Goal: Task Accomplishment & Management: Manage account settings

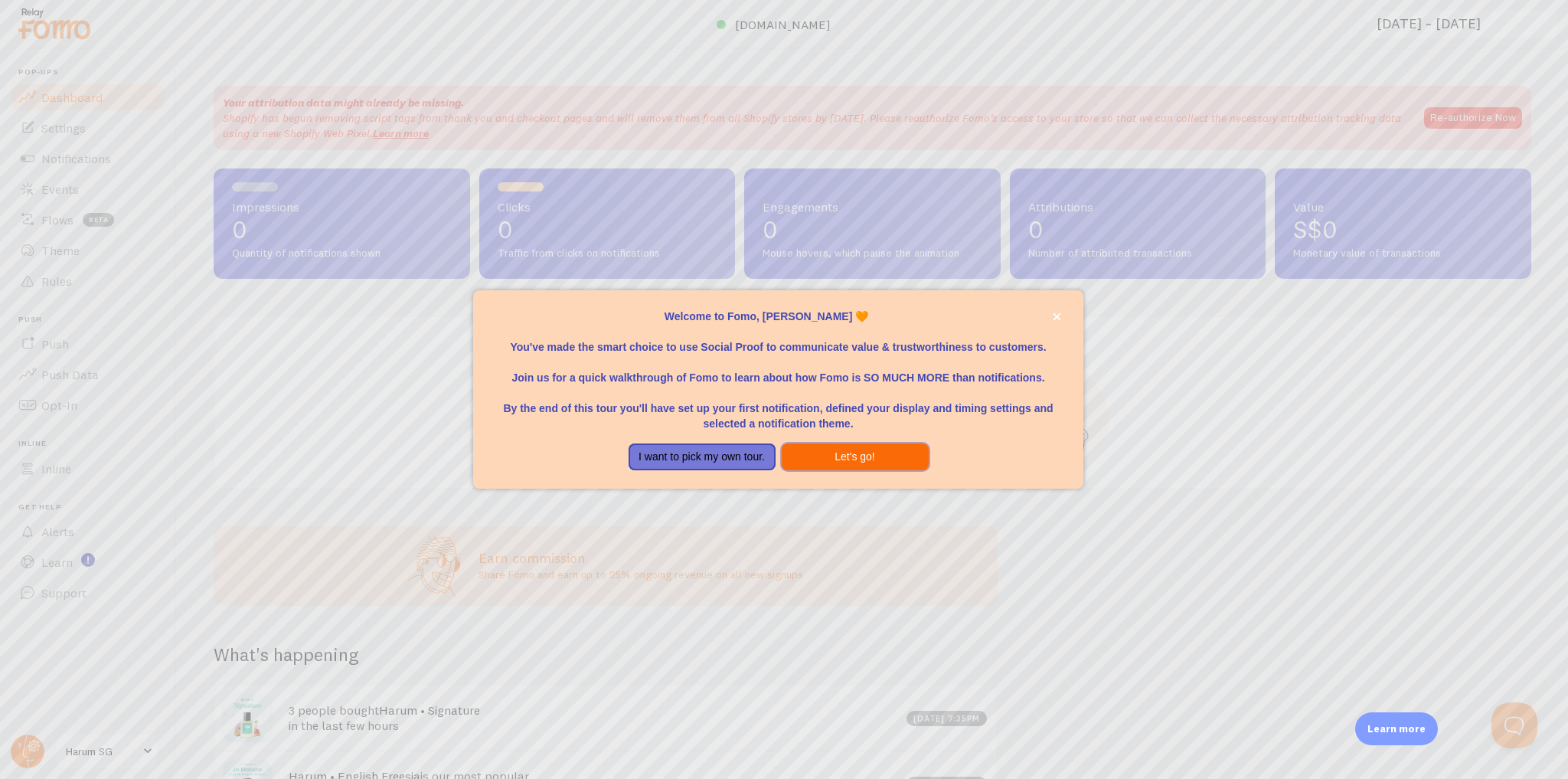
click at [857, 457] on button "Let's go!" at bounding box center [855, 457] width 147 height 27
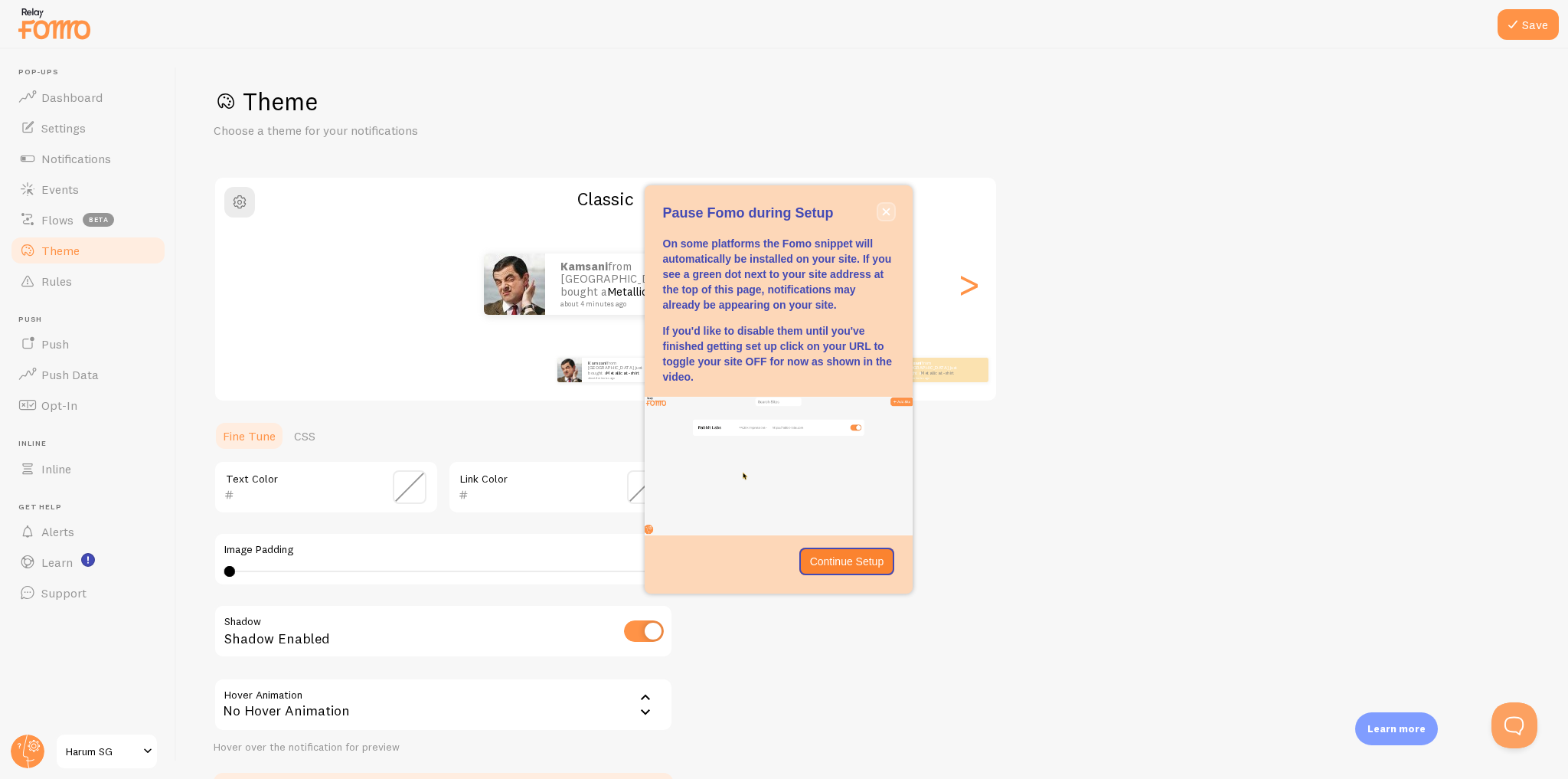
click at [883, 208] on icon "close," at bounding box center [885, 212] width 7 height 7
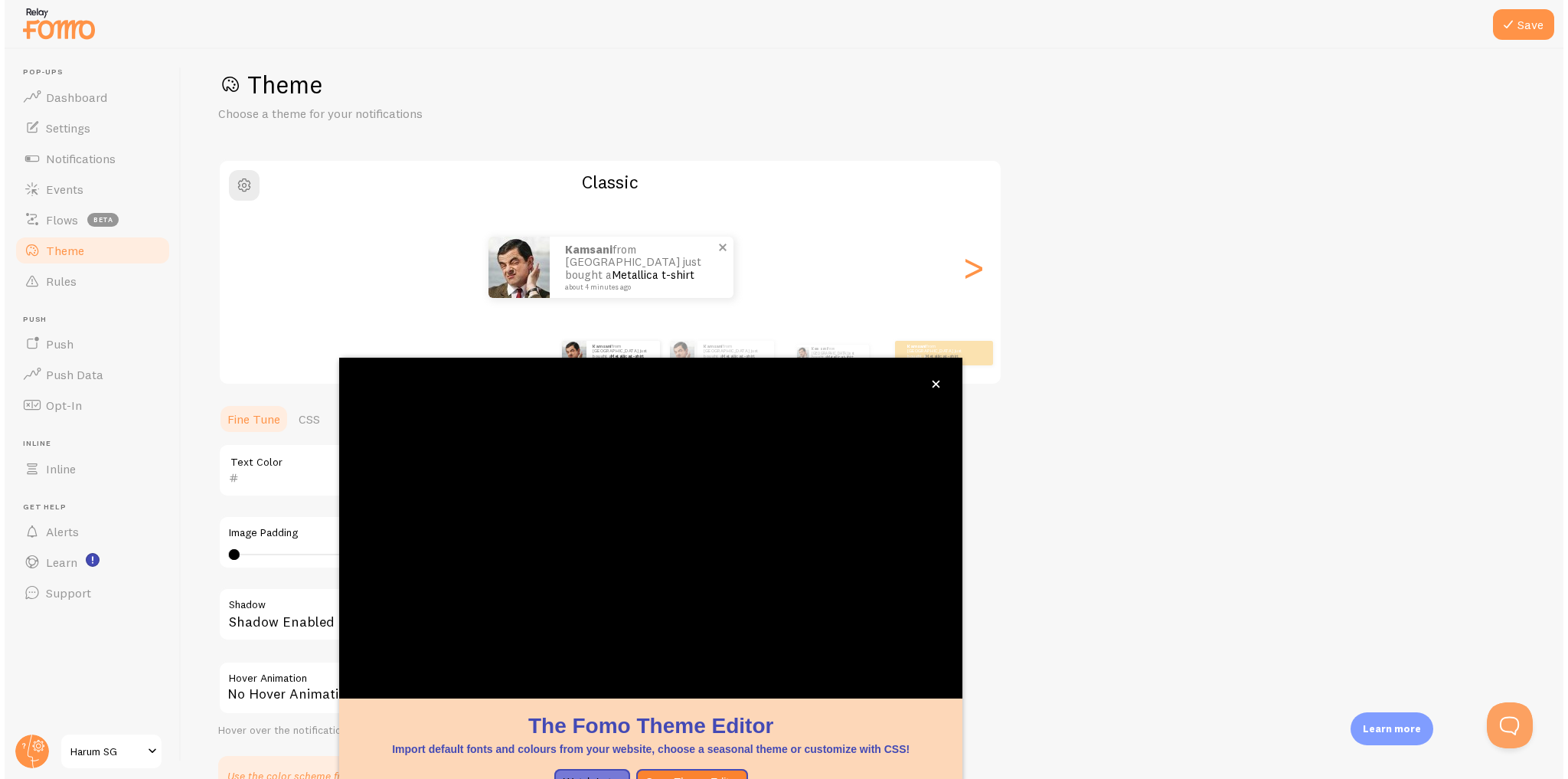
scroll to position [22, 0]
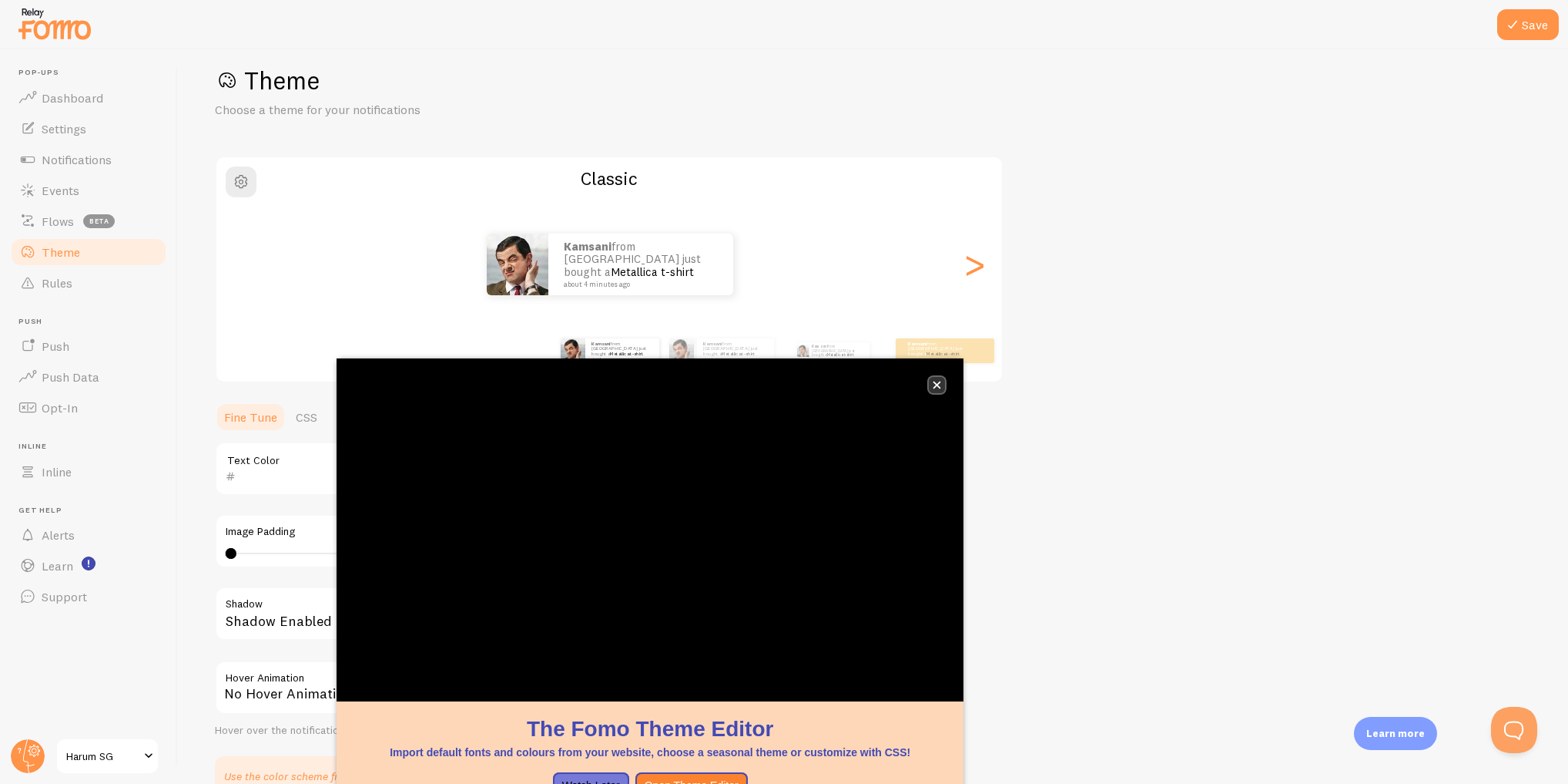
click at [941, 385] on icon "close," at bounding box center [936, 385] width 8 height 8
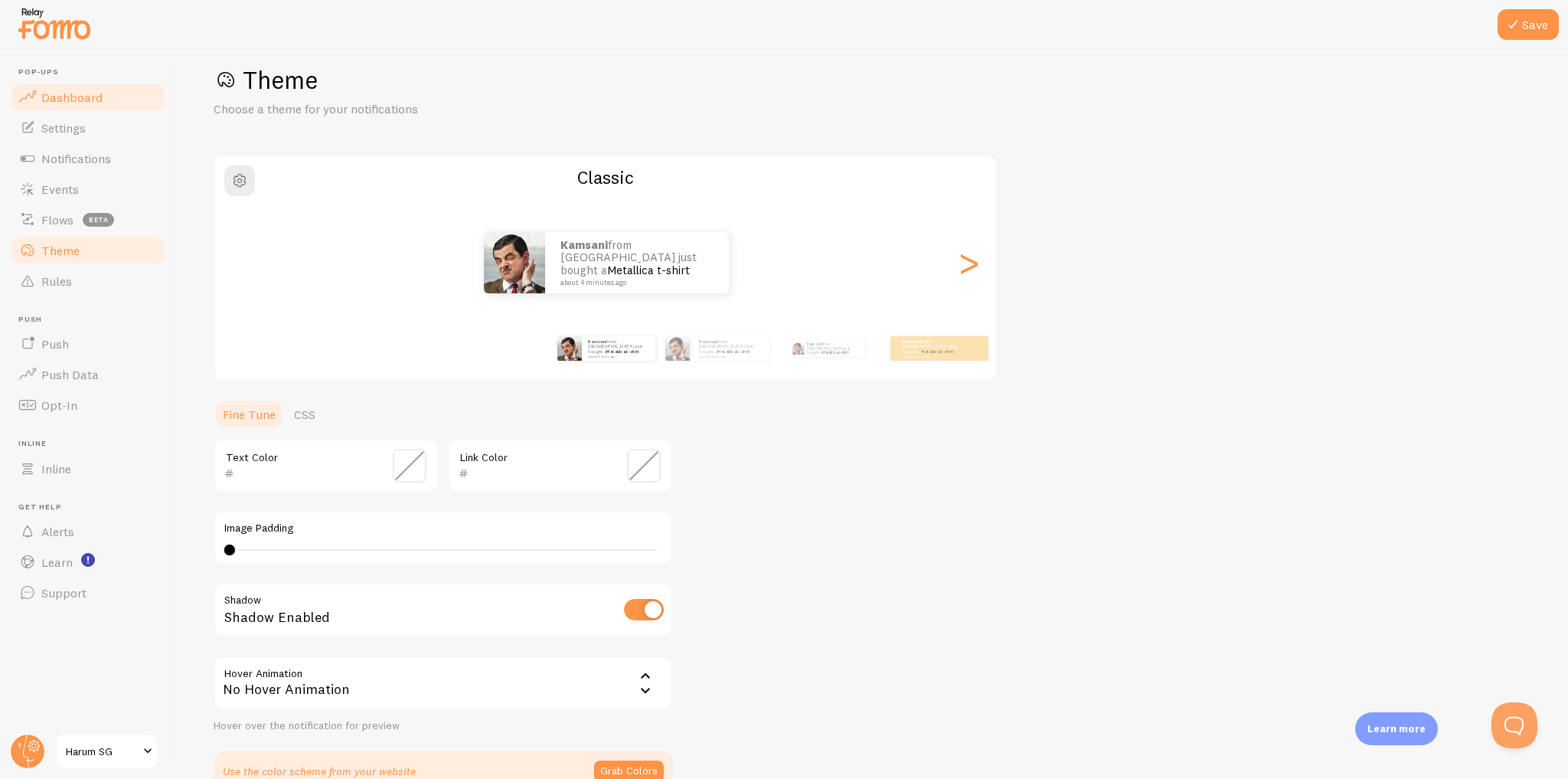
click at [125, 87] on link "Dashboard" at bounding box center [88, 97] width 158 height 31
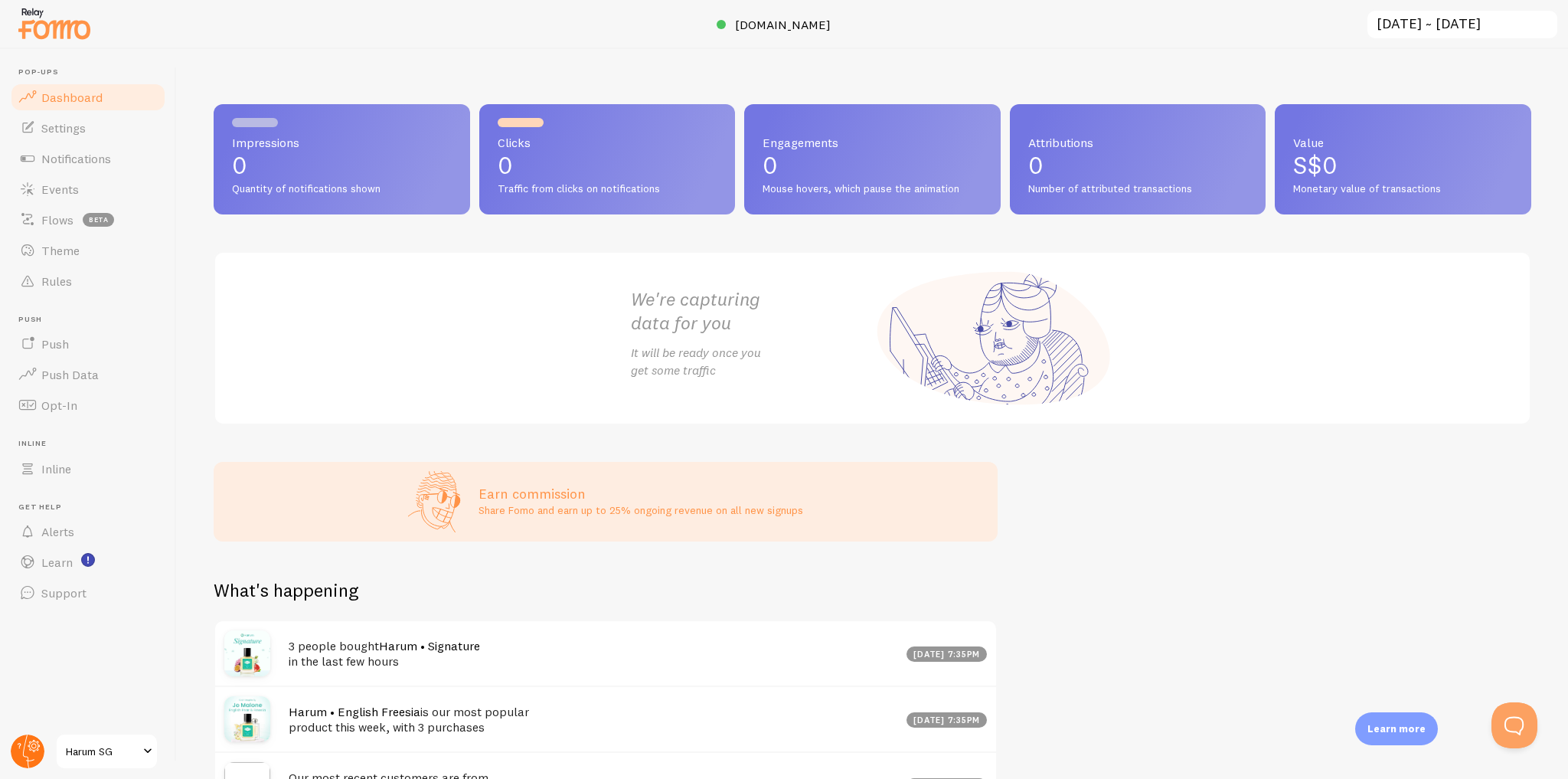
click at [25, 748] on circle at bounding box center [27, 751] width 34 height 34
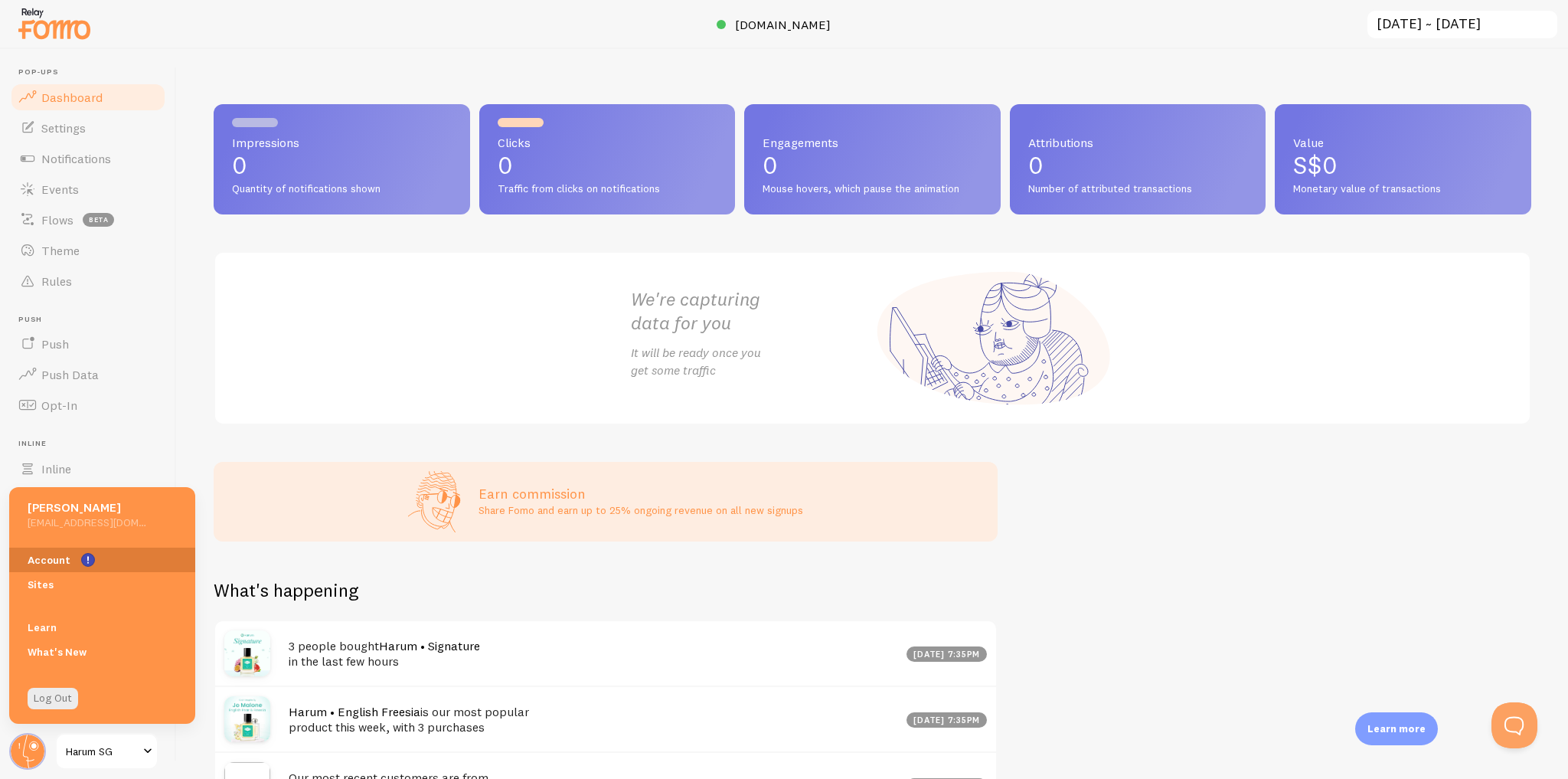
click at [95, 555] on link "Account" at bounding box center [102, 559] width 186 height 25
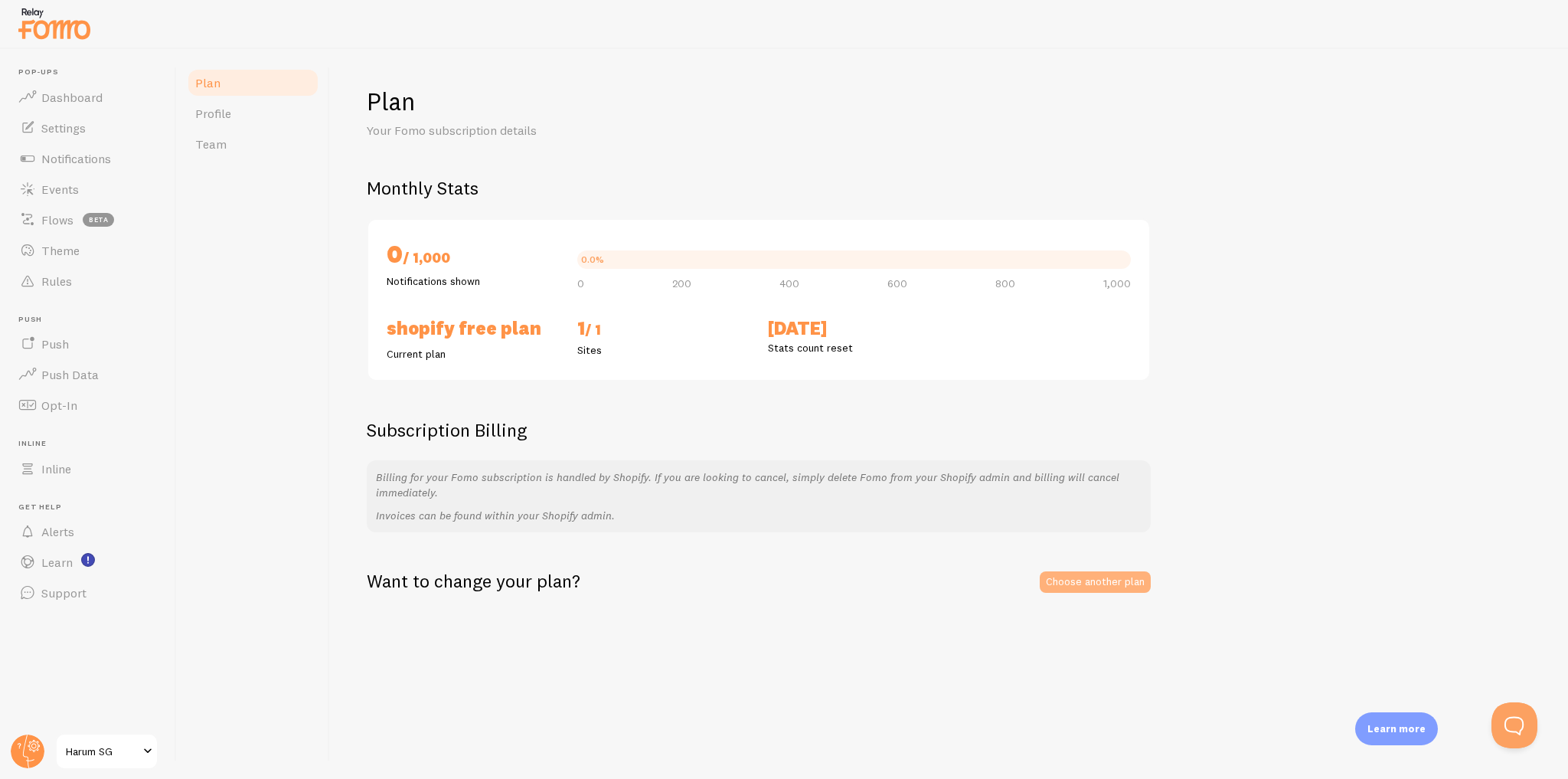
click at [1075, 578] on link "Choose another plan" at bounding box center [1095, 582] width 111 height 22
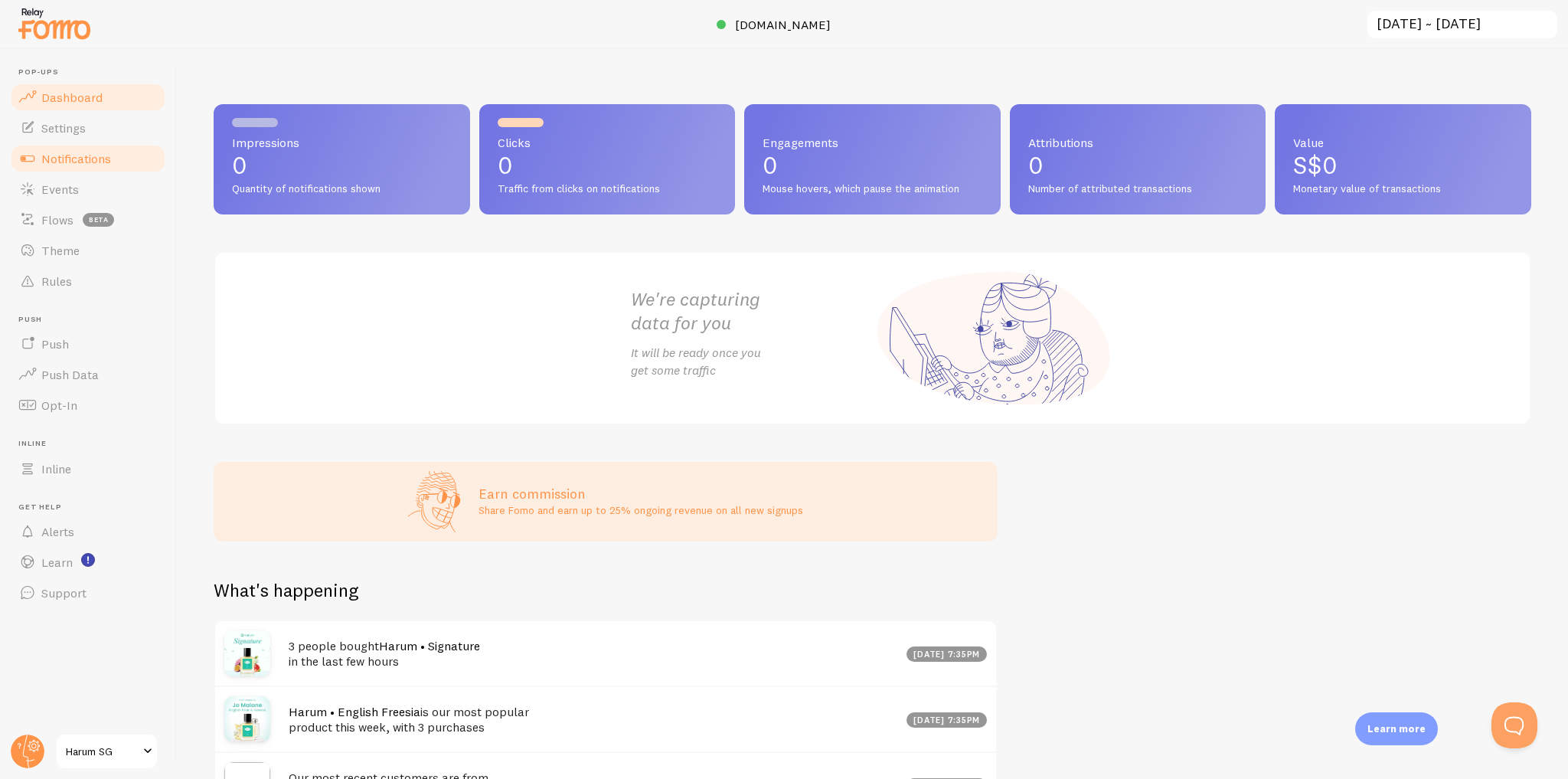
click at [151, 153] on link "Notifications" at bounding box center [88, 159] width 158 height 31
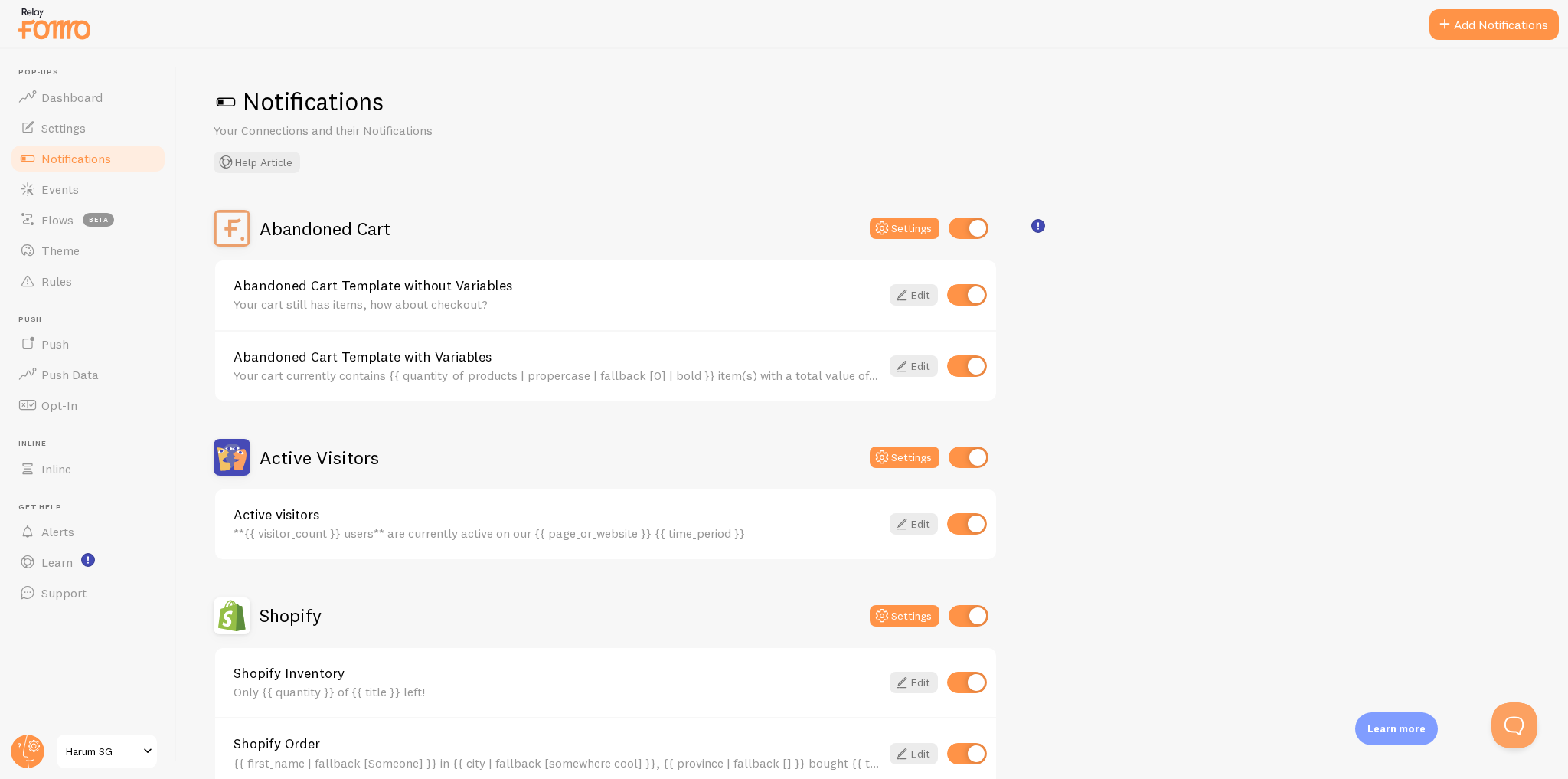
click at [967, 230] on input "checkbox" at bounding box center [969, 228] width 40 height 22
checkbox input "false"
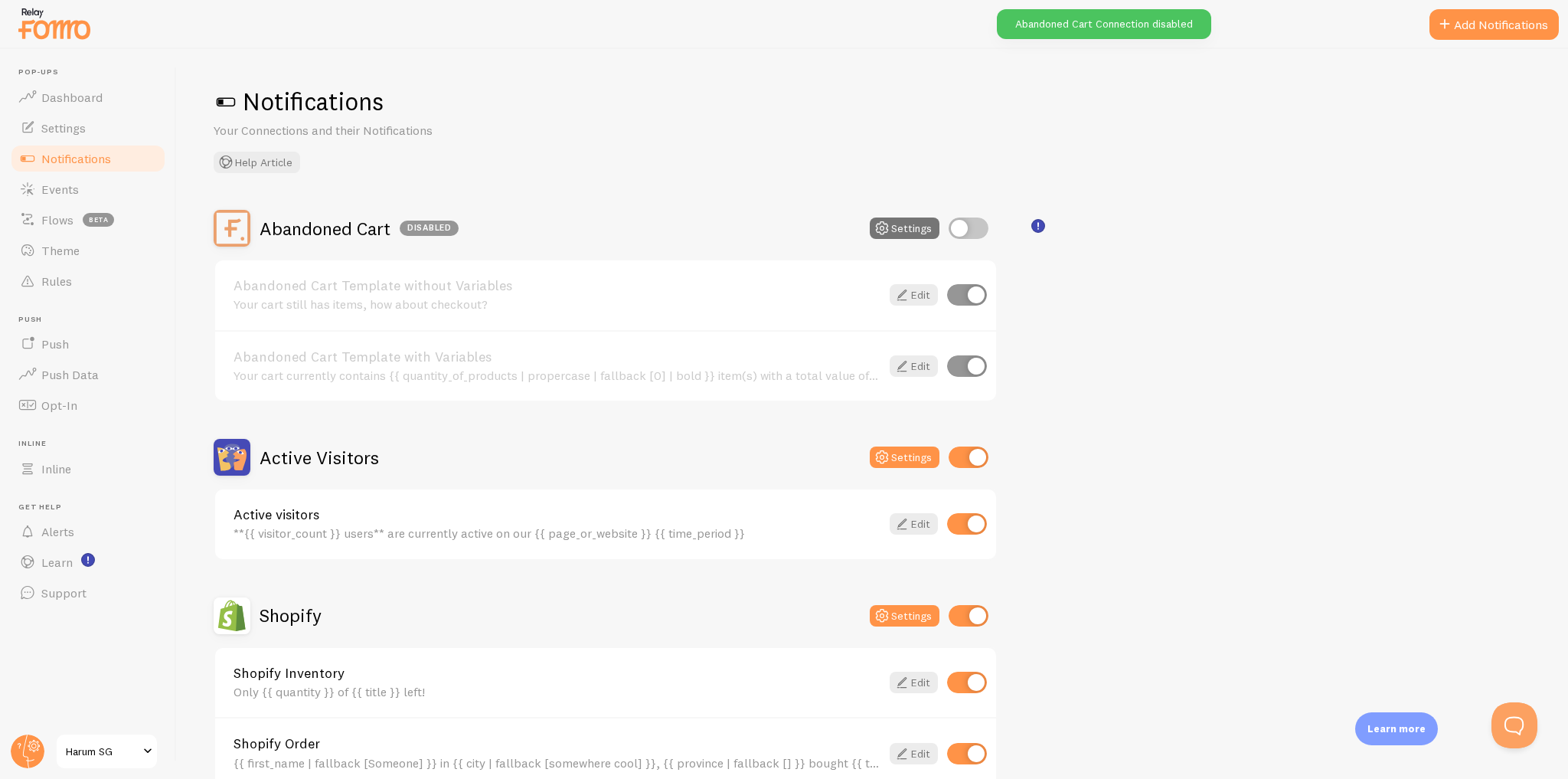
scroll to position [183, 0]
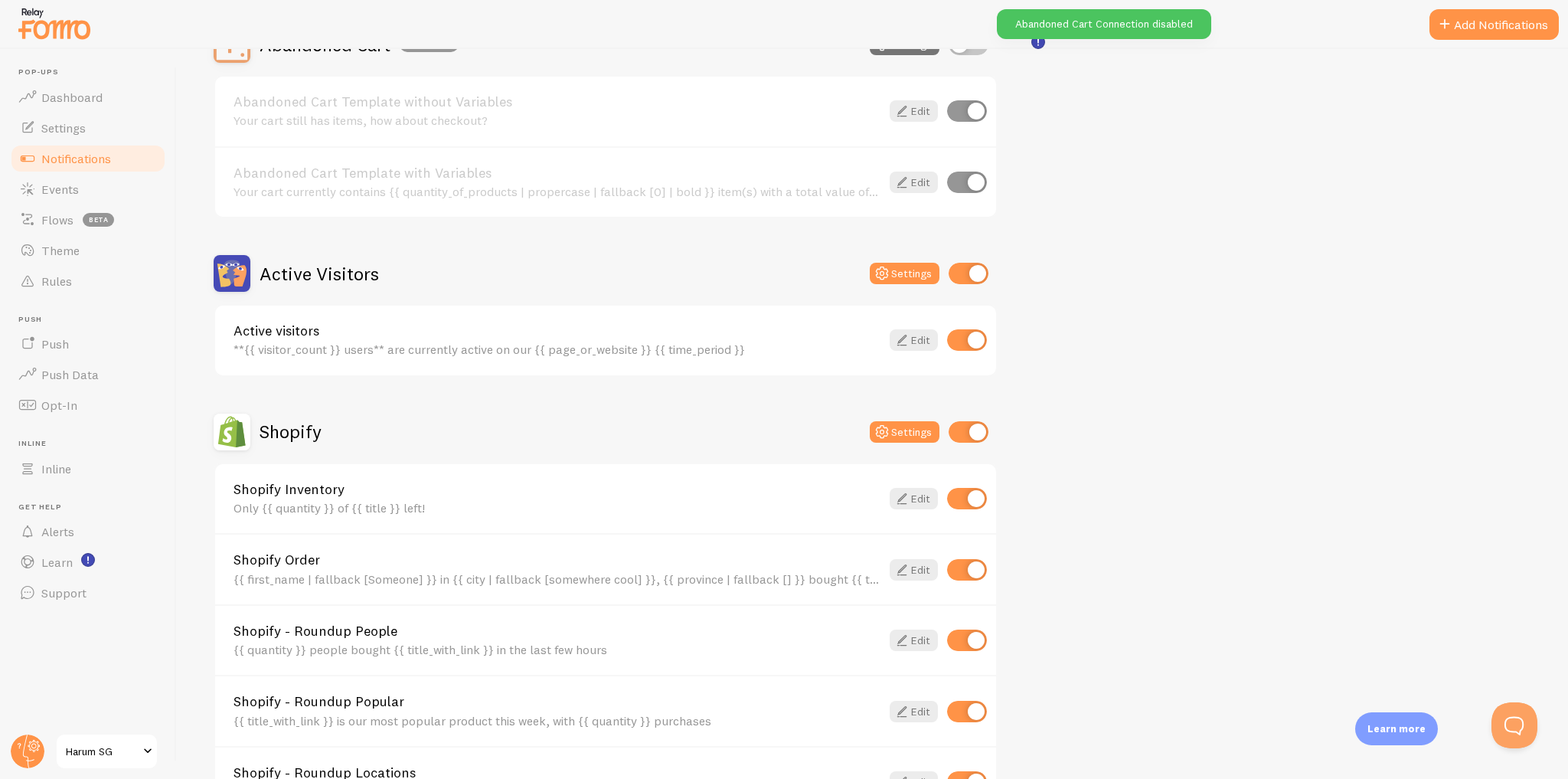
click at [977, 271] on input "checkbox" at bounding box center [969, 273] width 40 height 22
checkbox input "false"
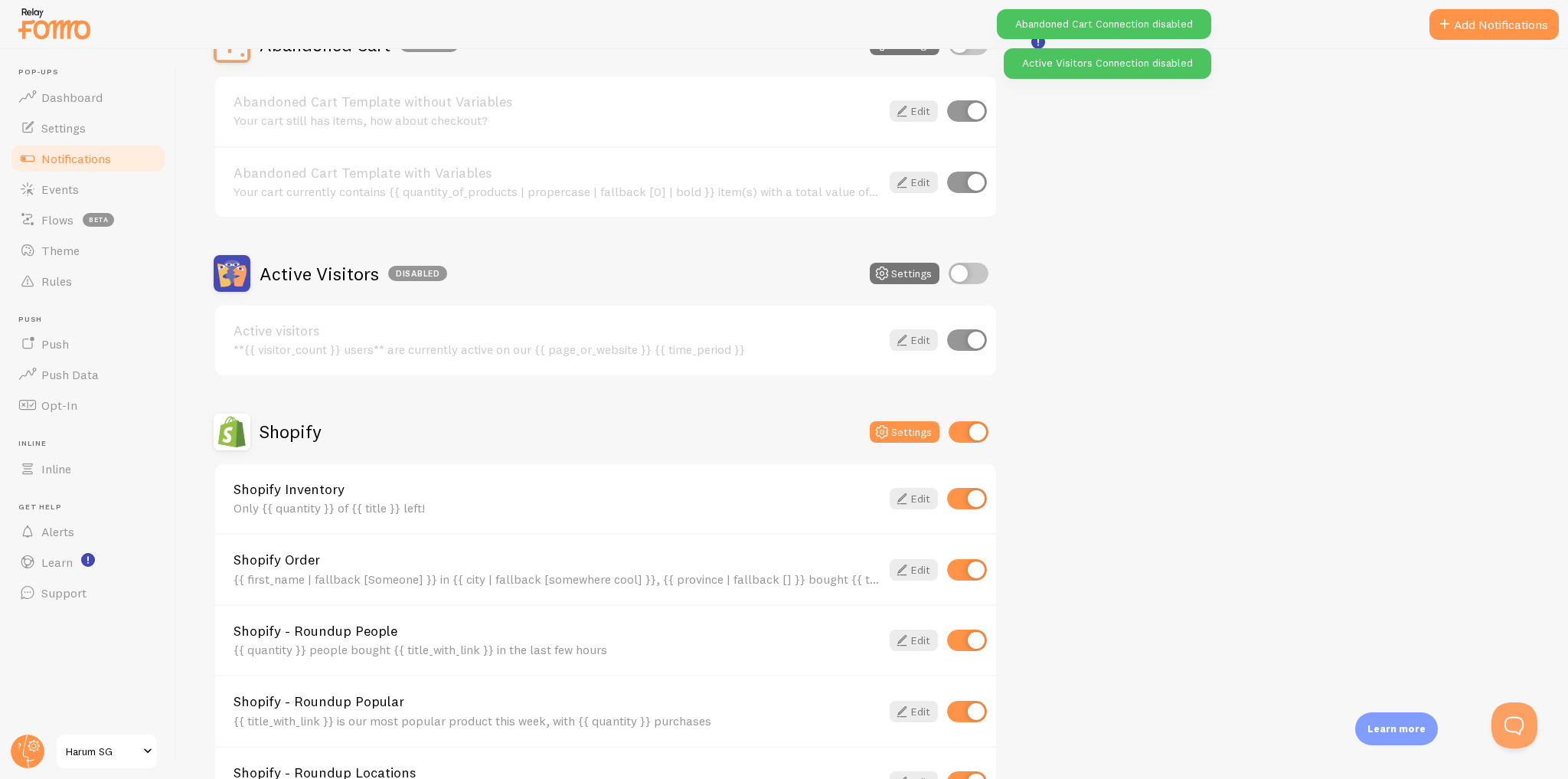
scroll to position [368, 0]
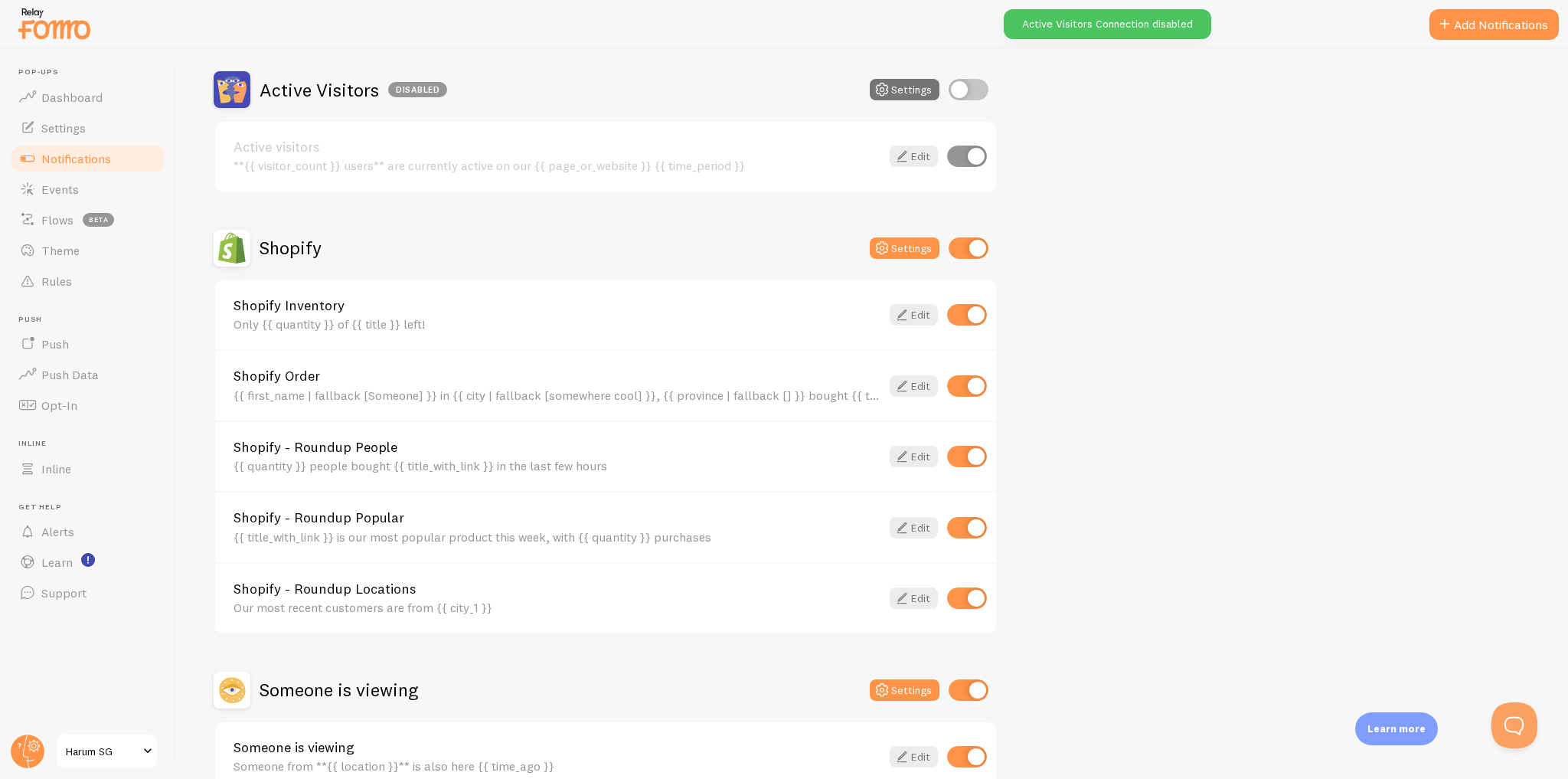
click at [965, 311] on input "checkbox" at bounding box center [967, 315] width 40 height 22
checkbox input "false"
click at [971, 599] on input "checkbox" at bounding box center [967, 598] width 40 height 22
checkbox input "false"
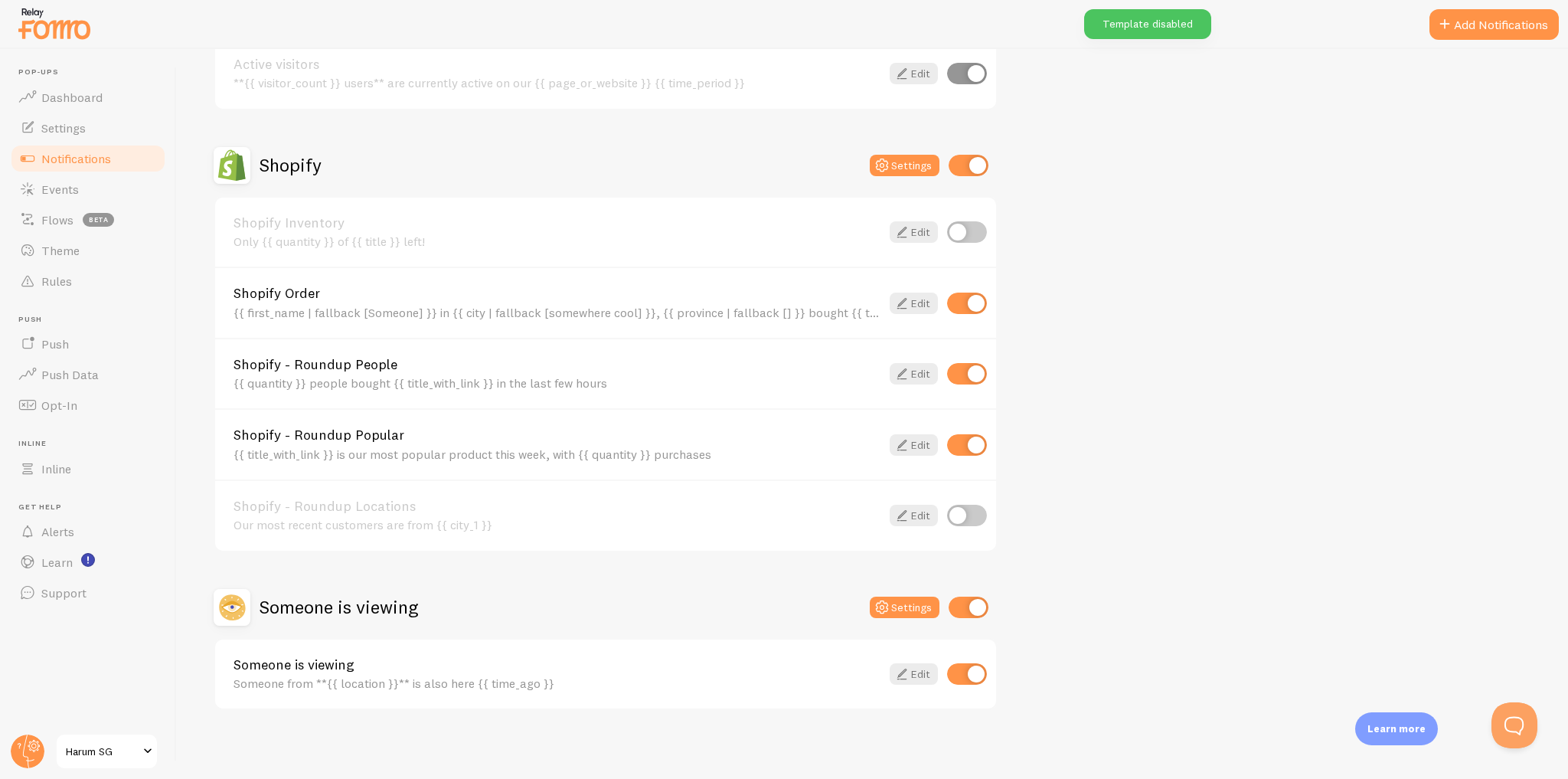
click at [964, 601] on input "checkbox" at bounding box center [969, 607] width 40 height 22
checkbox input "false"
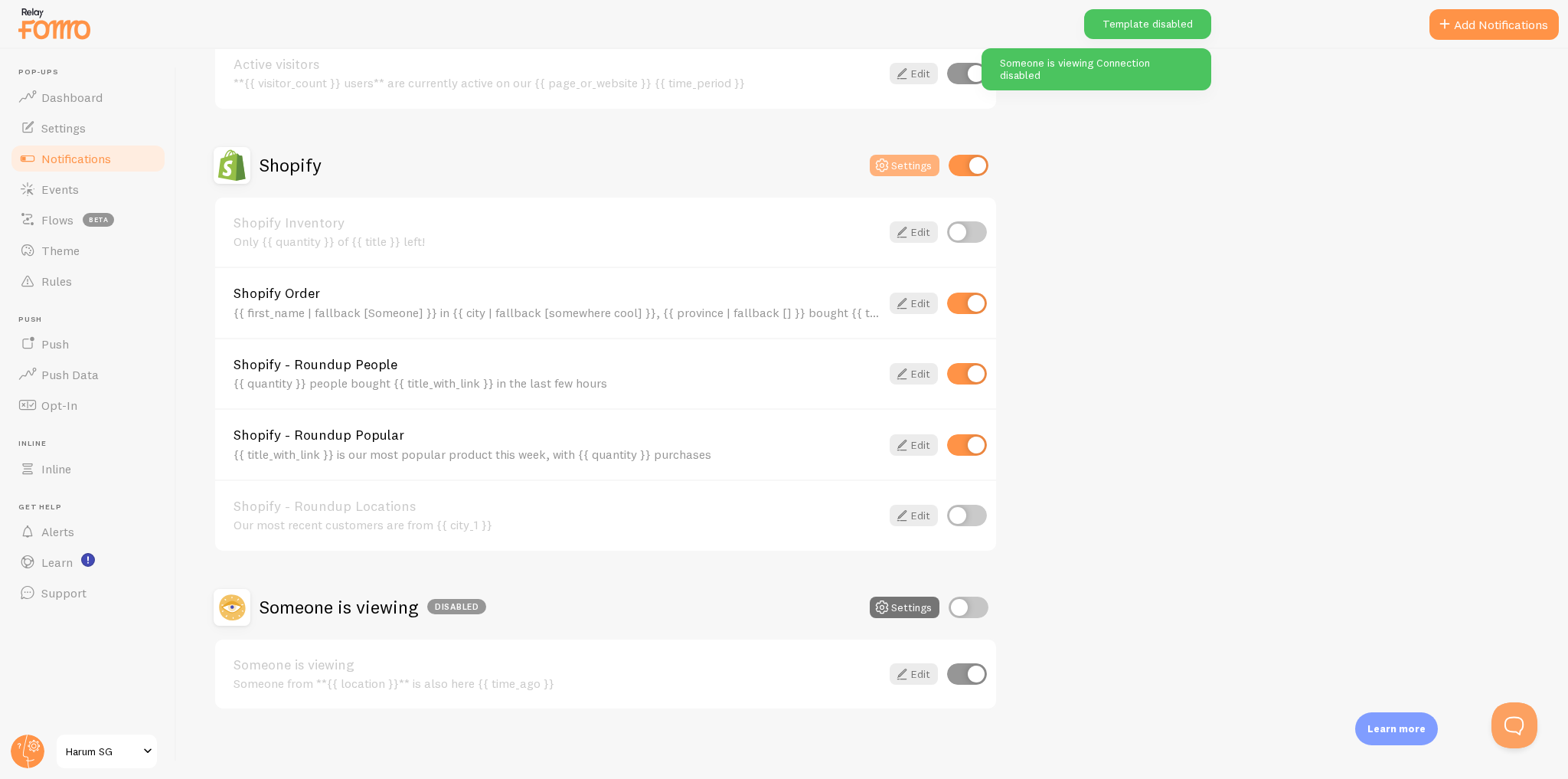
click at [898, 156] on button "Settings" at bounding box center [904, 165] width 70 height 22
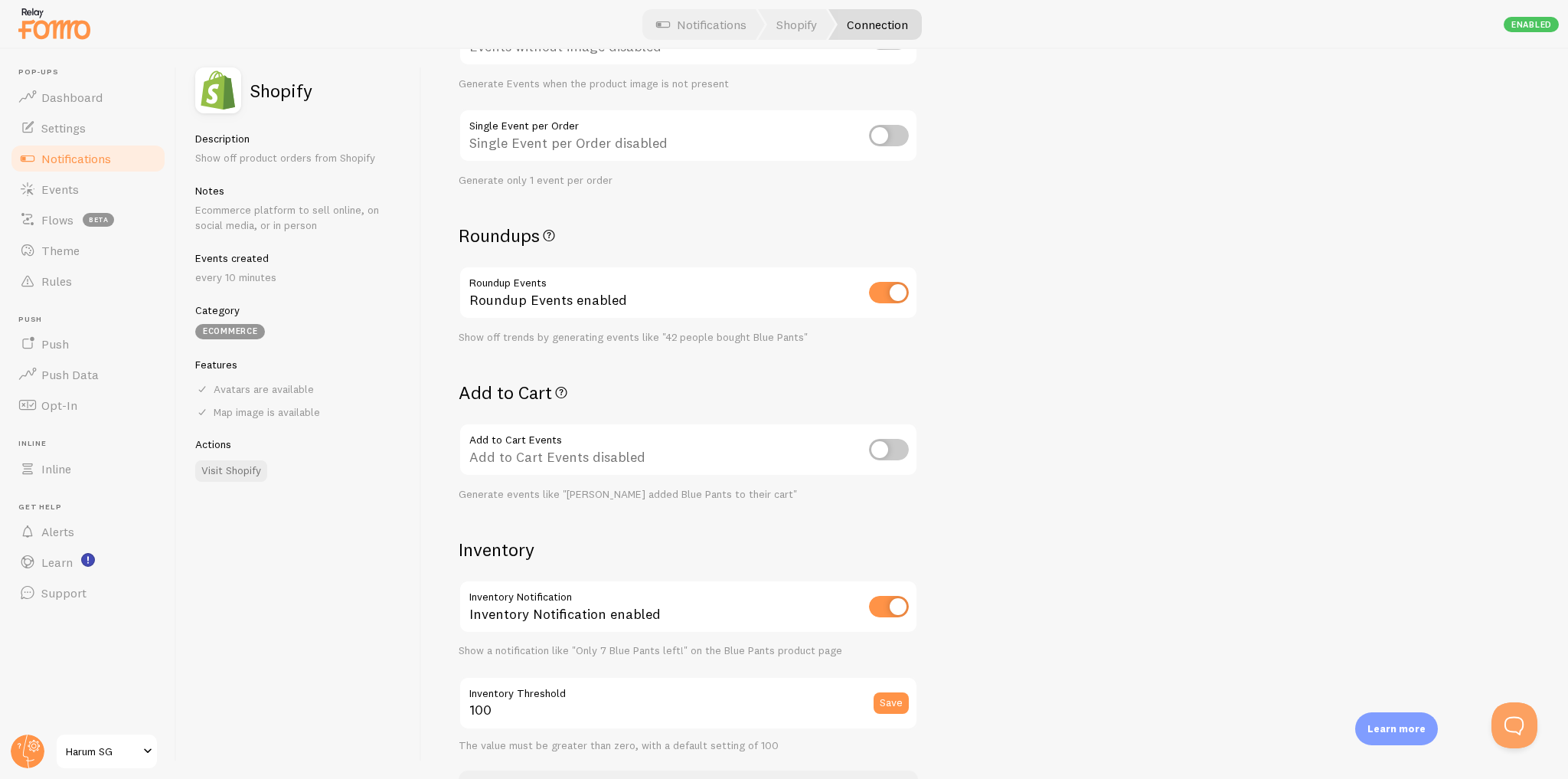
scroll to position [551, 0]
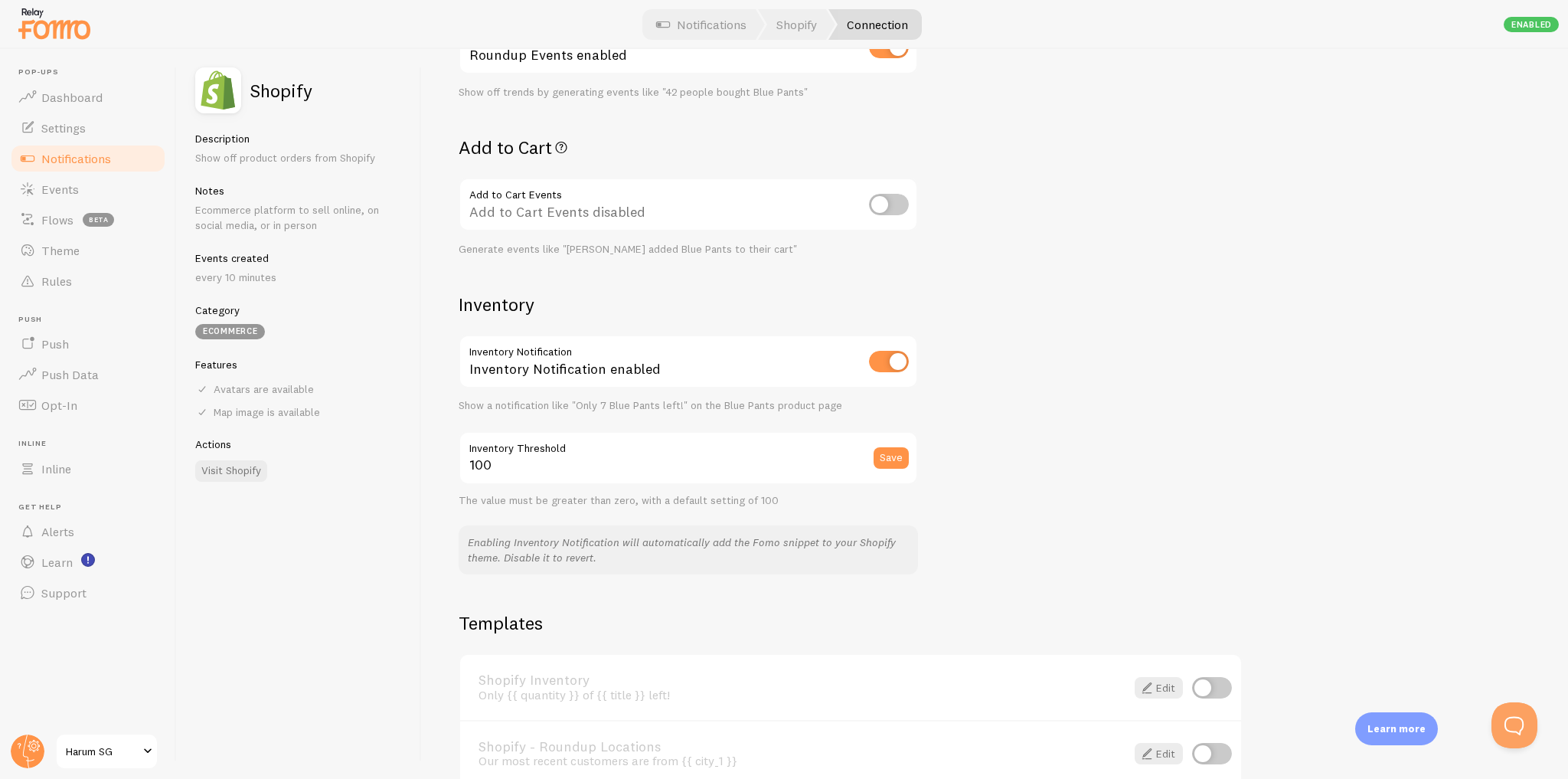
click at [892, 359] on input "checkbox" at bounding box center [889, 361] width 40 height 22
checkbox input "false"
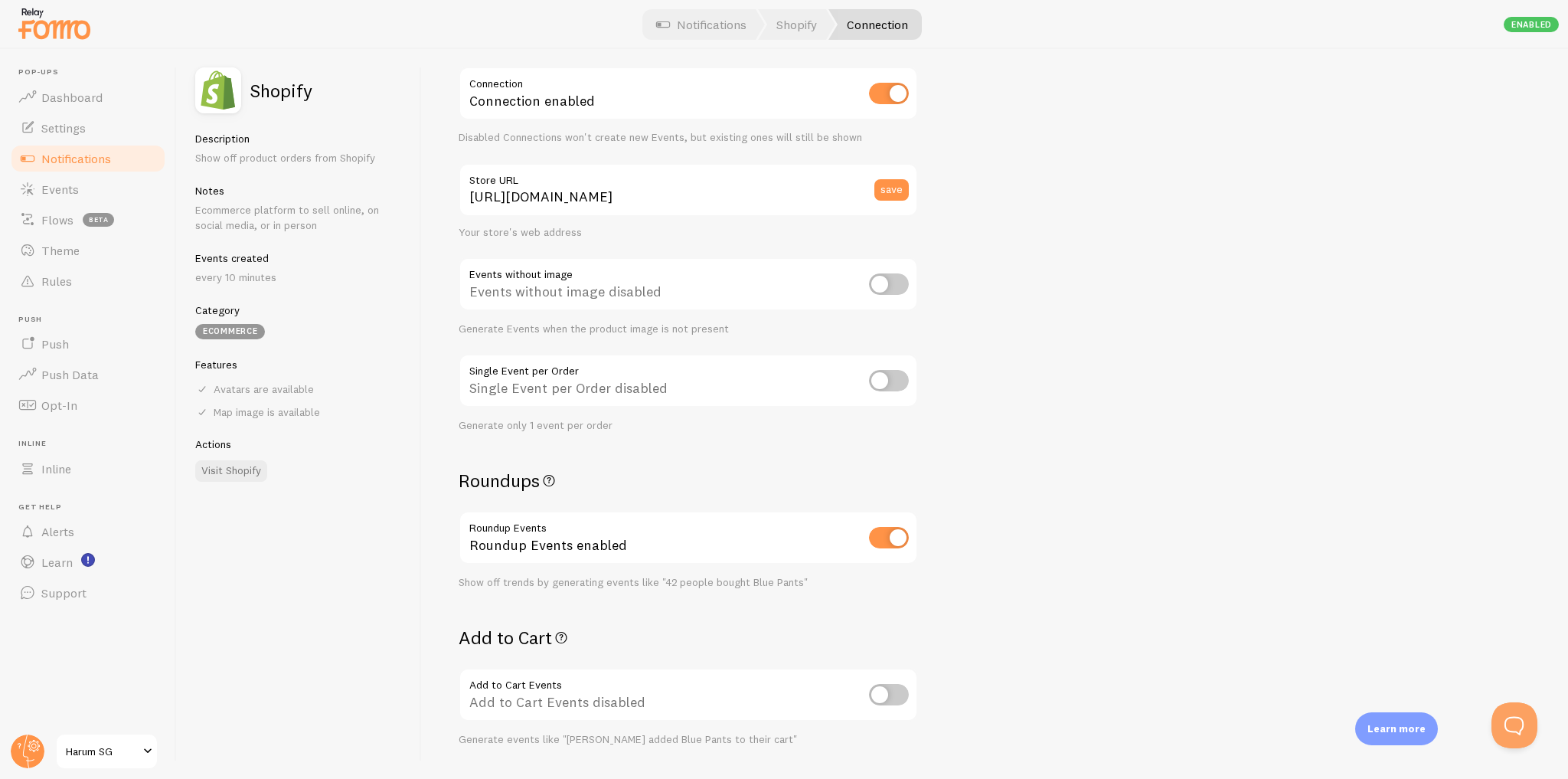
scroll to position [0, 0]
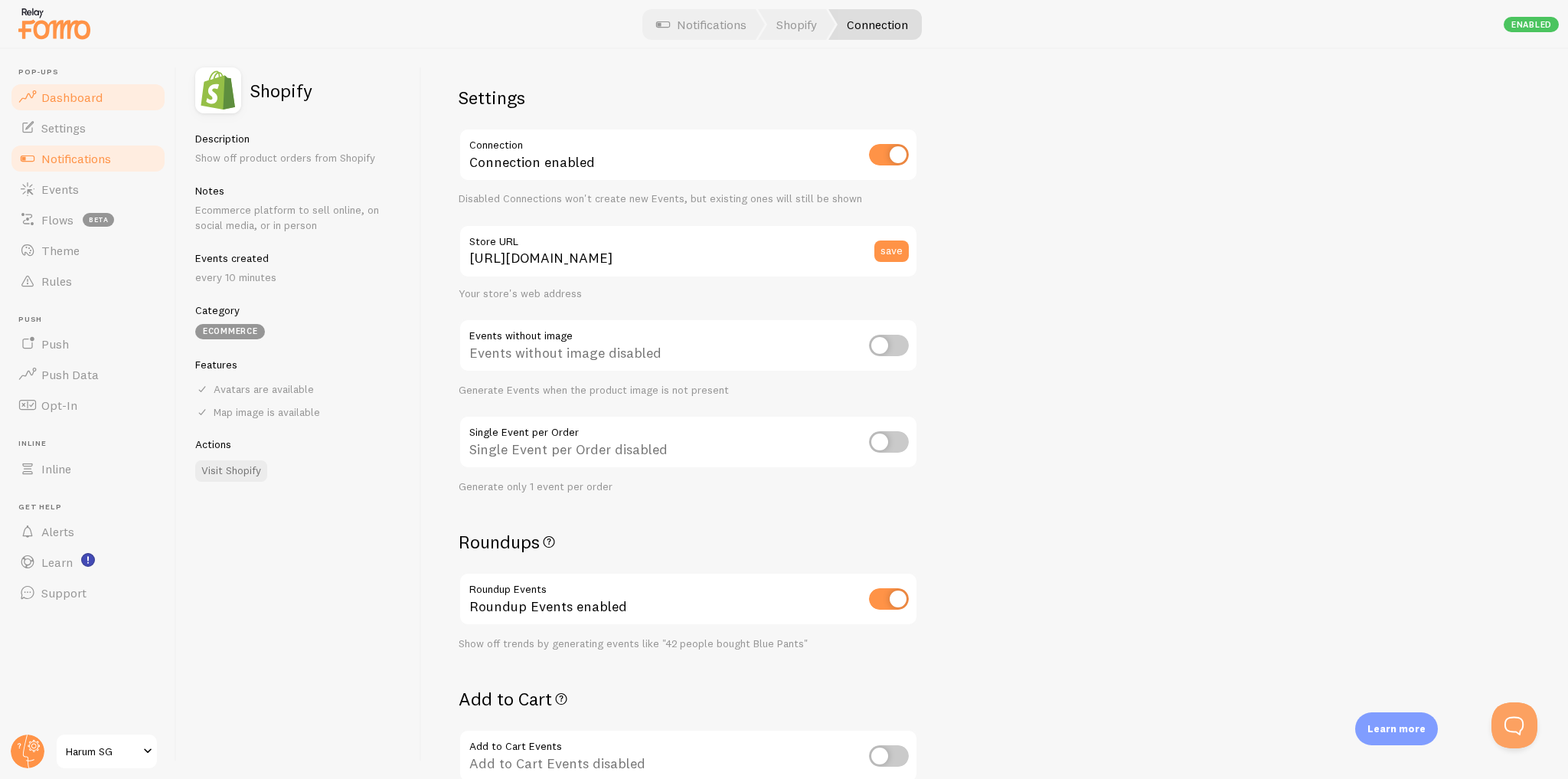
click at [100, 98] on link "Dashboard" at bounding box center [88, 97] width 158 height 31
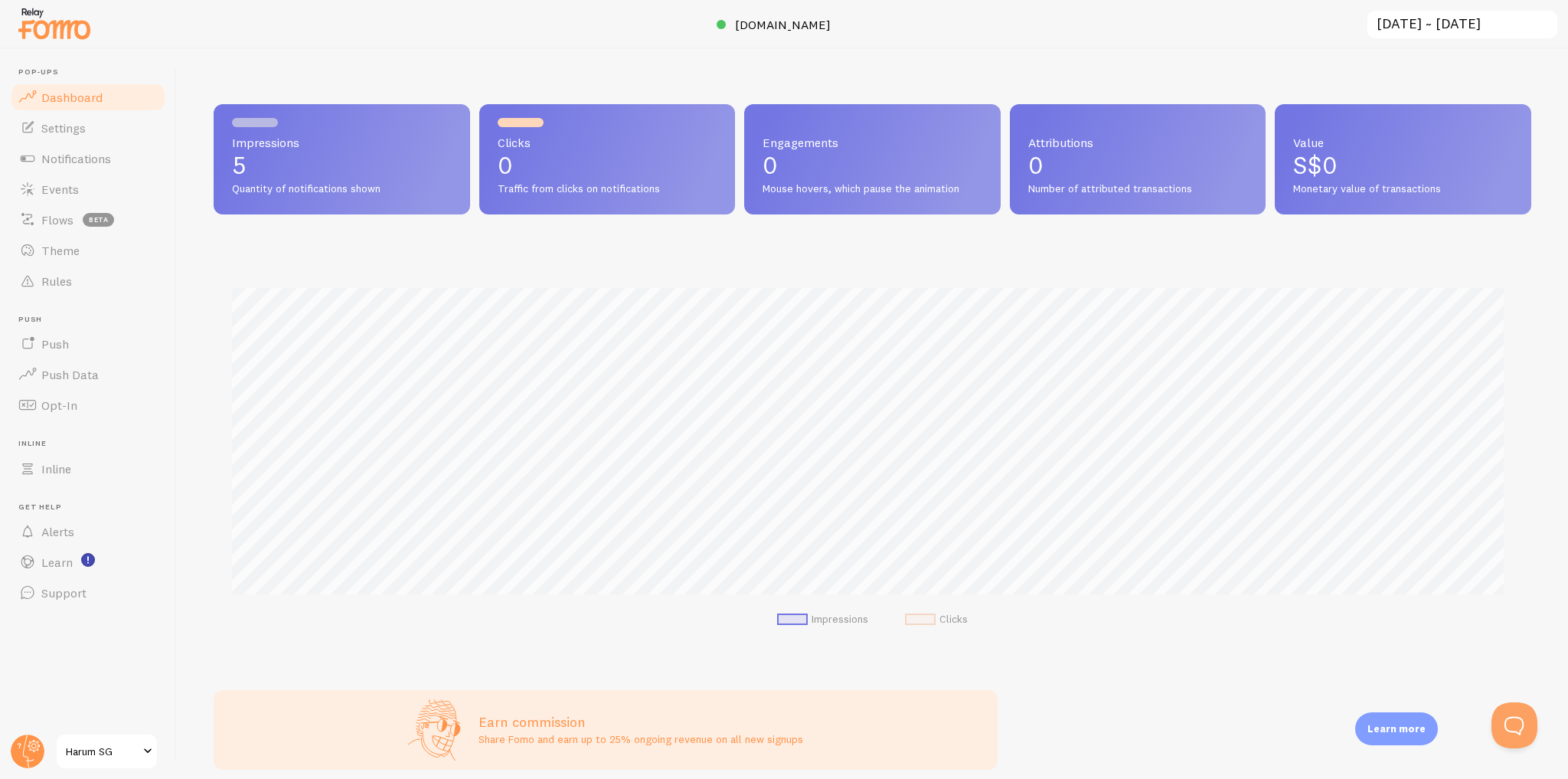
scroll to position [402, 1307]
click at [107, 192] on link "Events" at bounding box center [88, 189] width 158 height 31
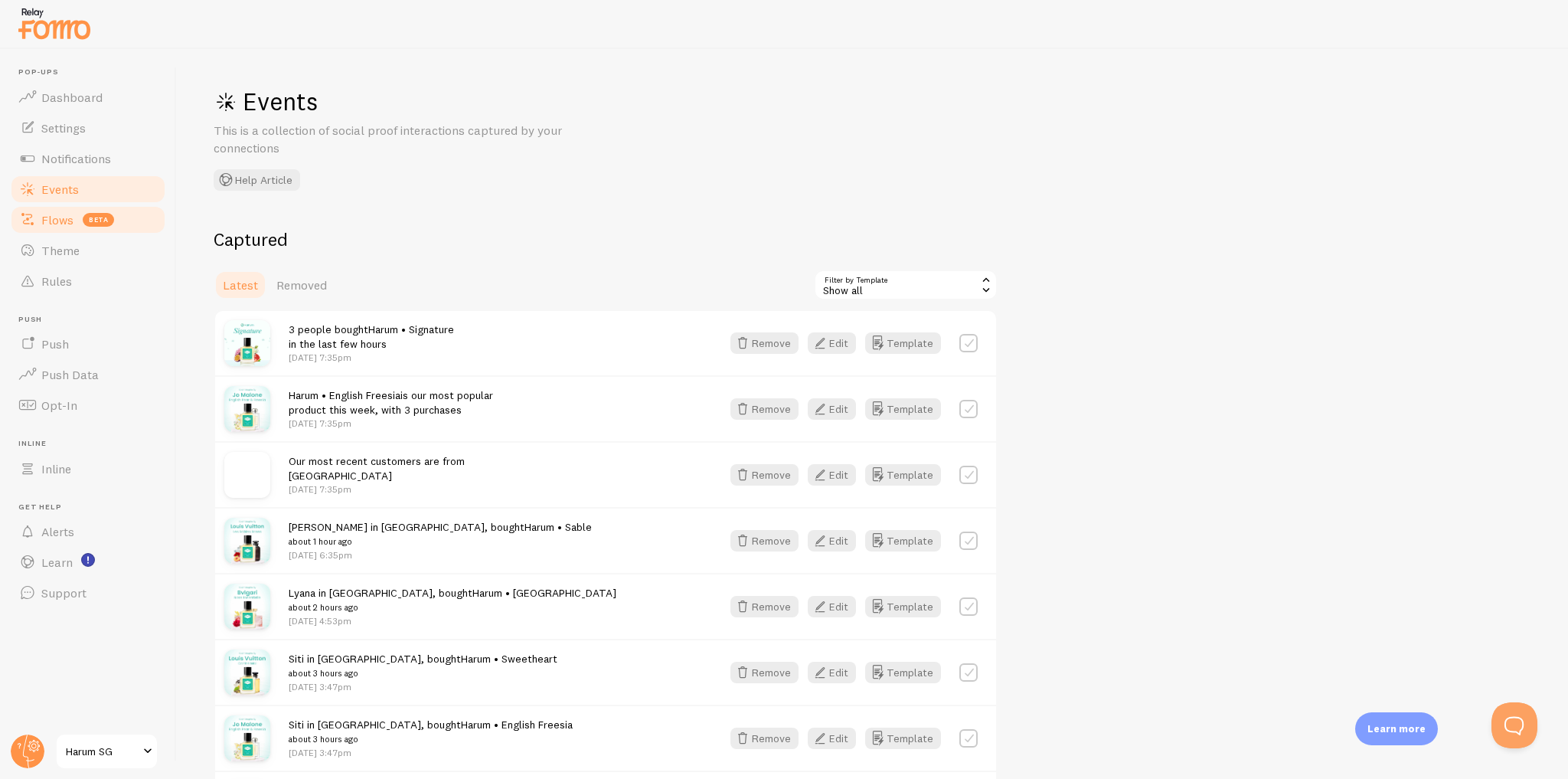
click at [126, 226] on link "Flows beta" at bounding box center [88, 220] width 158 height 31
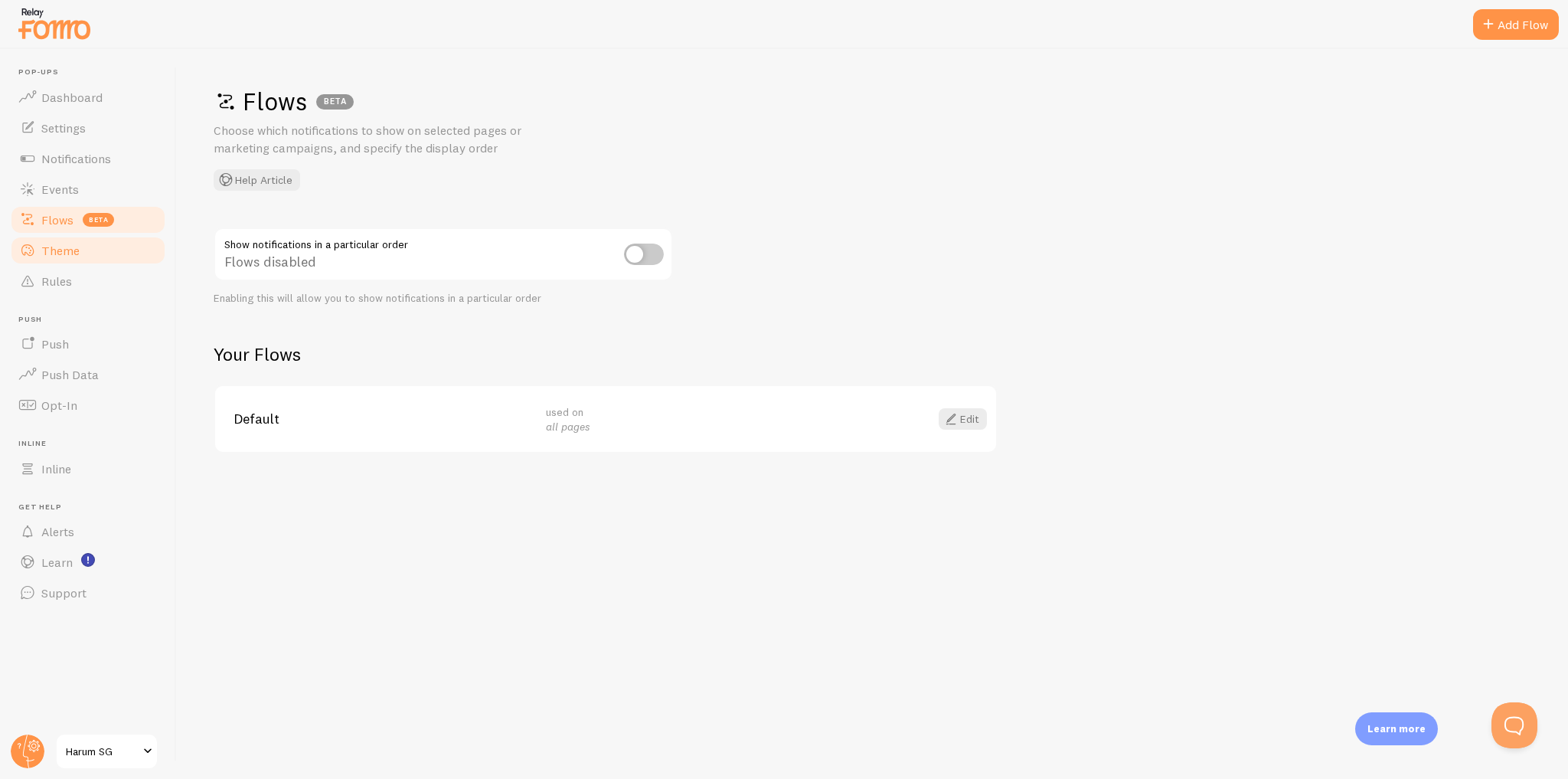
click at [125, 254] on link "Theme" at bounding box center [88, 251] width 158 height 31
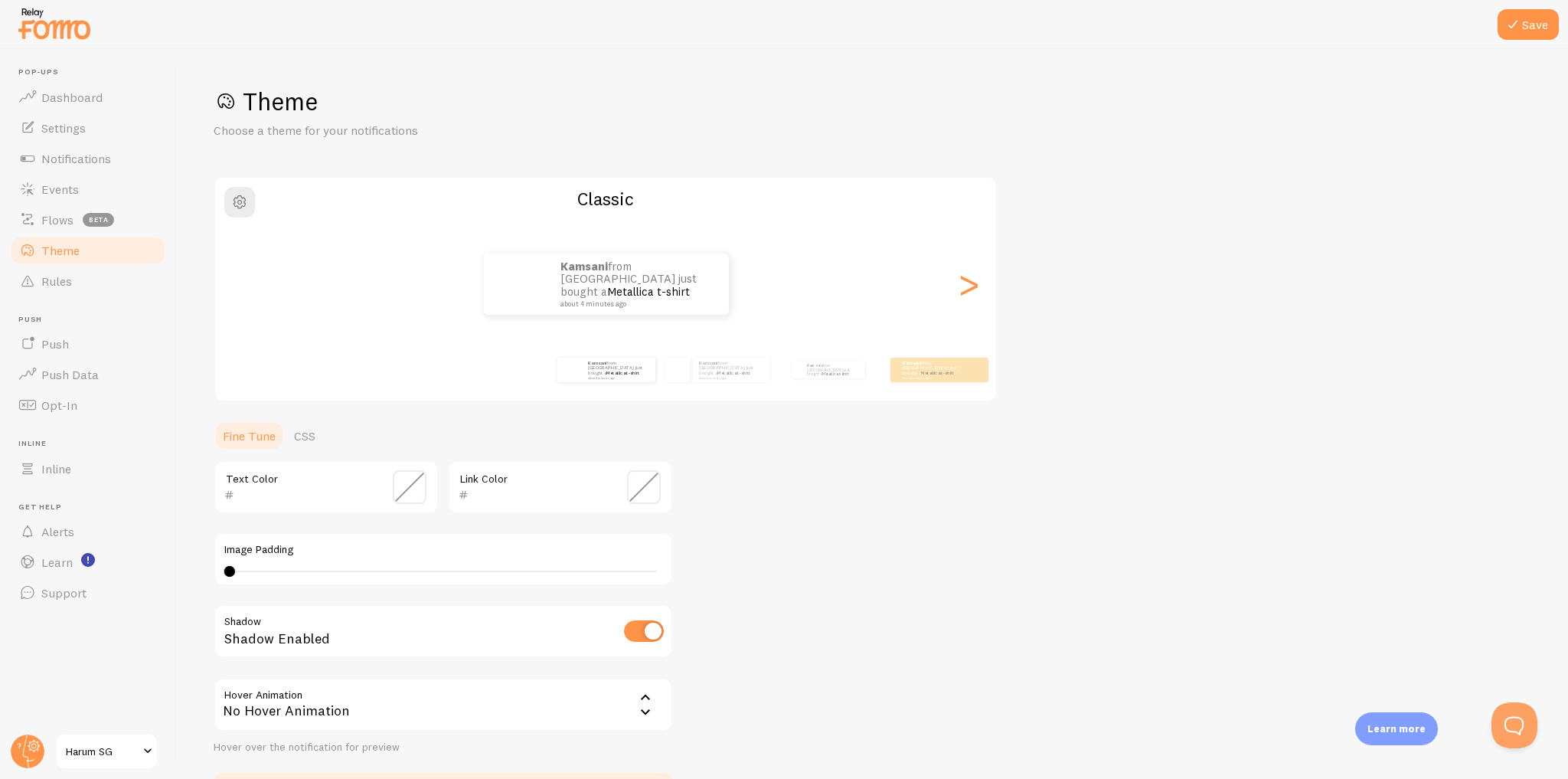
scroll to position [105, 0]
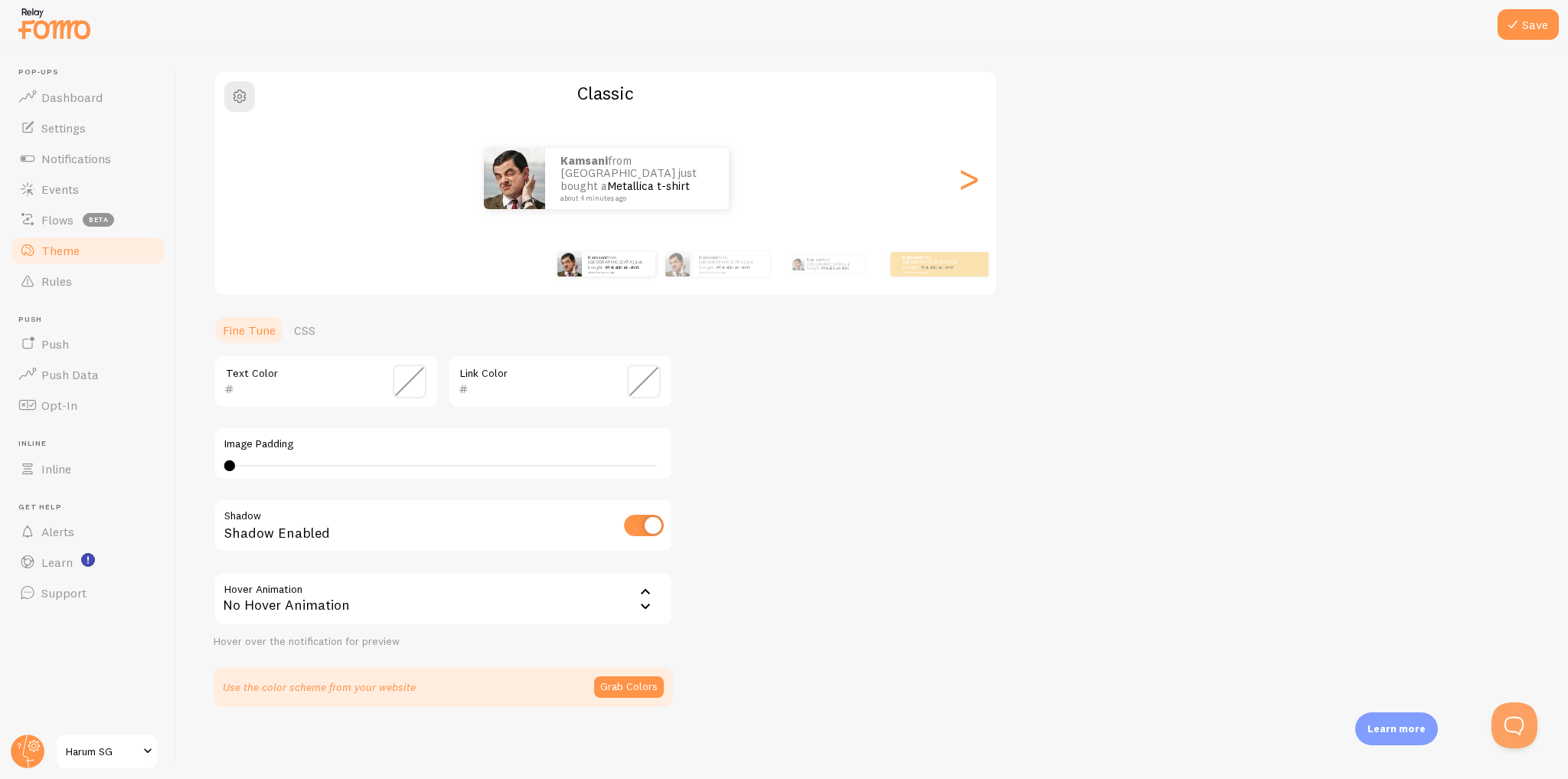
click at [522, 601] on div "No Hover Animation" at bounding box center [443, 598] width 459 height 54
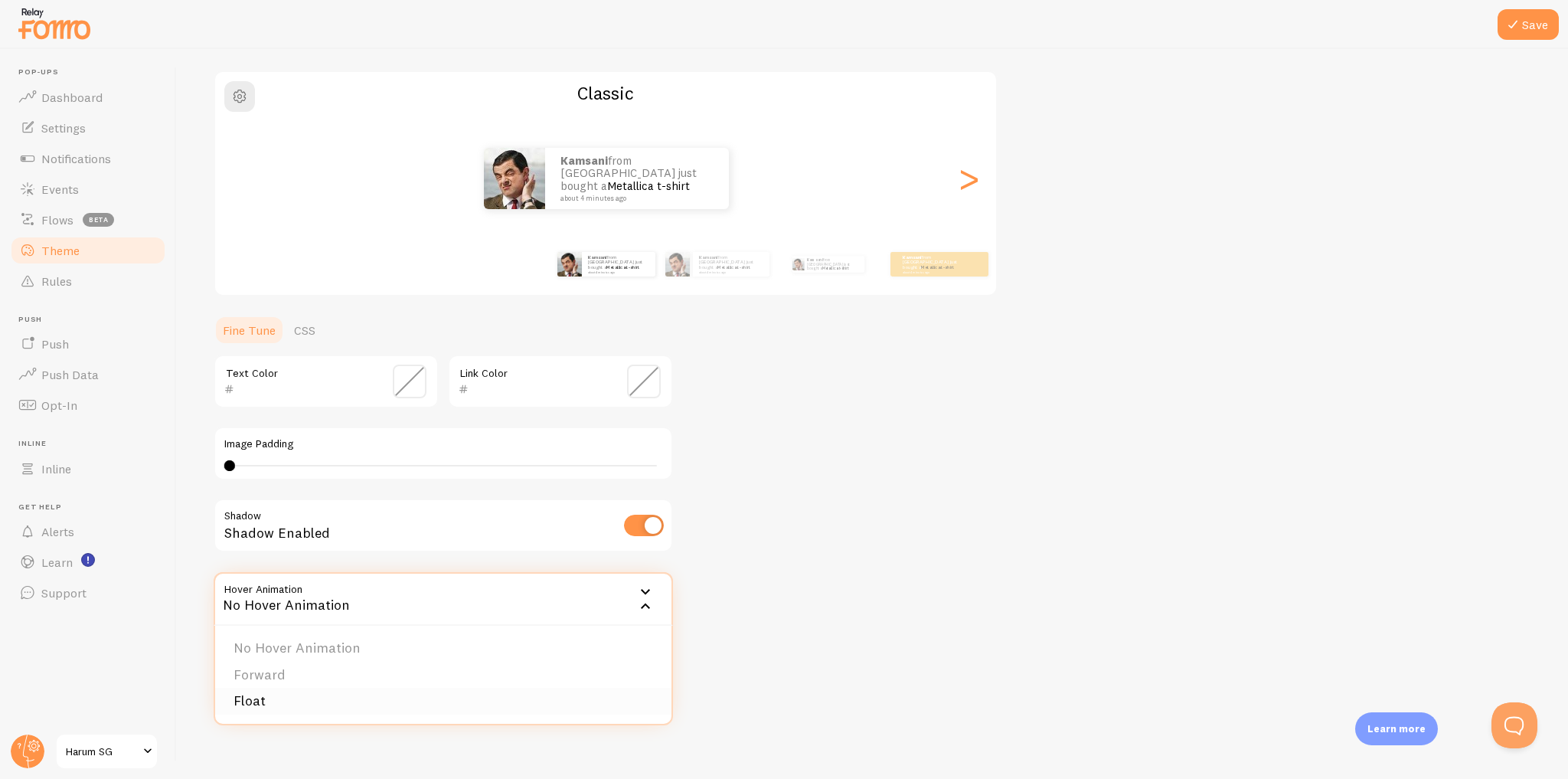
click at [264, 702] on li "Float" at bounding box center [443, 701] width 457 height 27
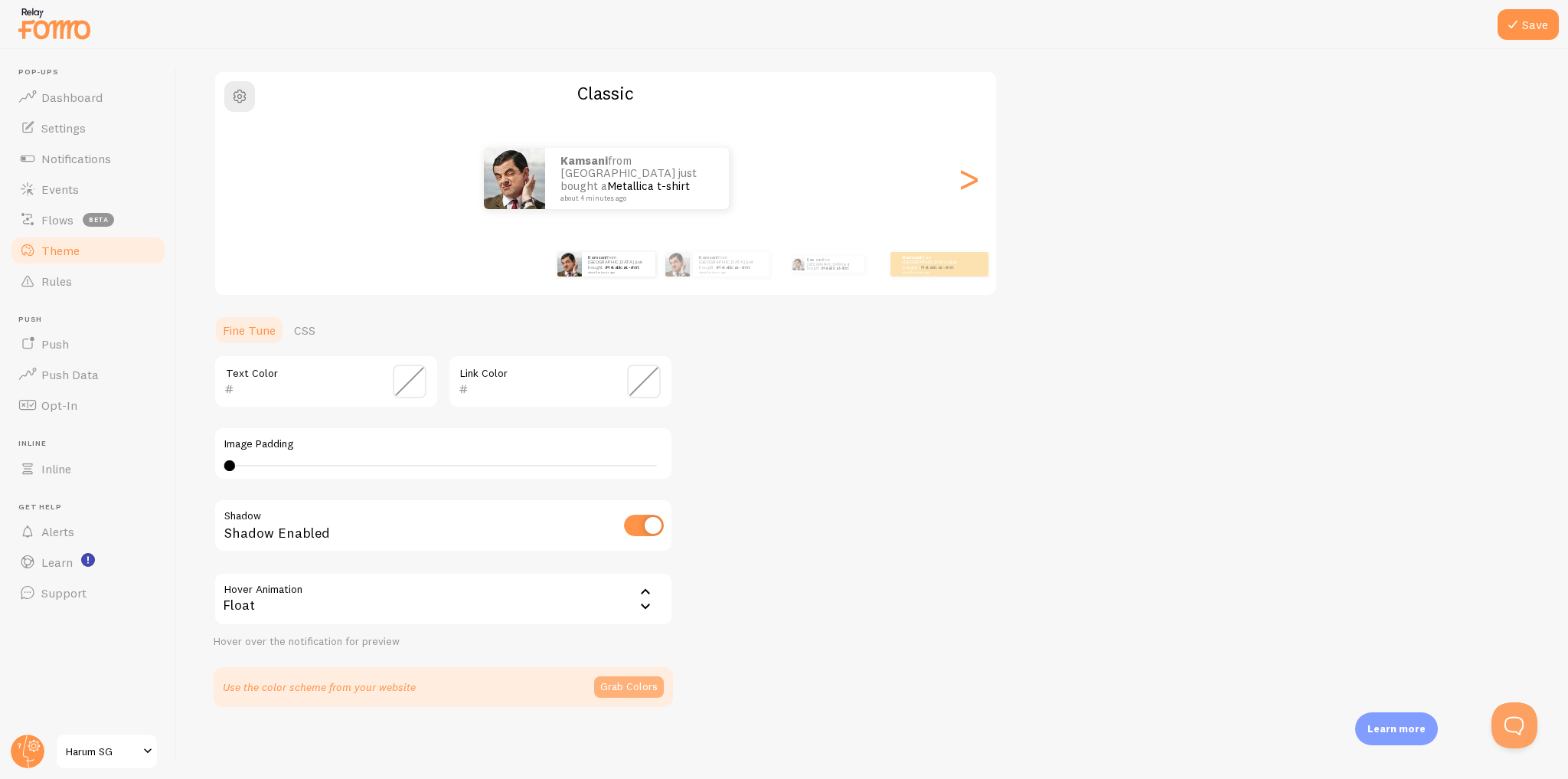
click at [608, 687] on button "Grab Colors" at bounding box center [628, 687] width 70 height 22
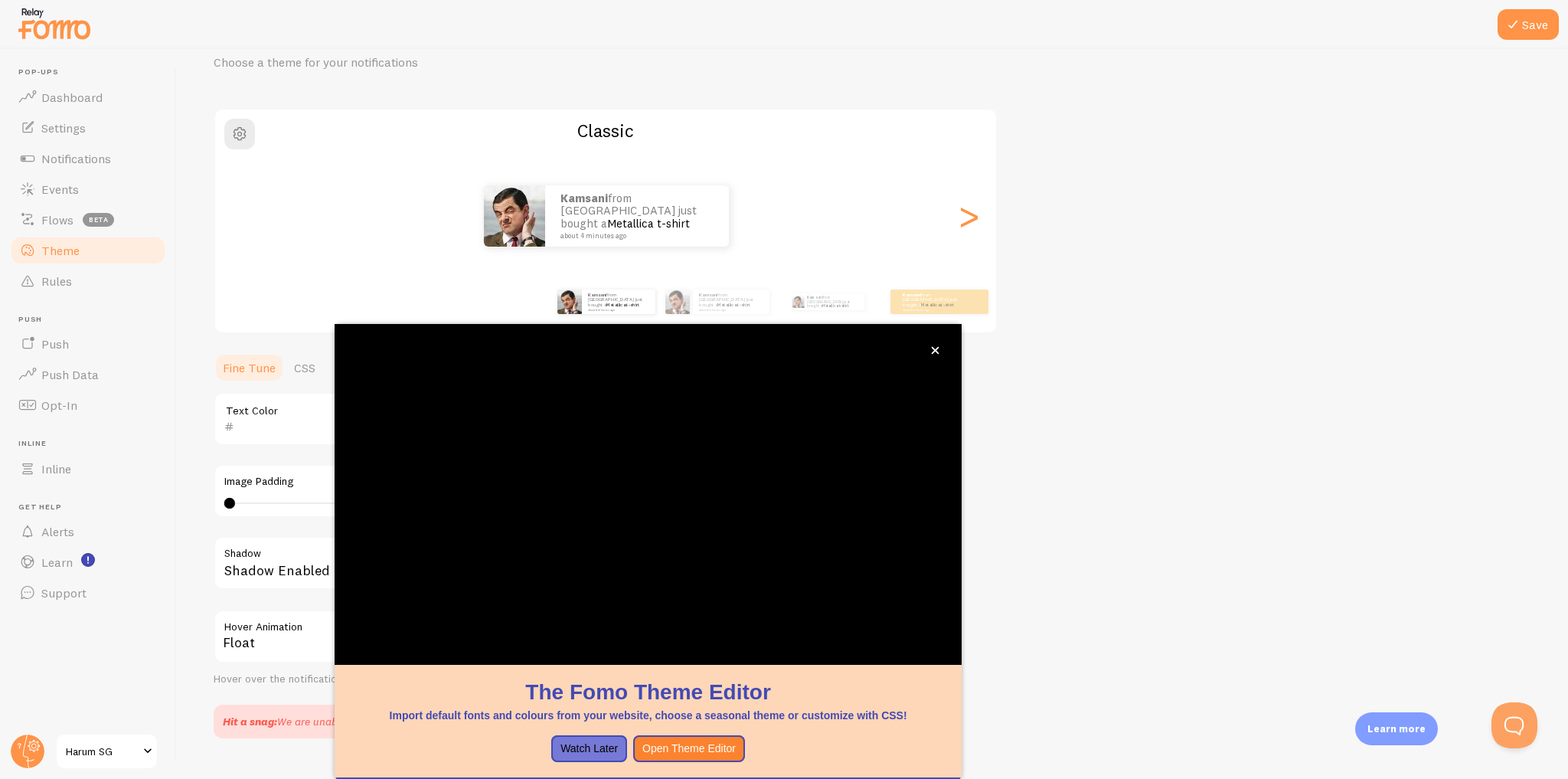
scroll to position [22, 0]
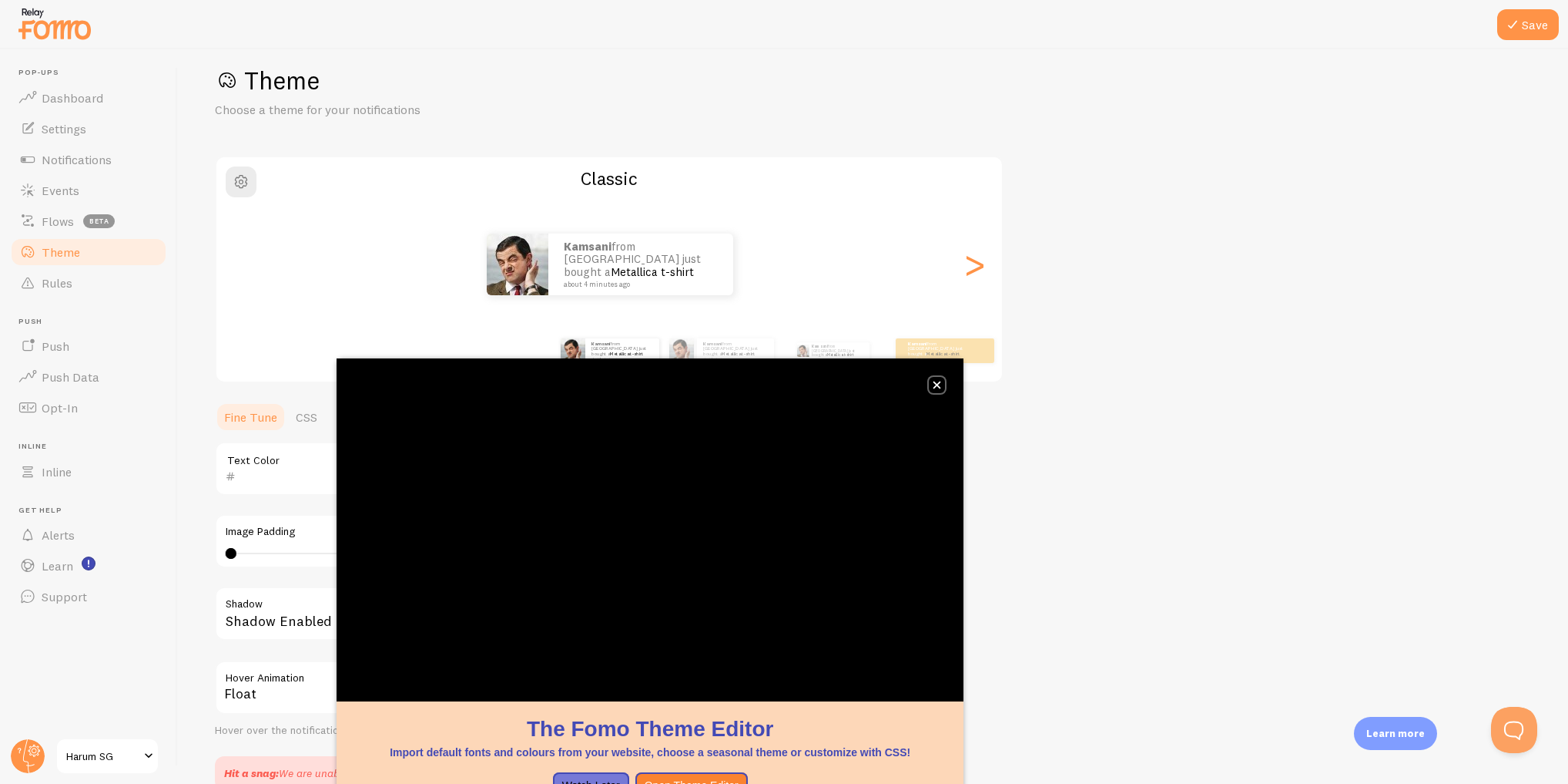
click at [937, 388] on icon "close," at bounding box center [936, 385] width 8 height 8
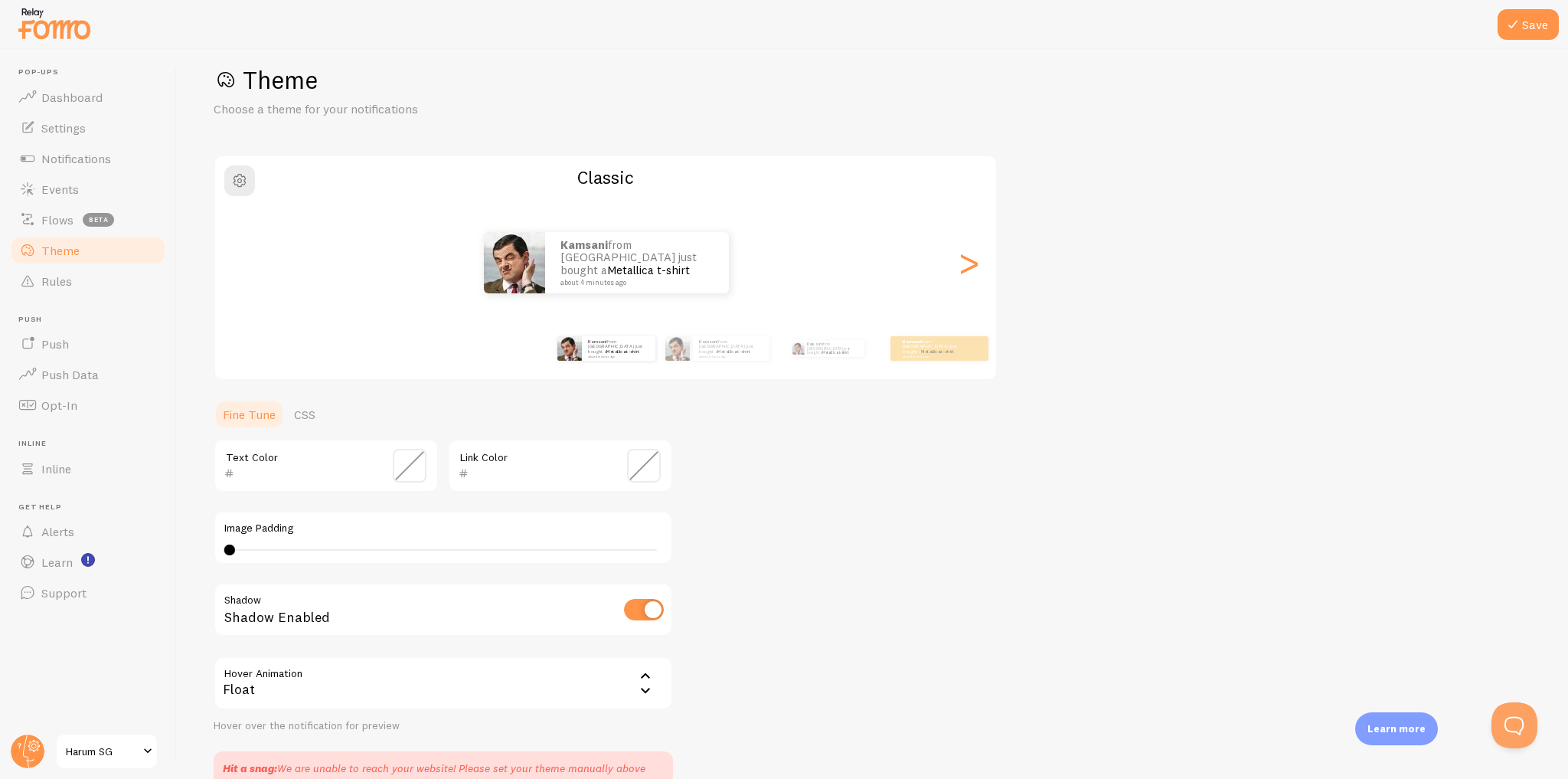
scroll to position [100, 0]
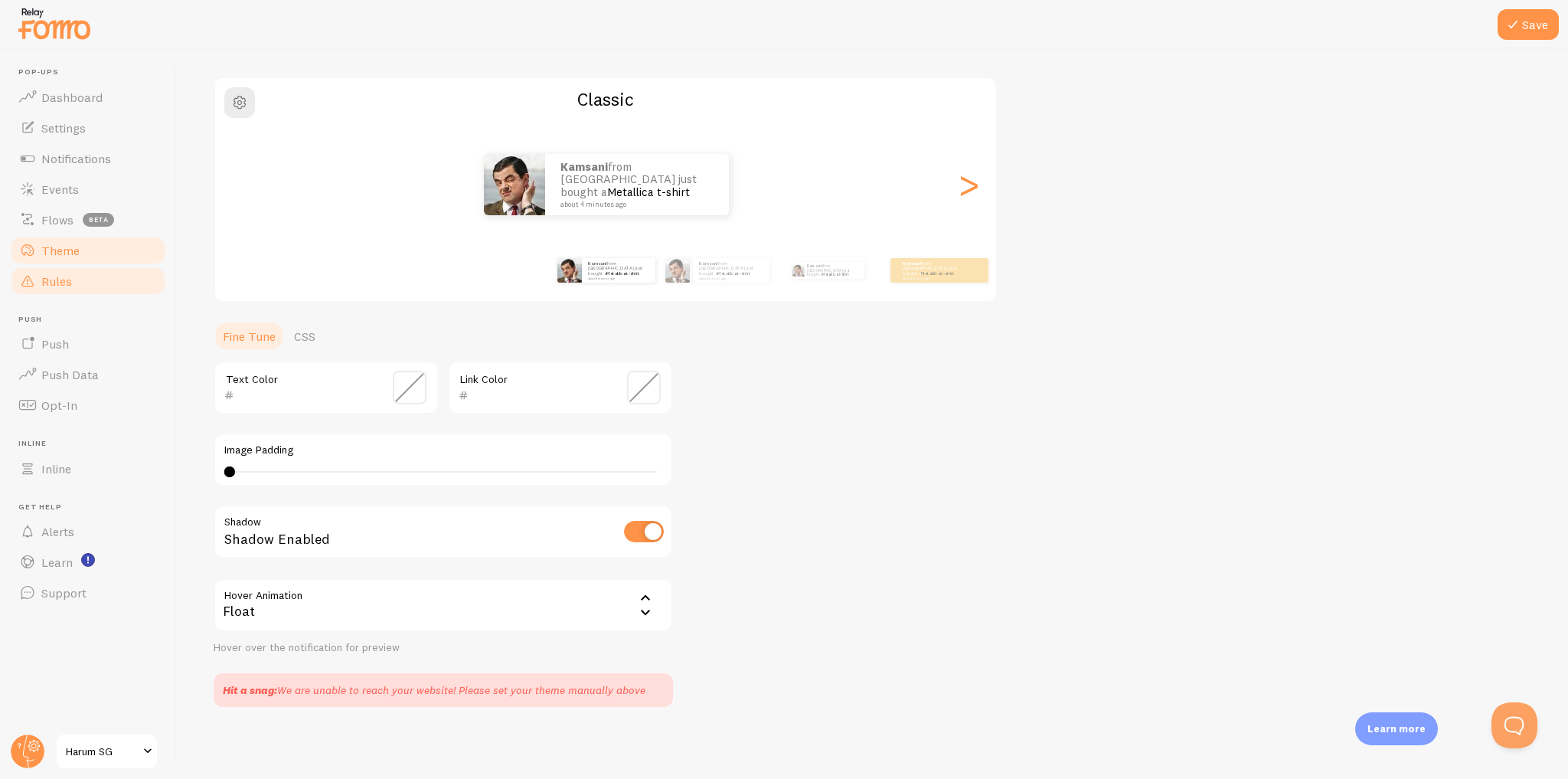
click at [113, 279] on link "Rules" at bounding box center [88, 281] width 158 height 31
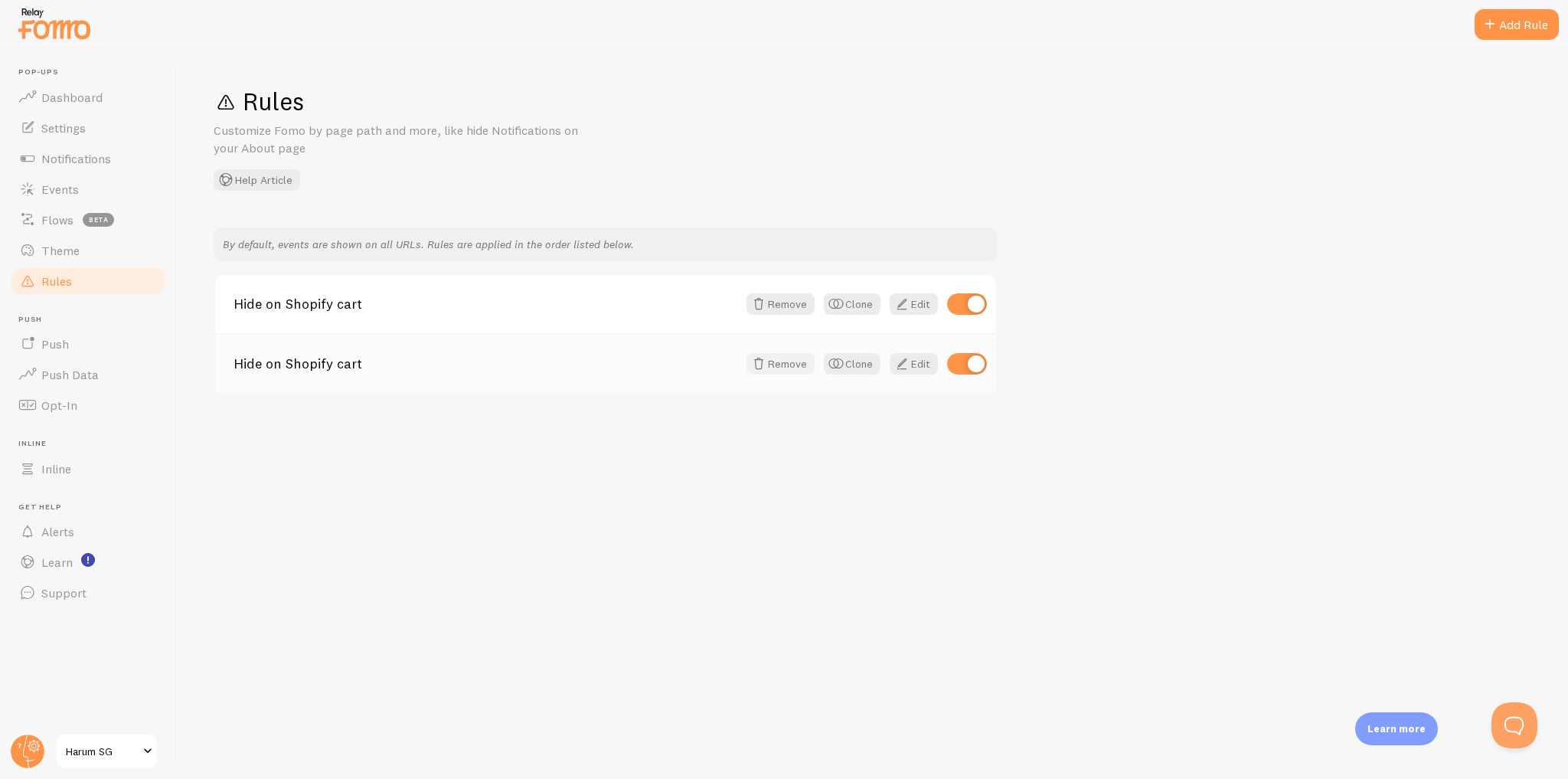
click at [772, 369] on button "Remove" at bounding box center [780, 364] width 68 height 22
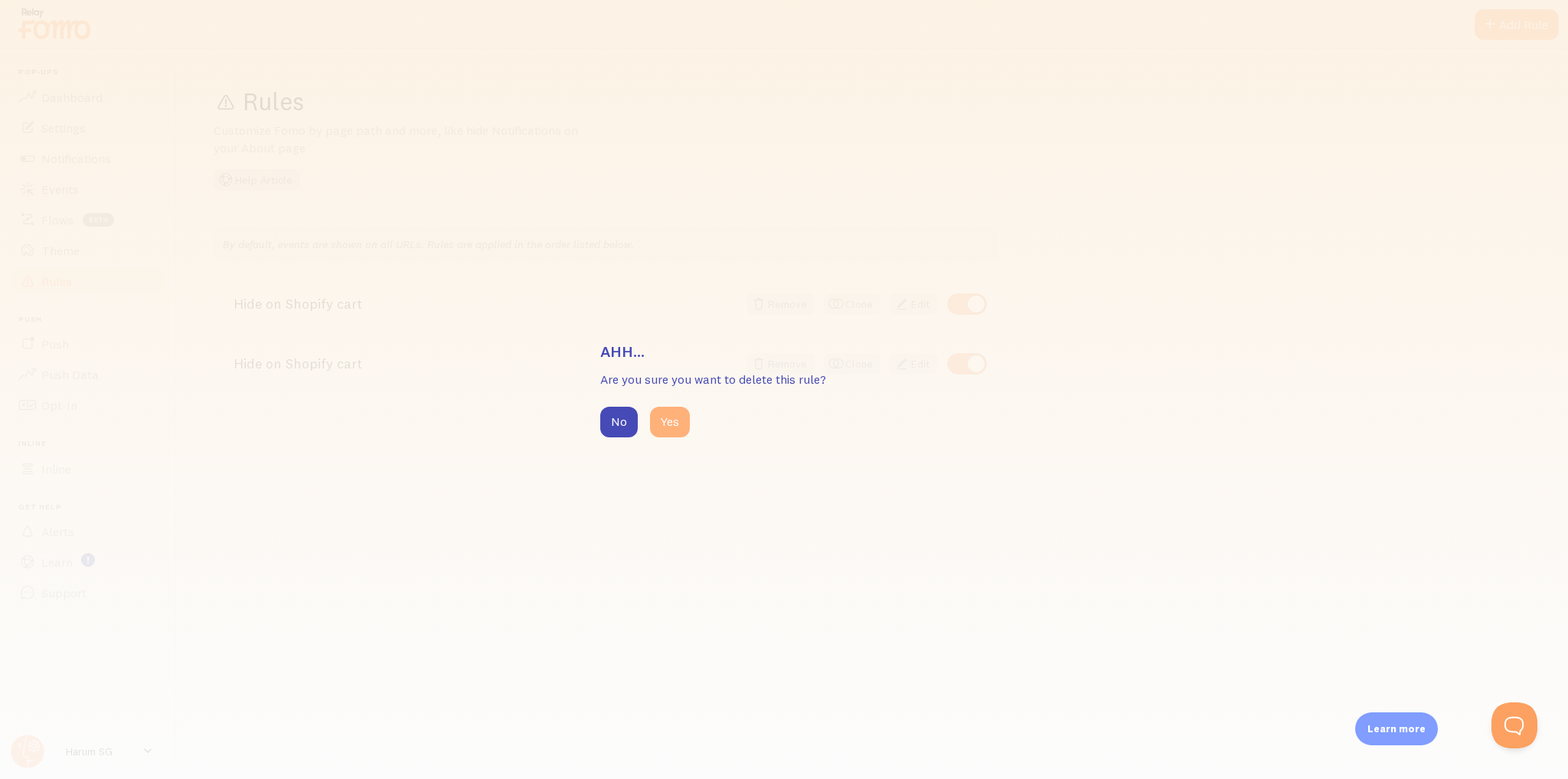
click at [664, 428] on button "Yes" at bounding box center [670, 422] width 40 height 31
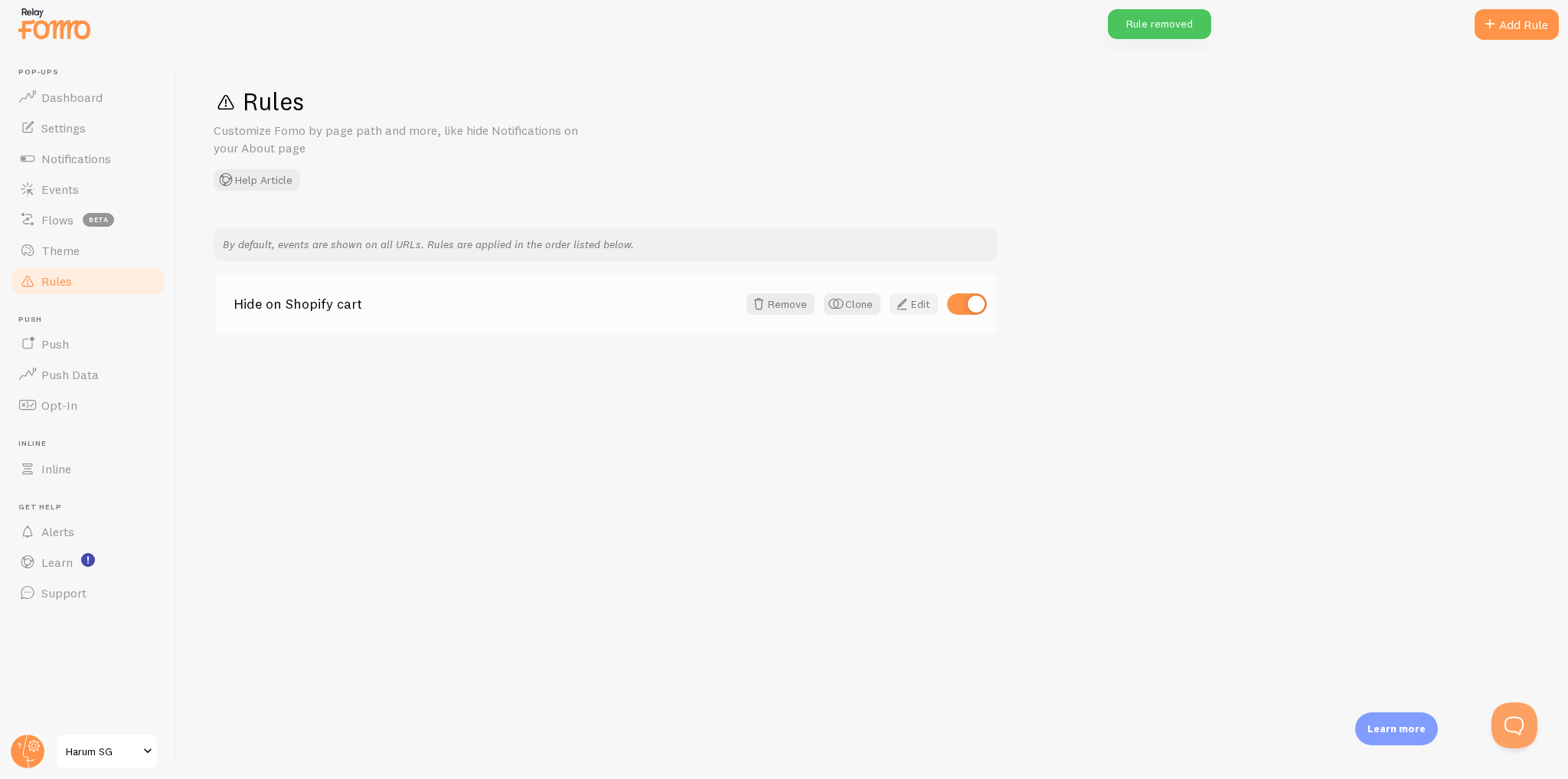
click at [906, 302] on span at bounding box center [902, 304] width 18 height 18
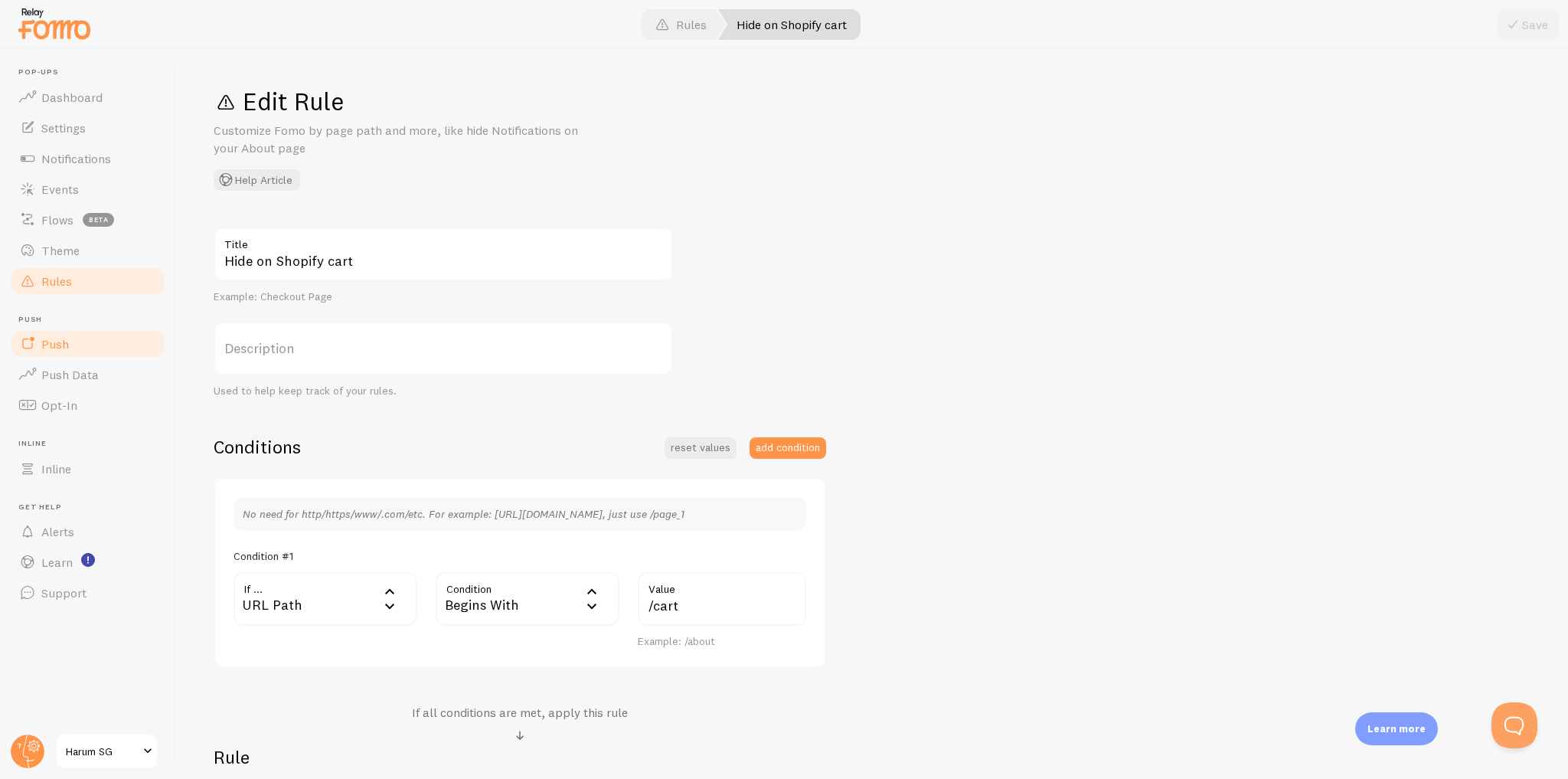
click at [84, 354] on link "Push" at bounding box center [88, 344] width 158 height 31
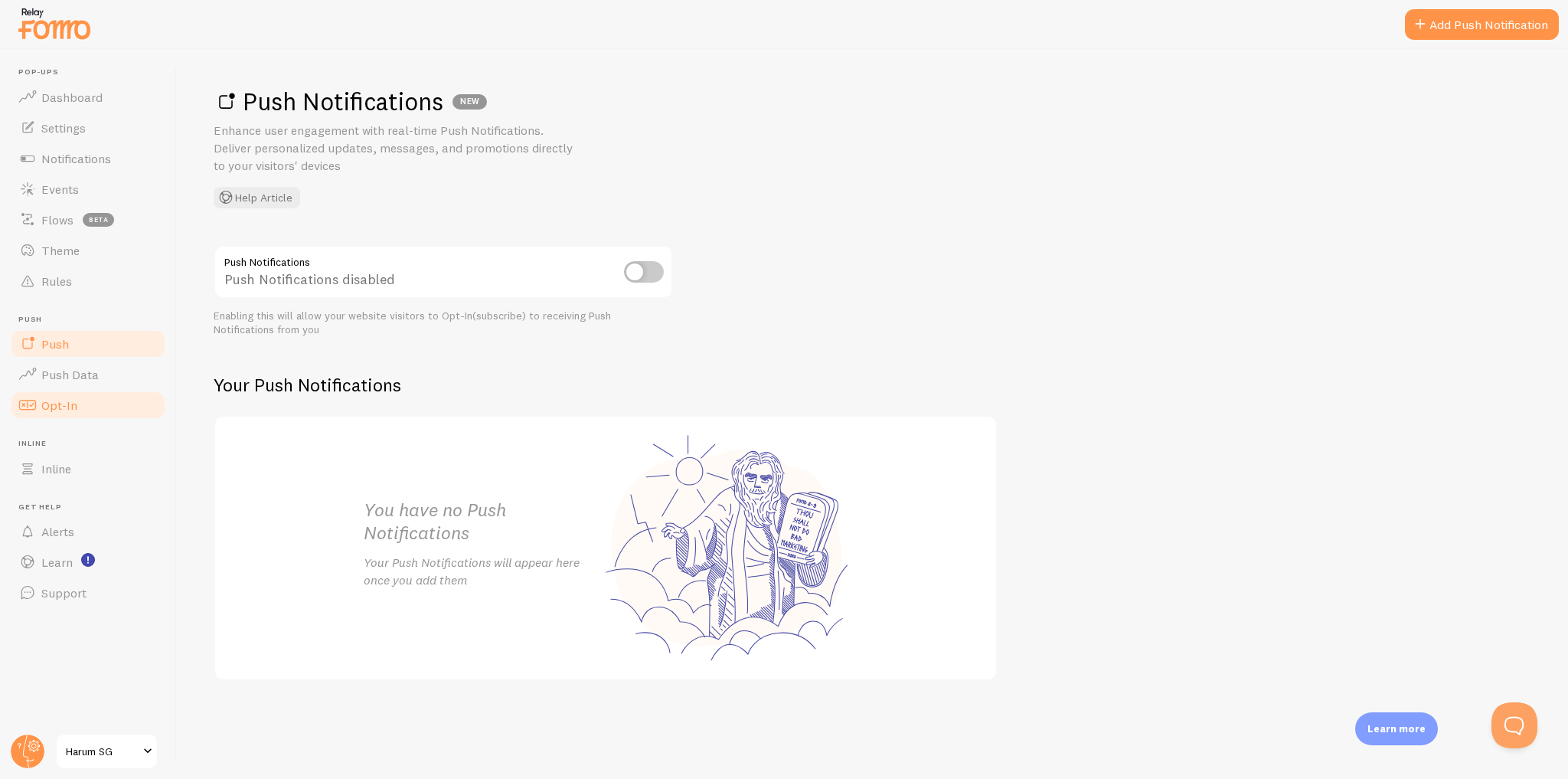
click at [97, 390] on link "Opt-In" at bounding box center [88, 405] width 158 height 31
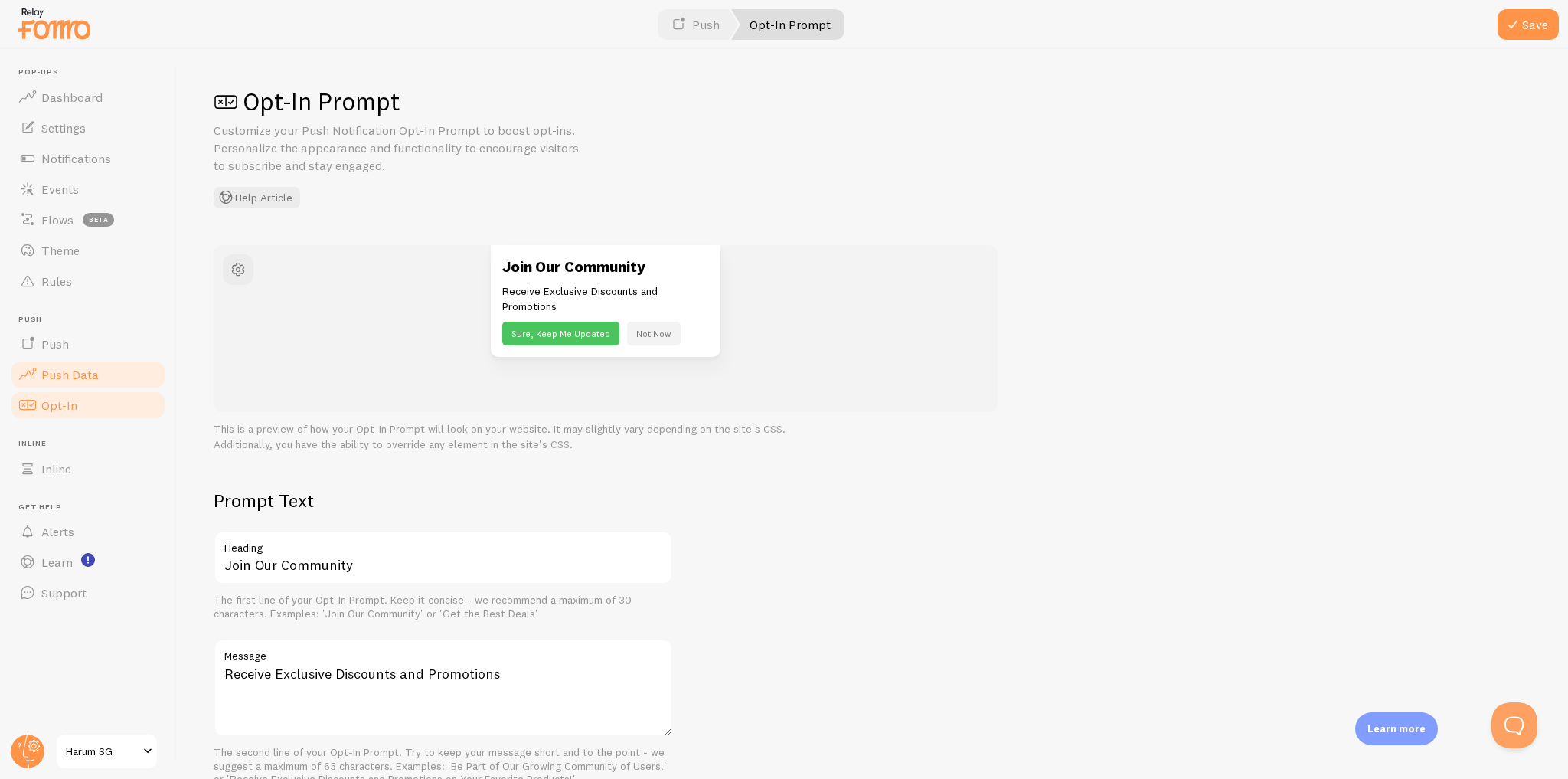
click at [104, 377] on link "Push Data" at bounding box center [88, 374] width 158 height 31
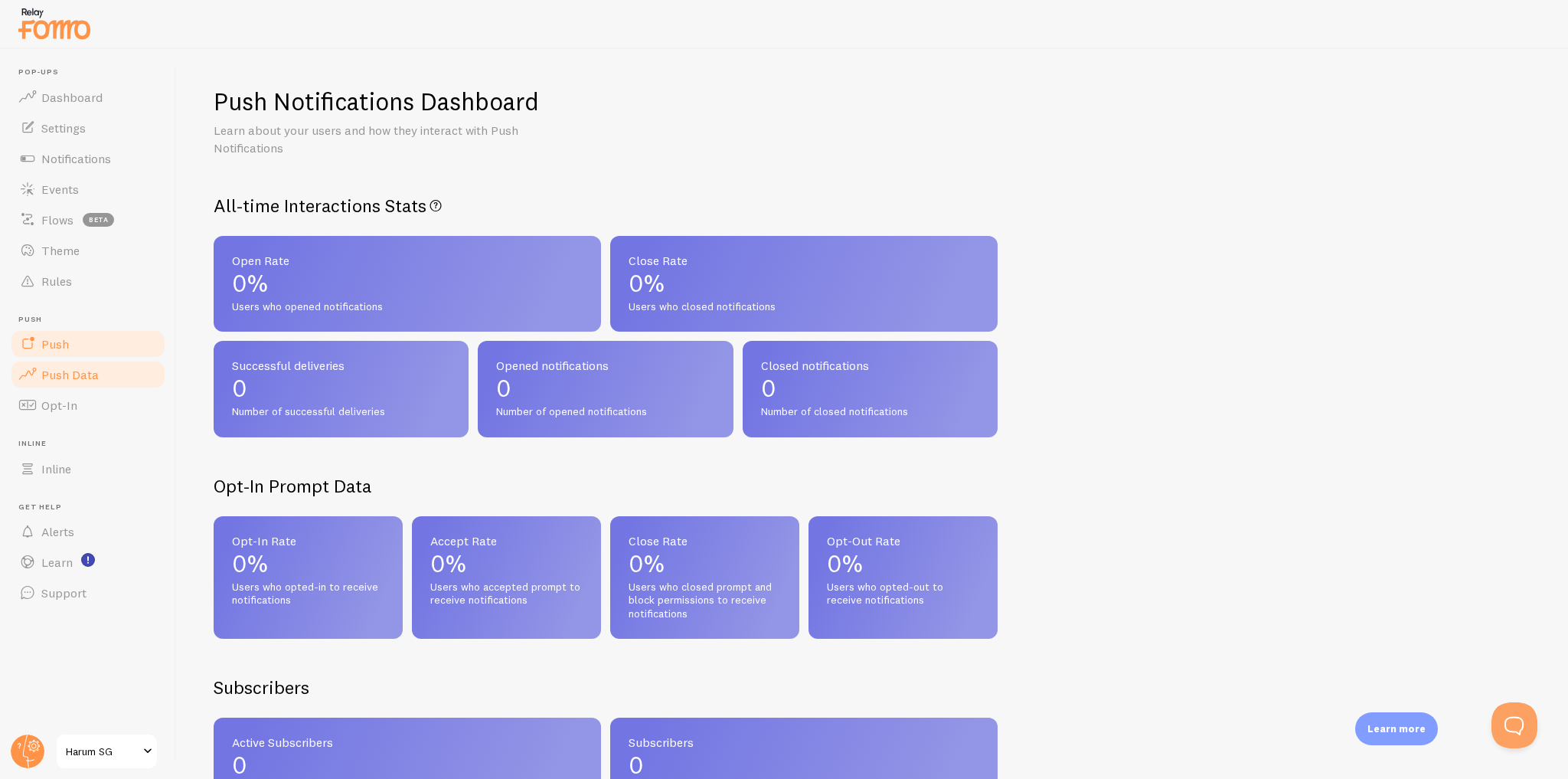
click at [129, 345] on link "Push" at bounding box center [88, 344] width 158 height 31
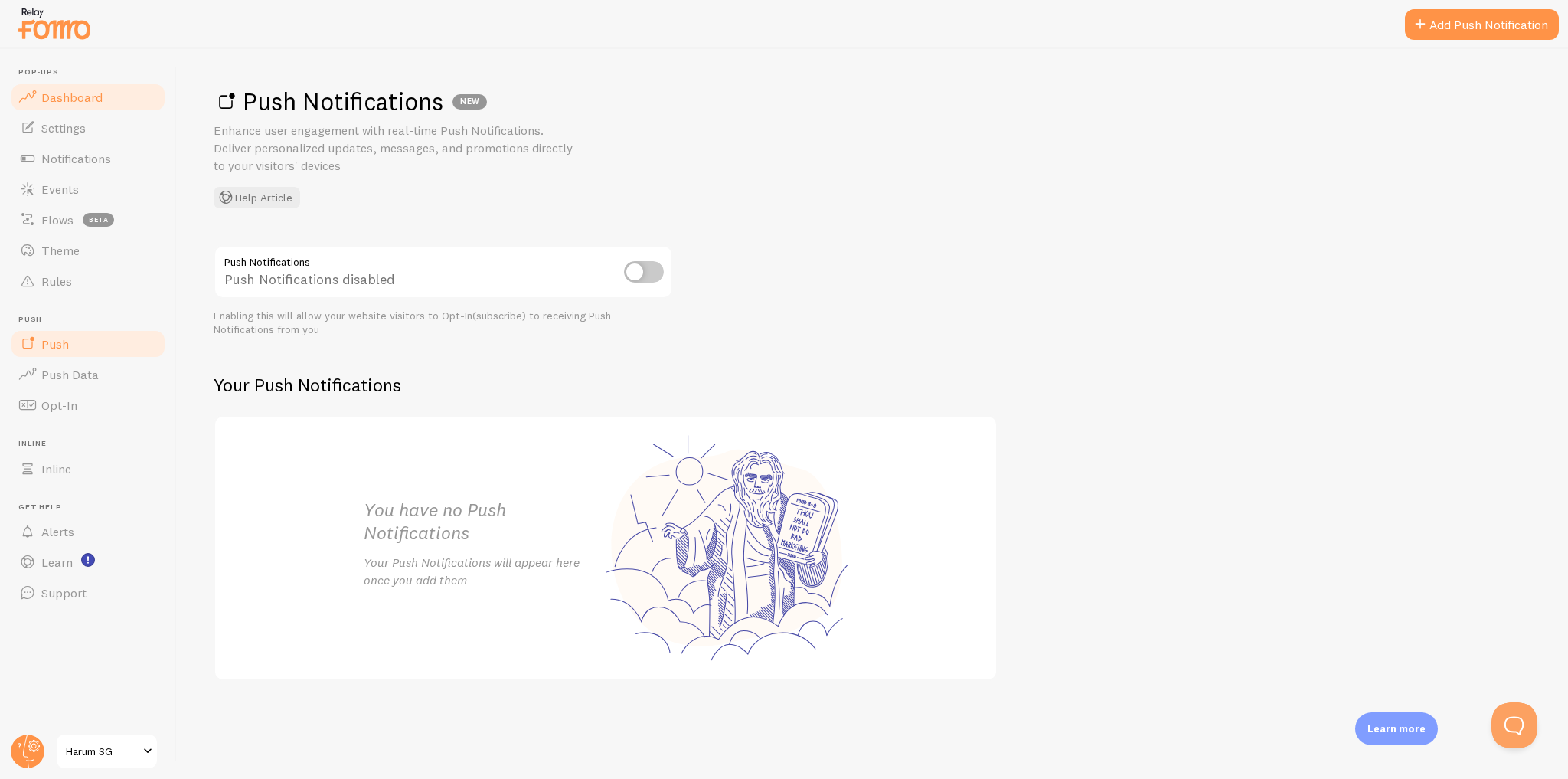
click at [104, 101] on link "Dashboard" at bounding box center [88, 97] width 158 height 31
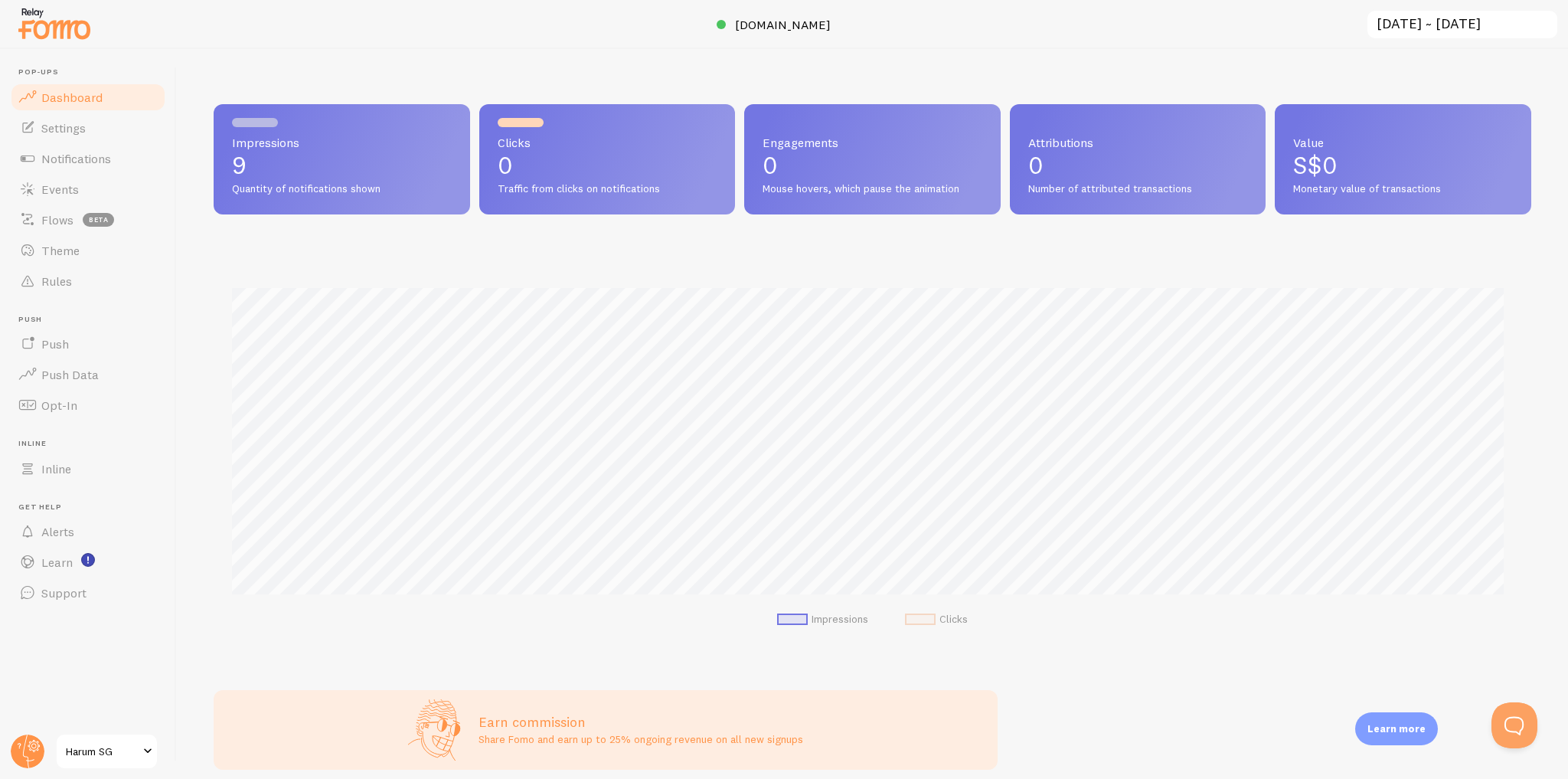
scroll to position [402, 1307]
click at [146, 138] on link "Settings" at bounding box center [88, 128] width 158 height 31
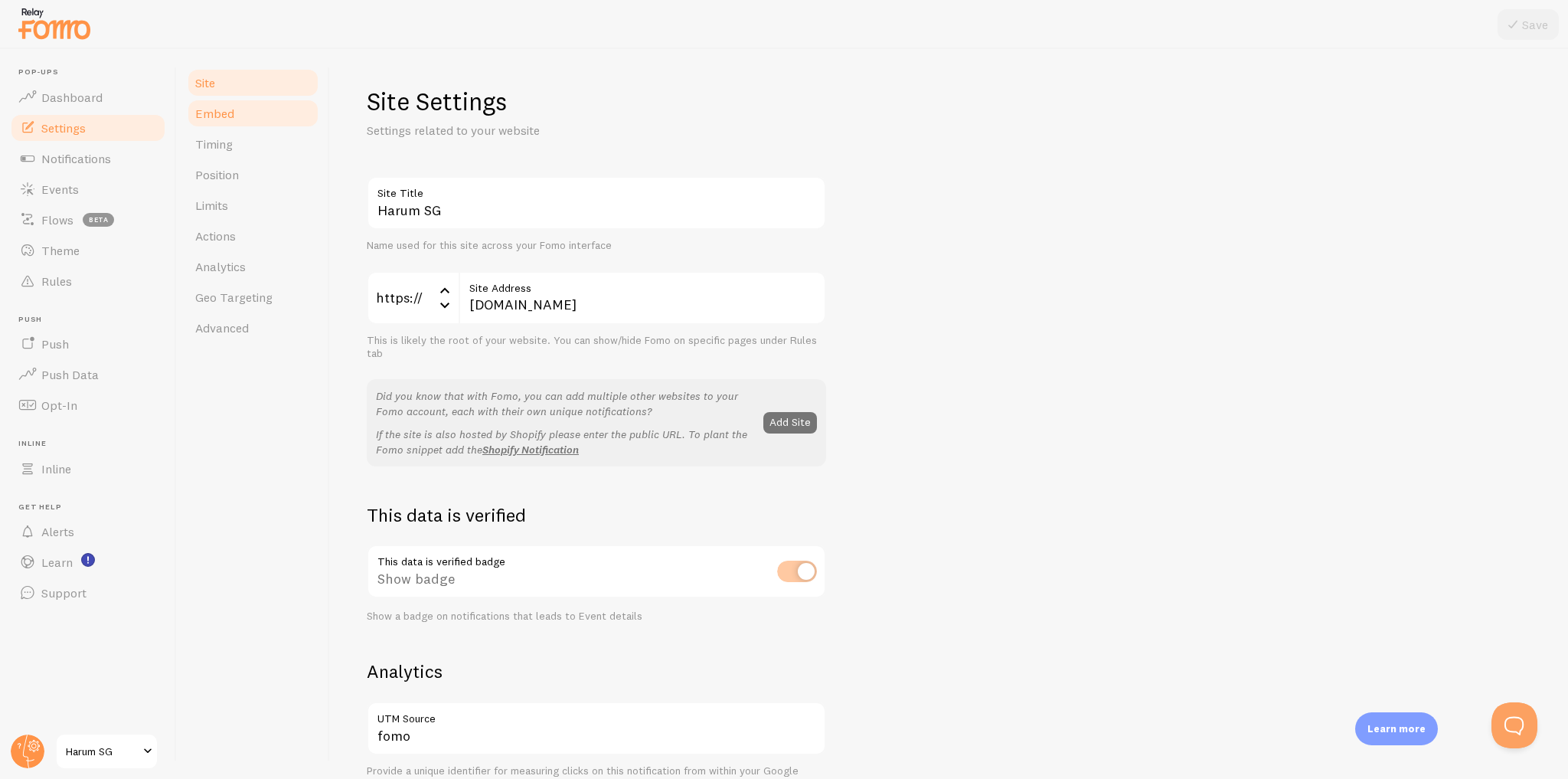
click at [233, 116] on link "Embed" at bounding box center [253, 113] width 134 height 31
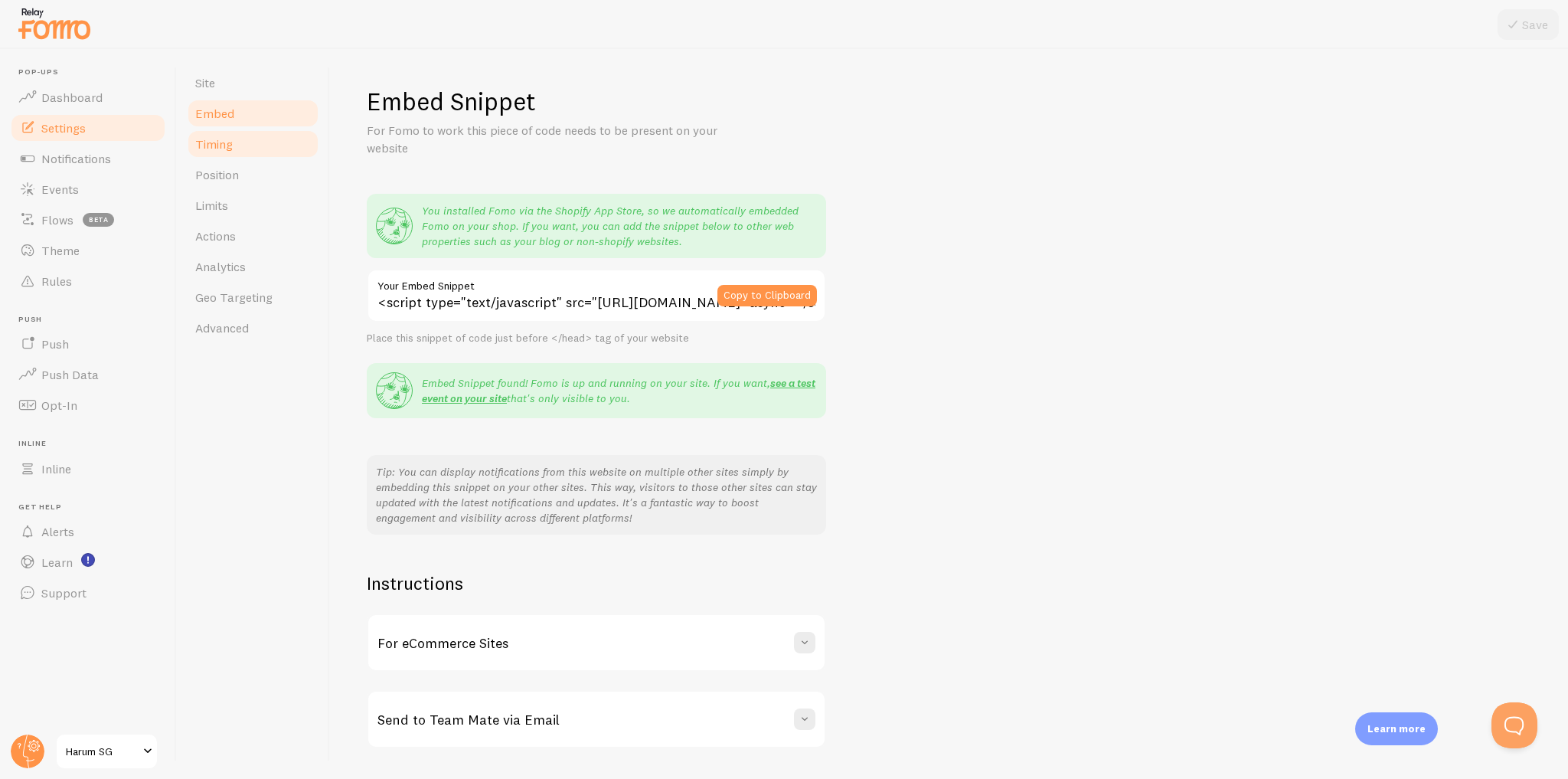
click at [242, 148] on link "Timing" at bounding box center [253, 144] width 134 height 31
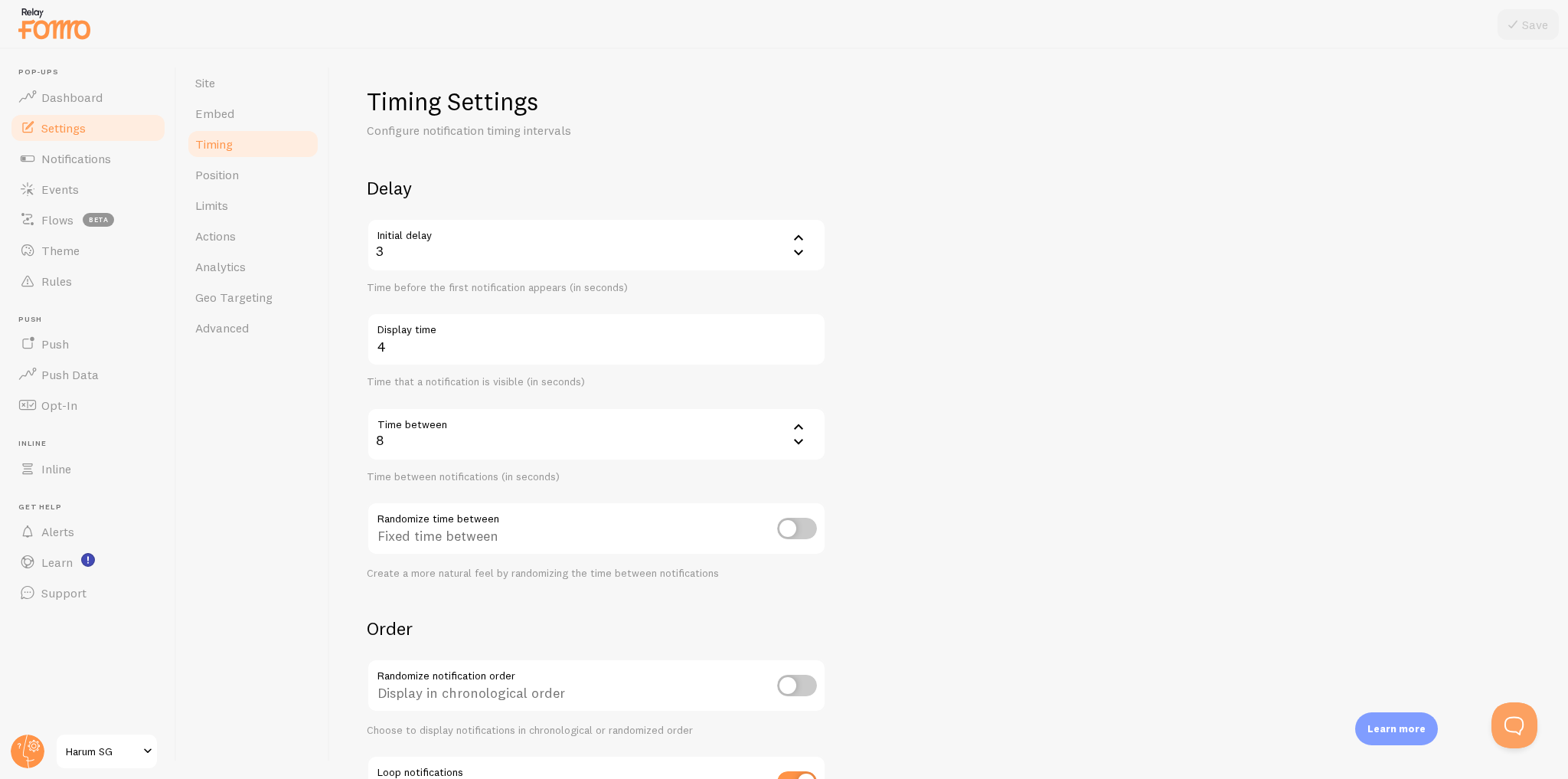
click at [527, 251] on div "3" at bounding box center [597, 244] width 459 height 54
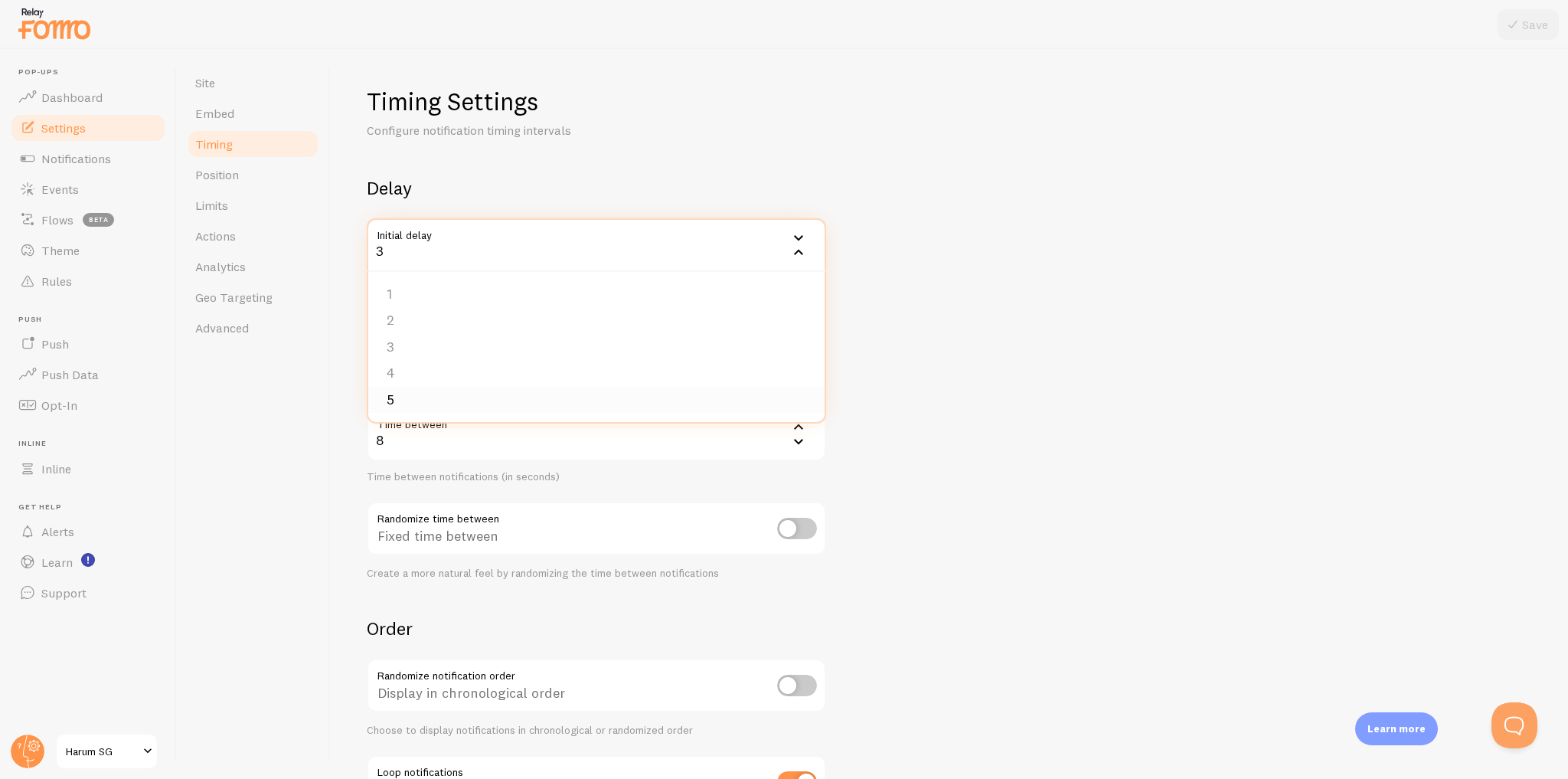
click at [411, 398] on li "5" at bounding box center [597, 400] width 457 height 27
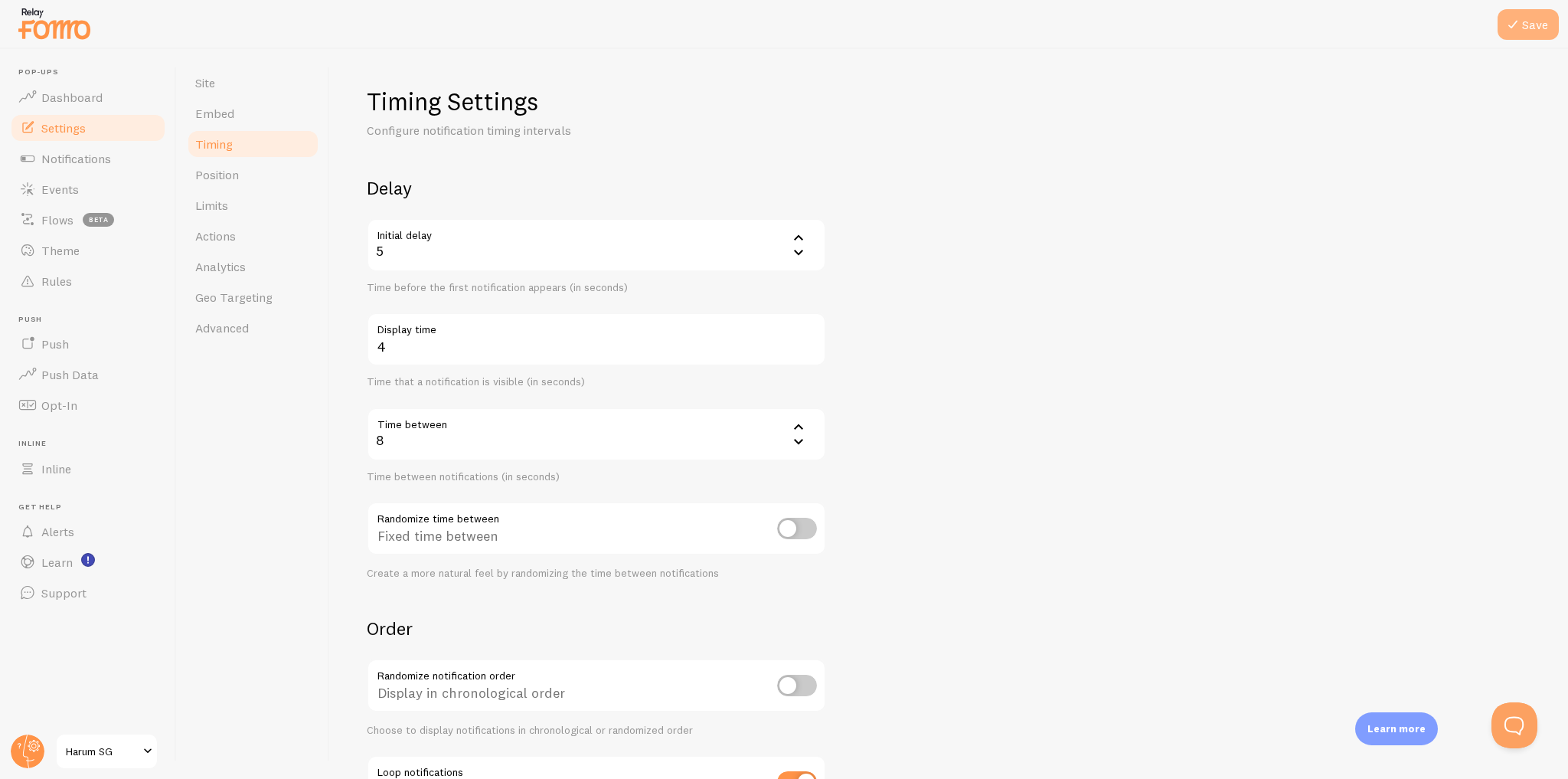
click at [1531, 32] on button "Save" at bounding box center [1527, 25] width 61 height 31
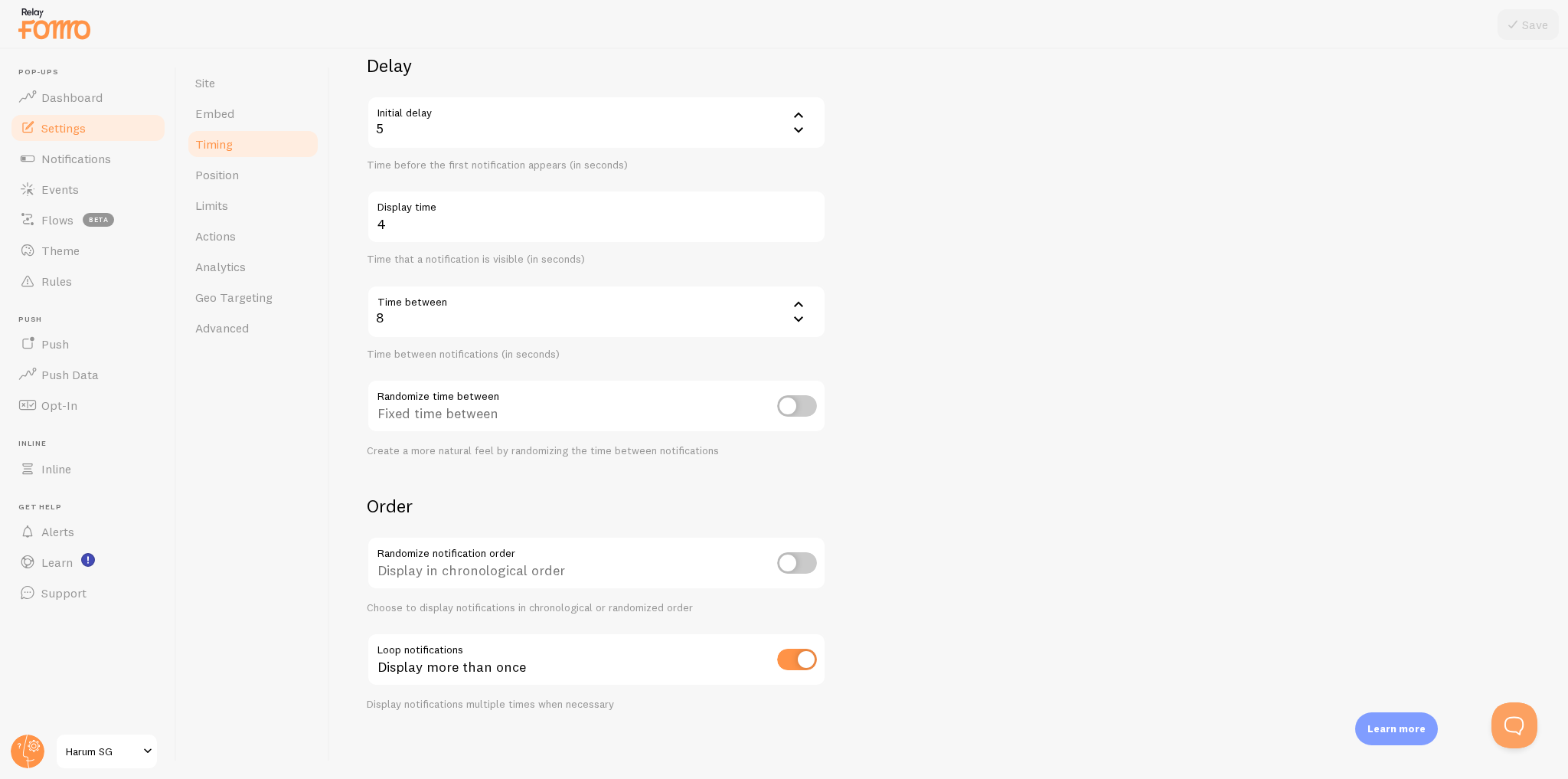
scroll to position [125, 0]
click at [246, 183] on link "Position" at bounding box center [253, 174] width 134 height 31
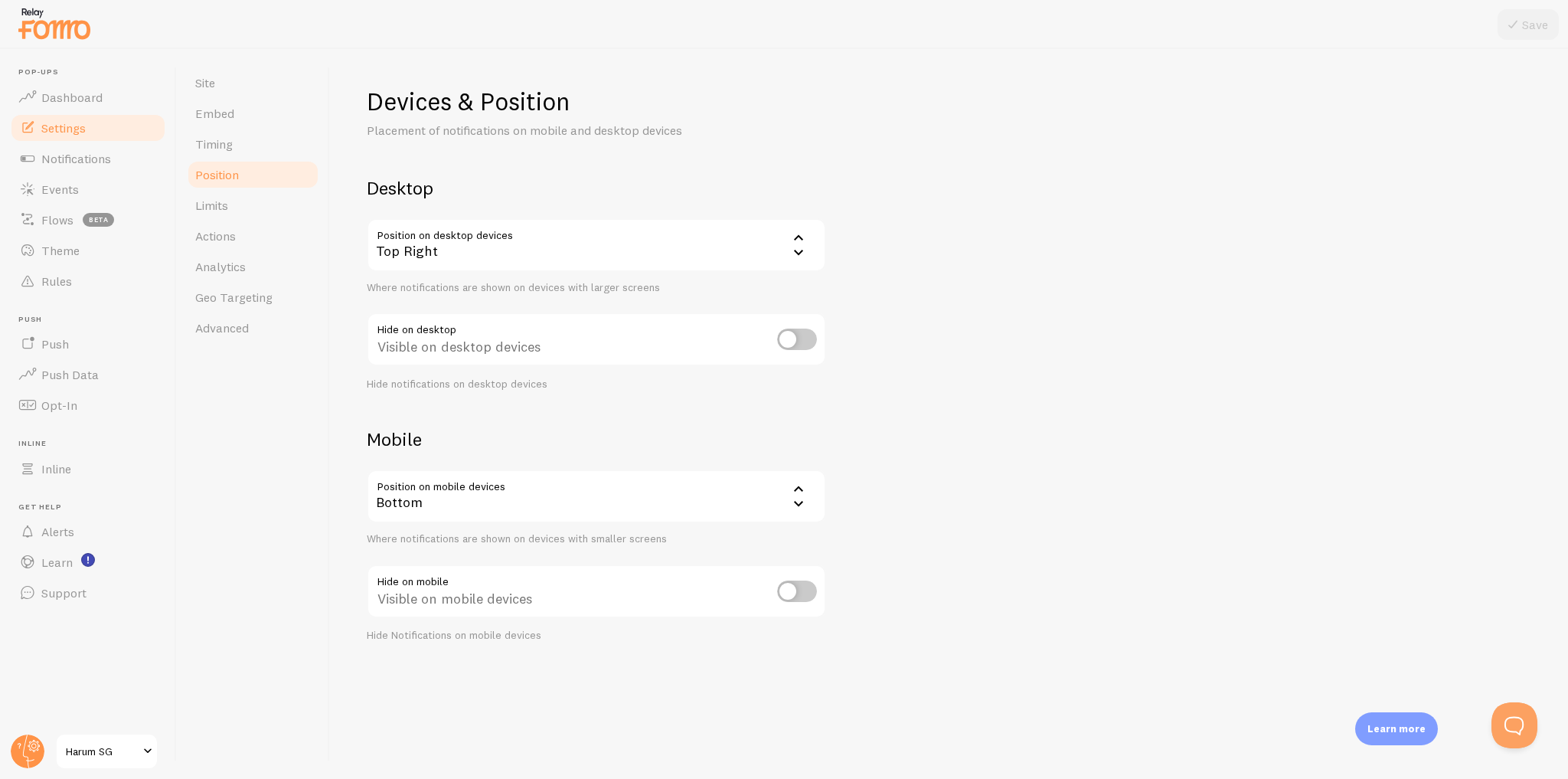
click at [623, 242] on div "Top Right" at bounding box center [597, 244] width 459 height 54
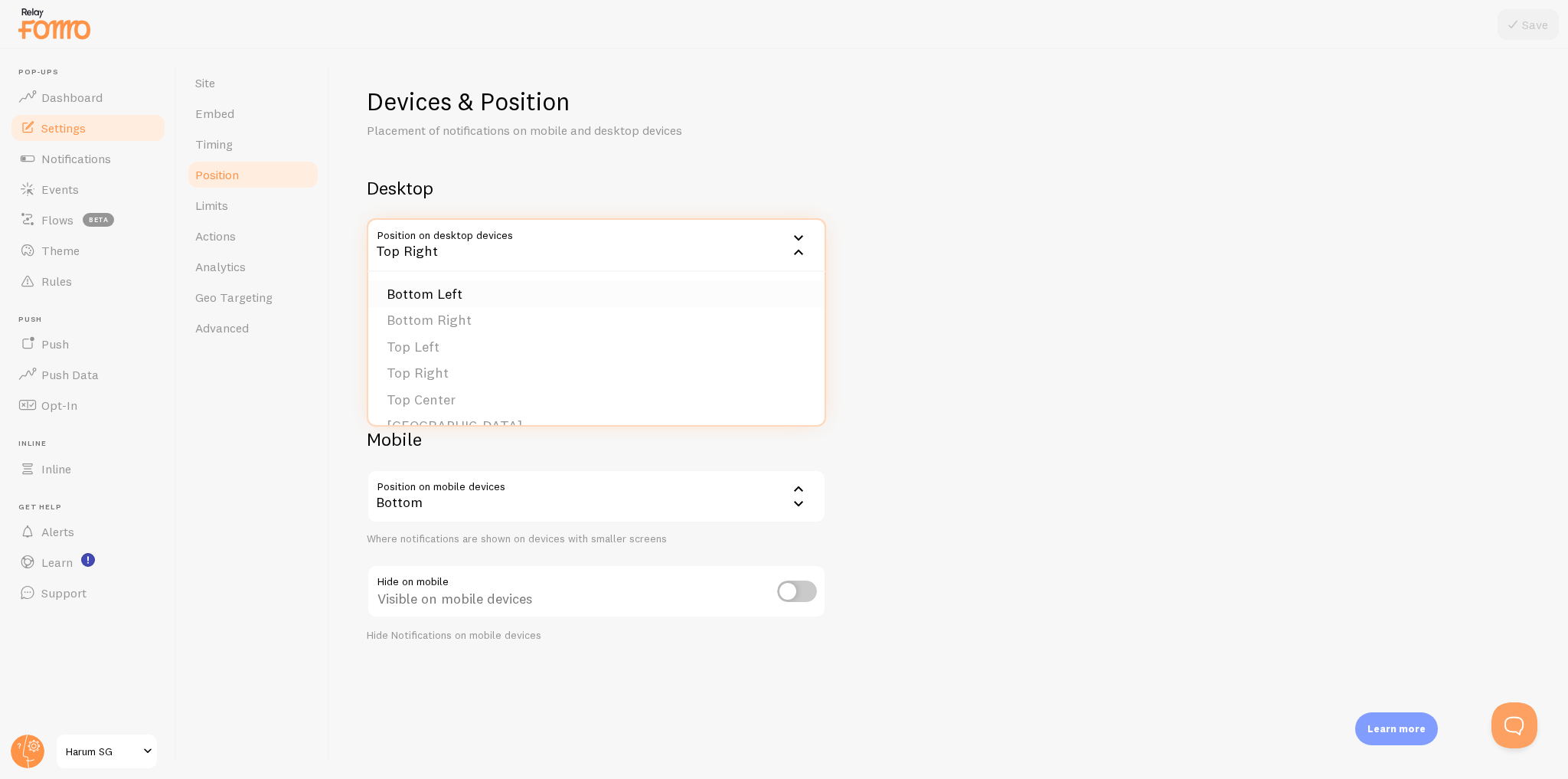
click at [615, 303] on li "Bottom Left" at bounding box center [597, 294] width 457 height 27
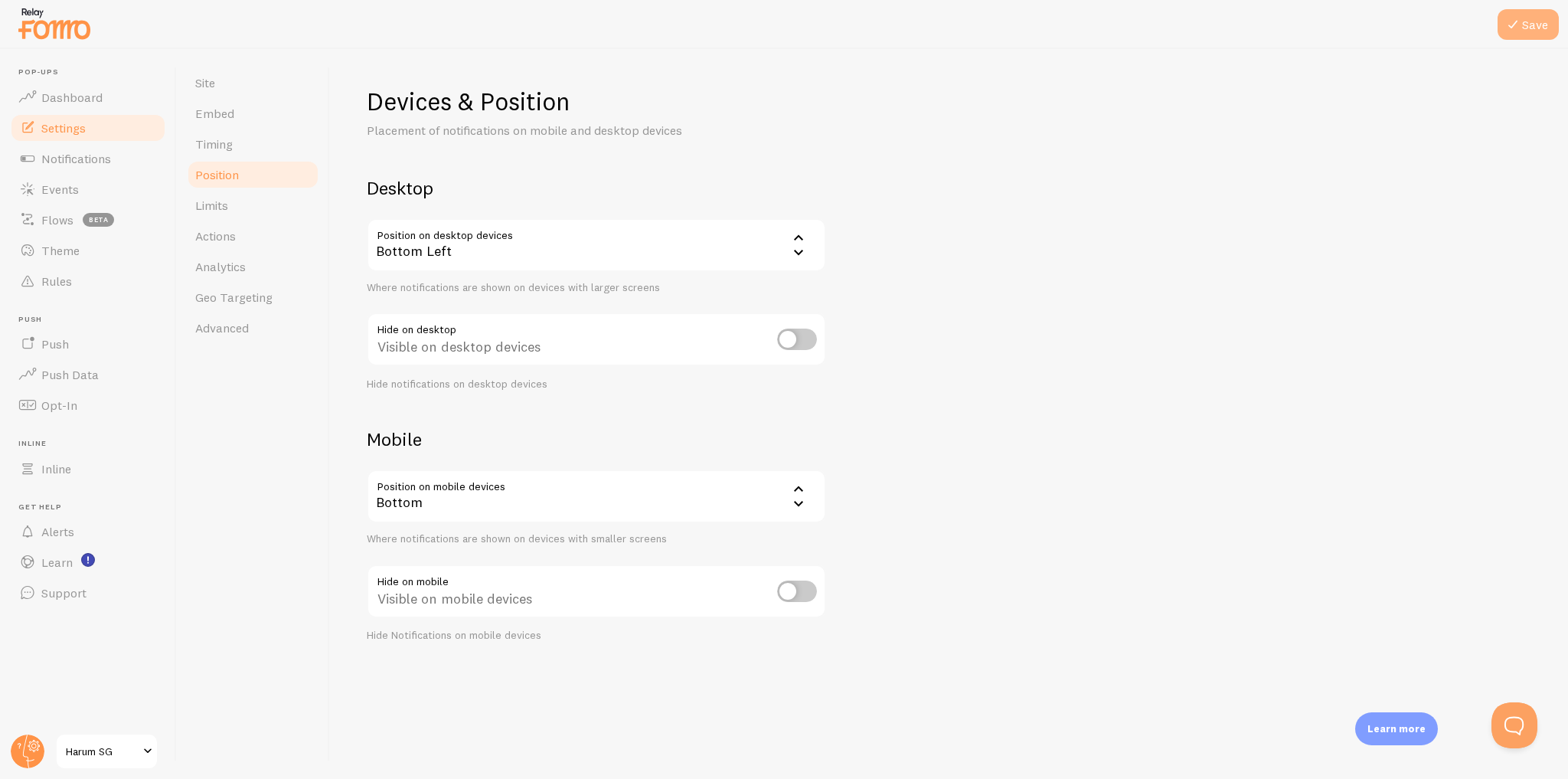
click at [1524, 32] on button "Save" at bounding box center [1527, 25] width 61 height 31
click at [276, 206] on link "Limits" at bounding box center [253, 205] width 134 height 31
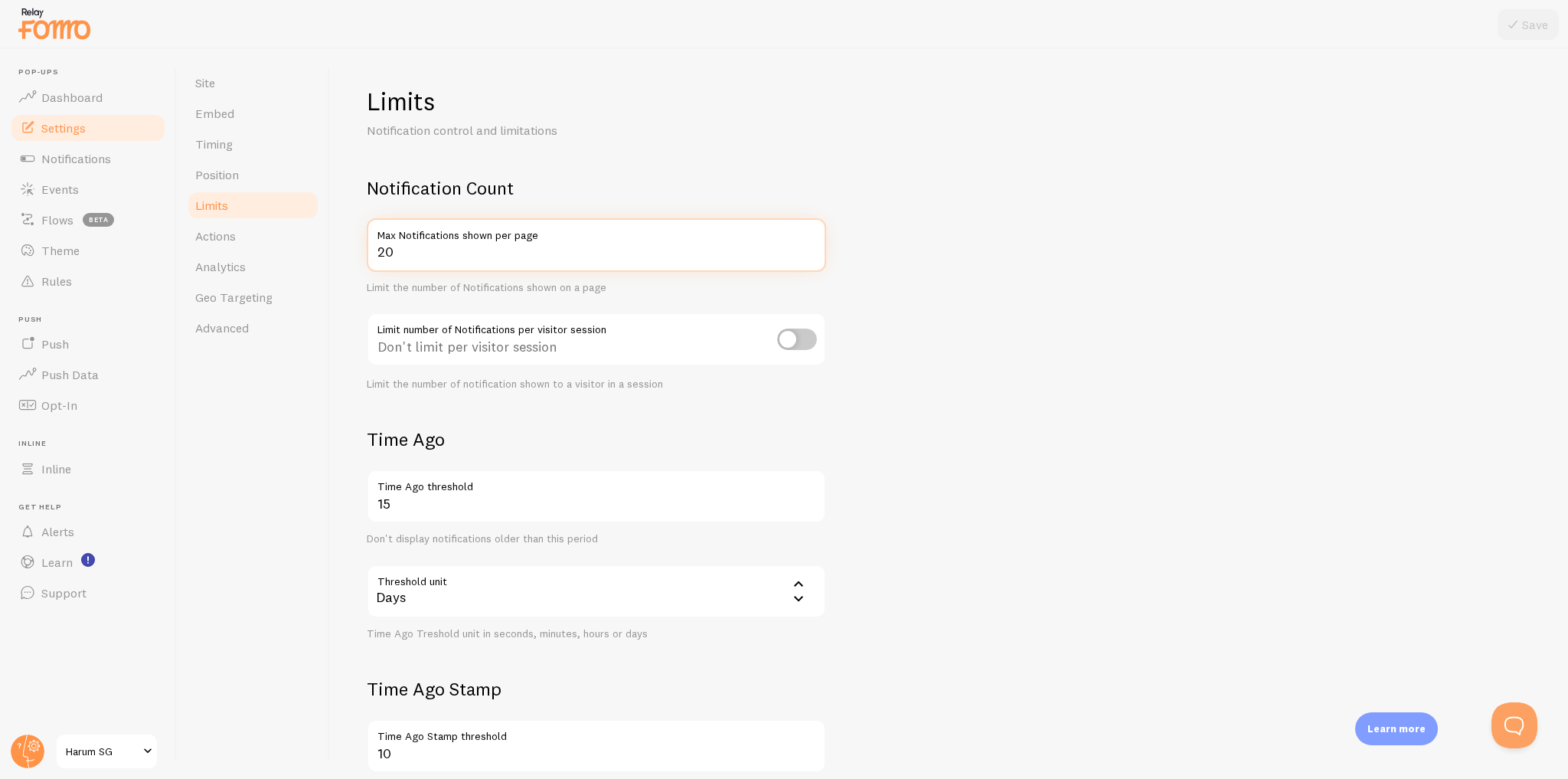
click at [412, 248] on input "20" at bounding box center [597, 244] width 459 height 54
type input "5"
click at [1021, 232] on form "Notification Count 5 Max Notifications shown per page Limit the number of Notif…" at bounding box center [949, 533] width 1165 height 714
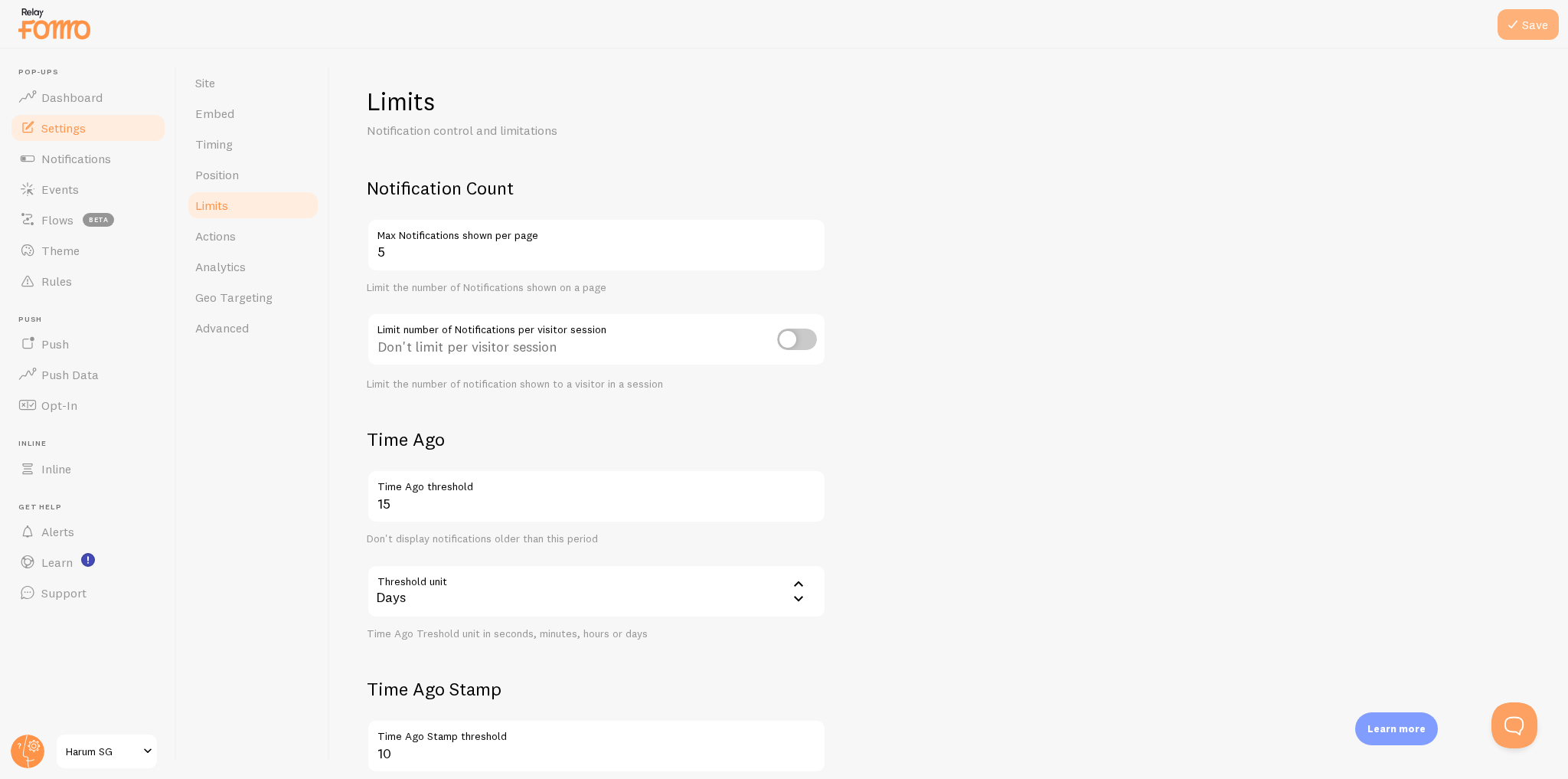
click at [1532, 28] on button "Save" at bounding box center [1527, 25] width 61 height 31
click at [297, 232] on link "Actions" at bounding box center [253, 236] width 134 height 31
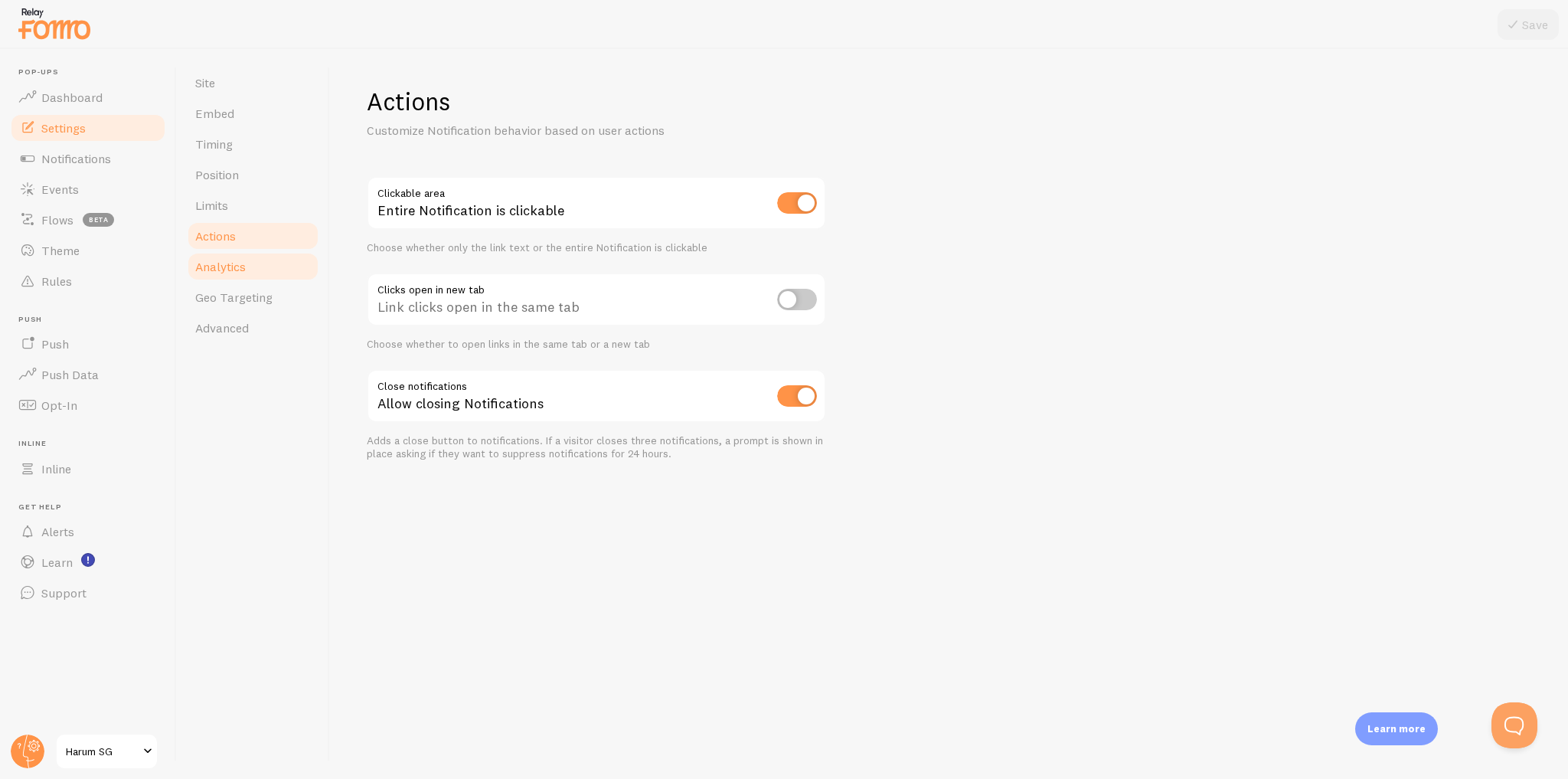
click at [278, 261] on link "Analytics" at bounding box center [253, 267] width 134 height 31
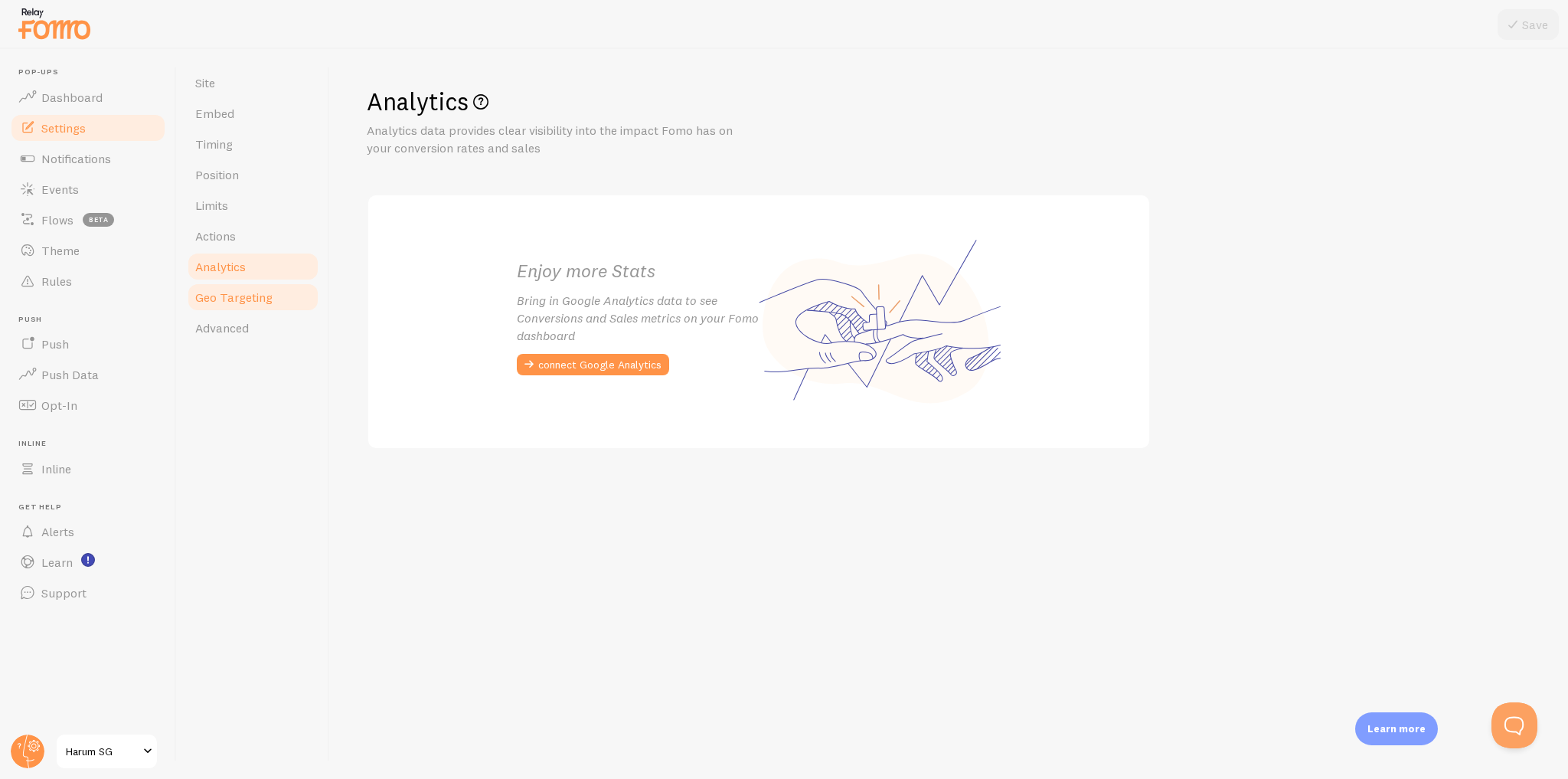
click at [279, 307] on link "Geo Targeting" at bounding box center [253, 297] width 134 height 31
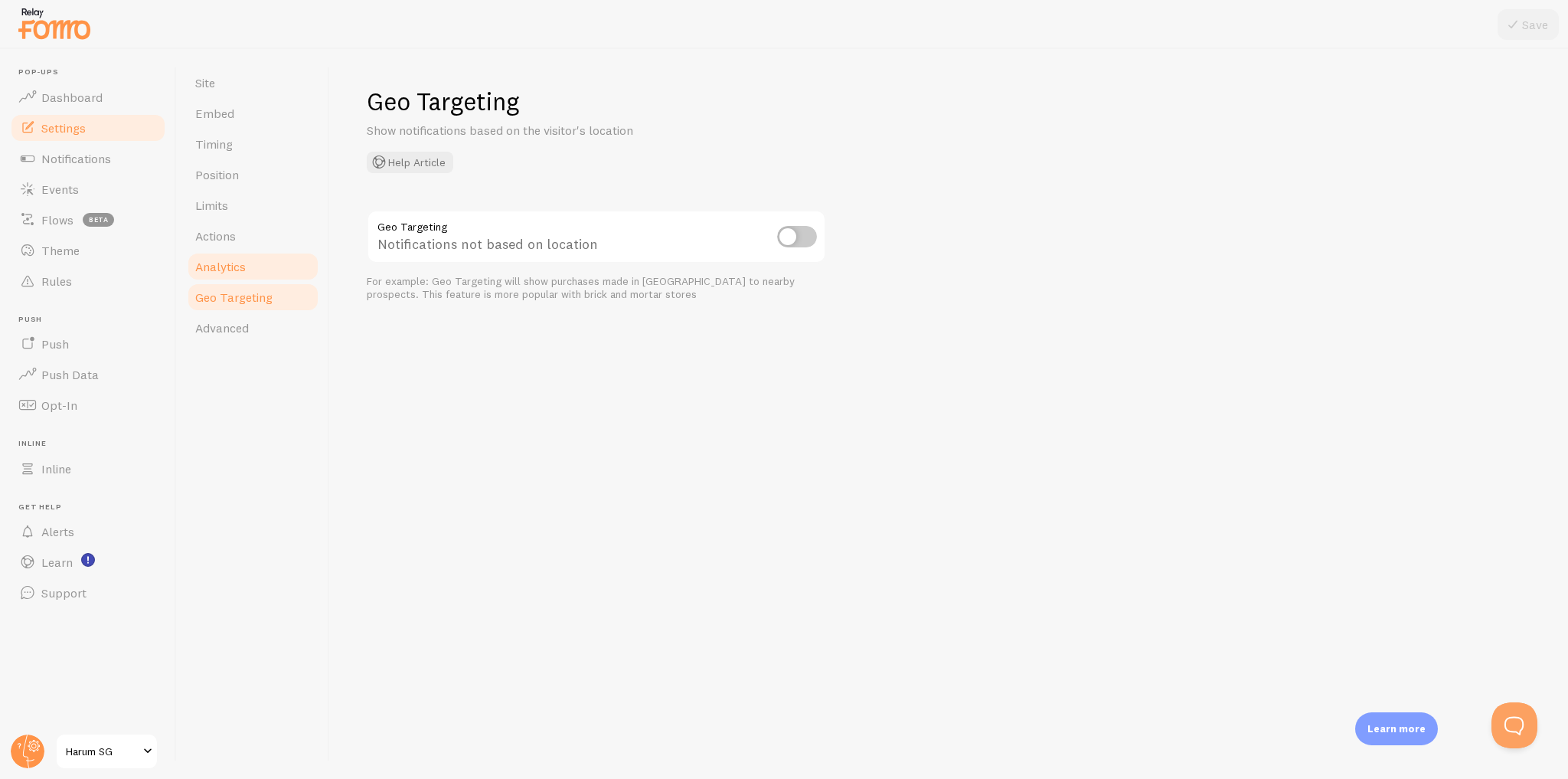
click at [281, 272] on link "Analytics" at bounding box center [253, 267] width 134 height 31
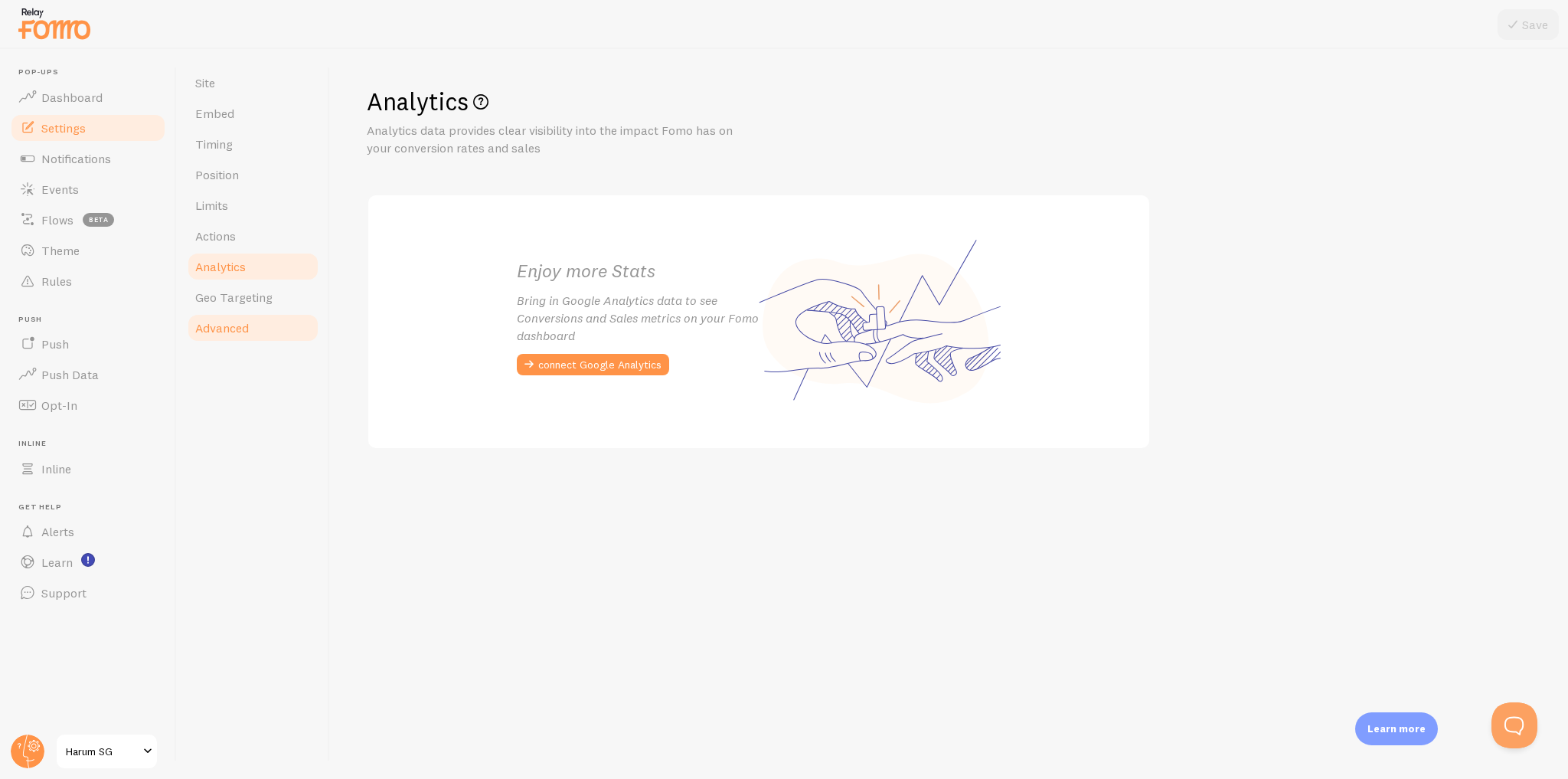
click at [270, 320] on link "Advanced" at bounding box center [253, 328] width 134 height 31
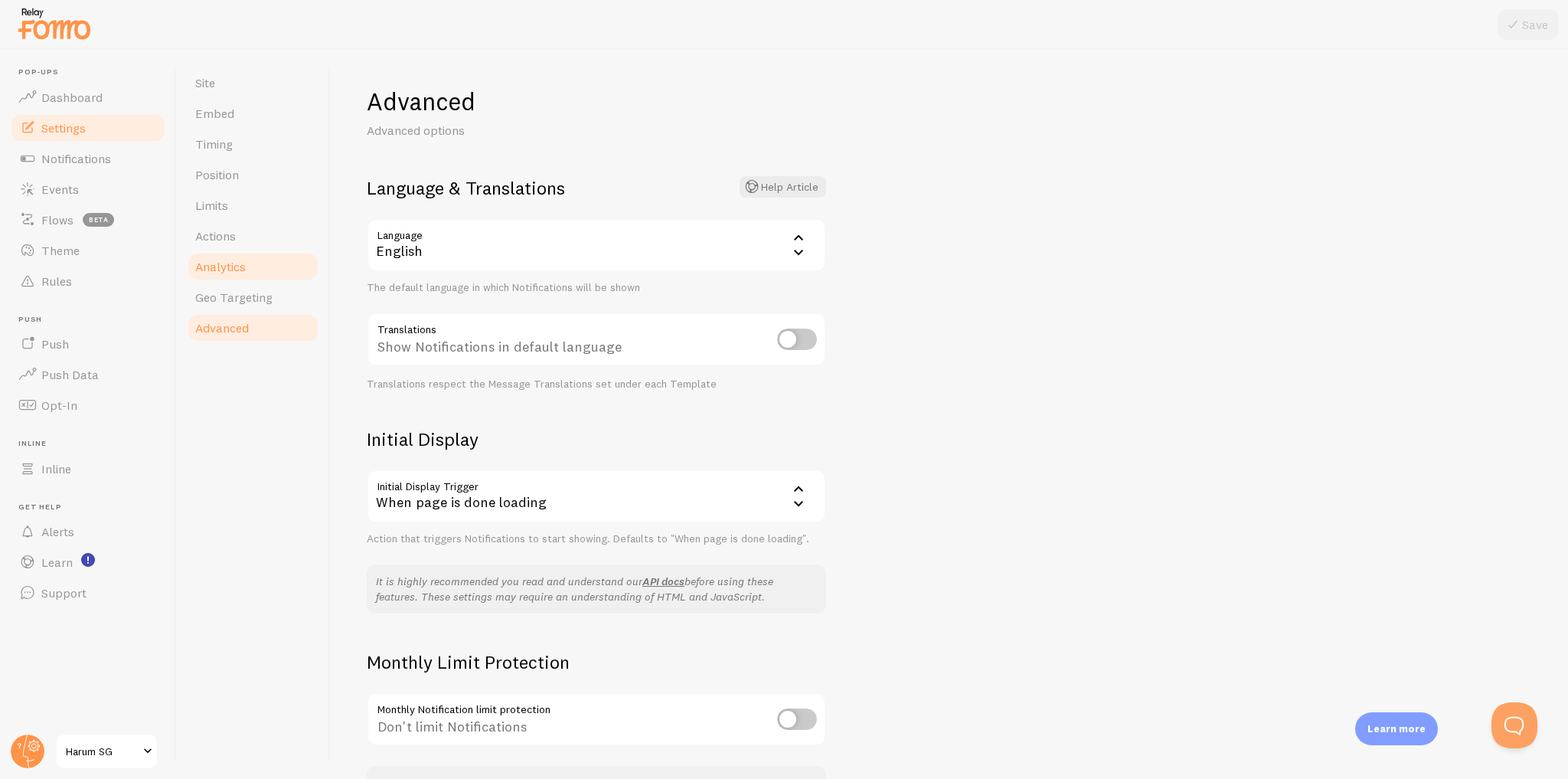
click at [283, 272] on link "Analytics" at bounding box center [253, 267] width 134 height 31
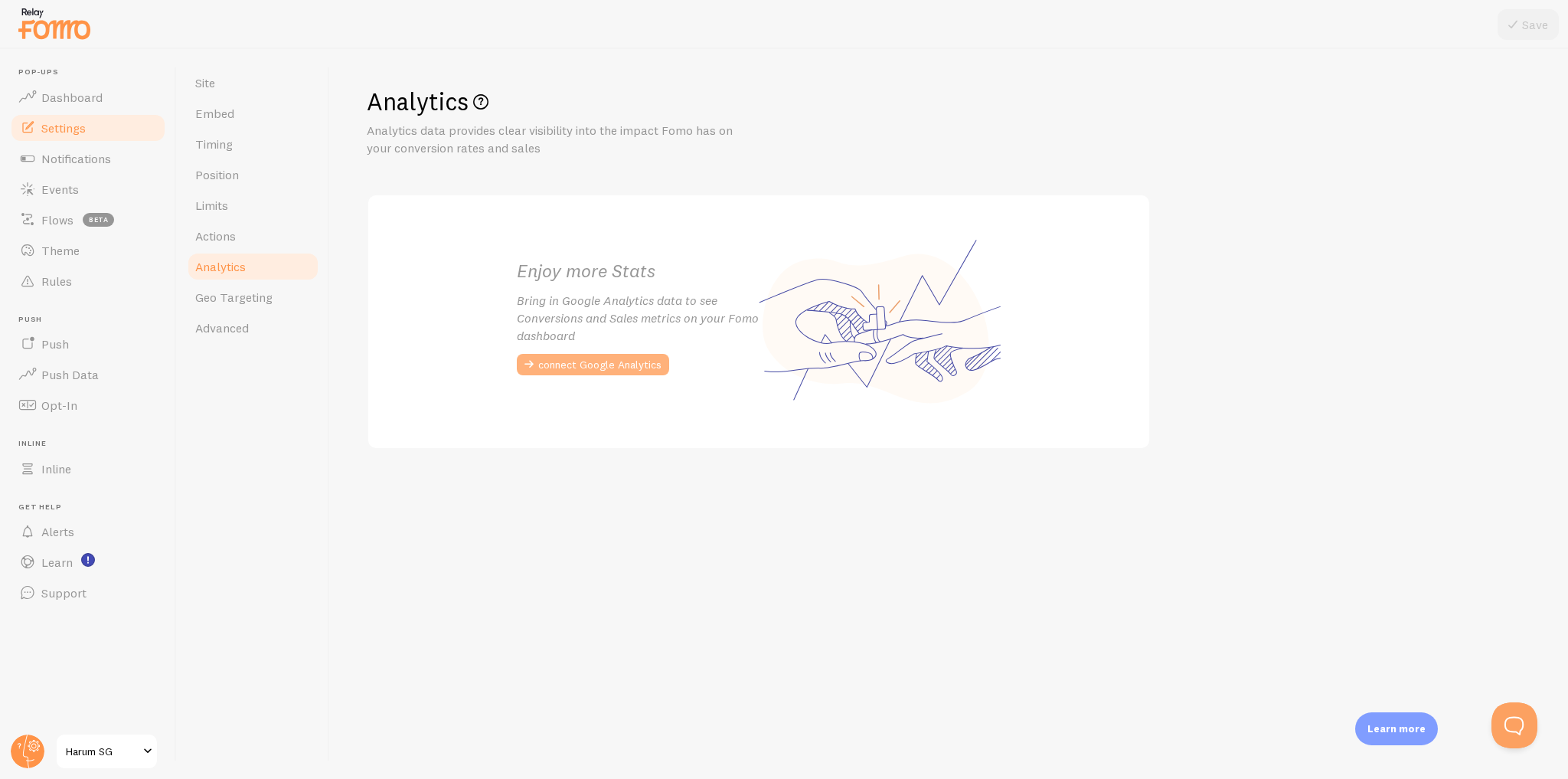
click at [588, 361] on button "connect Google Analytics" at bounding box center [593, 365] width 153 height 22
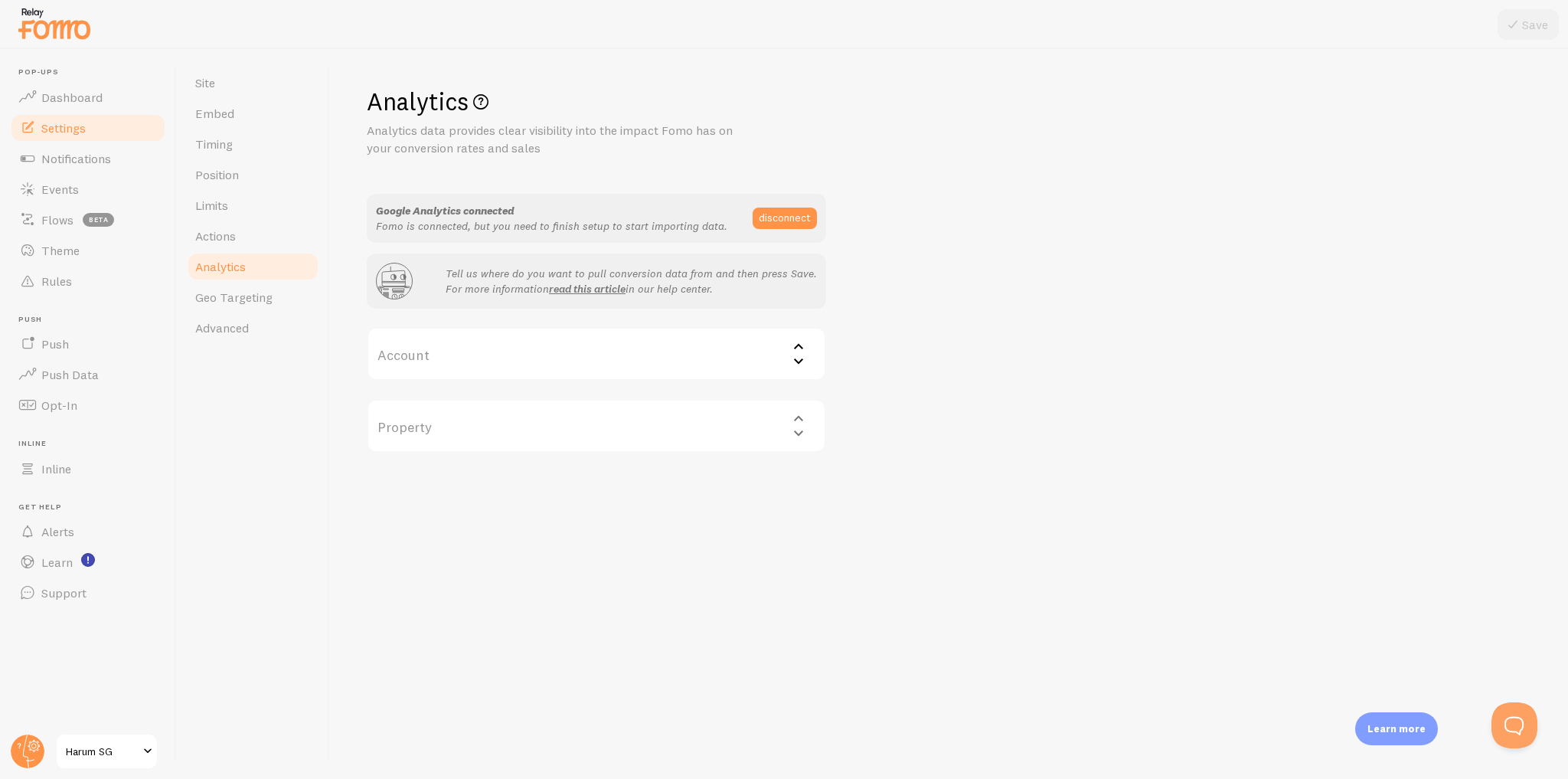
click at [533, 340] on label "Account" at bounding box center [597, 353] width 459 height 54
click at [471, 436] on li "[PERSON_NAME]" at bounding box center [597, 429] width 457 height 27
click at [707, 422] on label "Property" at bounding box center [597, 425] width 459 height 54
click at [442, 478] on li "Harum - GA4" at bounding box center [597, 475] width 457 height 27
click at [1525, 17] on button "Save" at bounding box center [1527, 25] width 61 height 31
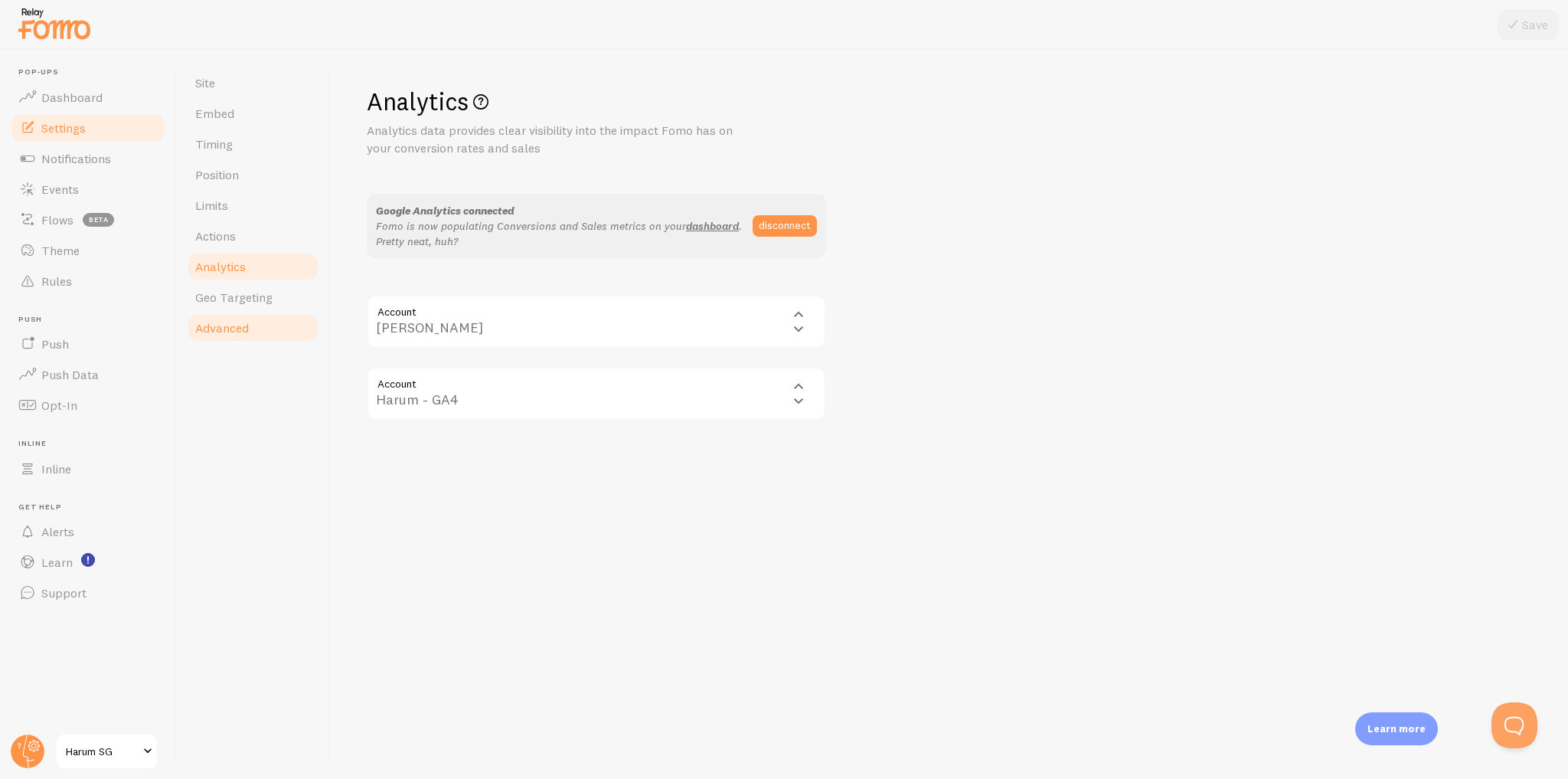
click at [251, 325] on link "Advanced" at bounding box center [253, 328] width 134 height 31
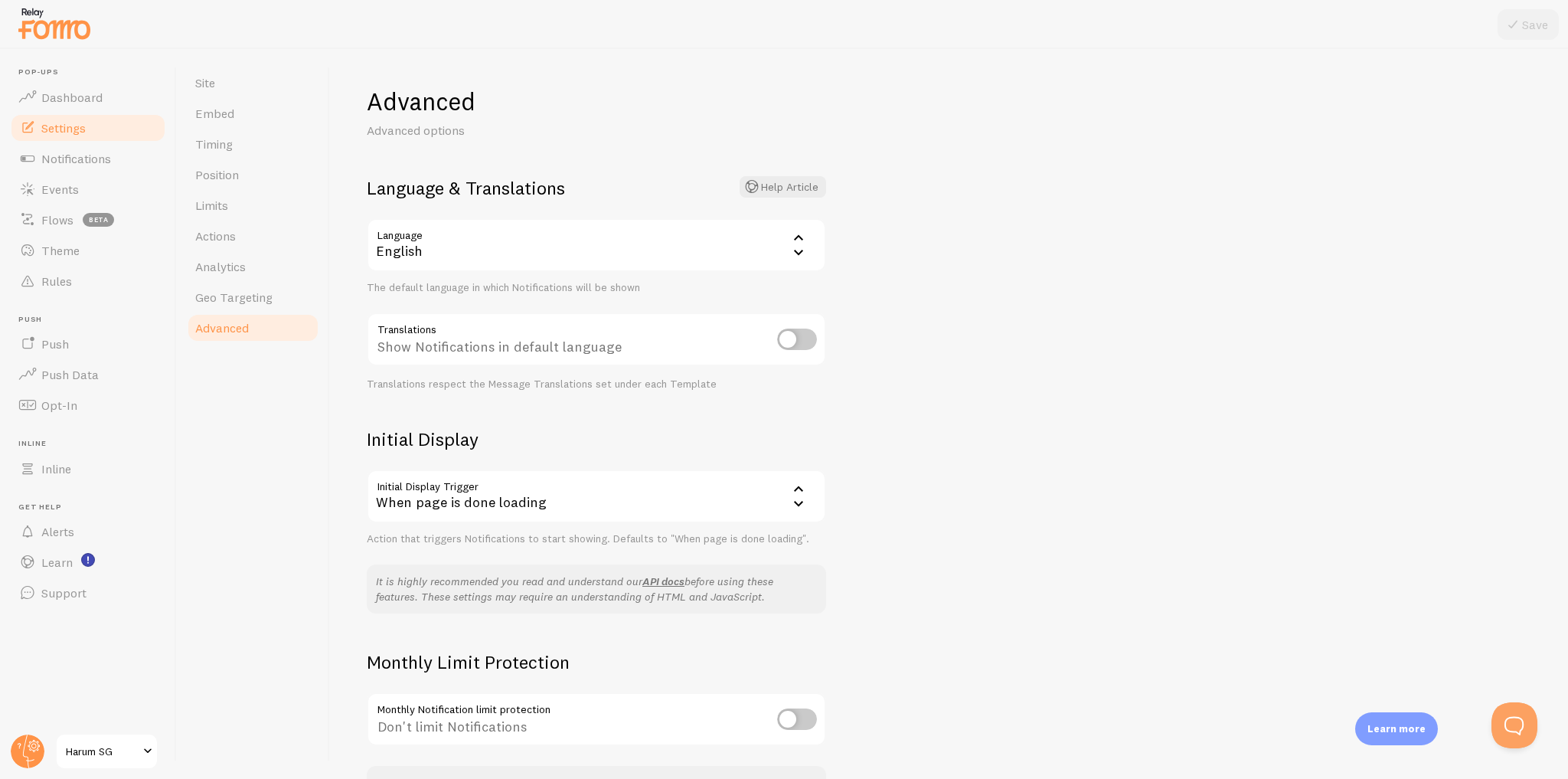
scroll to position [108, 0]
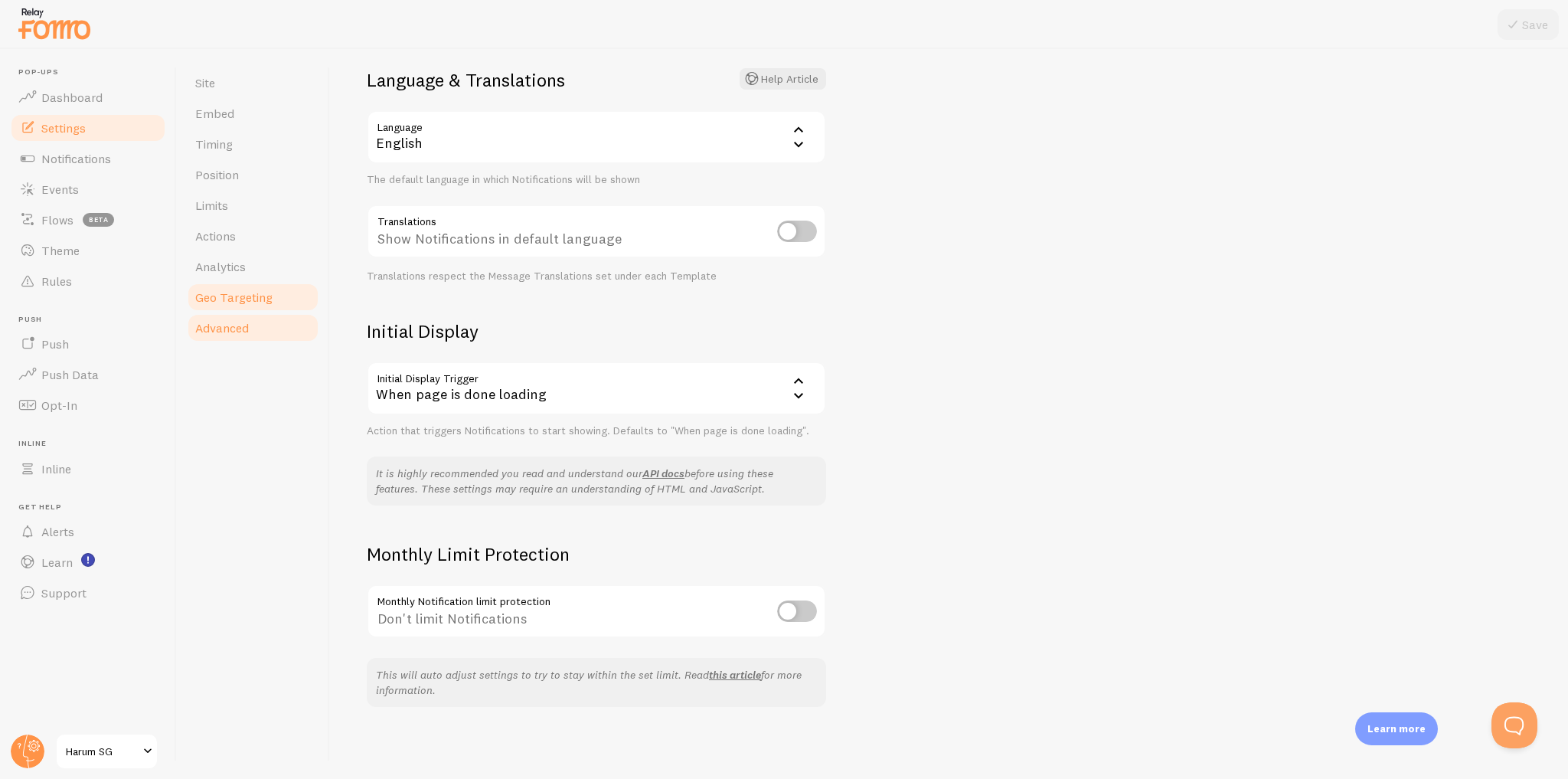
click at [274, 291] on link "Geo Targeting" at bounding box center [253, 297] width 134 height 31
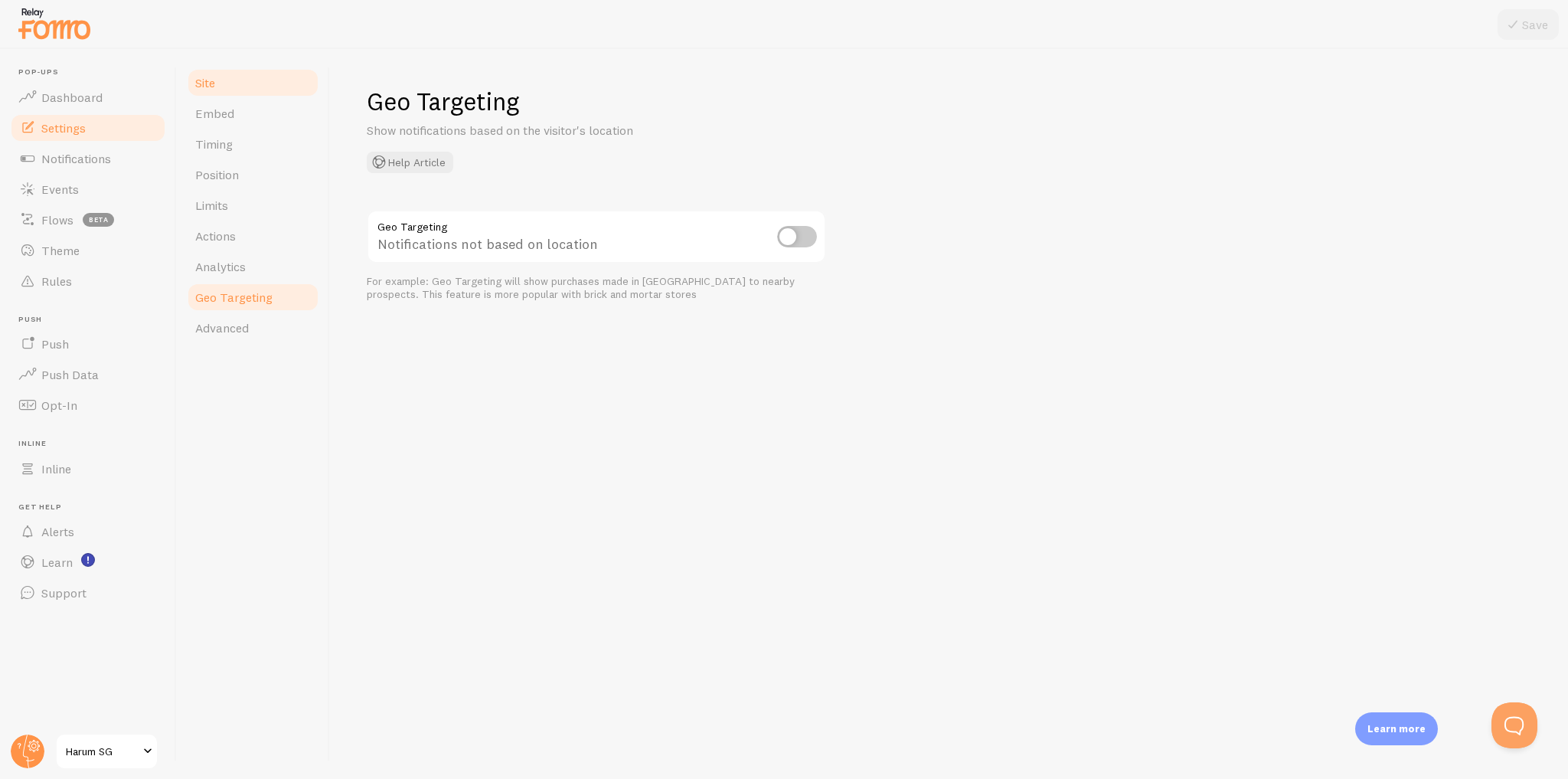
click at [251, 92] on link "Site" at bounding box center [253, 83] width 134 height 31
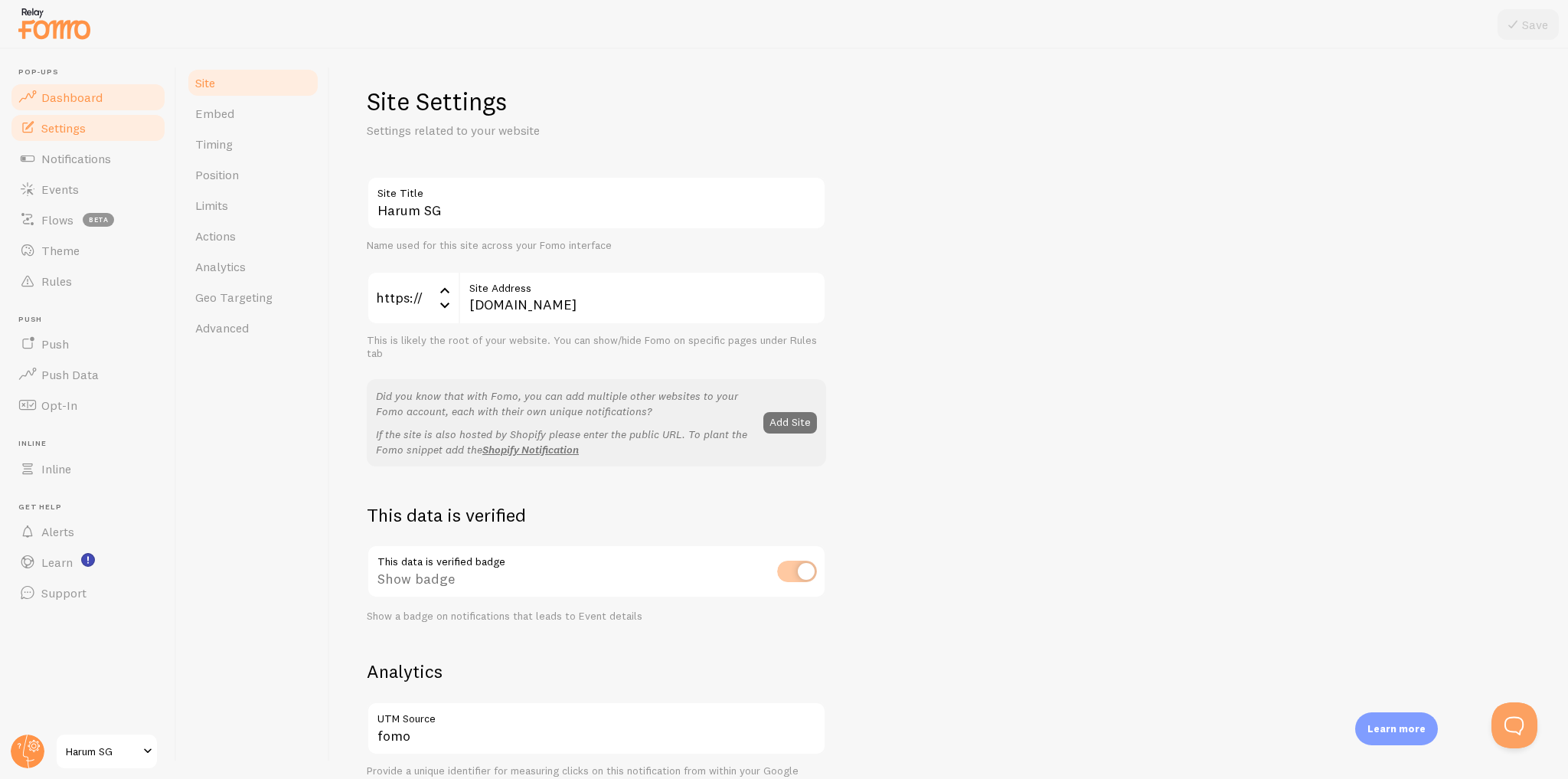
click at [114, 104] on link "Dashboard" at bounding box center [88, 97] width 158 height 31
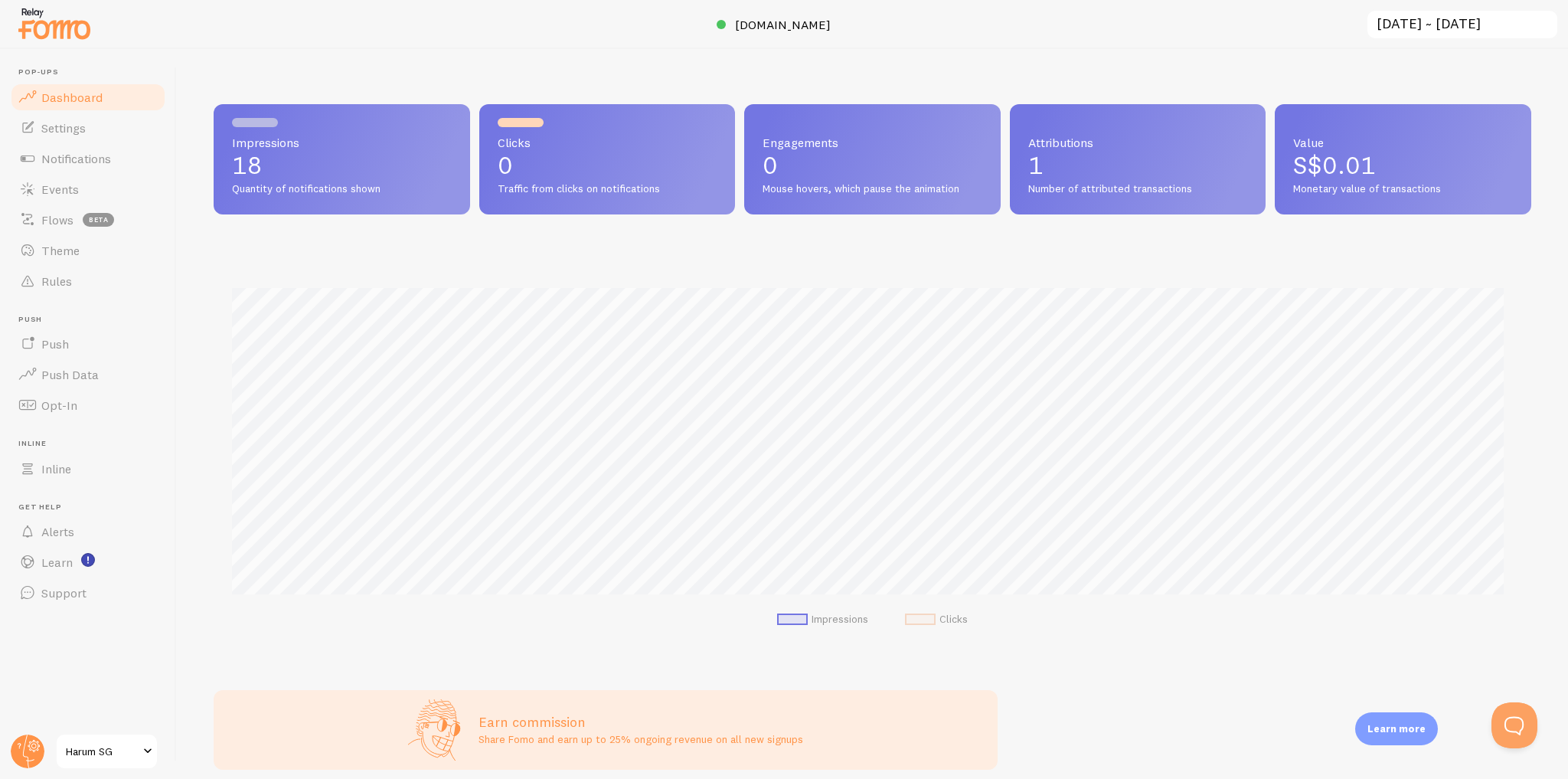
scroll to position [402, 1307]
click at [87, 253] on link "Theme" at bounding box center [88, 251] width 158 height 31
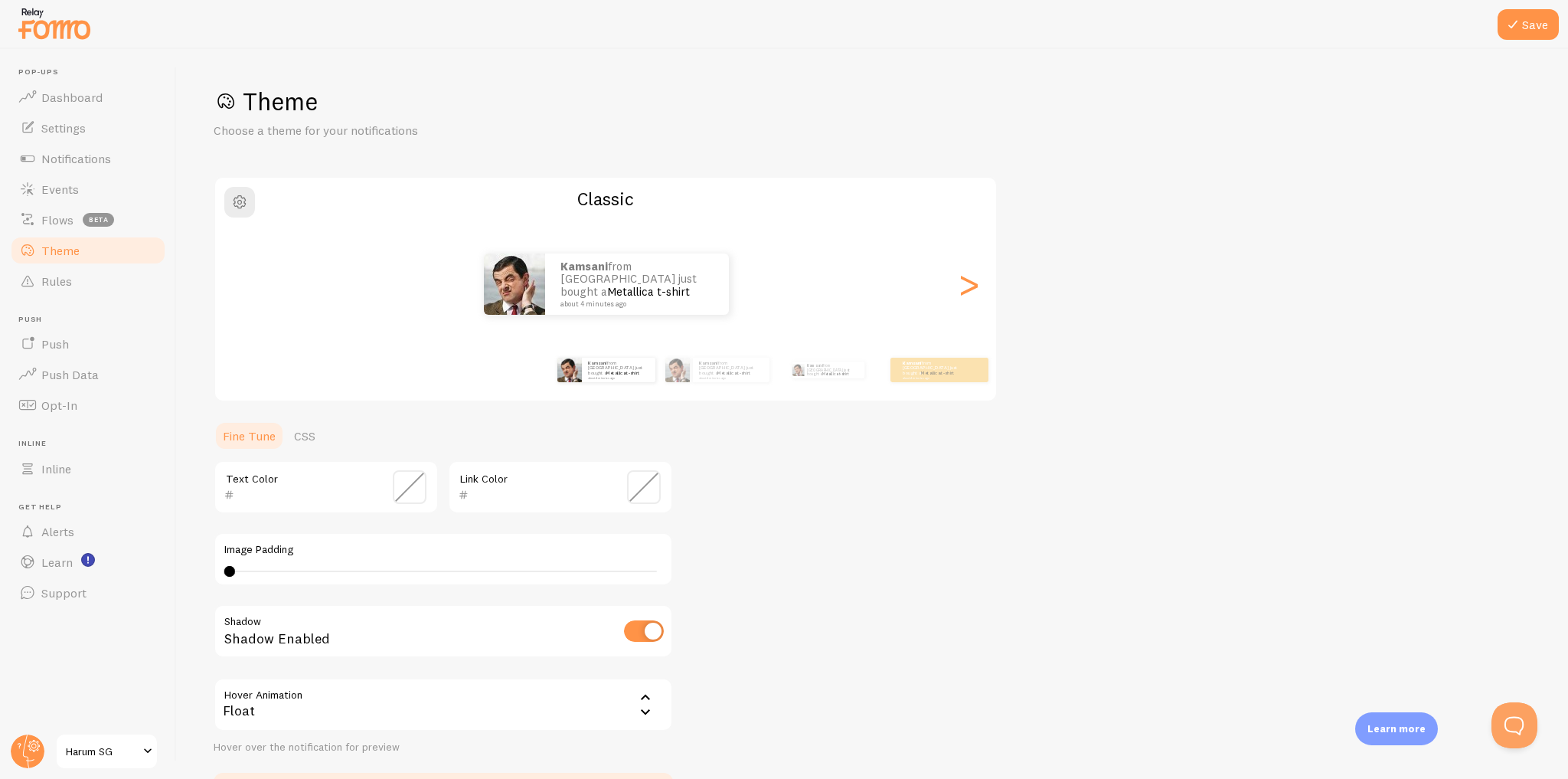
click at [646, 488] on span at bounding box center [644, 487] width 34 height 34
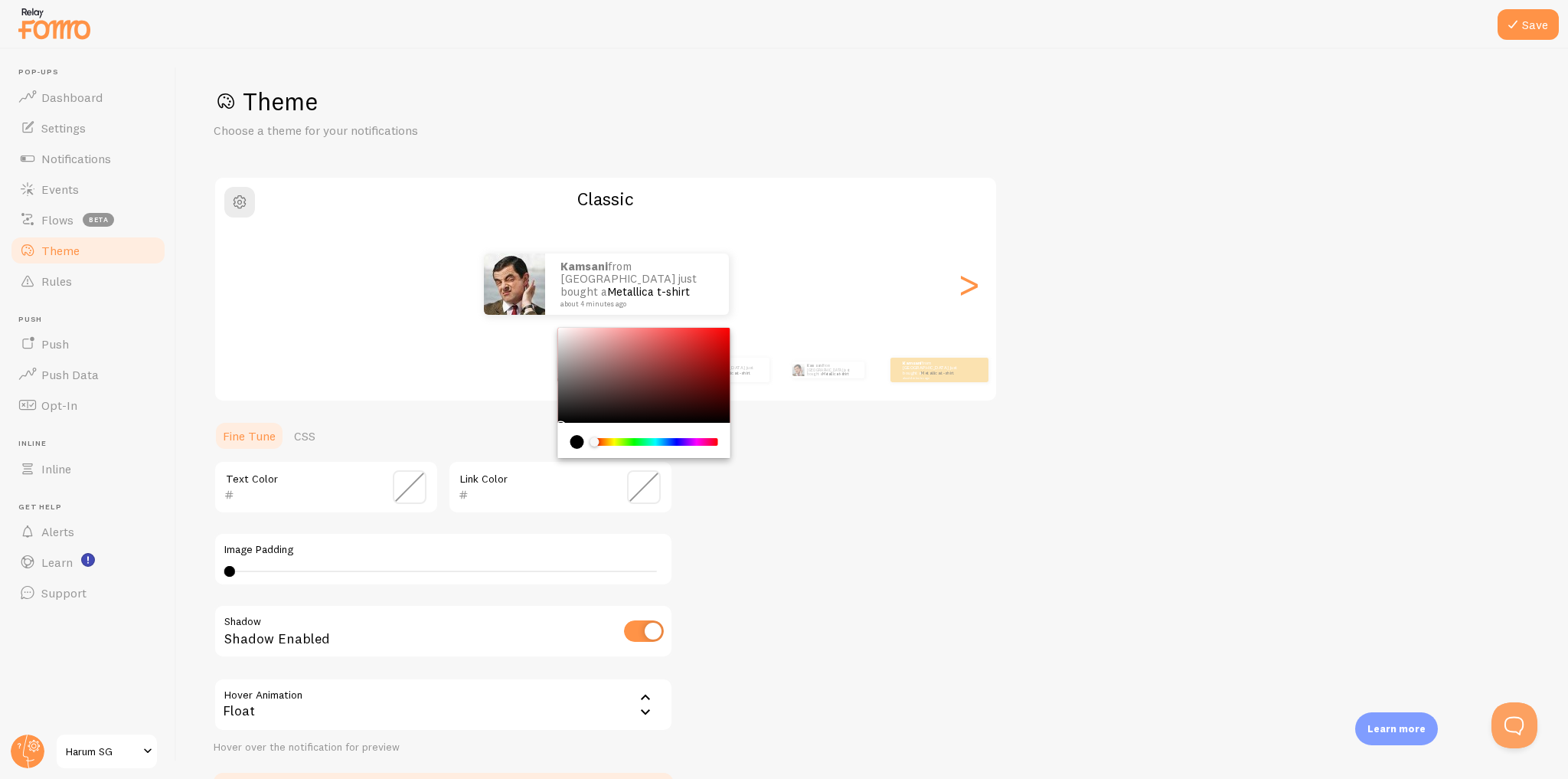
click at [500, 496] on input "text" at bounding box center [538, 495] width 140 height 18
paste input "009688"
type input "009688"
click at [833, 502] on div "Theme Choose a theme for your notifications Classic Kamsani from Singapore just…" at bounding box center [872, 449] width 1317 height 726
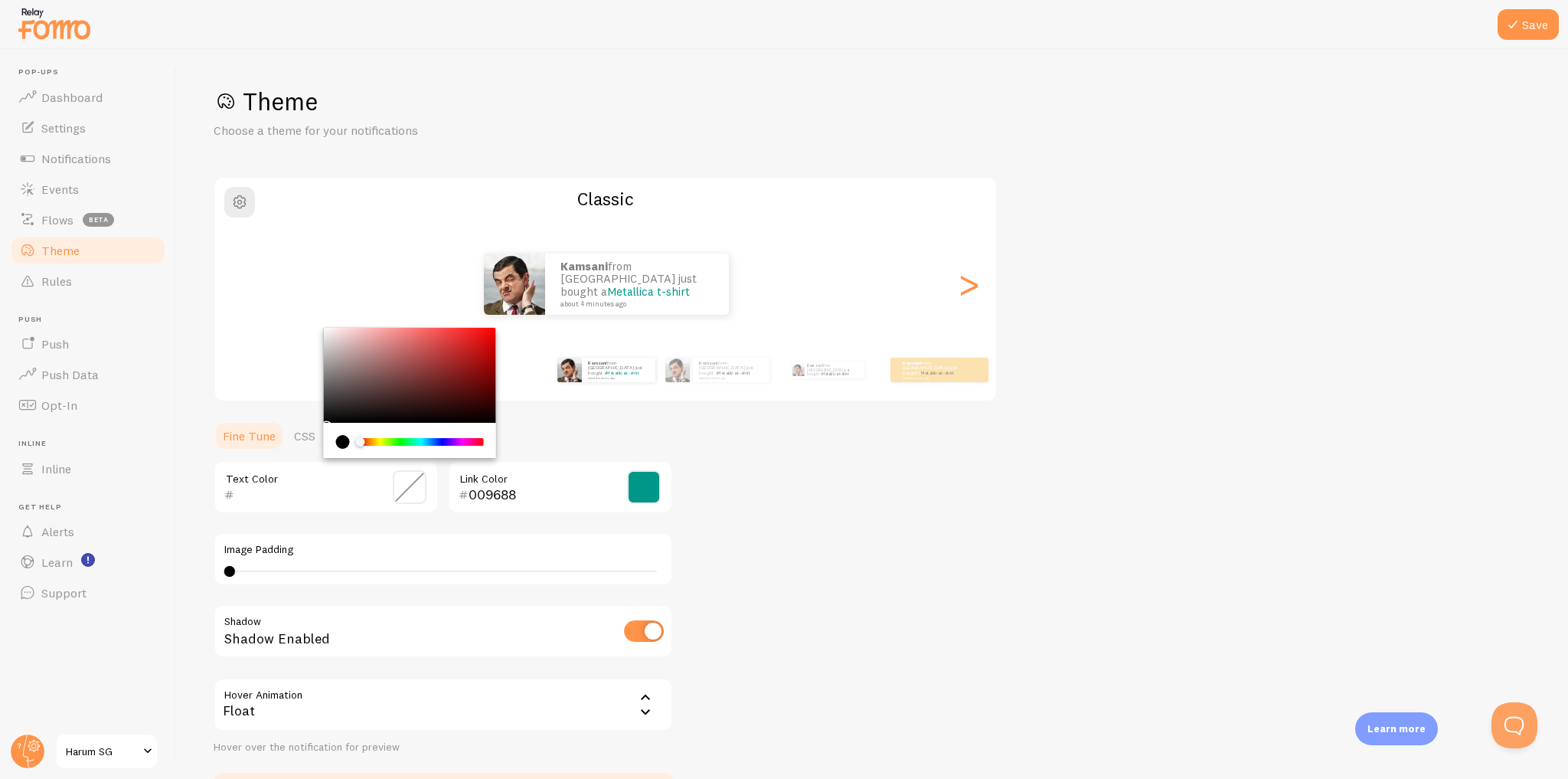
click at [299, 494] on input "text" at bounding box center [304, 495] width 140 height 18
type input "212121"
click at [705, 480] on div "Theme Choose a theme for your notifications Classic Kamsani from Singapore just…" at bounding box center [872, 449] width 1317 height 726
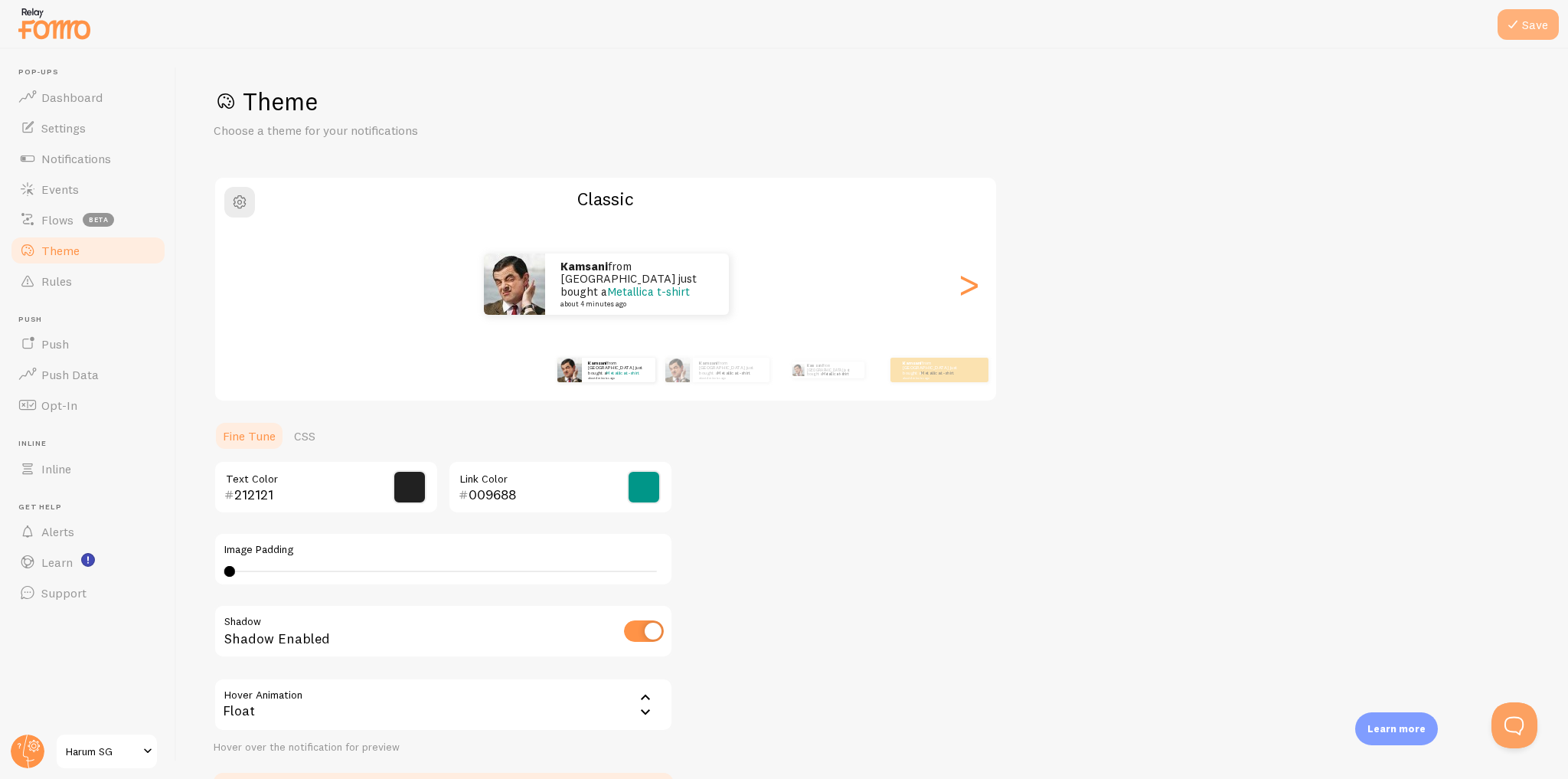
click at [1510, 23] on icon at bounding box center [1513, 25] width 18 height 18
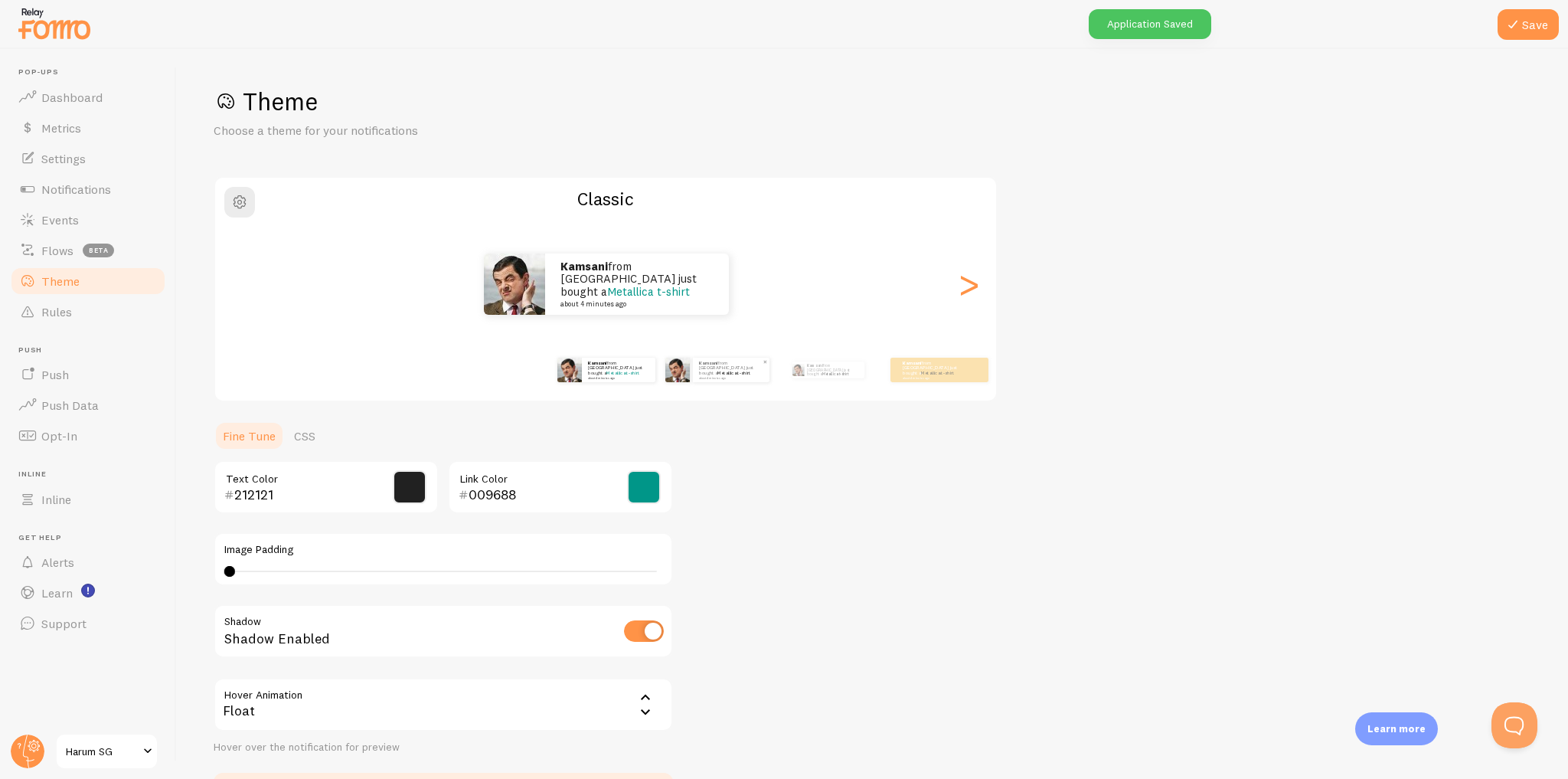
click at [724, 377] on div "Kamsani from Singapore just bought a Metallica t-shirt about 4 minutes ago" at bounding box center [731, 370] width 76 height 25
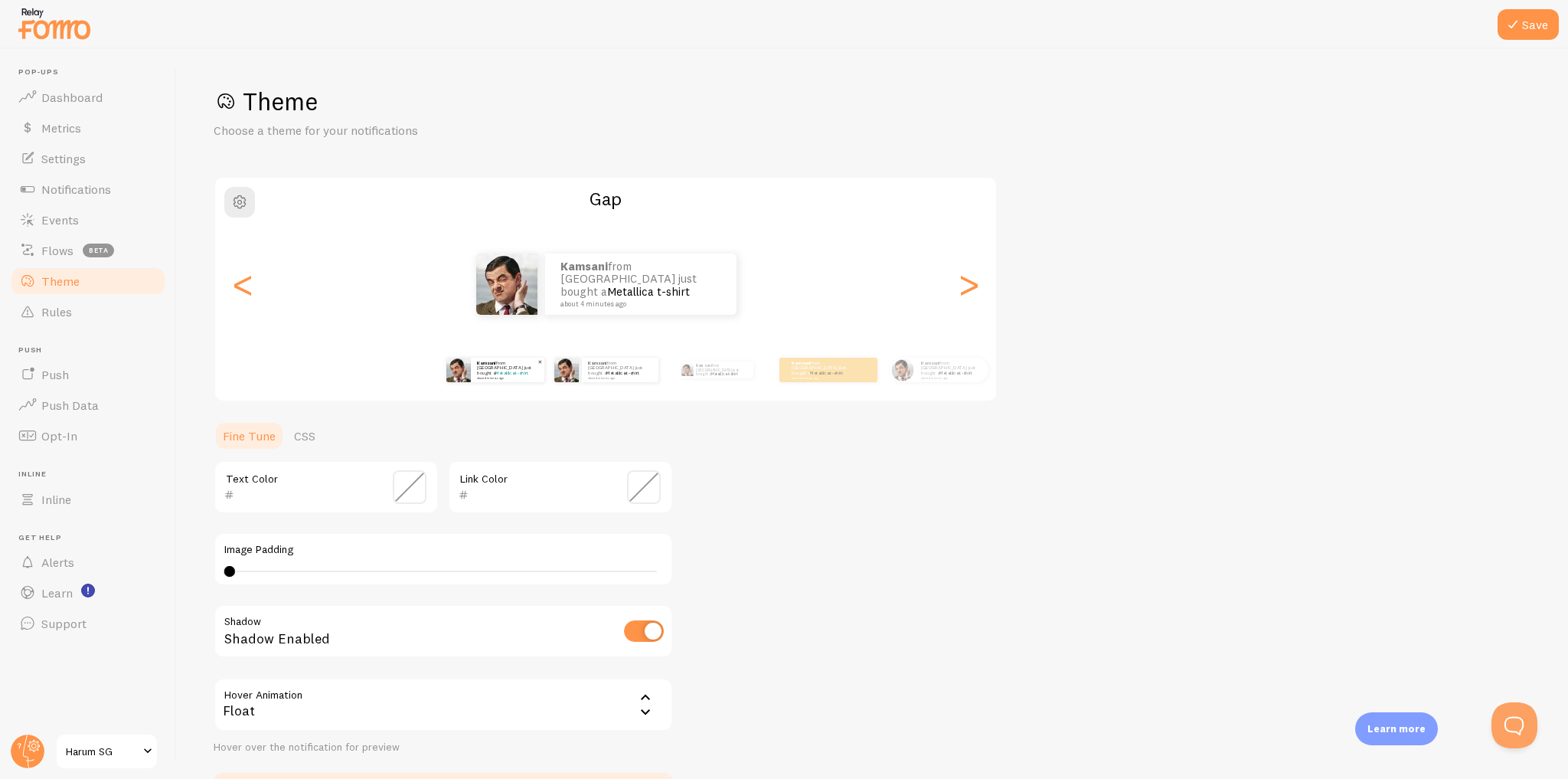
click at [491, 376] on small "about 4 minutes ago" at bounding box center [507, 377] width 60 height 3
type input "212121"
type input "009688"
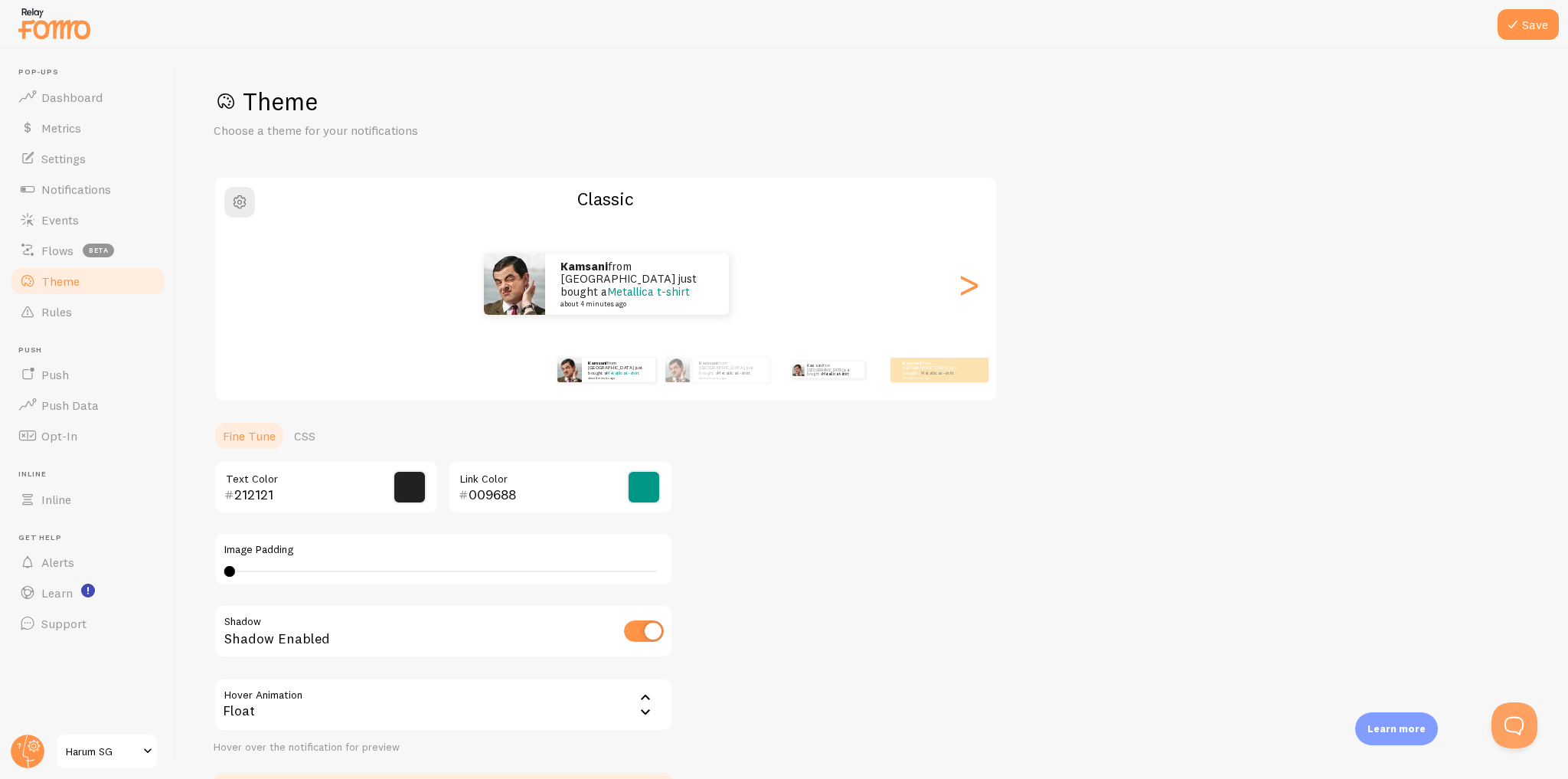
click at [801, 380] on div "Kamsani from Singapore just bought a Metallica t-shirt about 4 minutes ago" at bounding box center [828, 370] width 99 height 43
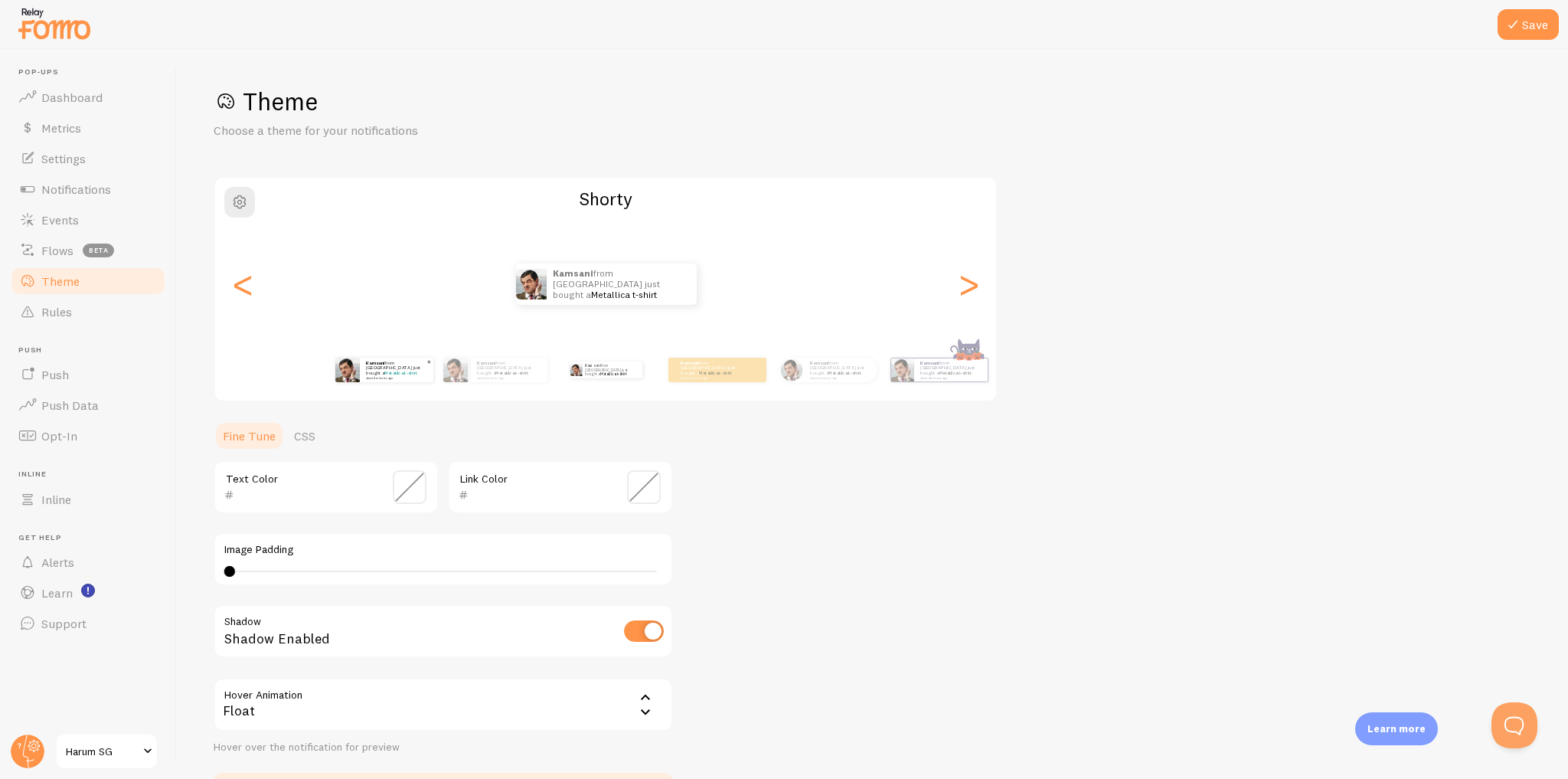
click at [377, 376] on small "about 4 minutes ago" at bounding box center [396, 377] width 60 height 3
type input "212121"
type input "009688"
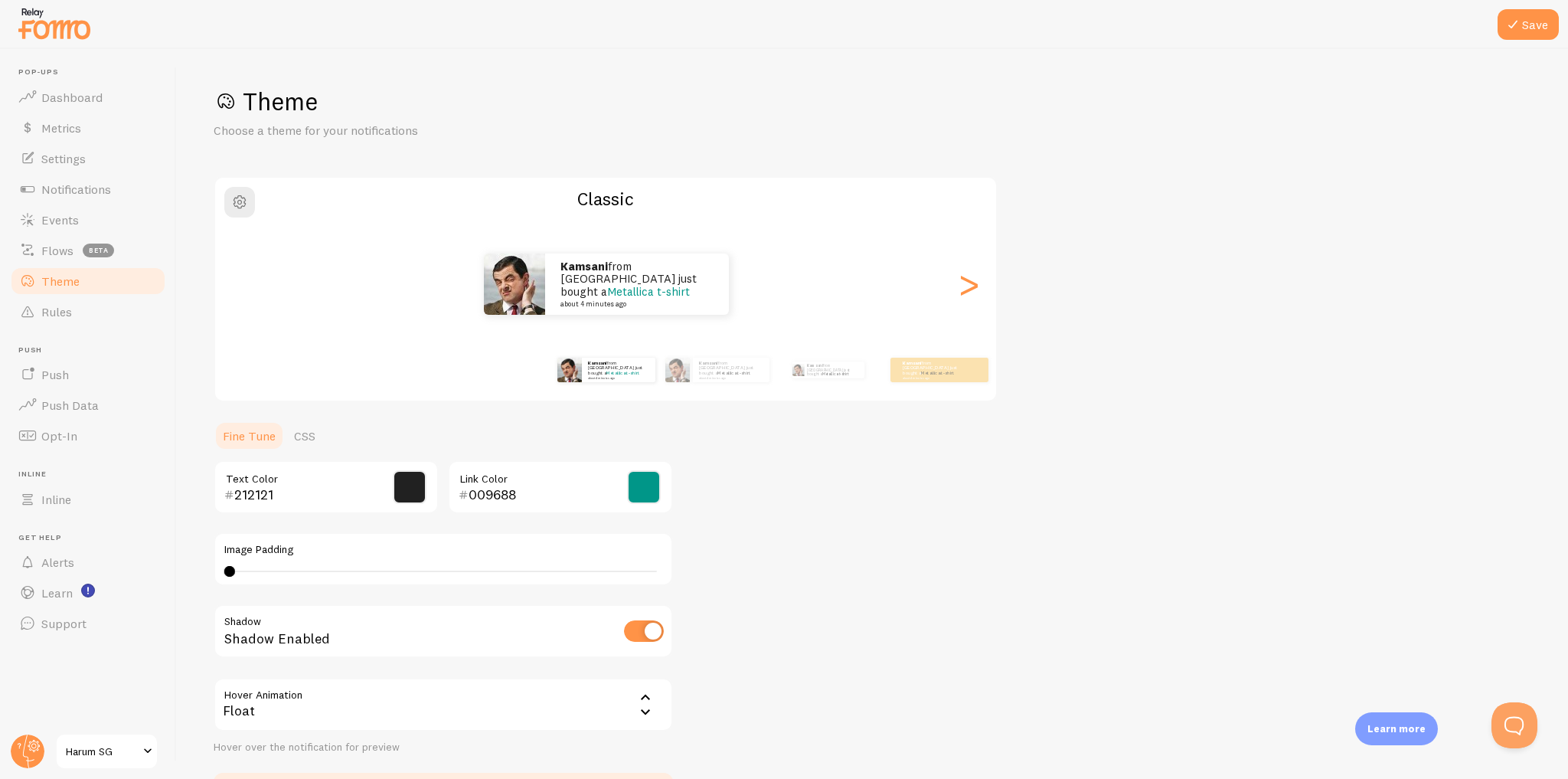
scroll to position [105, 0]
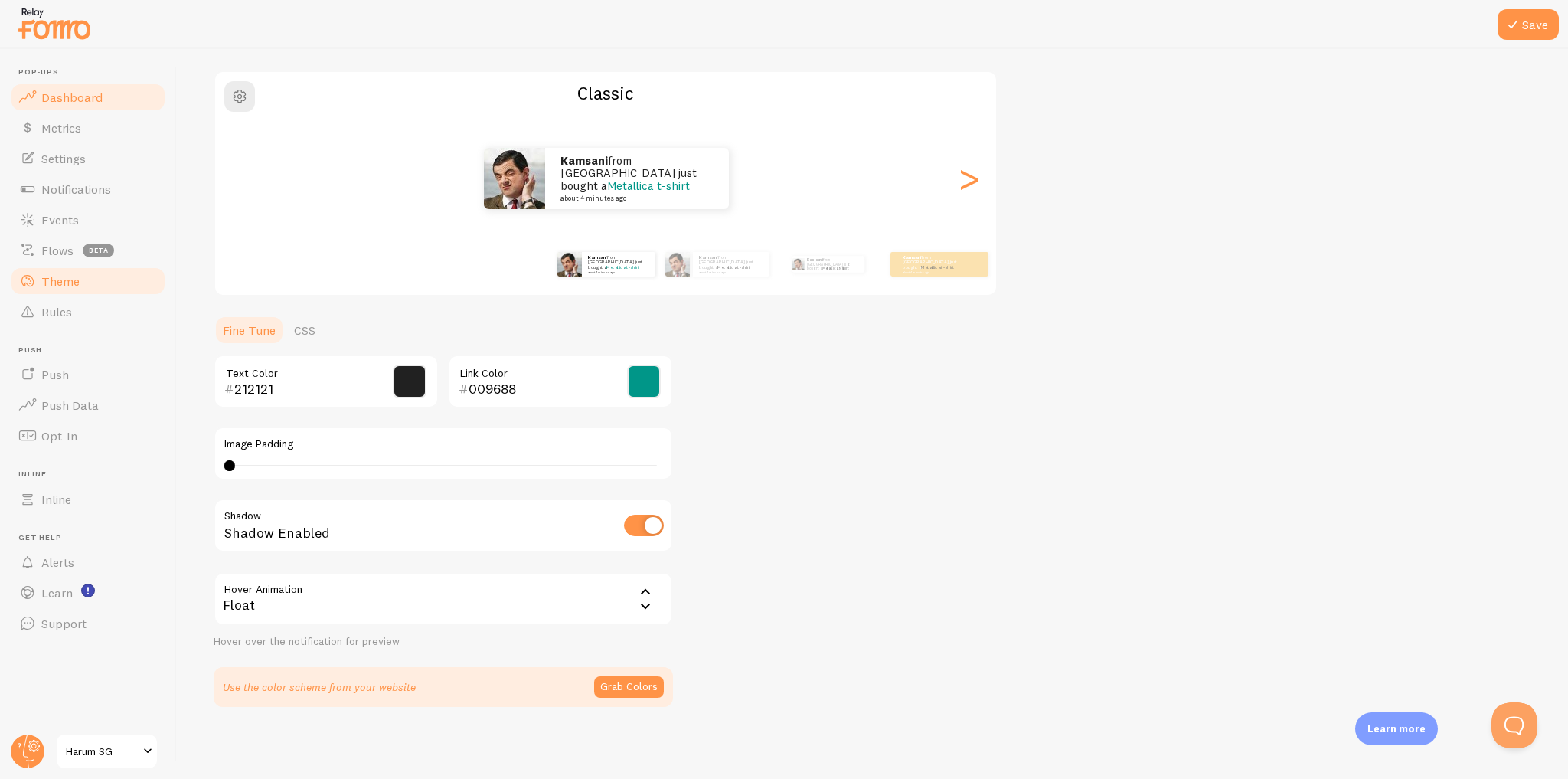
click at [135, 95] on link "Dashboard" at bounding box center [88, 97] width 158 height 31
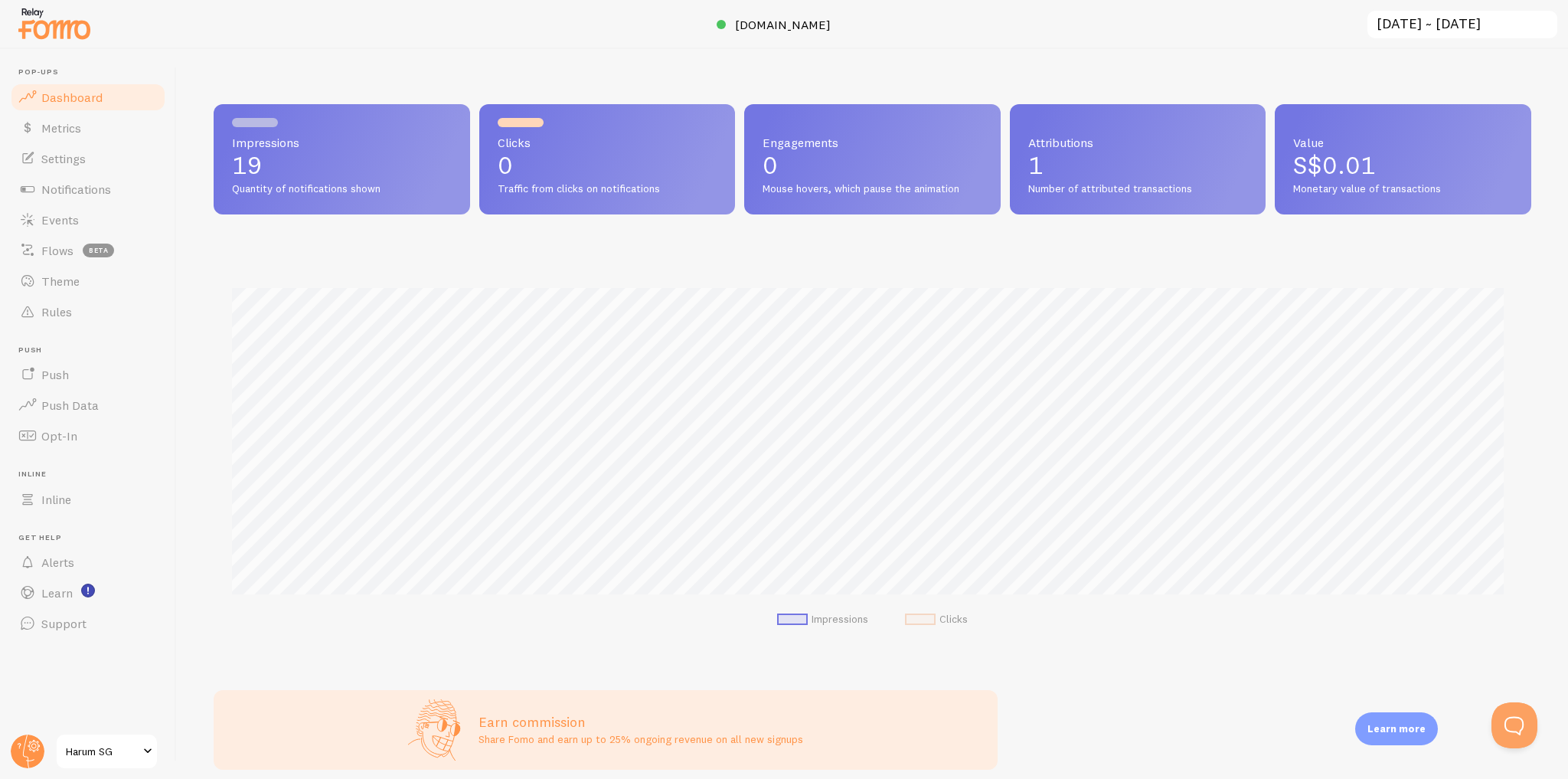
scroll to position [402, 1307]
click at [94, 159] on link "Settings" at bounding box center [88, 159] width 158 height 31
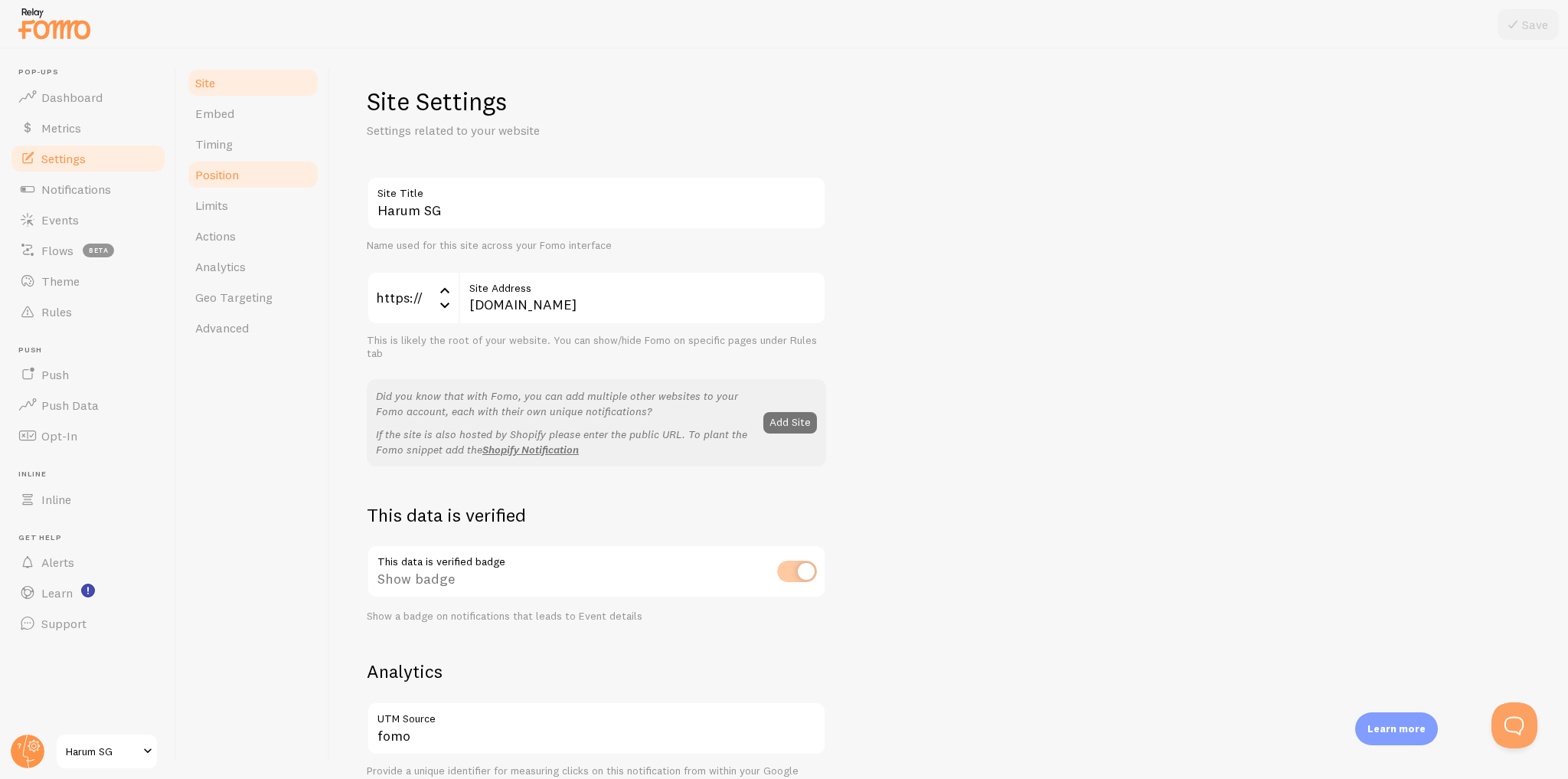
click at [261, 165] on link "Position" at bounding box center [253, 174] width 134 height 31
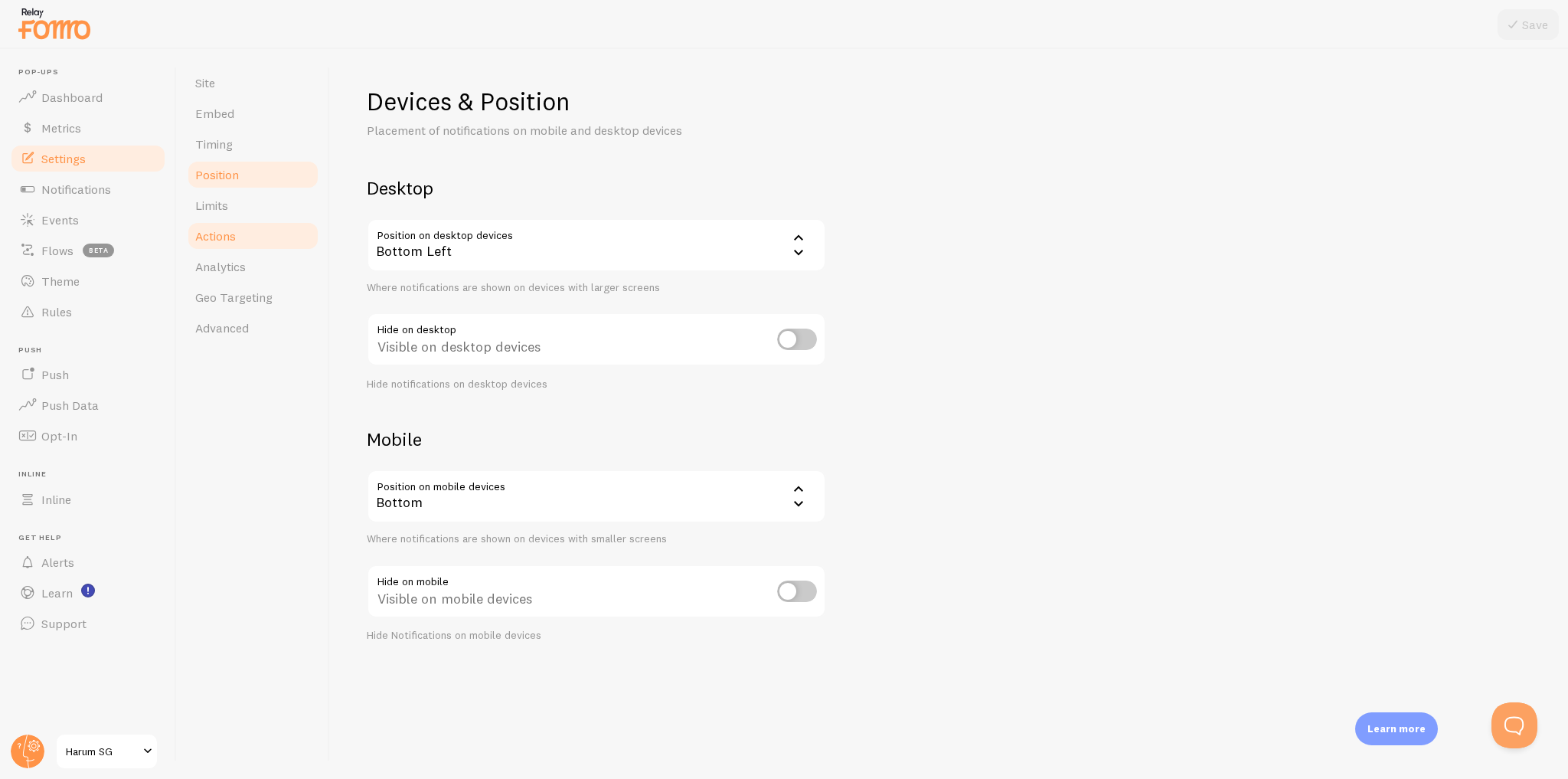
click at [261, 242] on link "Actions" at bounding box center [253, 236] width 134 height 31
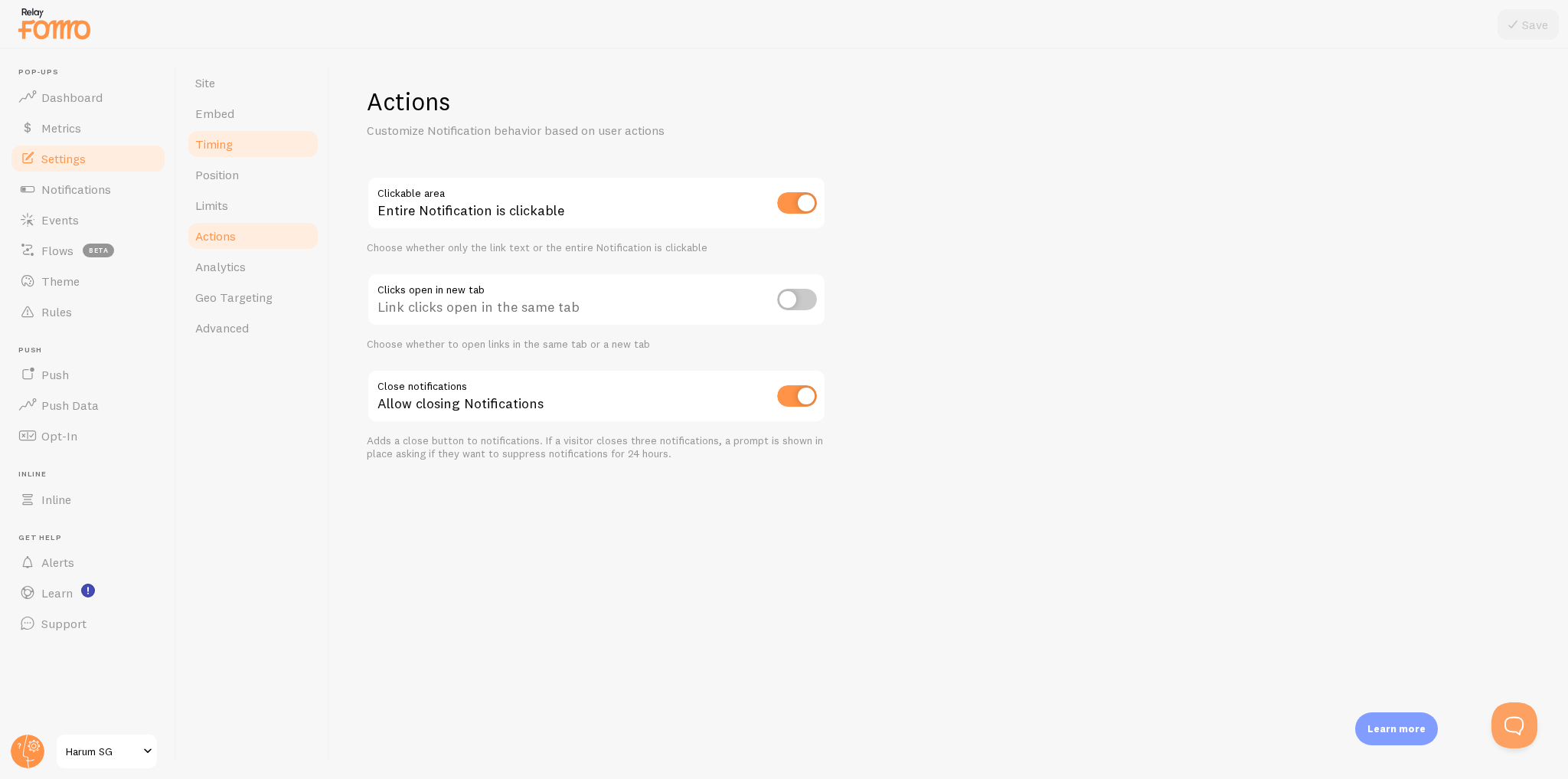
click at [285, 153] on link "Timing" at bounding box center [253, 144] width 134 height 31
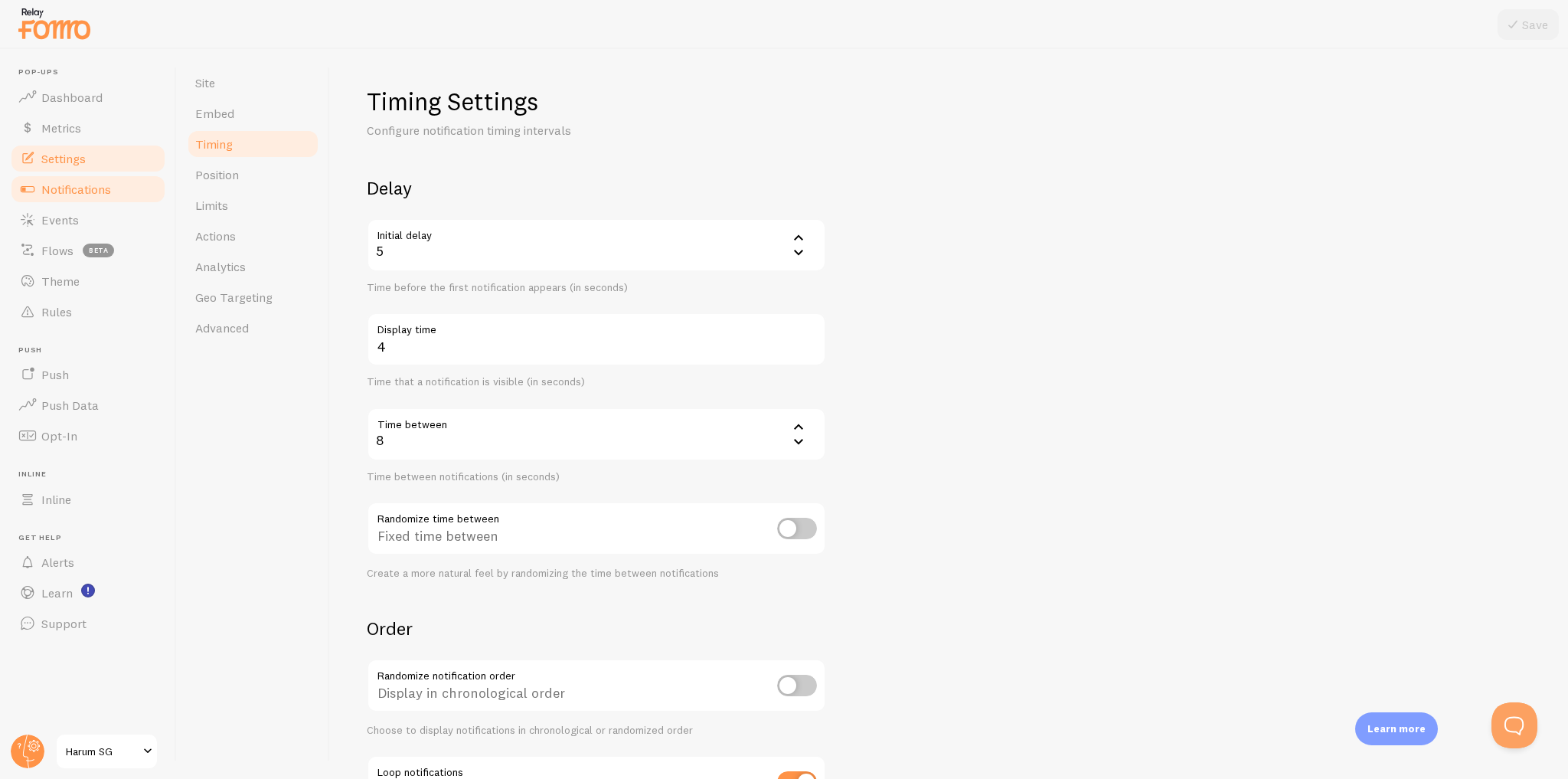
click at [111, 202] on link "Notifications" at bounding box center [88, 189] width 158 height 31
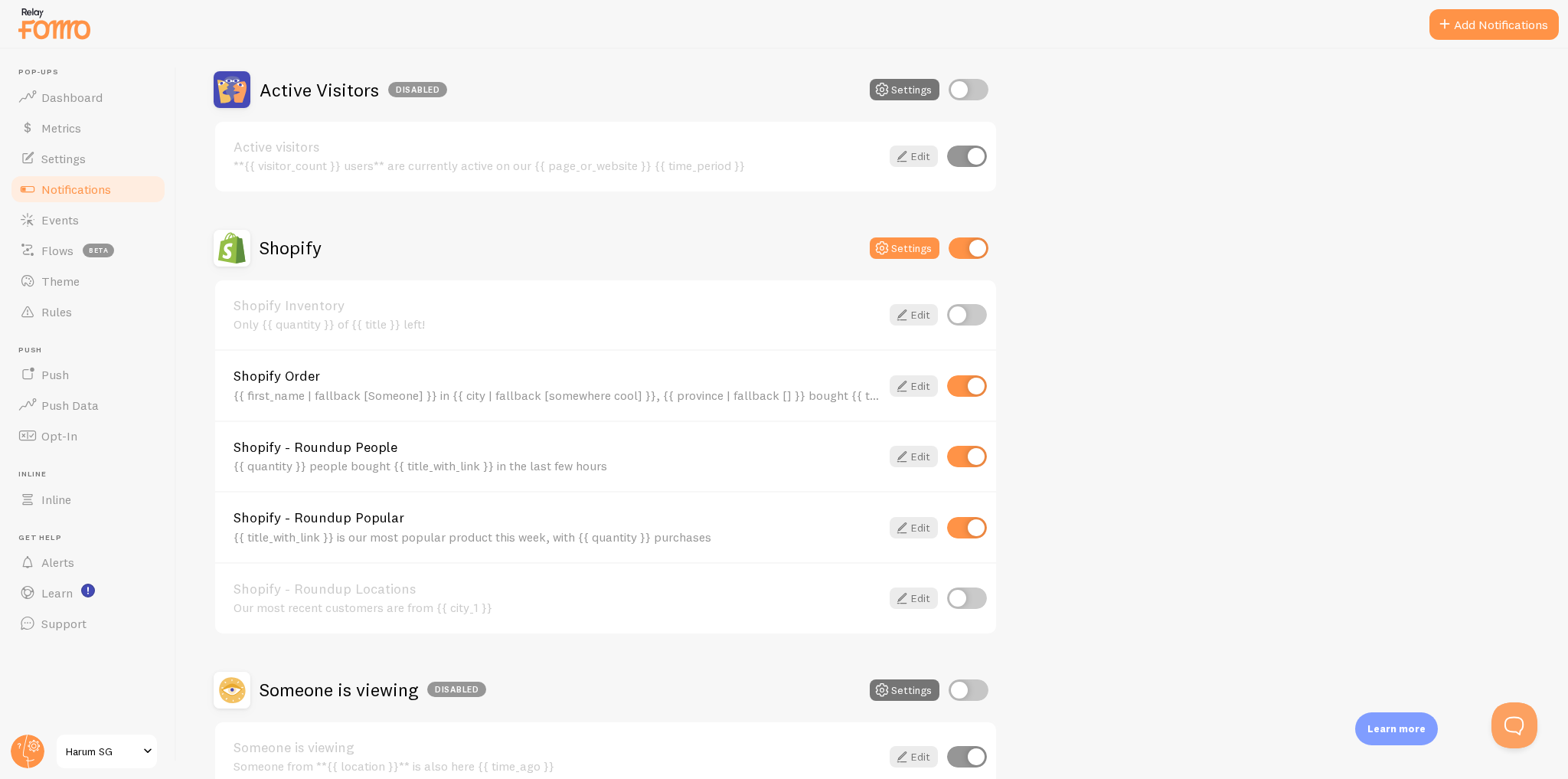
scroll to position [429, 0]
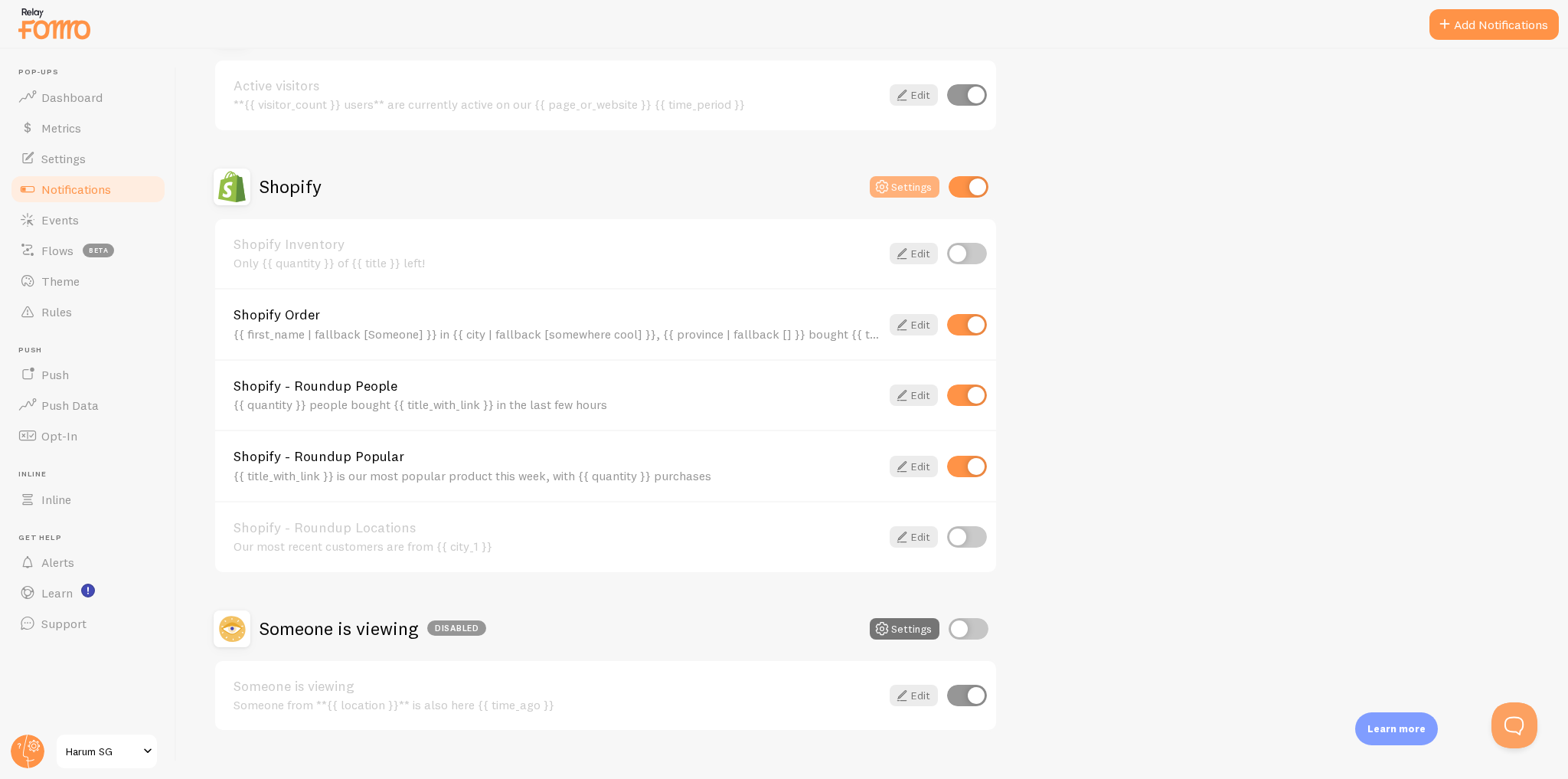
click at [898, 184] on button "Settings" at bounding box center [904, 187] width 70 height 22
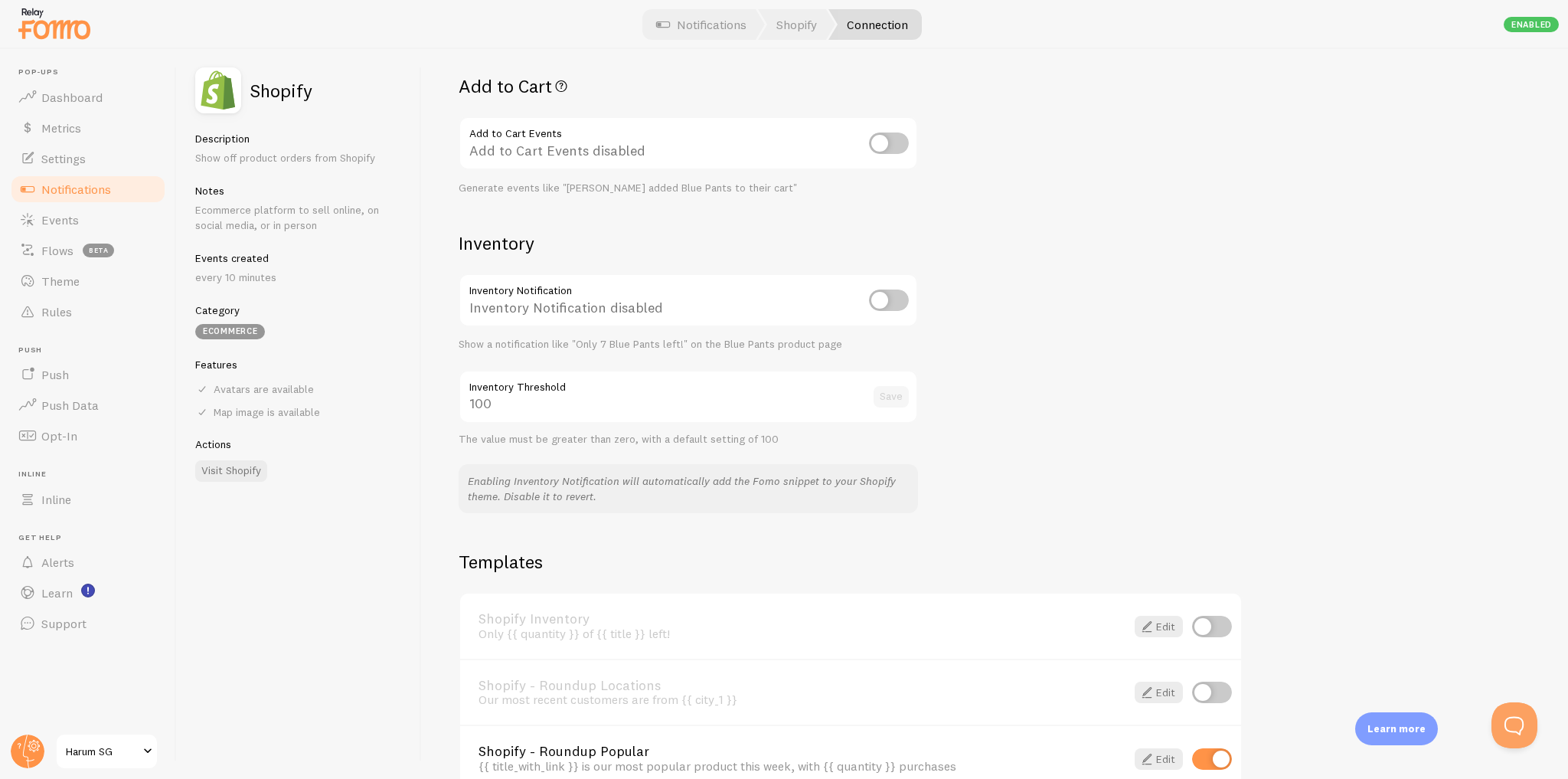
scroll to position [827, 0]
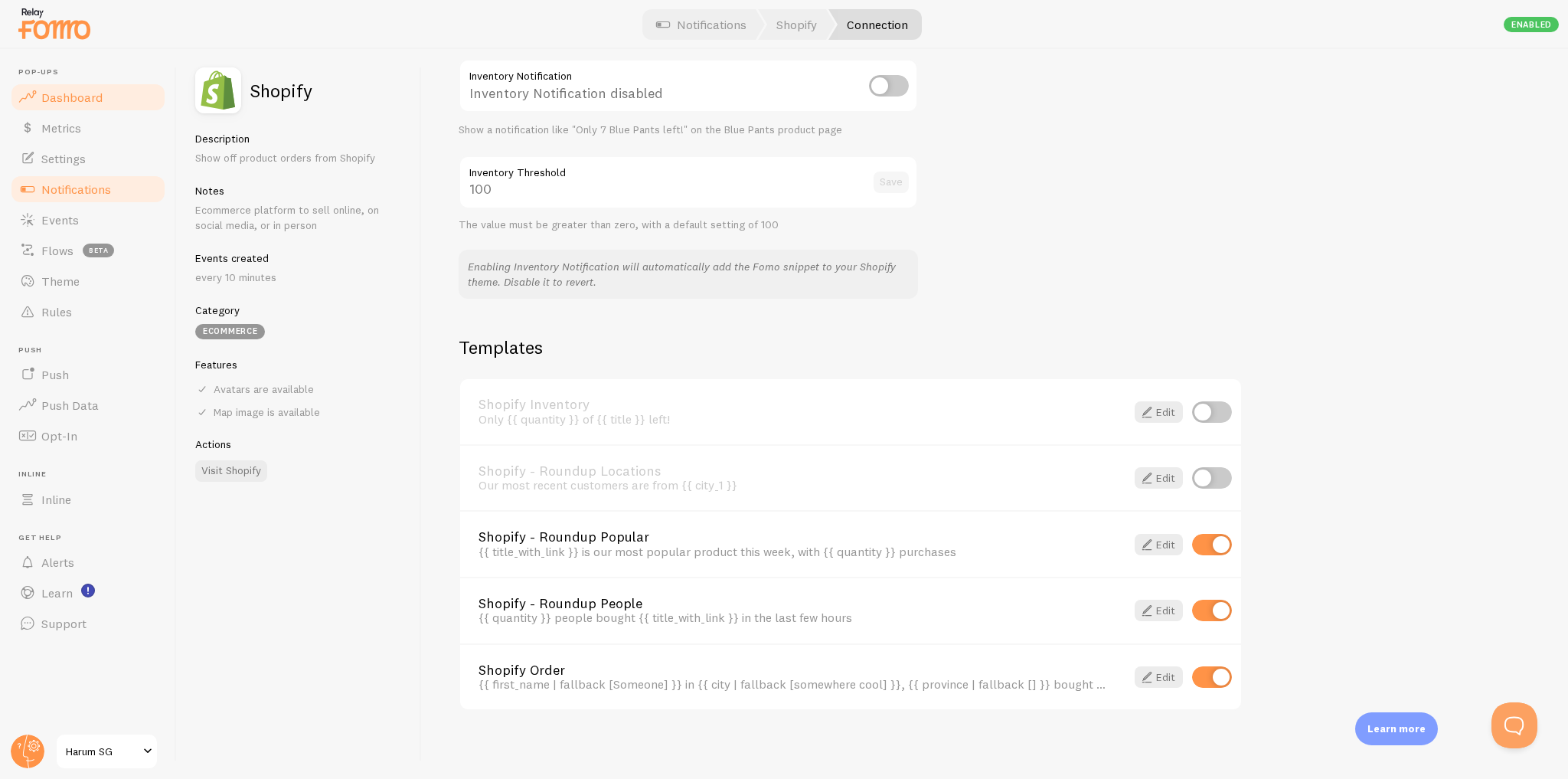
click at [118, 94] on link "Dashboard" at bounding box center [88, 97] width 158 height 31
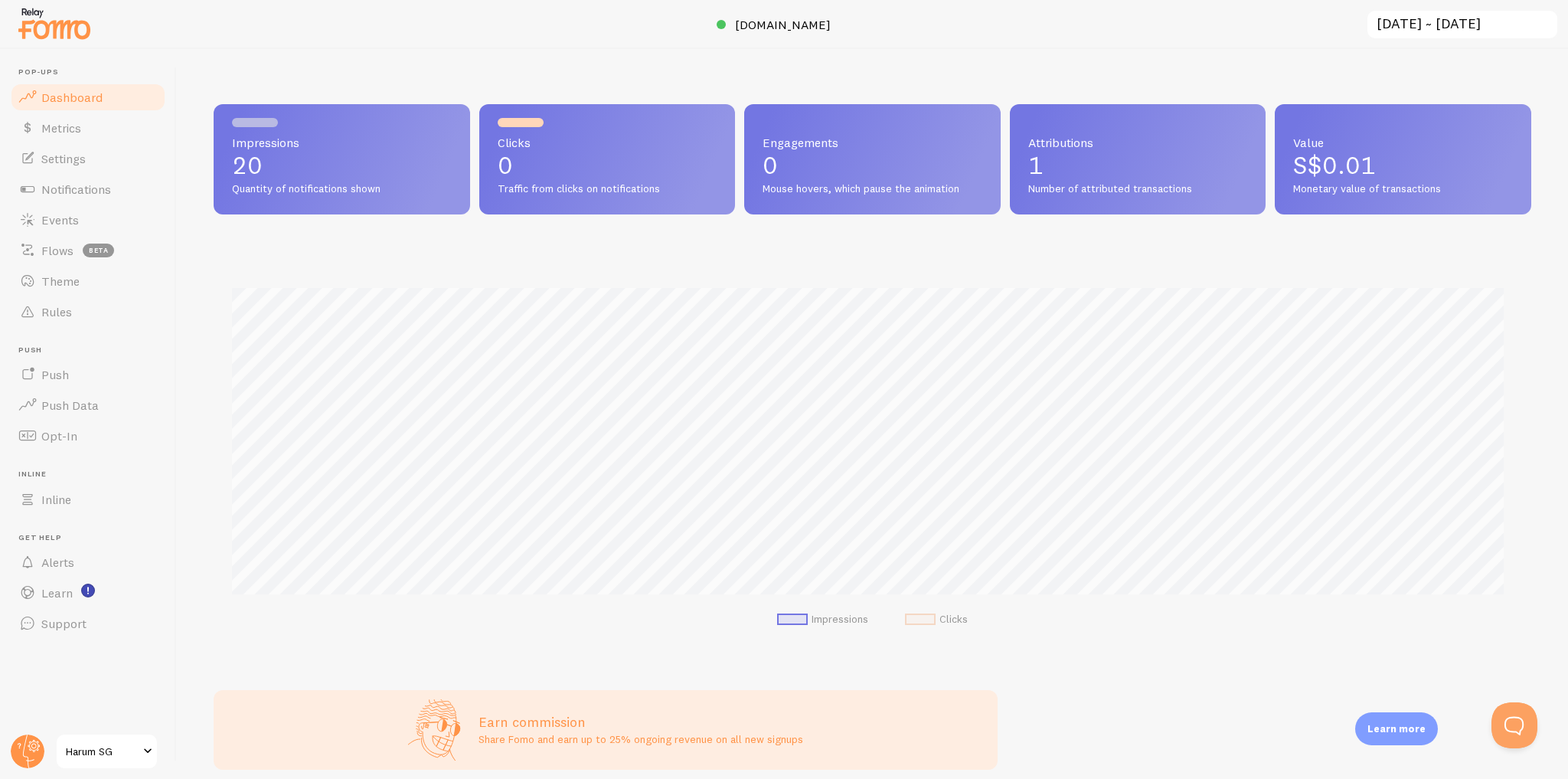
scroll to position [402, 1307]
click at [107, 160] on link "Settings" at bounding box center [88, 159] width 158 height 31
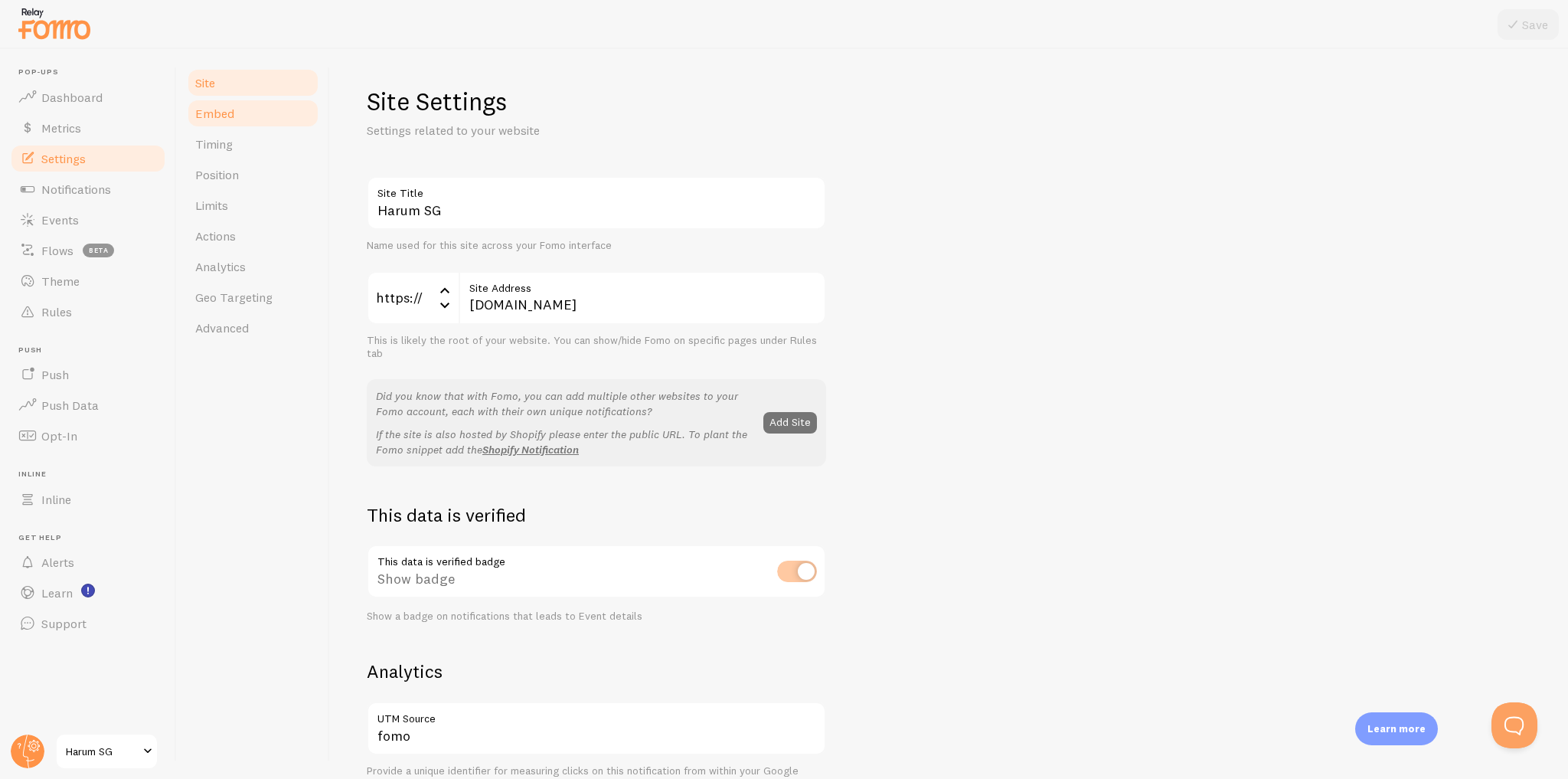
click at [301, 116] on link "Embed" at bounding box center [253, 113] width 134 height 31
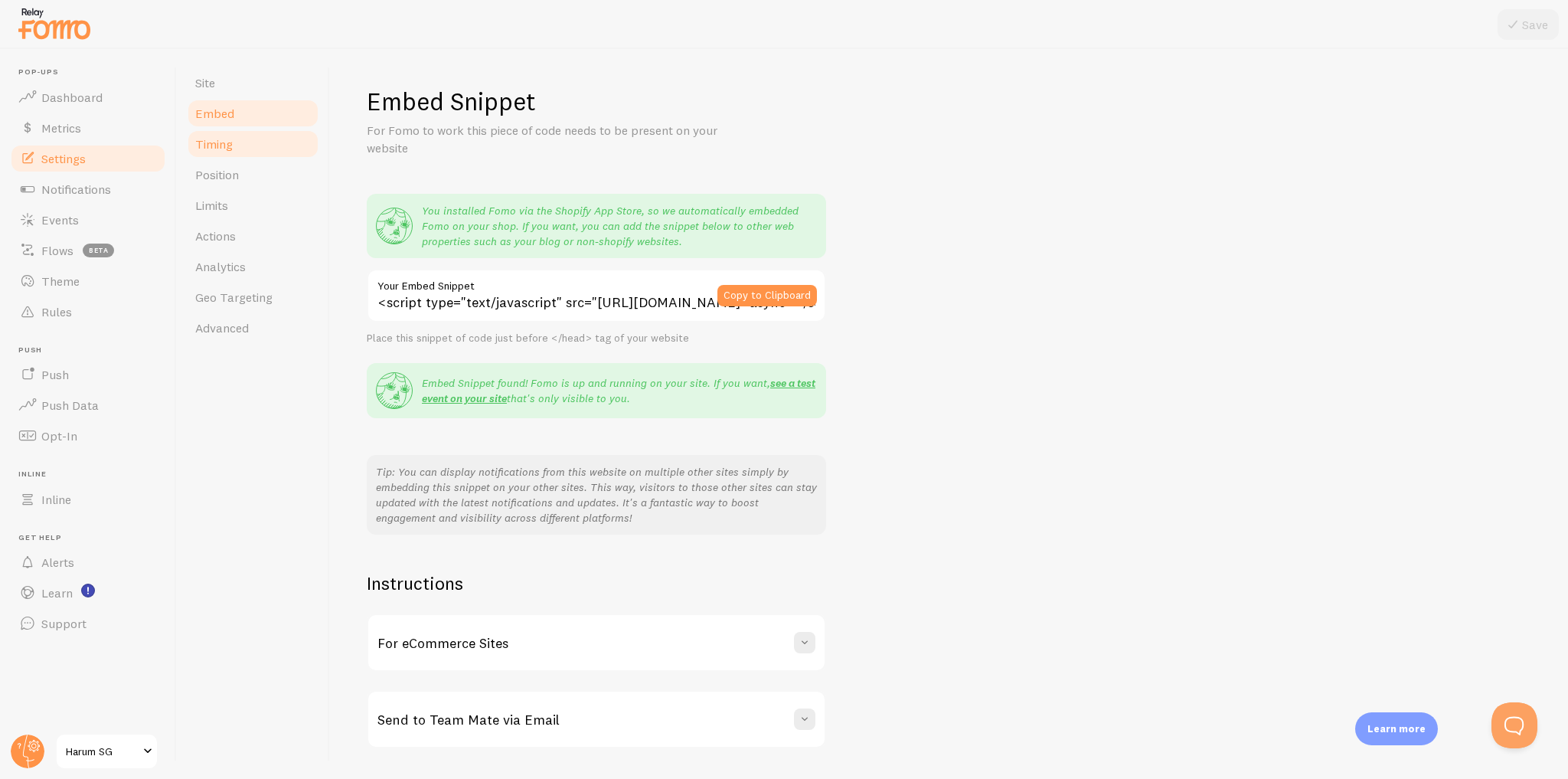
click at [301, 149] on link "Timing" at bounding box center [253, 144] width 134 height 31
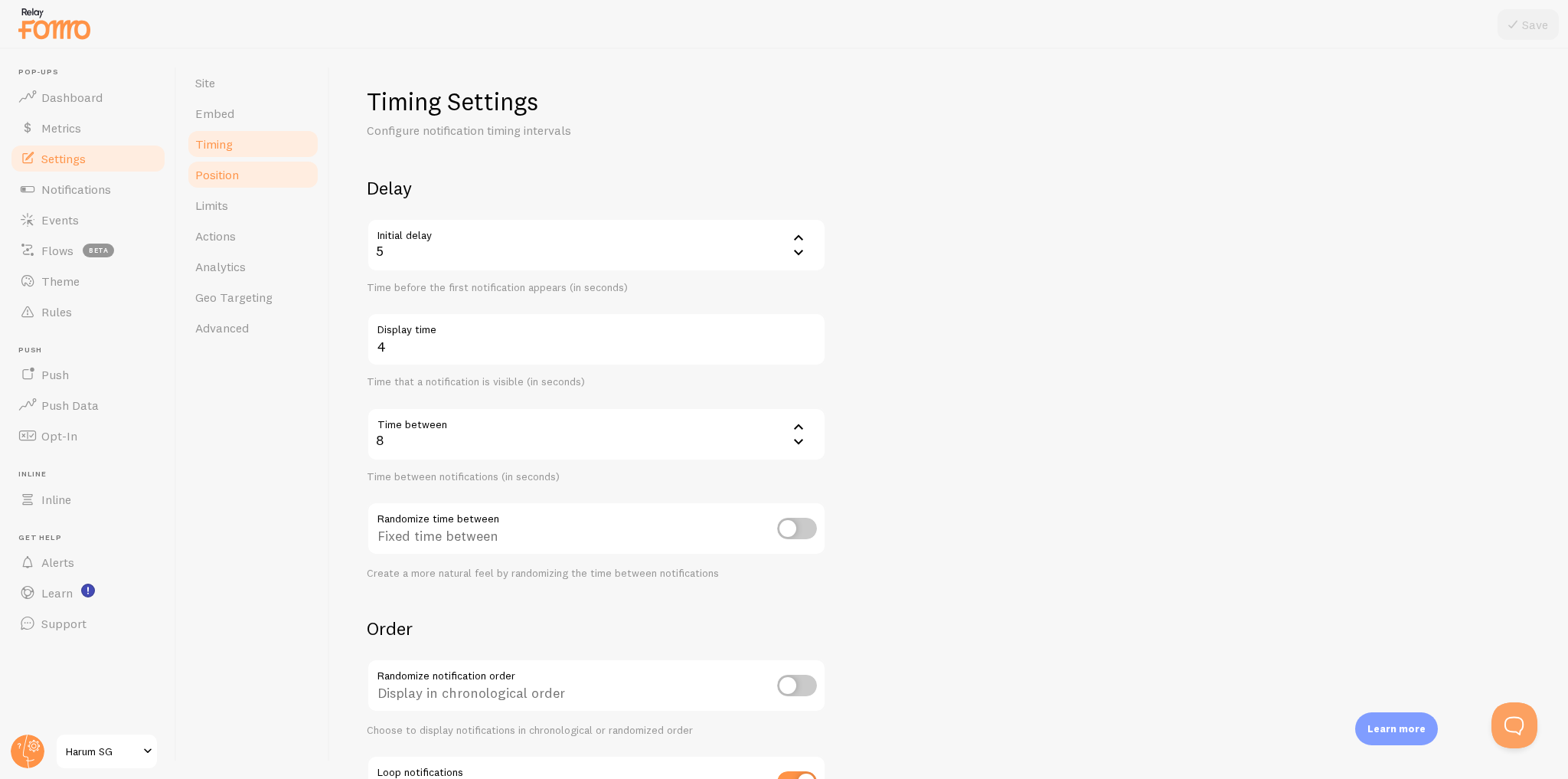
click at [301, 174] on link "Position" at bounding box center [253, 174] width 134 height 31
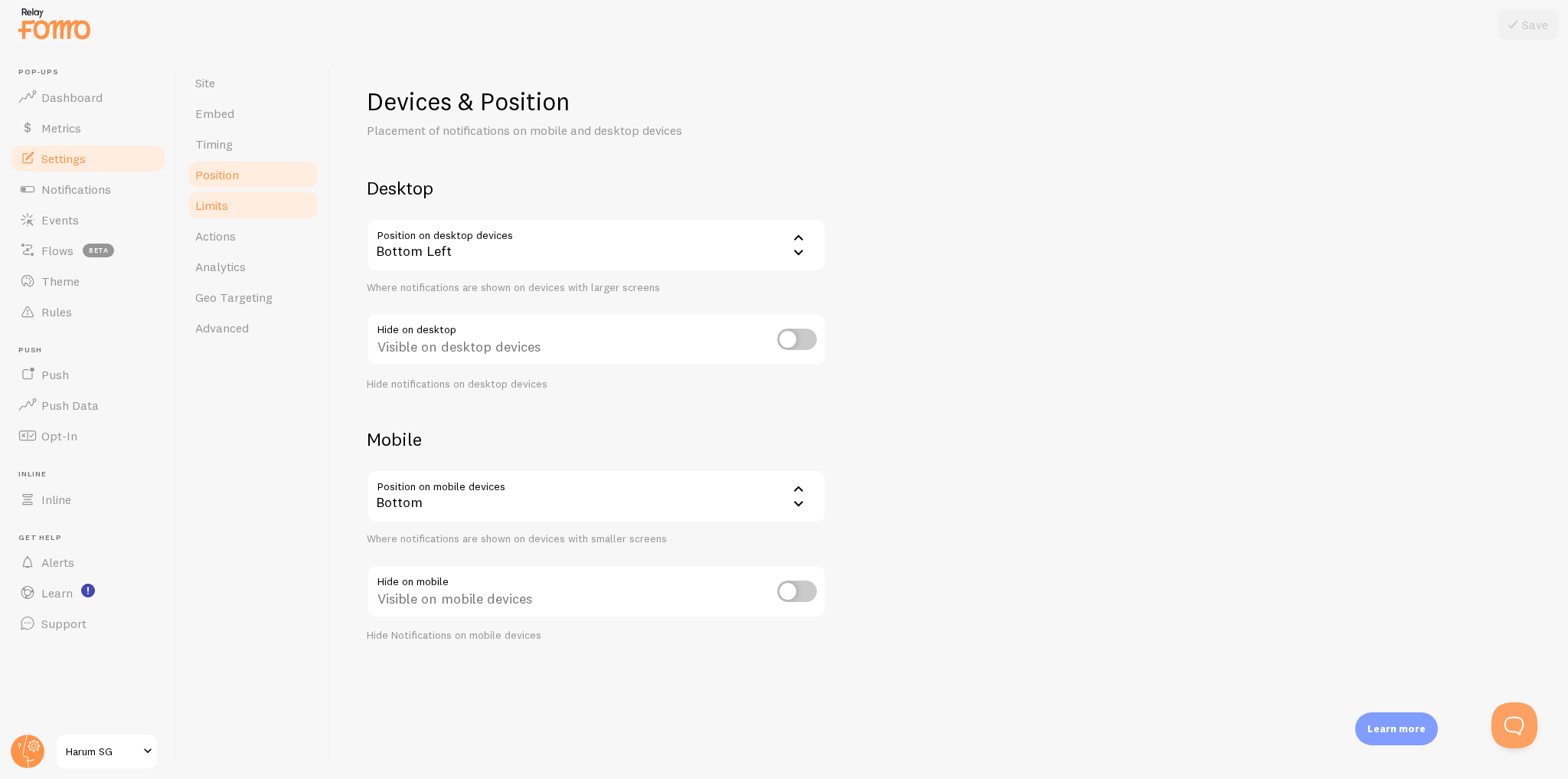
click at [296, 201] on link "Limits" at bounding box center [253, 205] width 134 height 31
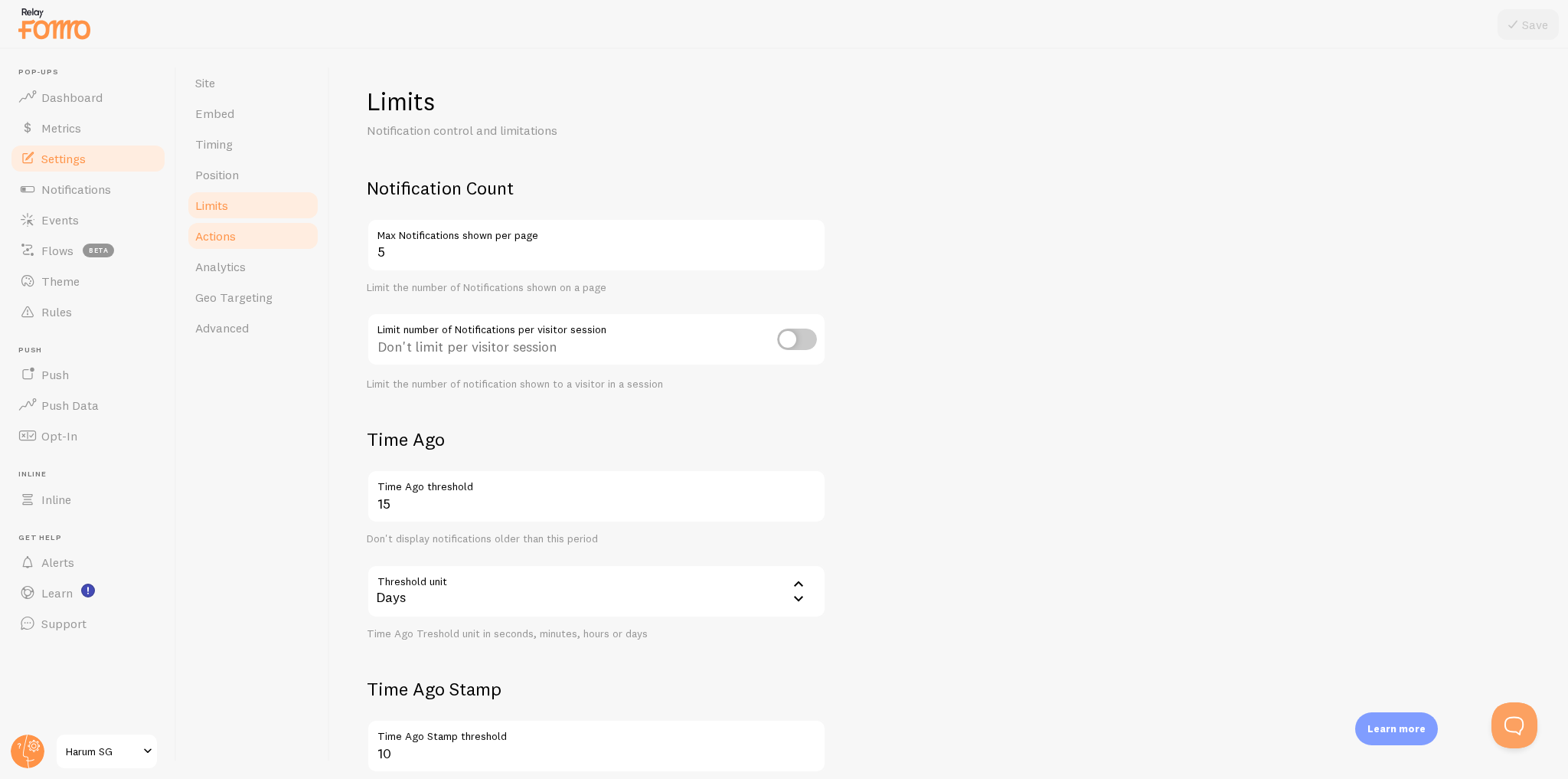
click at [287, 245] on link "Actions" at bounding box center [253, 236] width 134 height 31
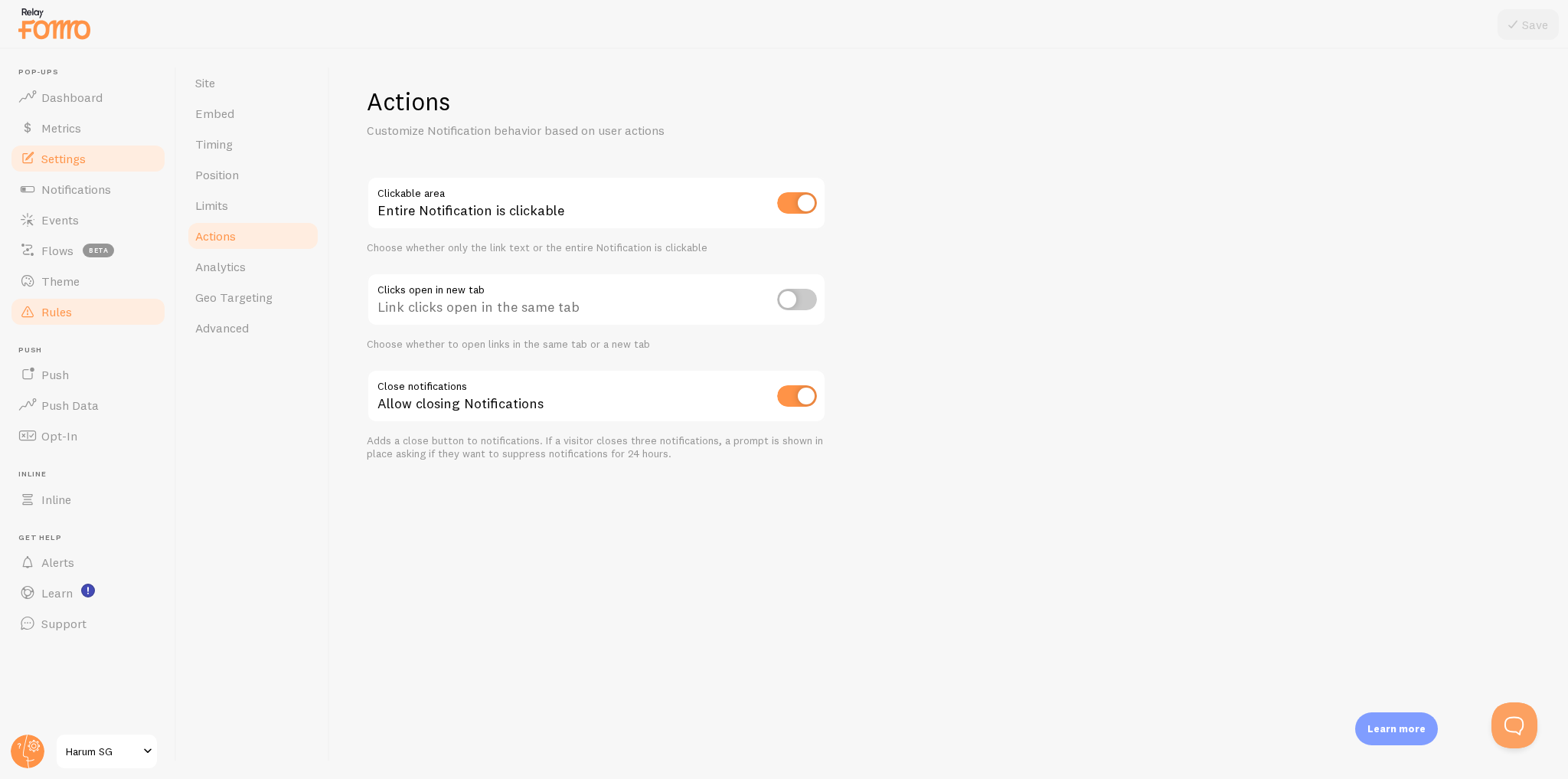
click at [67, 318] on span "Rules" at bounding box center [57, 311] width 31 height 15
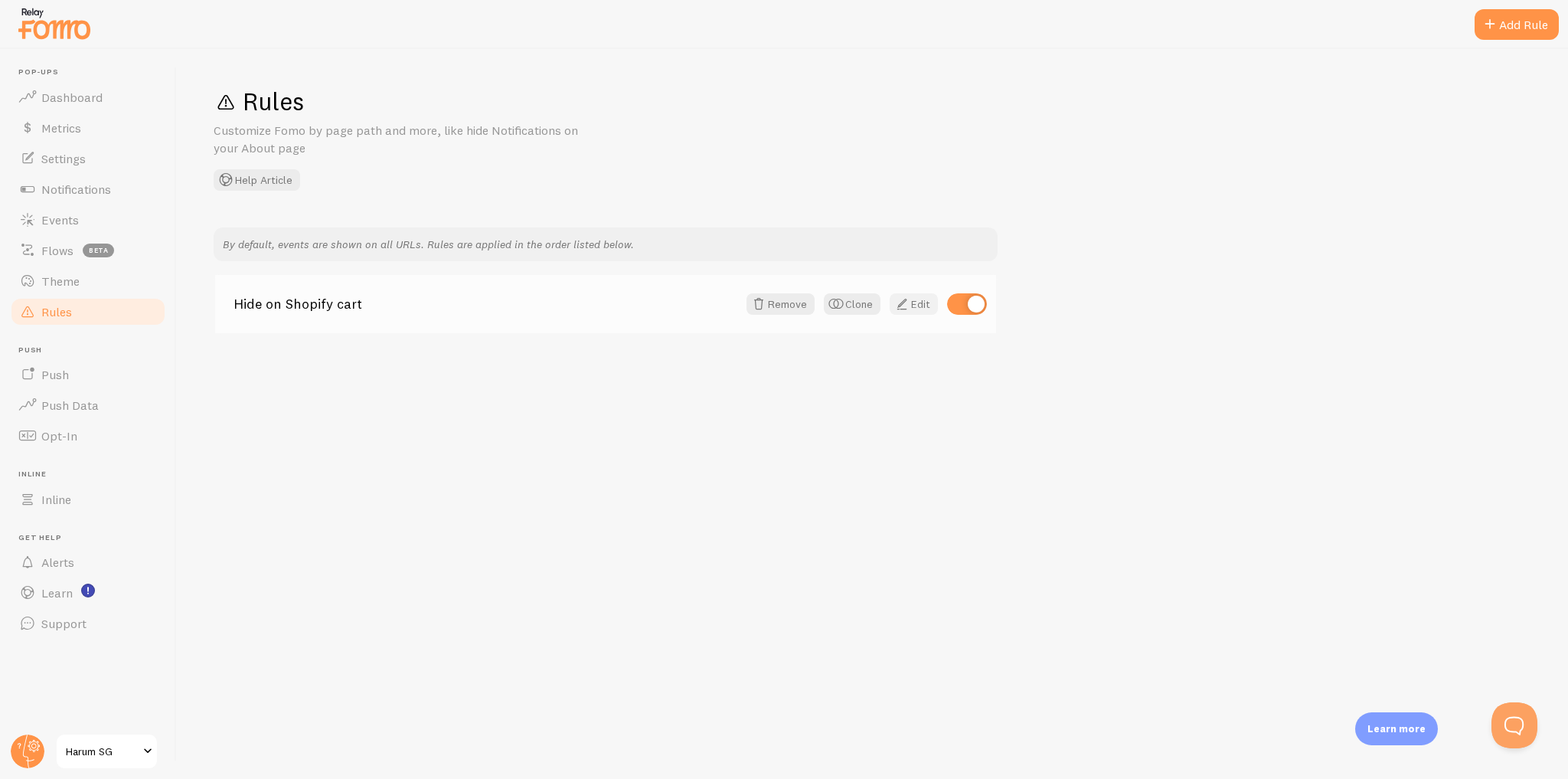
click at [918, 306] on link "Edit" at bounding box center [913, 304] width 48 height 22
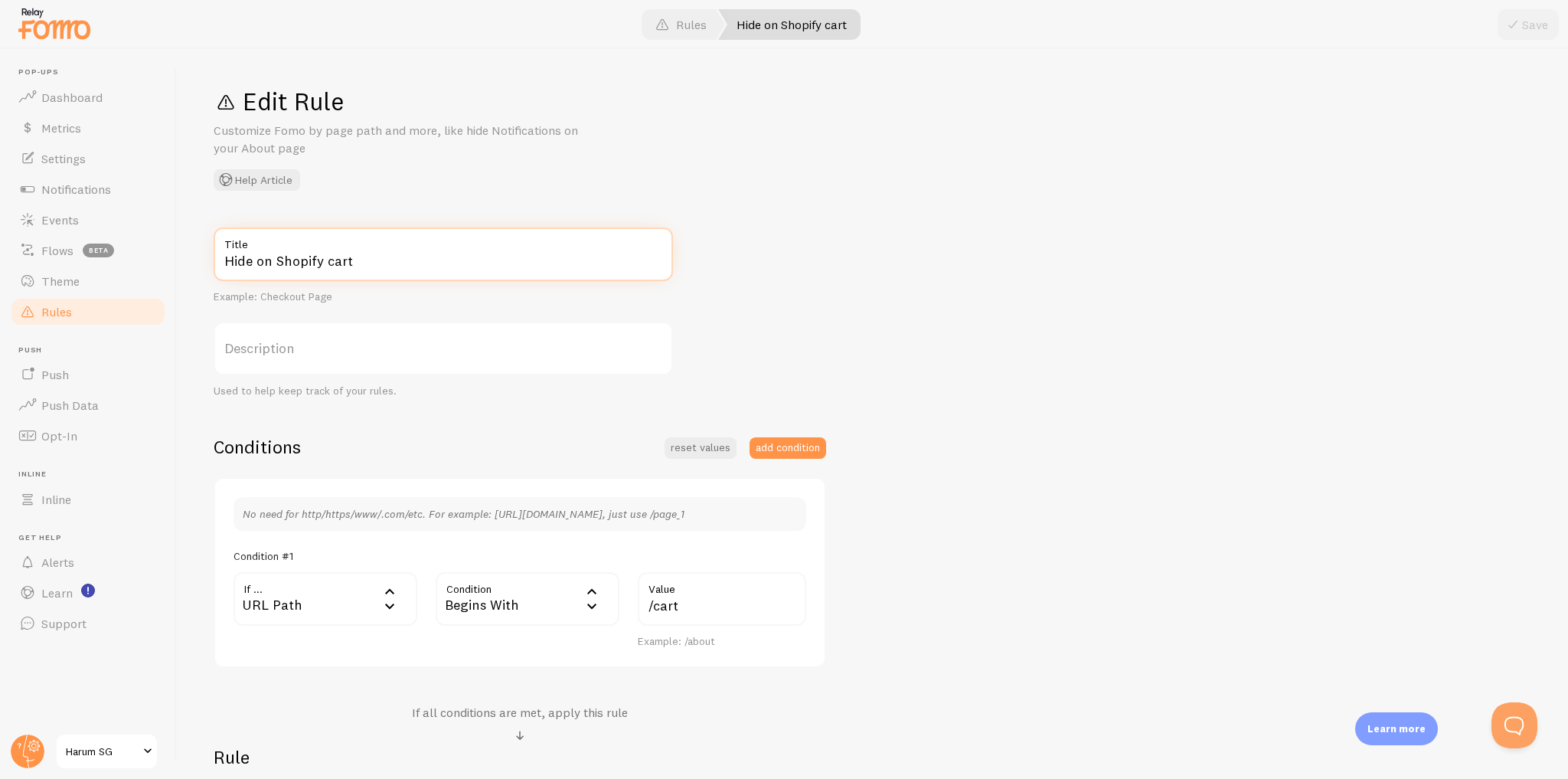
click at [297, 256] on input "Hide on Shopify cart" at bounding box center [443, 253] width 459 height 54
click at [844, 303] on div "Hide on Shopify cart Title Example: Checkout Page Description Used to help keep…" at bounding box center [872, 553] width 1317 height 653
click at [113, 312] on link "Rules" at bounding box center [88, 311] width 158 height 31
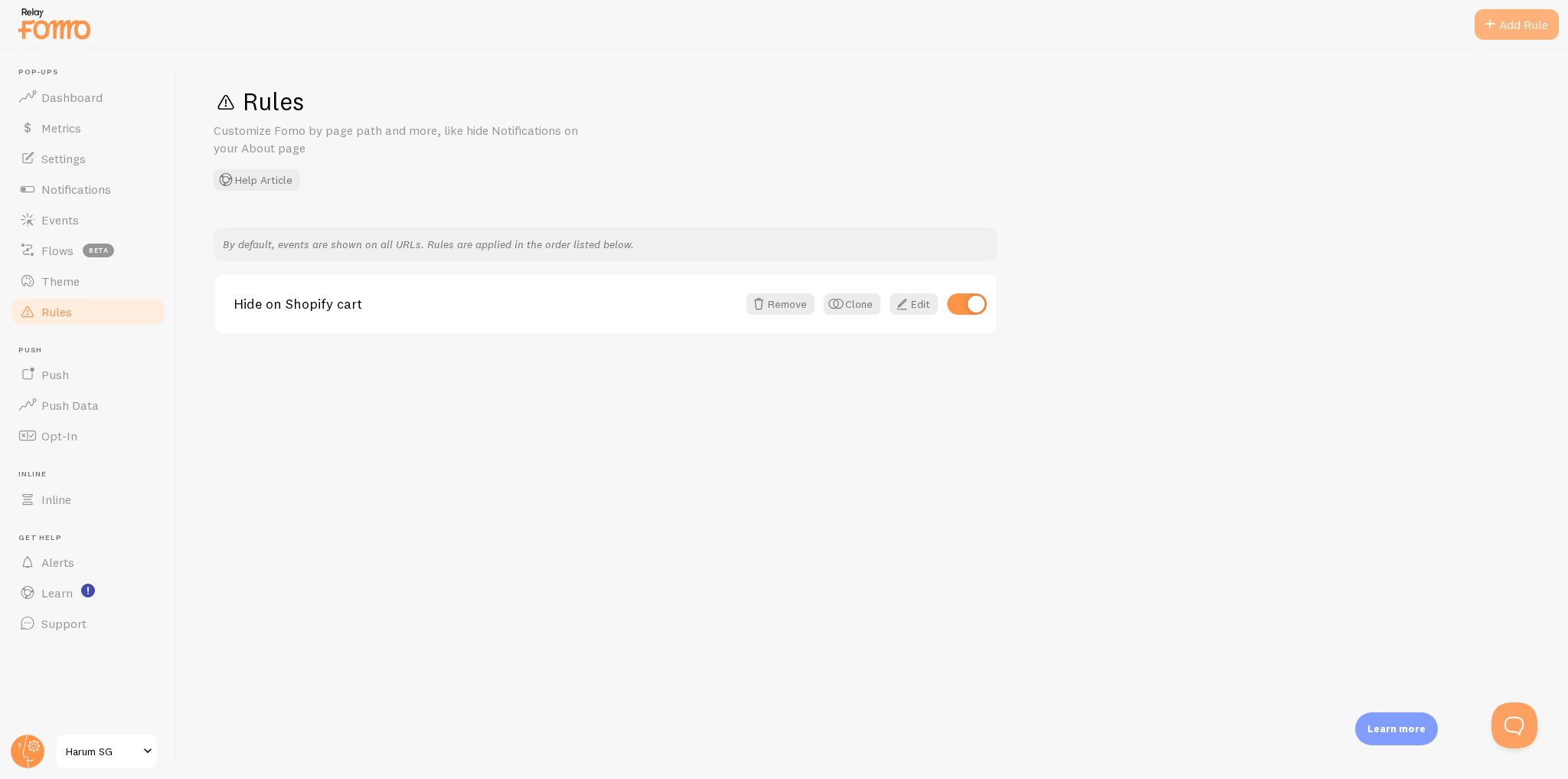
click at [1494, 32] on span at bounding box center [1490, 25] width 18 height 18
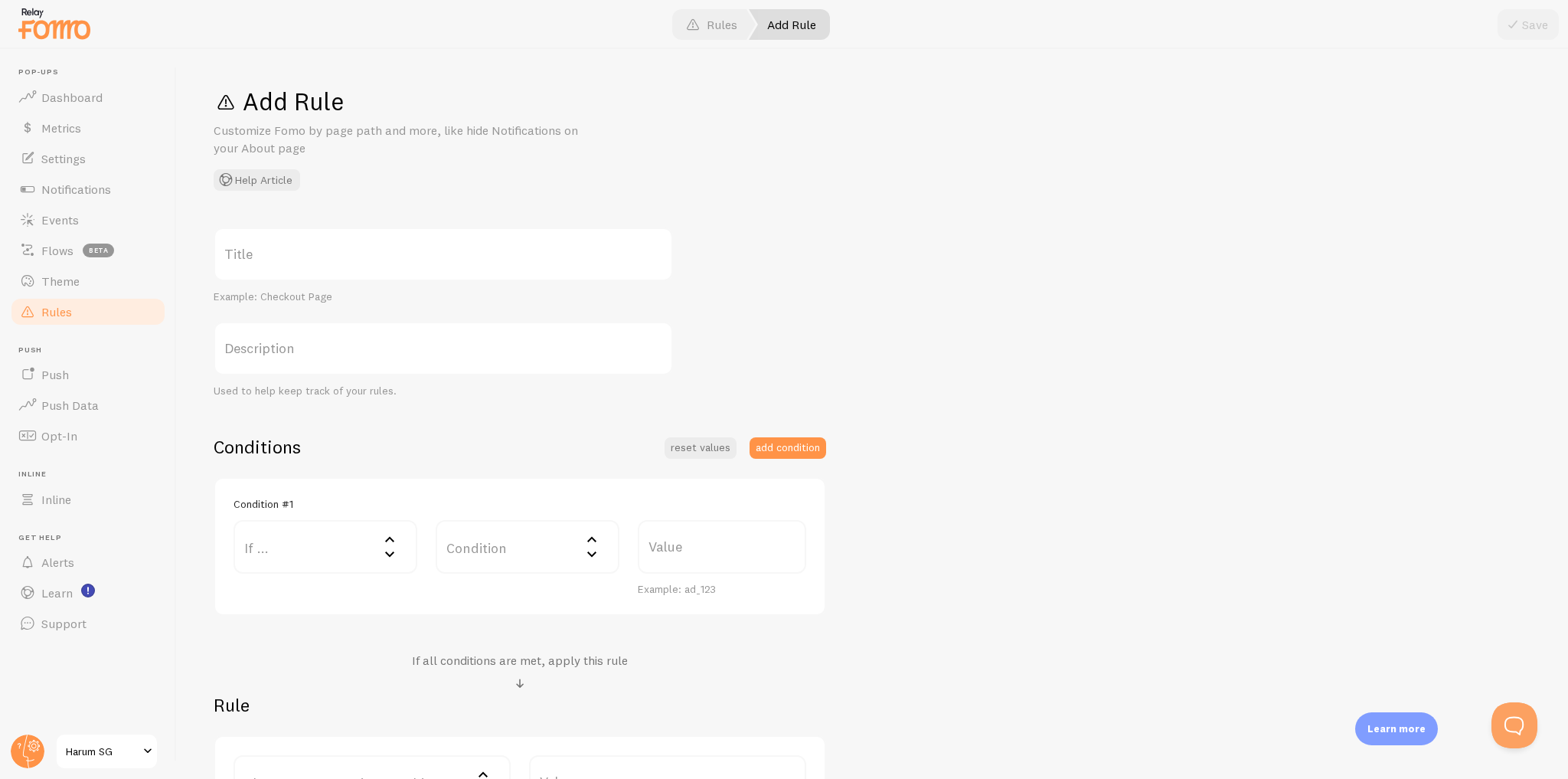
click at [393, 255] on label "Title" at bounding box center [443, 253] width 459 height 54
click at [393, 255] on input "Title" at bounding box center [443, 253] width 459 height 54
click at [329, 560] on label "If ..." at bounding box center [325, 547] width 183 height 54
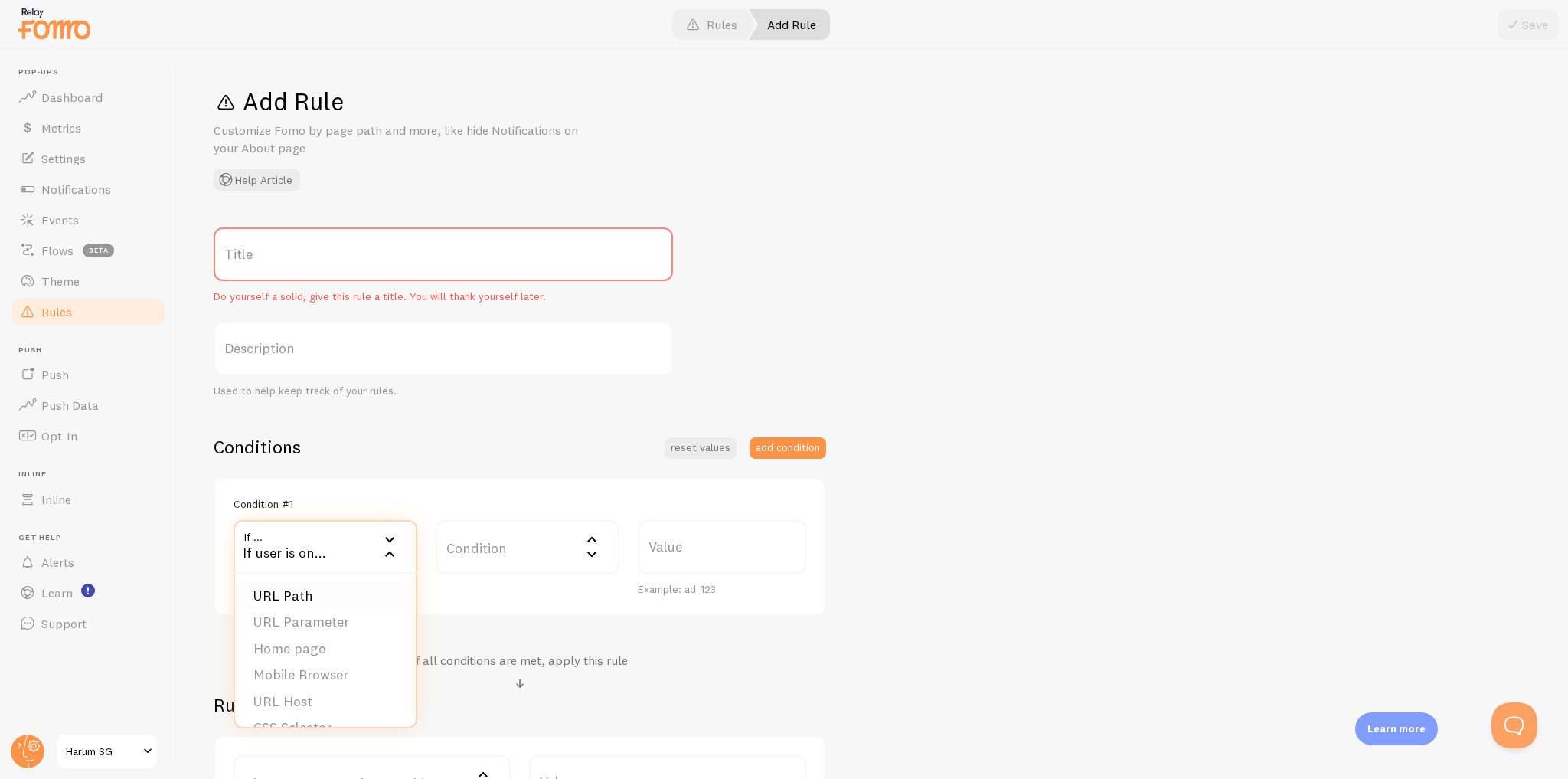
click at [330, 594] on li "URL Path" at bounding box center [325, 597] width 181 height 27
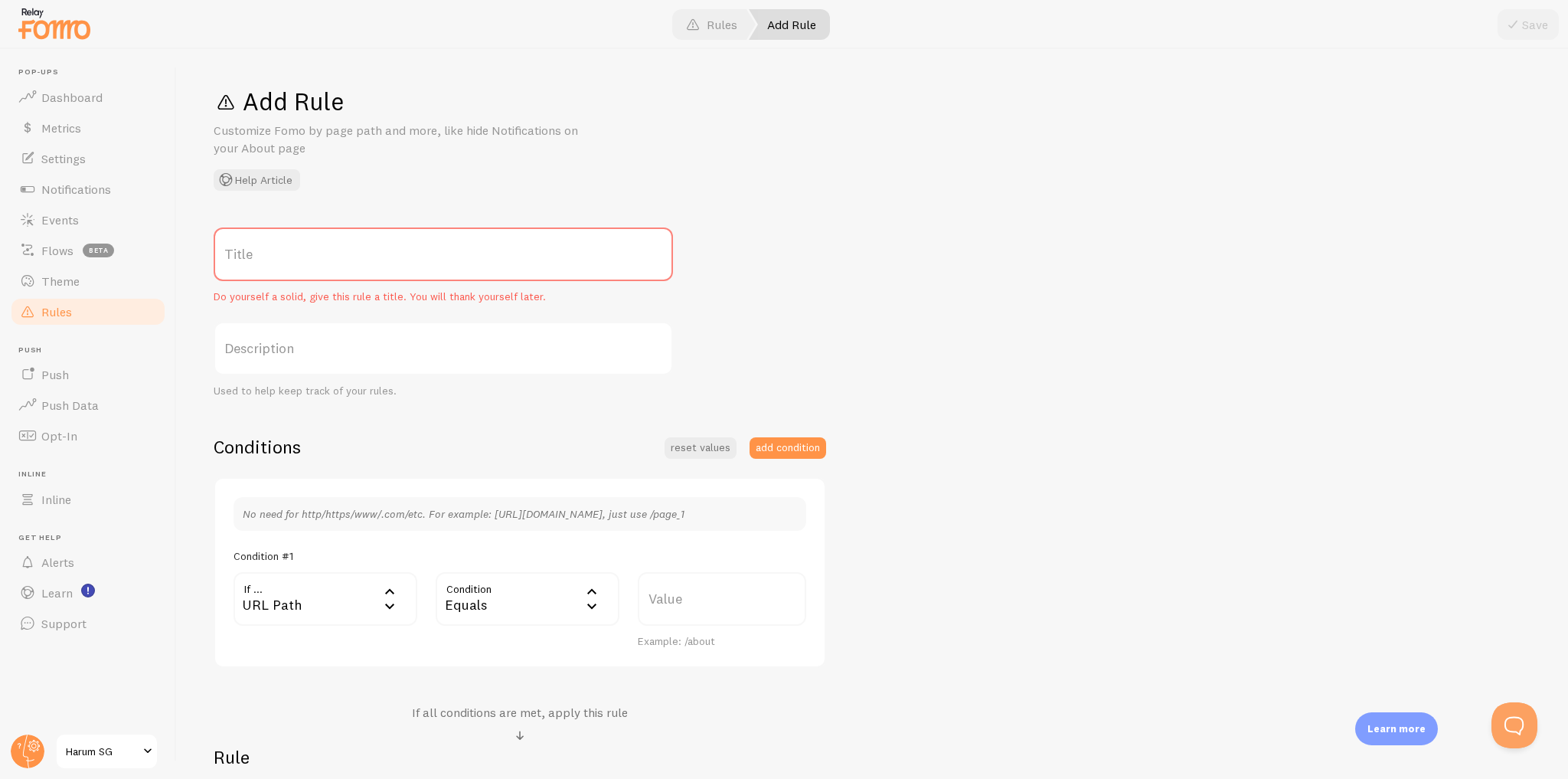
click at [677, 603] on label "Value" at bounding box center [722, 598] width 169 height 54
click at [677, 603] on input "Value" at bounding box center [722, 598] width 169 height 54
click at [404, 269] on label "Title" at bounding box center [443, 253] width 459 height 54
click at [404, 269] on input "Title" at bounding box center [443, 253] width 459 height 54
click at [740, 606] on label "Value" at bounding box center [722, 598] width 169 height 54
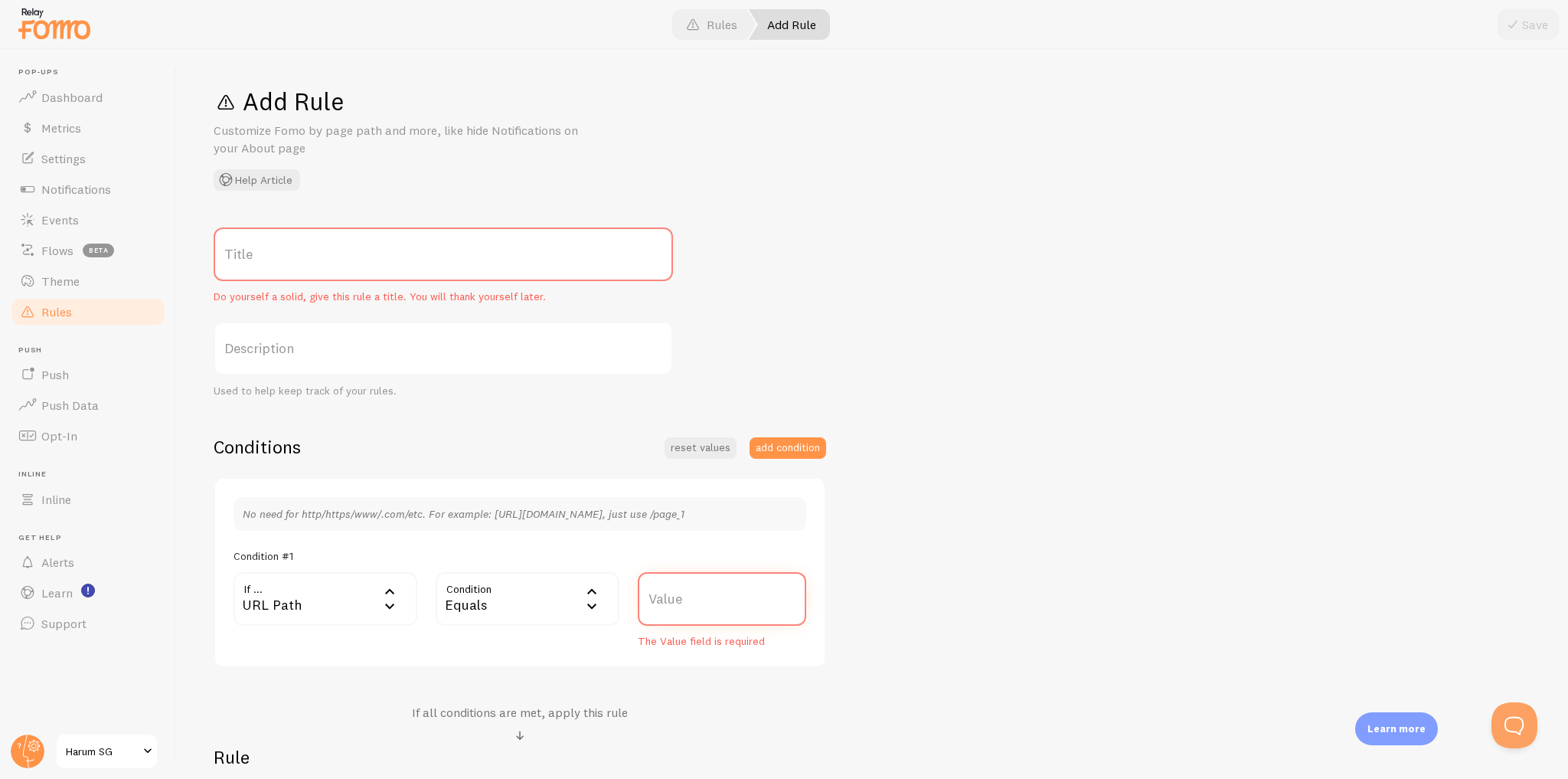
click at [740, 606] on input "Value" at bounding box center [722, 598] width 169 height 54
paste input "https://harum.sg/products"
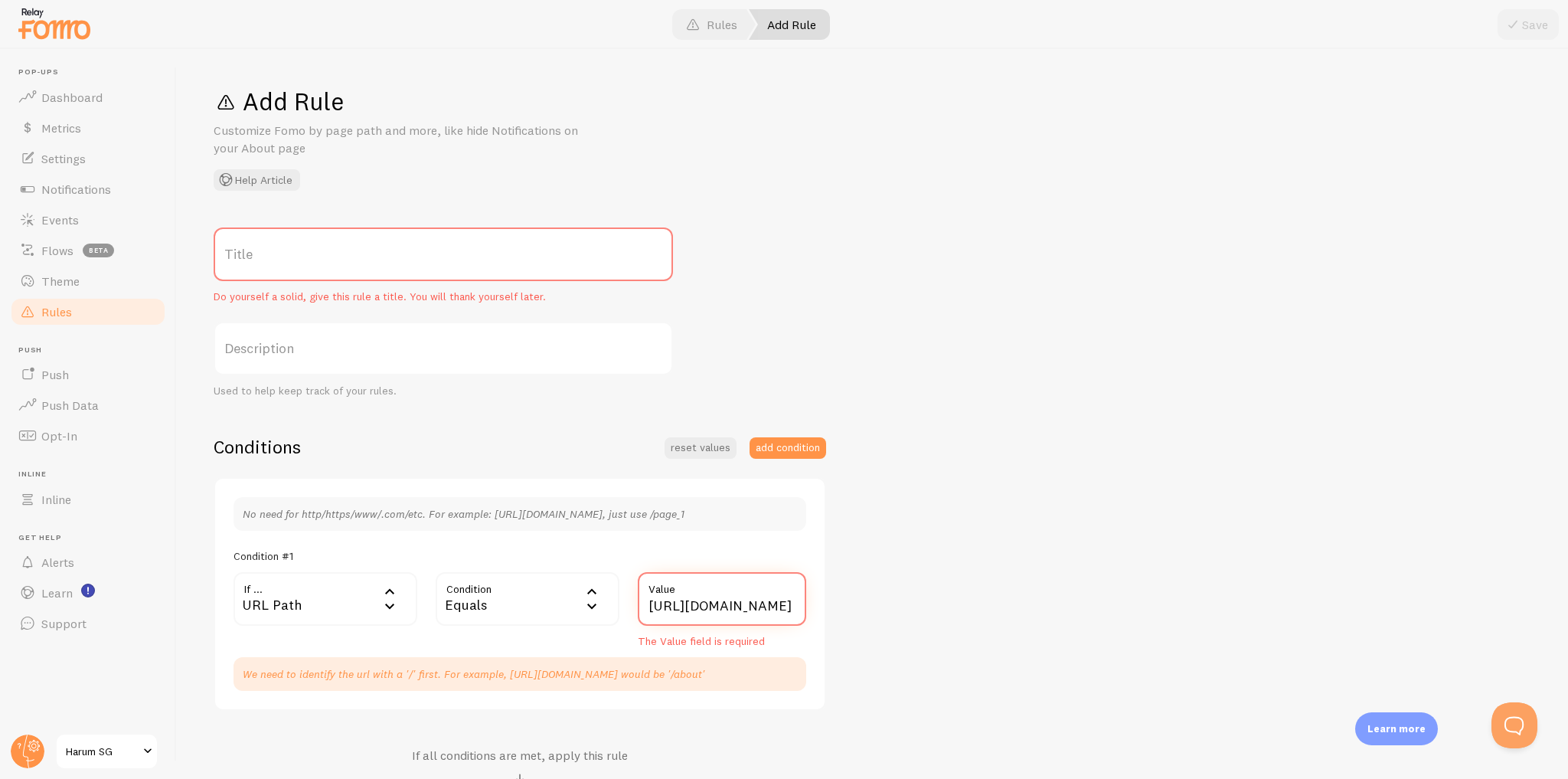
drag, startPoint x: 735, startPoint y: 608, endPoint x: 582, endPoint y: 609, distance: 153.0
click at [582, 609] on div "If ... url URL Path URL Path URL Parameter Home page Mobile Browser URL Host CS…" at bounding box center [519, 610] width 591 height 76
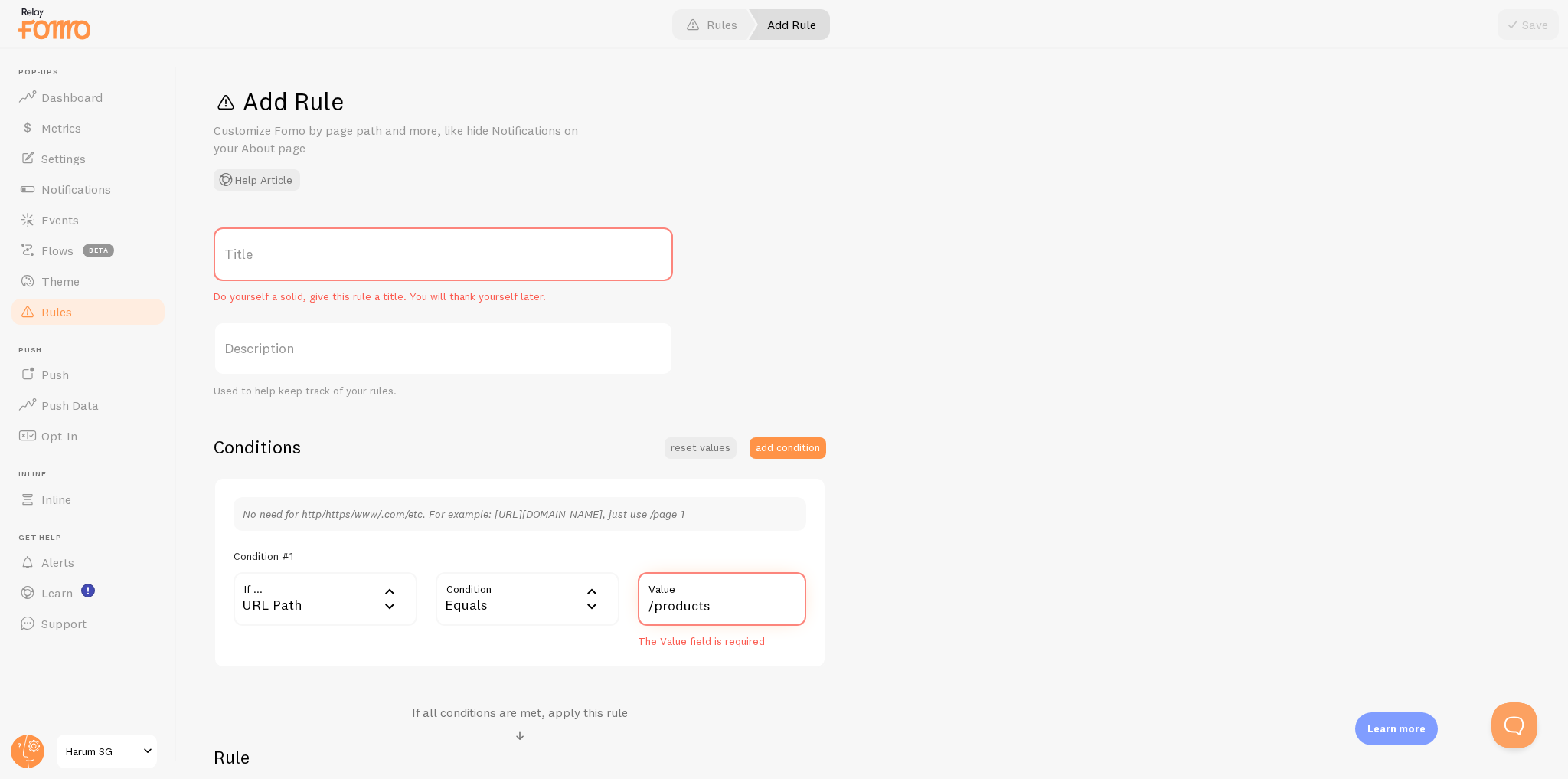
type input "/products"
click at [938, 582] on div "Title Do yourself a solid, give this rule a title. You will thank yourself late…" at bounding box center [872, 553] width 1317 height 653
click at [429, 253] on label "Title" at bounding box center [443, 253] width 459 height 54
click at [429, 253] on input "Title" at bounding box center [443, 253] width 459 height 54
type input "Hide on product page"
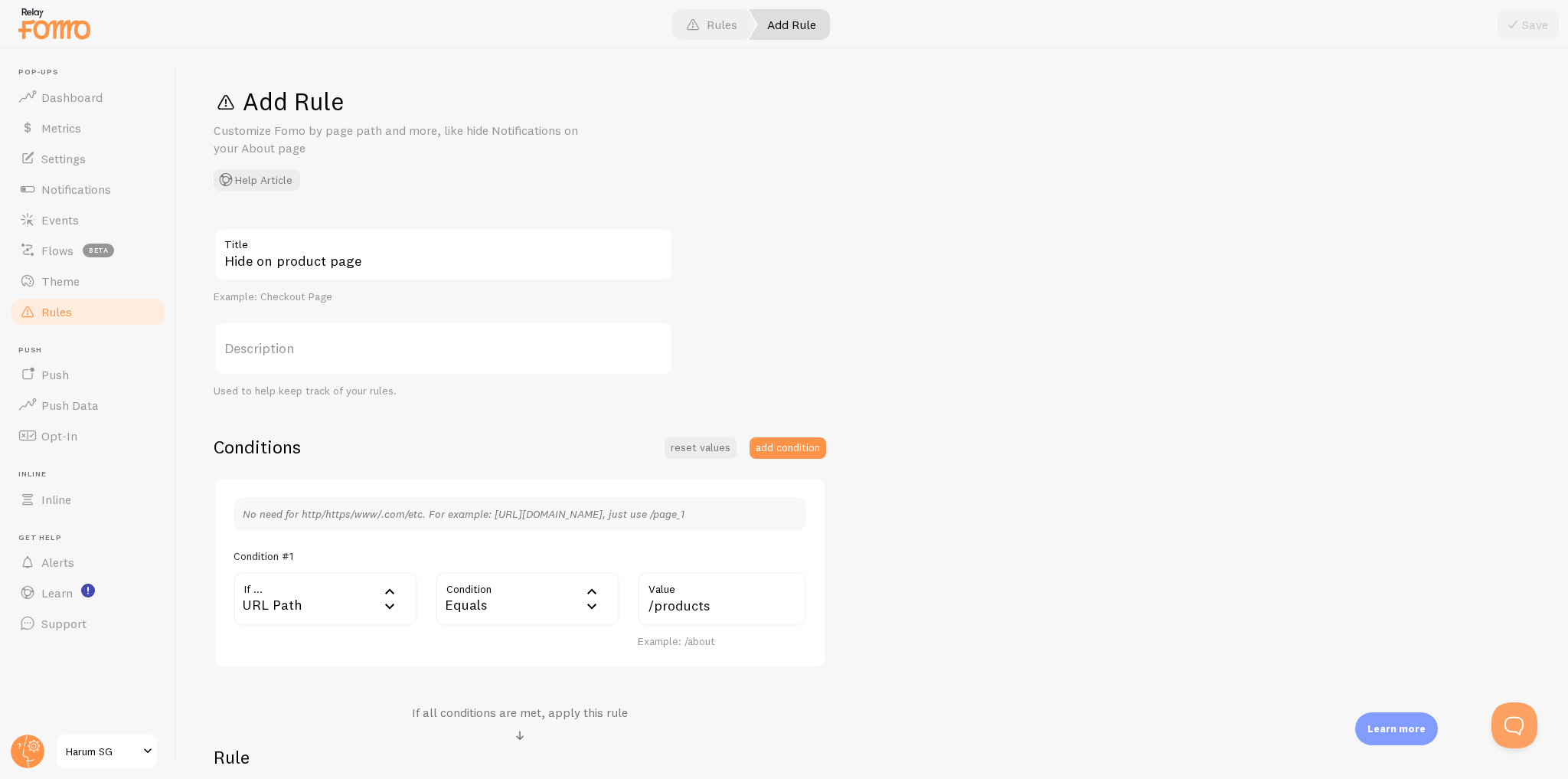
click at [932, 360] on div "Hide on product page Title Example: Checkout Page Description Used to help keep…" at bounding box center [872, 553] width 1317 height 653
click at [974, 355] on div "Hide on product page Title Example: Checkout Page Description Used to help keep…" at bounding box center [872, 553] width 1317 height 653
click at [1522, 12] on div "Save" at bounding box center [1527, 25] width 61 height 31
click at [1524, 25] on div "Save" at bounding box center [1527, 25] width 61 height 31
click at [133, 313] on link "Rules" at bounding box center [88, 311] width 158 height 31
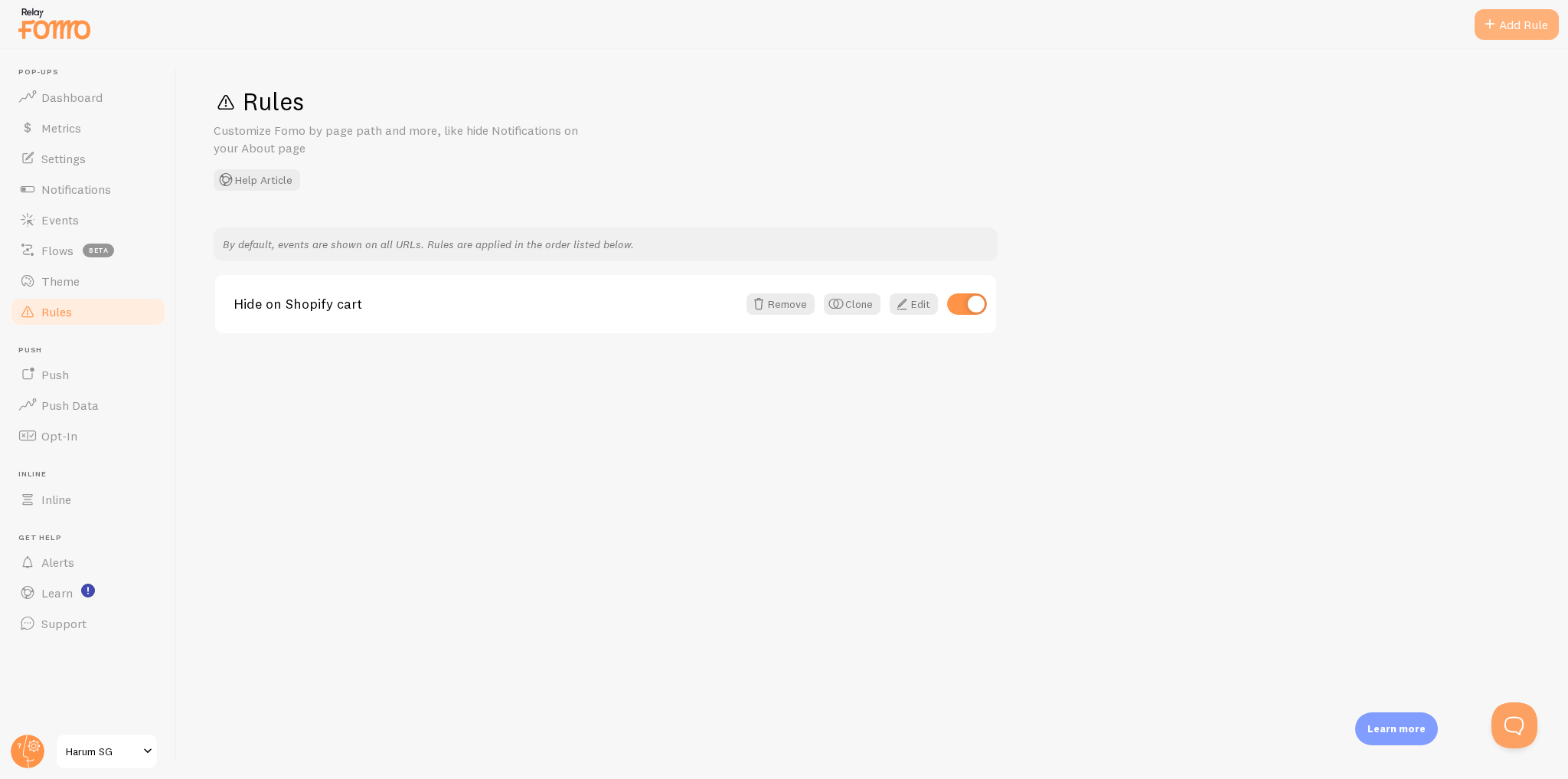
click at [1506, 18] on div "Add Rule" at bounding box center [1516, 25] width 84 height 31
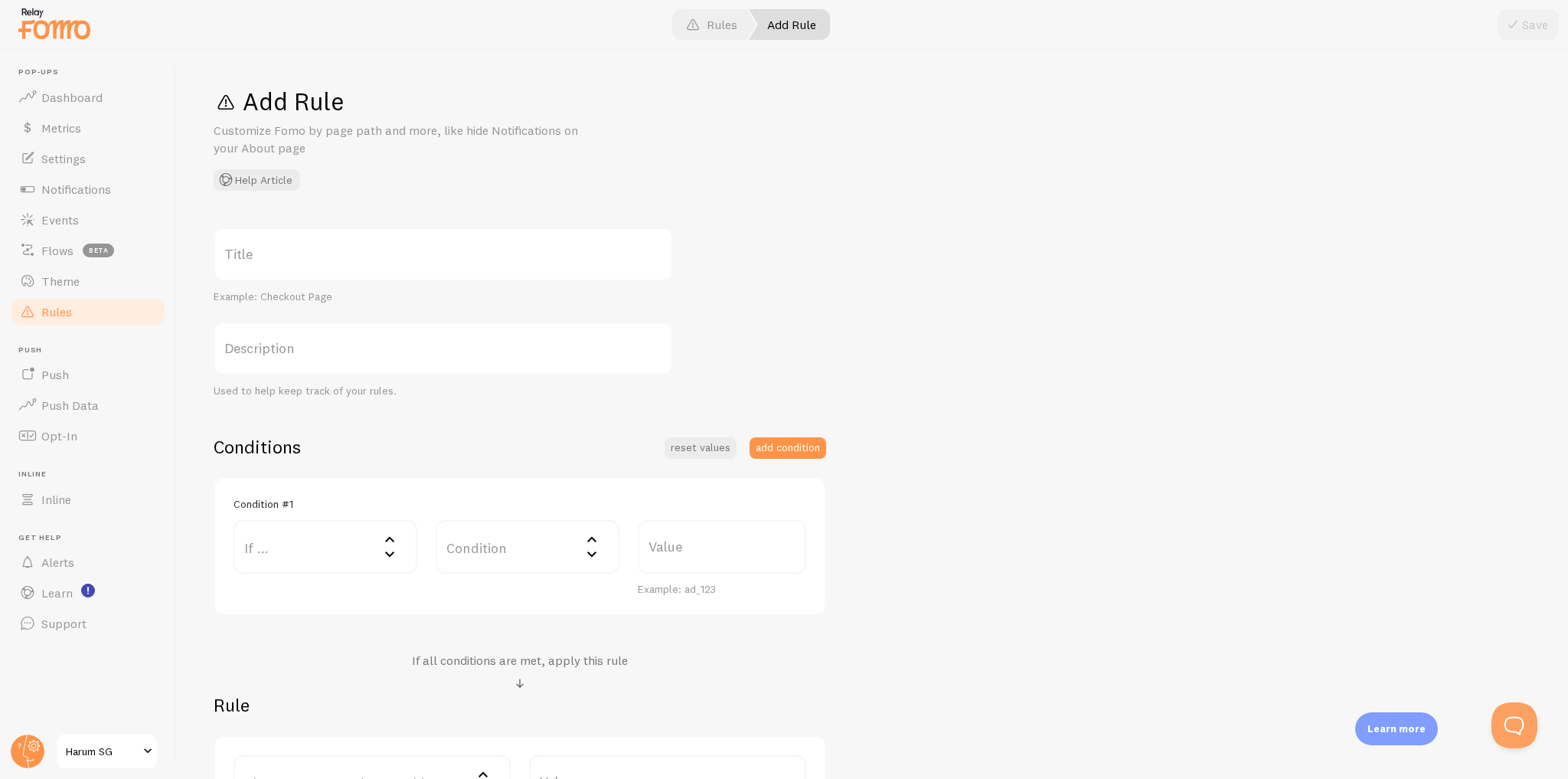
click at [149, 315] on link "Rules" at bounding box center [88, 311] width 158 height 31
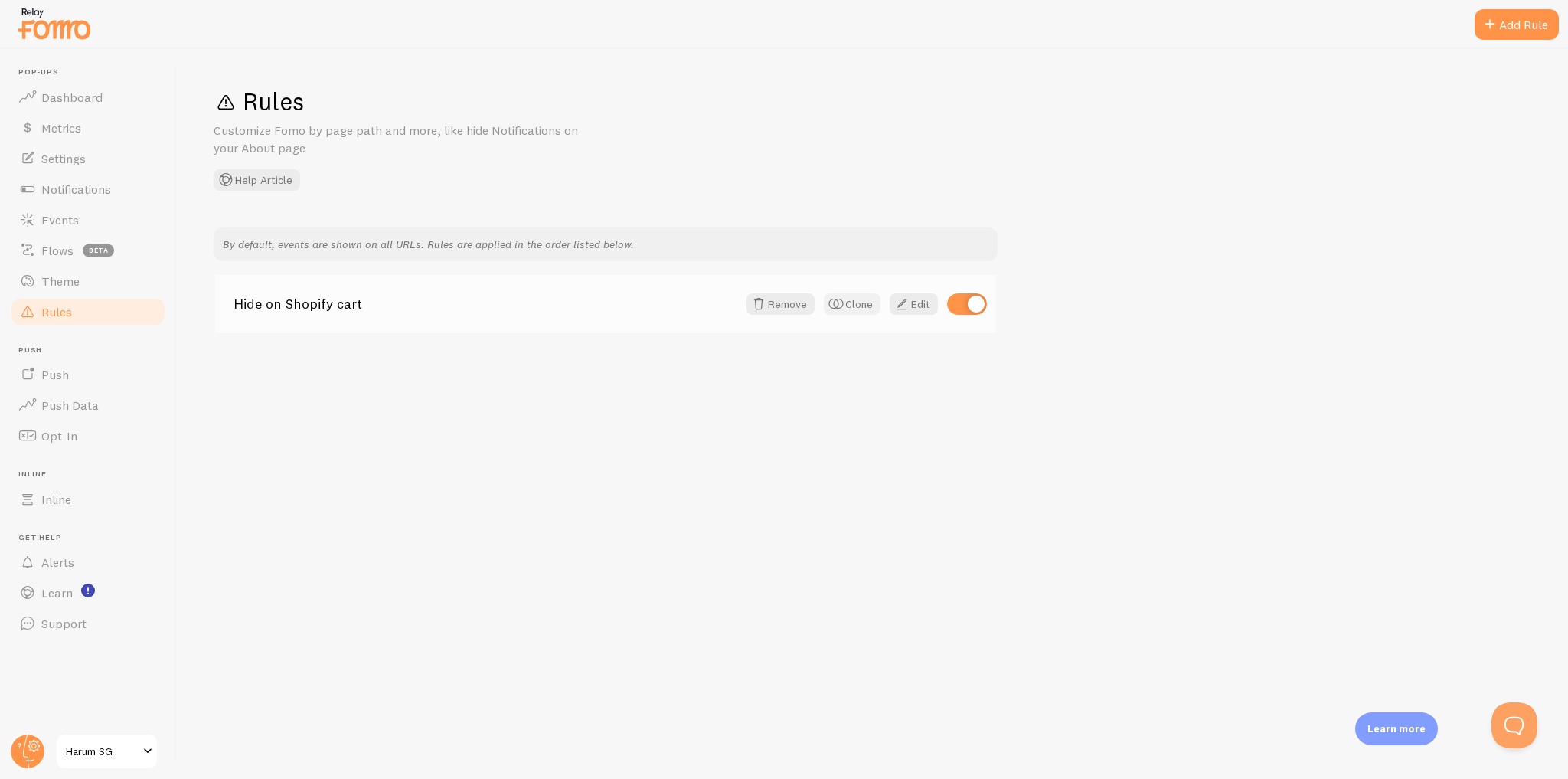
click at [849, 303] on button "Clone" at bounding box center [852, 304] width 56 height 22
click at [922, 367] on link "Edit" at bounding box center [913, 364] width 48 height 22
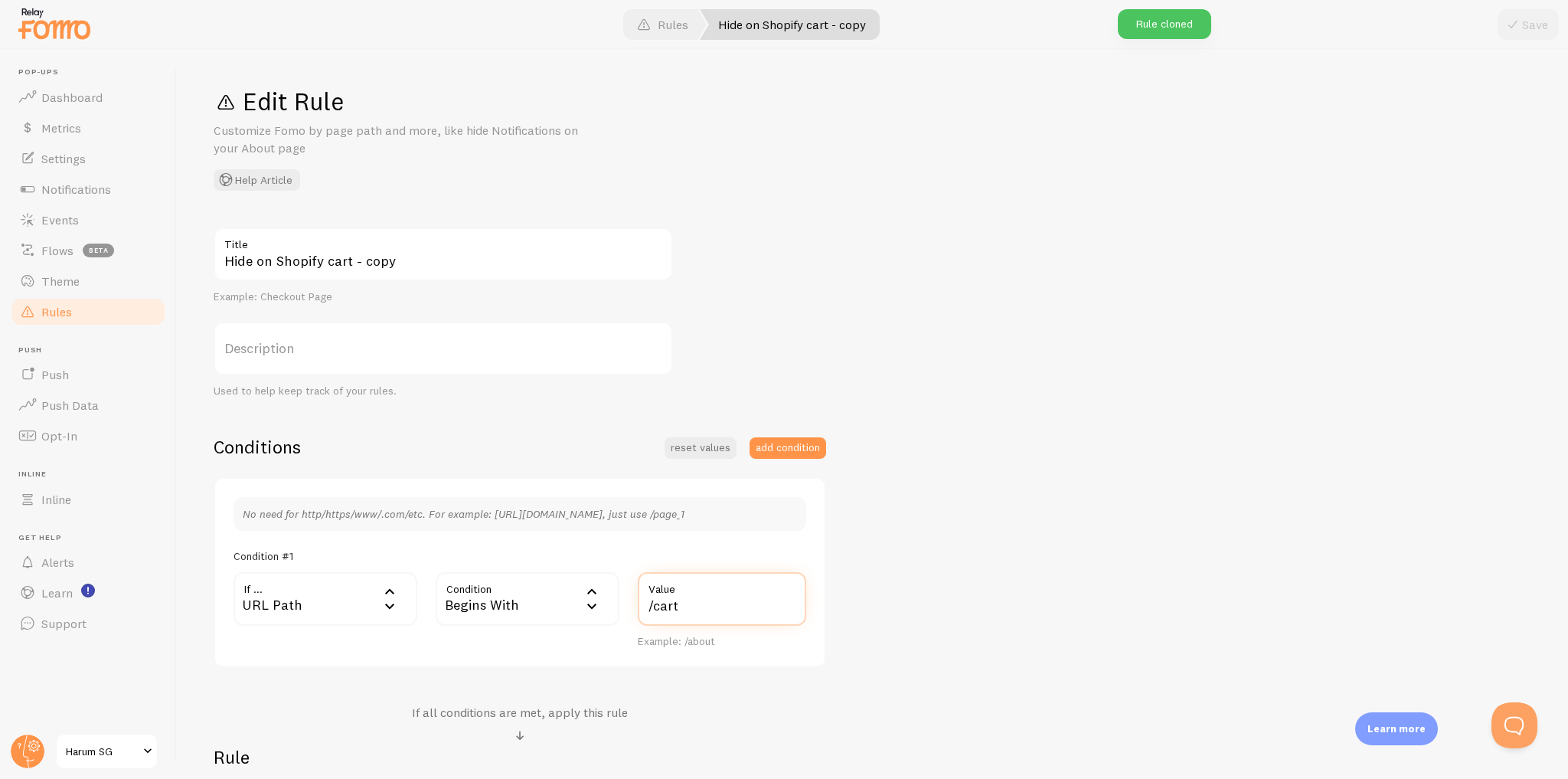
click at [715, 608] on input "/cart" at bounding box center [722, 598] width 169 height 54
click at [740, 606] on input "/product" at bounding box center [722, 598] width 169 height 54
type input "/products"
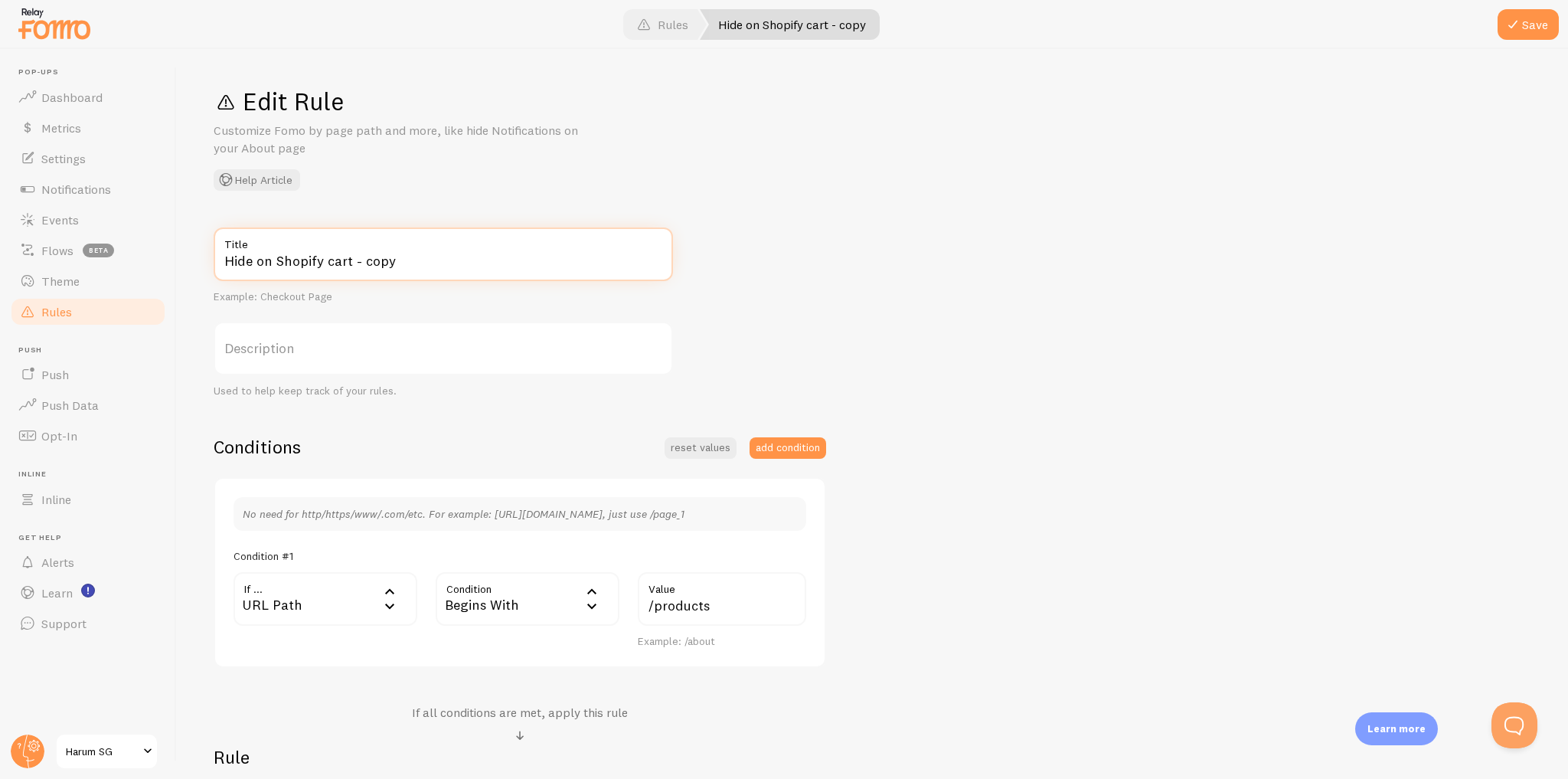
drag, startPoint x: 354, startPoint y: 260, endPoint x: 497, endPoint y: 251, distance: 143.3
click at [497, 251] on input "Hide on Shopify cart - copy" at bounding box center [443, 253] width 459 height 54
drag, startPoint x: 364, startPoint y: 256, endPoint x: 274, endPoint y: 261, distance: 90.1
click at [274, 261] on input "Hide on Shopify cart" at bounding box center [443, 253] width 459 height 54
click at [404, 261] on input "Hide on Shopify cart" at bounding box center [443, 253] width 459 height 54
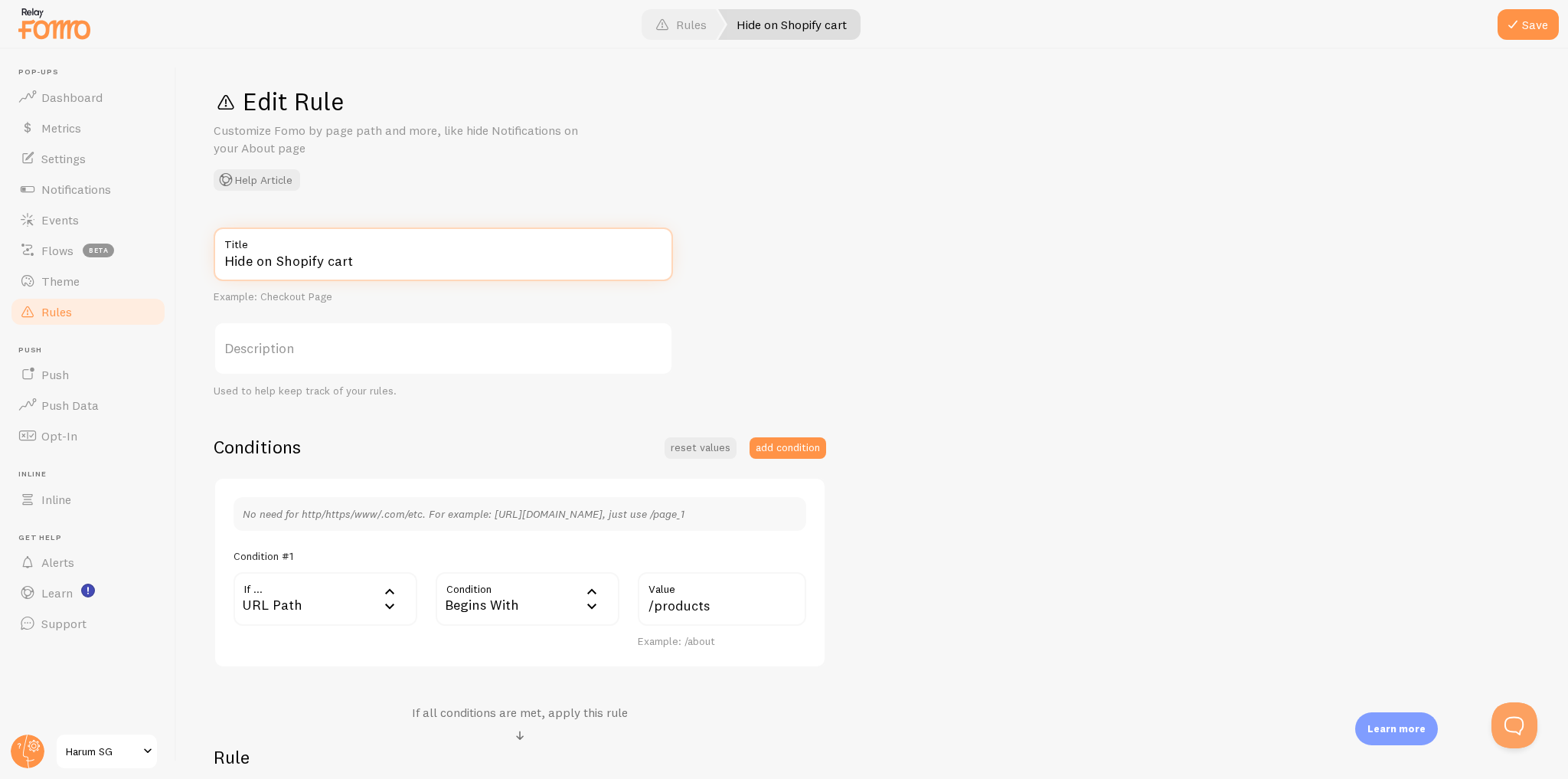
drag, startPoint x: 359, startPoint y: 261, endPoint x: 328, endPoint y: 263, distance: 31.1
click at [328, 263] on input "Hide on Shopify cart" at bounding box center [443, 253] width 459 height 54
type input "Hide on Shopify product"
click at [1525, 18] on button "Save" at bounding box center [1527, 25] width 61 height 31
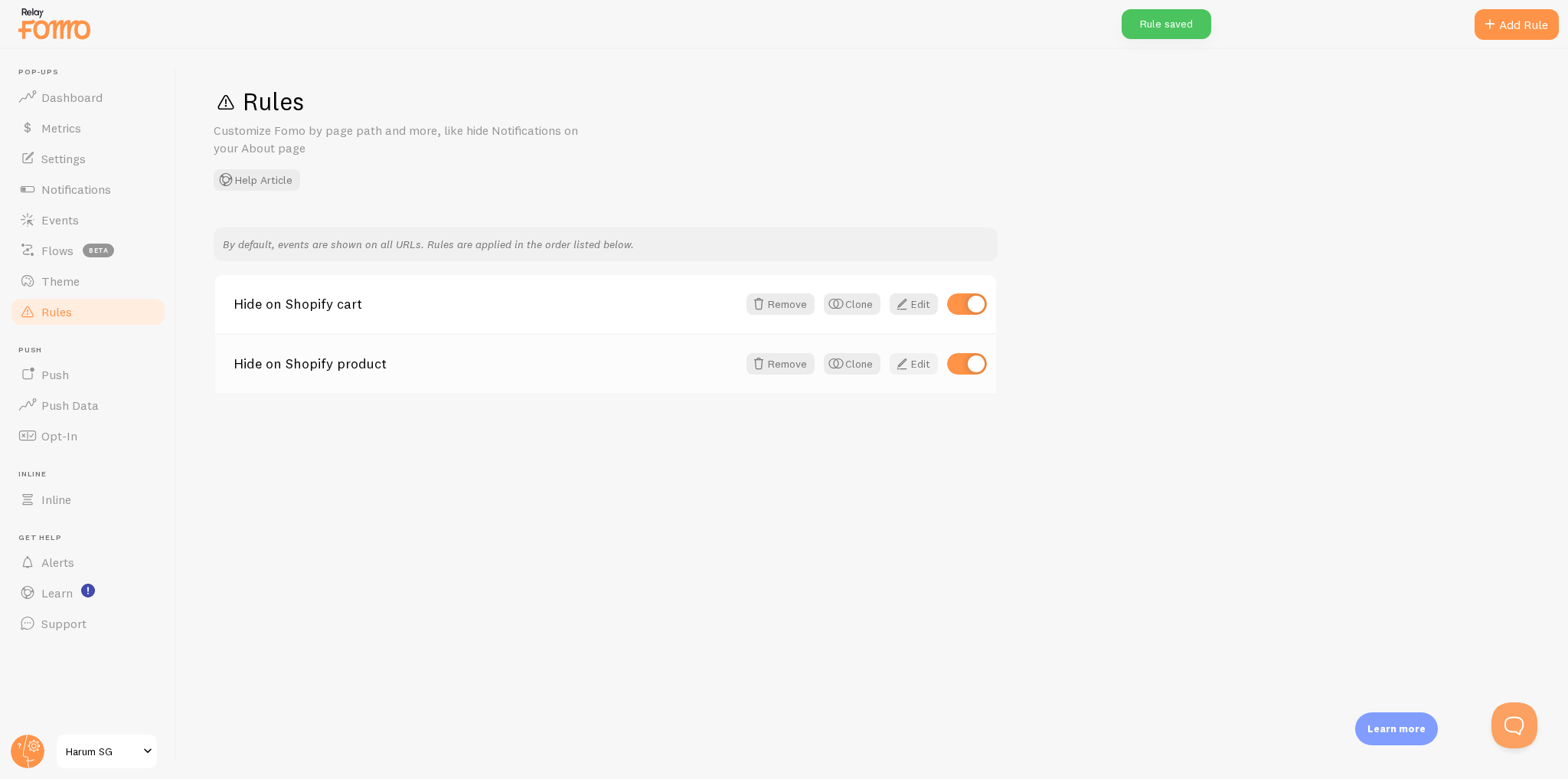
click at [925, 373] on link "Edit" at bounding box center [913, 364] width 48 height 22
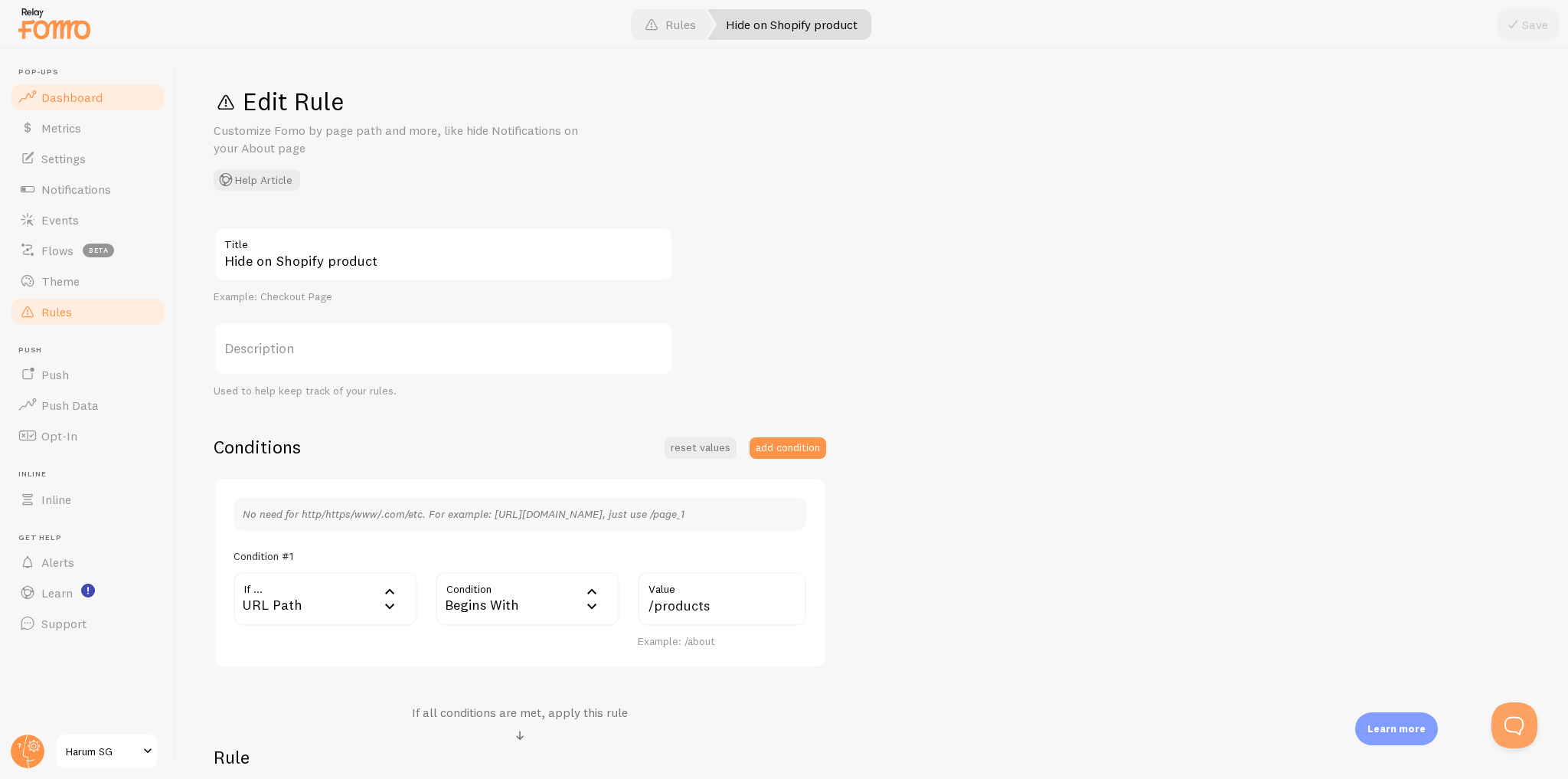
click at [110, 85] on link "Dashboard" at bounding box center [88, 97] width 158 height 31
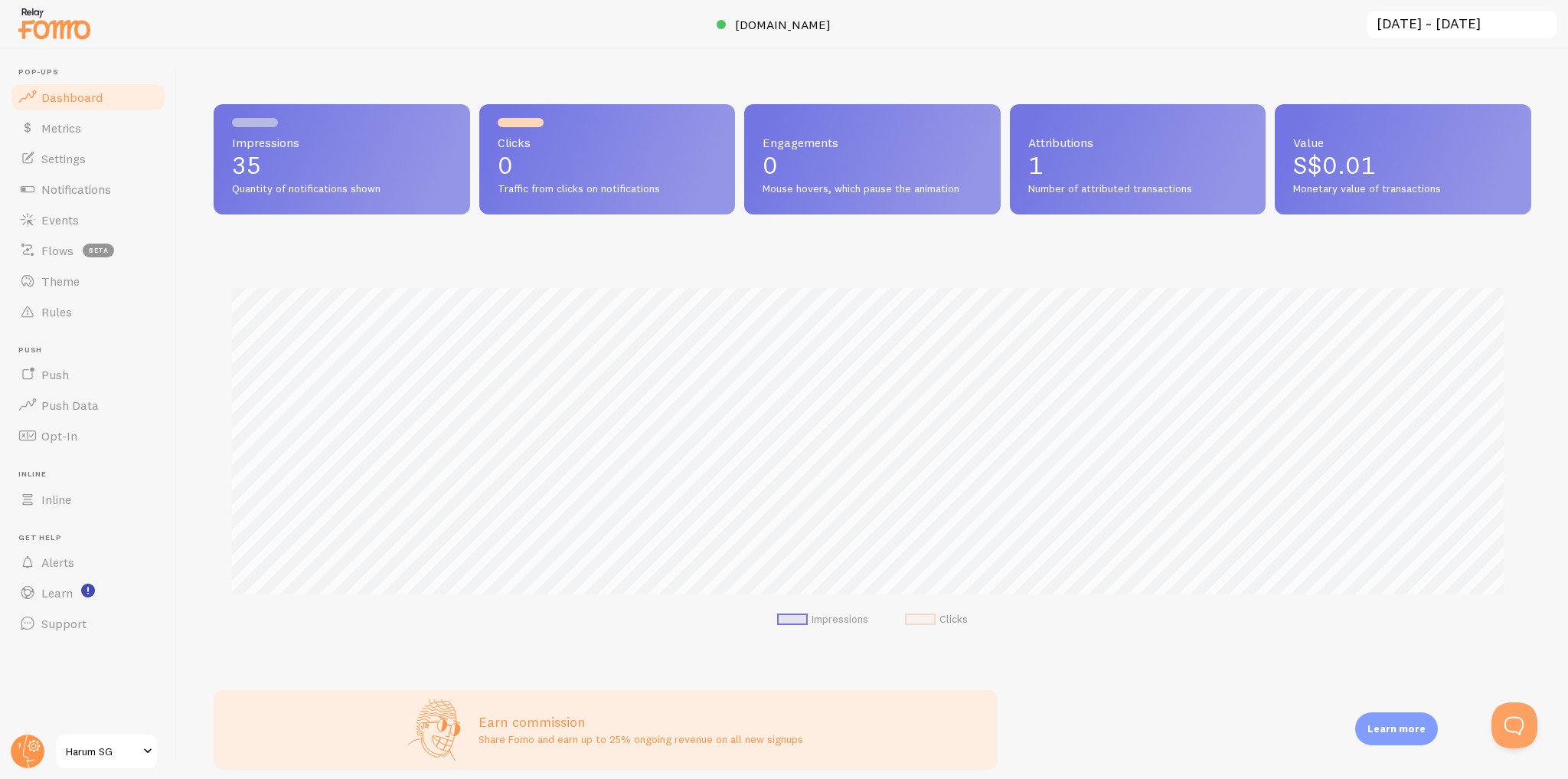
scroll to position [402, 1307]
click at [116, 129] on link "Metrics" at bounding box center [88, 128] width 158 height 31
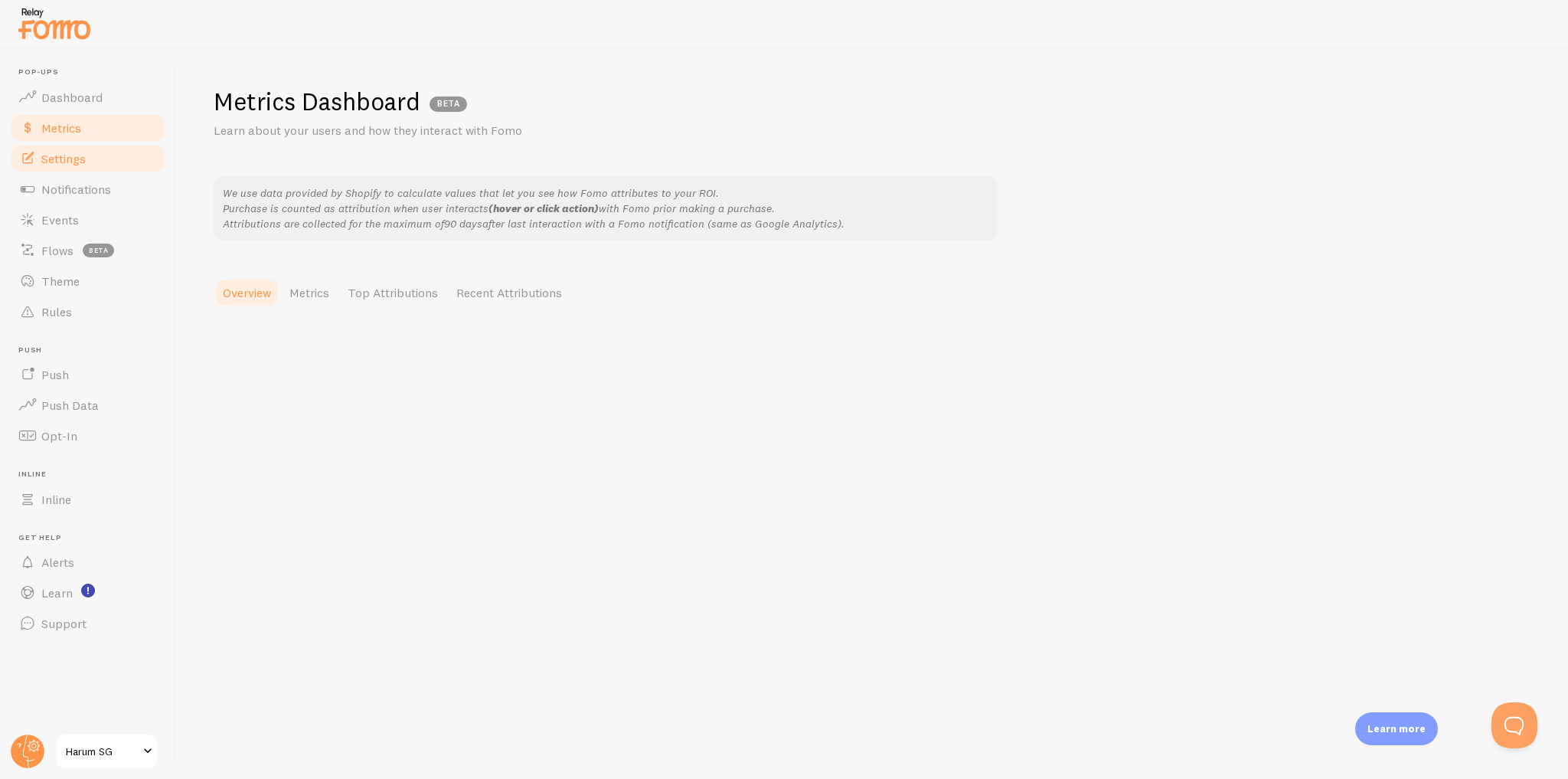
click at [112, 167] on link "Settings" at bounding box center [88, 159] width 158 height 31
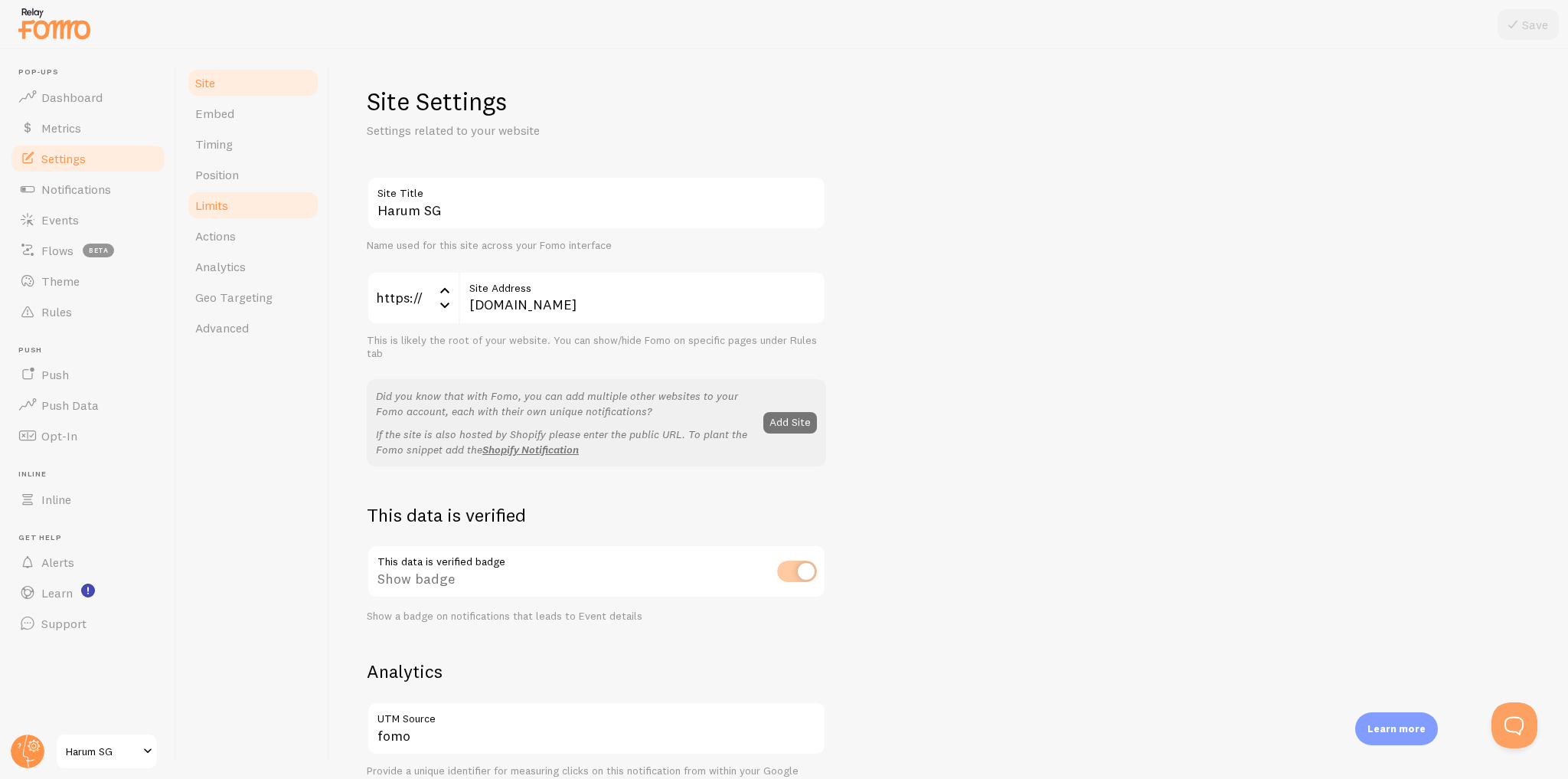
click at [297, 202] on link "Limits" at bounding box center [253, 205] width 134 height 31
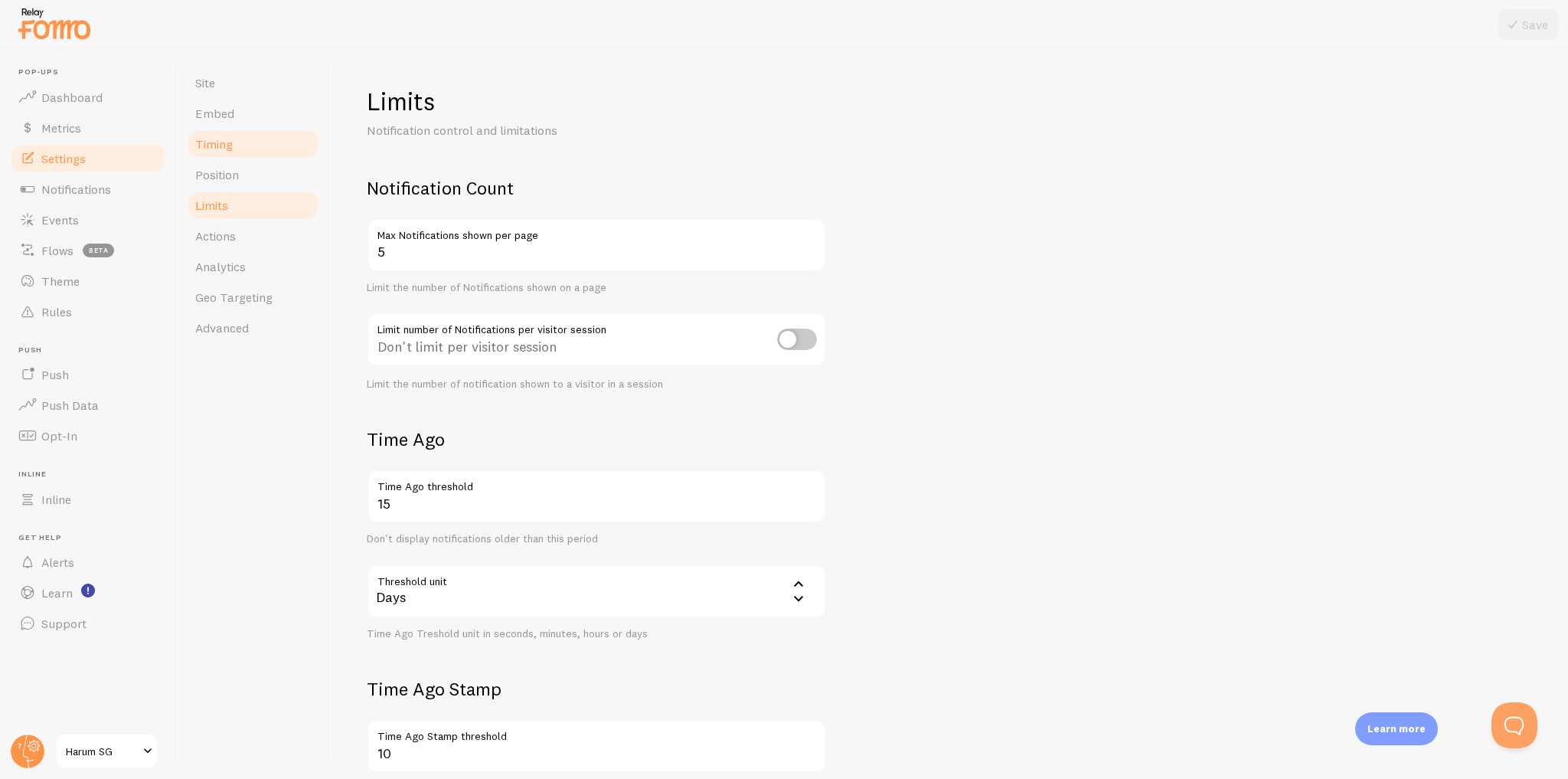
click at [286, 144] on link "Timing" at bounding box center [253, 144] width 134 height 31
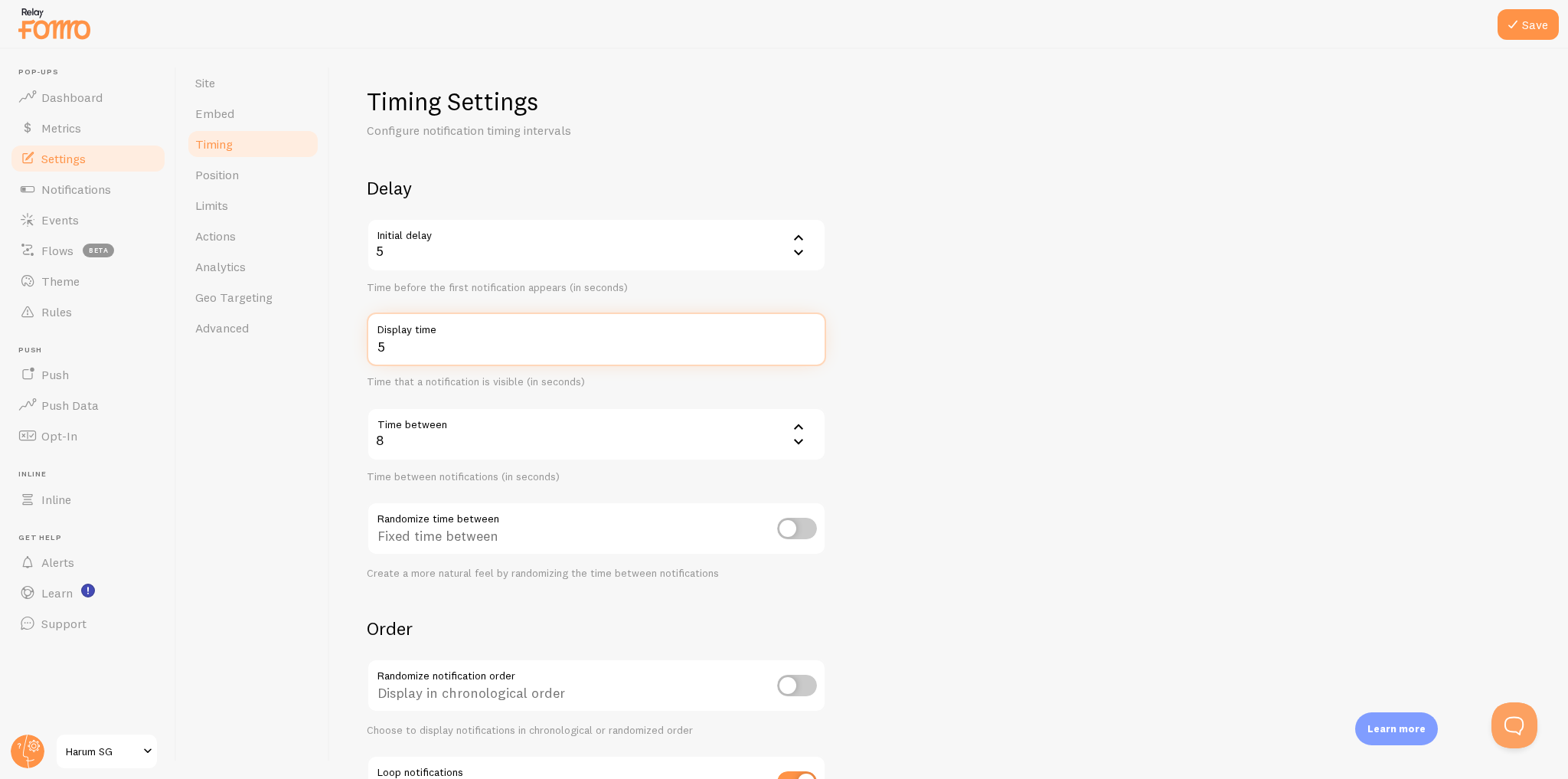
type input "5"
click at [809, 344] on input "5" at bounding box center [597, 339] width 459 height 54
click at [1526, 27] on button "Save" at bounding box center [1527, 25] width 61 height 31
click at [791, 532] on input "checkbox" at bounding box center [797, 528] width 40 height 22
click at [796, 530] on input "checkbox" at bounding box center [797, 528] width 40 height 22
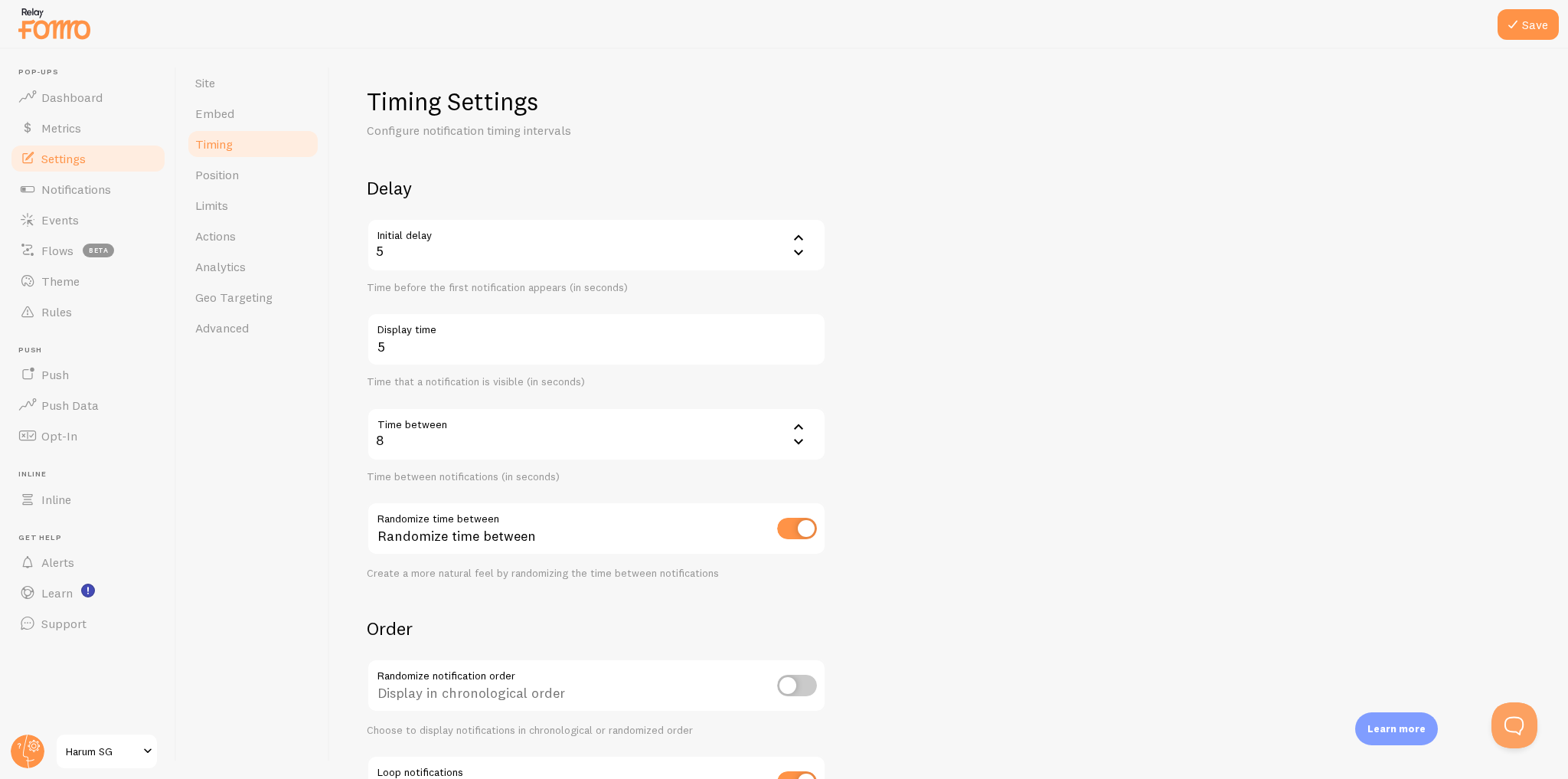
checkbox input "false"
click at [928, 467] on form "Delay Initial delay 5 5 1 2 3 4 5 Time before the first notification appears (i…" at bounding box center [949, 504] width 1165 height 656
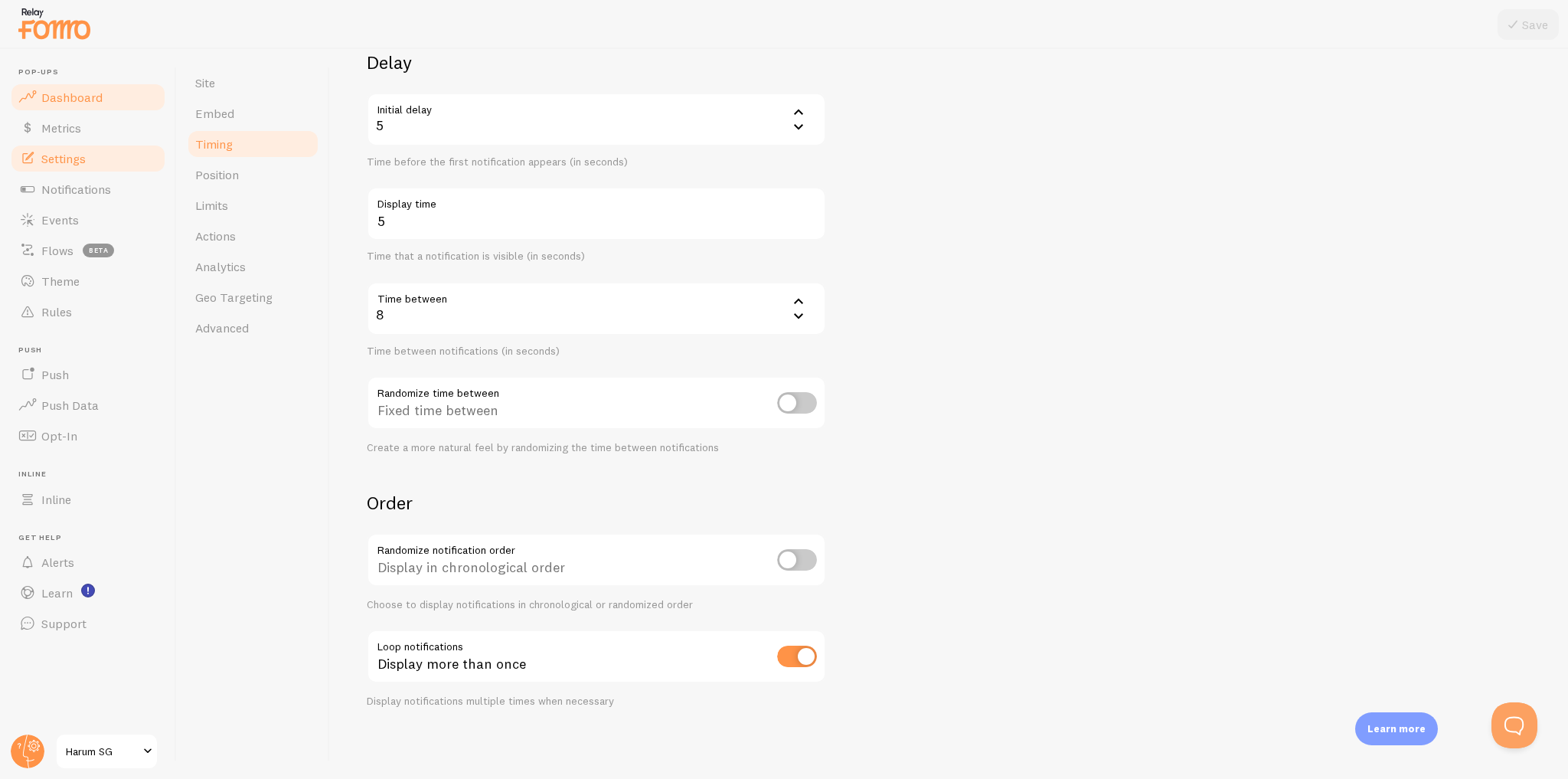
click at [129, 92] on link "Dashboard" at bounding box center [88, 97] width 158 height 31
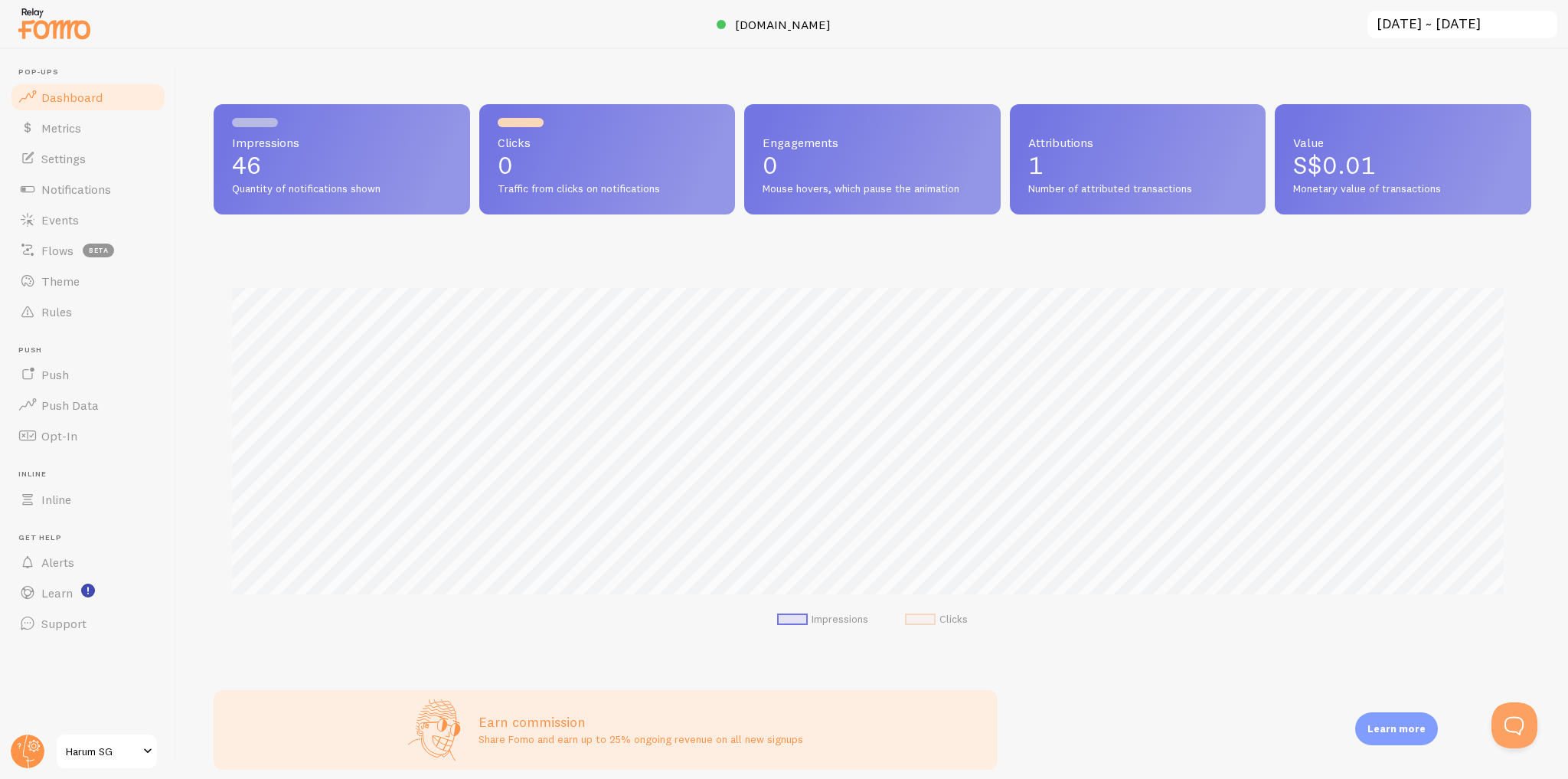
scroll to position [402, 1307]
click at [109, 188] on span "Notifications" at bounding box center [76, 189] width 70 height 15
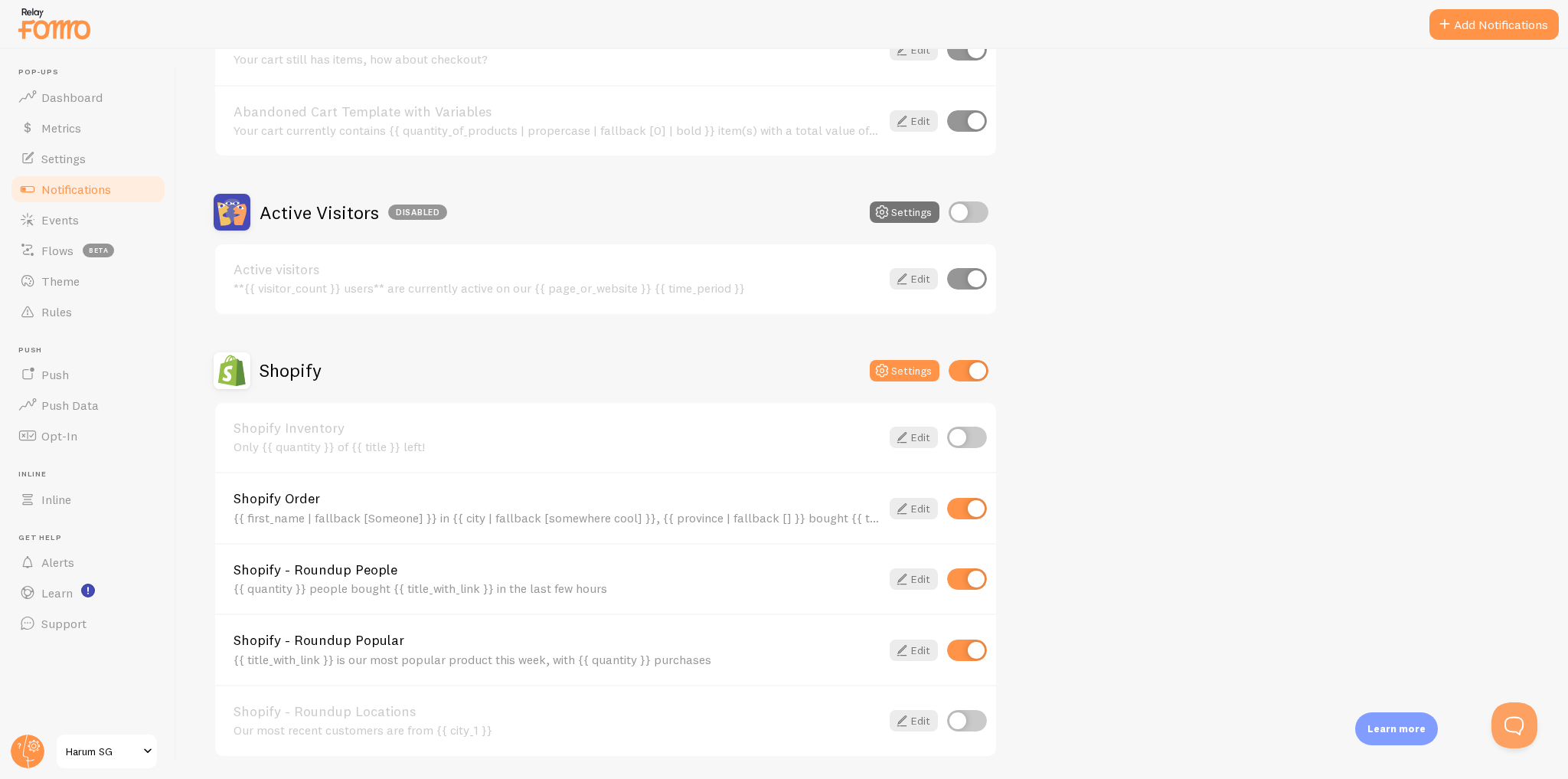
scroll to position [429, 0]
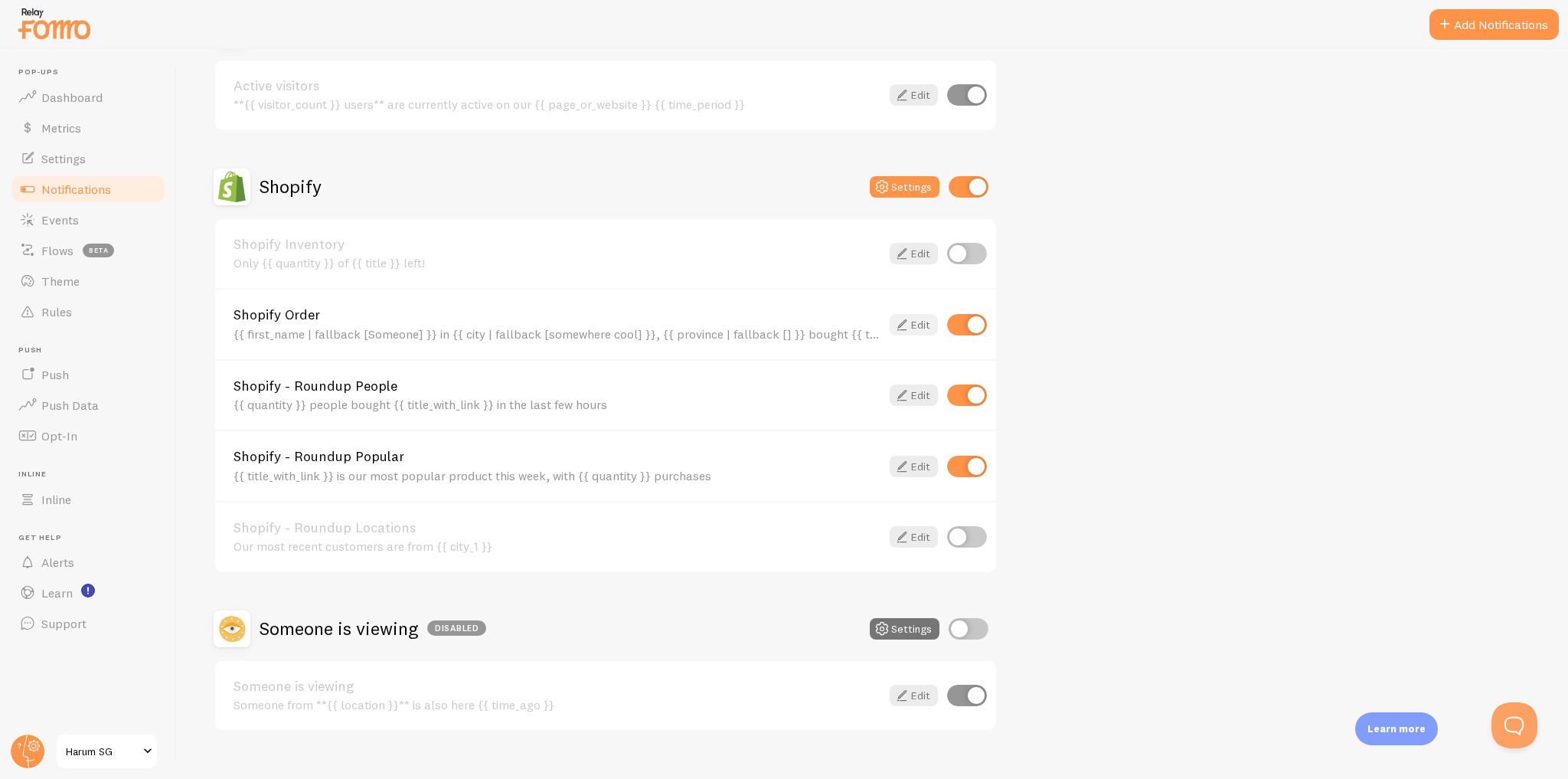
click at [916, 322] on link "Edit" at bounding box center [913, 325] width 48 height 22
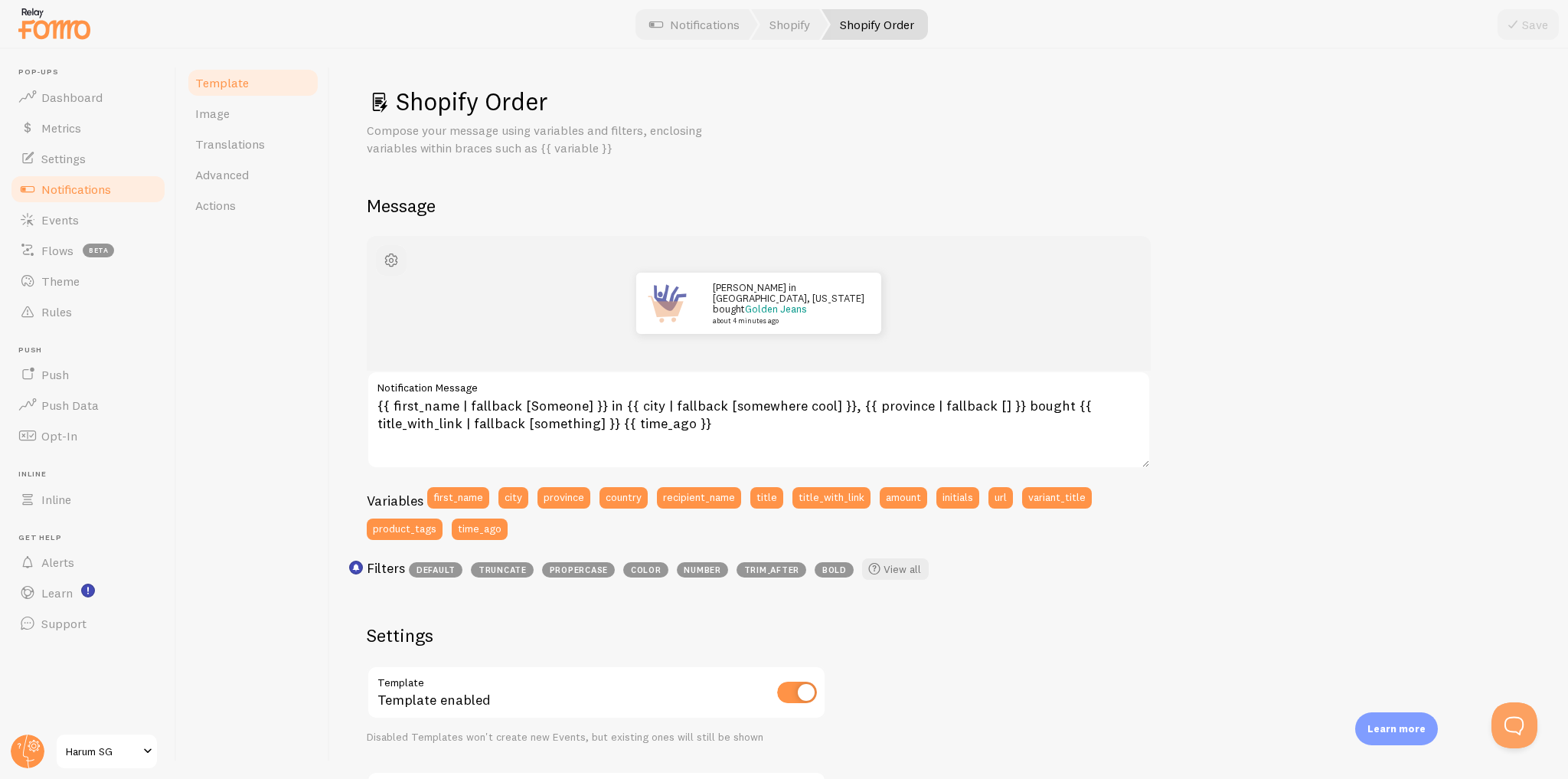
click at [395, 265] on span "button" at bounding box center [391, 261] width 18 height 18
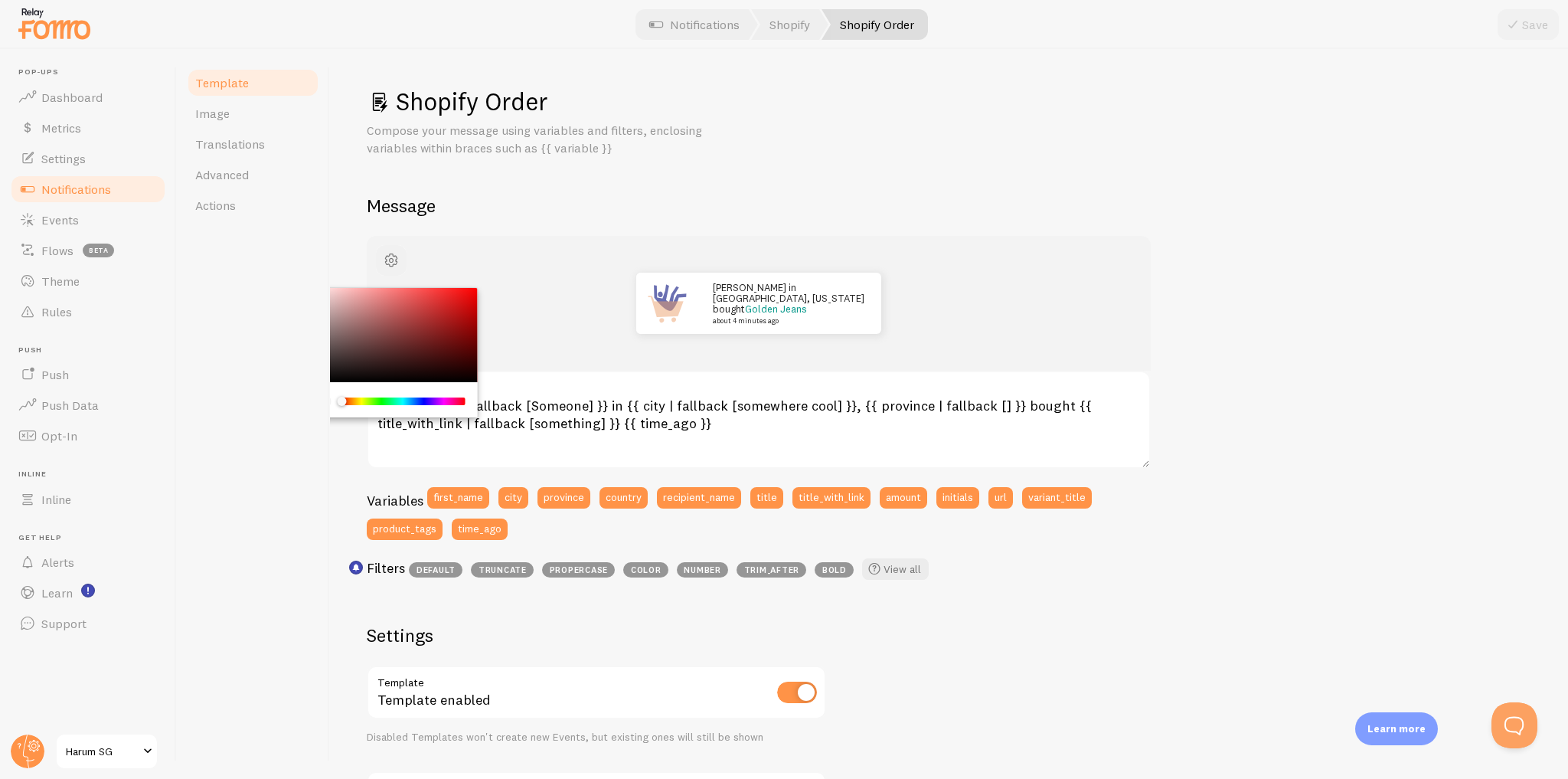
click at [392, 261] on span "button" at bounding box center [391, 261] width 18 height 18
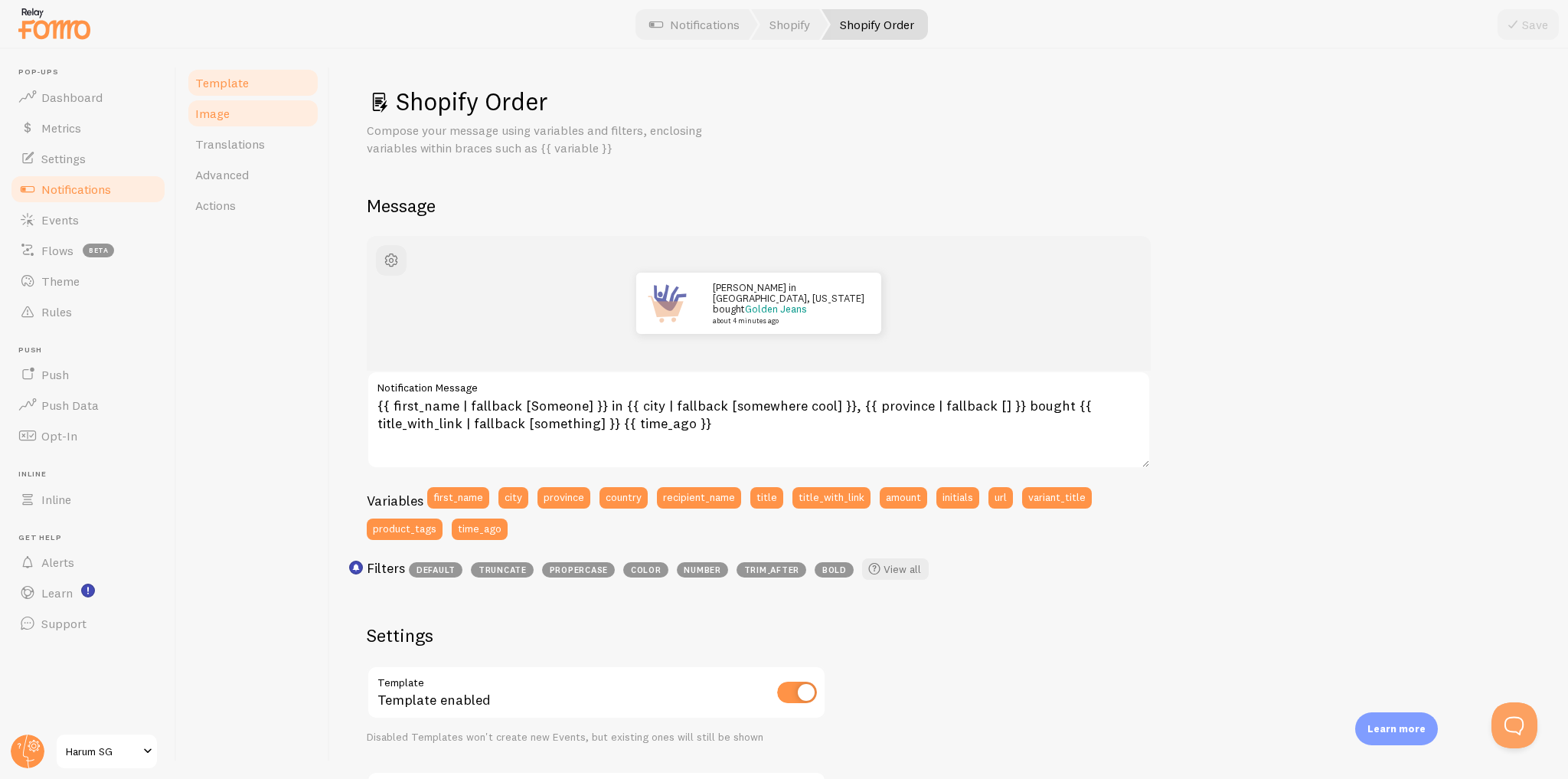
click at [253, 123] on link "Image" at bounding box center [253, 113] width 134 height 31
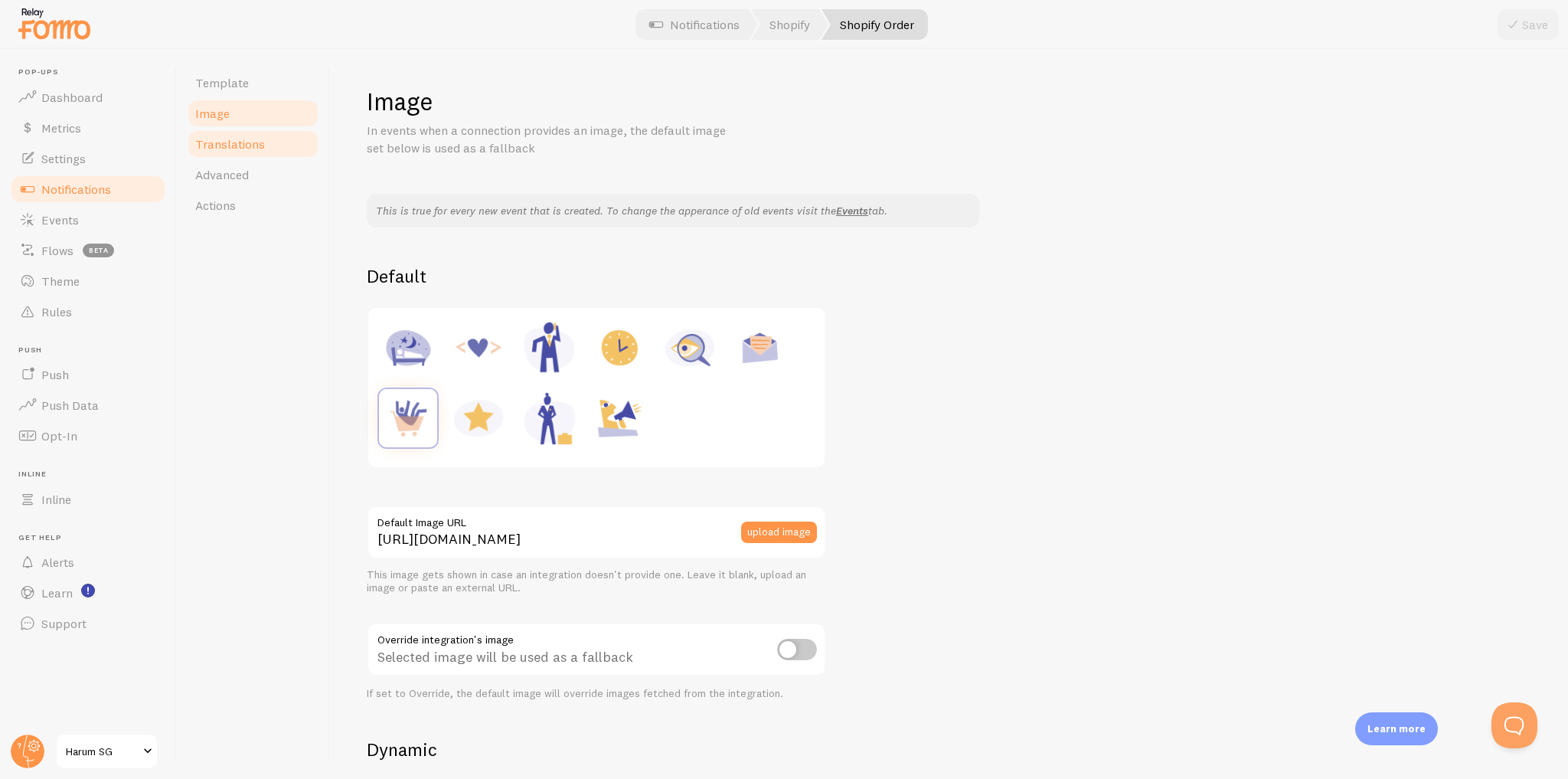
click at [254, 152] on link "Translations" at bounding box center [253, 144] width 134 height 31
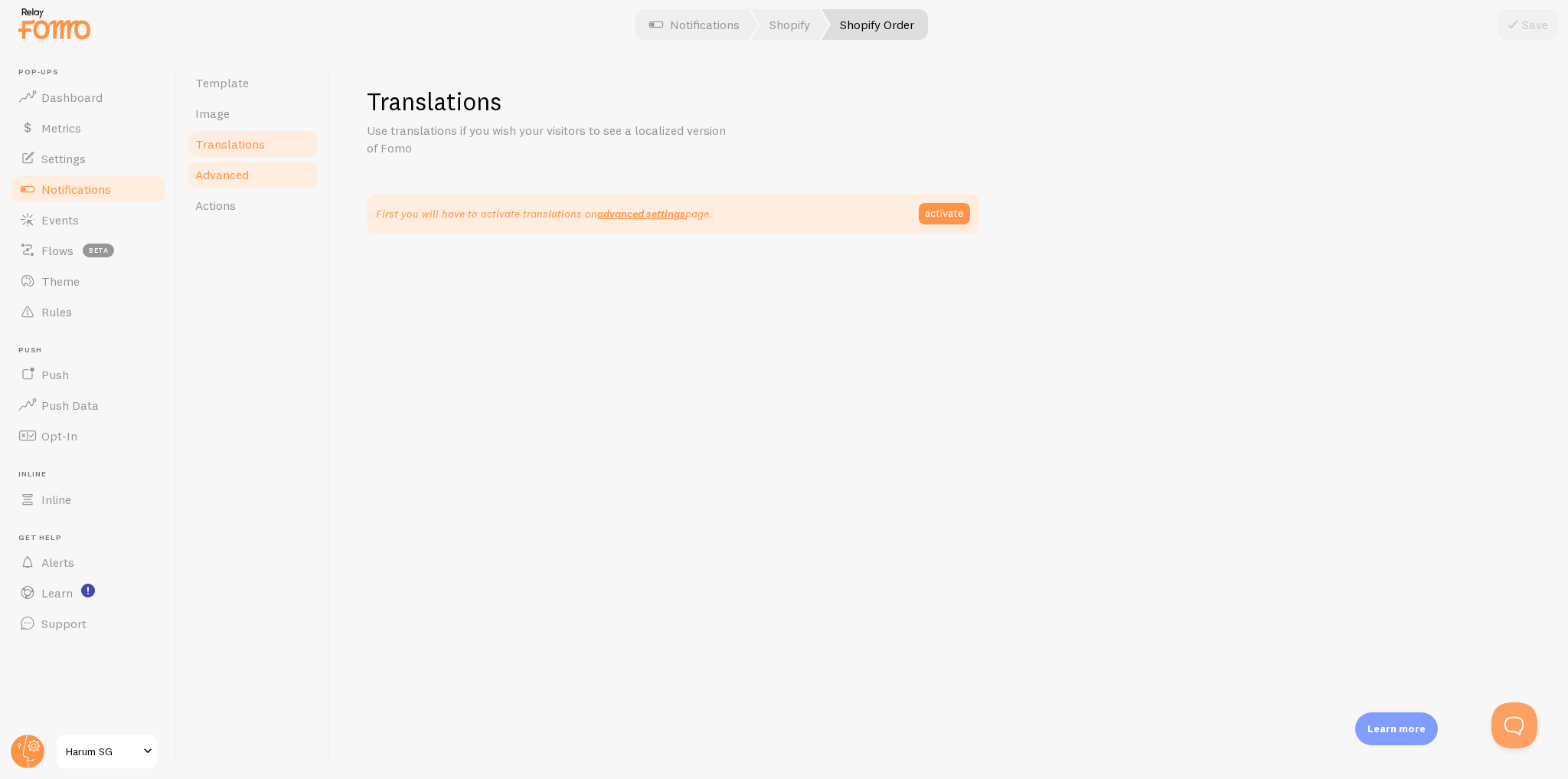
click at [256, 172] on link "Advanced" at bounding box center [253, 174] width 134 height 31
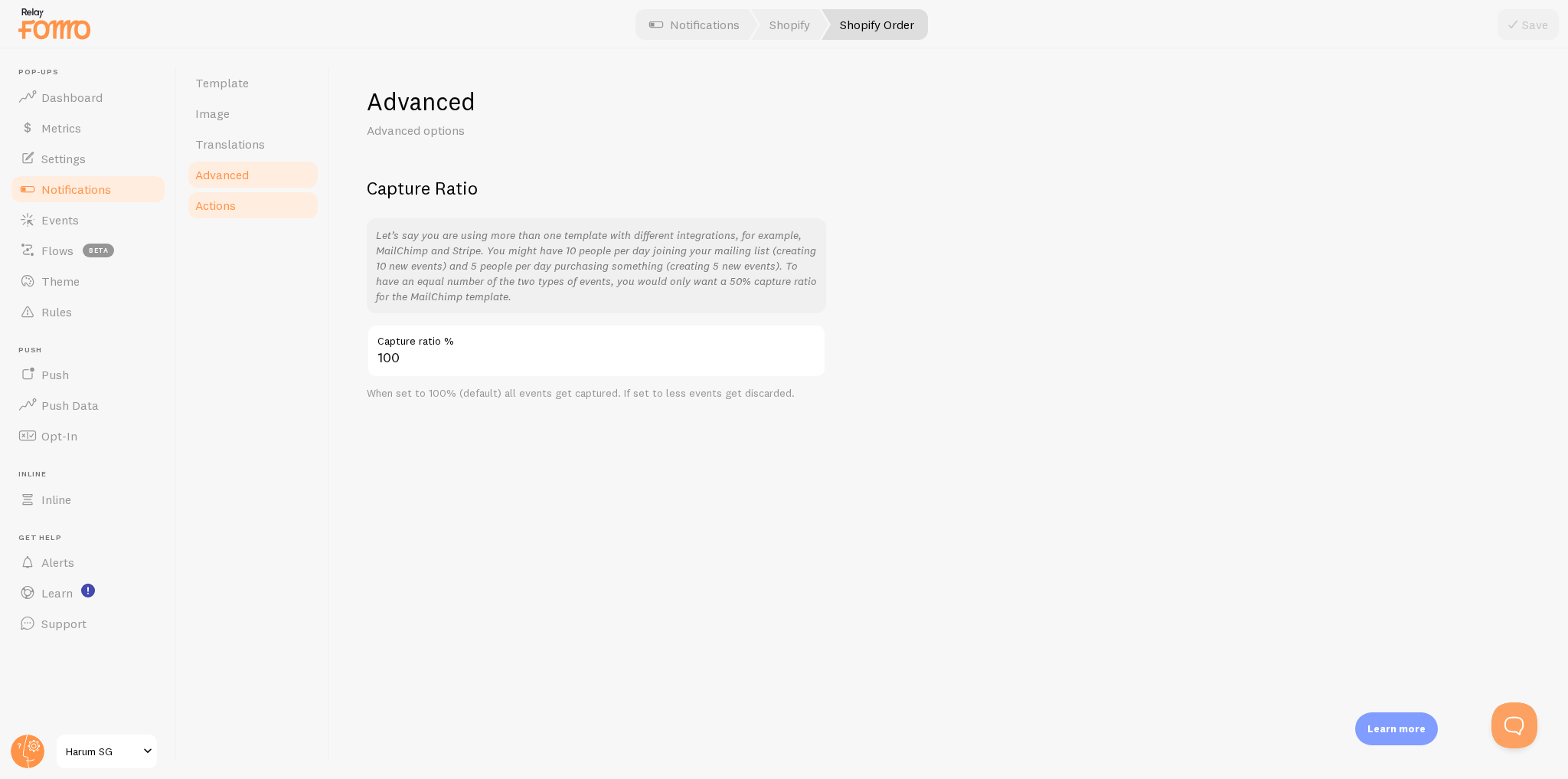
click at [261, 202] on link "Actions" at bounding box center [253, 205] width 134 height 31
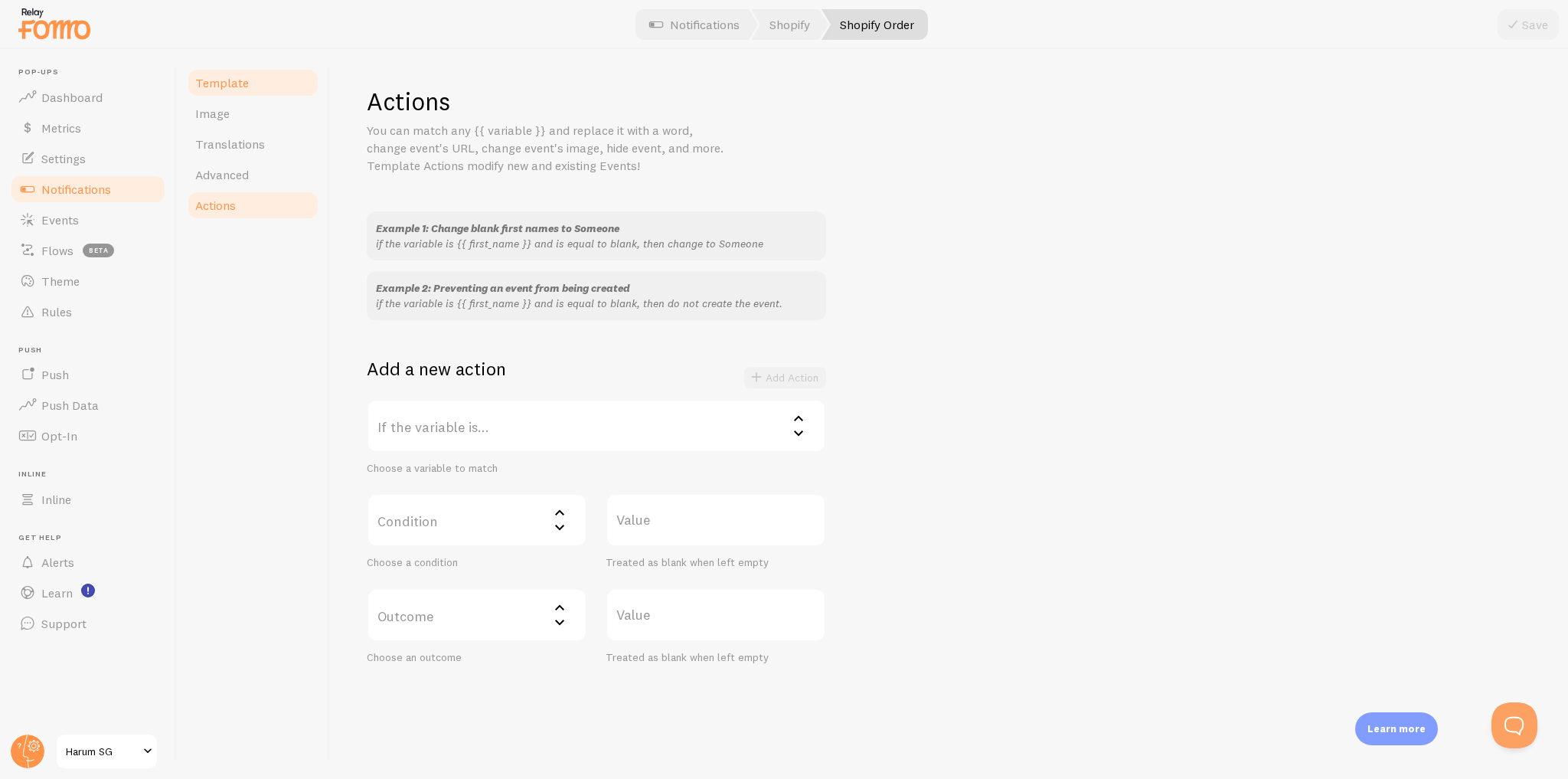
click at [267, 83] on link "Template" at bounding box center [253, 83] width 134 height 31
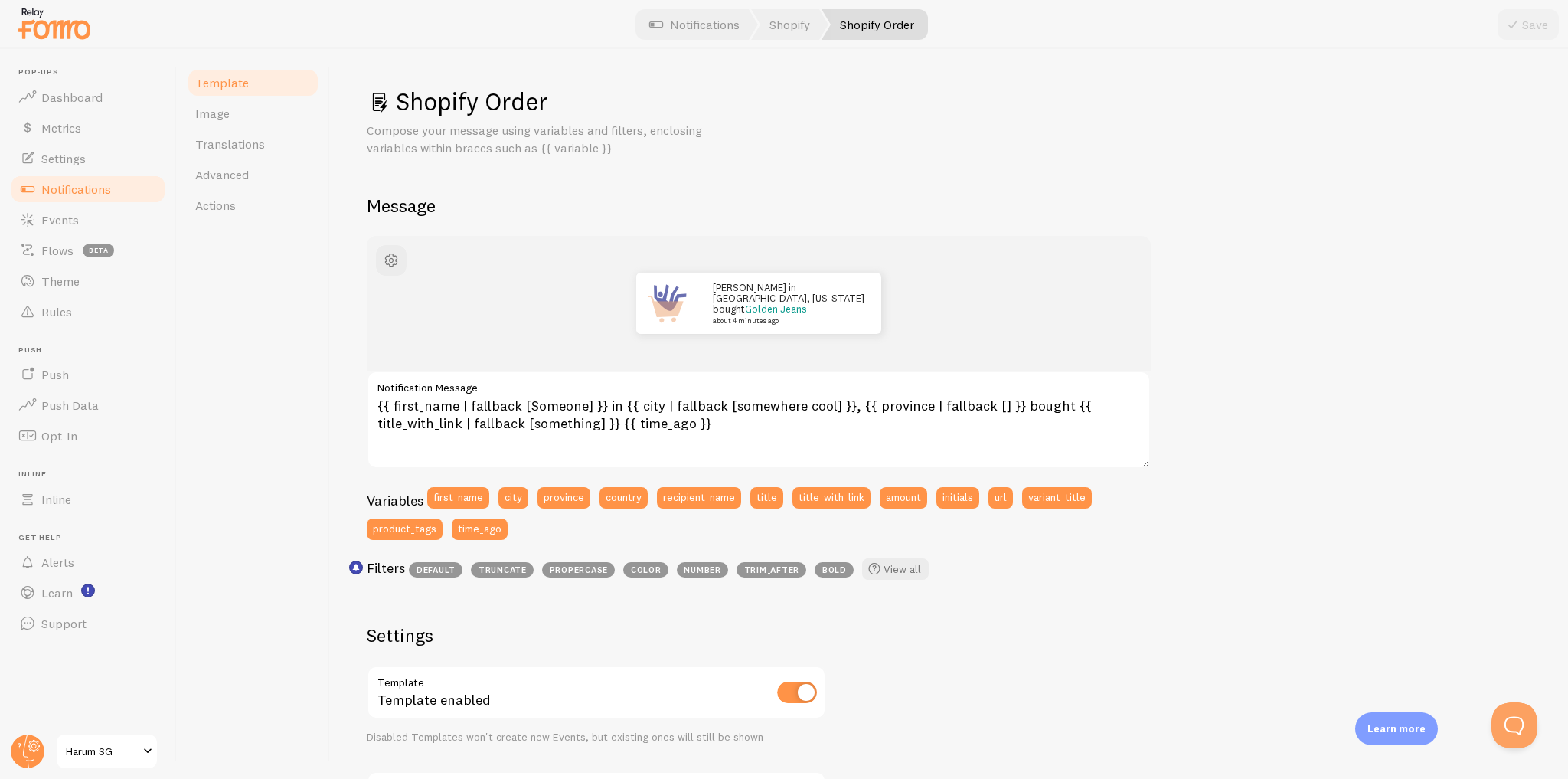
click at [126, 192] on link "Notifications" at bounding box center [88, 189] width 158 height 31
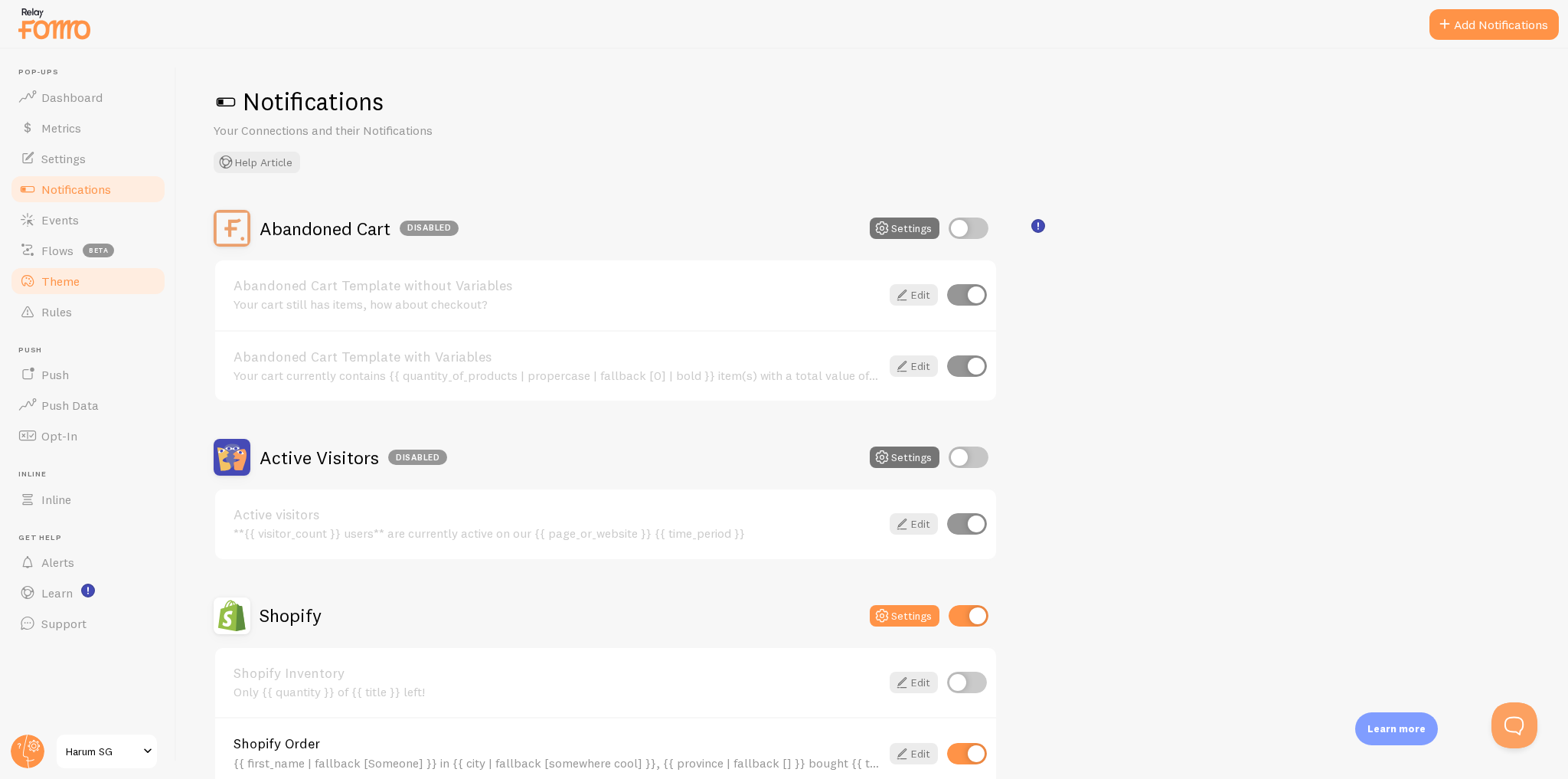
click at [123, 280] on link "Theme" at bounding box center [88, 281] width 158 height 31
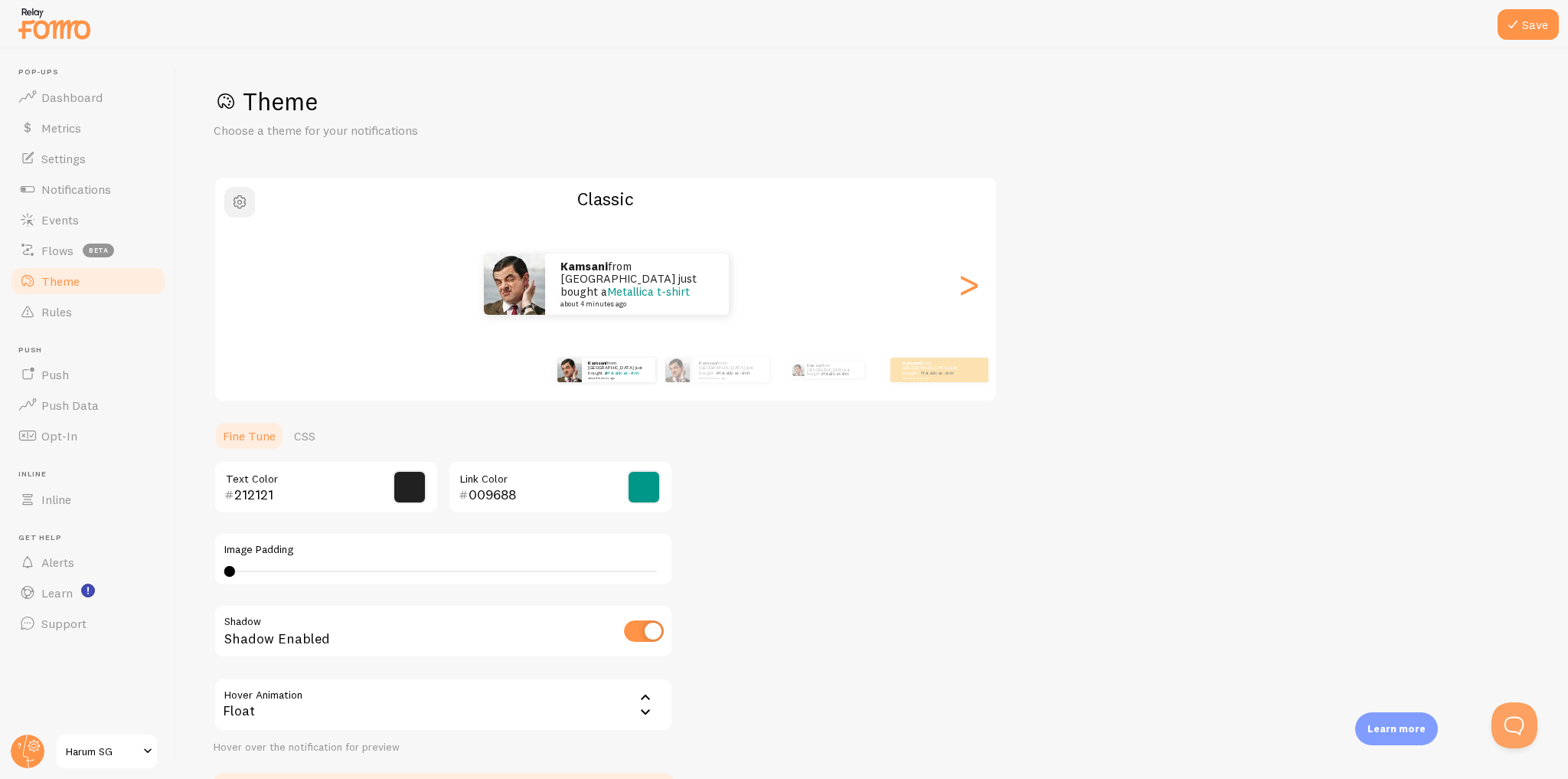
click at [234, 203] on span "button" at bounding box center [240, 202] width 18 height 18
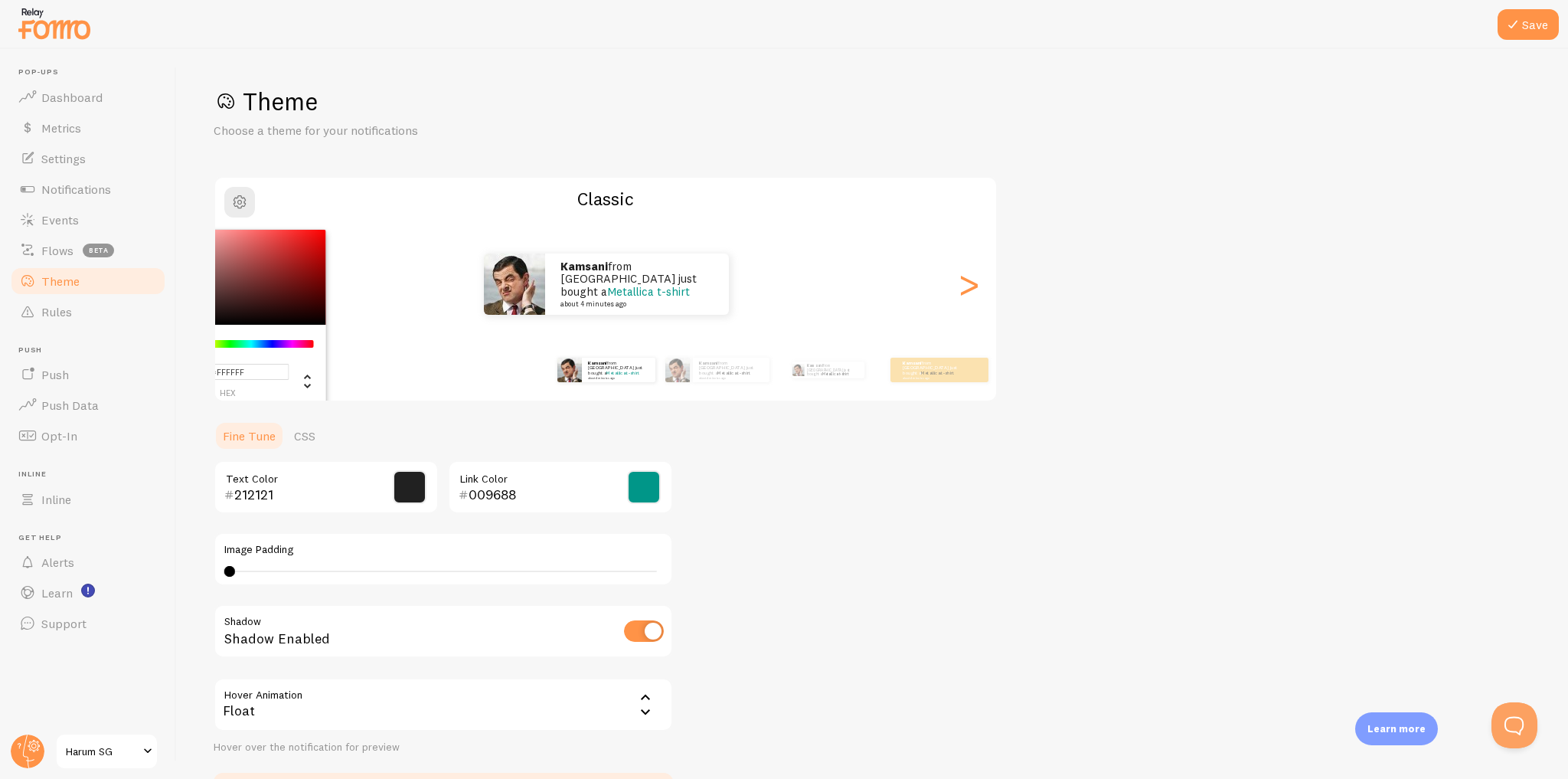
click at [870, 490] on div "Theme Choose a theme for your notifications #FFFFFF hex 255 r 255 g 255 b 0 h 0…" at bounding box center [872, 449] width 1317 height 726
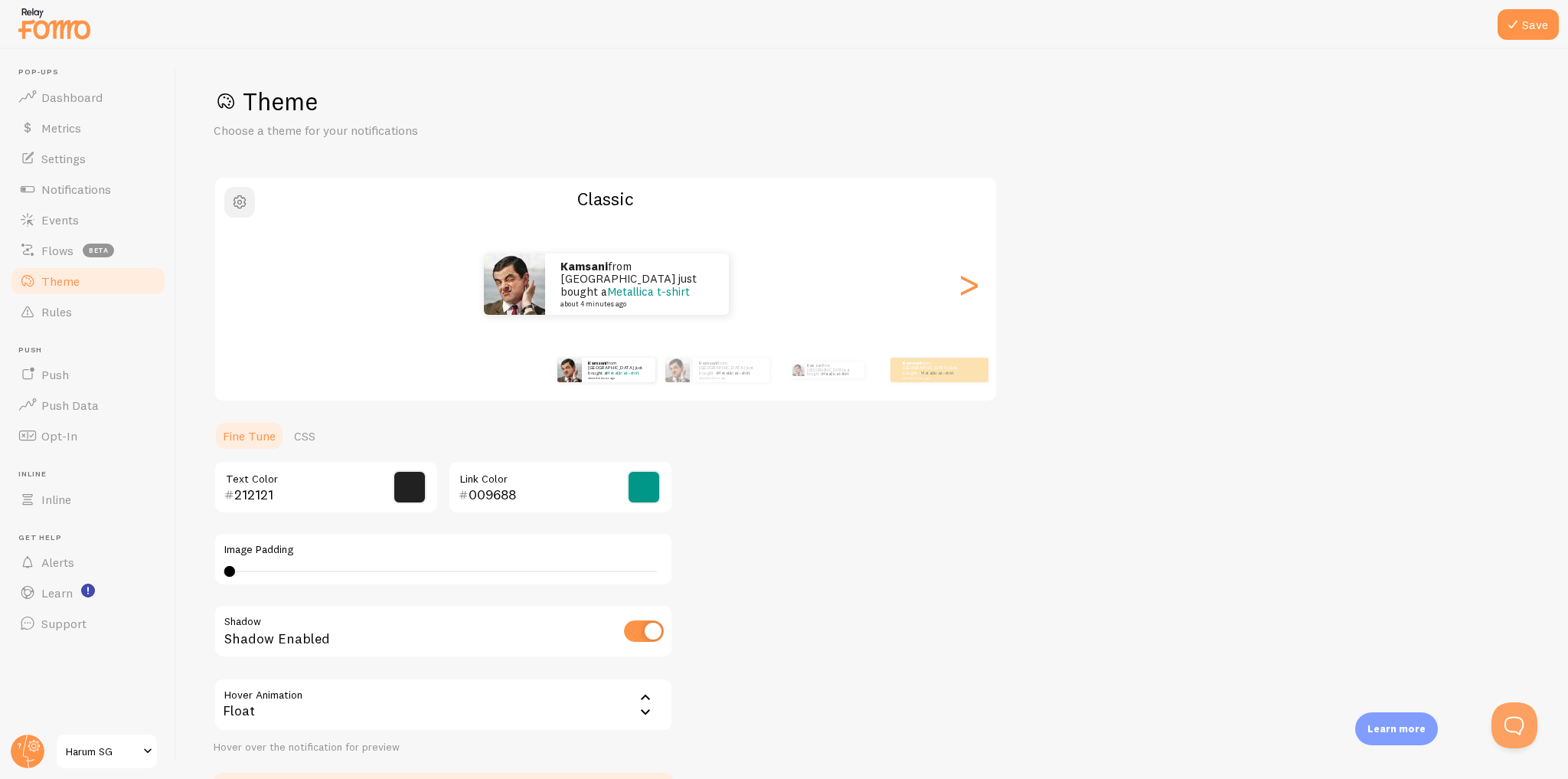
click at [233, 204] on span "button" at bounding box center [240, 202] width 18 height 18
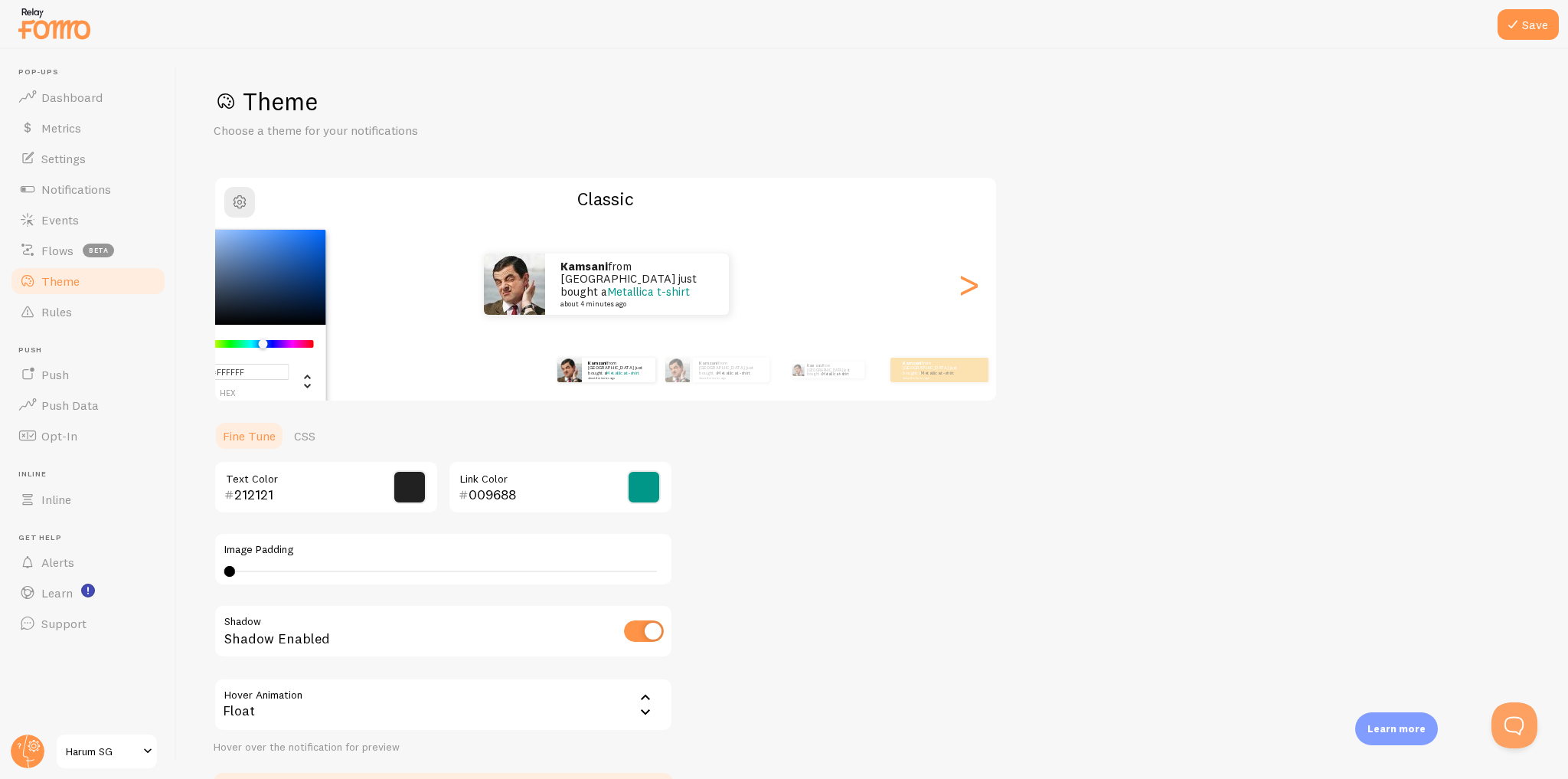
click at [262, 344] on div "Chrome color picker" at bounding box center [251, 343] width 122 height 7
click at [253, 373] on input "#FFFFFF" at bounding box center [228, 372] width 123 height 16
drag, startPoint x: 228, startPoint y: 376, endPoint x: 221, endPoint y: 377, distance: 7.1
click at [221, 377] on input "#FFFFFF" at bounding box center [228, 372] width 123 height 16
type input "#FDFDFDf"
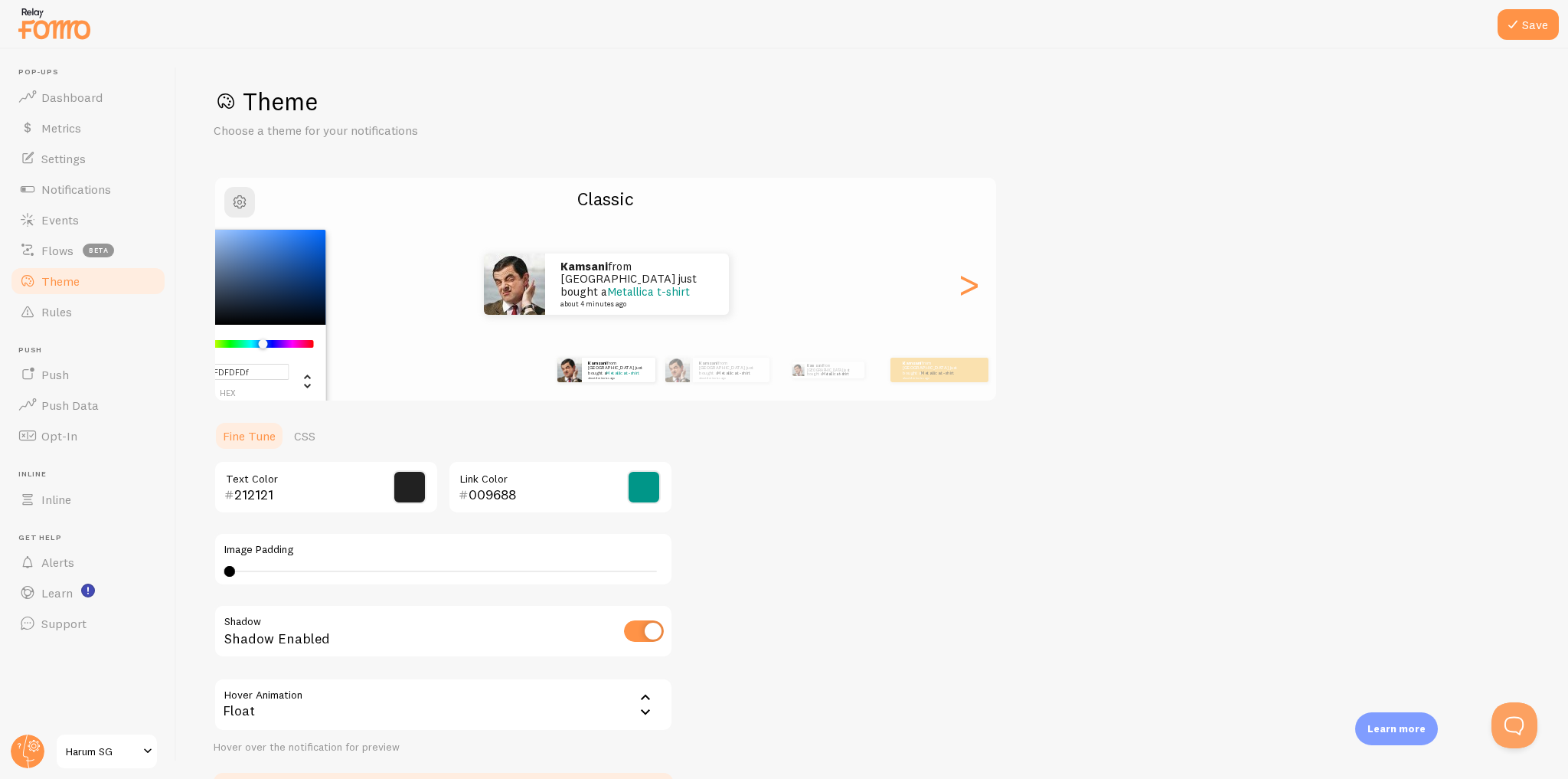
click at [845, 479] on div "Theme Choose a theme for your notifications #FDFDFDf hex 253 r 253 g 253 b 215 …" at bounding box center [872, 449] width 1317 height 726
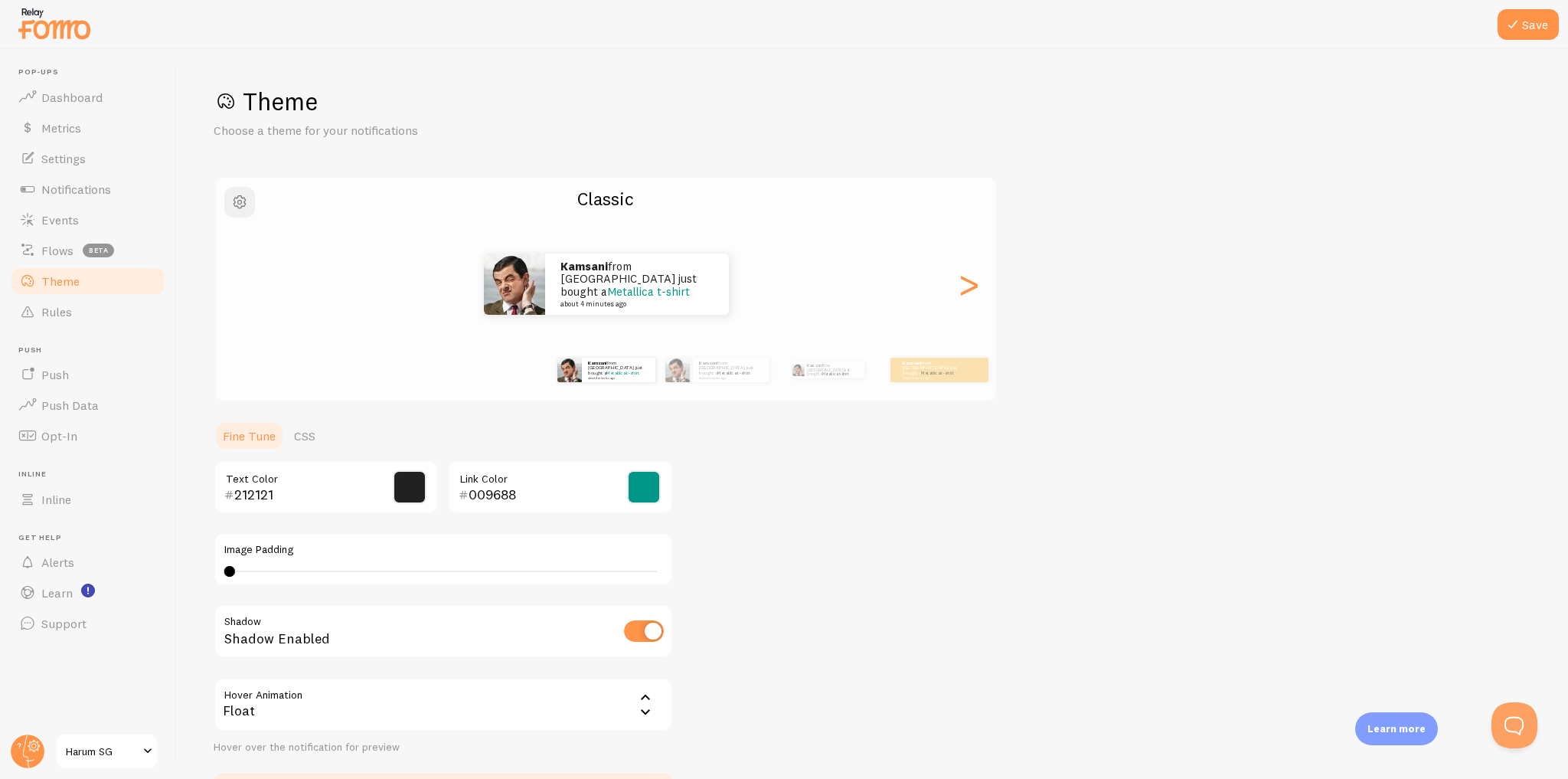
click at [237, 200] on span "button" at bounding box center [240, 202] width 18 height 18
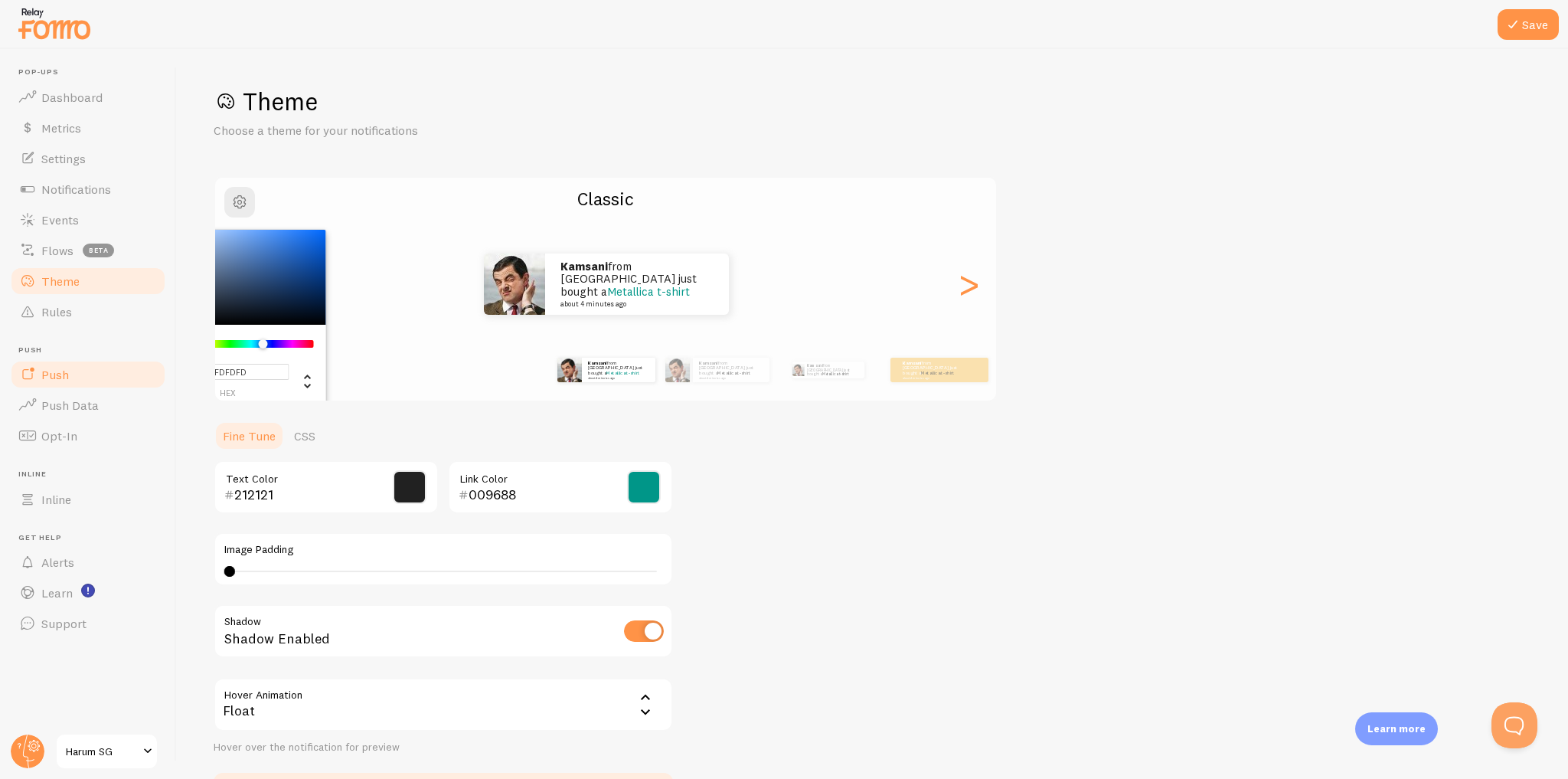
drag, startPoint x: 261, startPoint y: 370, endPoint x: 158, endPoint y: 373, distance: 103.0
click at [158, 373] on main "Pop-ups Dashboard Metrics Settings Notifications Events Flows beta Theme Rules …" at bounding box center [784, 414] width 1568 height 730
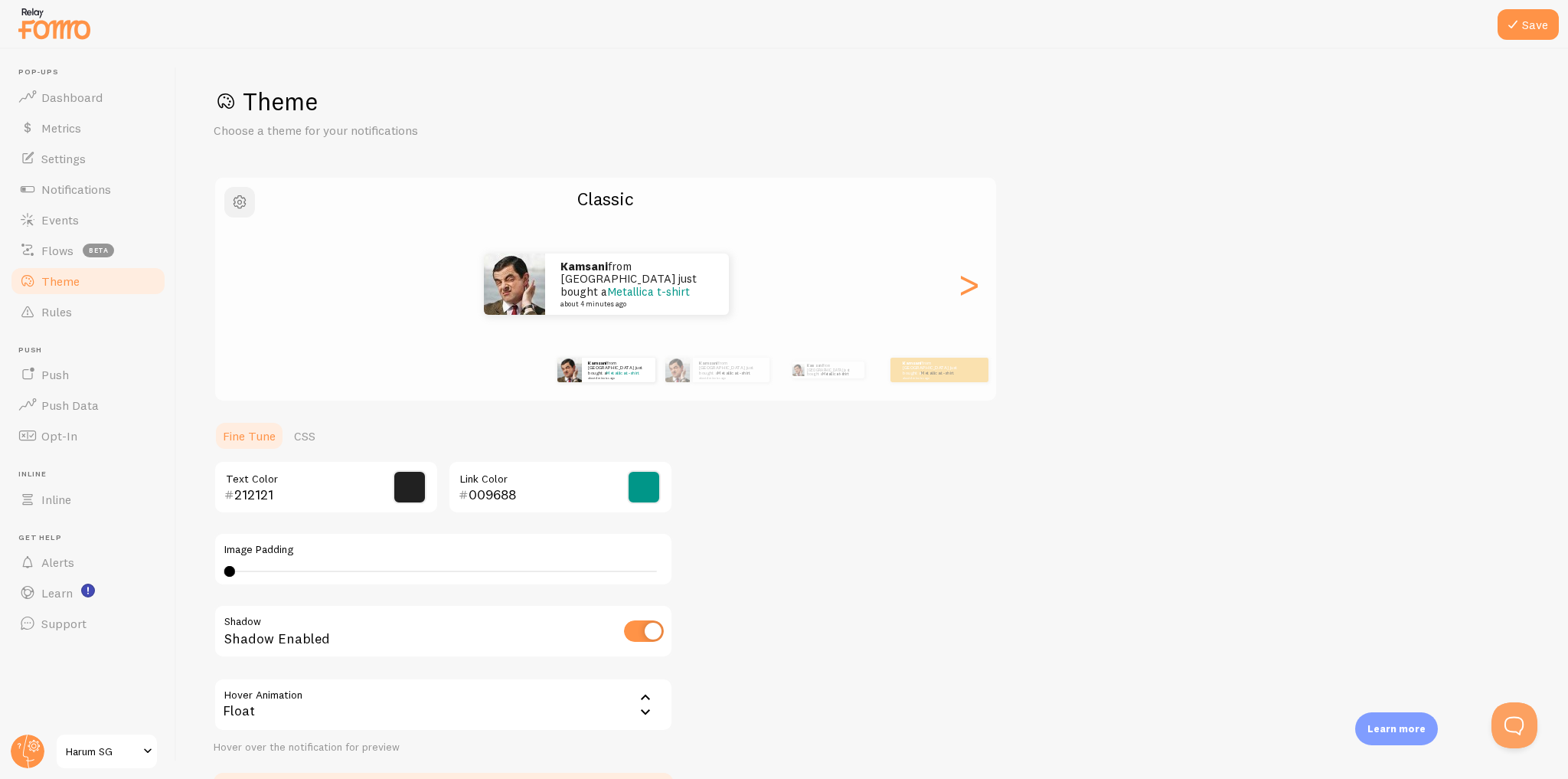
click at [236, 203] on span "button" at bounding box center [240, 202] width 18 height 18
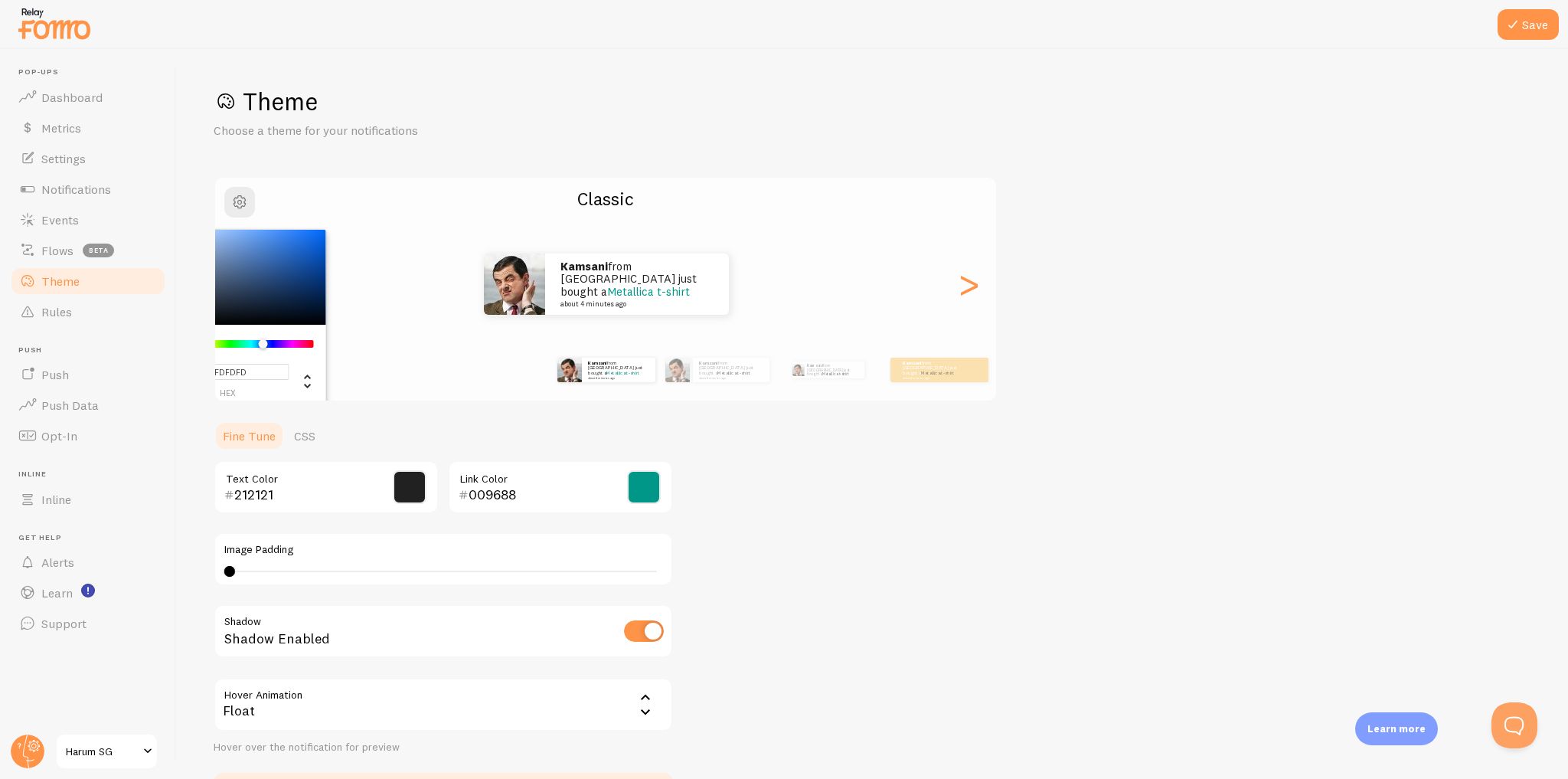
click at [239, 342] on div "Chrome color picker" at bounding box center [251, 343] width 122 height 7
click at [312, 240] on div "Chrome color picker" at bounding box center [240, 277] width 173 height 95
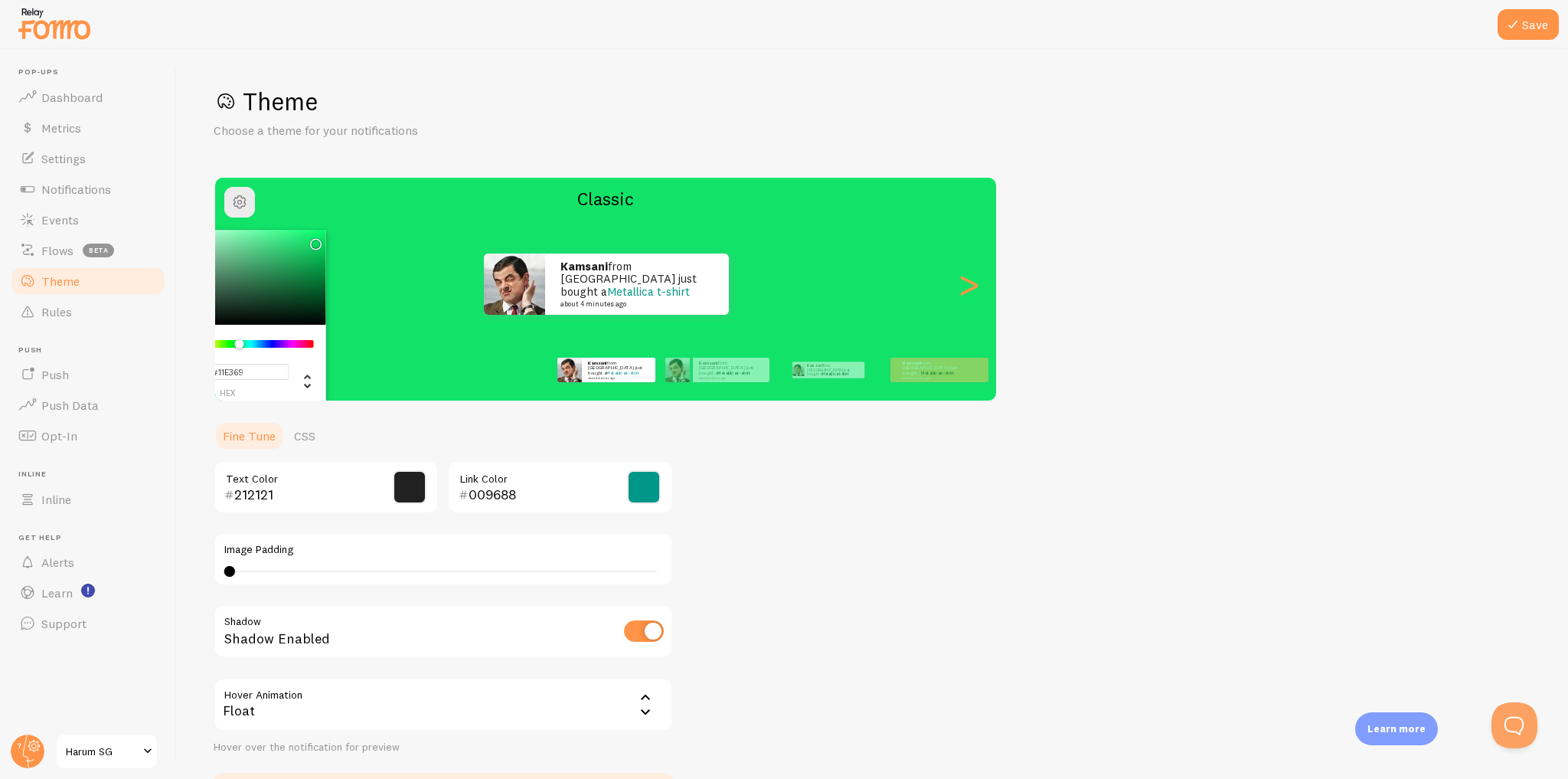
click at [246, 281] on div "Chrome color picker" at bounding box center [240, 277] width 173 height 95
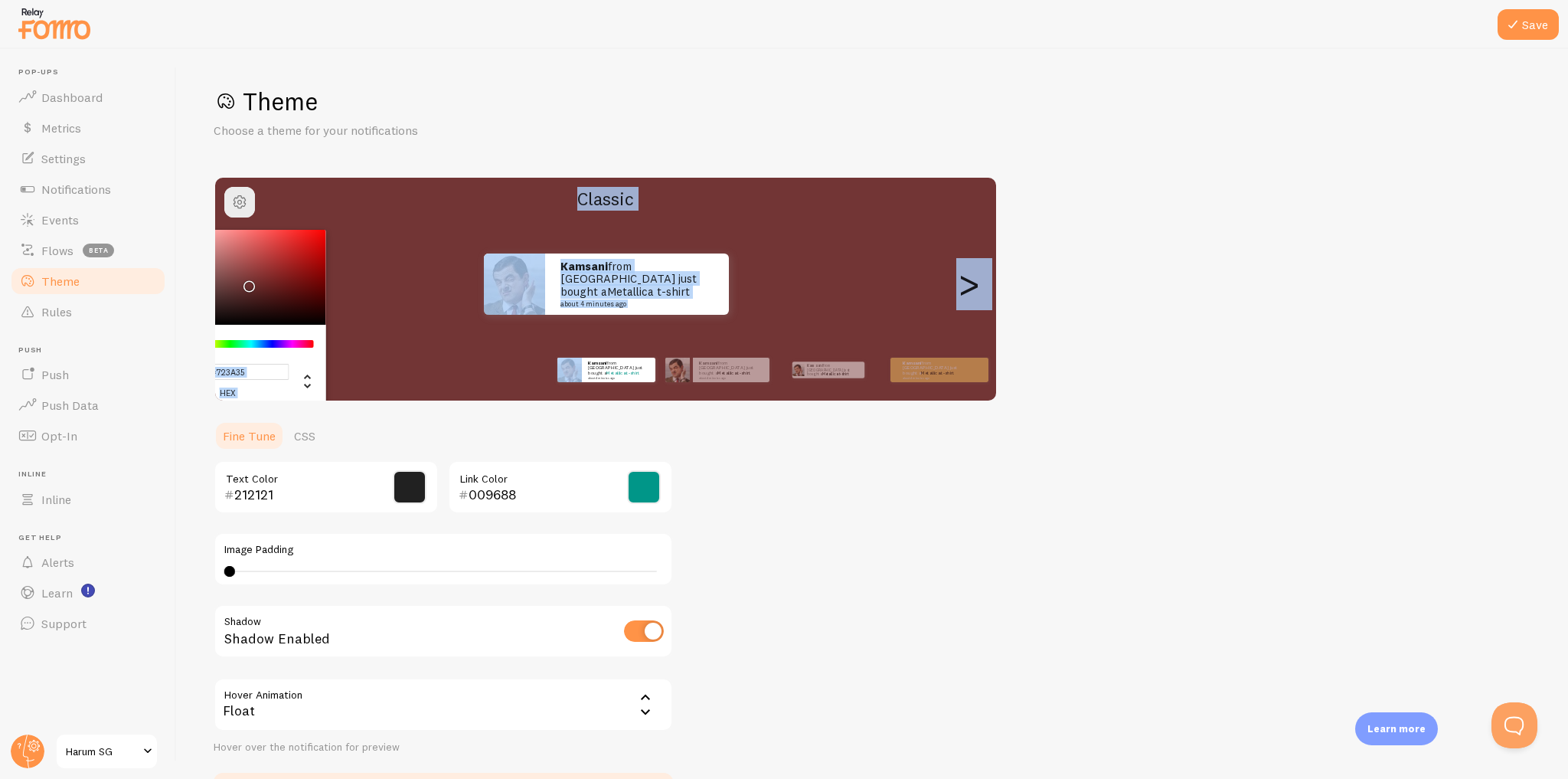
type input "#723535"
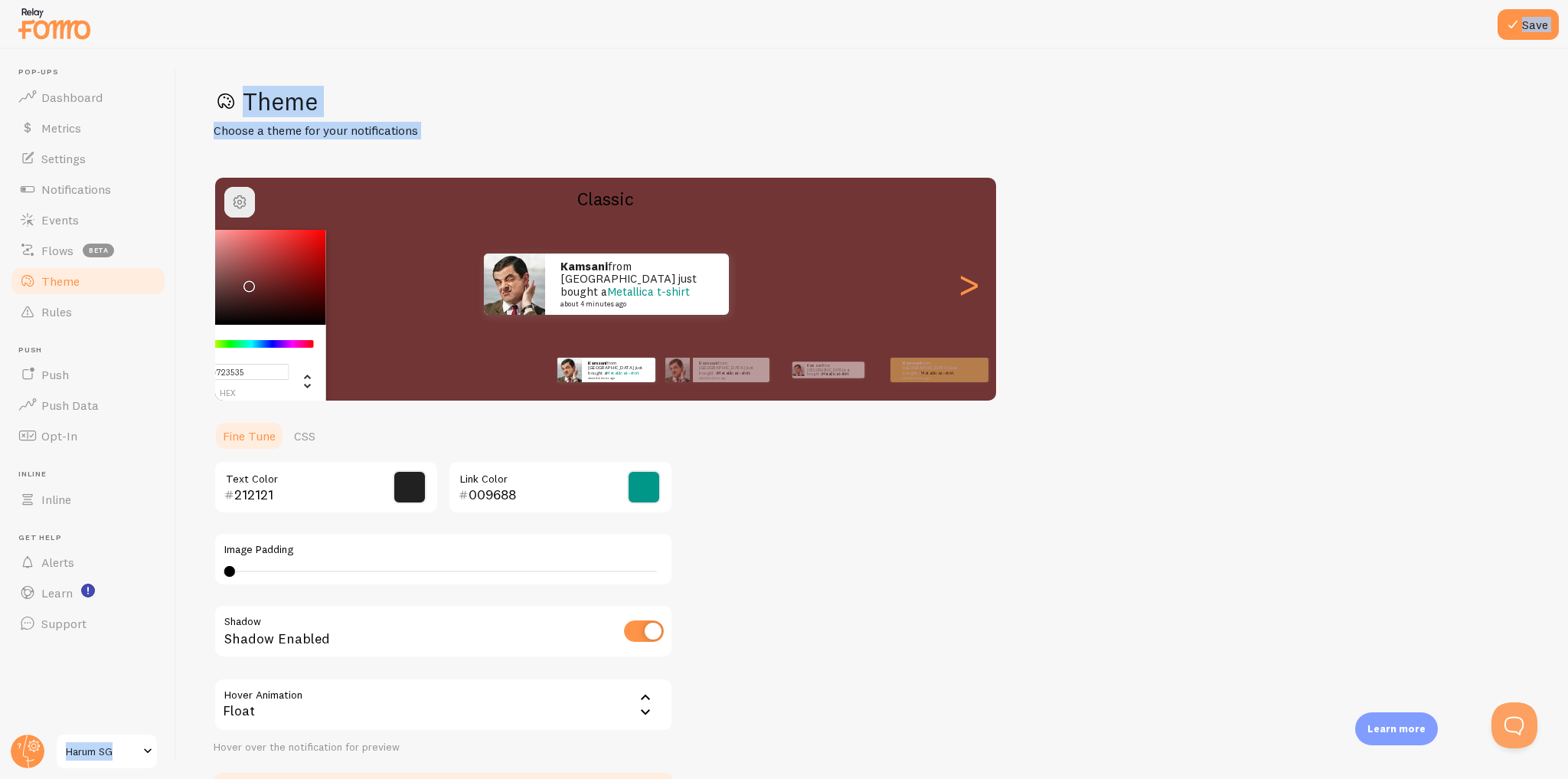
drag, startPoint x: 238, startPoint y: 342, endPoint x: 174, endPoint y: 346, distance: 64.1
click at [174, 346] on main "Pop-ups Dashboard Metrics Settings Notifications Events Flows beta Theme Rules …" at bounding box center [784, 414] width 1568 height 730
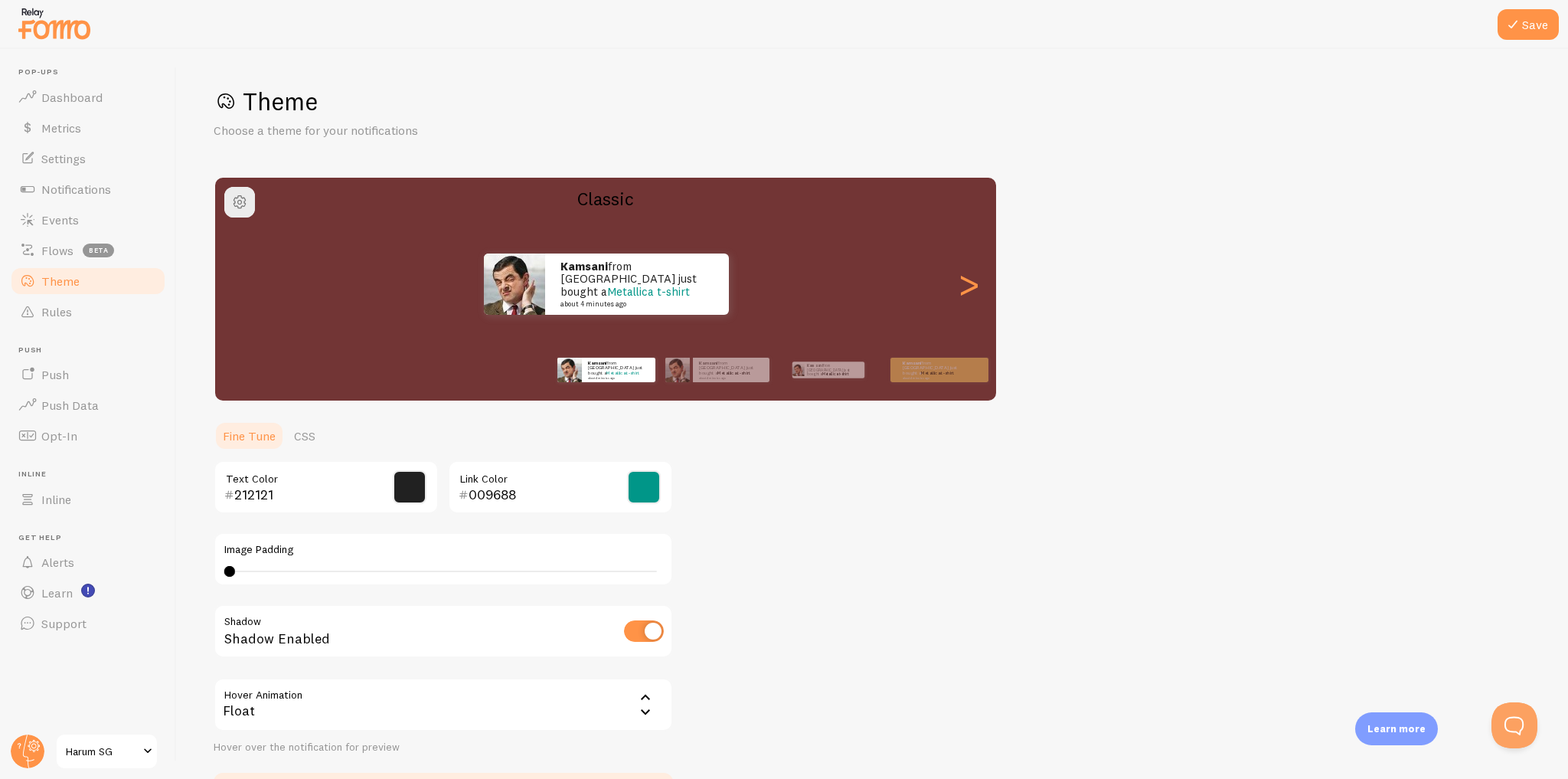
click at [702, 475] on div "Theme Choose a theme for your notifications Classic Kamsani from Singapore just…" at bounding box center [872, 449] width 1317 height 726
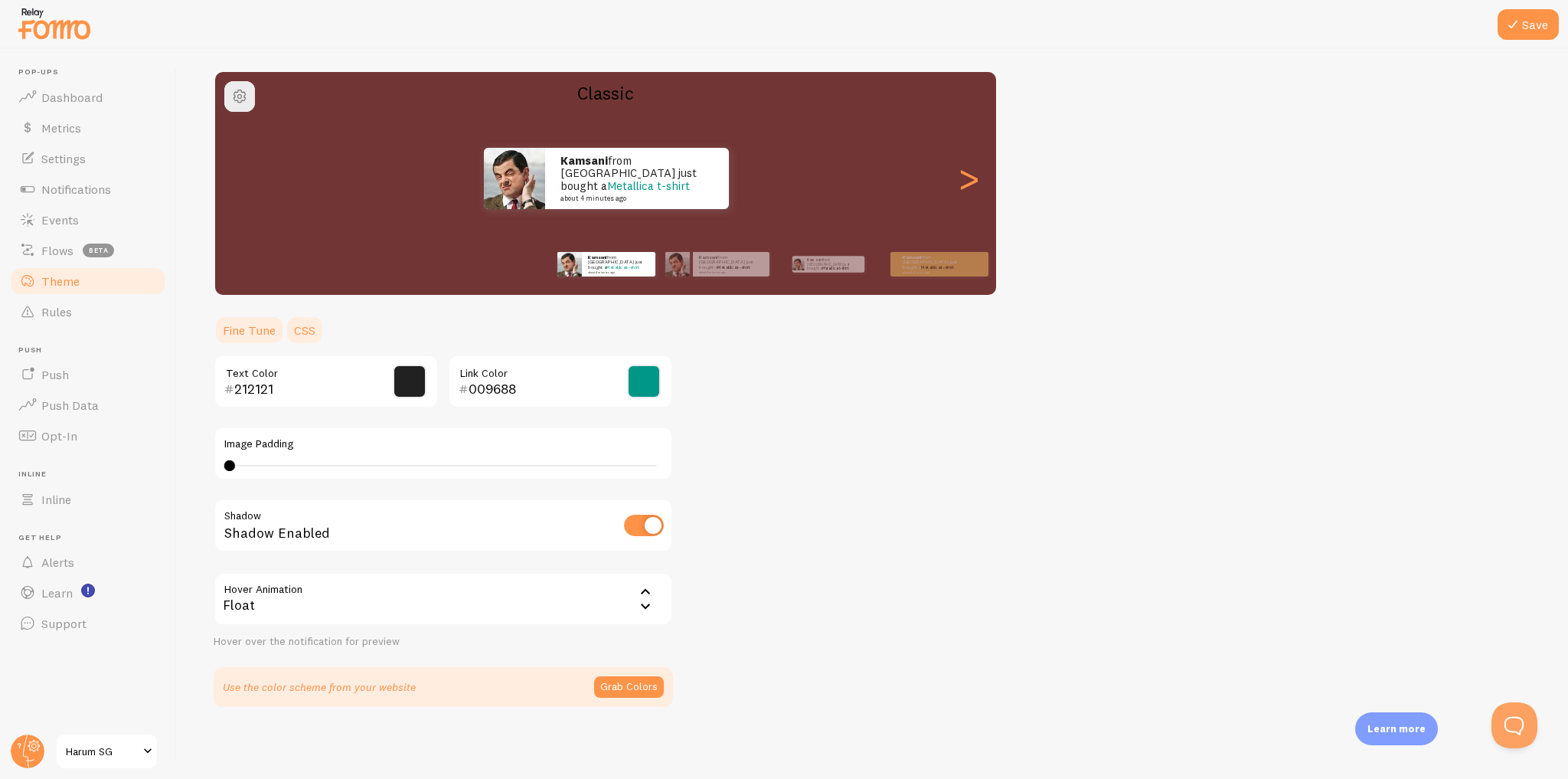
click at [301, 331] on link "CSS" at bounding box center [305, 330] width 40 height 31
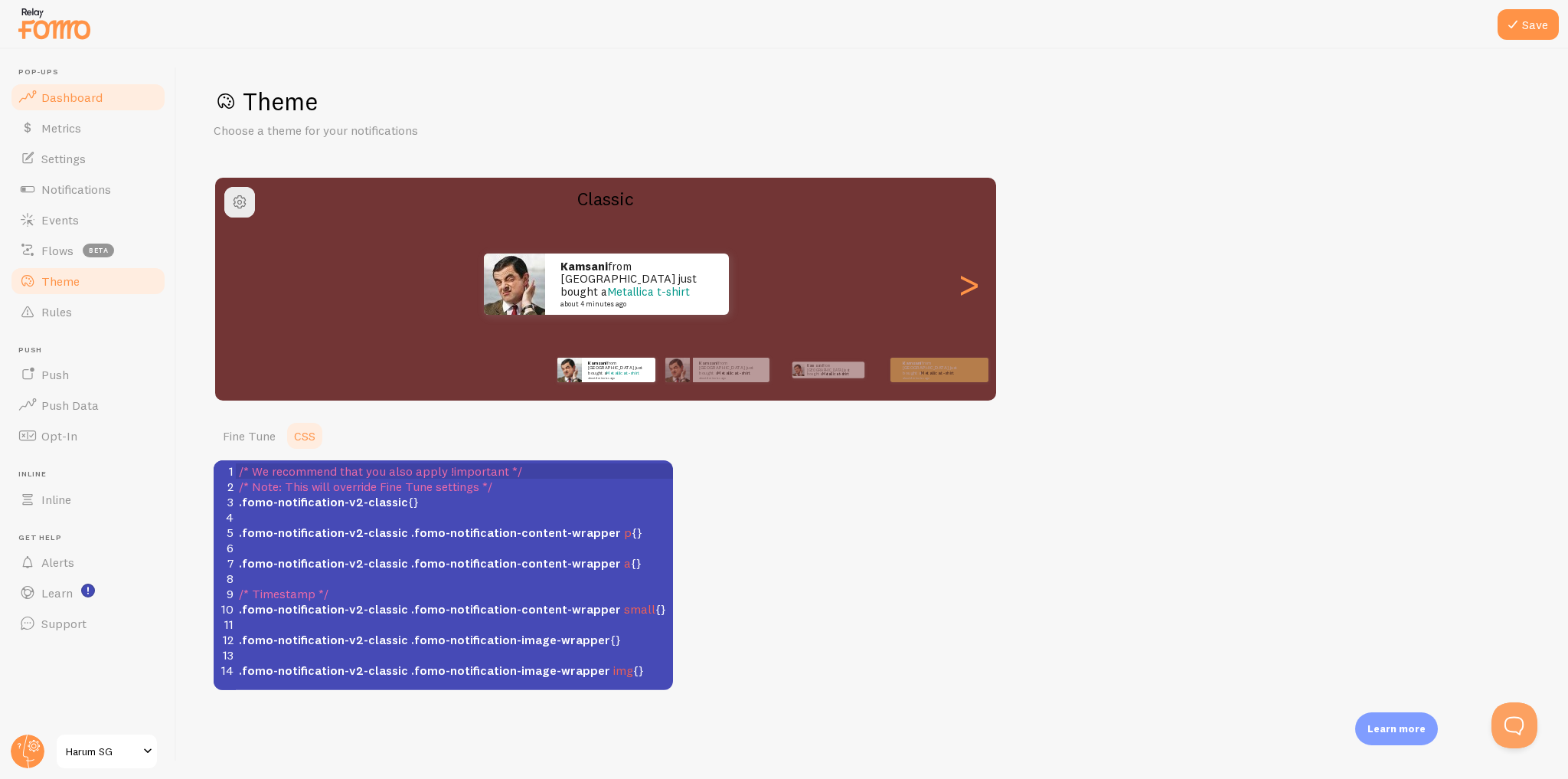
click at [122, 94] on link "Dashboard" at bounding box center [88, 97] width 158 height 31
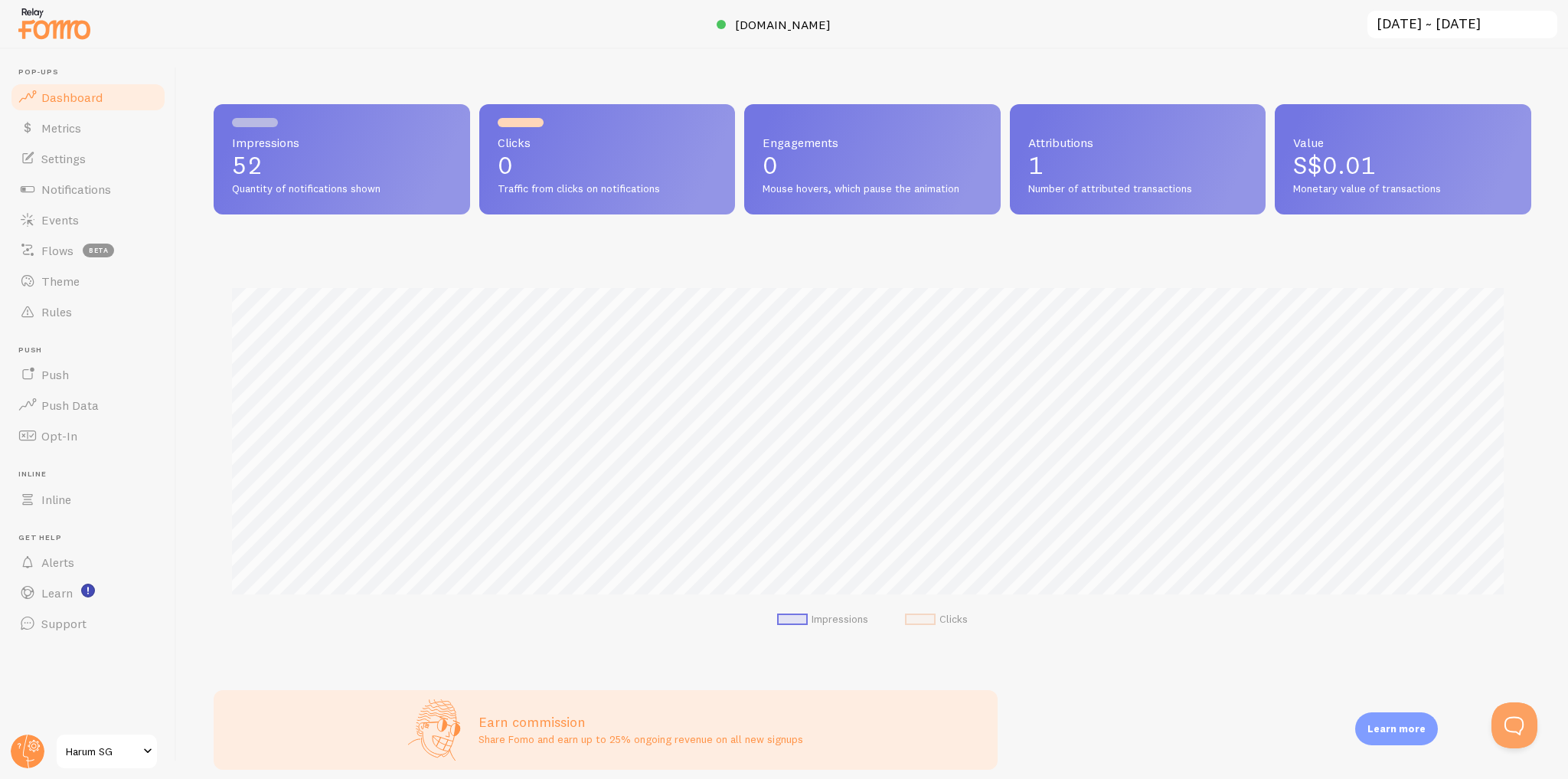
scroll to position [402, 1307]
click at [106, 194] on span "Notifications" at bounding box center [76, 189] width 70 height 15
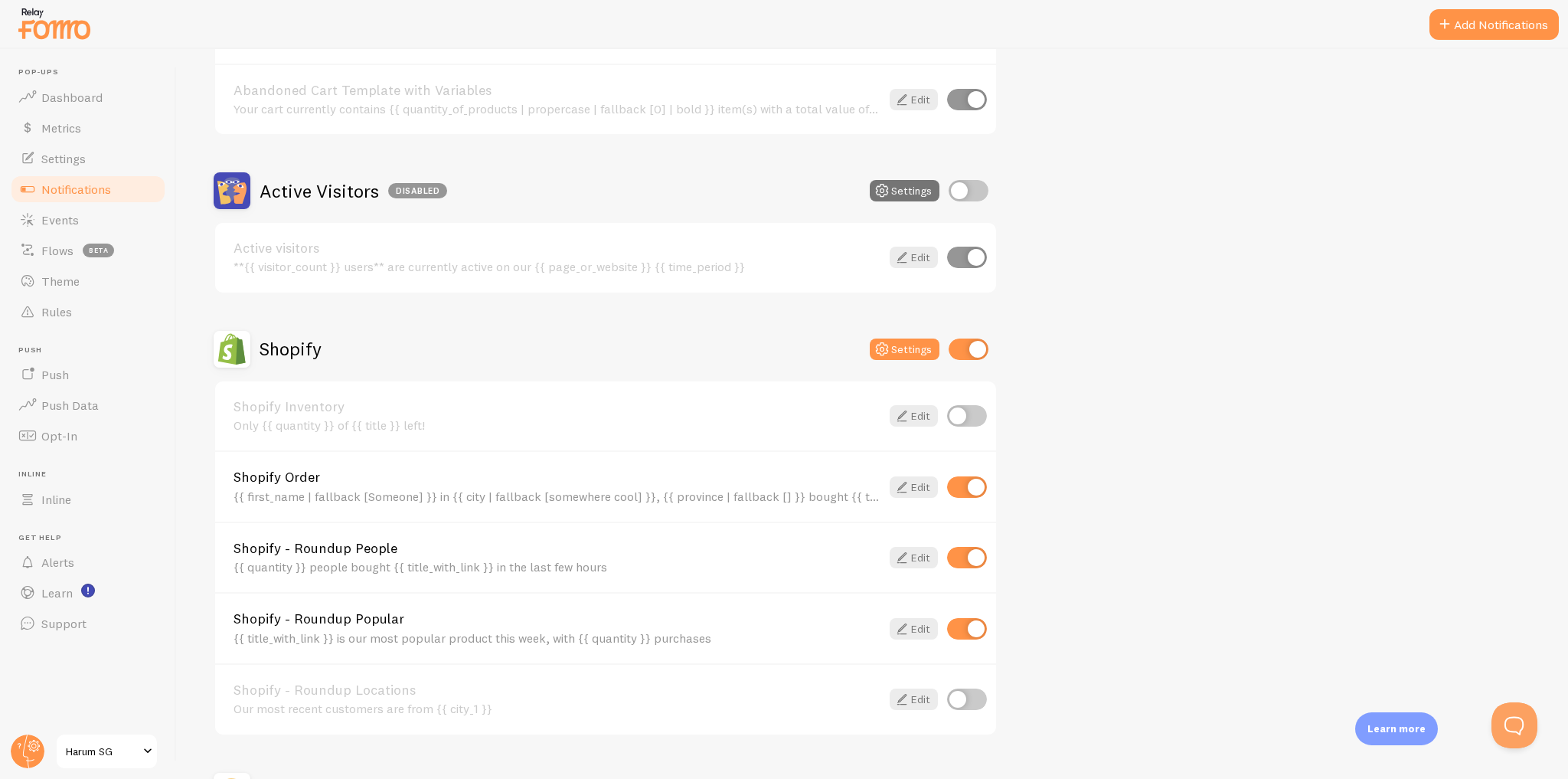
scroll to position [205, 0]
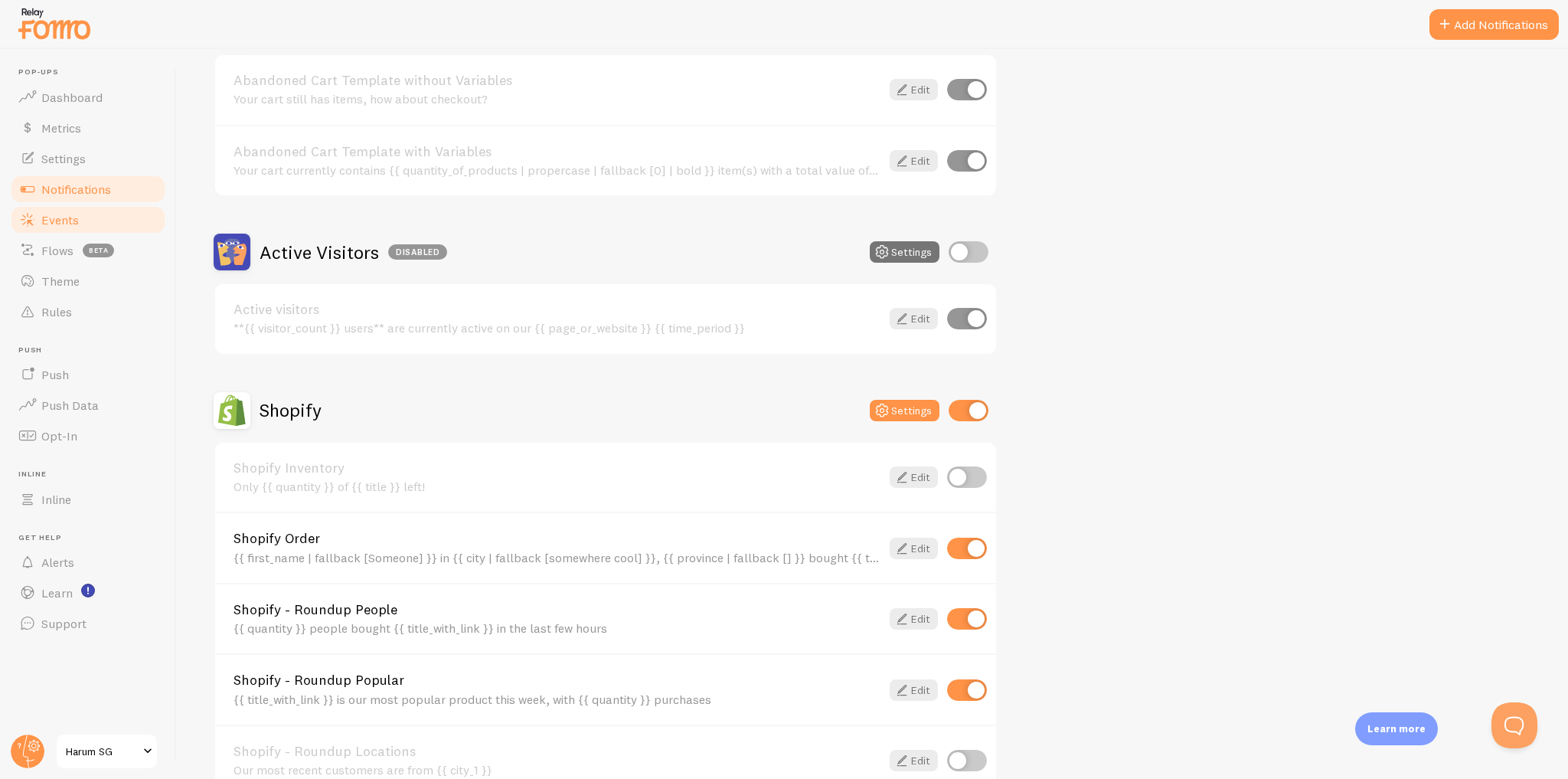
click at [95, 220] on link "Events" at bounding box center [88, 220] width 158 height 31
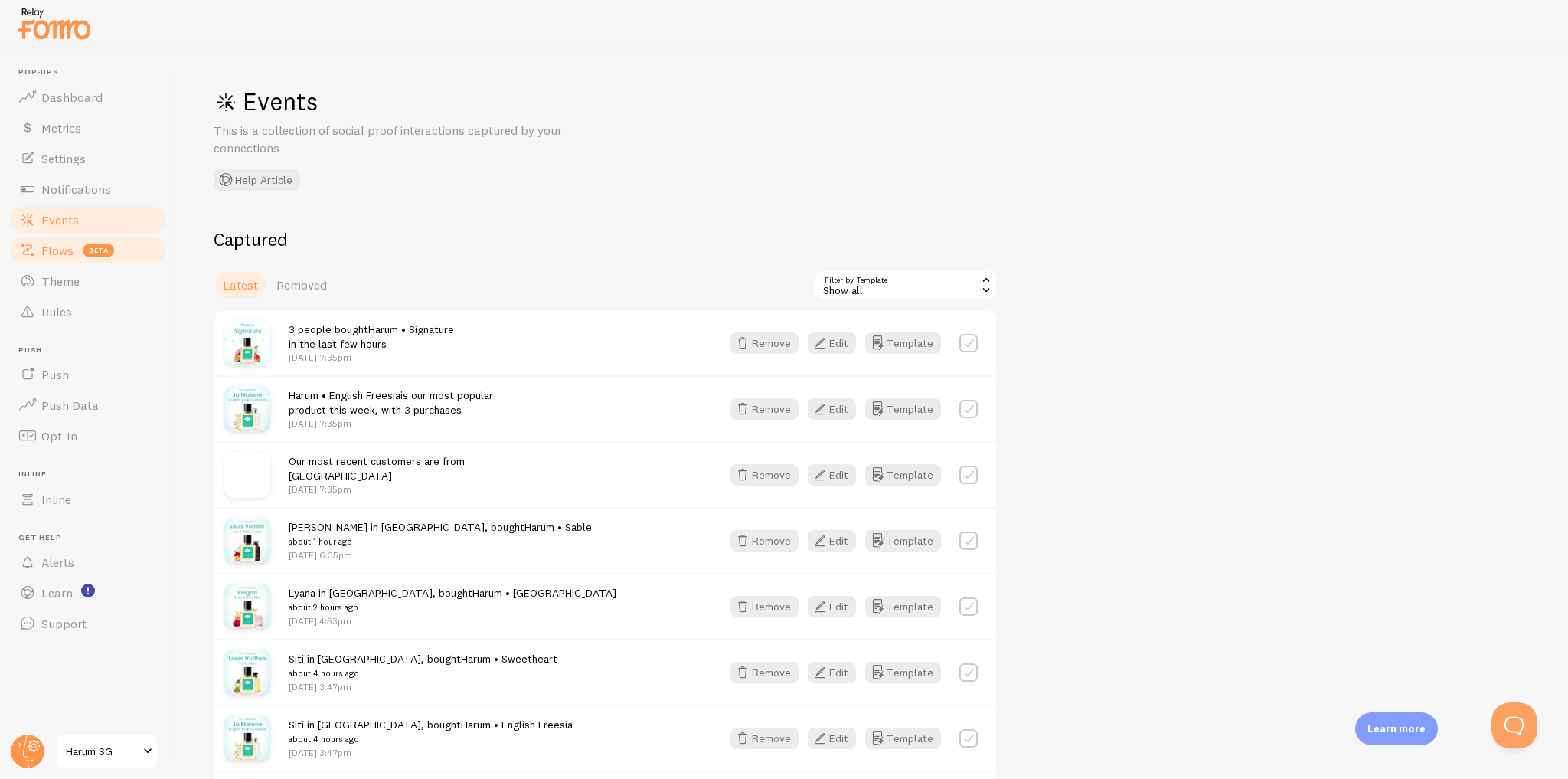
click at [153, 261] on link "Flows beta" at bounding box center [88, 251] width 158 height 31
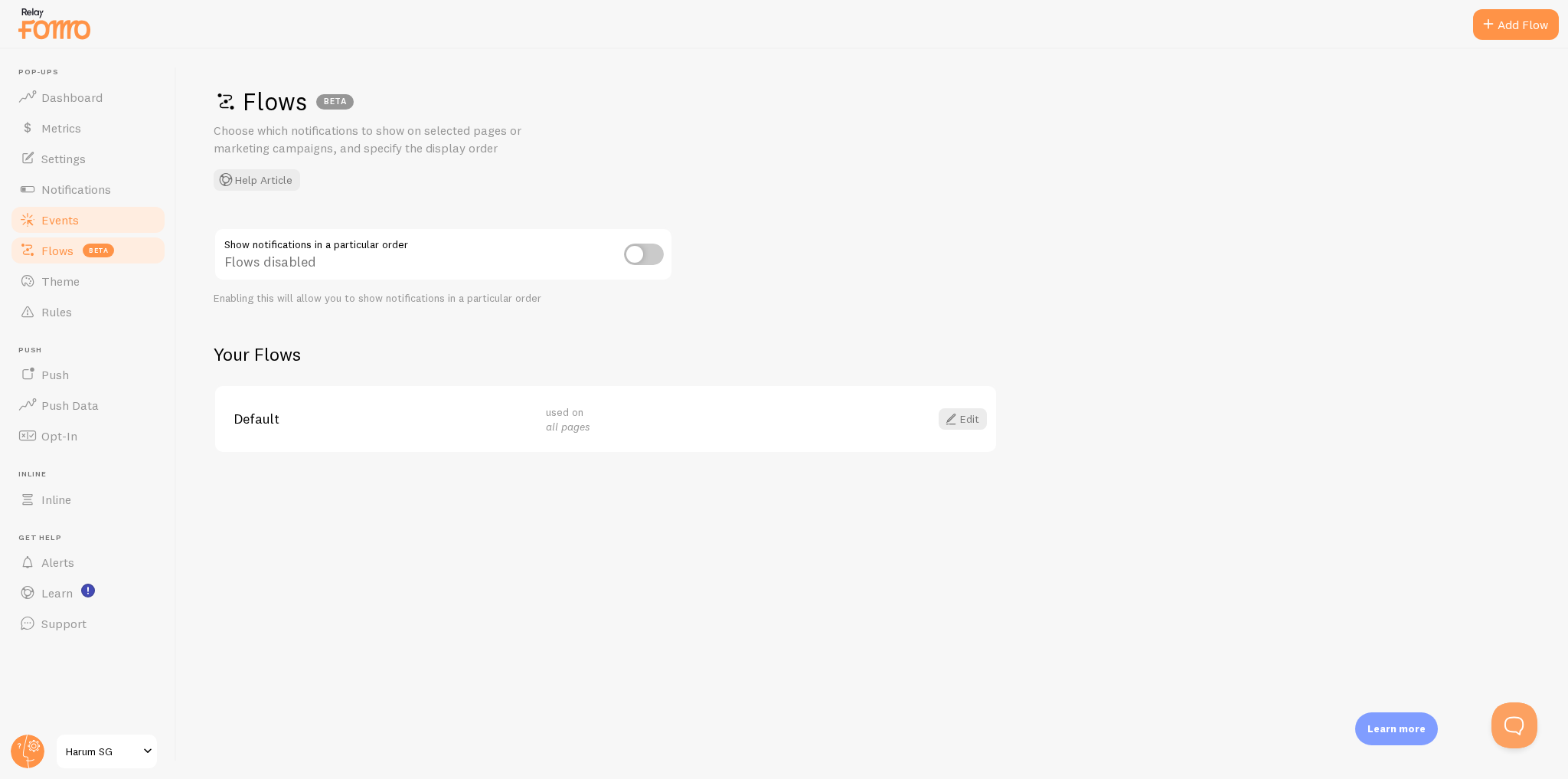
click at [153, 223] on link "Events" at bounding box center [88, 220] width 158 height 31
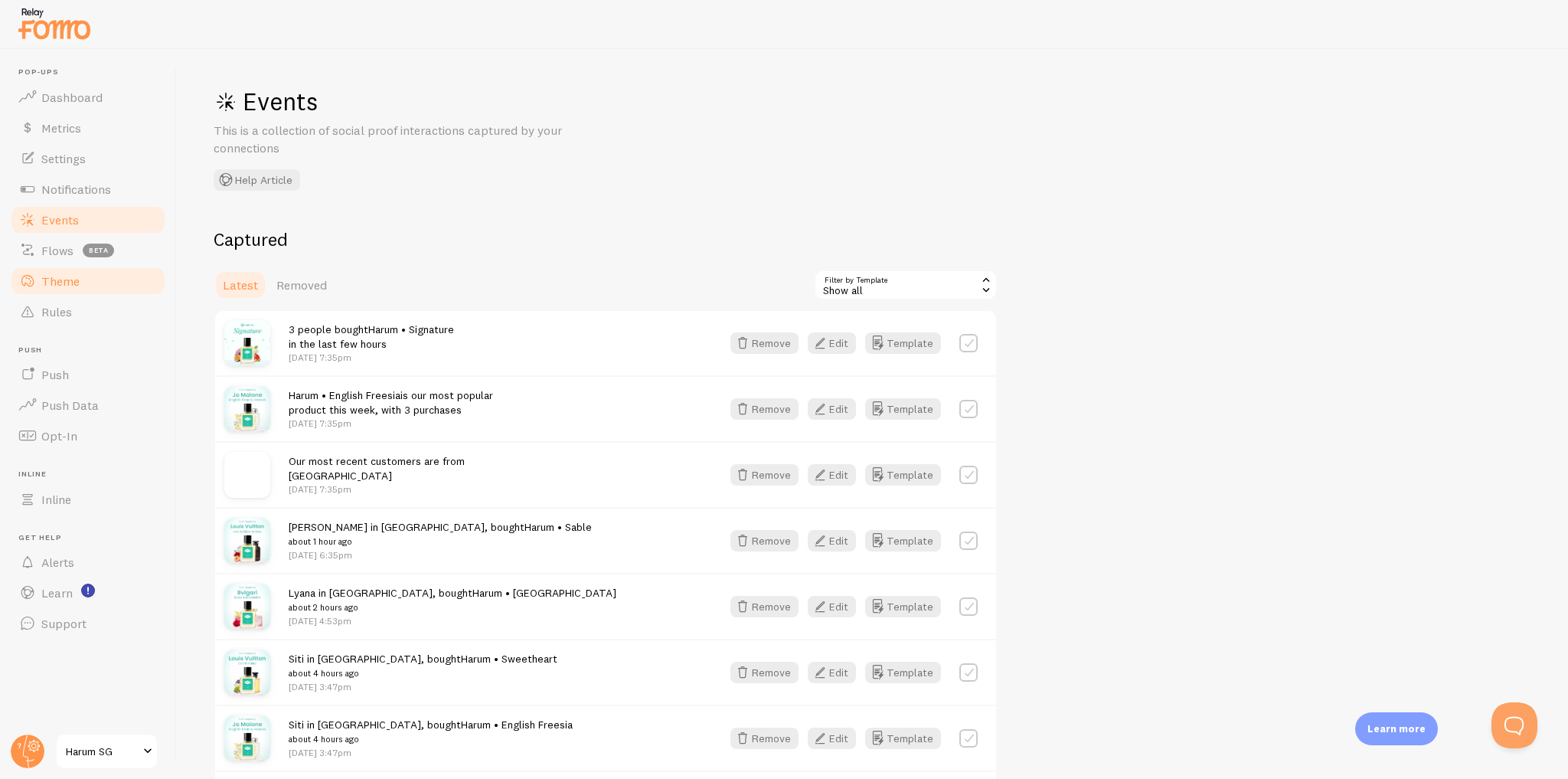
click at [153, 281] on link "Theme" at bounding box center [88, 281] width 158 height 31
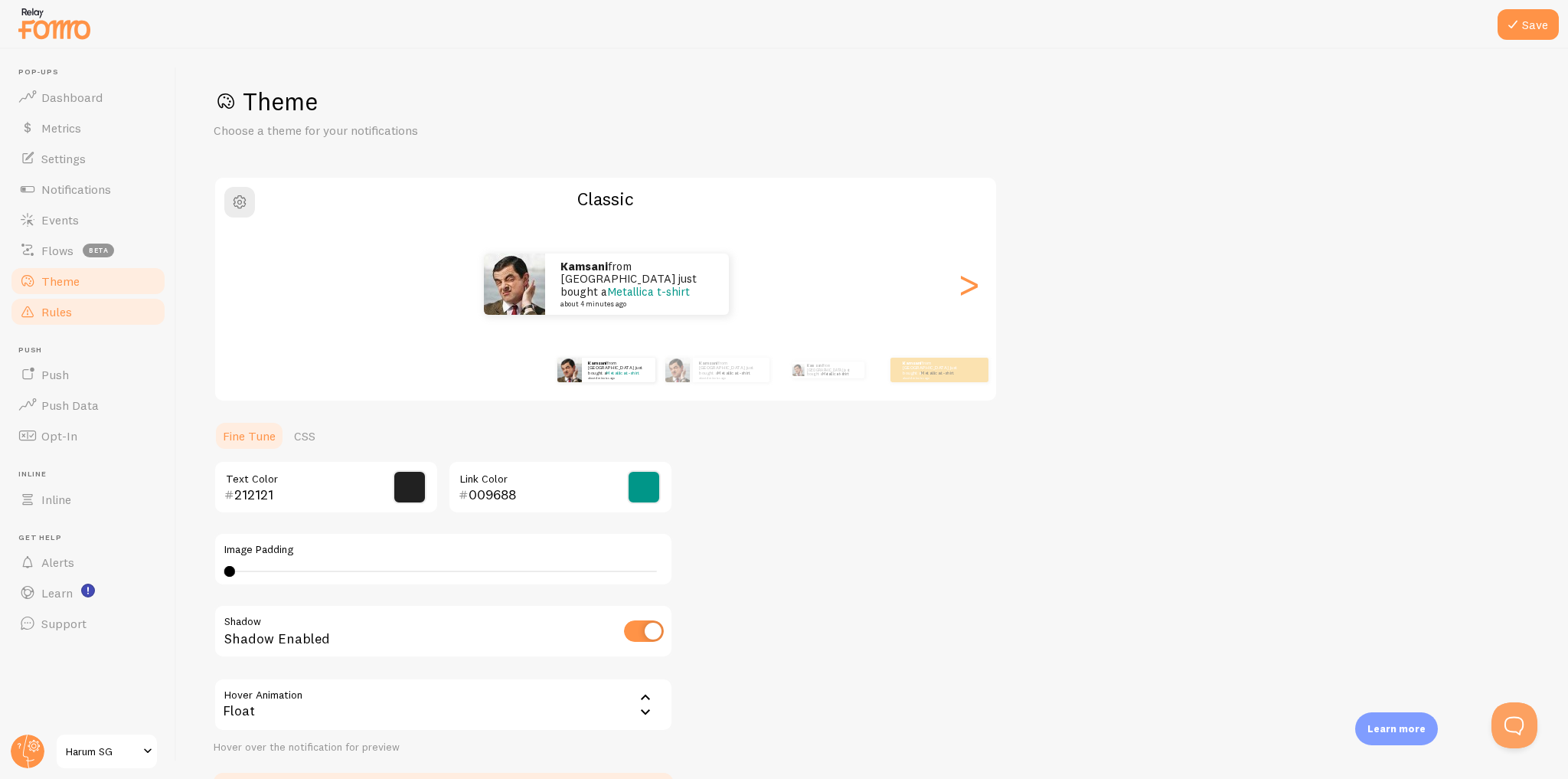
click at [138, 312] on link "Rules" at bounding box center [88, 311] width 158 height 31
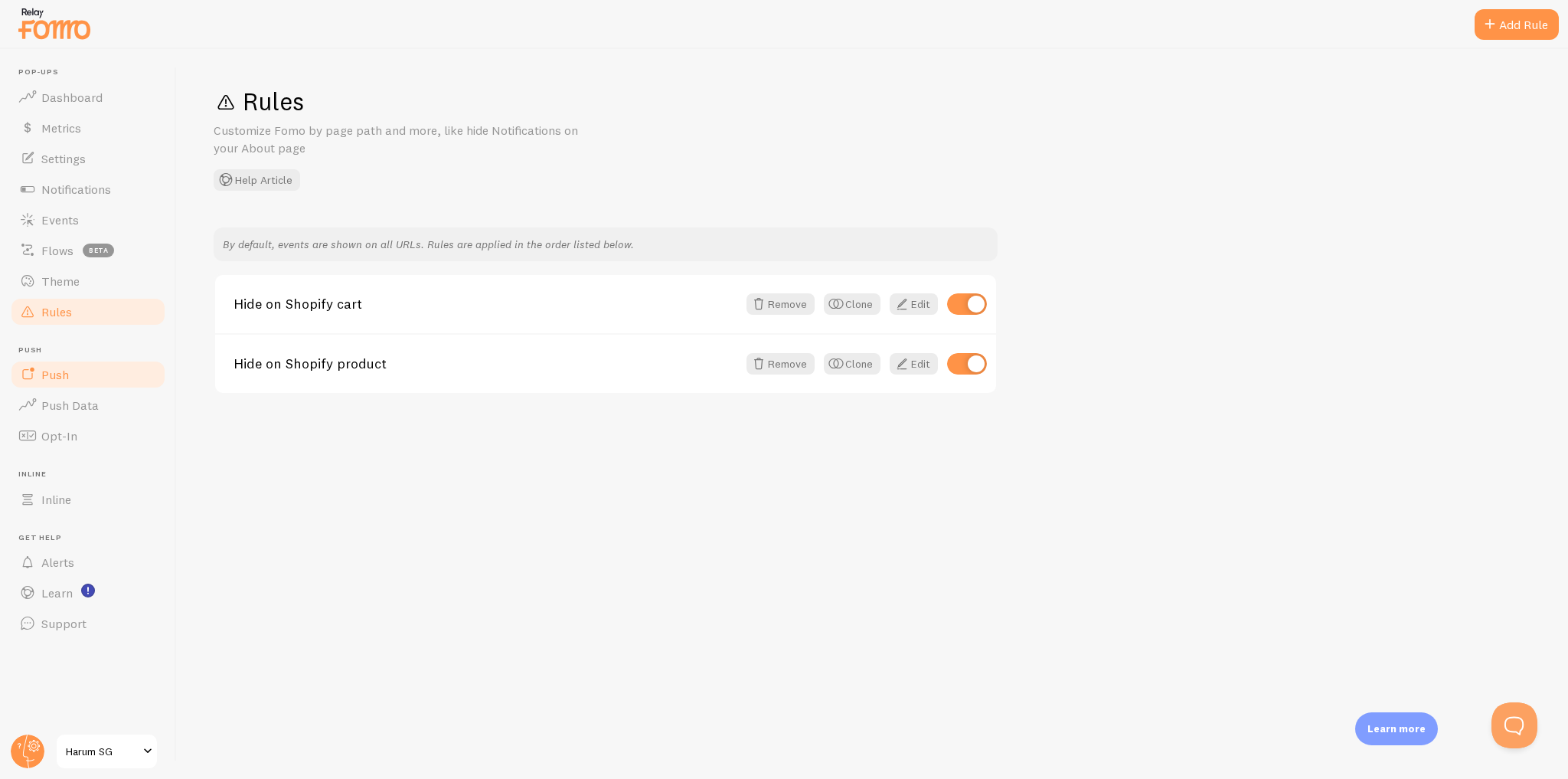
click at [134, 379] on link "Push" at bounding box center [88, 374] width 158 height 31
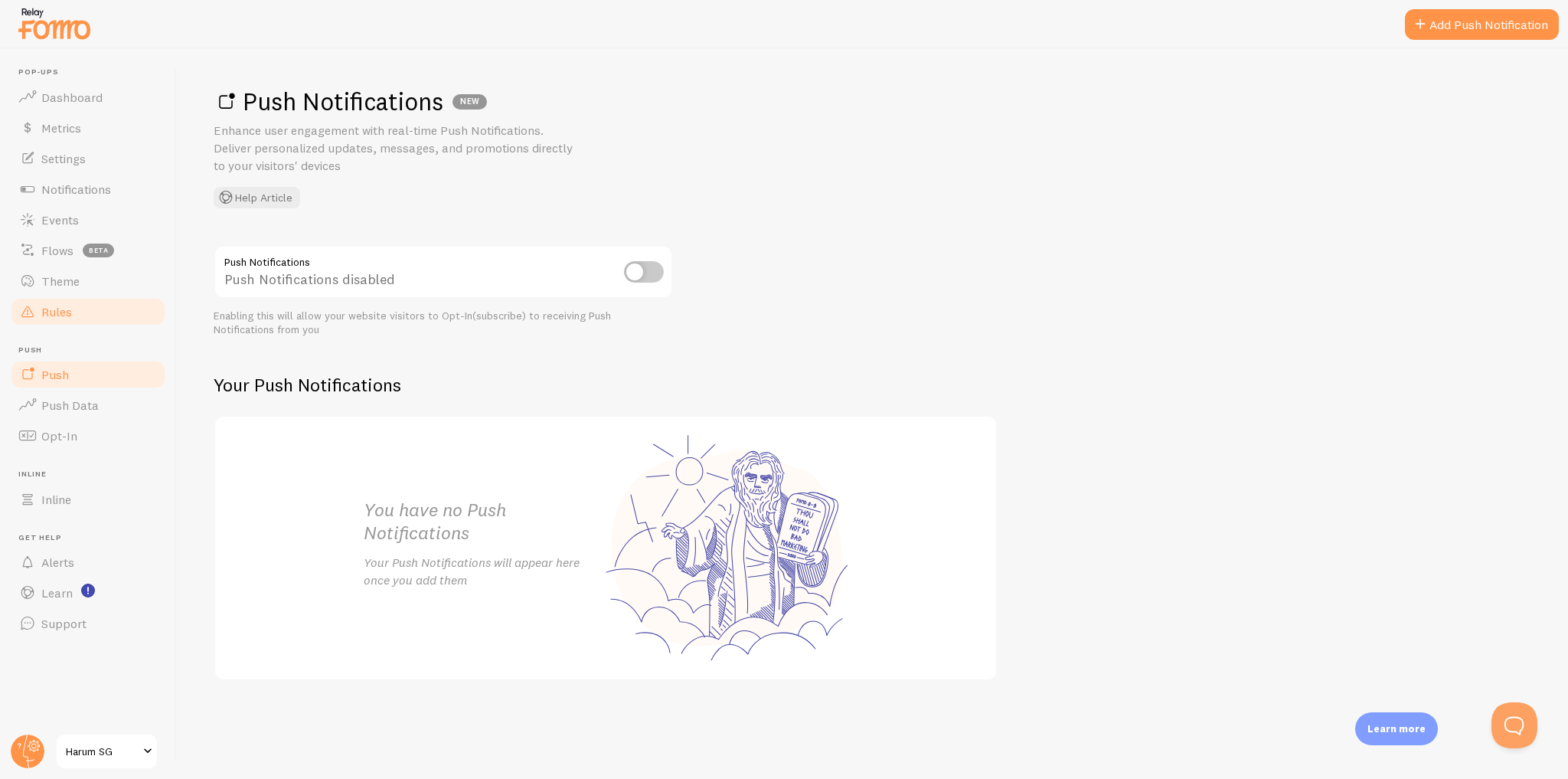
click at [147, 312] on link "Rules" at bounding box center [88, 311] width 158 height 31
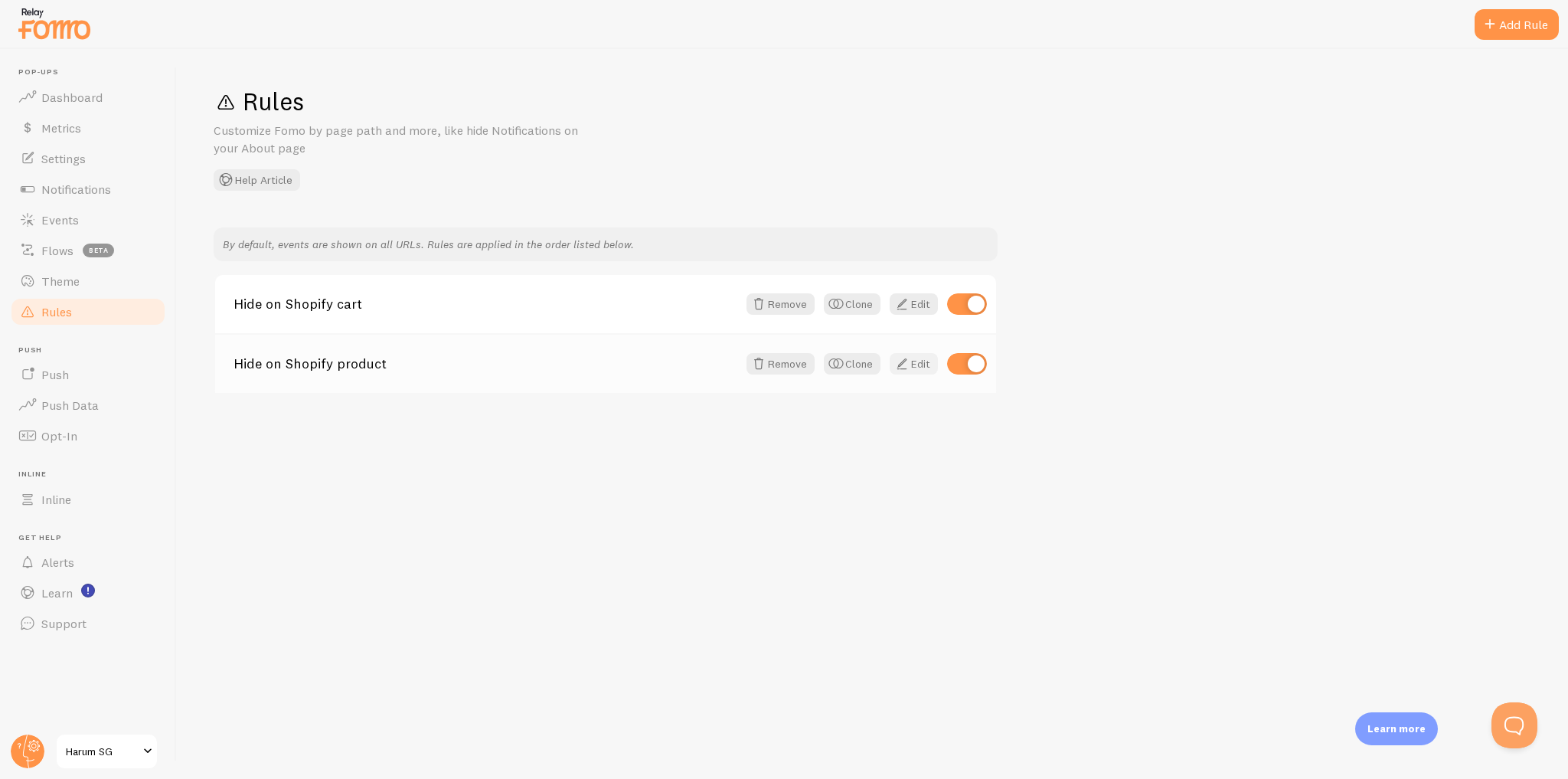
click at [915, 364] on link "Edit" at bounding box center [913, 364] width 48 height 22
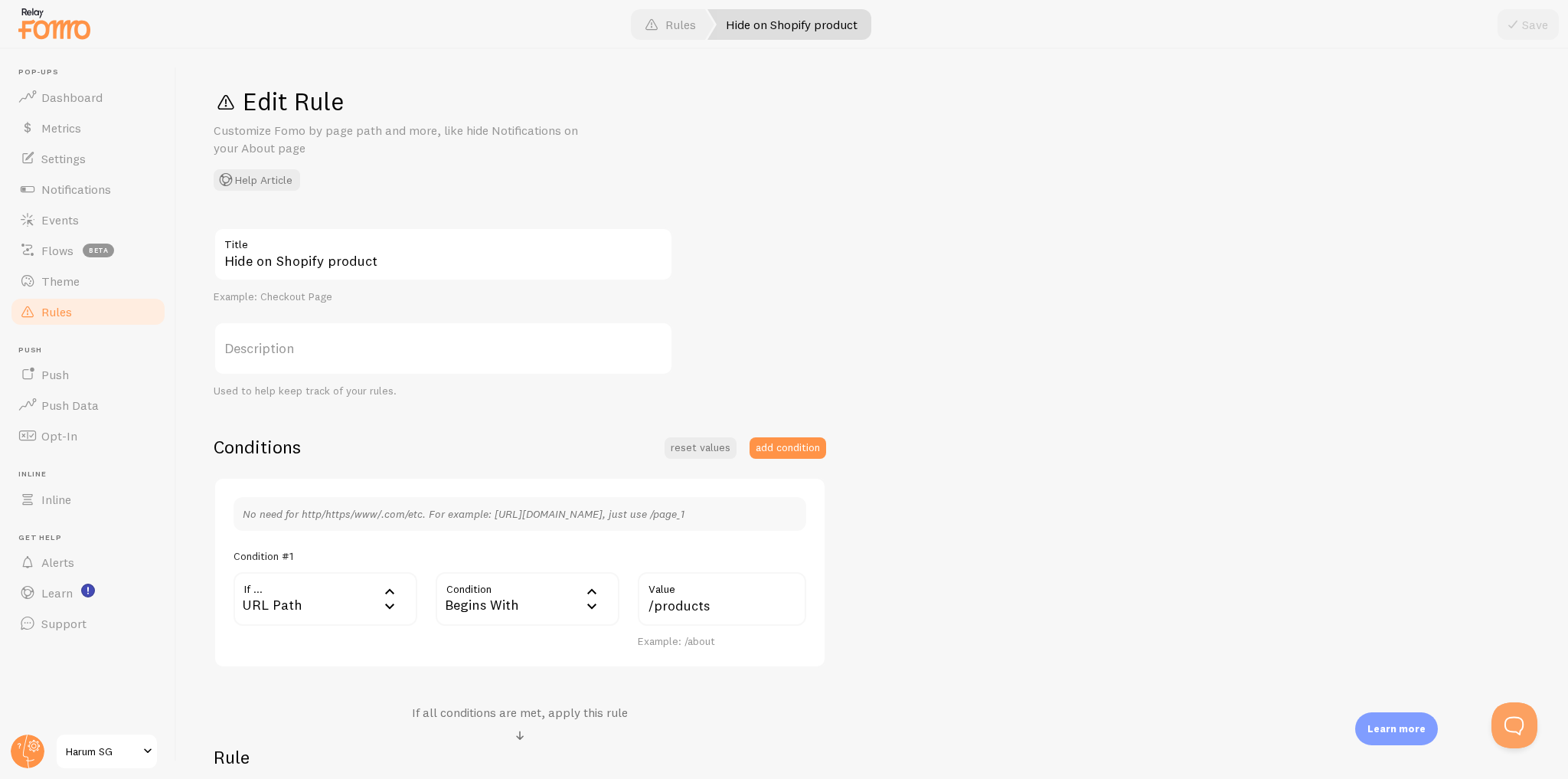
scroll to position [235, 0]
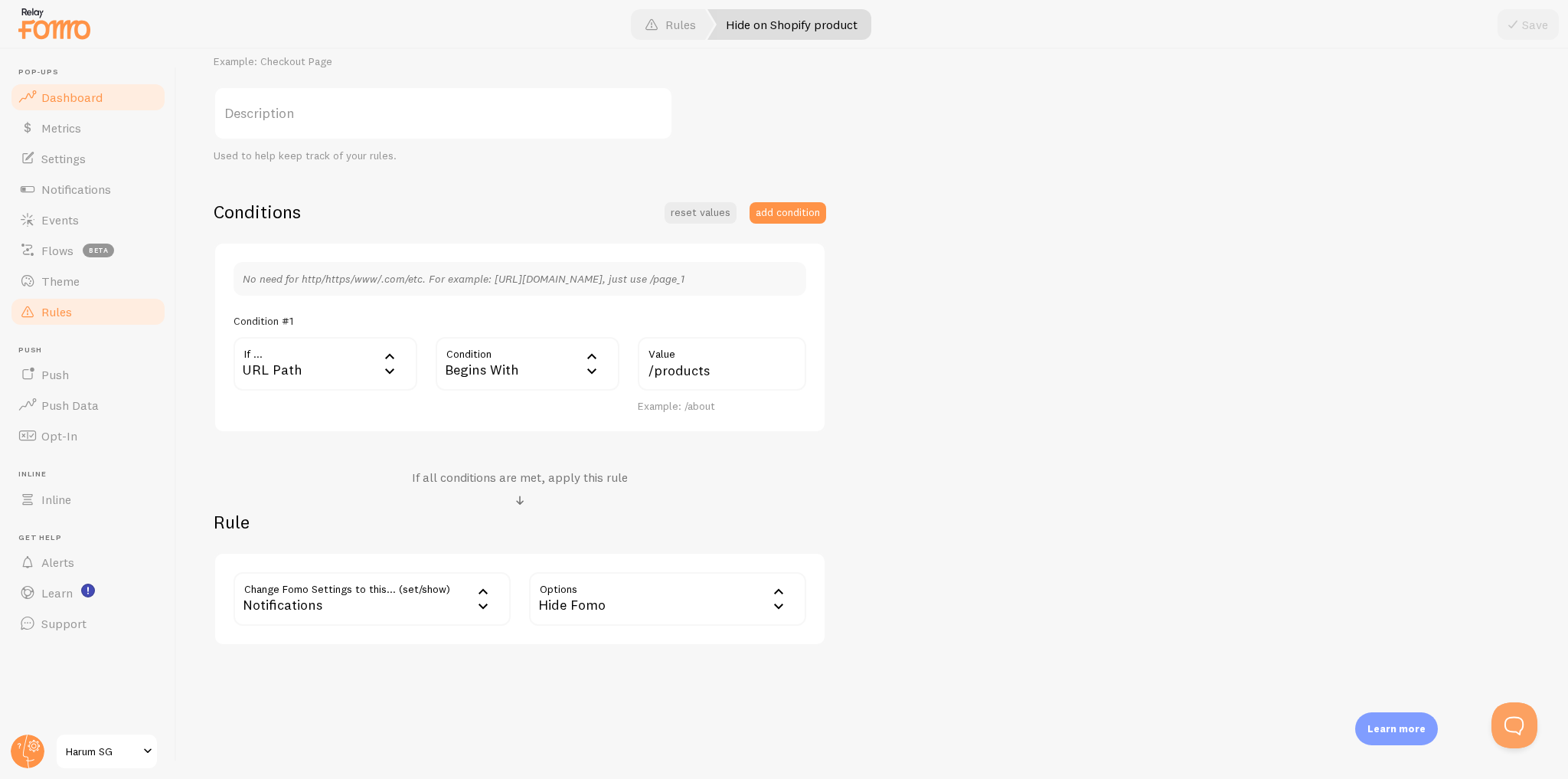
click at [131, 103] on link "Dashboard" at bounding box center [88, 97] width 158 height 31
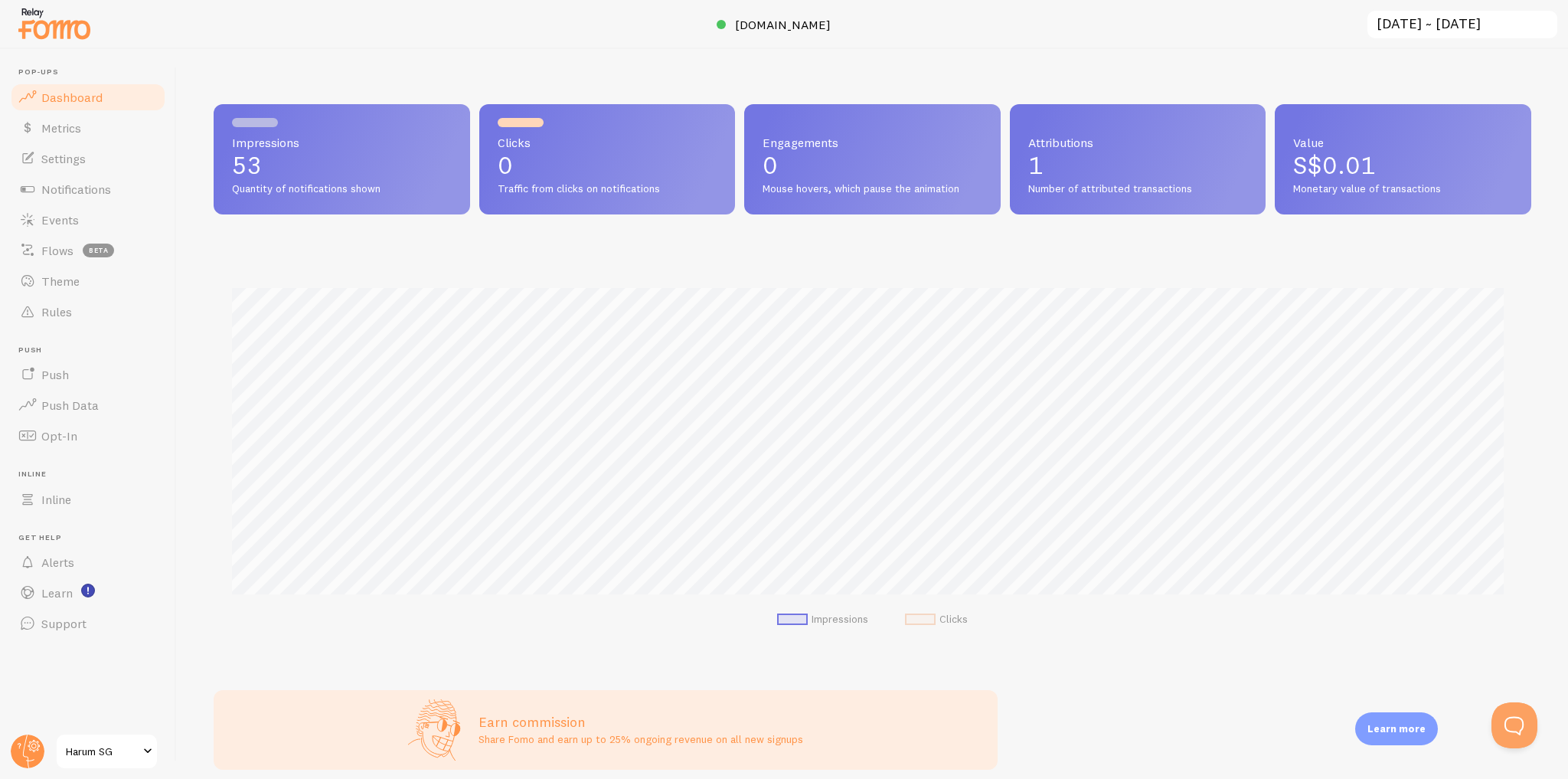
scroll to position [402, 1307]
click at [128, 152] on link "Settings" at bounding box center [88, 159] width 158 height 31
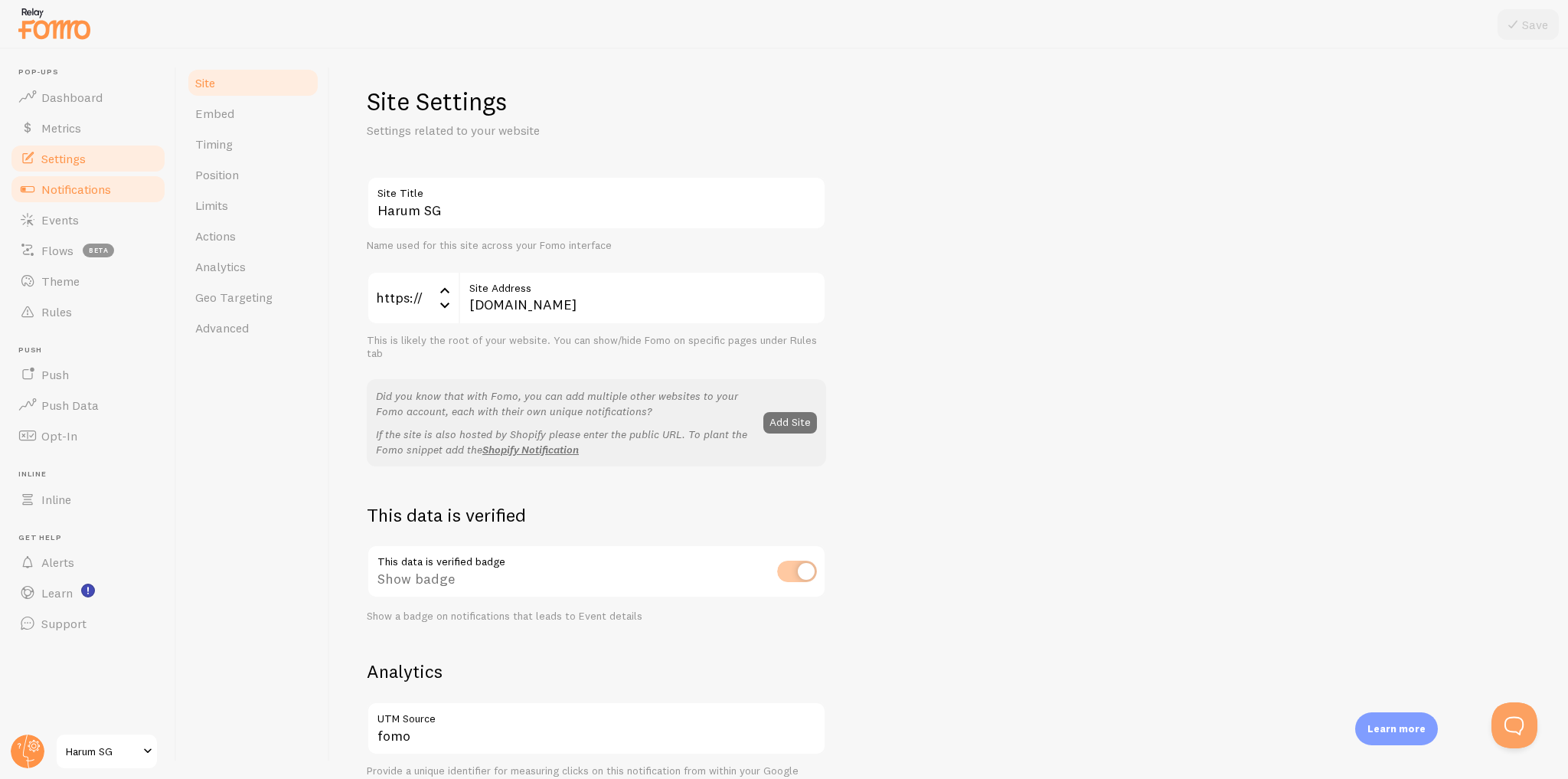
click at [121, 189] on link "Notifications" at bounding box center [88, 189] width 158 height 31
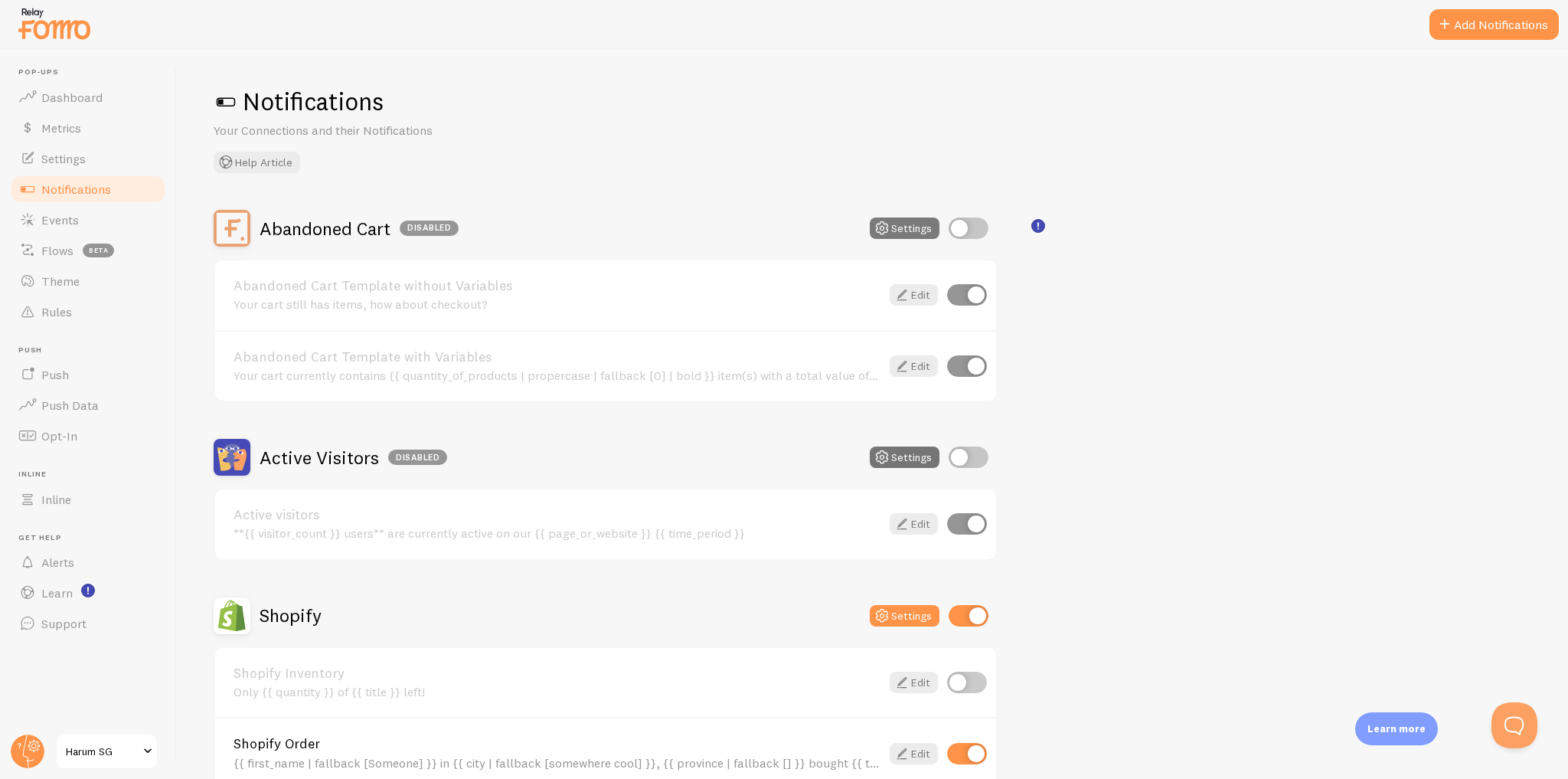
click at [911, 227] on button "Settings" at bounding box center [904, 228] width 70 height 22
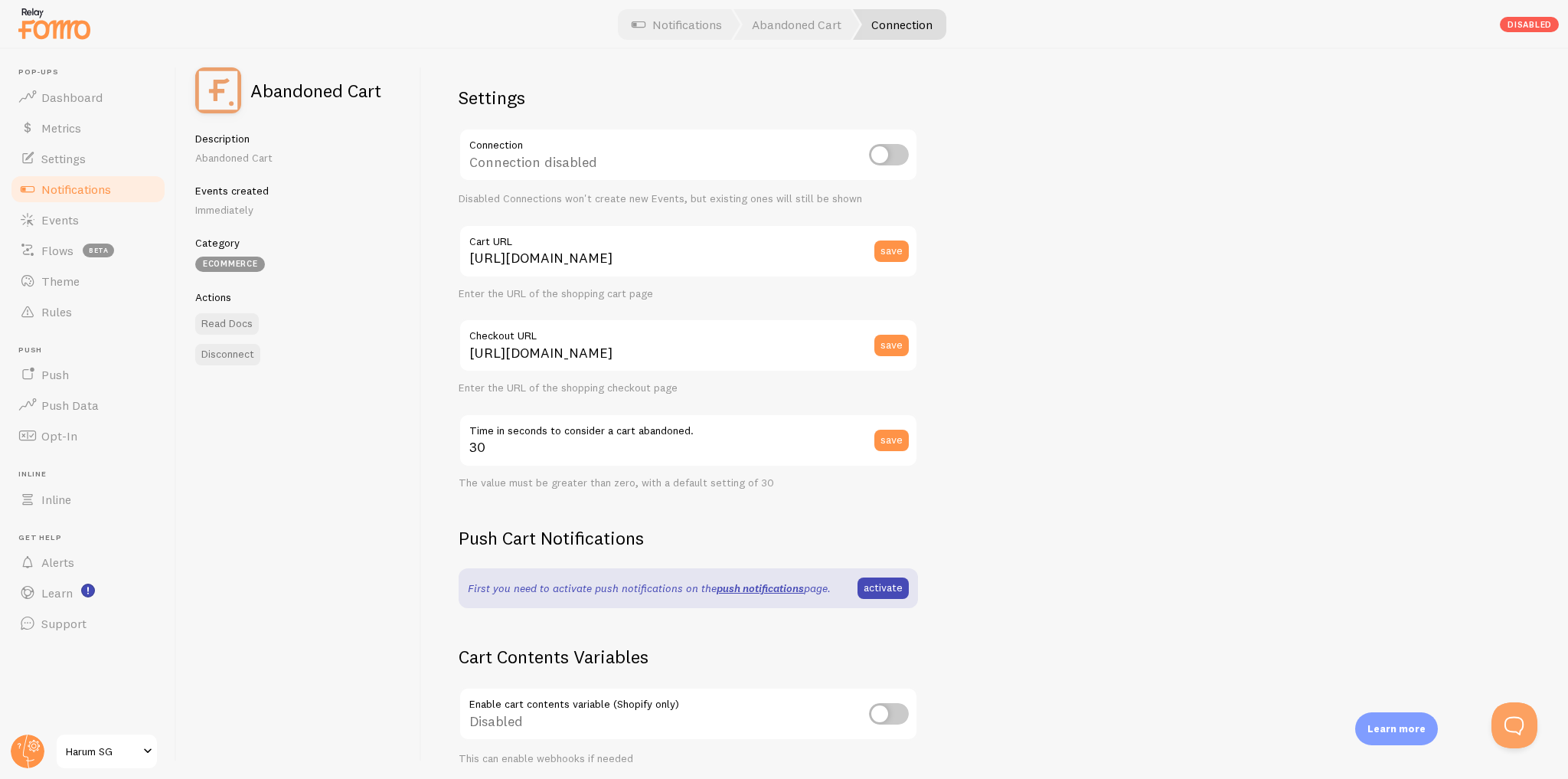
scroll to position [204, 0]
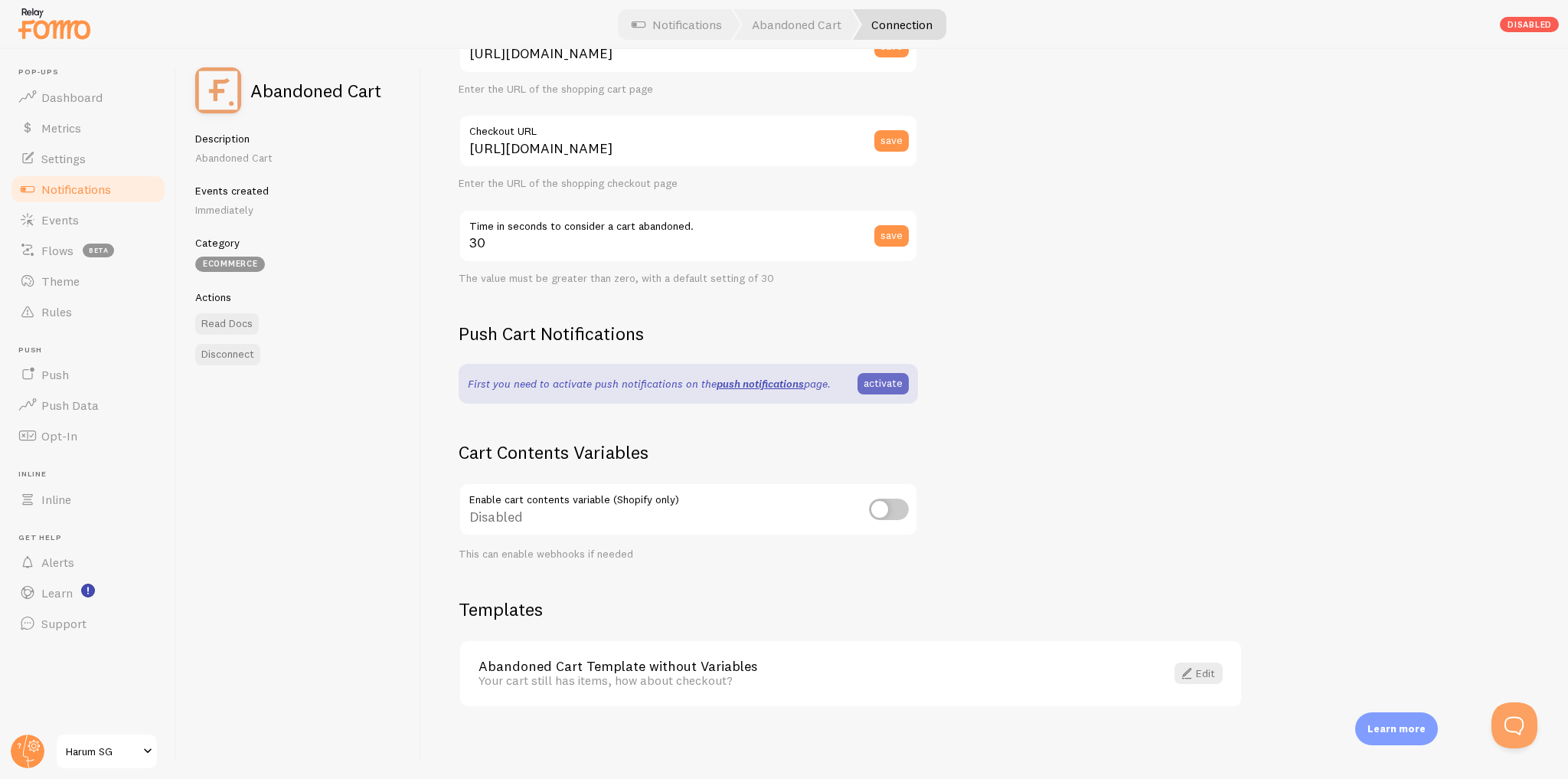
click at [894, 382] on link "activate" at bounding box center [883, 384] width 51 height 22
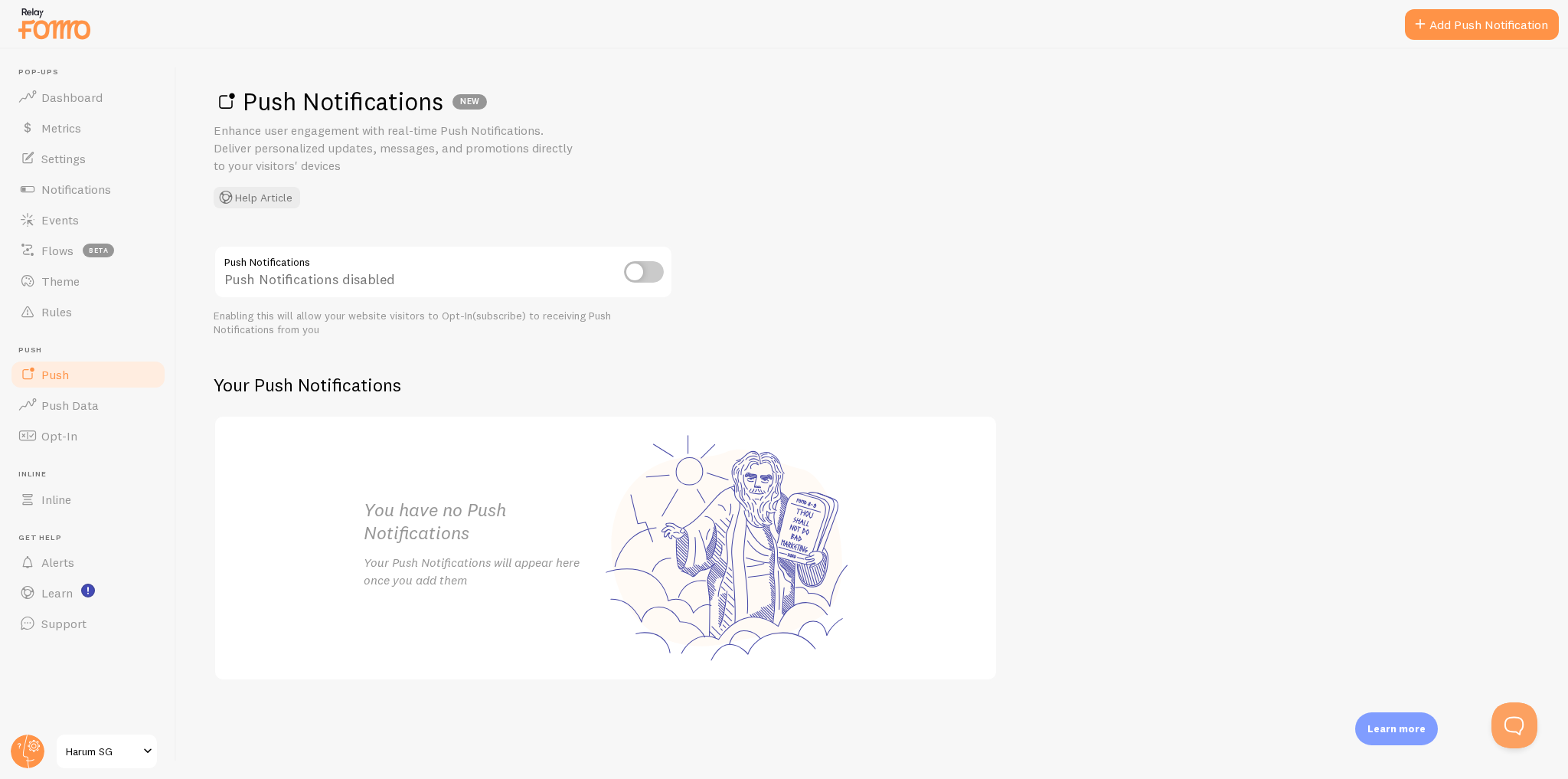
drag, startPoint x: 245, startPoint y: 100, endPoint x: 439, endPoint y: 107, distance: 194.1
click at [439, 107] on h1 "Push Notifications NEW" at bounding box center [872, 101] width 1317 height 32
copy h1 "Push Notifications"
click at [626, 131] on div "Push Notifications NEW Enhance user engagement with real-time Push Notification…" at bounding box center [872, 146] width 1317 height 123
click at [129, 104] on link "Dashboard" at bounding box center [88, 97] width 158 height 31
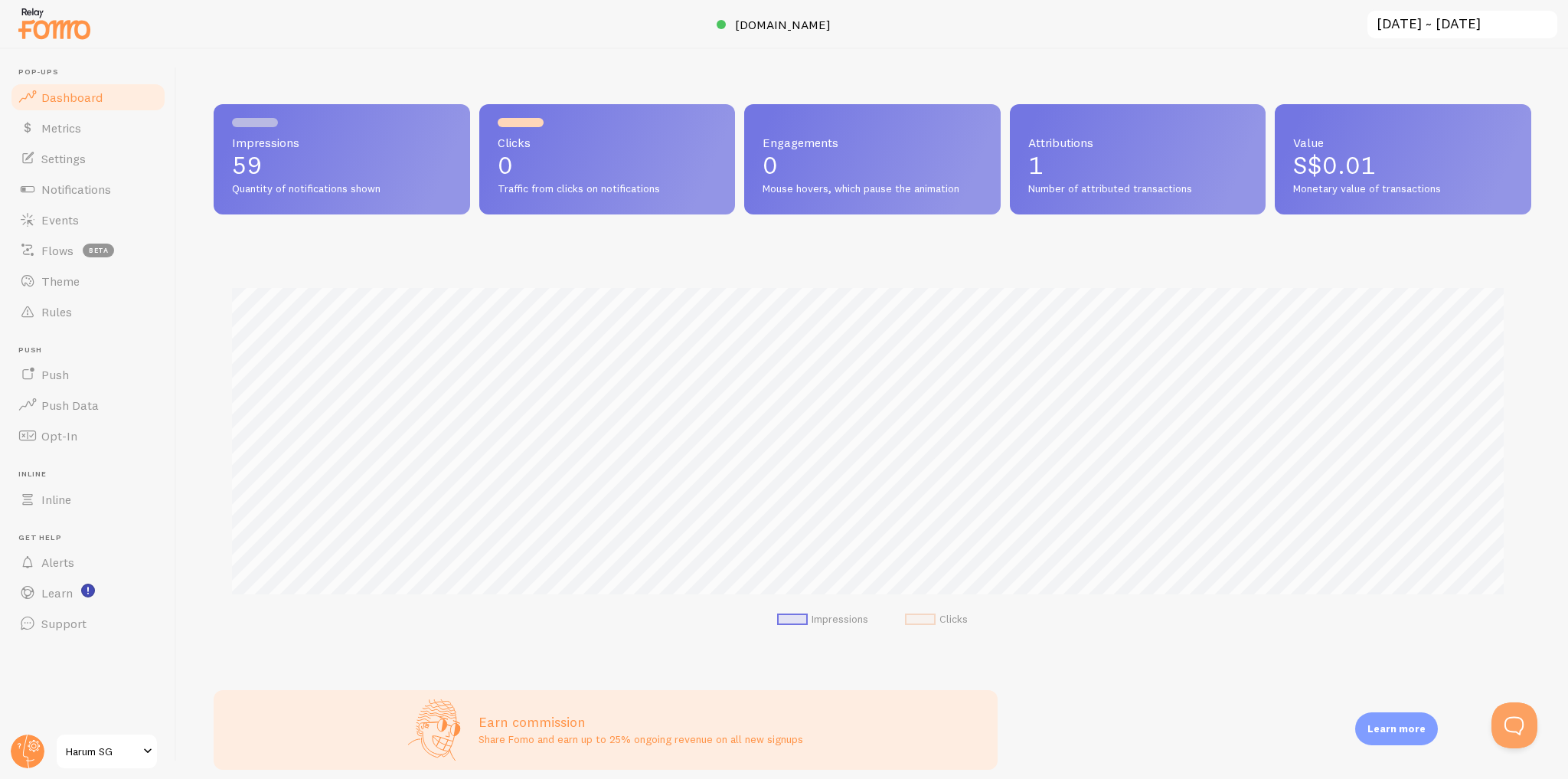
scroll to position [402, 1307]
click at [98, 161] on link "Settings" at bounding box center [88, 159] width 158 height 31
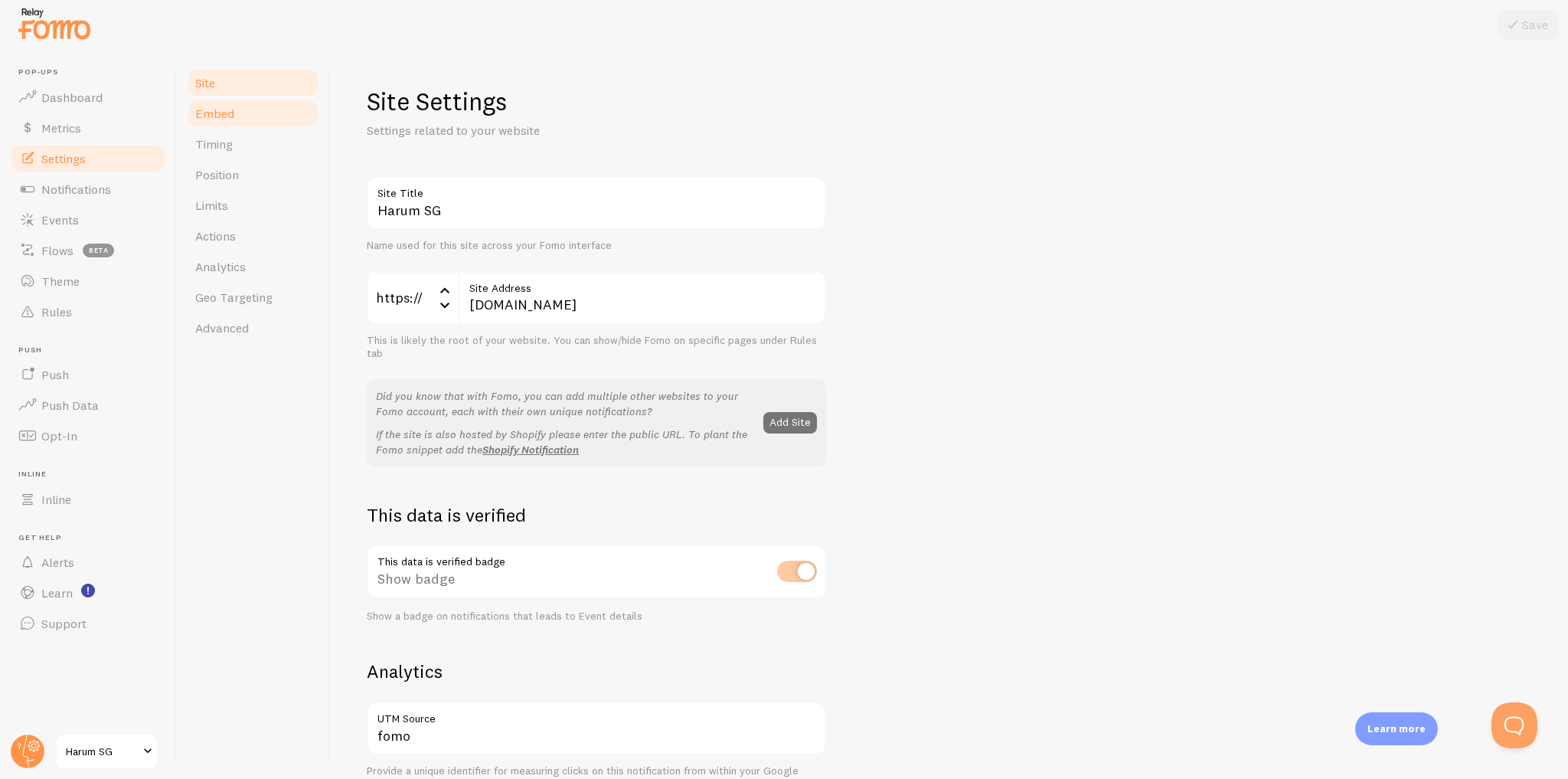
click at [286, 122] on link "Embed" at bounding box center [253, 113] width 134 height 31
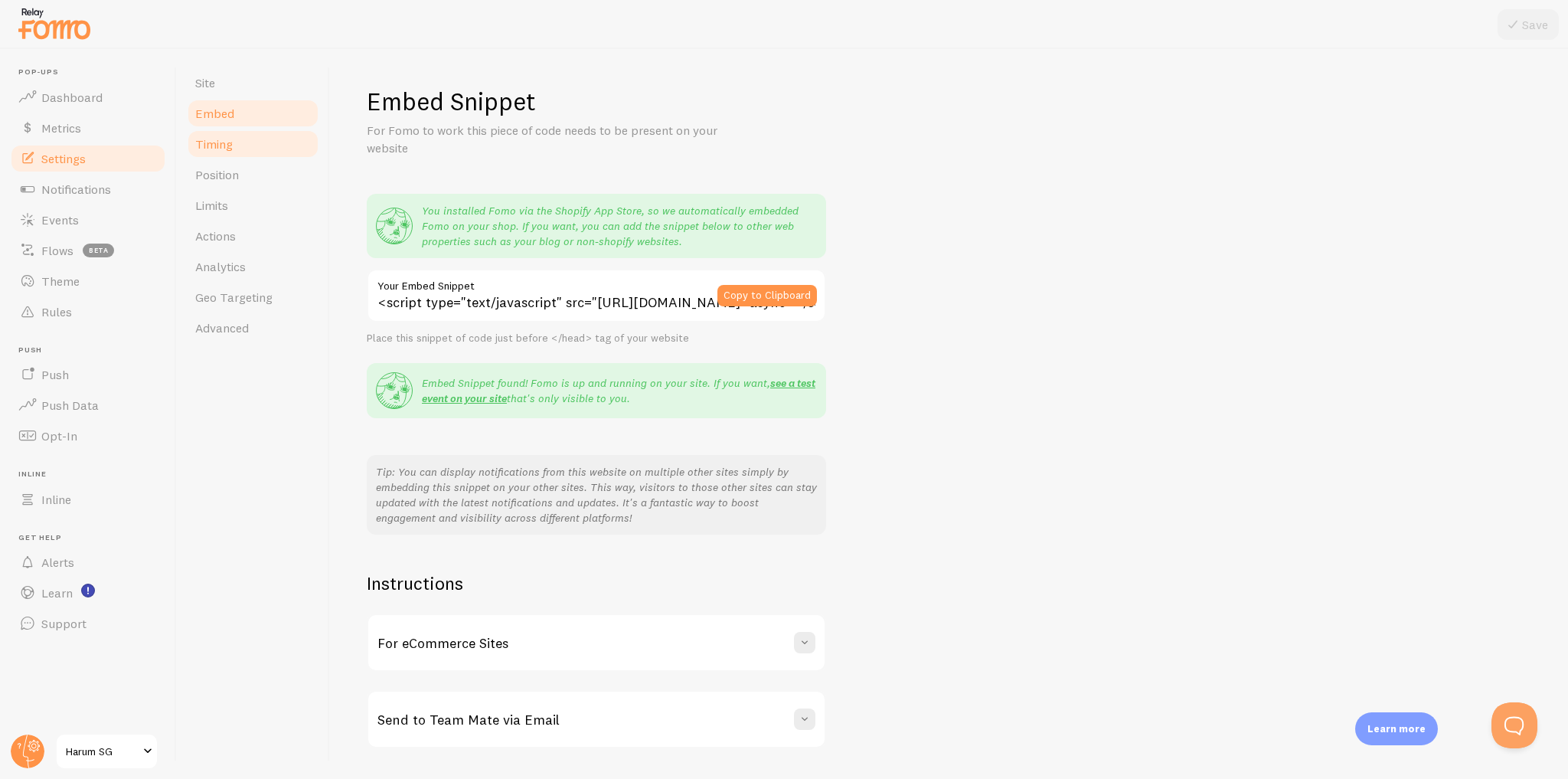
click at [279, 153] on link "Timing" at bounding box center [253, 144] width 134 height 31
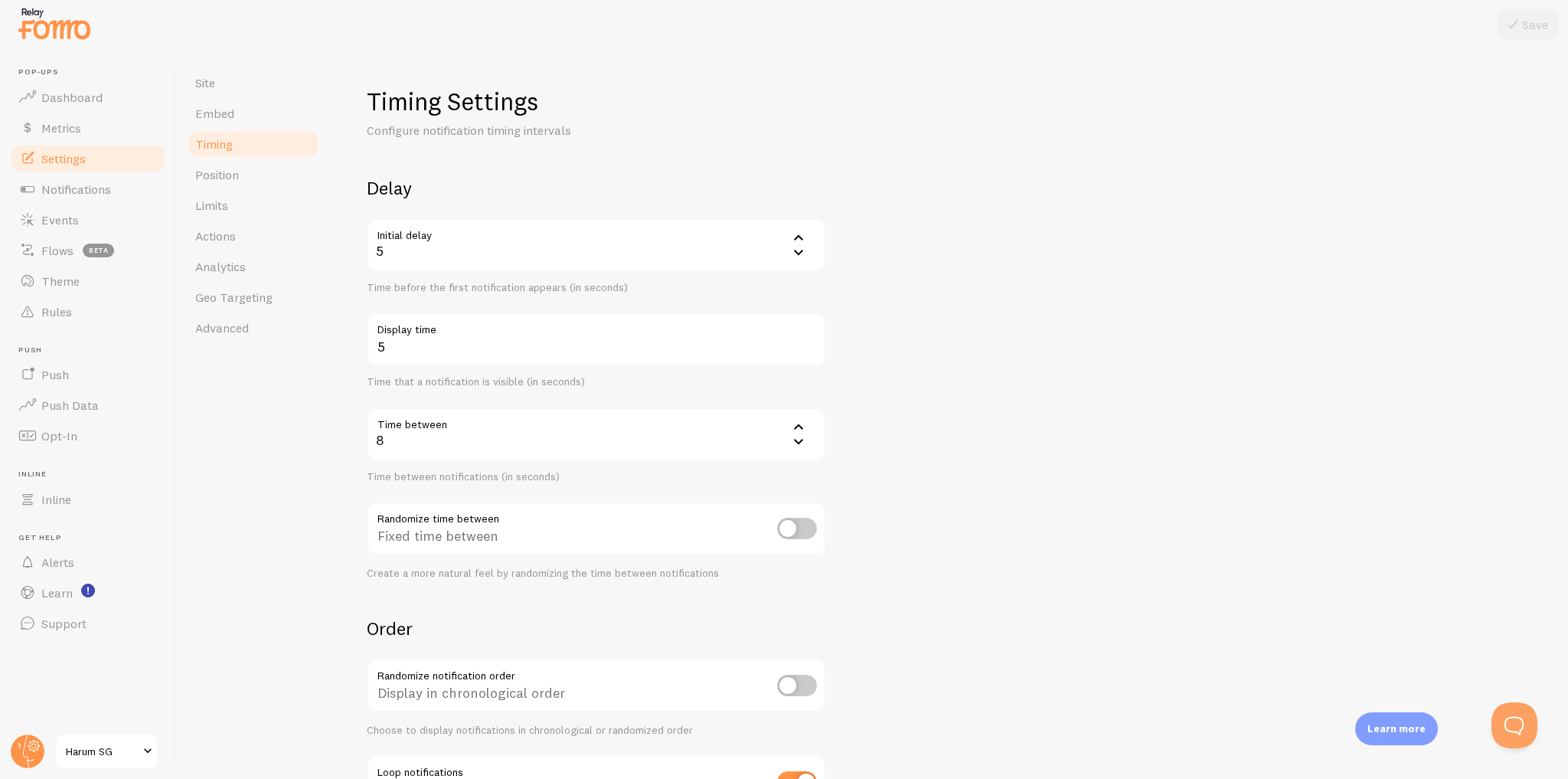
scroll to position [125, 0]
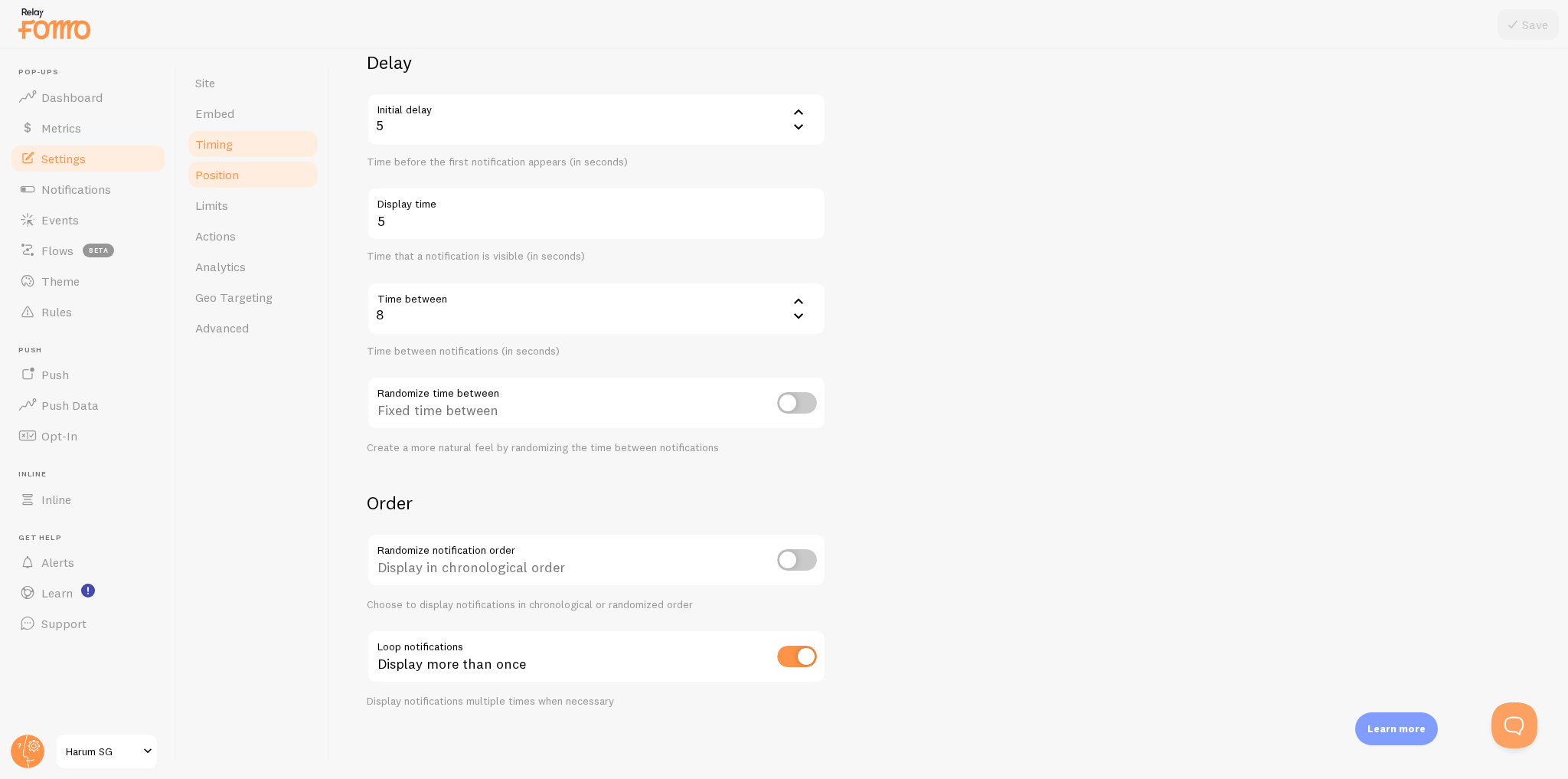
click at [279, 177] on link "Position" at bounding box center [253, 174] width 134 height 31
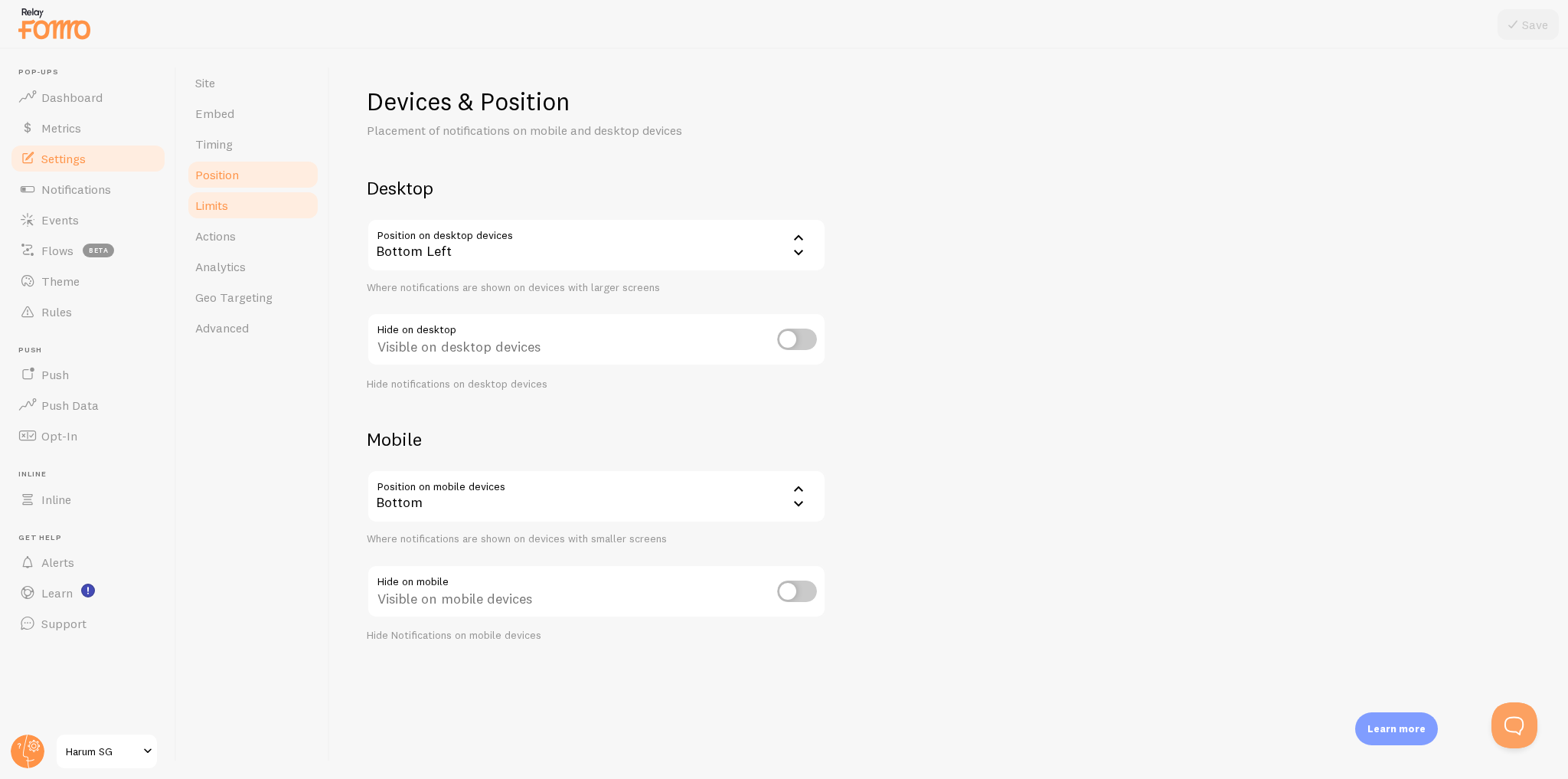
click at [272, 202] on link "Limits" at bounding box center [253, 205] width 134 height 31
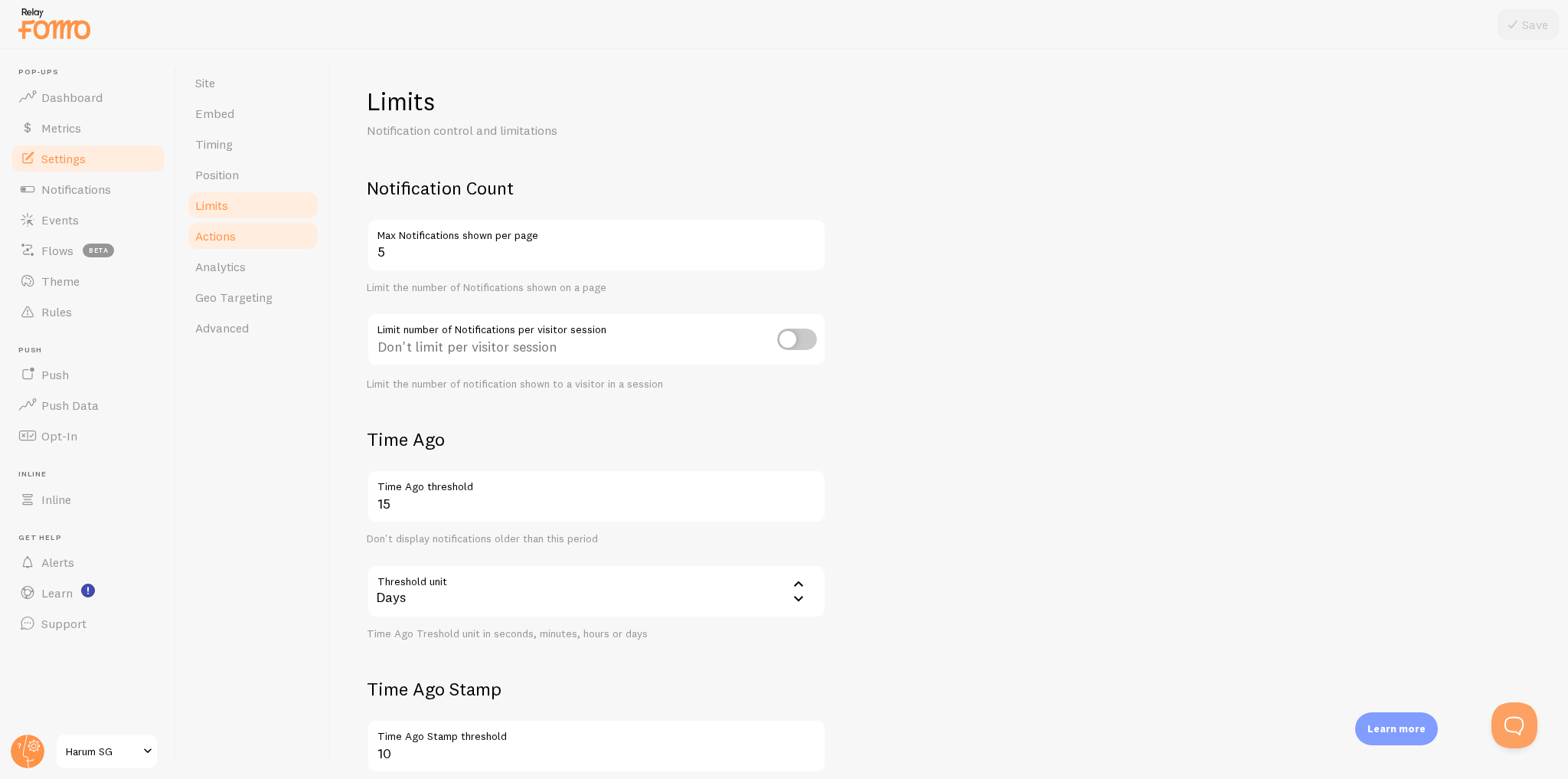
click at [274, 238] on link "Actions" at bounding box center [253, 236] width 134 height 31
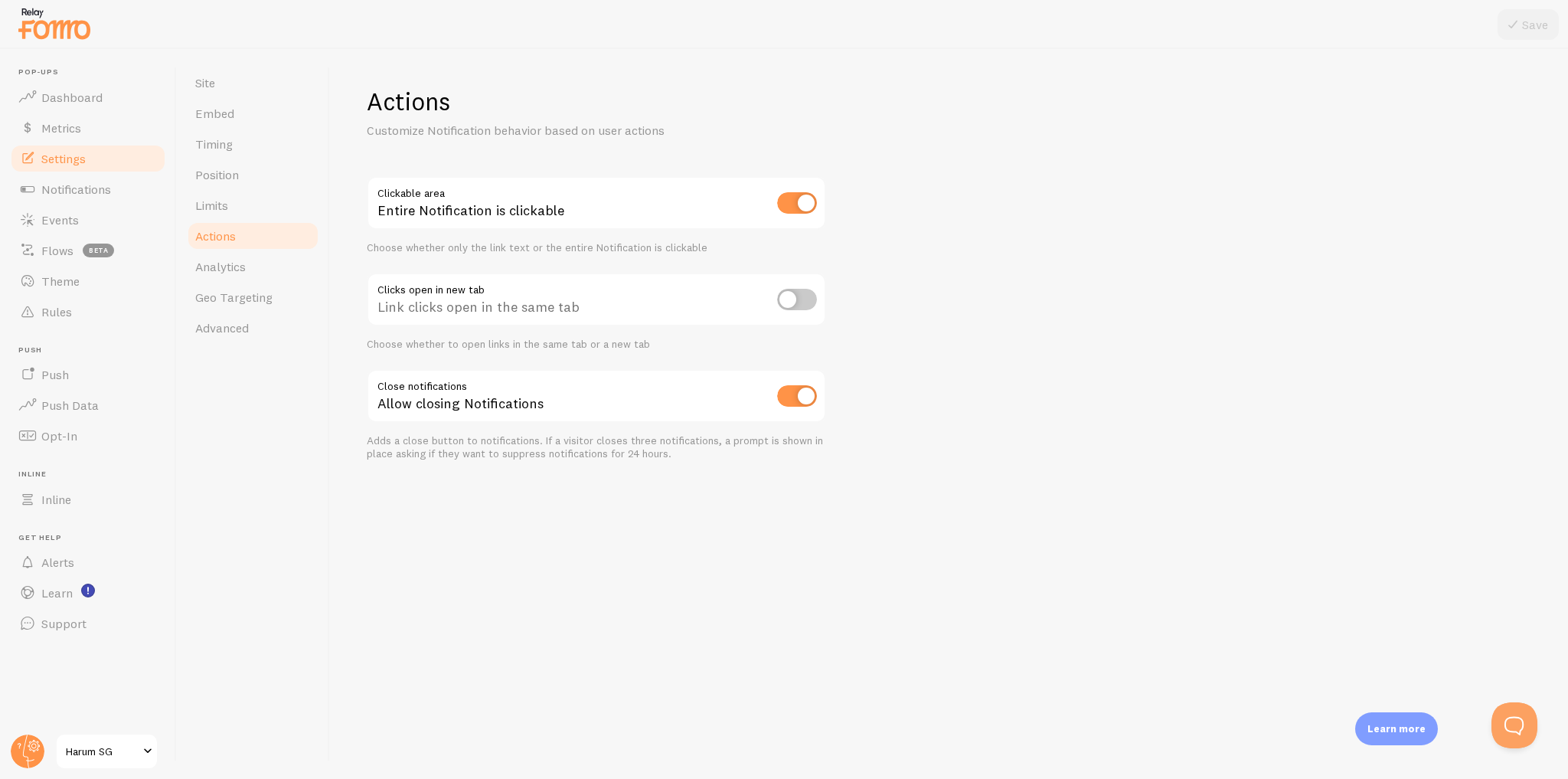
click at [806, 295] on input "checkbox" at bounding box center [797, 300] width 40 height 22
checkbox input "true"
click at [1528, 25] on button "Save" at bounding box center [1527, 25] width 61 height 31
click at [218, 276] on link "Analytics" at bounding box center [253, 267] width 134 height 31
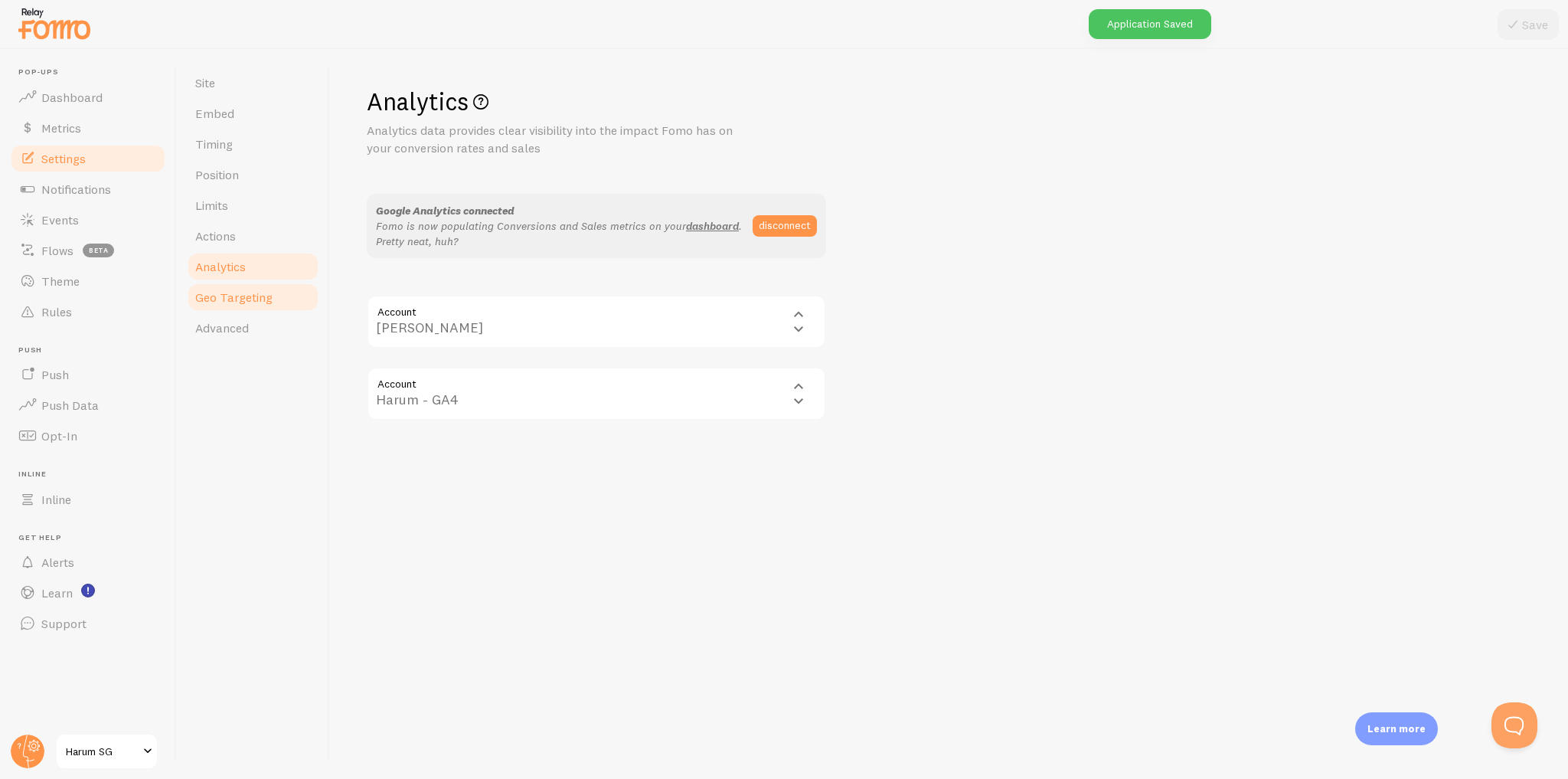
click at [255, 301] on span "Geo Targeting" at bounding box center [233, 297] width 77 height 15
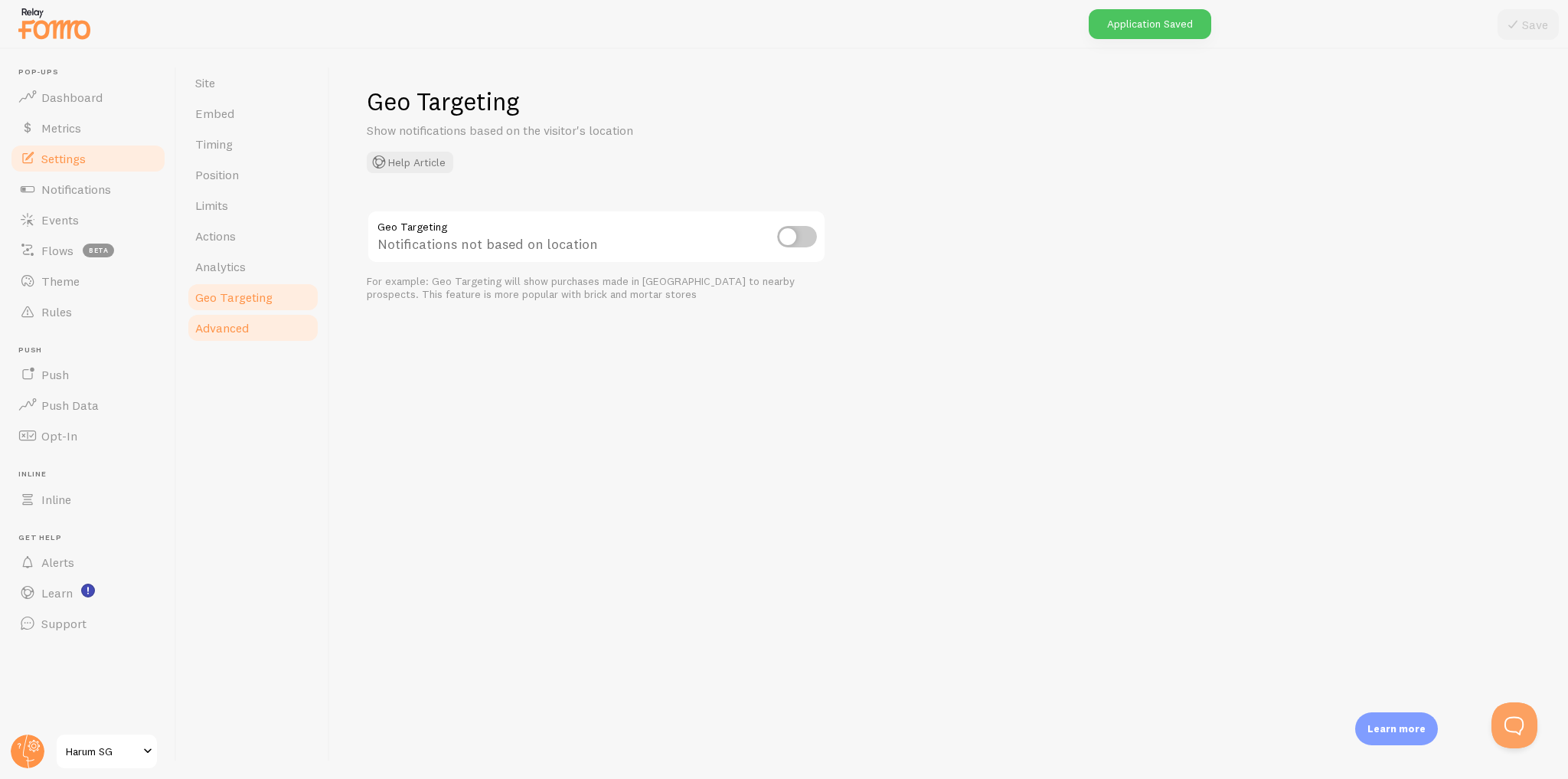
click at [255, 330] on link "Advanced" at bounding box center [253, 328] width 134 height 31
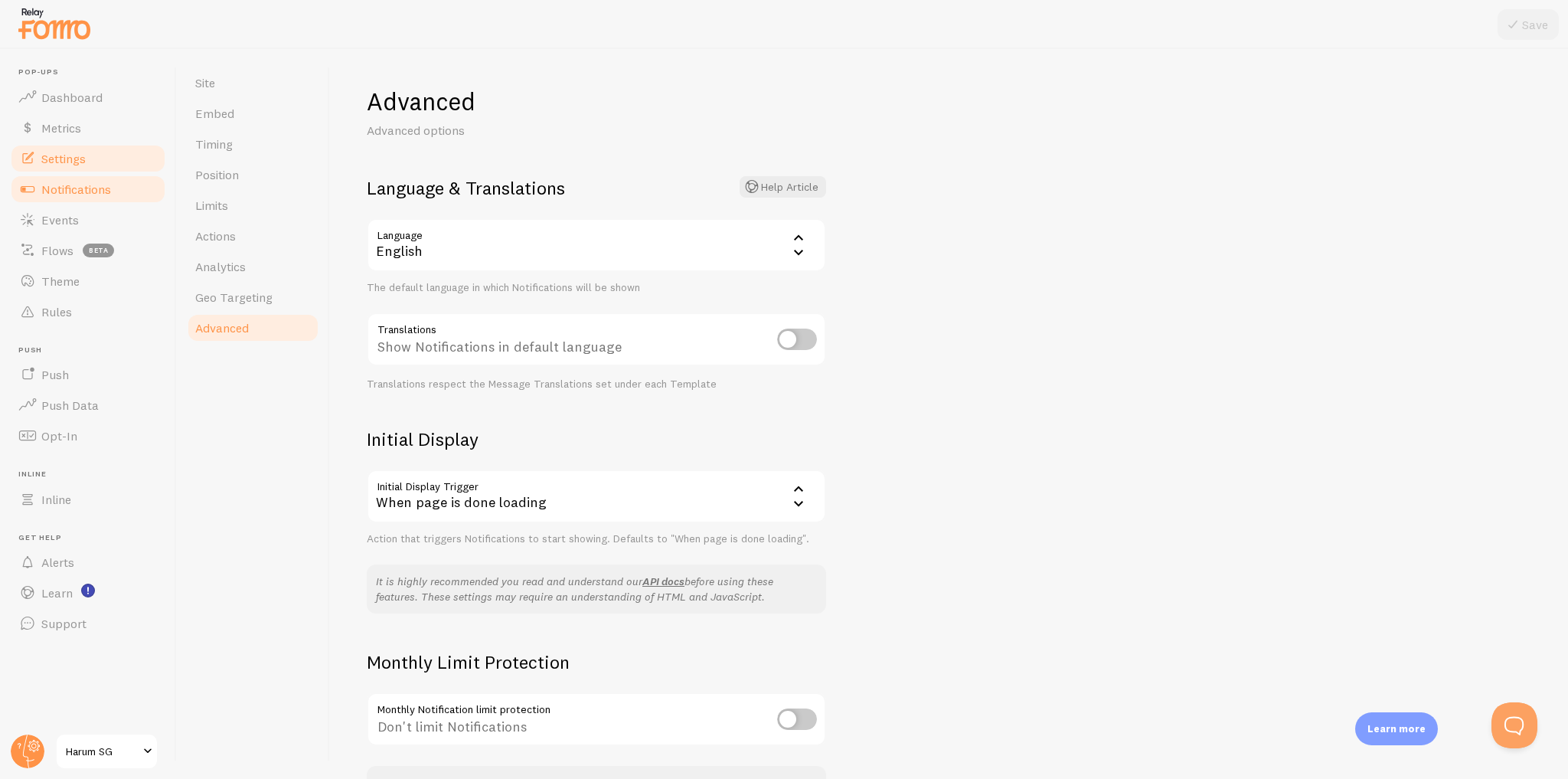
click at [76, 190] on span "Notifications" at bounding box center [76, 189] width 70 height 15
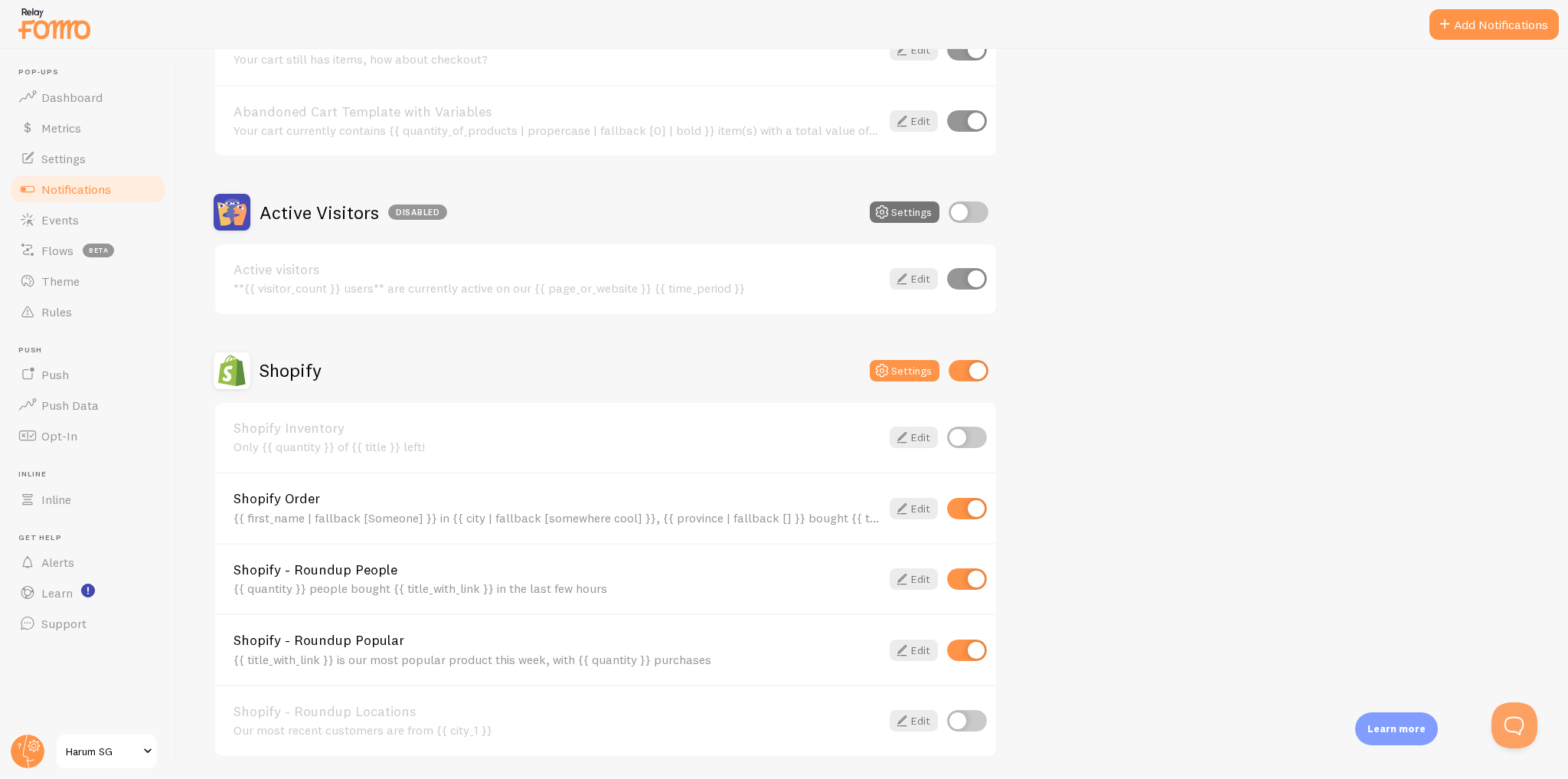
scroll to position [450, 0]
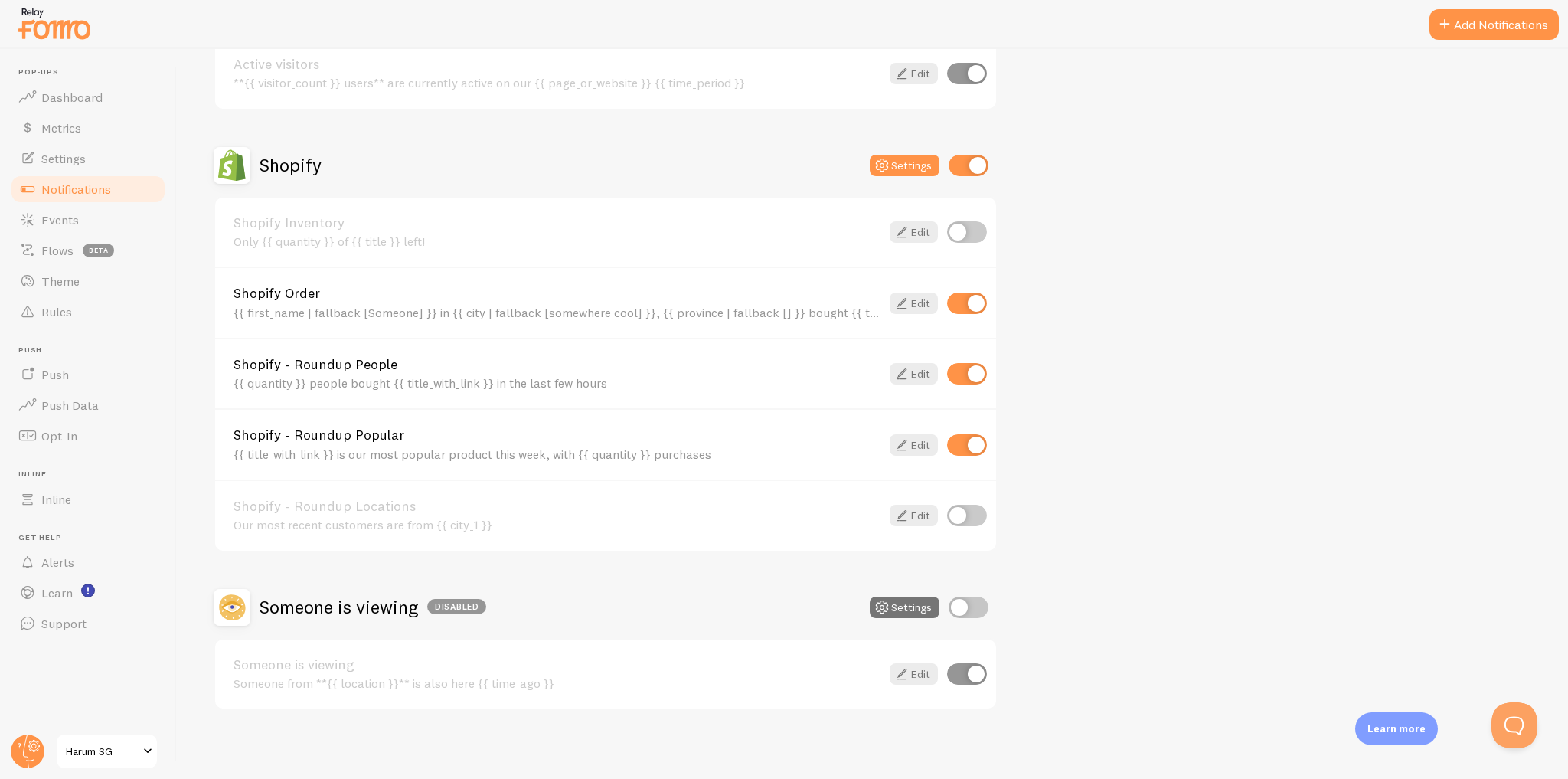
click at [965, 511] on input "checkbox" at bounding box center [967, 516] width 40 height 22
click at [974, 511] on input "checkbox" at bounding box center [967, 516] width 40 height 22
checkbox input "false"
click at [1188, 459] on div "Abandoned Cart Disabled Settings Abandoned Cart Template without Variables Your…" at bounding box center [872, 234] width 1317 height 950
click at [921, 508] on link "Edit" at bounding box center [913, 516] width 48 height 22
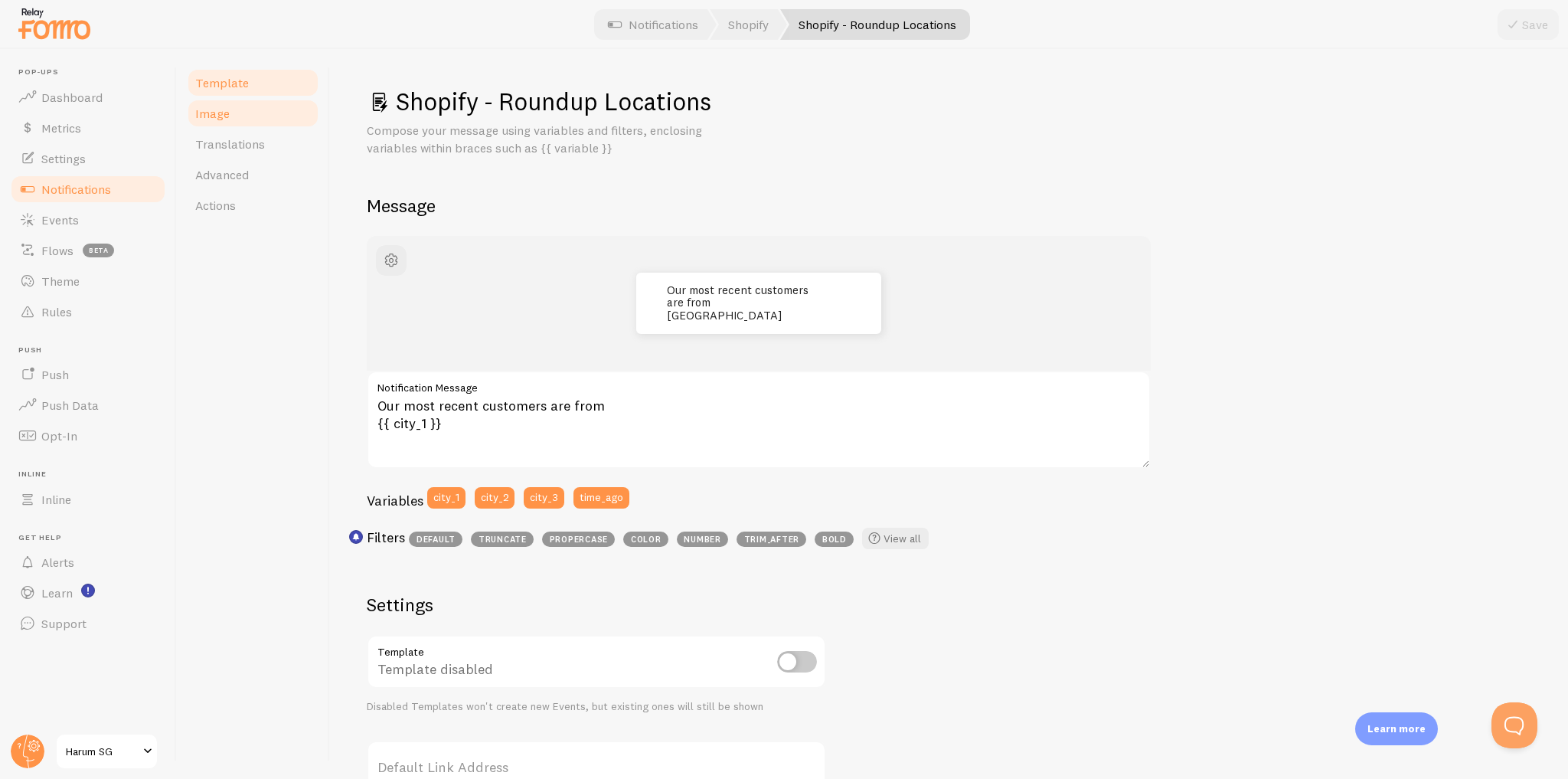
click at [255, 113] on link "Image" at bounding box center [253, 113] width 134 height 31
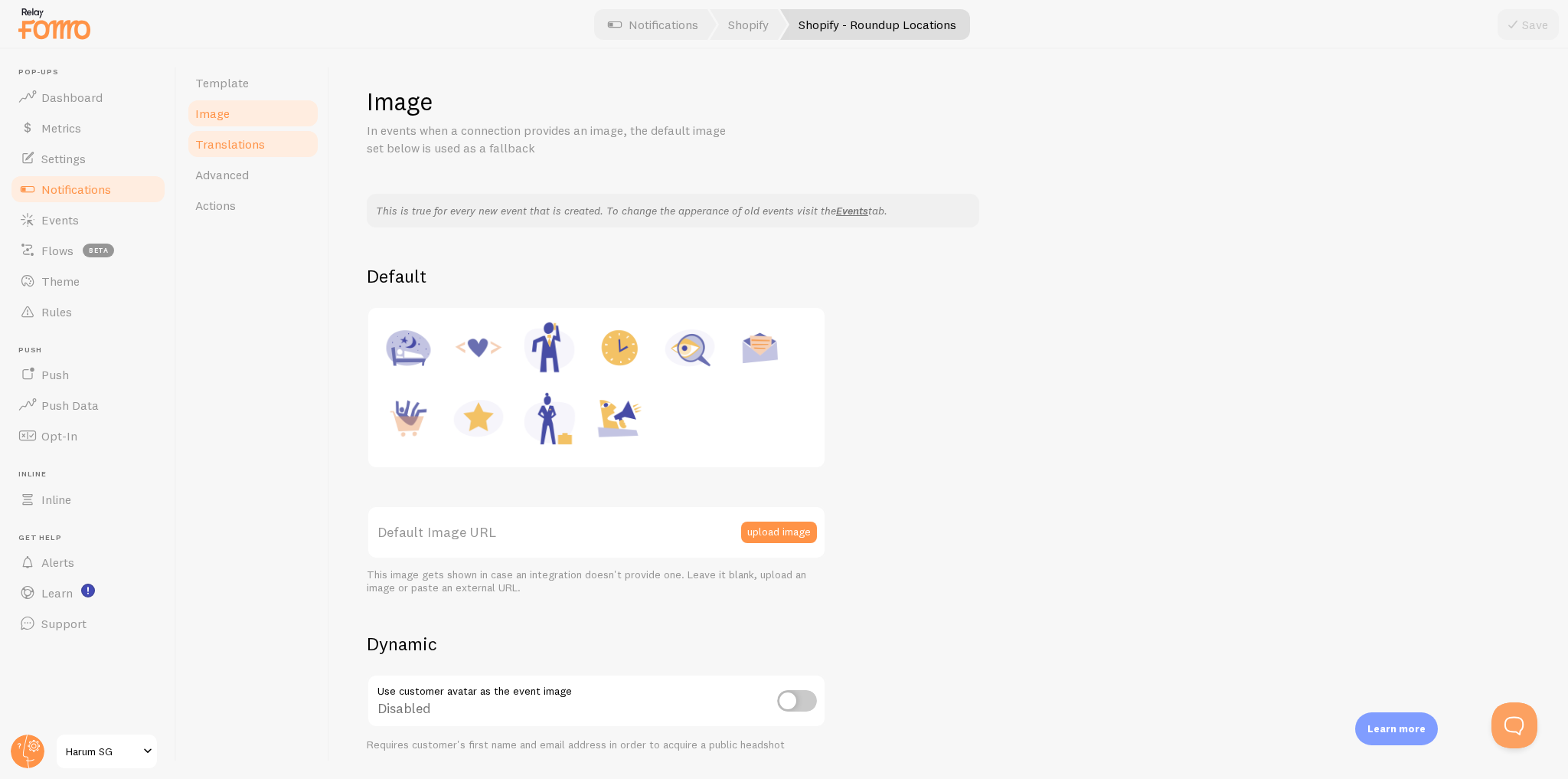
click at [260, 152] on link "Translations" at bounding box center [253, 144] width 134 height 31
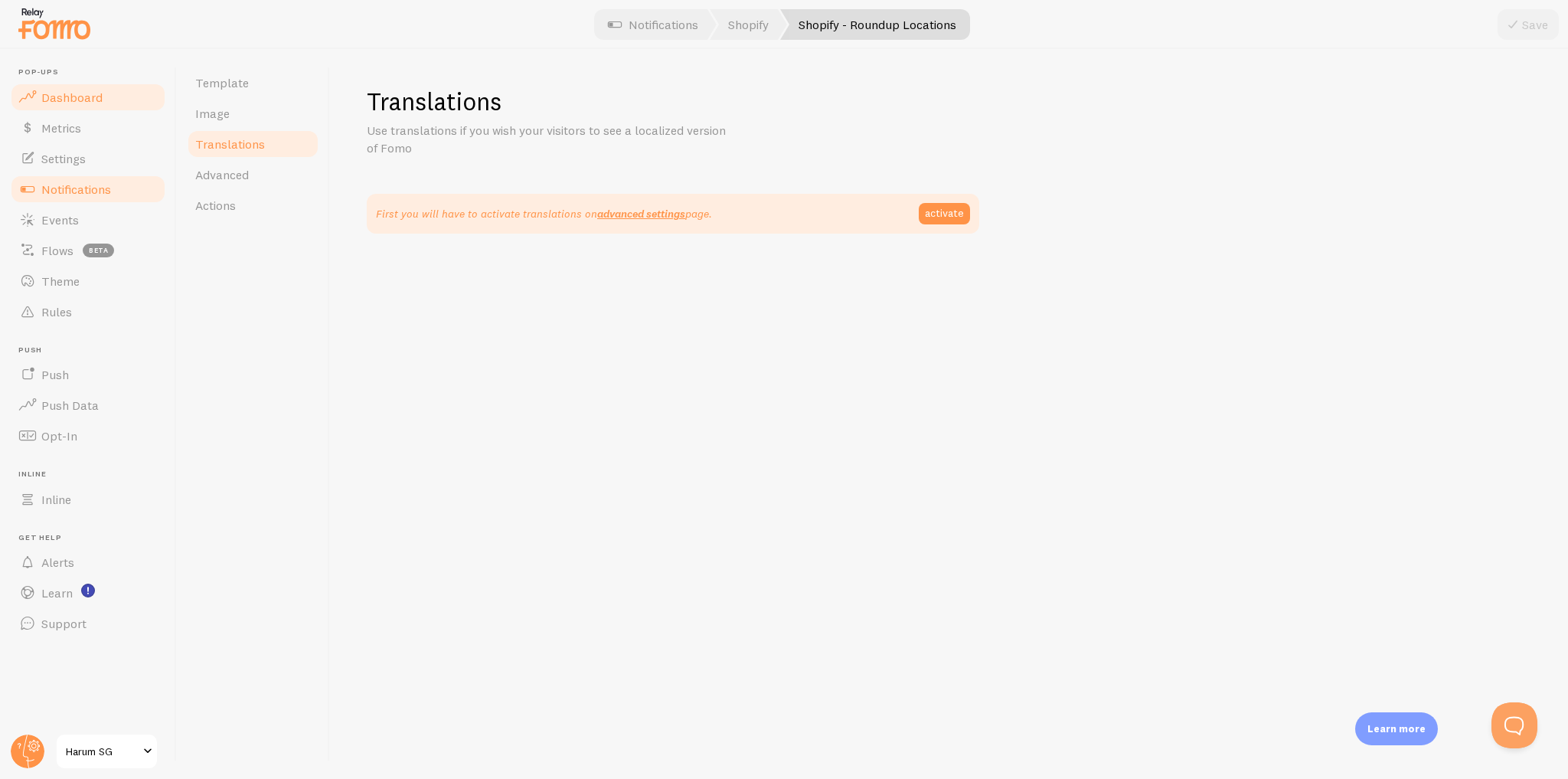
click at [85, 92] on span "Dashboard" at bounding box center [72, 97] width 61 height 15
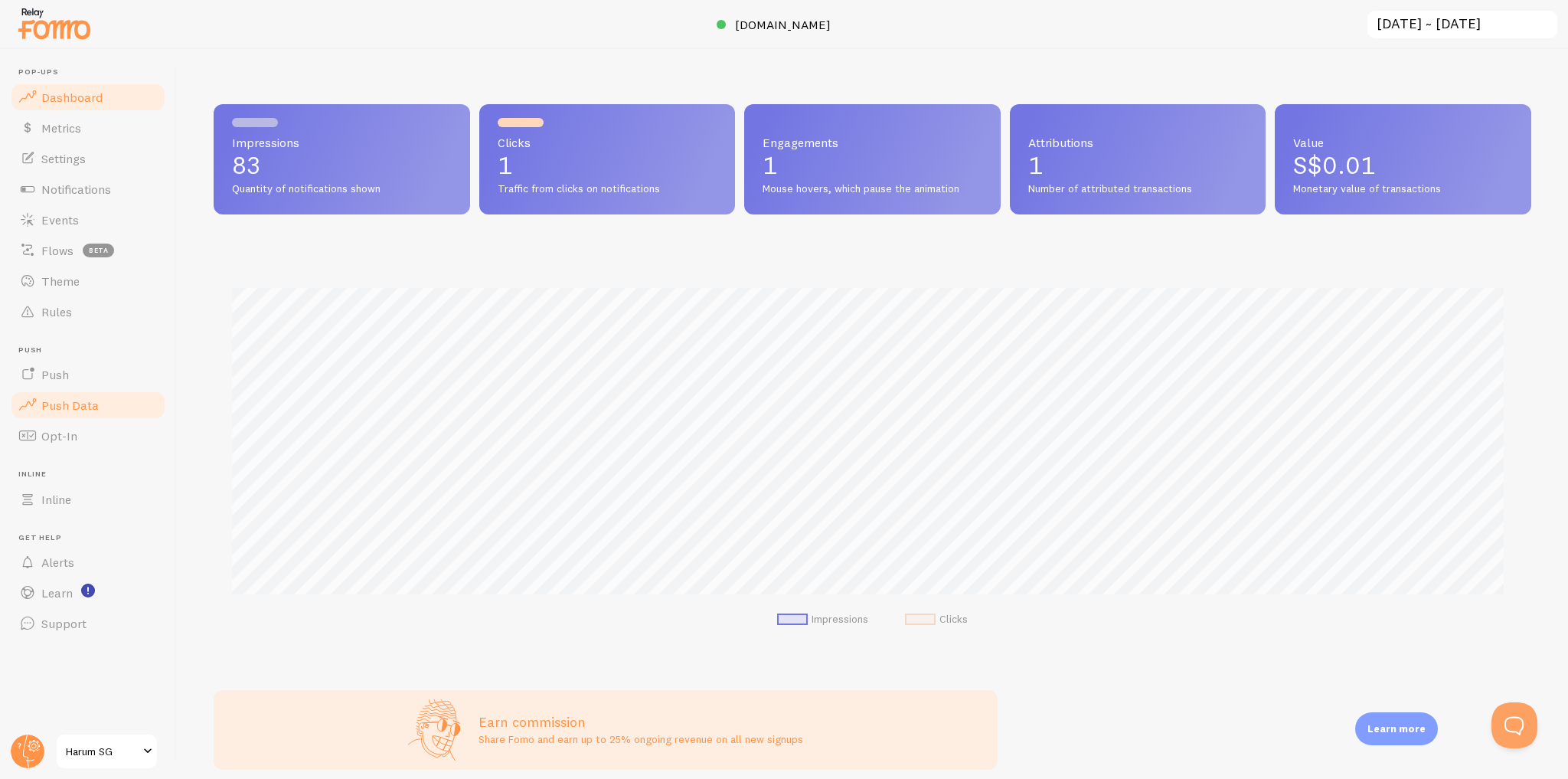
scroll to position [402, 1307]
click at [101, 401] on link "Push Data" at bounding box center [88, 405] width 158 height 31
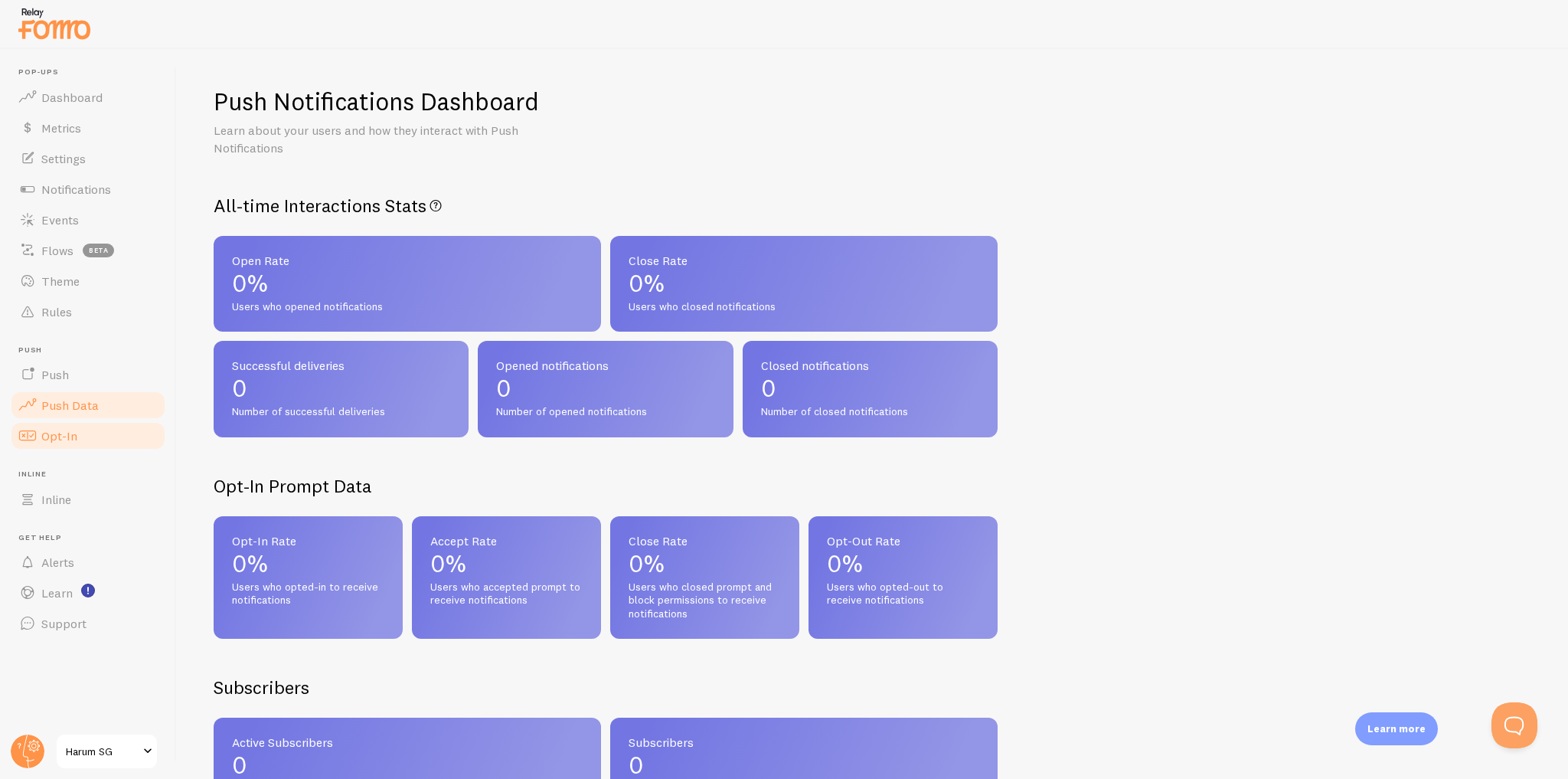
click at [127, 438] on link "Opt-In" at bounding box center [88, 436] width 158 height 31
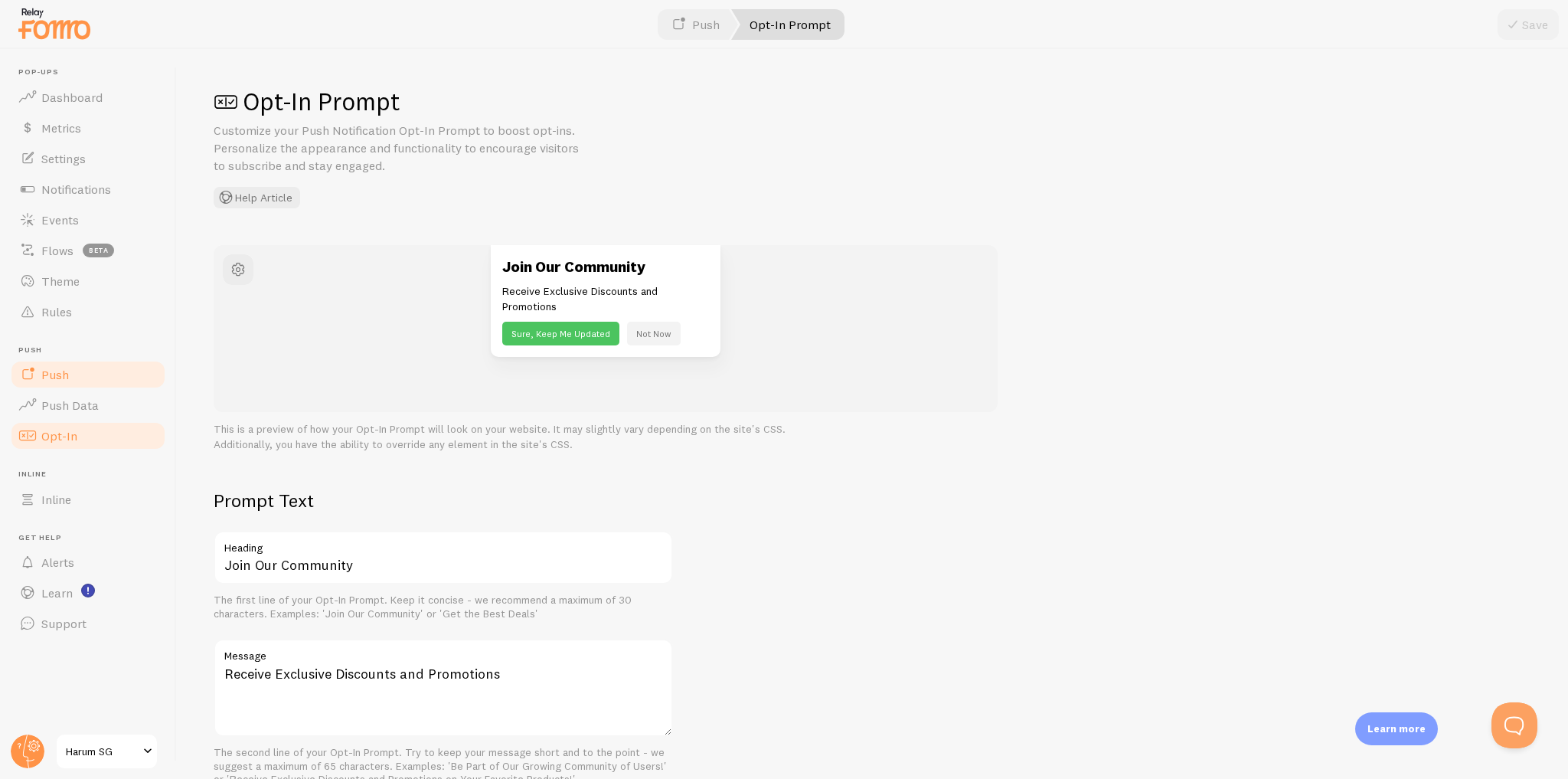
click at [116, 381] on link "Push" at bounding box center [88, 374] width 158 height 31
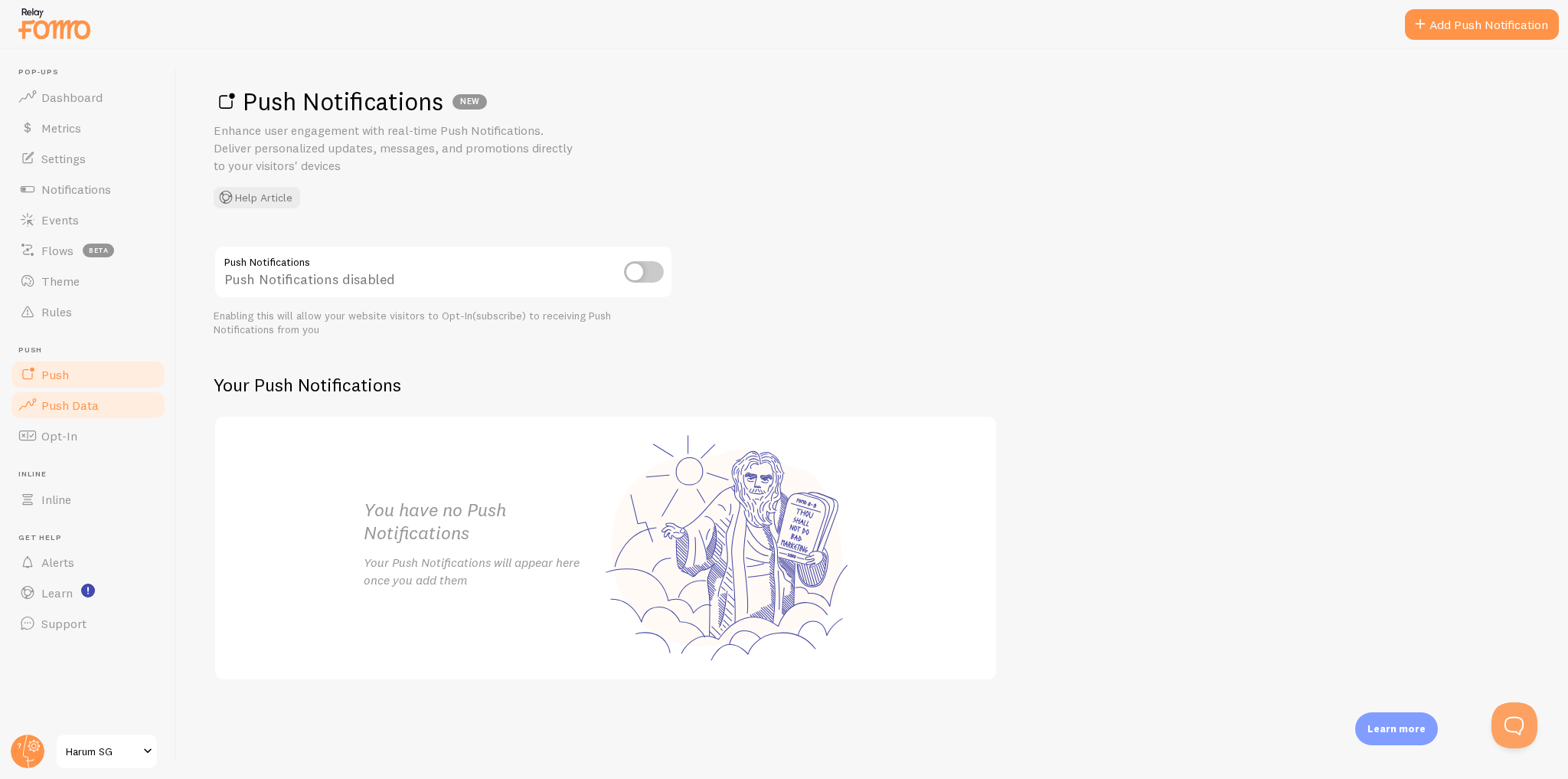
click at [114, 404] on link "Push Data" at bounding box center [88, 405] width 158 height 31
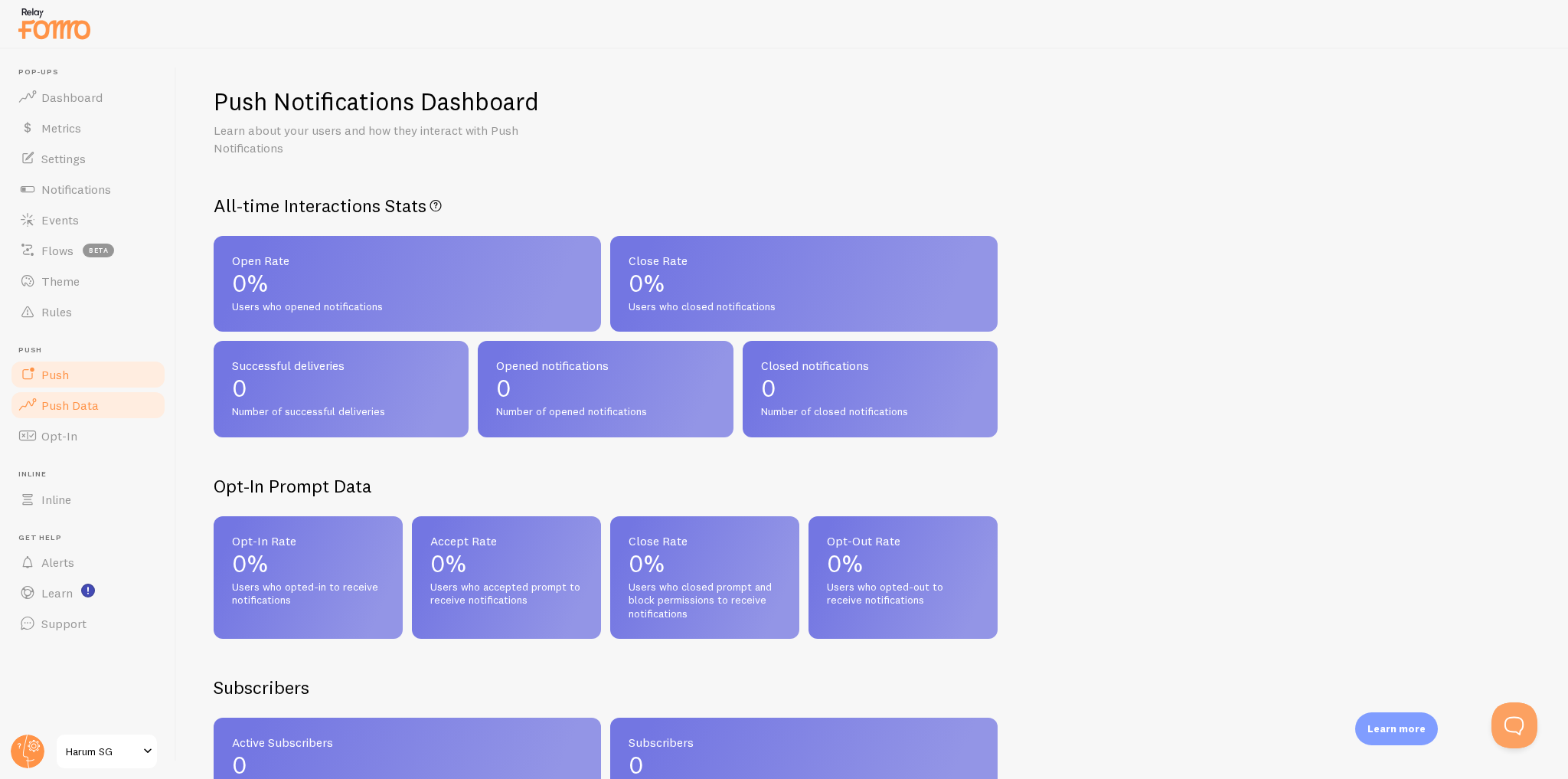
click at [97, 376] on link "Push" at bounding box center [88, 374] width 158 height 31
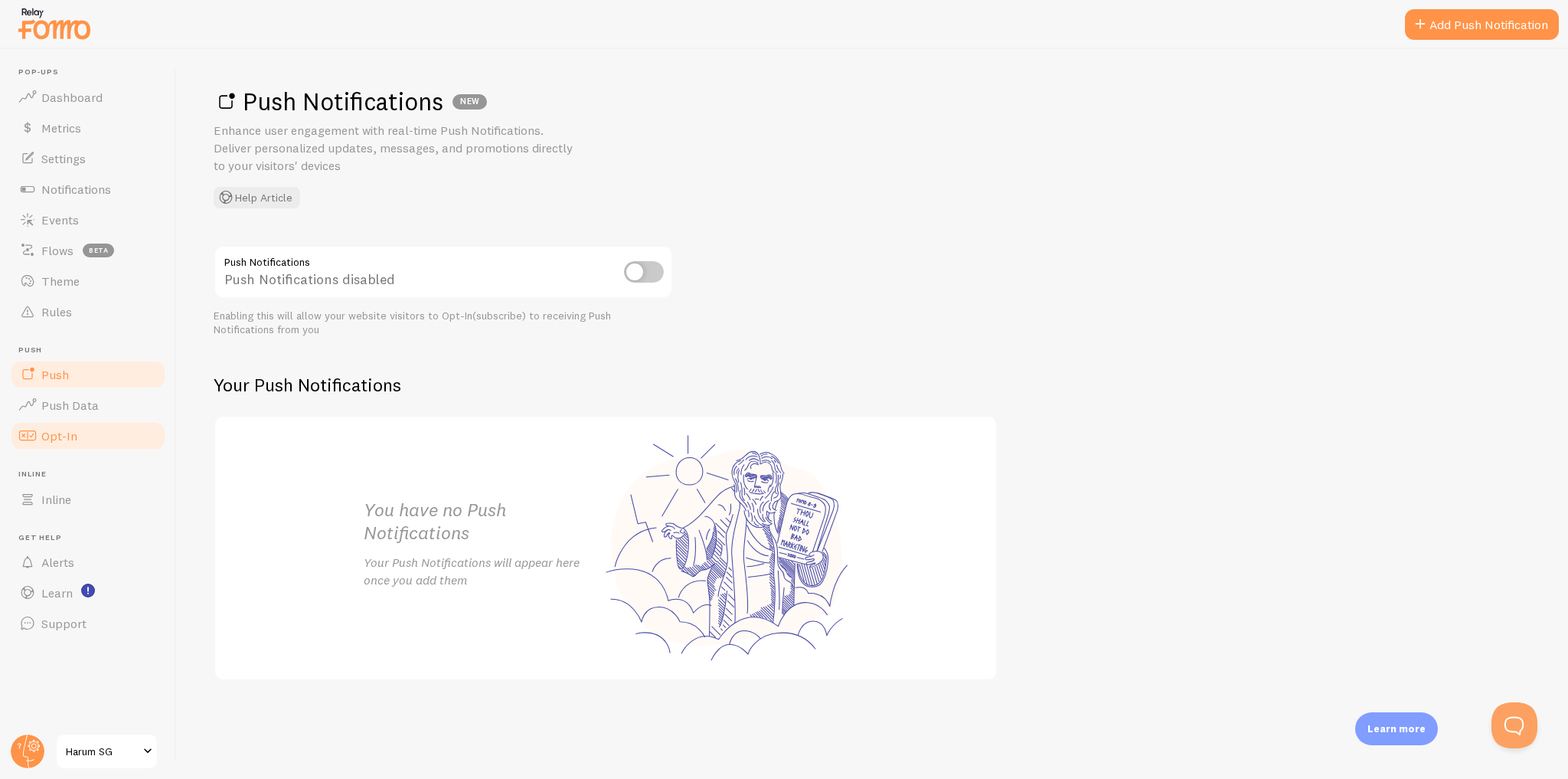
click at [88, 437] on link "Opt-In" at bounding box center [88, 436] width 158 height 31
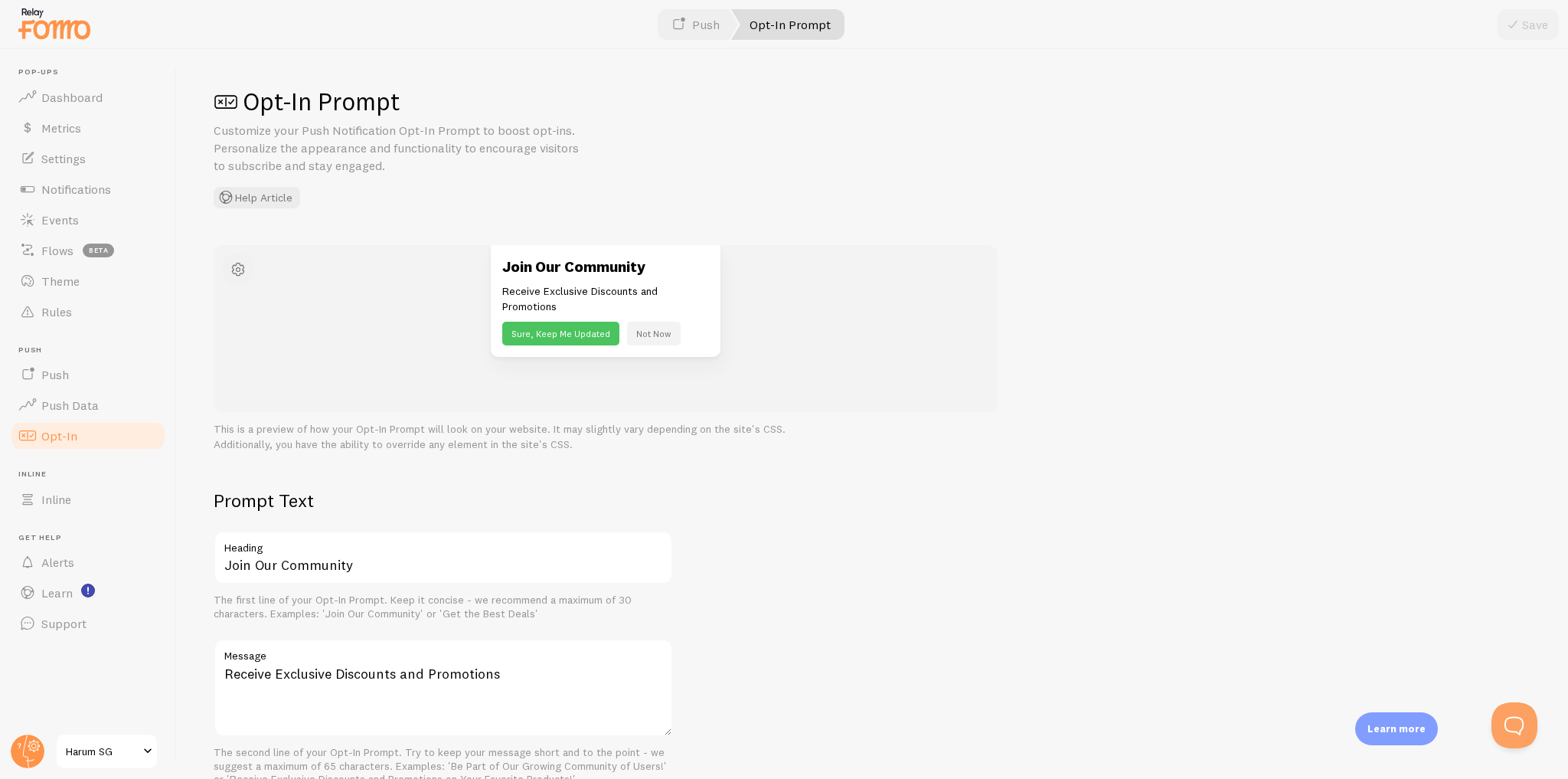
click at [238, 272] on span "button" at bounding box center [238, 270] width 18 height 18
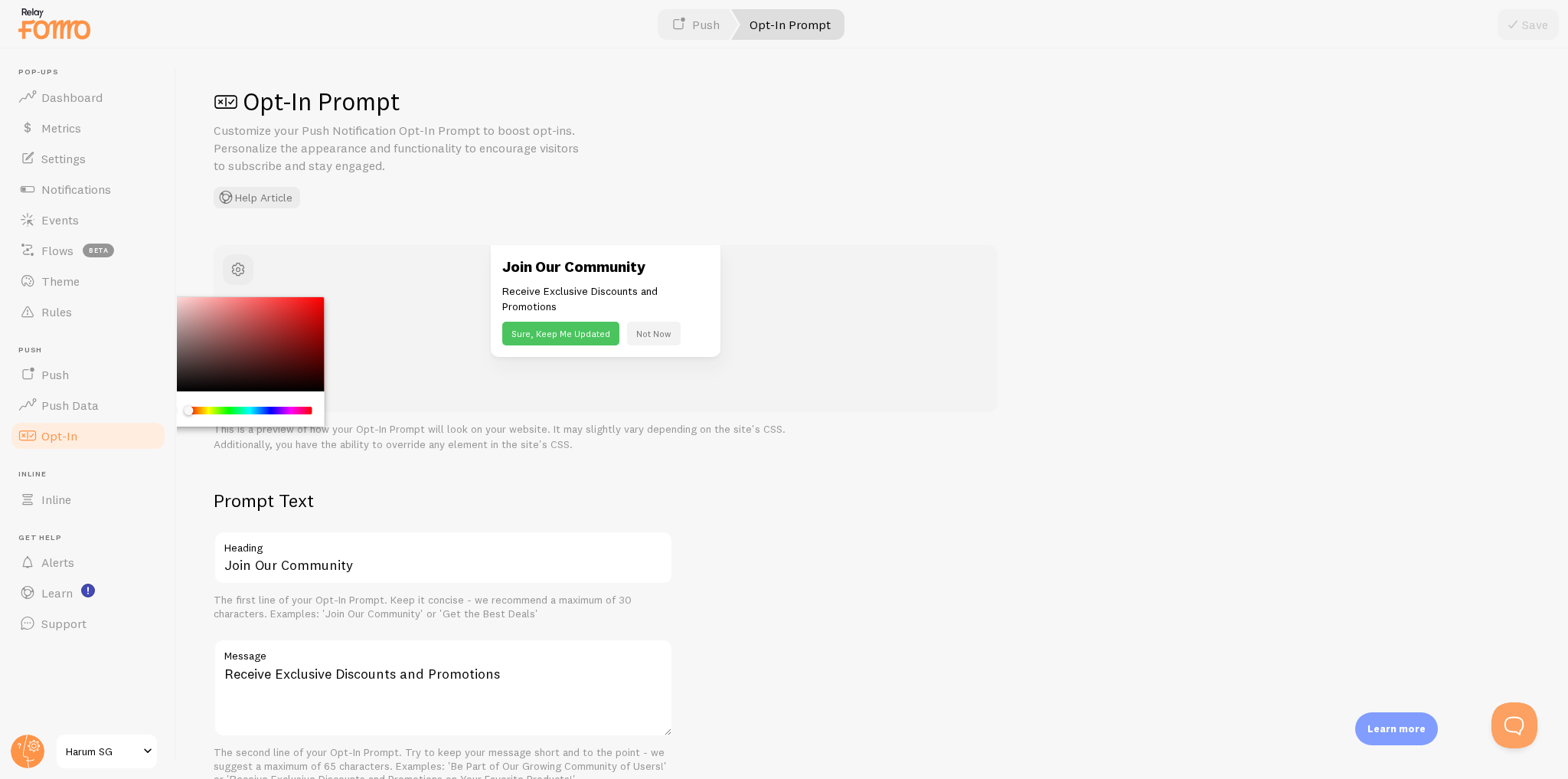
click at [863, 192] on div "Opt-In Prompt Customize your Push Notification Opt-In Prompt to boost opt-ins. …" at bounding box center [872, 146] width 1317 height 123
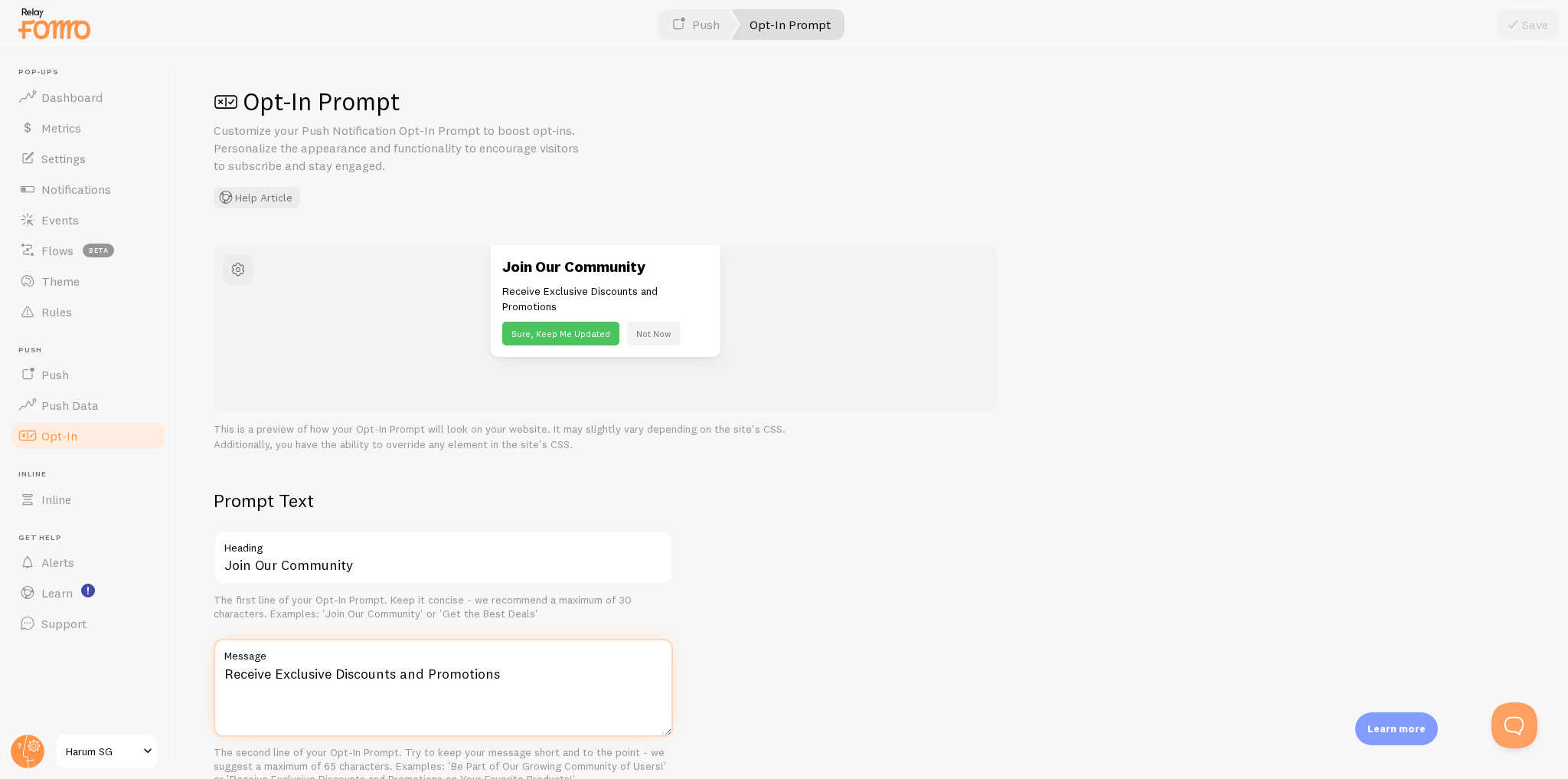
click at [410, 676] on textarea "Receive Exclusive Discounts and Promotions" at bounding box center [443, 687] width 459 height 98
paste textarea "Be the first to know about new scents, promos & restocks!"
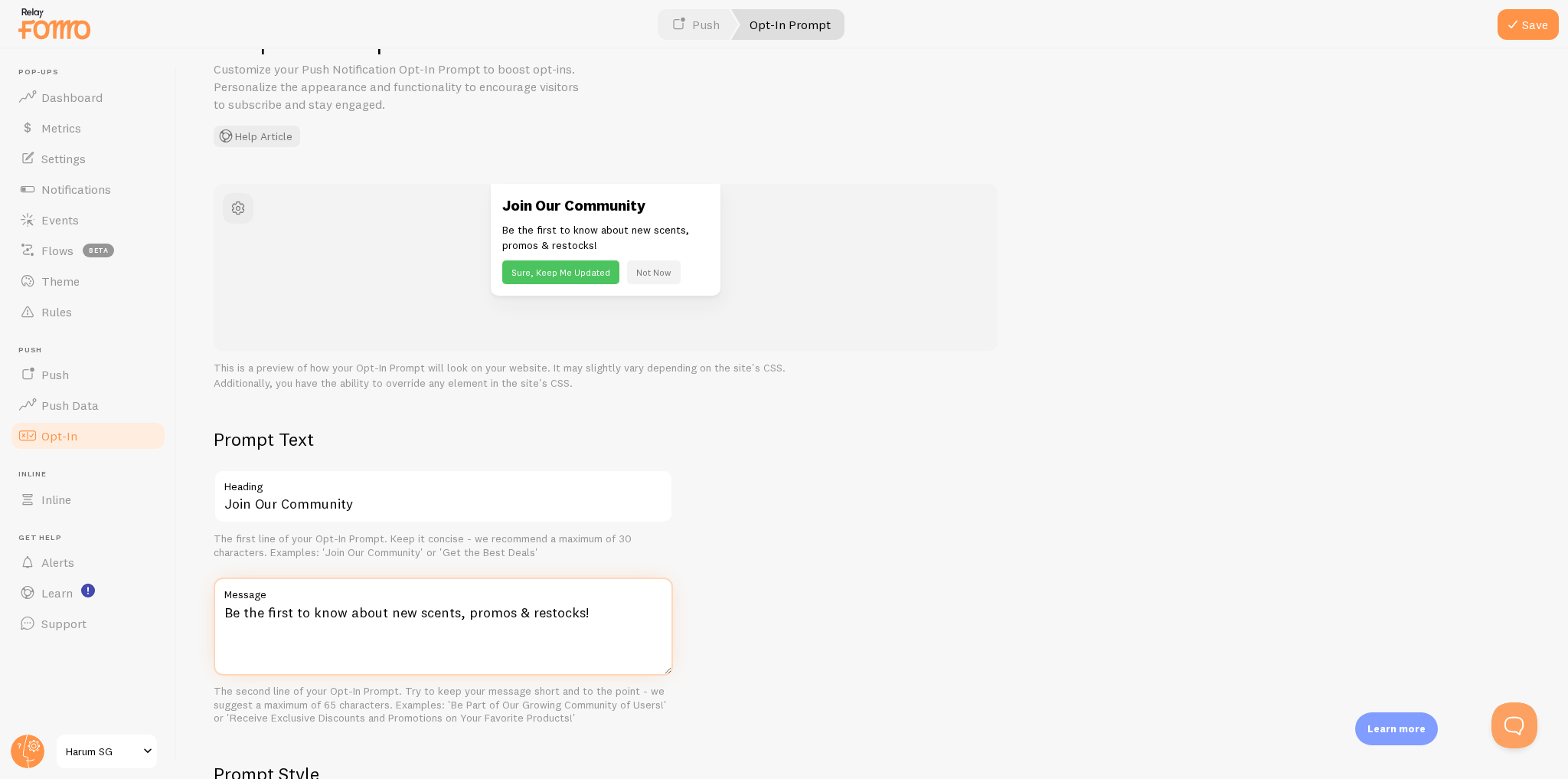
type textarea "Be the first to know about new scents, promos & restocks!"
click at [801, 597] on div "Prompt Text Join Our Community Heading The first line of your Opt-In Prompt. Ke…" at bounding box center [872, 773] width 1317 height 691
click at [330, 512] on input "Join Our Community" at bounding box center [443, 496] width 459 height 54
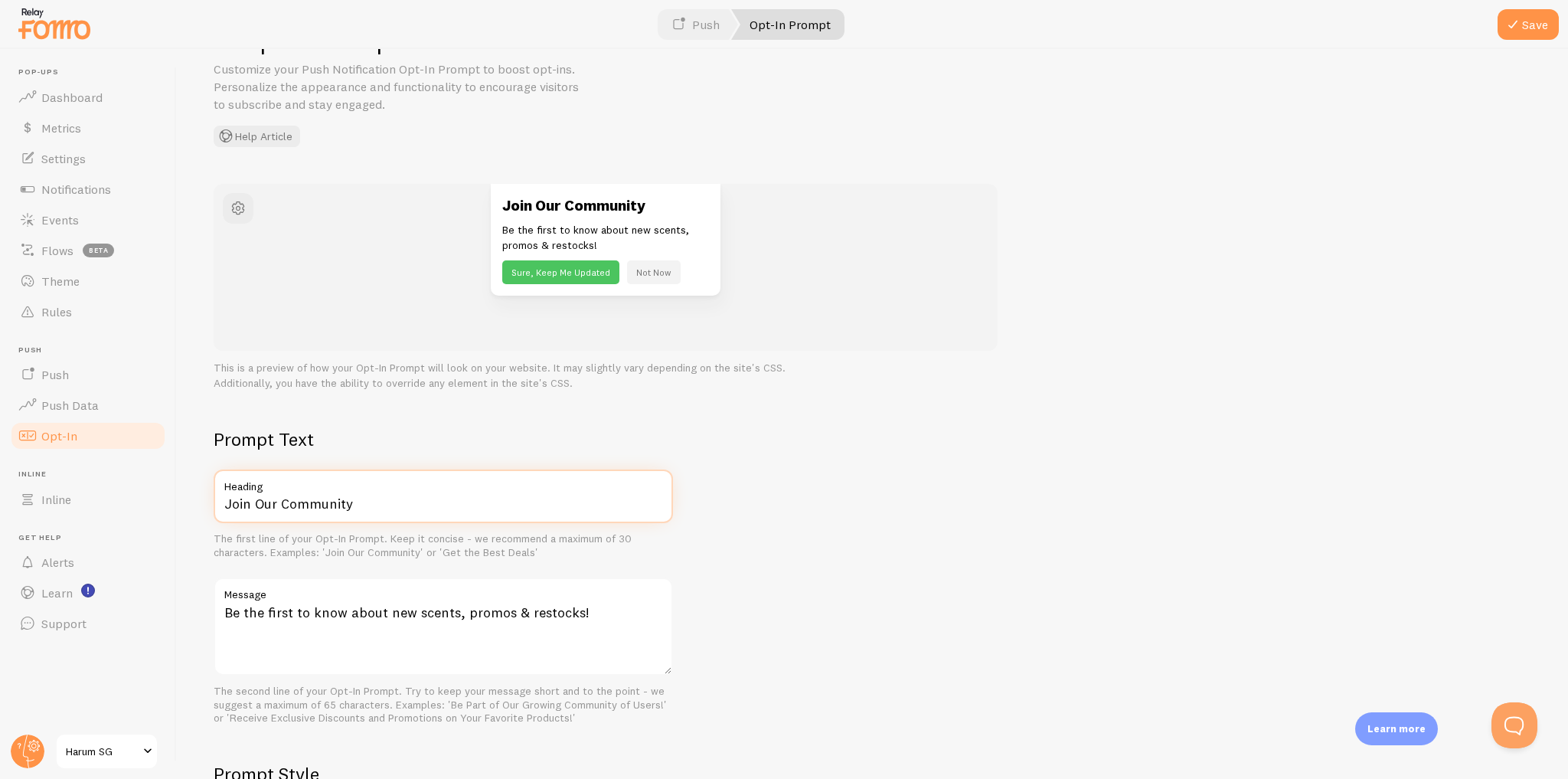
paste input "💎 Join the Harum.sg Famil"
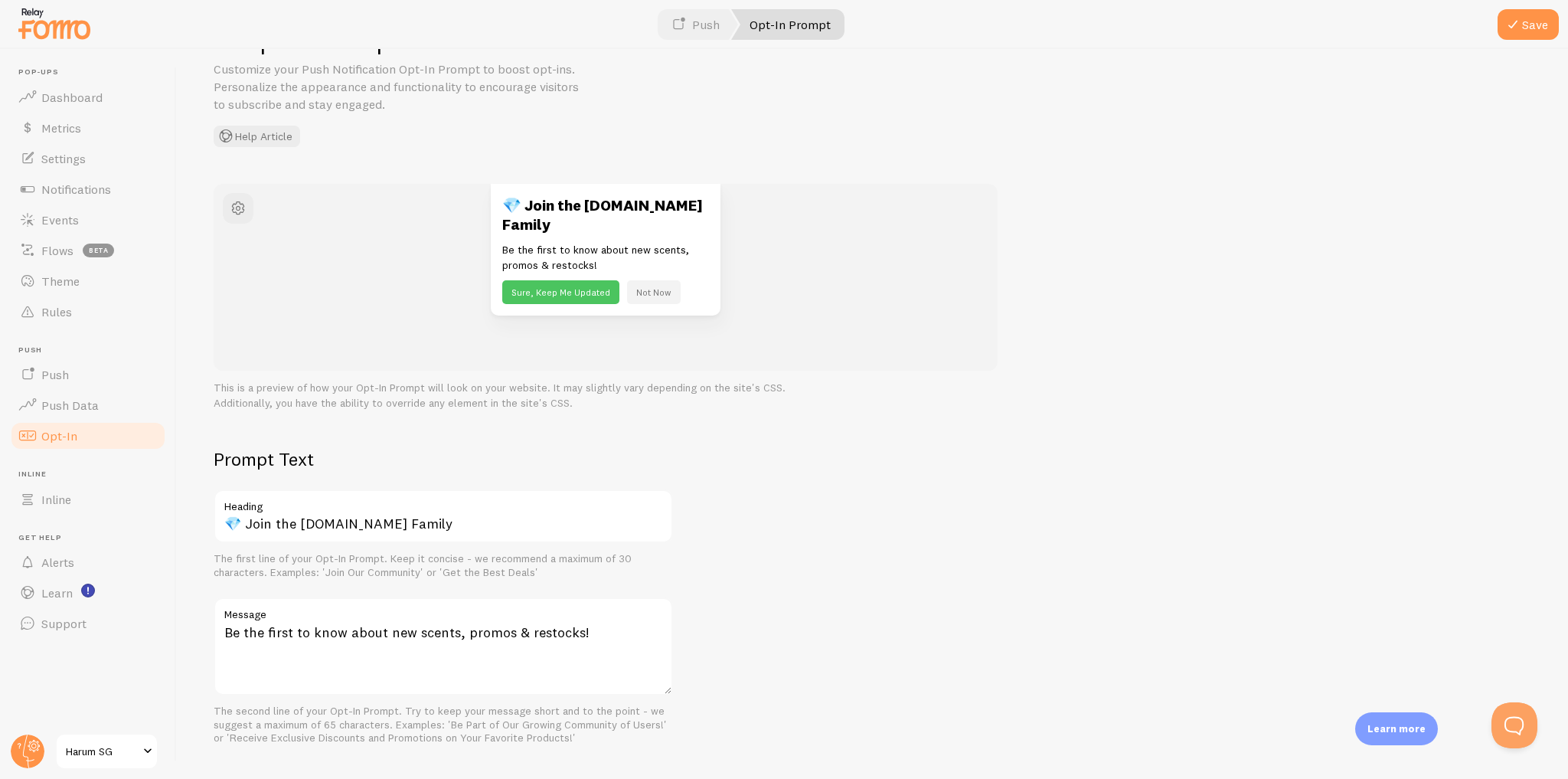
click at [784, 491] on div "Prompt Text 💎 Join the Harum.sg Family Heading The first line of your Opt-In Pr…" at bounding box center [872, 792] width 1317 height 691
drag, startPoint x: 361, startPoint y: 499, endPoint x: 299, endPoint y: 502, distance: 62.1
click at [299, 502] on input "💎 Join the Harum.sg Family" at bounding box center [443, 516] width 459 height 54
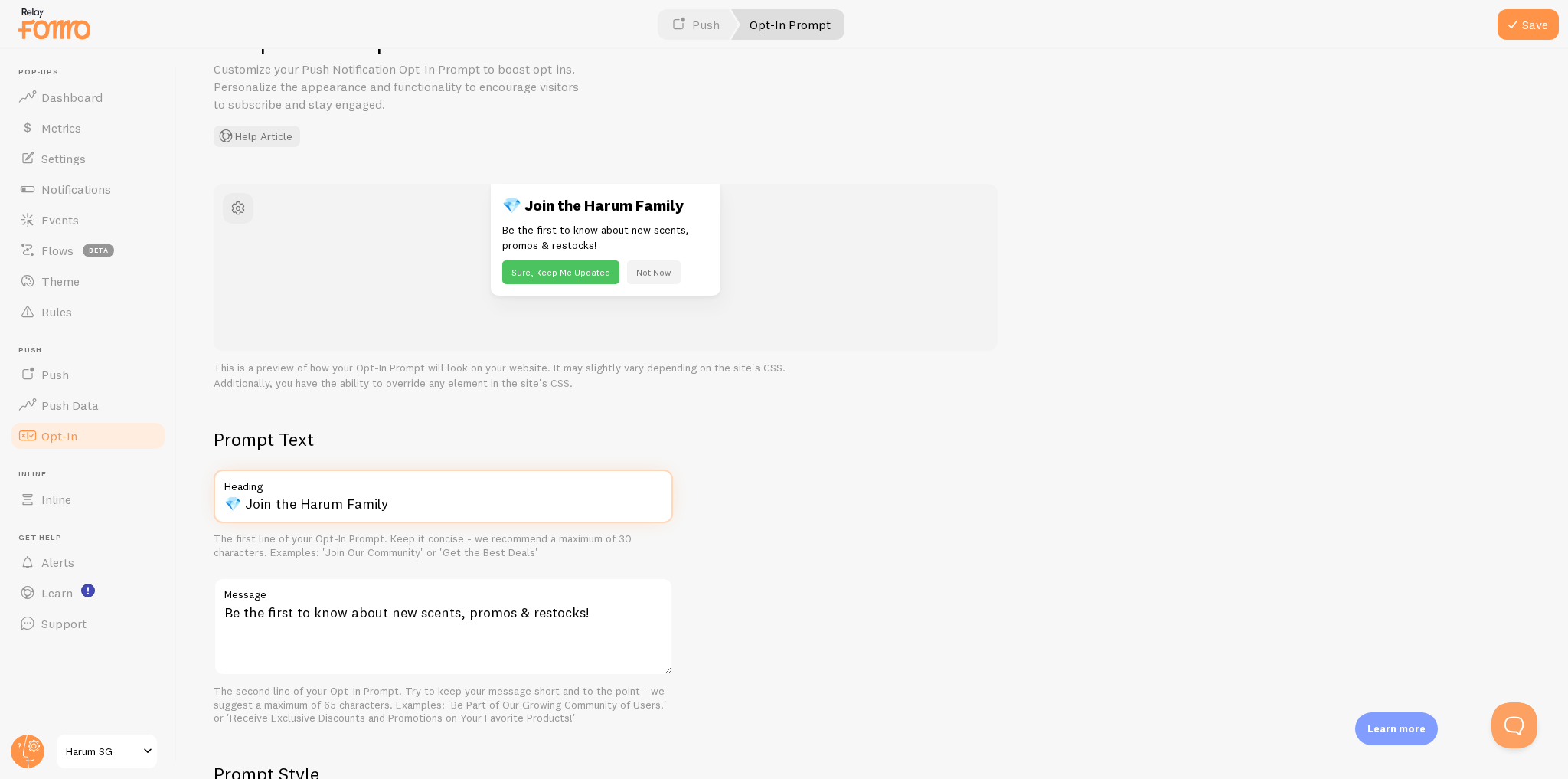
type input "💎 Join the Harum Family"
click at [772, 453] on div "Prompt Text 💎 Join the Harum Family Heading The first line of your Opt-In Promp…" at bounding box center [872, 773] width 1317 height 691
click at [615, 603] on textarea "Be the first to know about new scents, promos & restocks!" at bounding box center [443, 626] width 459 height 98
click at [840, 557] on div "Prompt Text 💎 Join the Harum Family Heading The first line of your Opt-In Promp…" at bounding box center [872, 773] width 1317 height 691
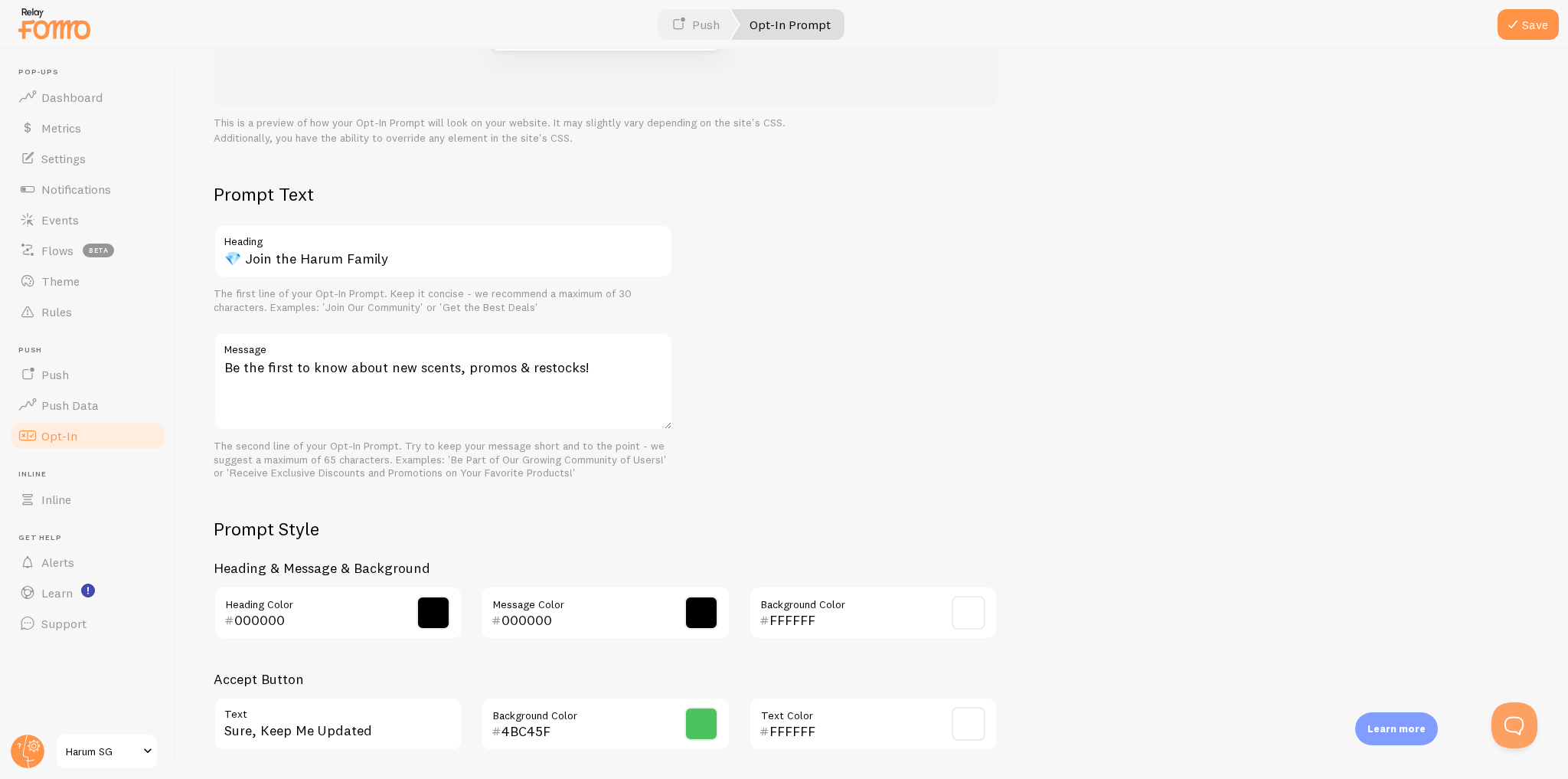
scroll to position [475, 0]
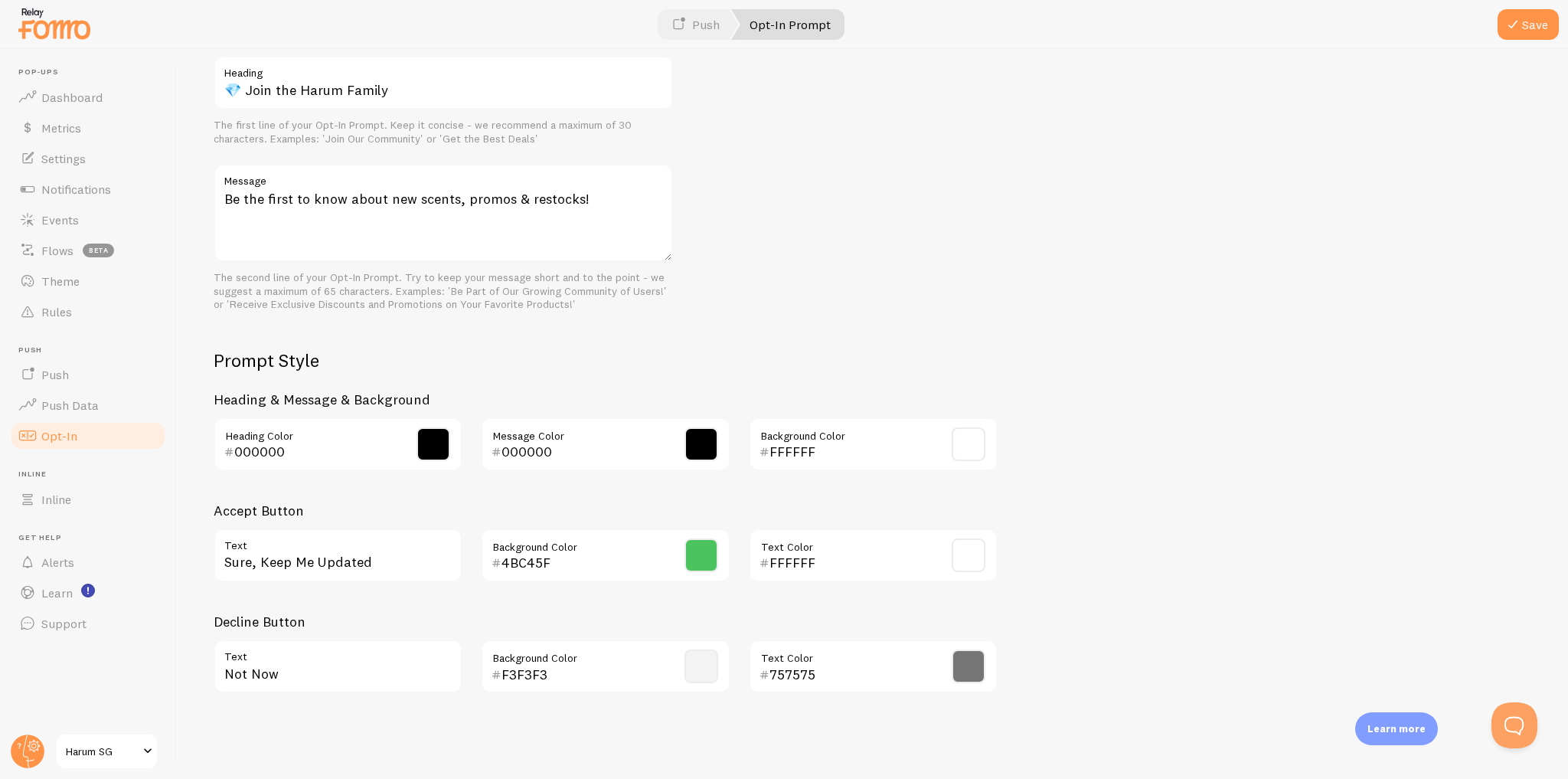
click at [636, 559] on input "4BC45F" at bounding box center [583, 563] width 163 height 18
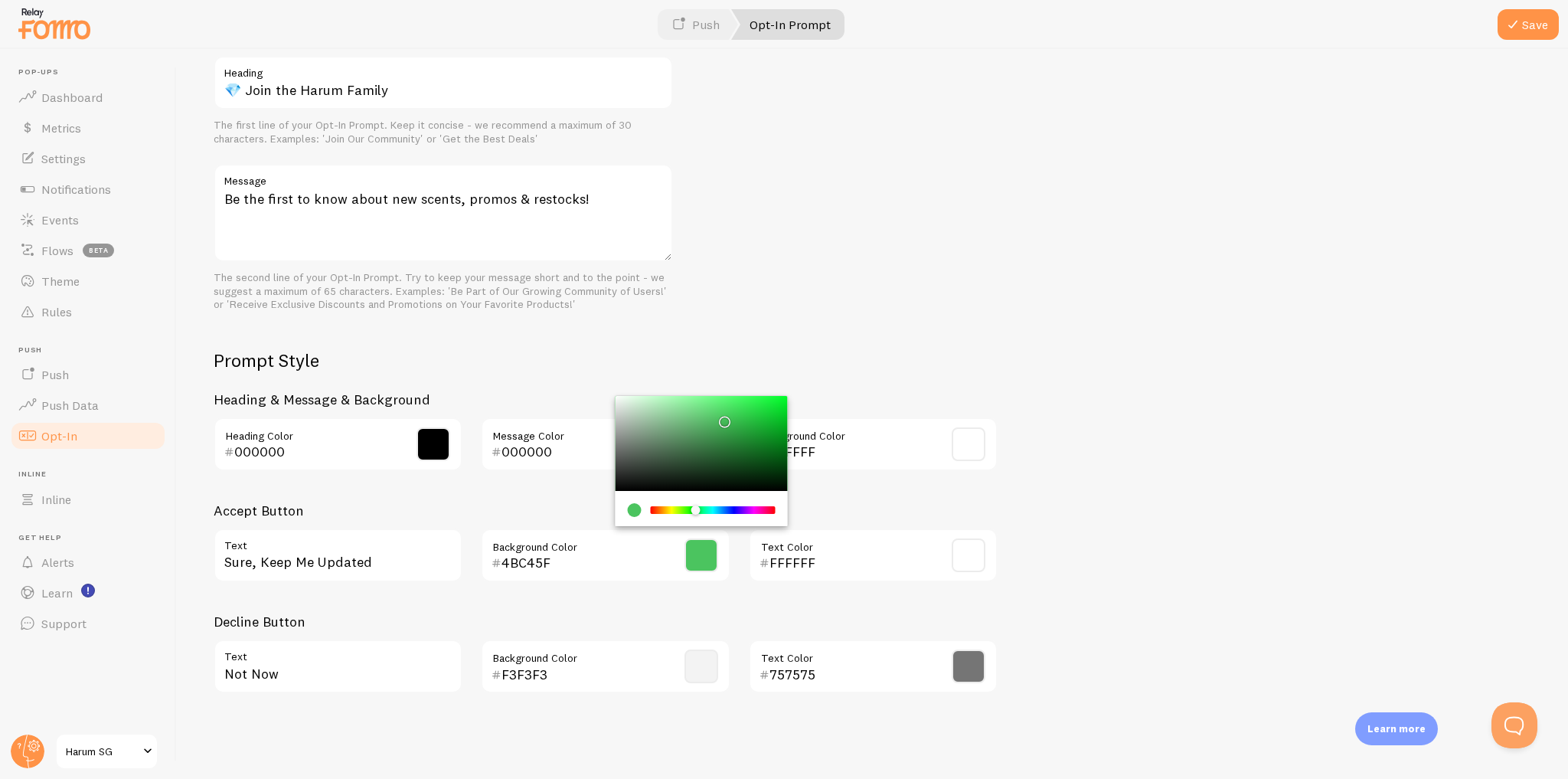
click at [569, 560] on input "4BC45F" at bounding box center [583, 563] width 163 height 18
paste input "0fa4a9"
click at [1142, 510] on div "Prompt Text 💎 Join the Harum Family Heading The first line of your Opt-In Promp…" at bounding box center [872, 359] width 1317 height 691
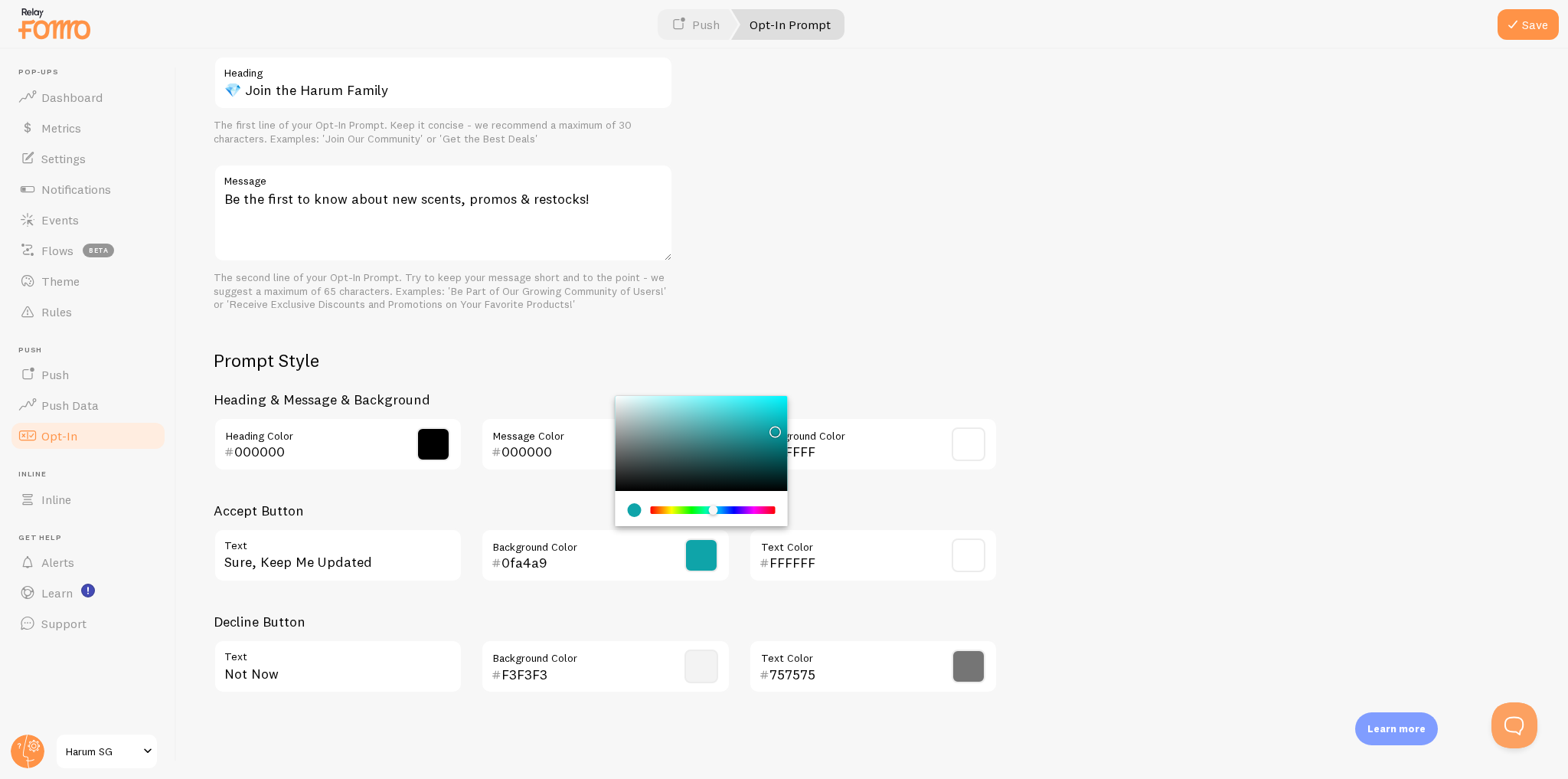
click at [665, 557] on input "0fa4a9" at bounding box center [583, 563] width 163 height 18
click at [545, 561] on input "0fa4a9" at bounding box center [583, 563] width 163 height 18
click at [544, 561] on input "0fa4a9" at bounding box center [583, 563] width 163 height 18
paste input "09688"
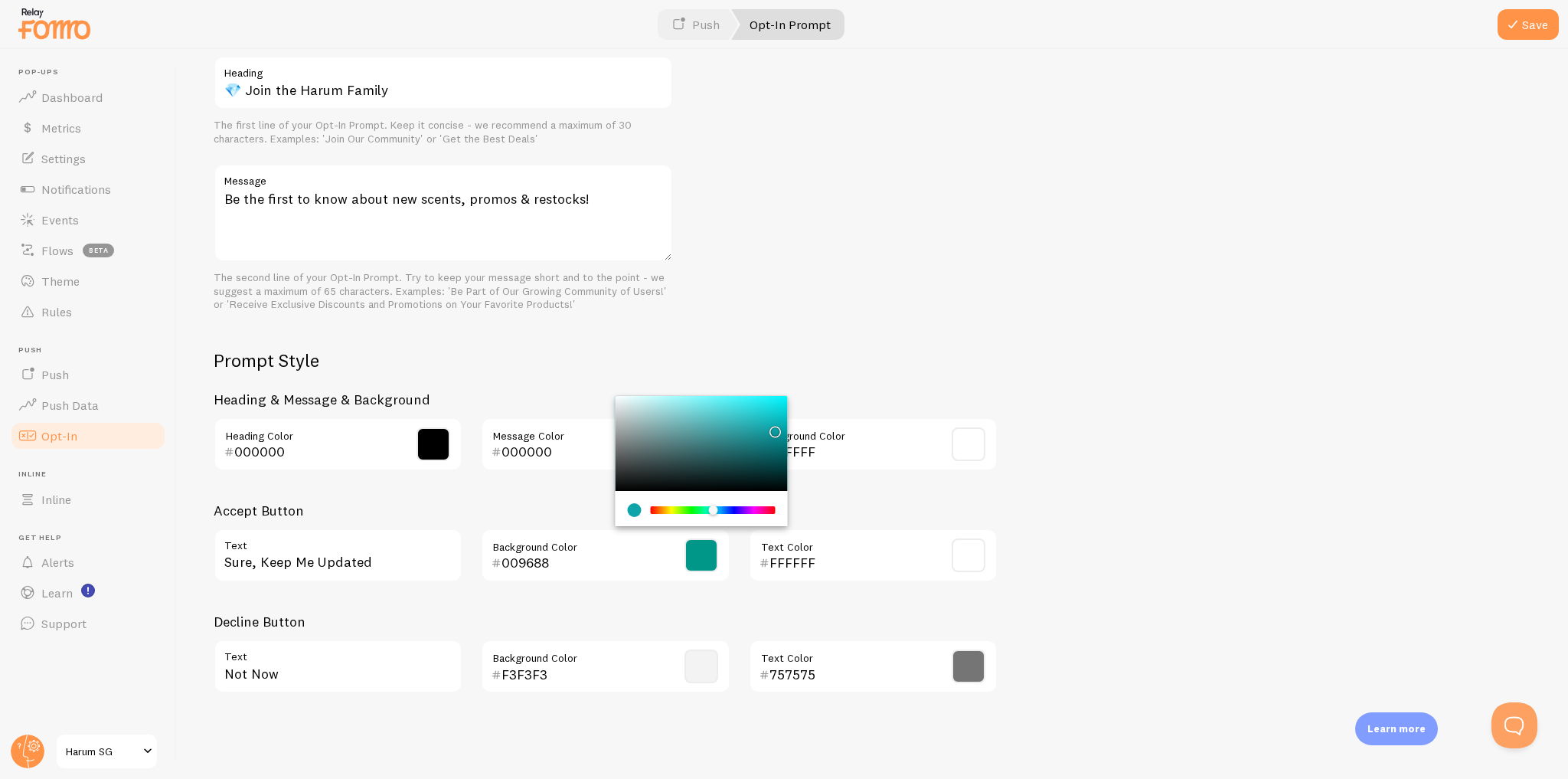
type input "009688"
click at [1120, 447] on div "Prompt Text 💎 Join the Harum Family Heading The first line of your Opt-In Promp…" at bounding box center [872, 359] width 1317 height 691
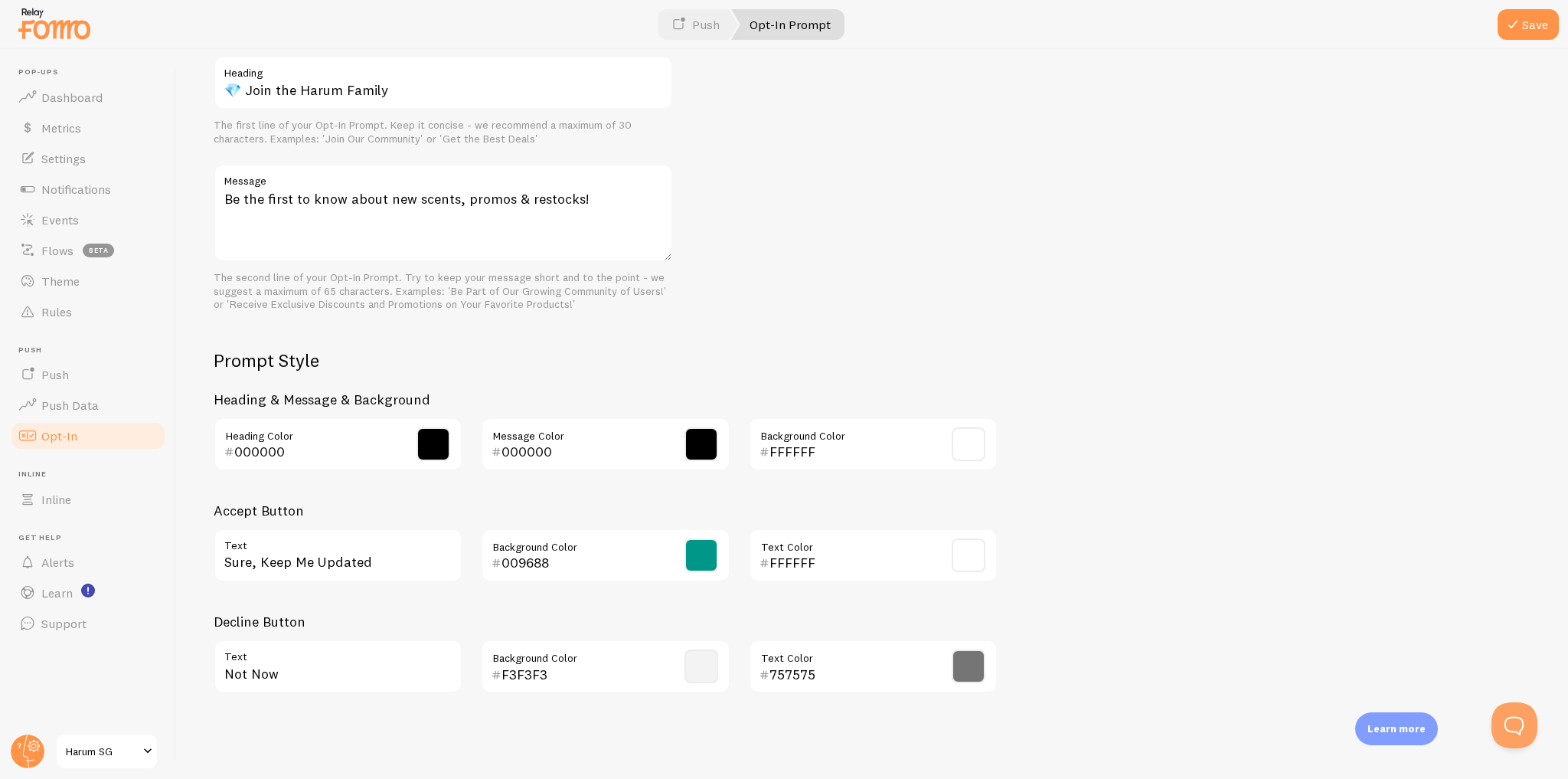
click at [331, 449] on input "000000" at bounding box center [316, 451] width 163 height 18
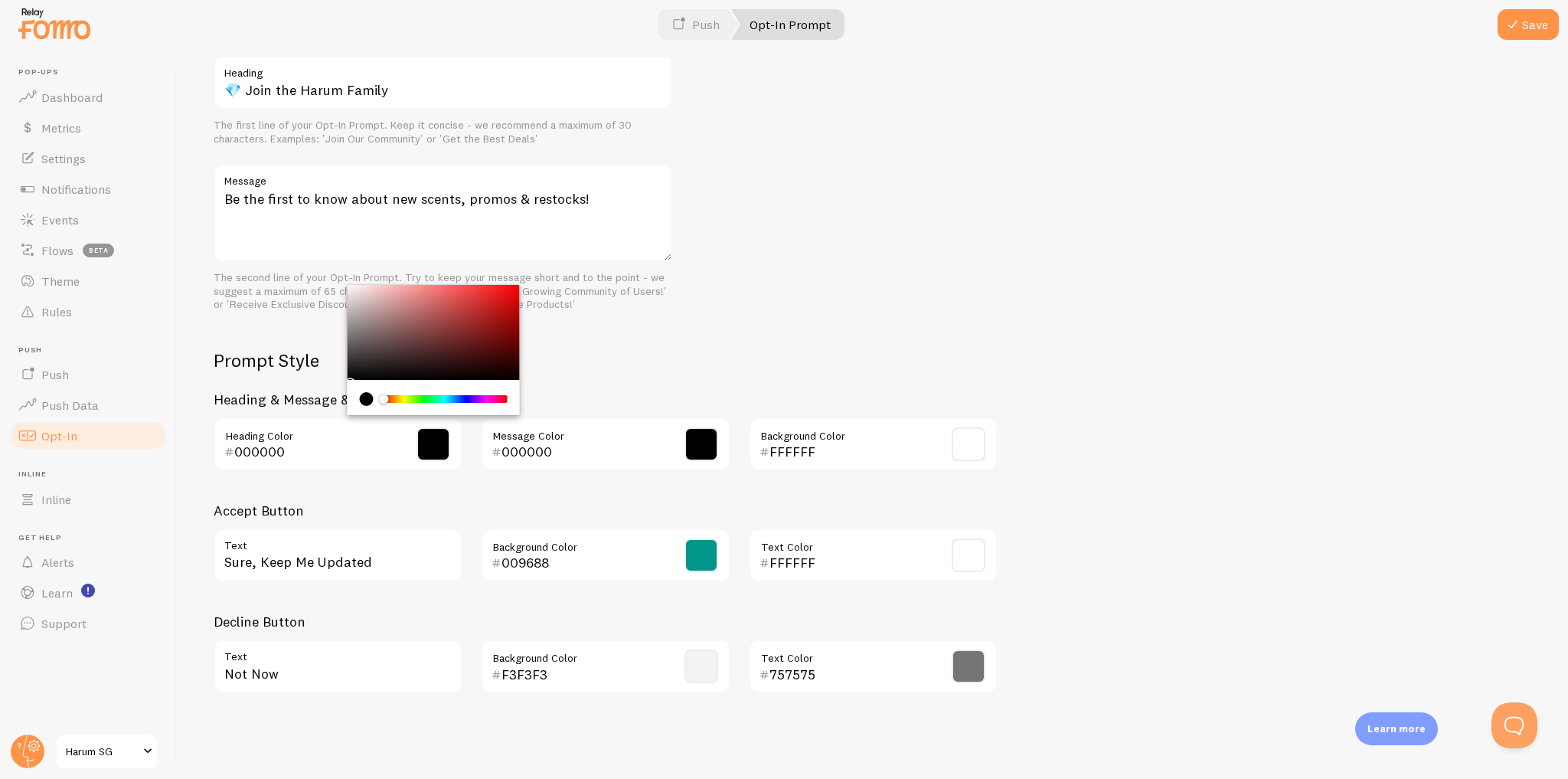
click at [331, 449] on input "000000" at bounding box center [316, 451] width 163 height 18
type input "212121"
click at [551, 449] on input "000000" at bounding box center [583, 451] width 163 height 18
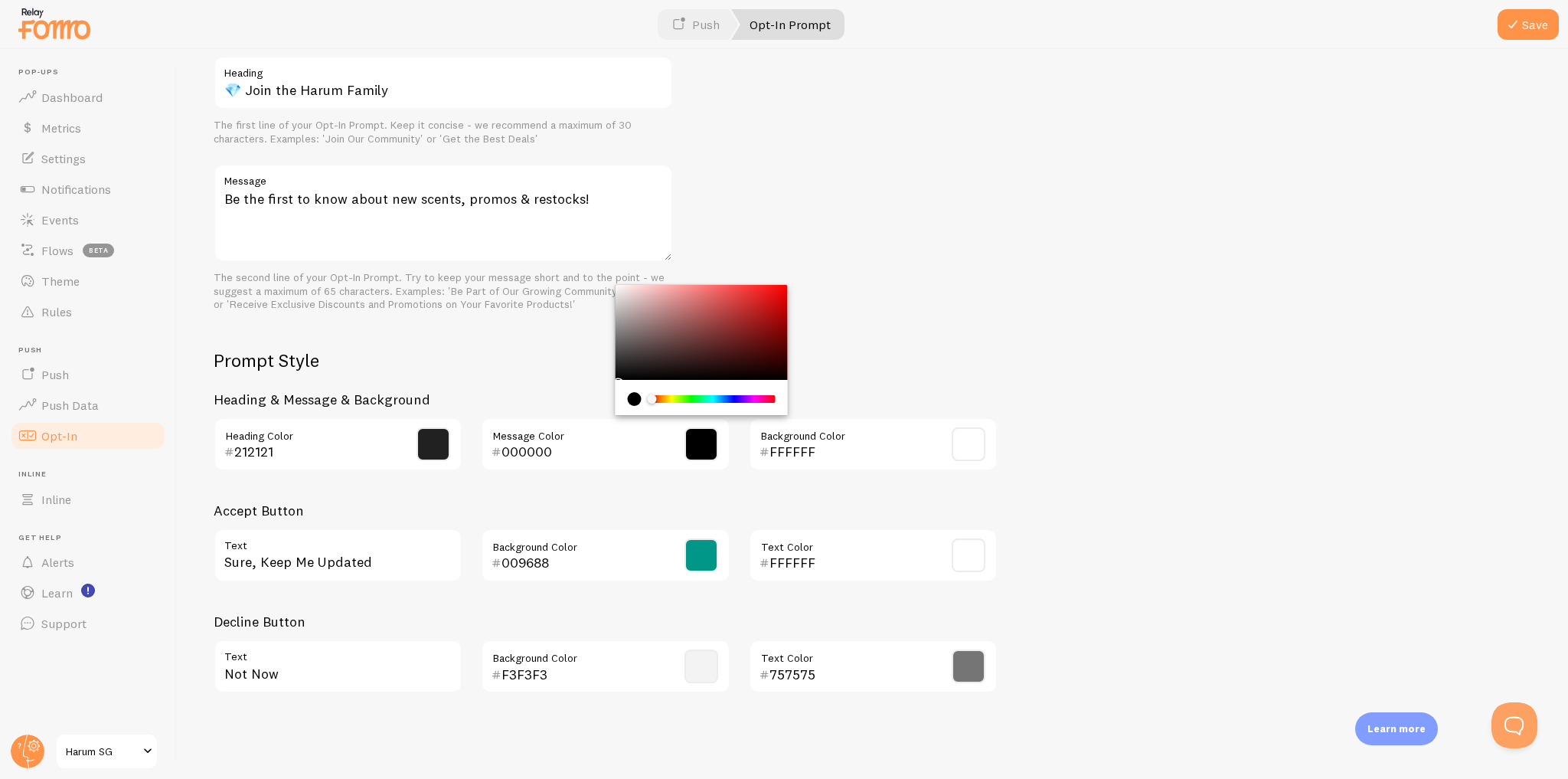
click at [551, 449] on input "000000" at bounding box center [583, 451] width 163 height 18
type input "212121"
click at [1199, 395] on div "Prompt Text 💎 Join the Harum Family Heading The first line of your Opt-In Promp…" at bounding box center [872, 359] width 1317 height 691
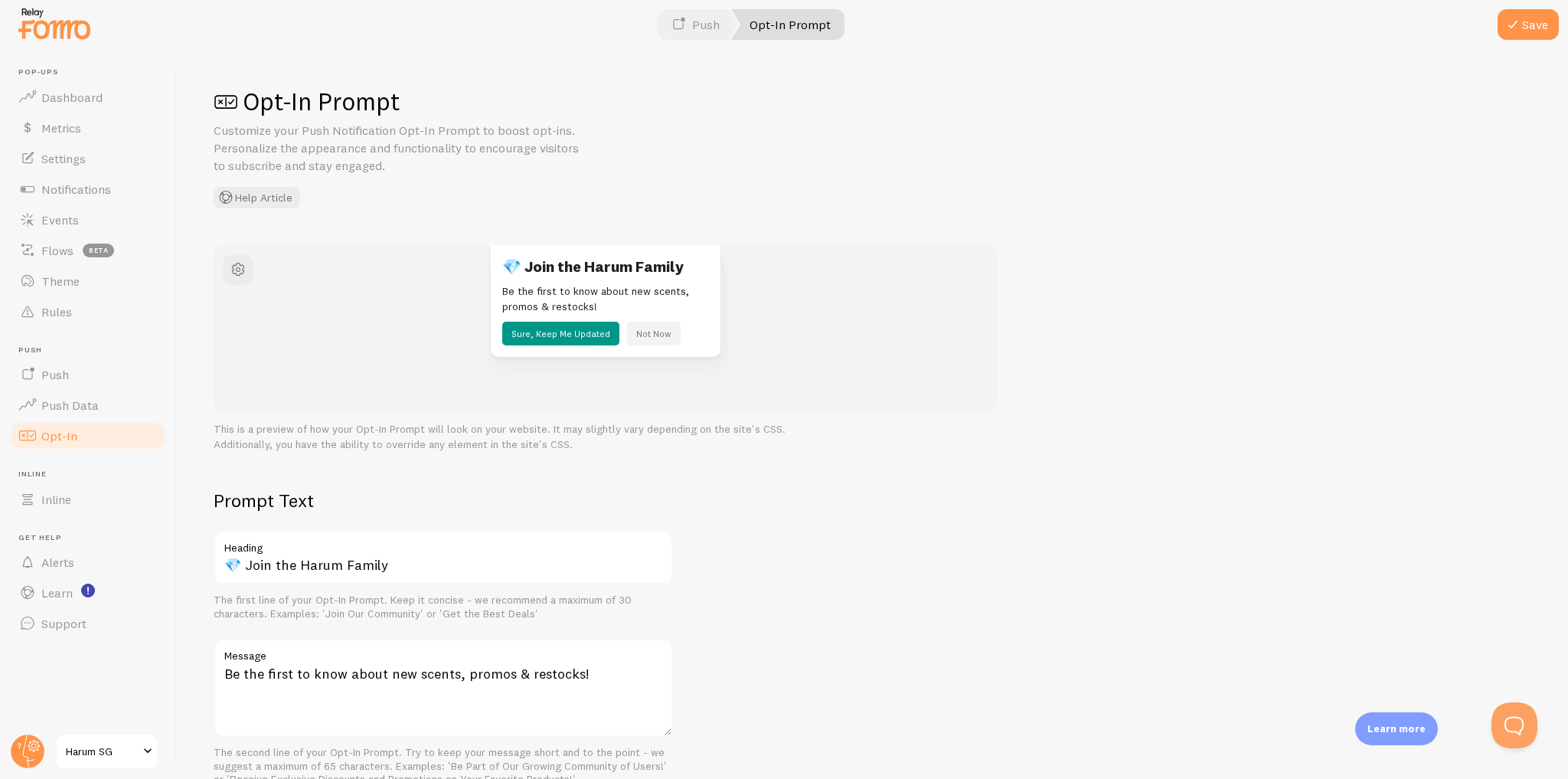
scroll to position [183, 0]
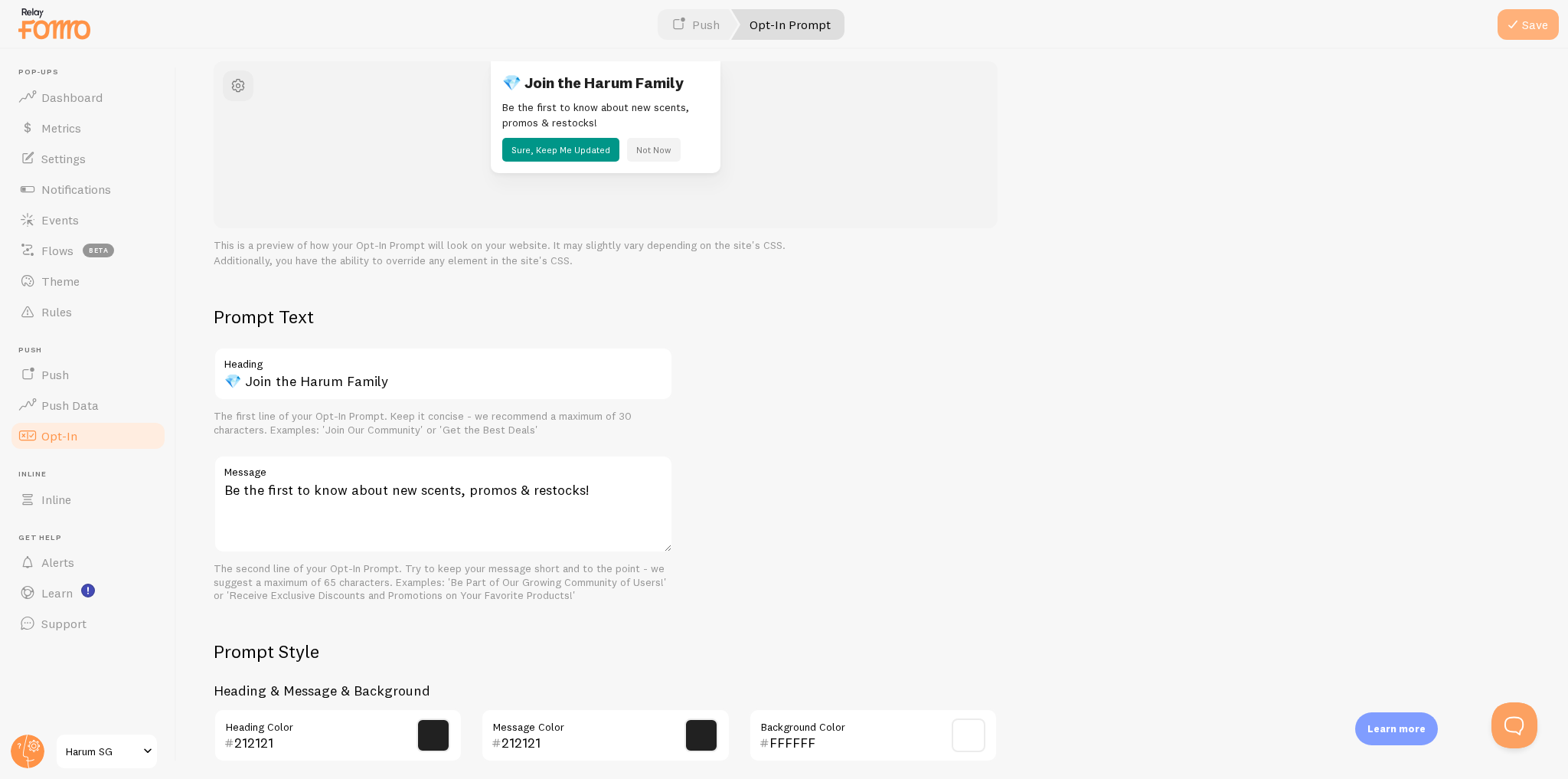
click at [1518, 25] on span at bounding box center [1513, 25] width 18 height 18
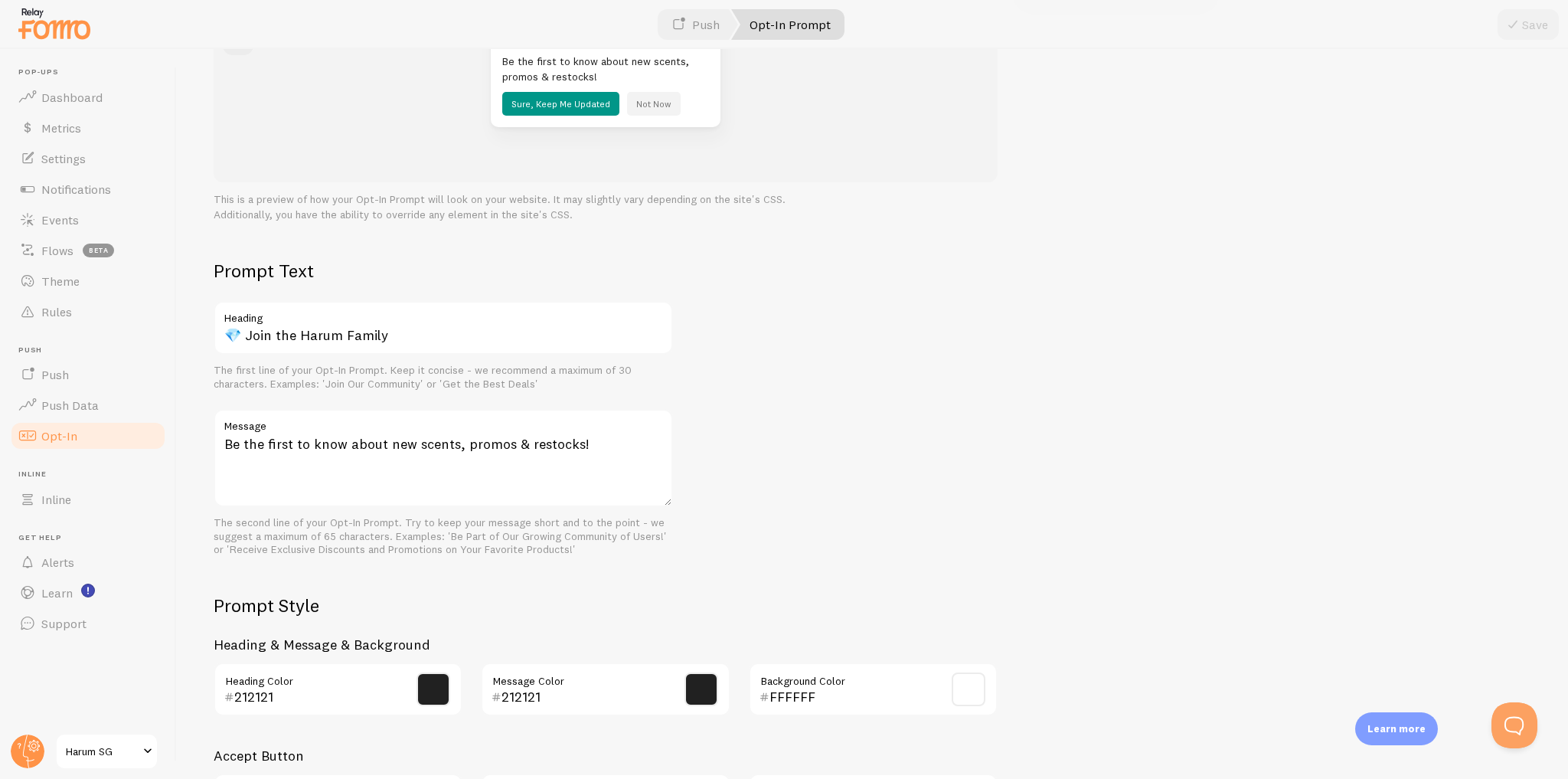
scroll to position [46, 0]
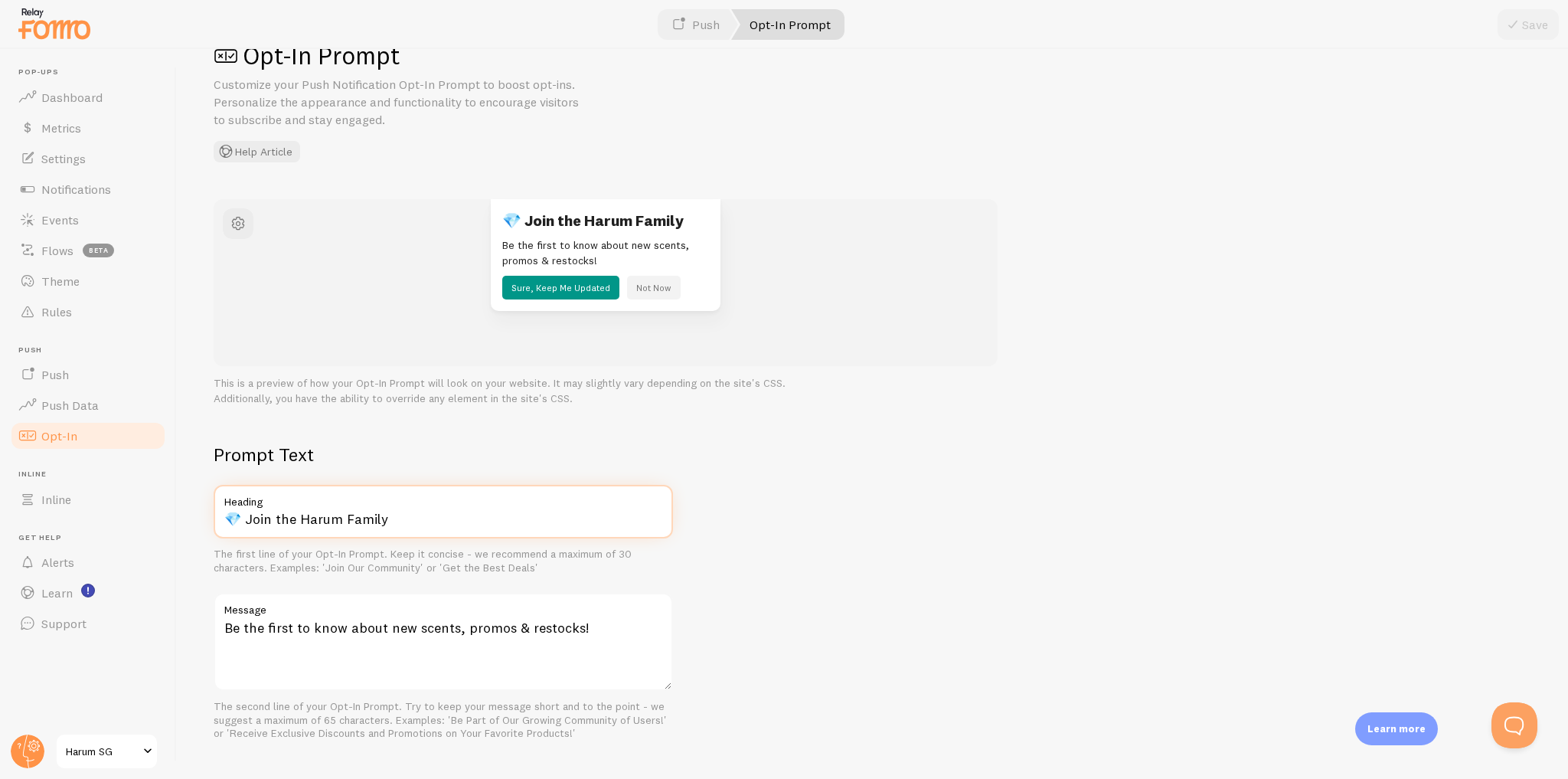
click at [297, 519] on input "💎 Join the Harum Family" at bounding box center [443, 511] width 459 height 54
type input "💎 Join Harum Family"
click at [885, 438] on div "Opt-In Prompt Customize your Push Notification Opt-In Prompt to boost opt-ins. …" at bounding box center [873, 414] width 1391 height 730
click at [1533, 15] on button "Save" at bounding box center [1527, 25] width 61 height 31
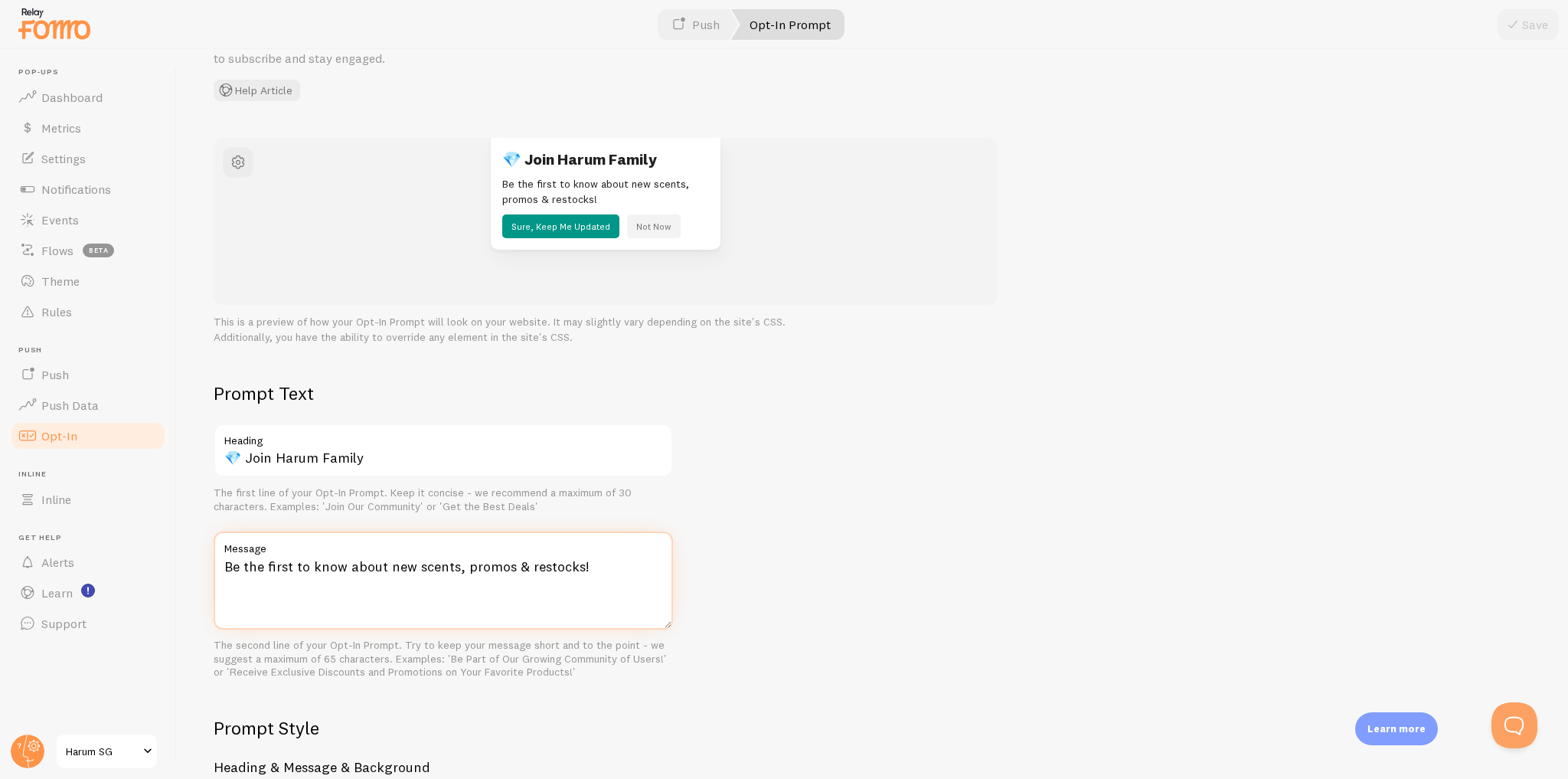
click at [606, 569] on textarea "Be the first to know about new scents, promos & restocks!" at bounding box center [443, 580] width 459 height 98
click at [530, 564] on textarea "Be the first to know about new scents, promos & restocks." at bounding box center [443, 580] width 459 height 98
type textarea "Be the first to know about new scents, promos & restocks."
click at [886, 447] on div "Prompt Text 💎 Join Harum Family Heading The first line of your Opt-In Prompt. K…" at bounding box center [872, 726] width 1317 height 691
click at [1513, 31] on span at bounding box center [1513, 25] width 18 height 18
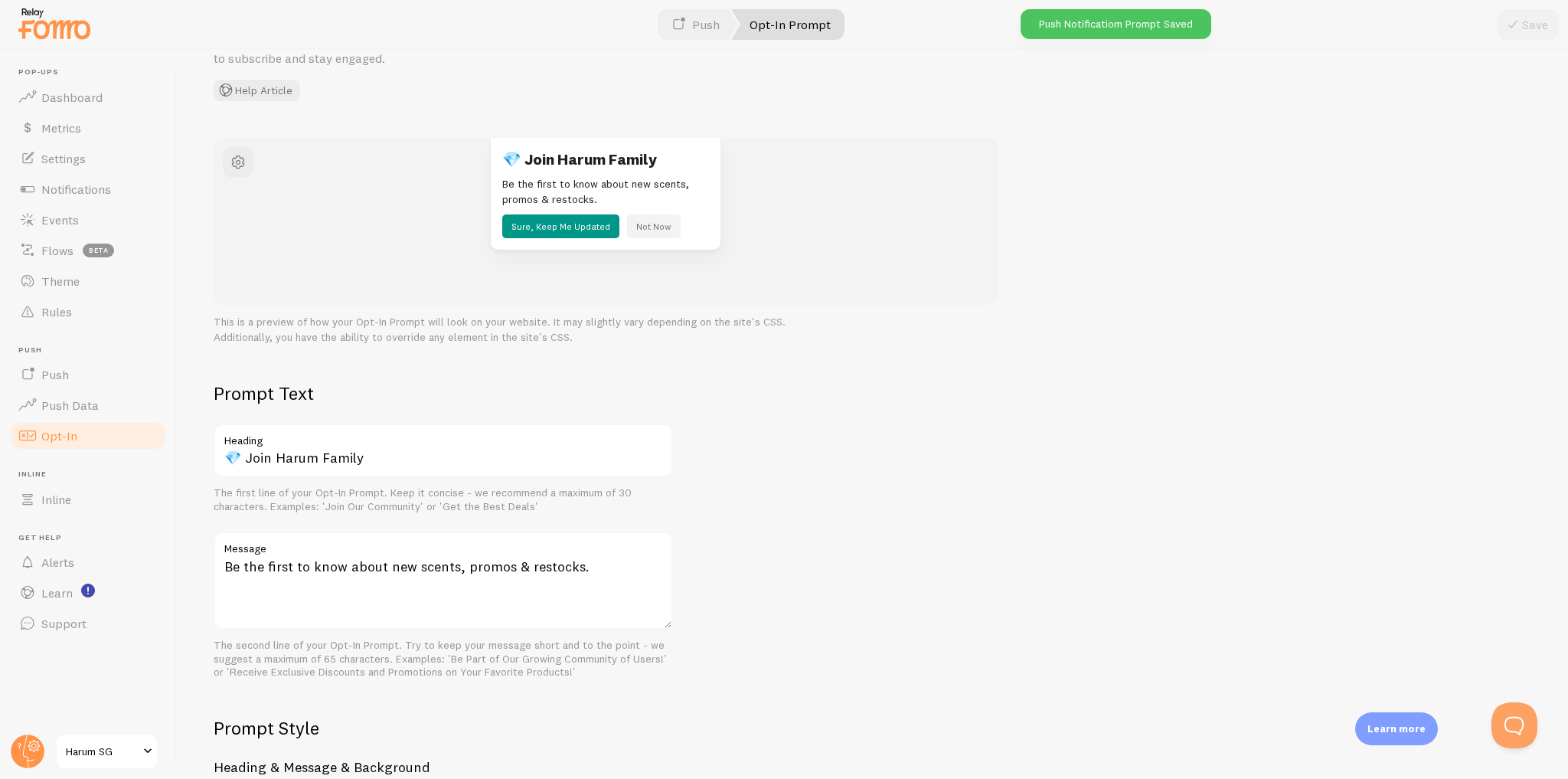
scroll to position [0, 0]
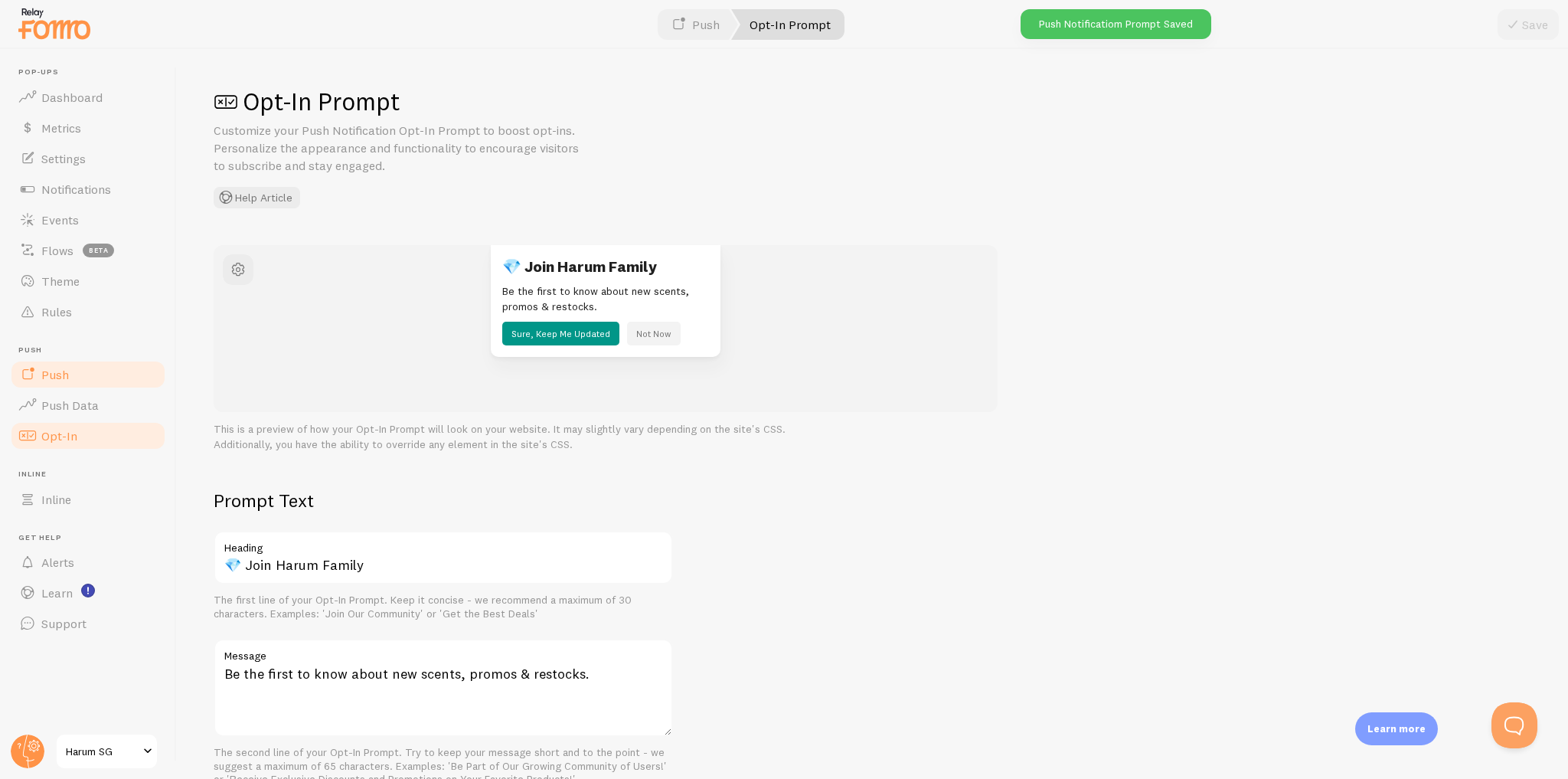
click at [103, 380] on link "Push" at bounding box center [88, 374] width 158 height 31
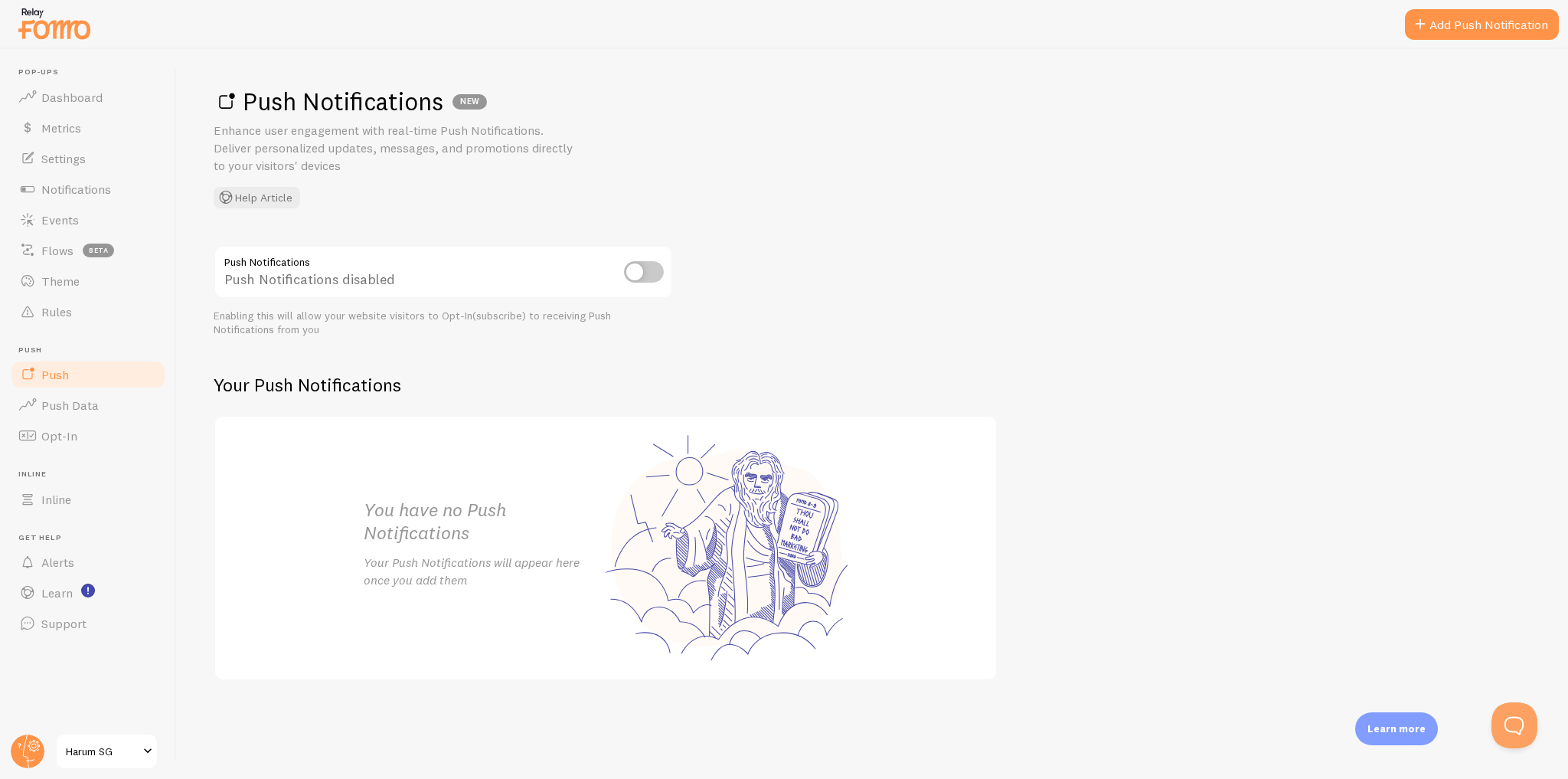
click at [635, 278] on input "checkbox" at bounding box center [644, 272] width 40 height 22
checkbox input "true"
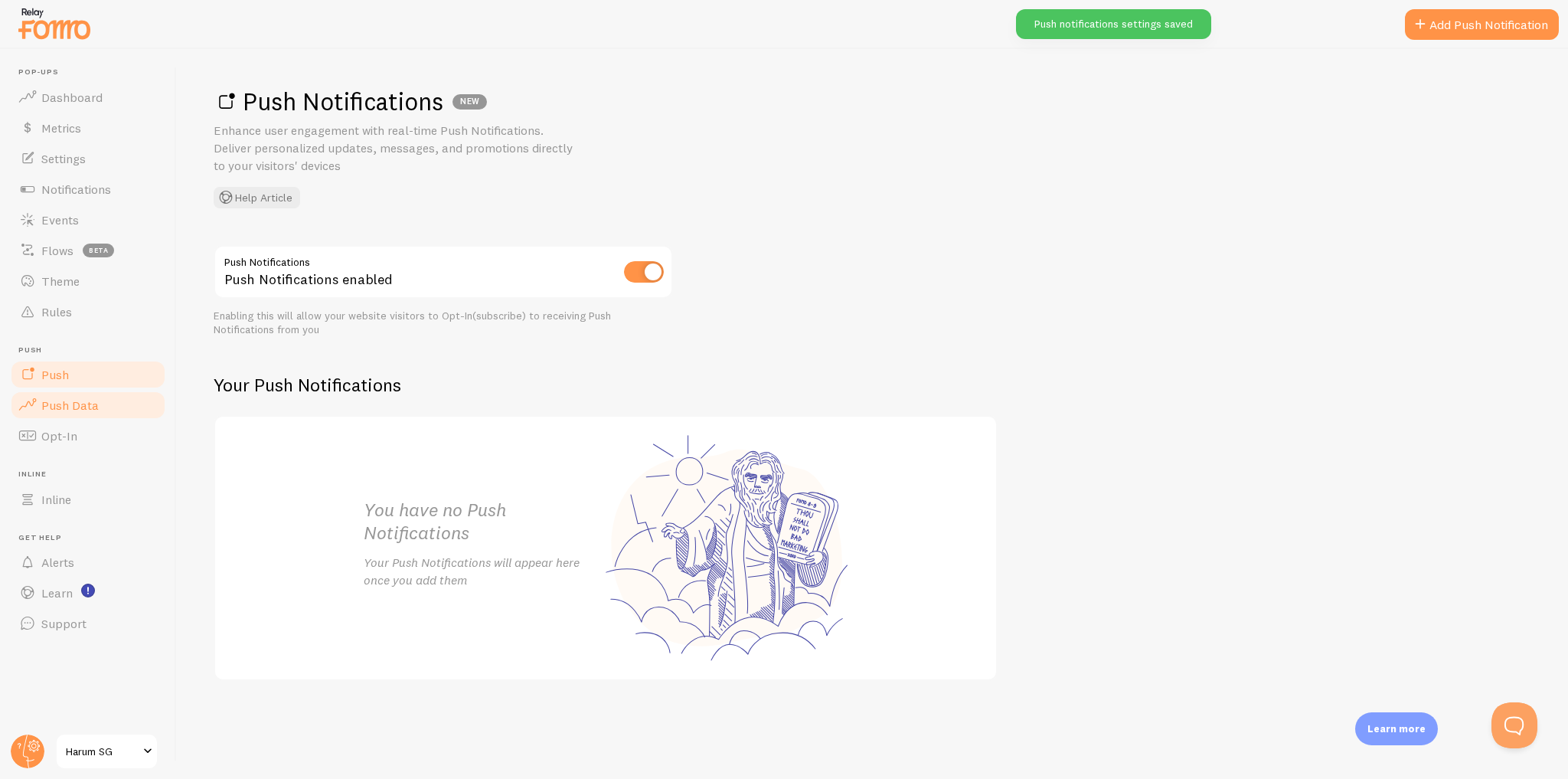
click at [101, 403] on link "Push Data" at bounding box center [88, 405] width 158 height 31
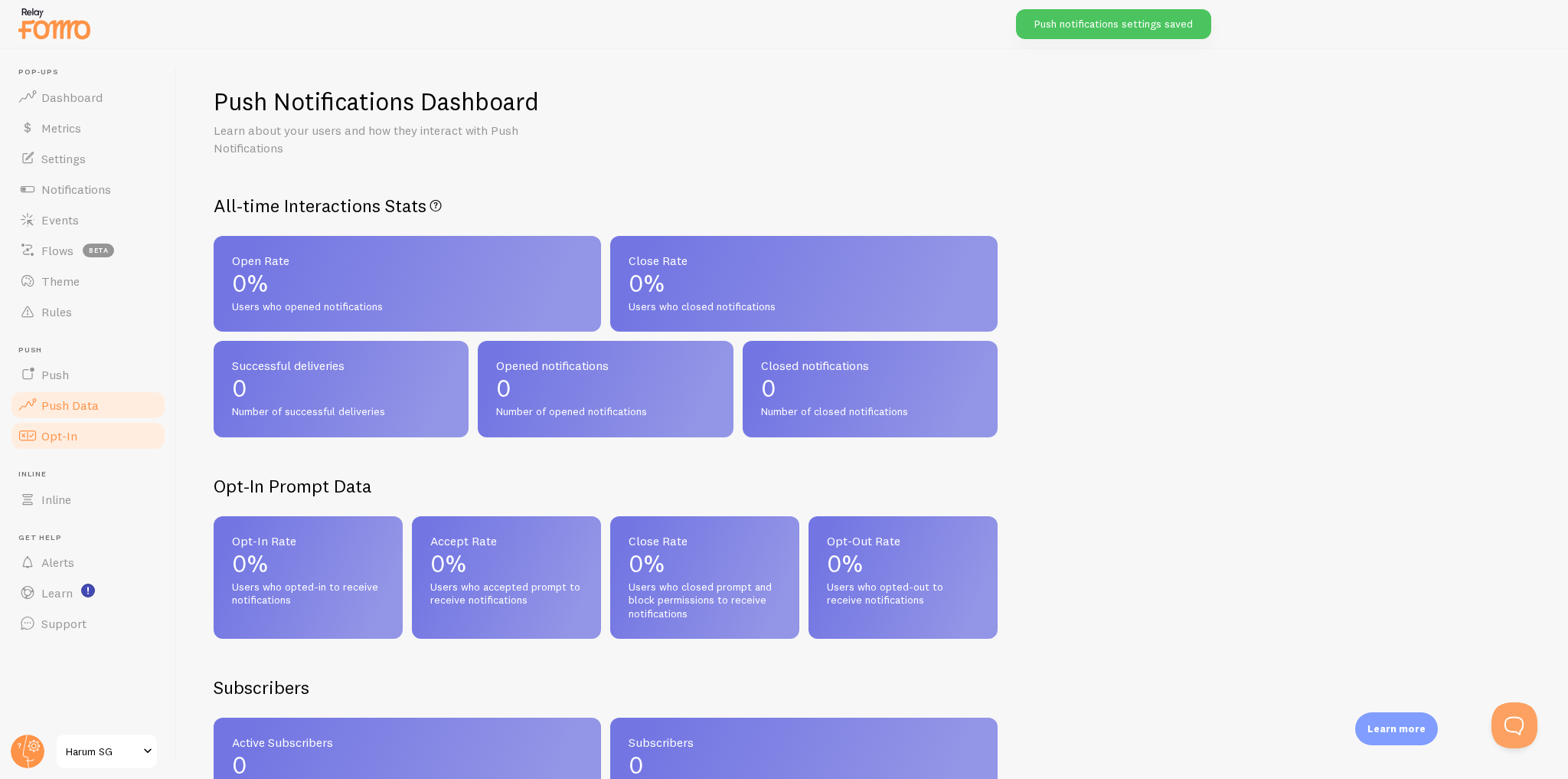
click at [104, 438] on link "Opt-In" at bounding box center [88, 436] width 158 height 31
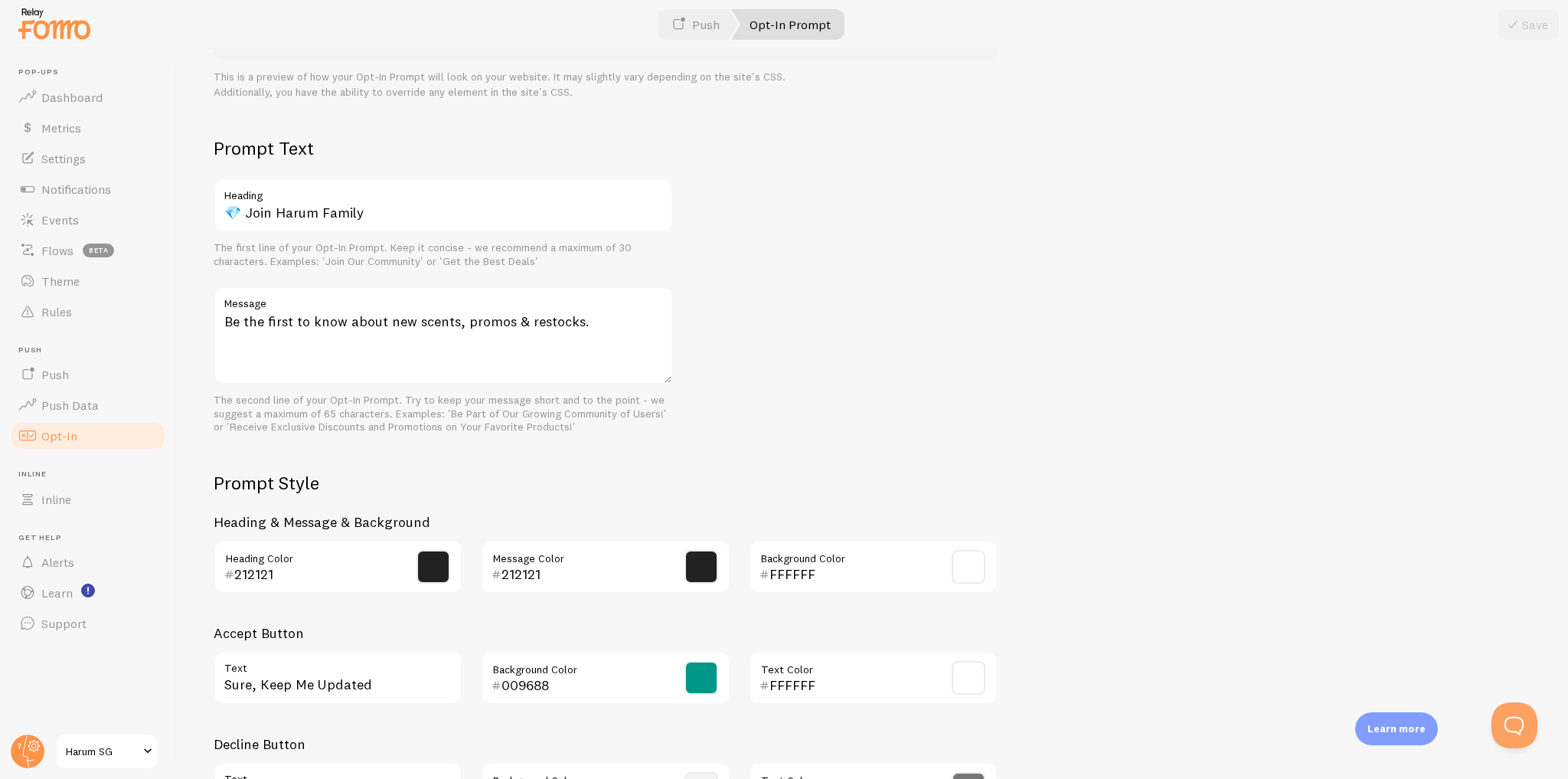
scroll to position [475, 0]
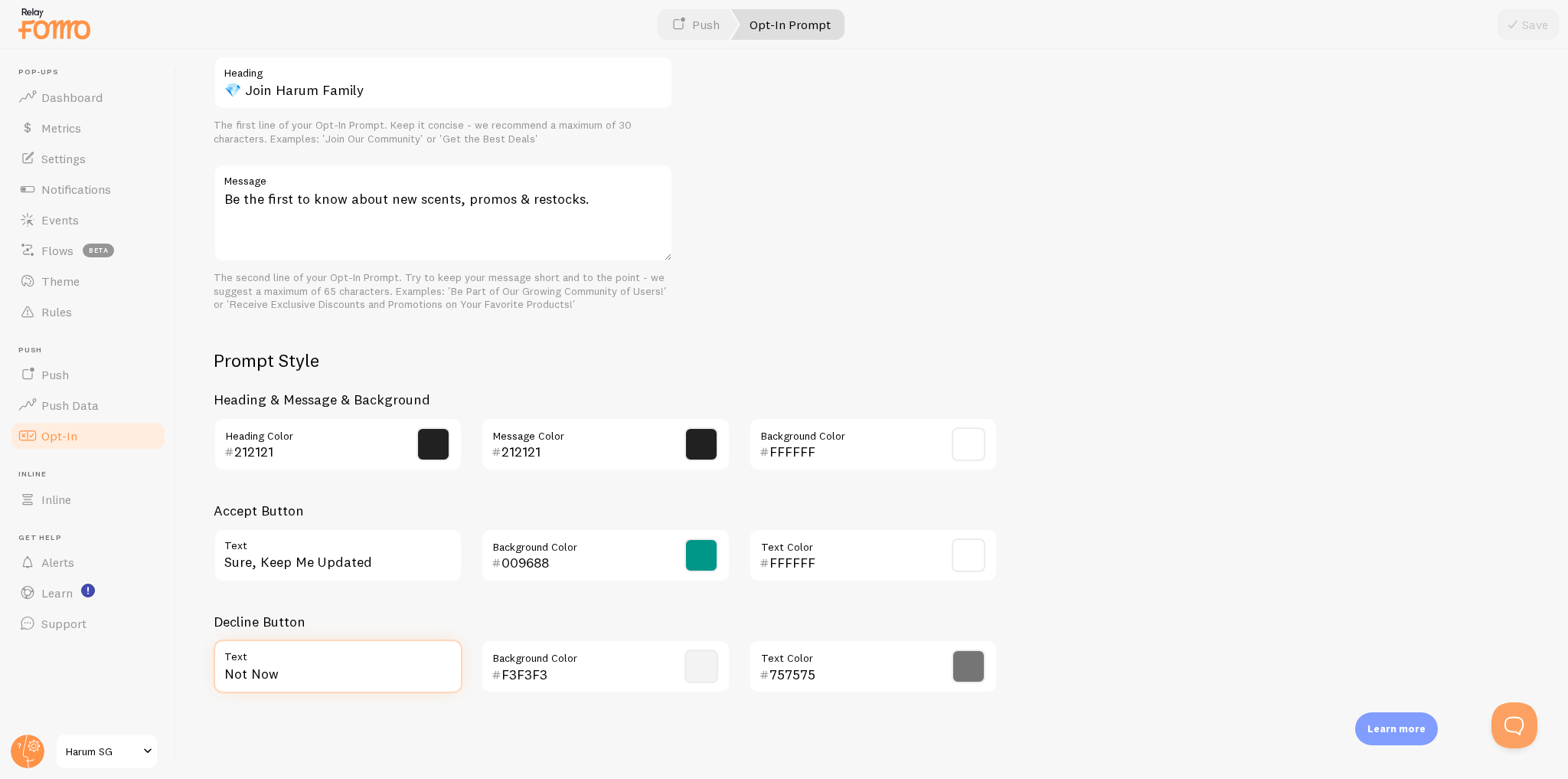
click at [279, 677] on input "Not Now" at bounding box center [338, 666] width 249 height 54
click at [279, 676] on input "Not Now" at bounding box center [338, 666] width 249 height 54
paste input "Maybe Later"
type input "Maybe Later"
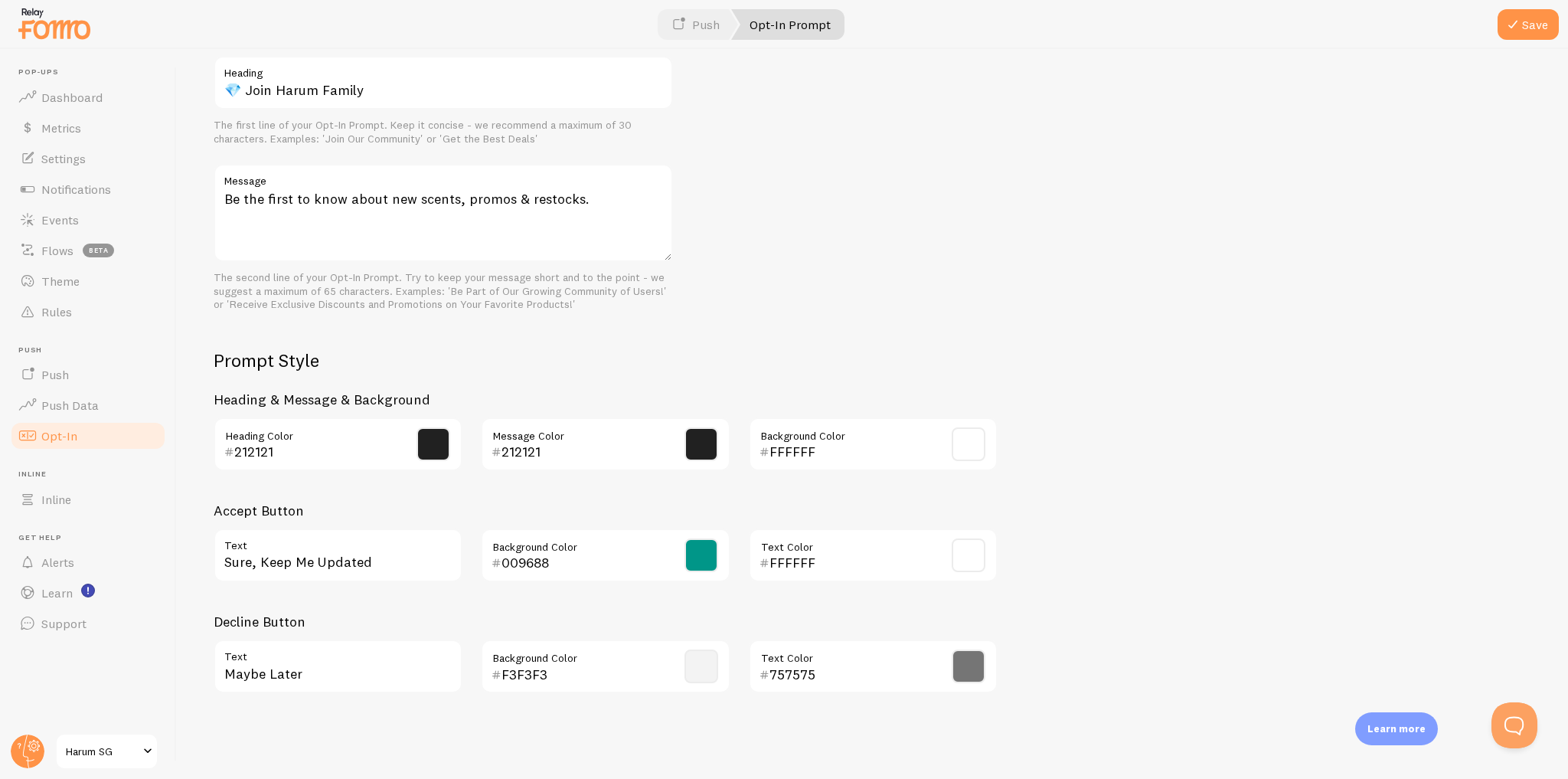
click at [1133, 433] on div "Prompt Text 💎 Join Harum Family Heading The first line of your Opt-In Prompt. K…" at bounding box center [872, 359] width 1317 height 691
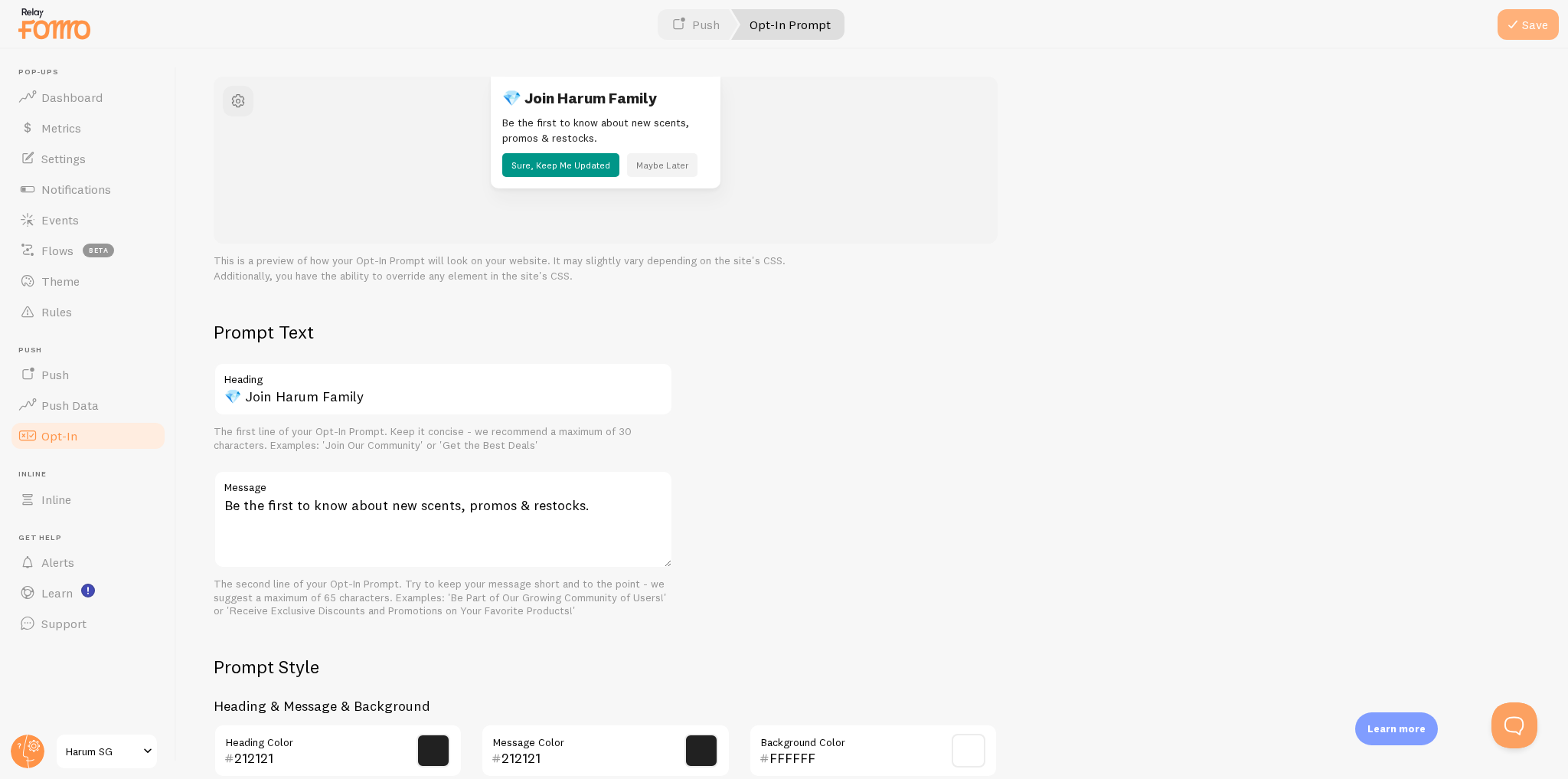
click at [1536, 27] on button "Save" at bounding box center [1527, 25] width 61 height 31
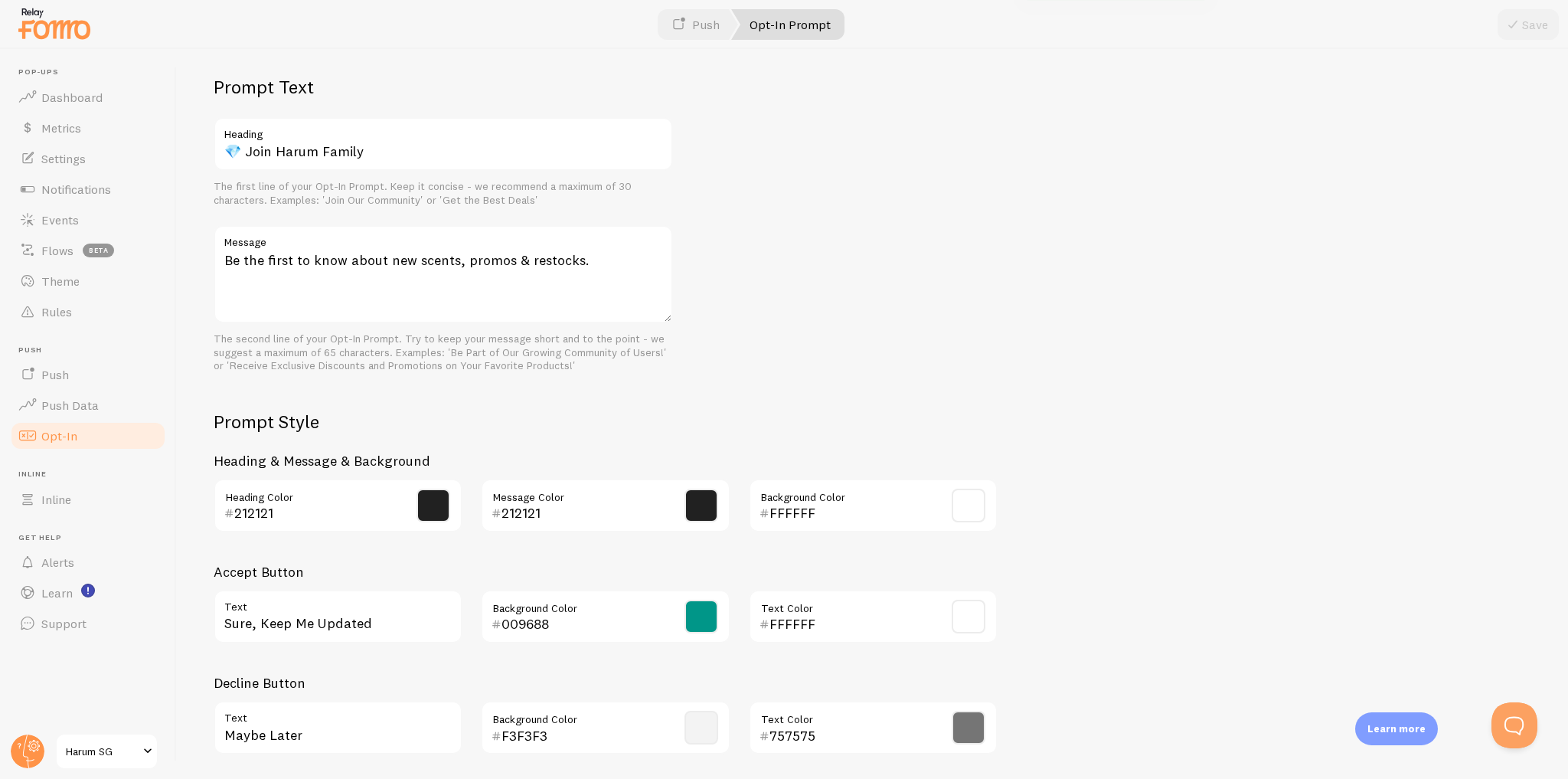
scroll to position [475, 0]
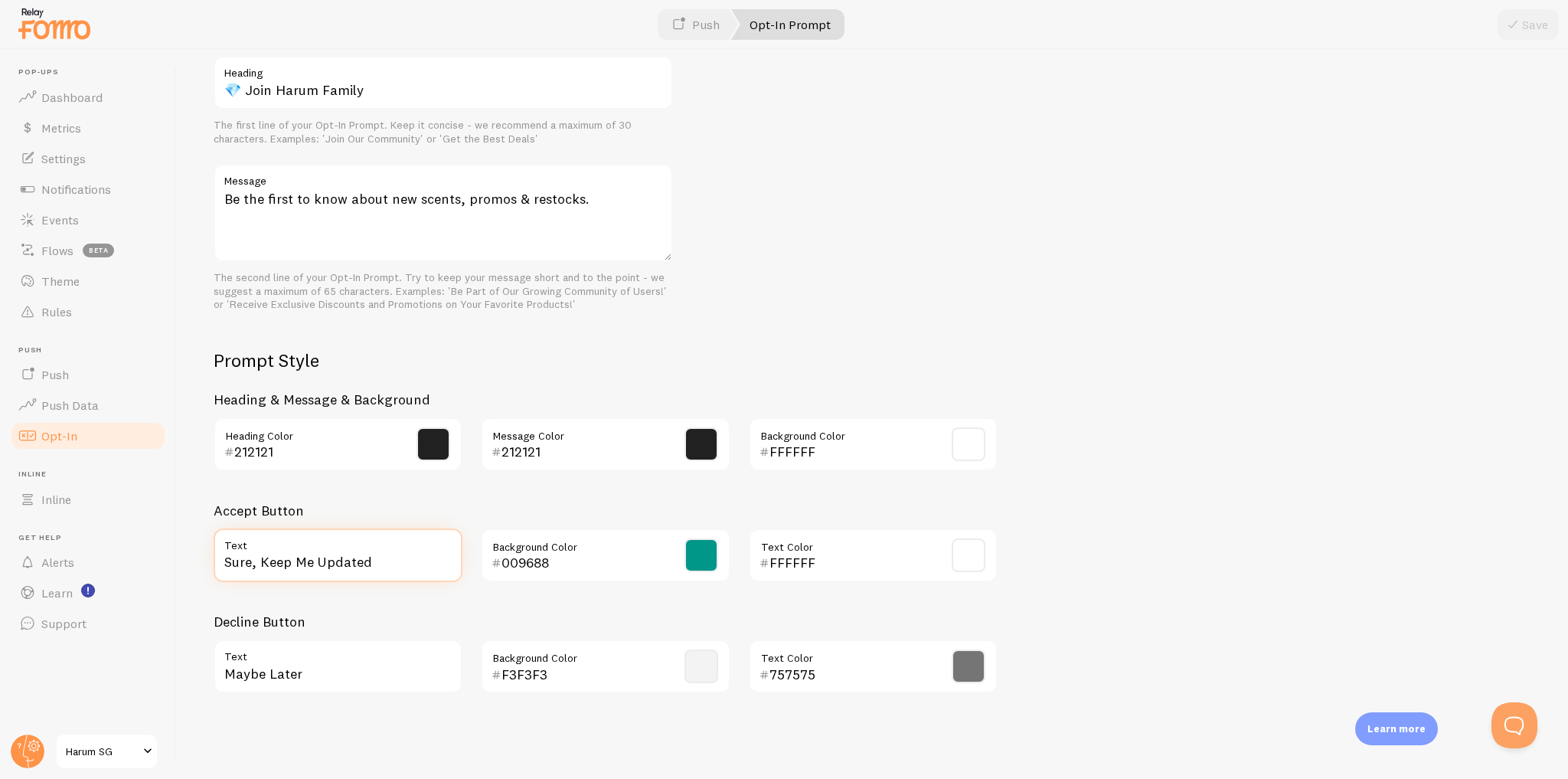
click at [366, 558] on input "Sure, Keep Me Updated" at bounding box center [338, 555] width 249 height 54
paste input "✅ Yes, Notify Me!"
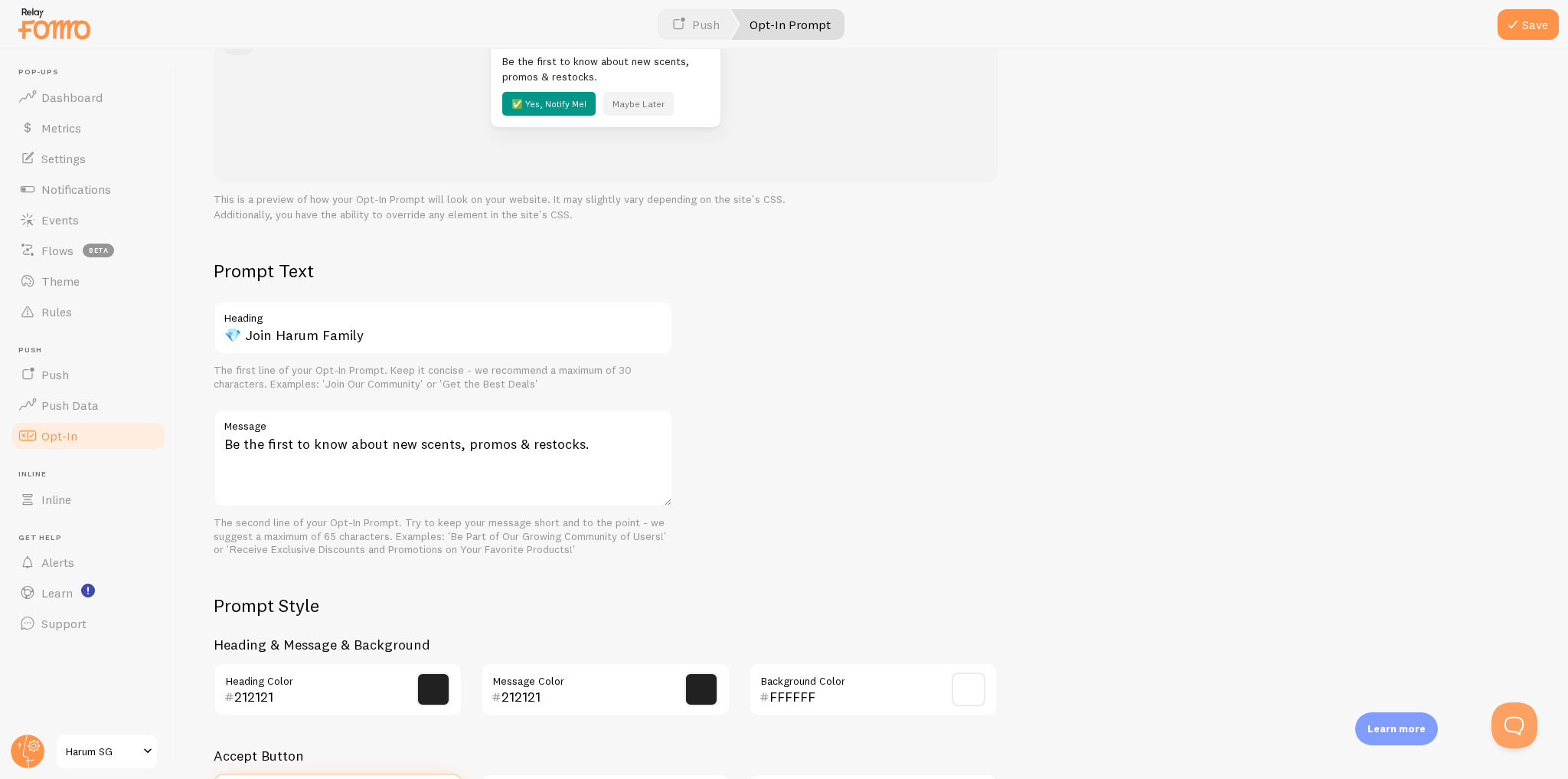
scroll to position [352, 0]
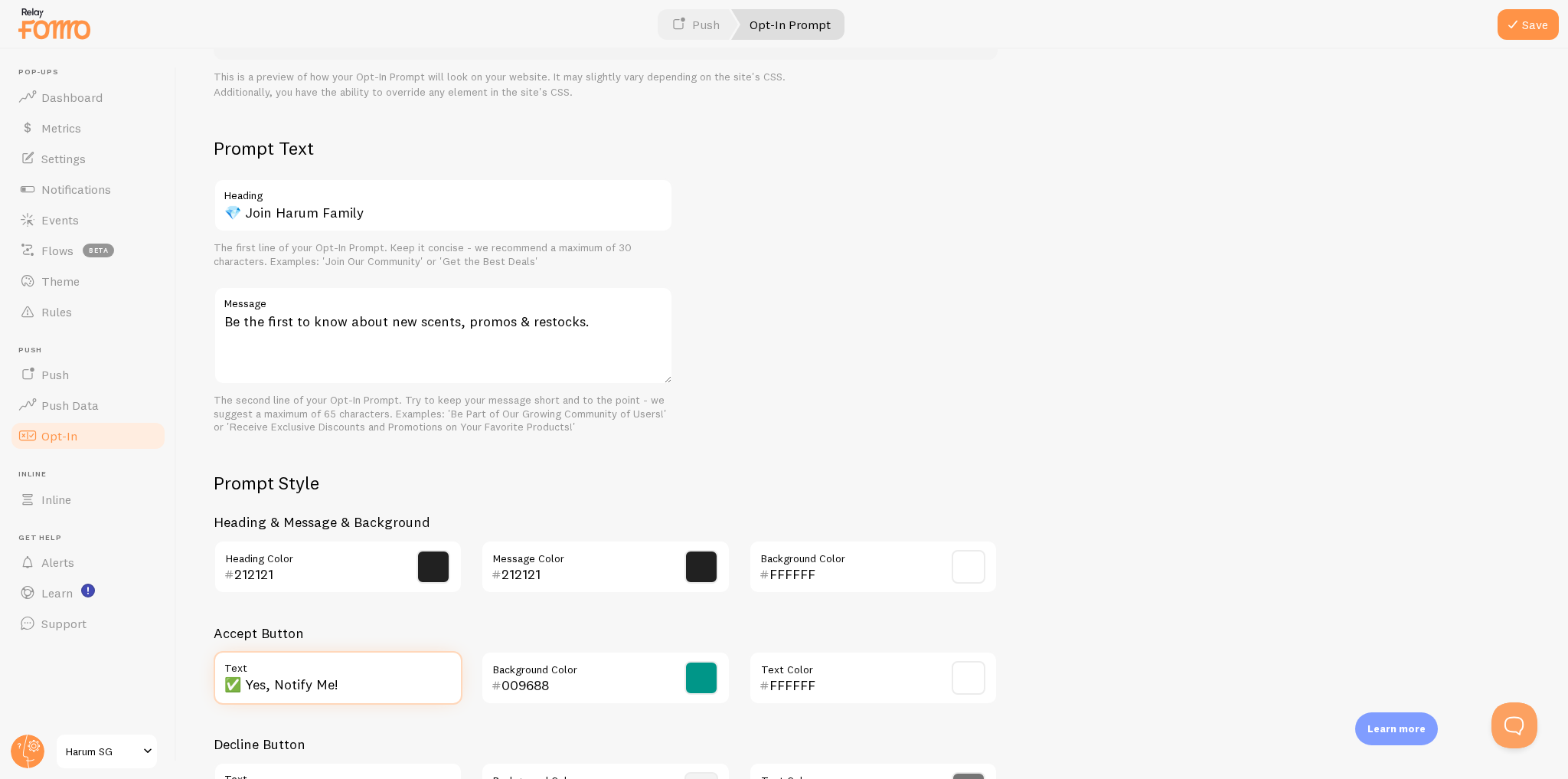
click at [360, 677] on input "✅ Yes, Notify Me!" at bounding box center [338, 677] width 249 height 54
type input "✅ Yes, Notify Me"
click at [836, 427] on div "Prompt Text 💎 Join Harum Family Heading The first line of your Opt-In Prompt. K…" at bounding box center [872, 481] width 1317 height 691
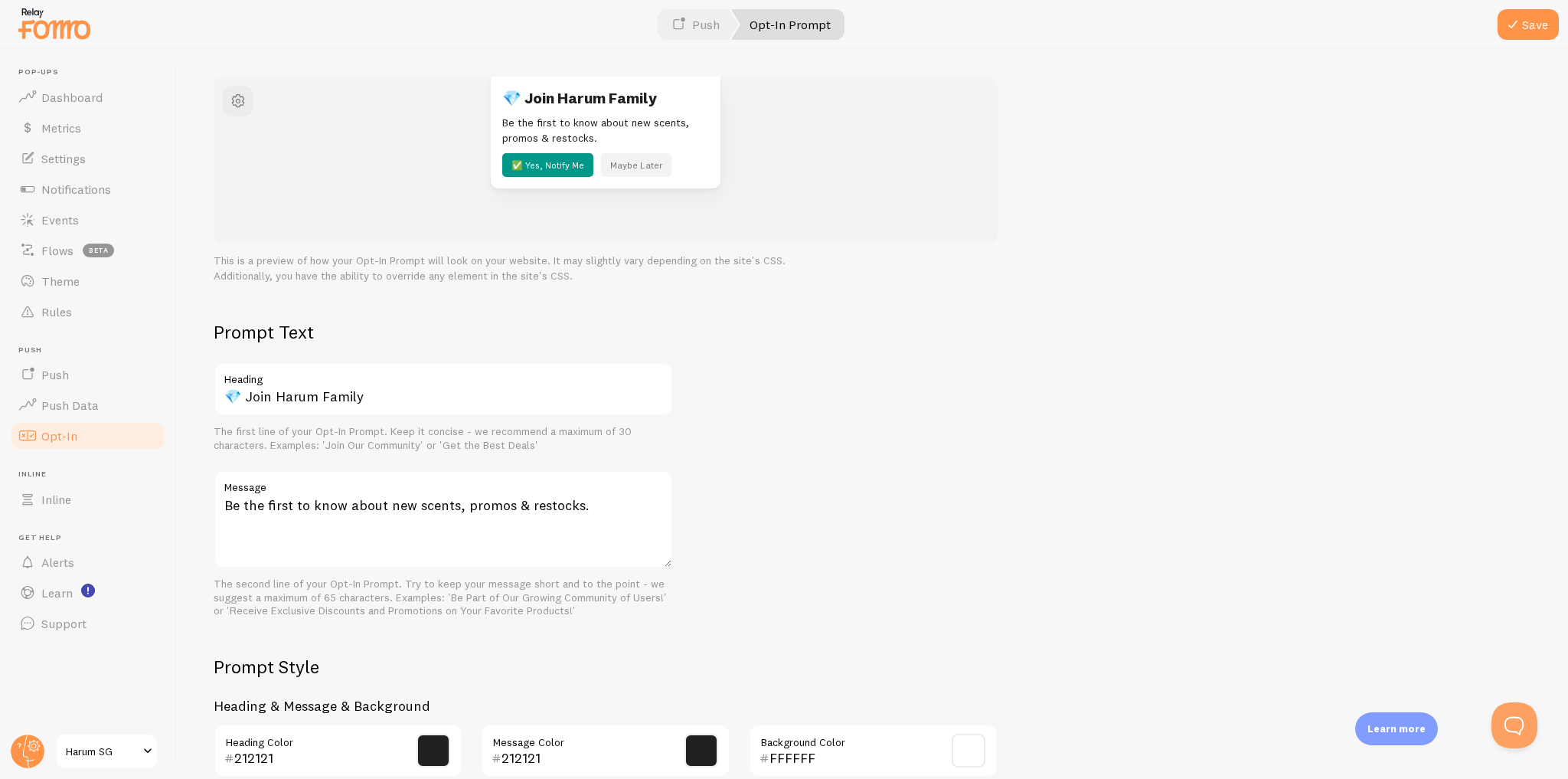
scroll to position [107, 0]
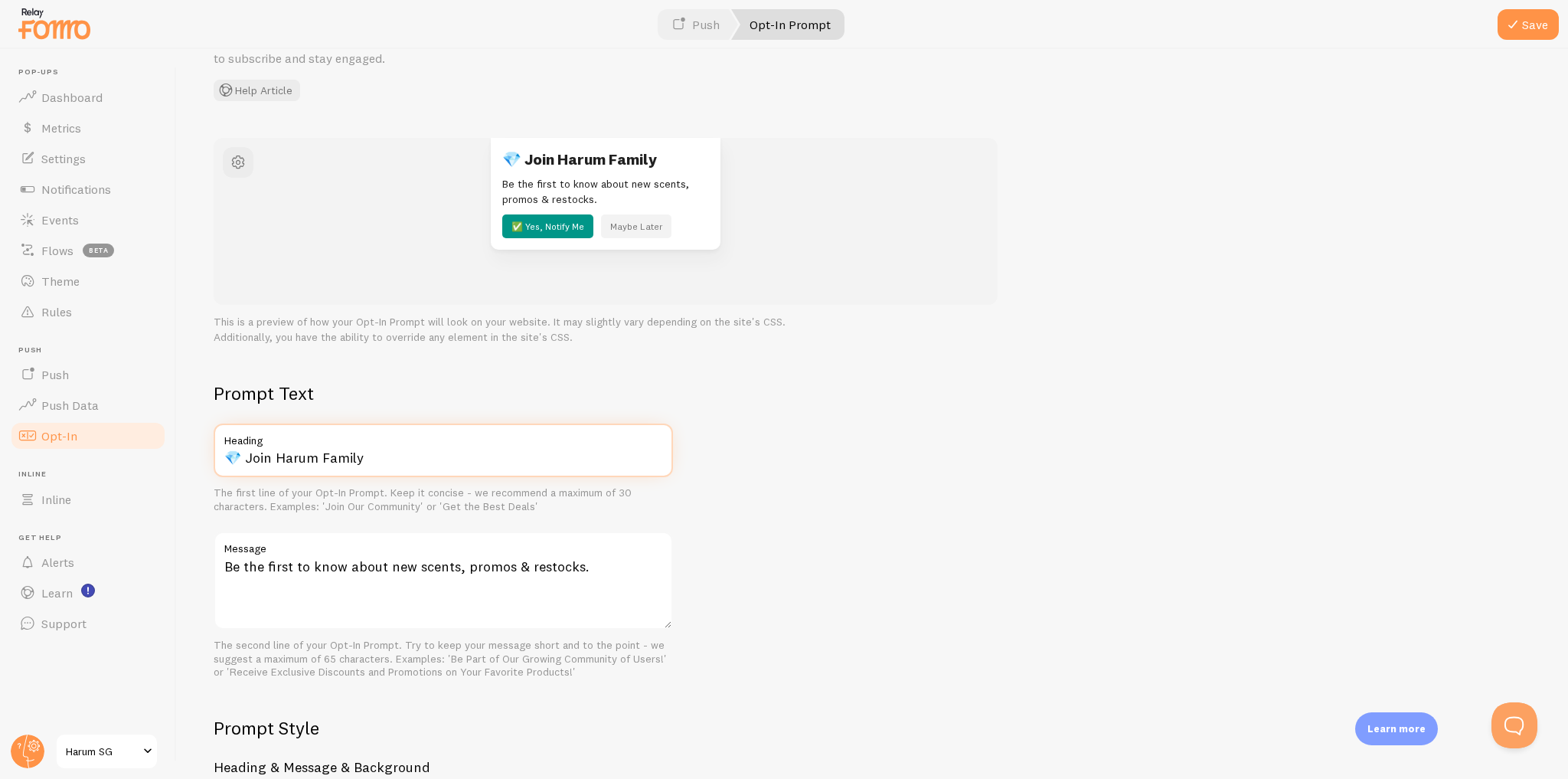
drag, startPoint x: 242, startPoint y: 453, endPoint x: 216, endPoint y: 452, distance: 26.0
click at [216, 452] on input "💎 Join Harum Family" at bounding box center [443, 449] width 459 height 54
click at [397, 462] on input "Join Harum Family" at bounding box center [443, 449] width 459 height 54
paste input "💎"
click at [890, 391] on div "Prompt Text Join Harum Family 💎 Heading The first line of your Opt-In Prompt. K…" at bounding box center [872, 726] width 1317 height 691
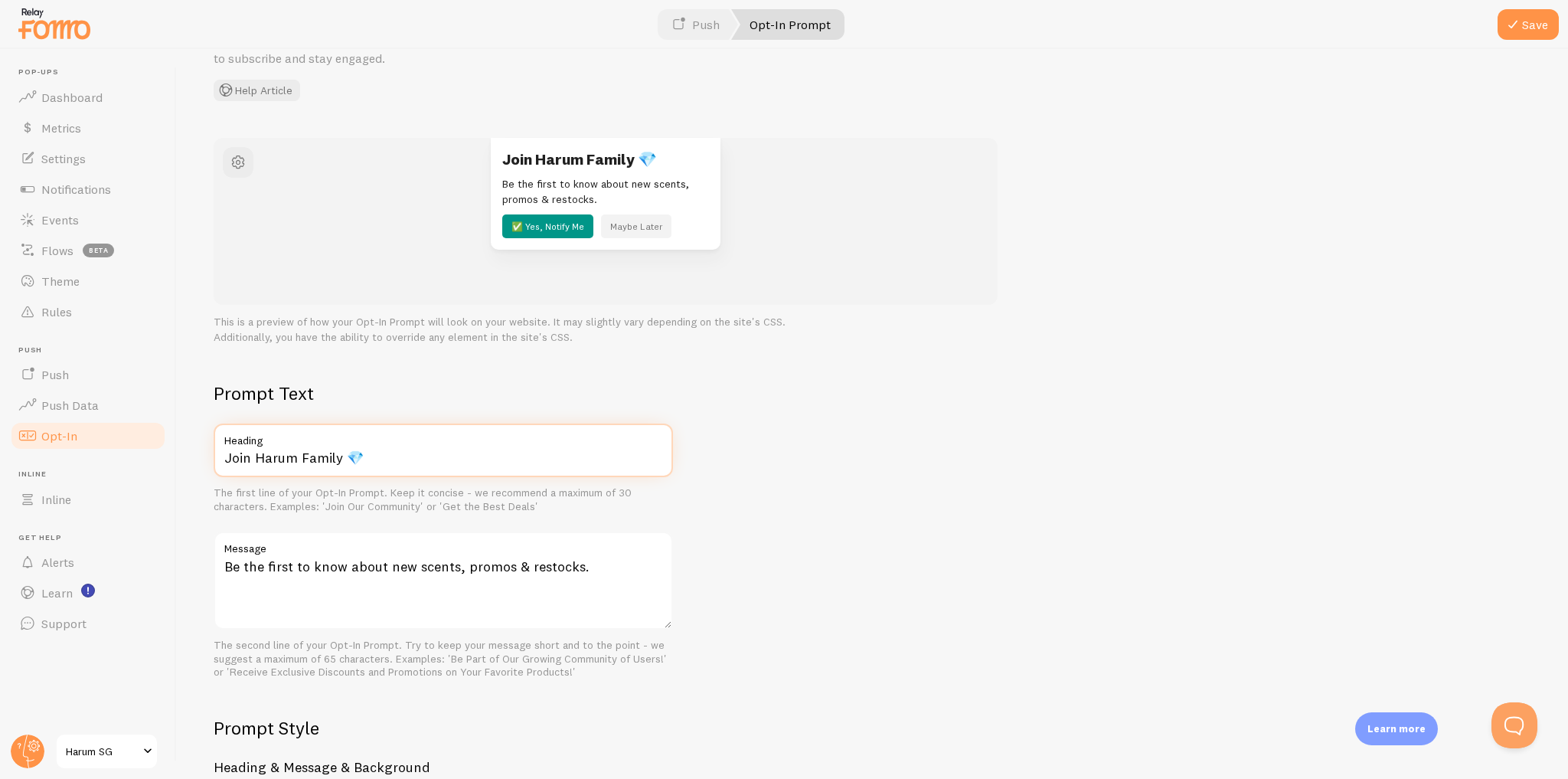
click at [227, 458] on input "Join Harum Family 💎" at bounding box center [443, 449] width 459 height 54
paste input "💎"
click at [395, 462] on input "💎 Join Harum Family 💎" at bounding box center [443, 449] width 459 height 54
type input "💎 Join Harum Family"
click at [821, 419] on div "Prompt Text 💎 Join Harum Family Heading The first line of your Opt-In Prompt. K…" at bounding box center [872, 726] width 1317 height 691
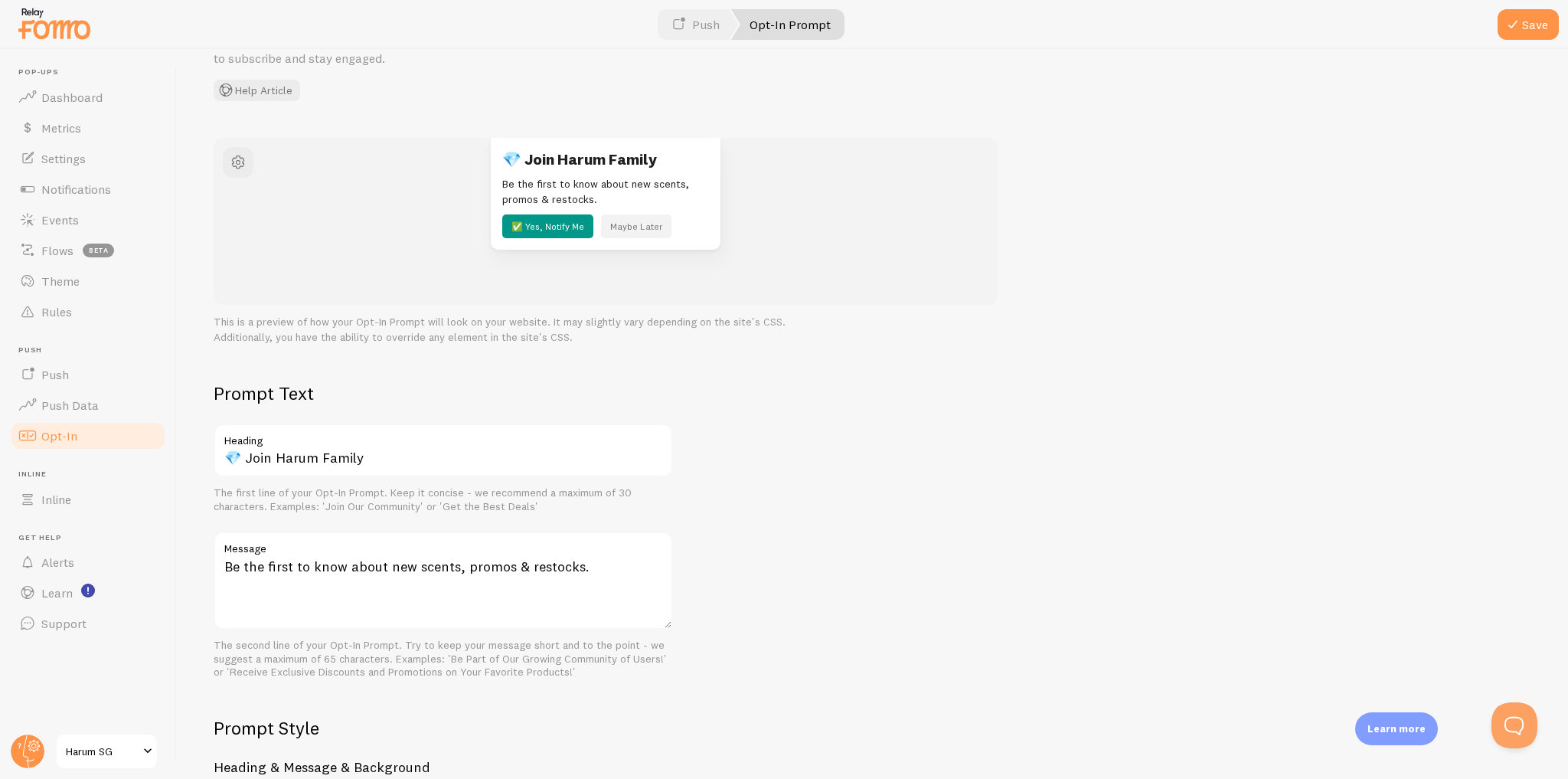
scroll to position [352, 0]
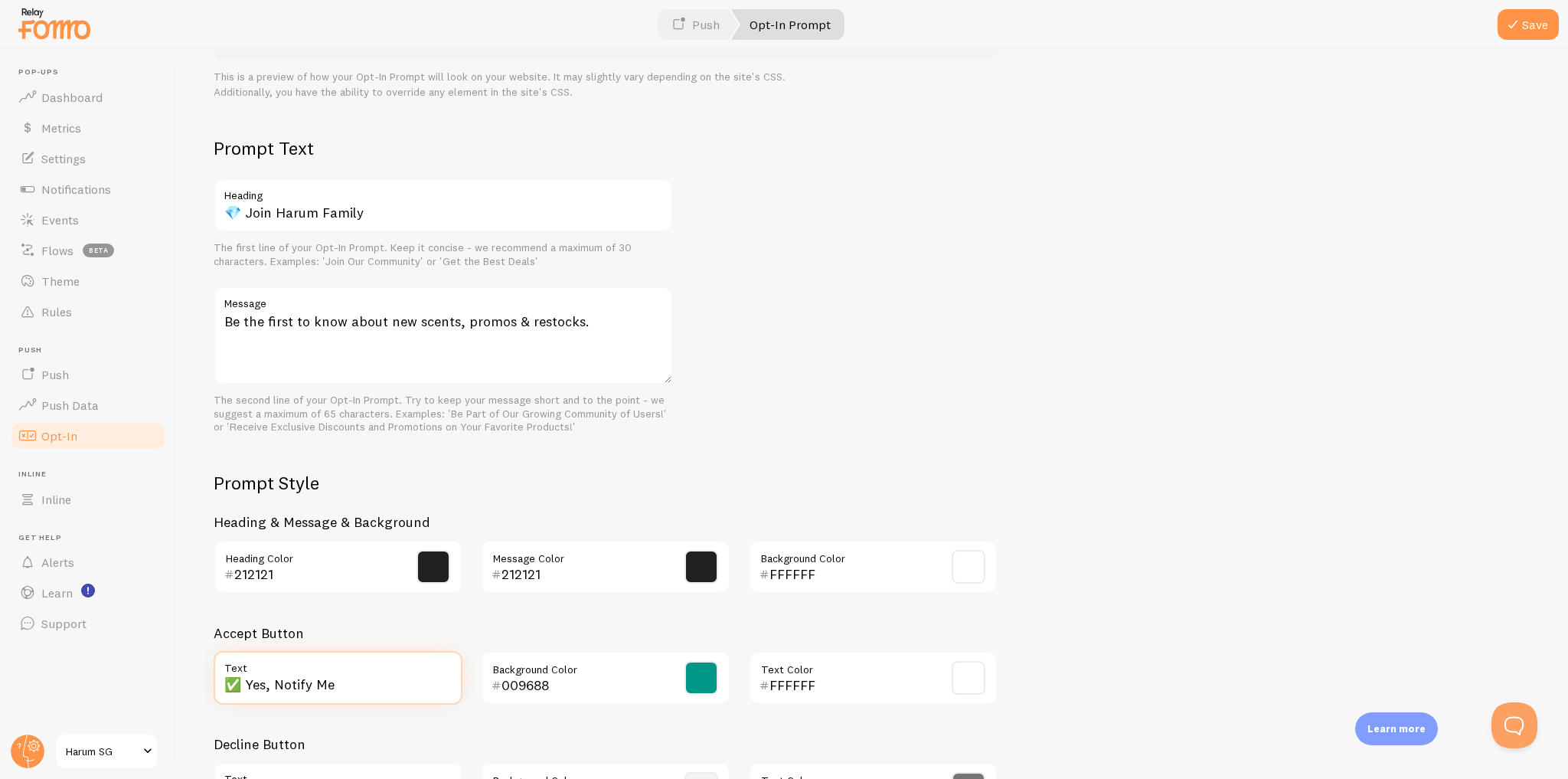
click at [247, 682] on input "✅ Yes, Notify Me" at bounding box center [338, 677] width 249 height 54
click at [931, 431] on div "Prompt Text 💎 Join Harum Family Heading The first line of your Opt-In Prompt. K…" at bounding box center [872, 481] width 1317 height 691
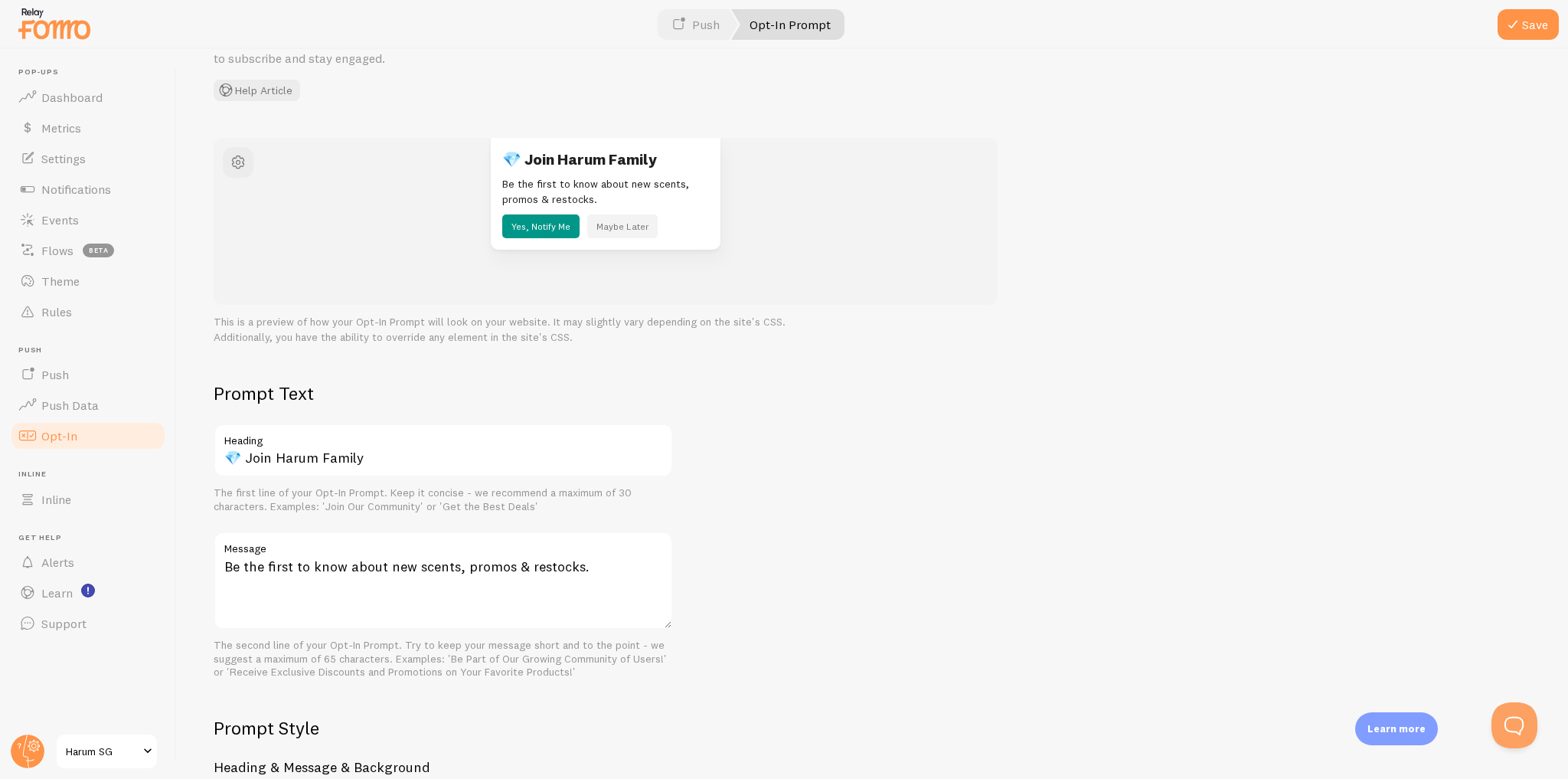
scroll to position [0, 0]
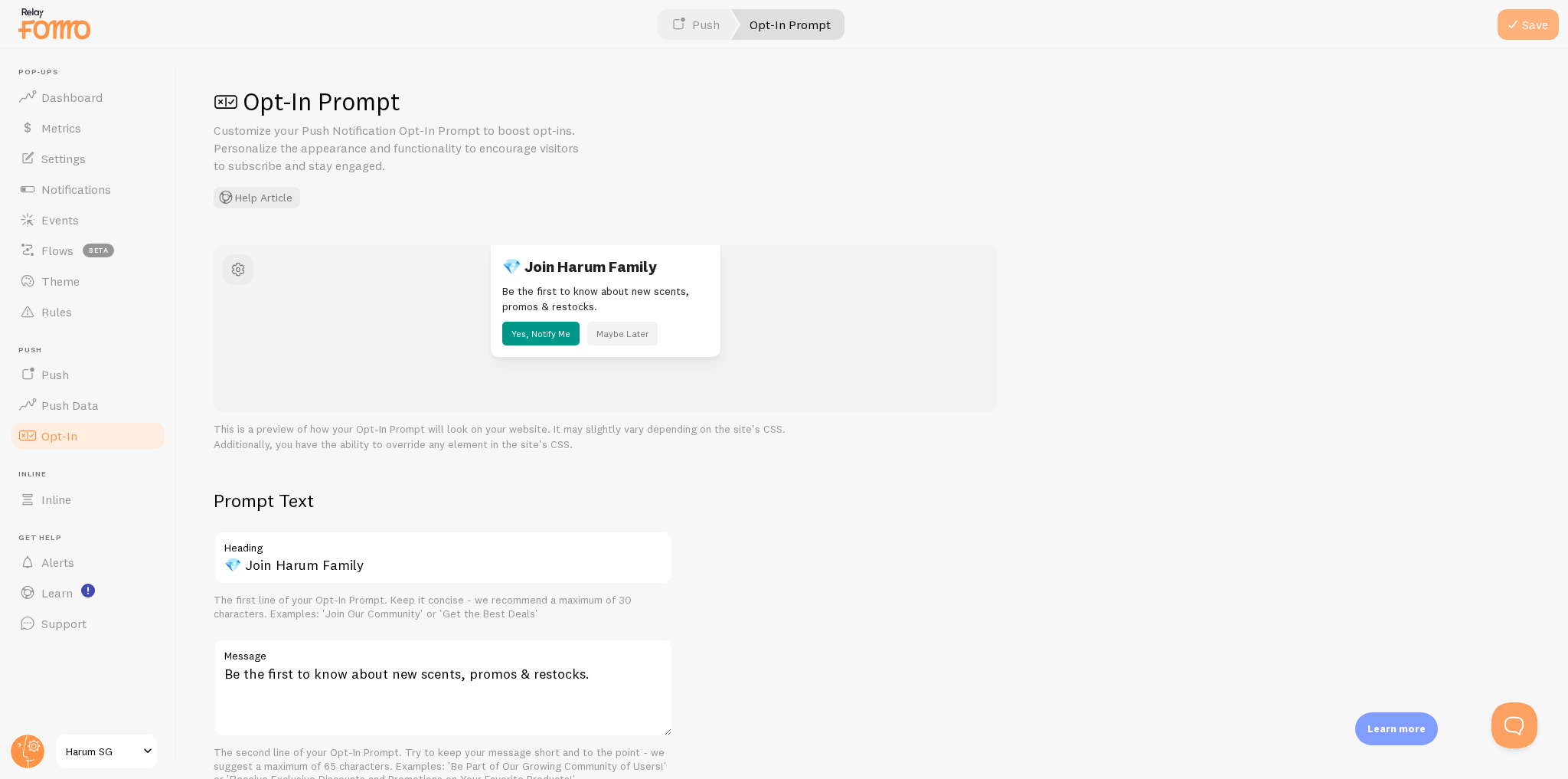
click at [1531, 20] on button "Save" at bounding box center [1527, 25] width 61 height 31
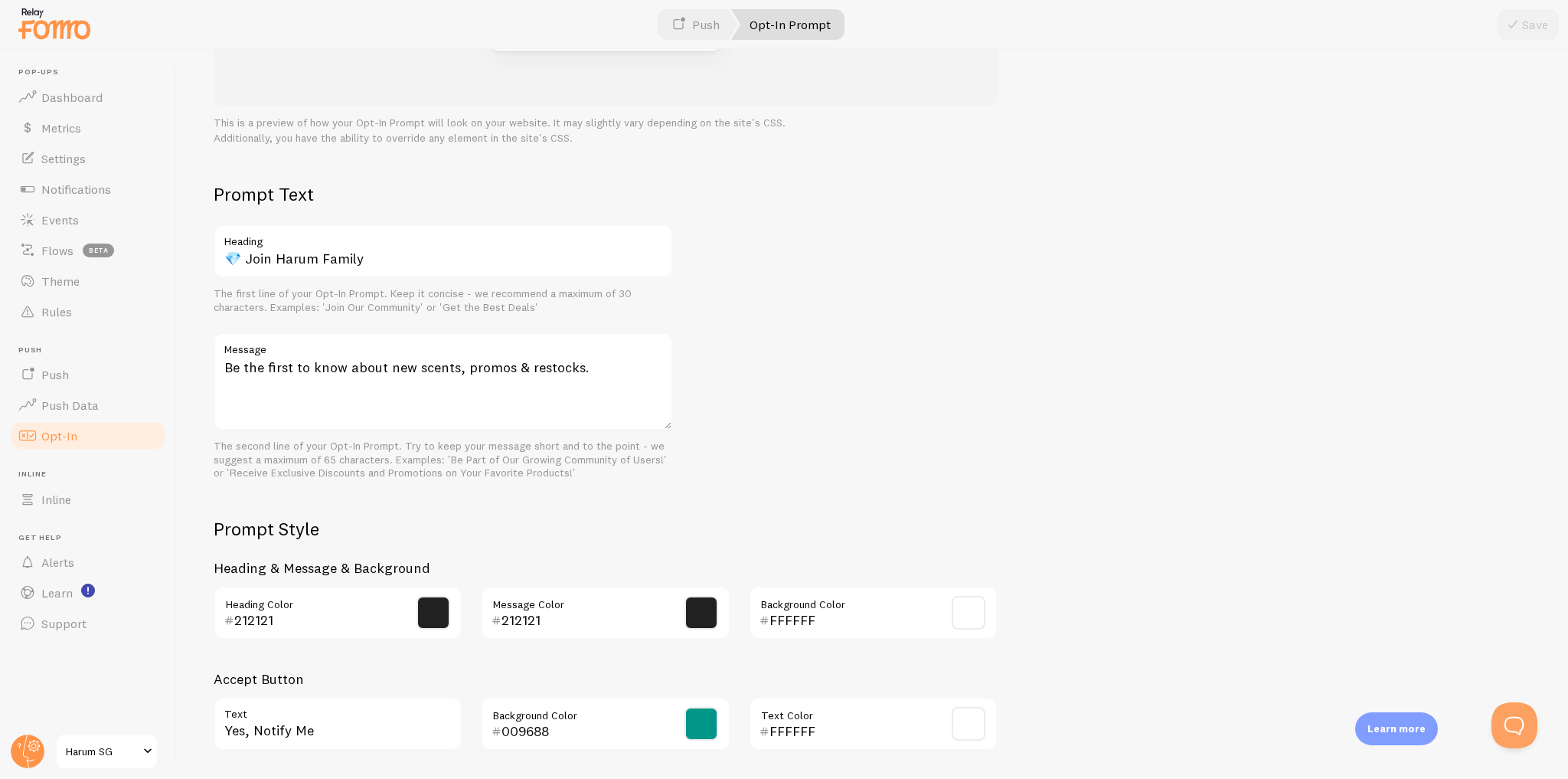
scroll to position [475, 0]
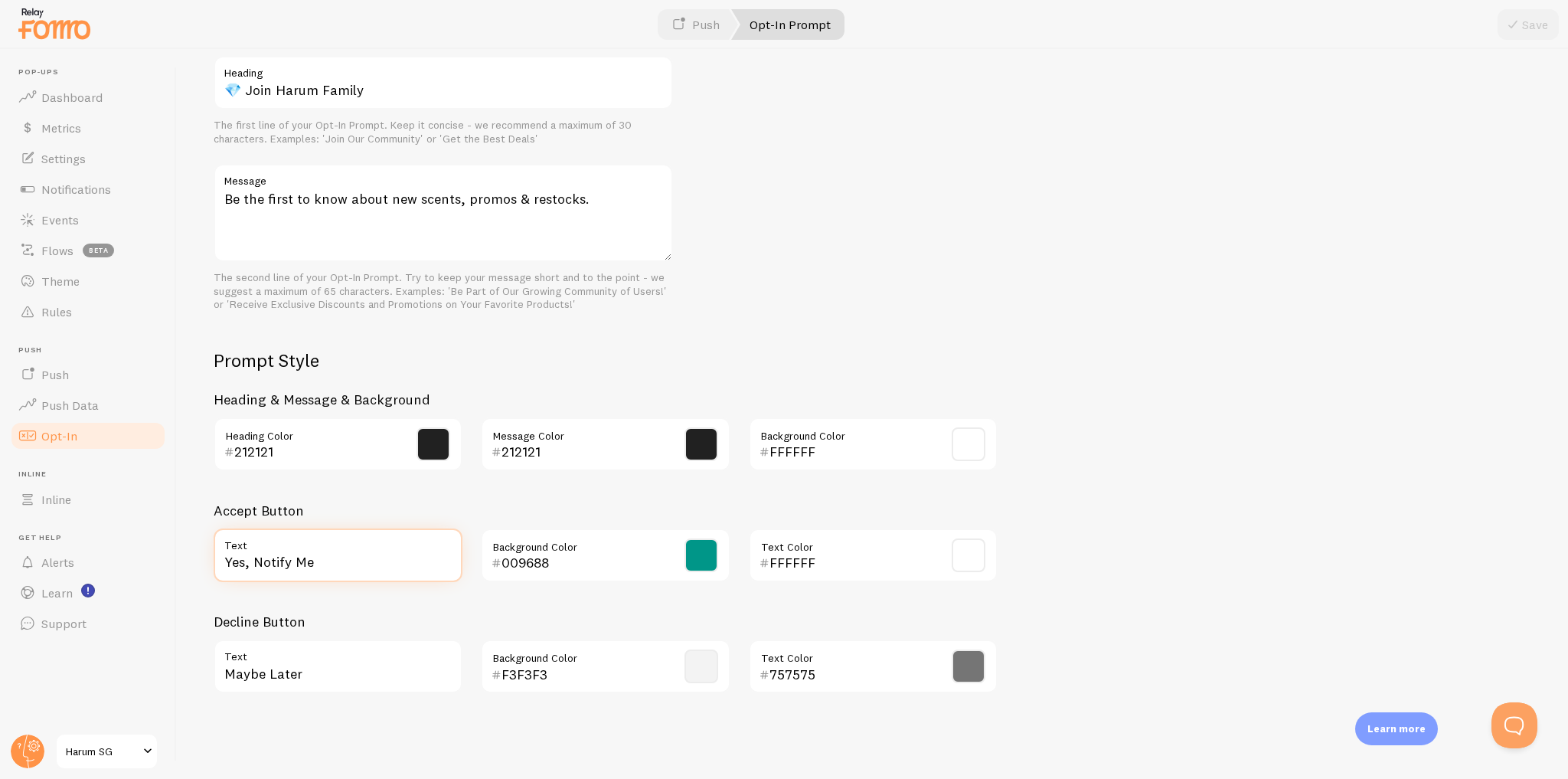
click at [223, 559] on input "Yes, Notify Me" at bounding box center [338, 555] width 249 height 54
paste input "✅"
type input "✅ Yes, Notify Me"
click at [1060, 346] on div "Prompt Text 💎 Join Harum Family Heading The first line of your Opt-In Prompt. K…" at bounding box center [872, 359] width 1317 height 691
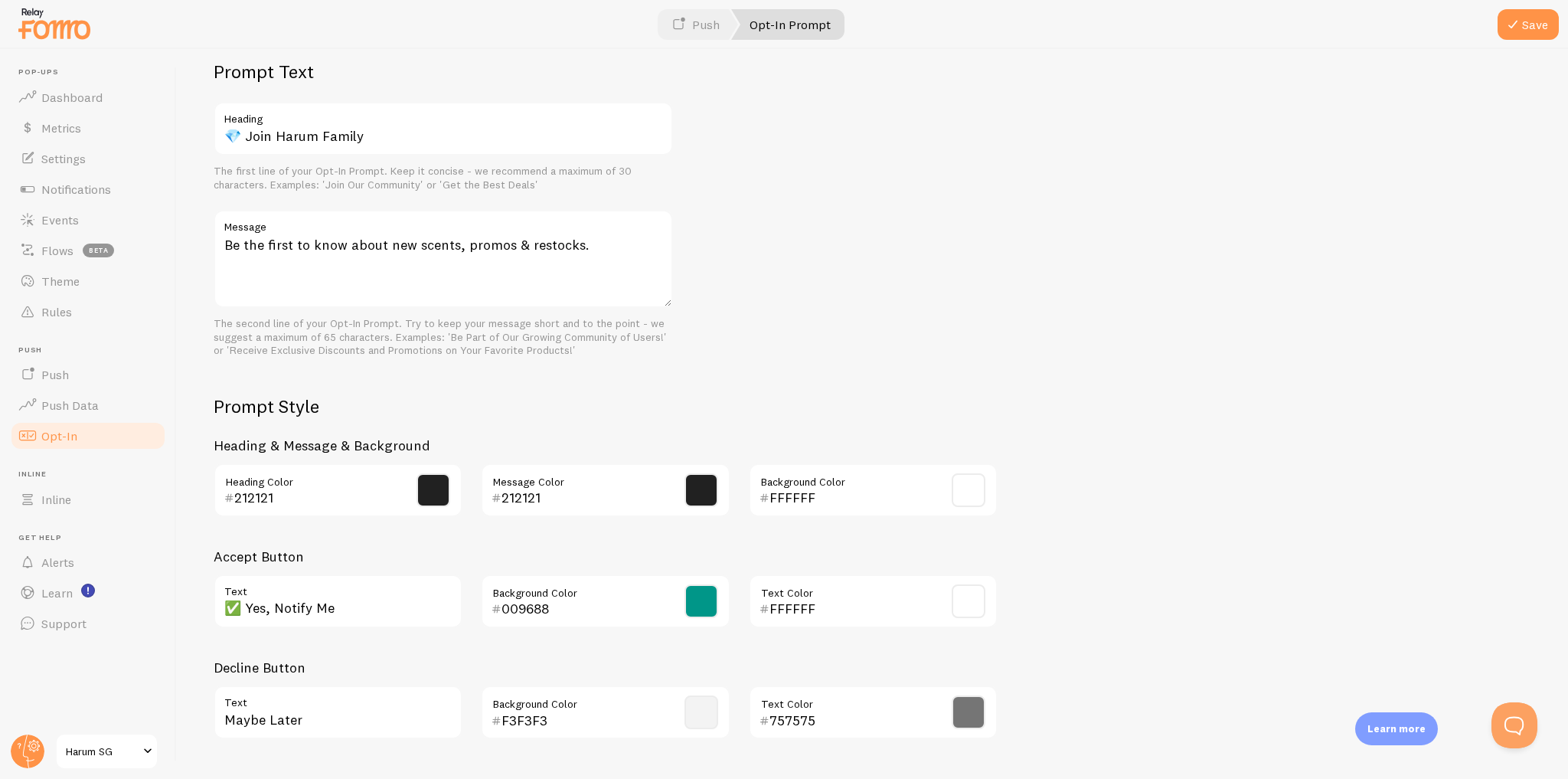
scroll to position [368, 0]
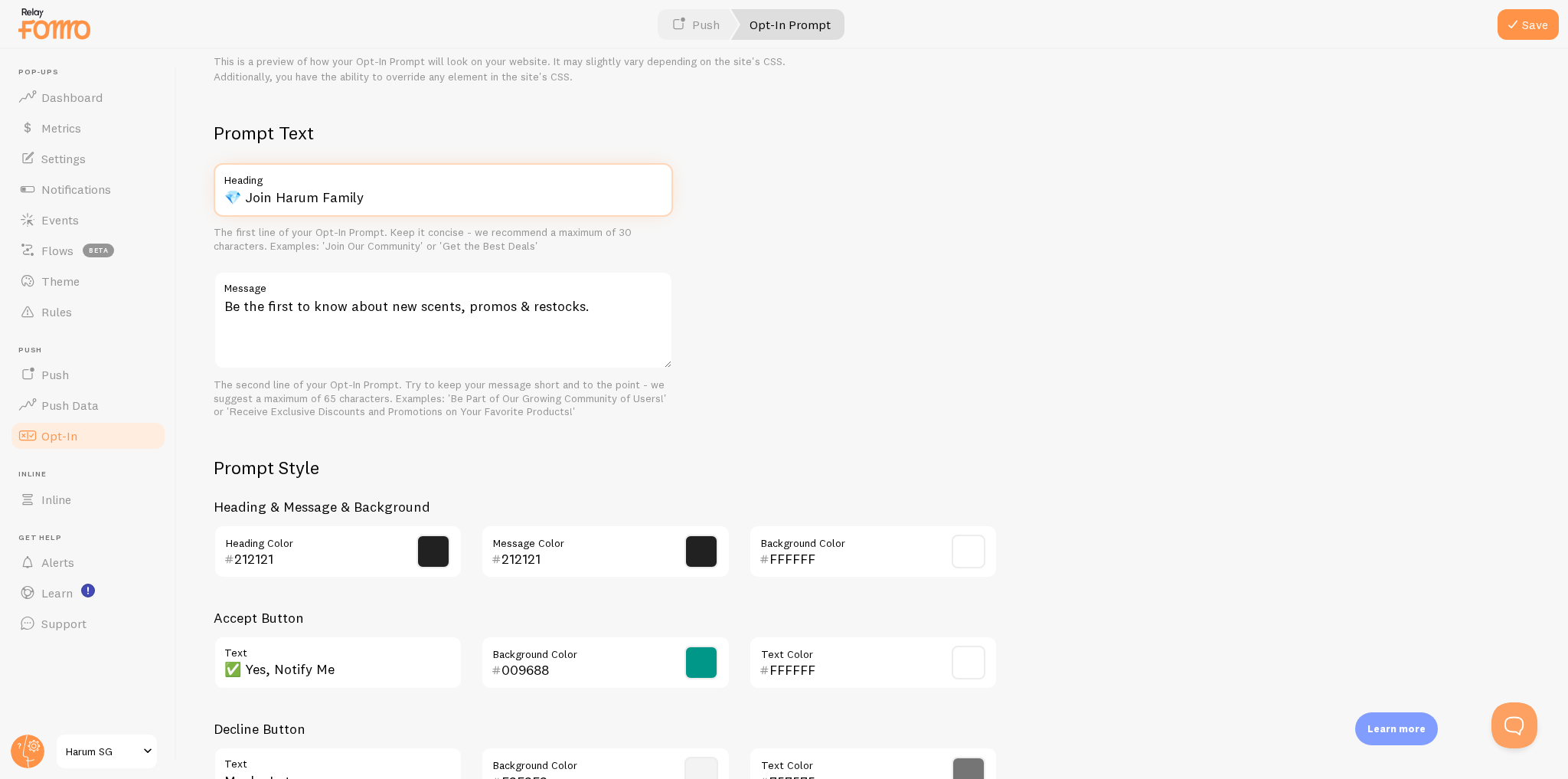
click at [232, 192] on input "💎 Join Harum Family" at bounding box center [443, 190] width 459 height 54
drag, startPoint x: 232, startPoint y: 192, endPoint x: 221, endPoint y: 198, distance: 12.5
click at [221, 198] on input "💎 Join Harum Family" at bounding box center [443, 190] width 459 height 54
drag, startPoint x: 242, startPoint y: 199, endPoint x: 226, endPoint y: 199, distance: 16.0
click at [226, 199] on input "💎 Join Harum Family" at bounding box center [443, 190] width 459 height 54
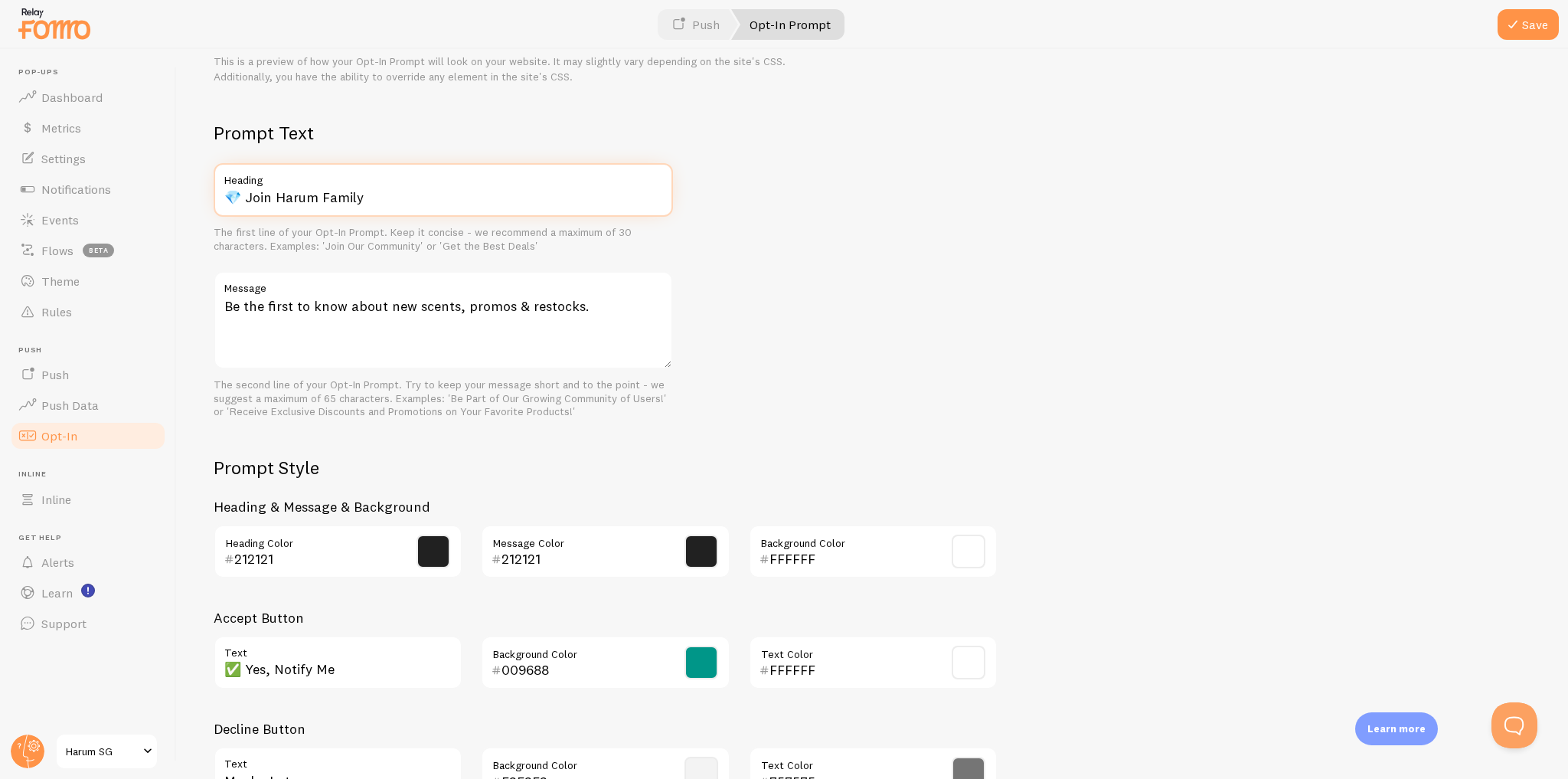
click at [245, 200] on input "💎 Join Harum Family" at bounding box center [443, 190] width 459 height 54
click at [821, 260] on div "Prompt Text Join Harum Family Heading The first line of your Opt-In Prompt. Kee…" at bounding box center [872, 466] width 1317 height 691
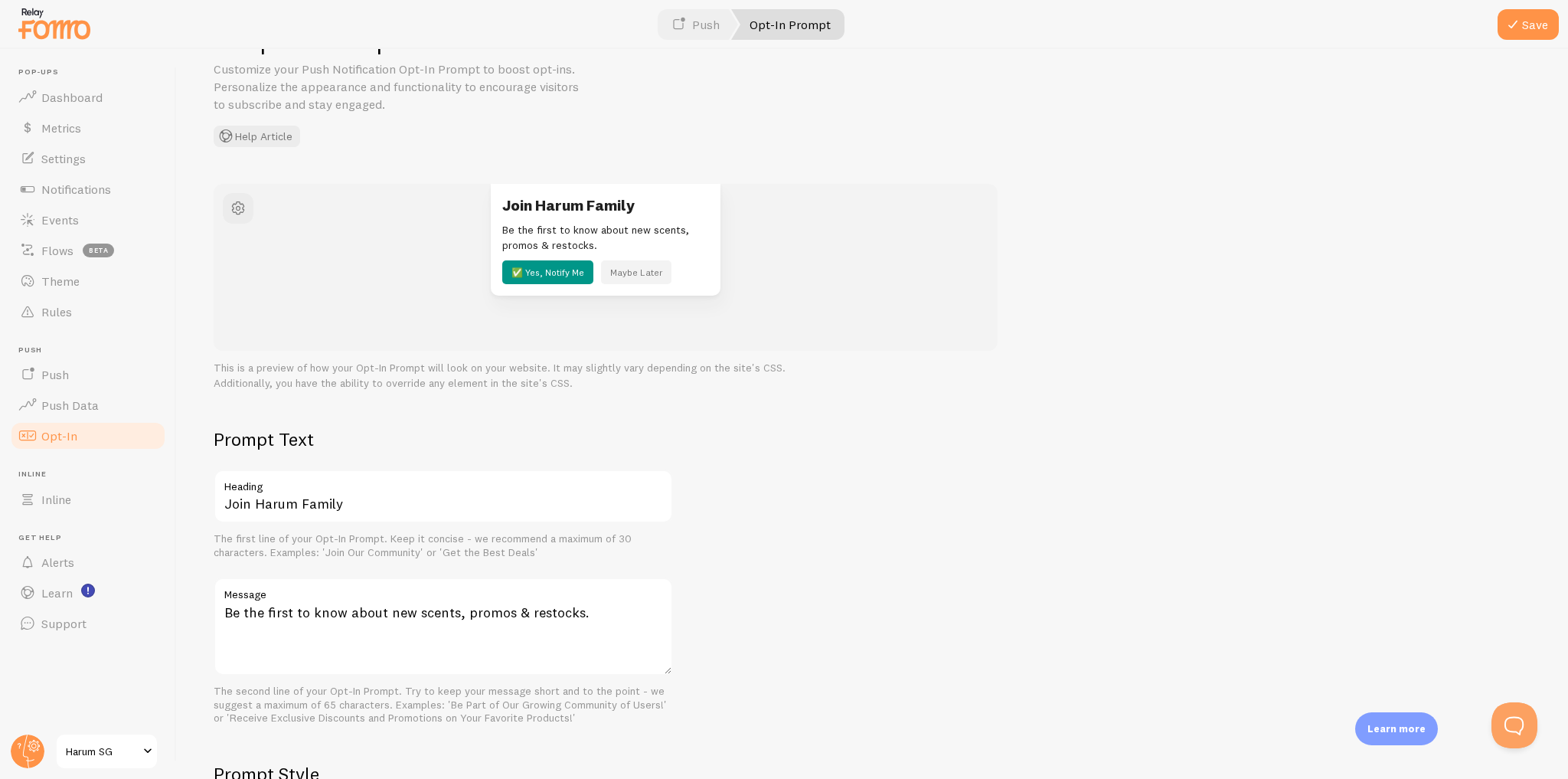
scroll to position [0, 0]
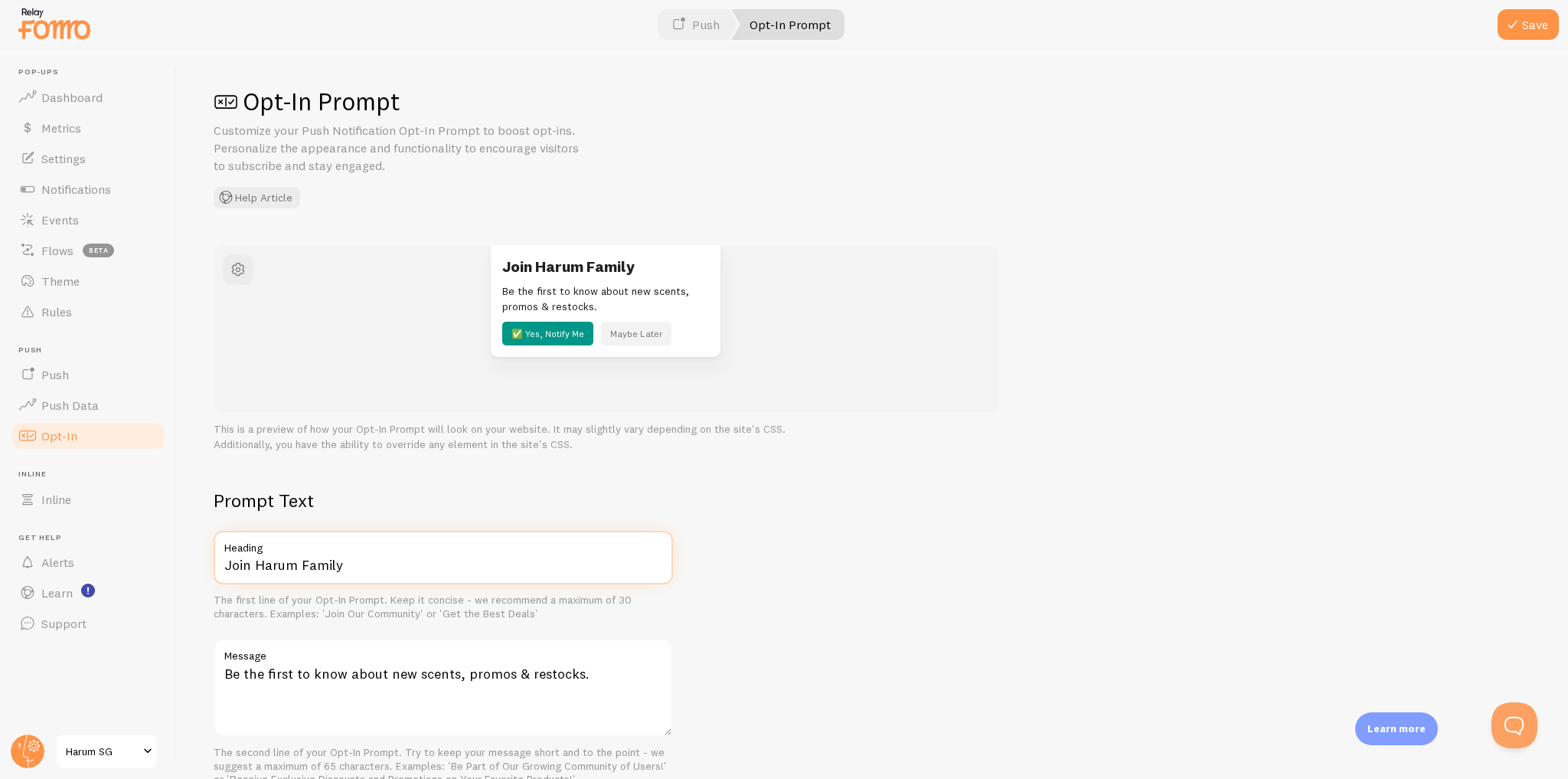
click at [227, 568] on input "Join Harum Family" at bounding box center [443, 557] width 459 height 54
paste input "👋🏼"
click at [1528, 21] on button "Save" at bounding box center [1527, 25] width 61 height 31
click at [1356, 245] on div "👋🏼 Join Harum Family Be the first to know about new scents, promos & restocks. …" at bounding box center [872, 349] width 1317 height 208
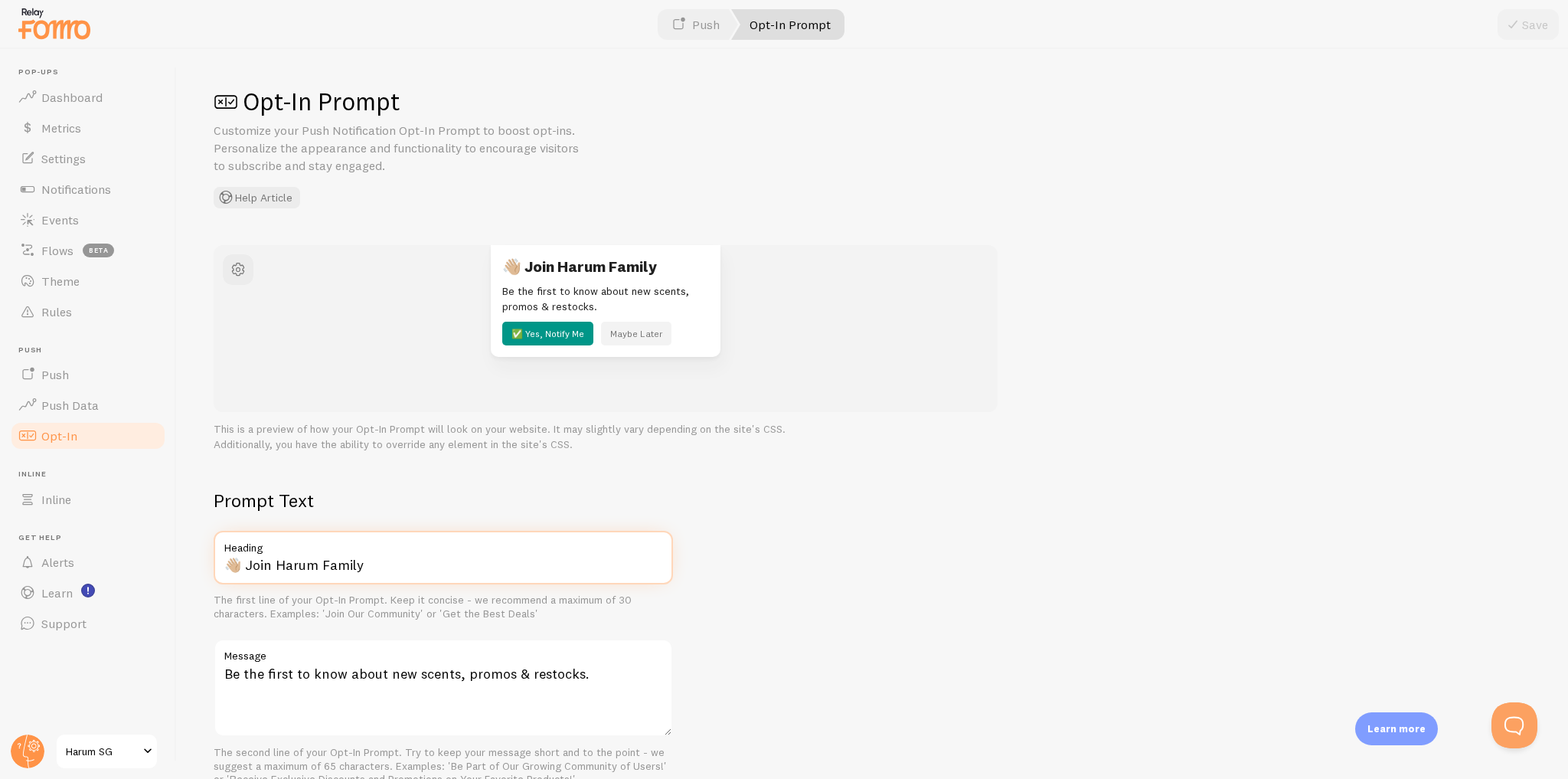
drag, startPoint x: 238, startPoint y: 564, endPoint x: 183, endPoint y: 563, distance: 55.0
click at [183, 563] on div "Opt-In Prompt Customize your Push Notification Opt-In Prompt to boost opt-ins. …" at bounding box center [873, 414] width 1391 height 730
paste input "text"
type input "💎 Join Harum Family"
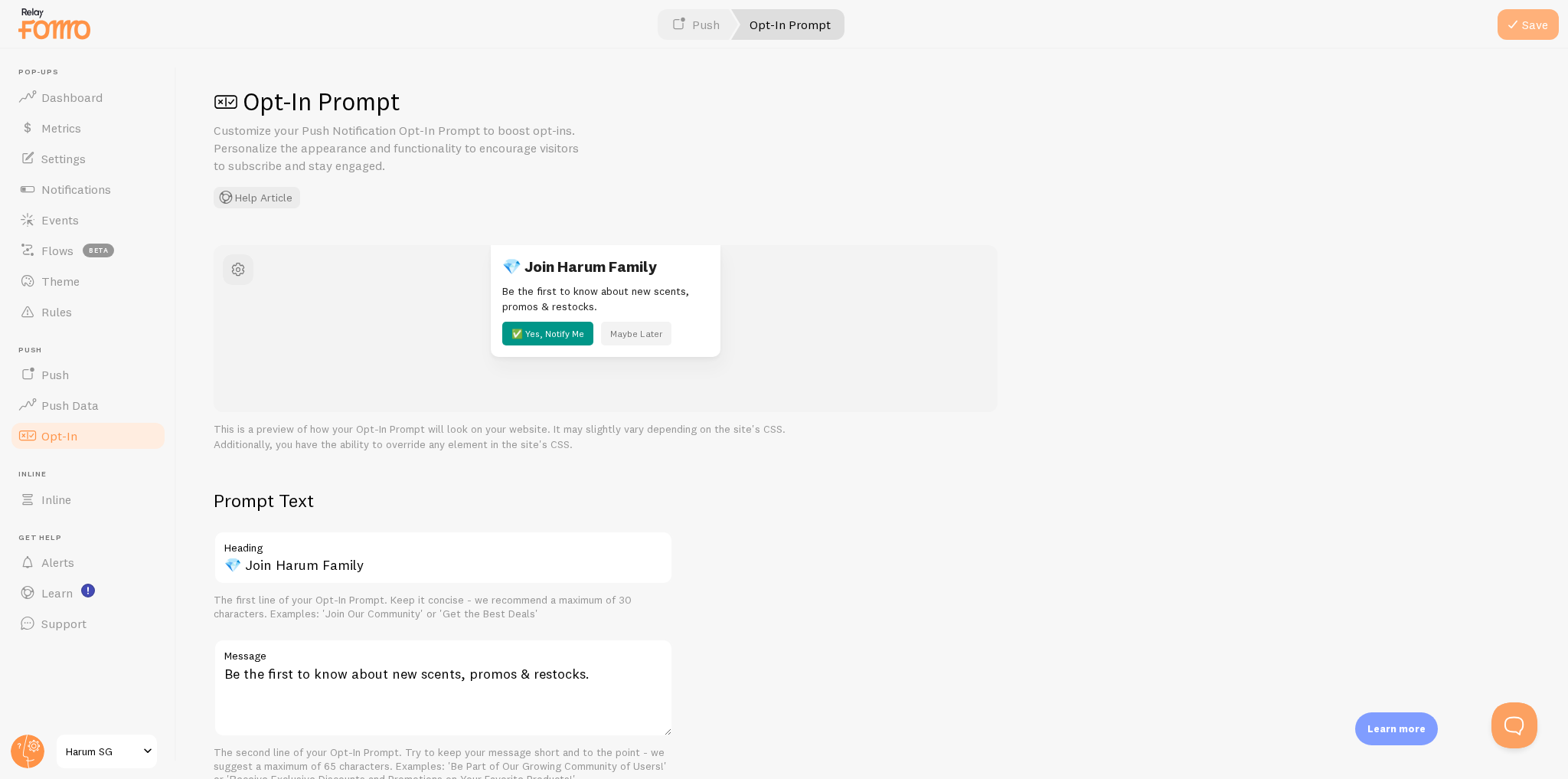
click at [1532, 26] on button "Save" at bounding box center [1527, 25] width 61 height 31
click at [239, 261] on span "button" at bounding box center [238, 270] width 18 height 18
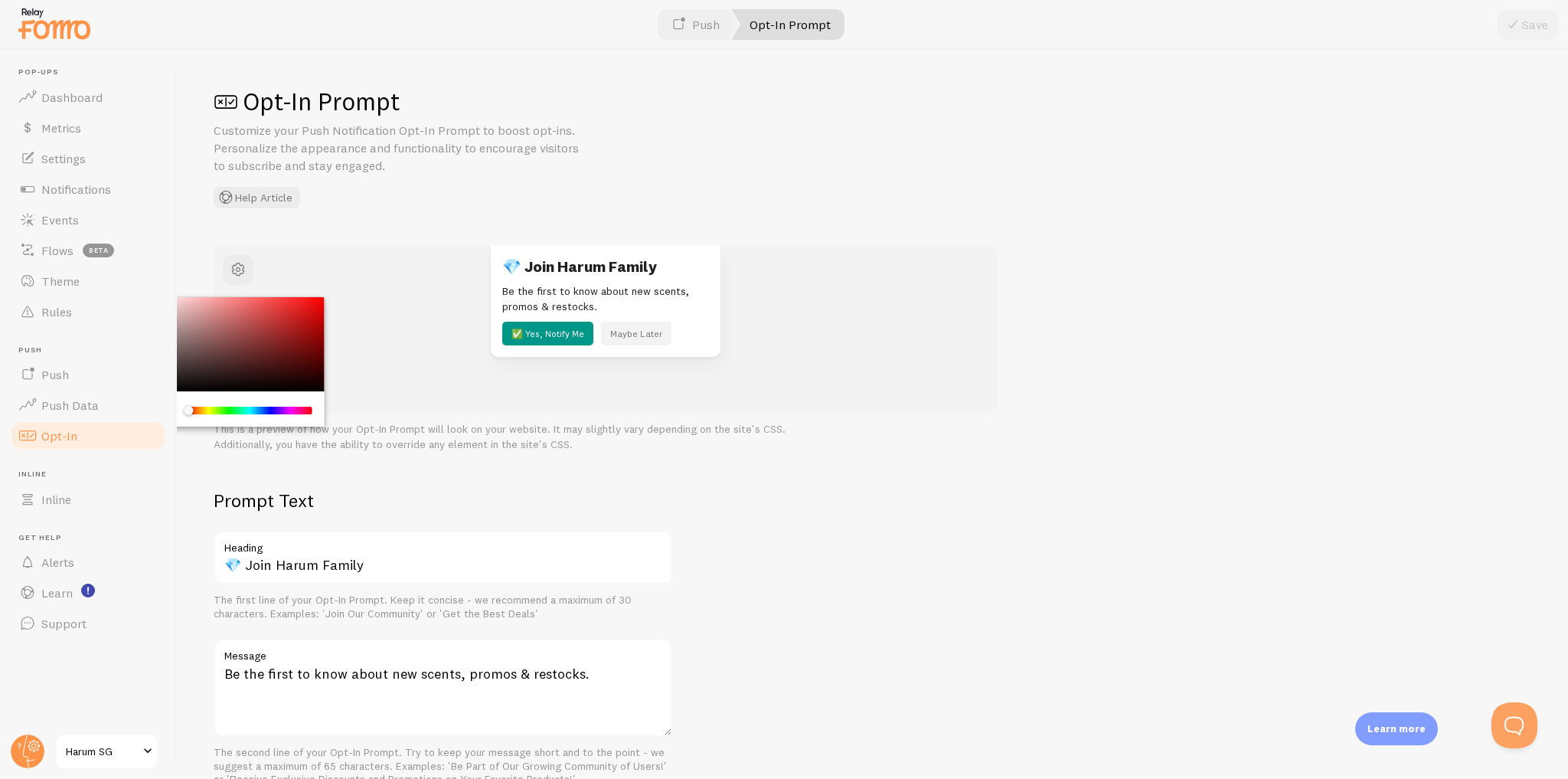
click at [912, 257] on div "💎 Join Harum Family Be the first to know about new scents, promos & restocks. ✅…" at bounding box center [606, 301] width 674 height 113
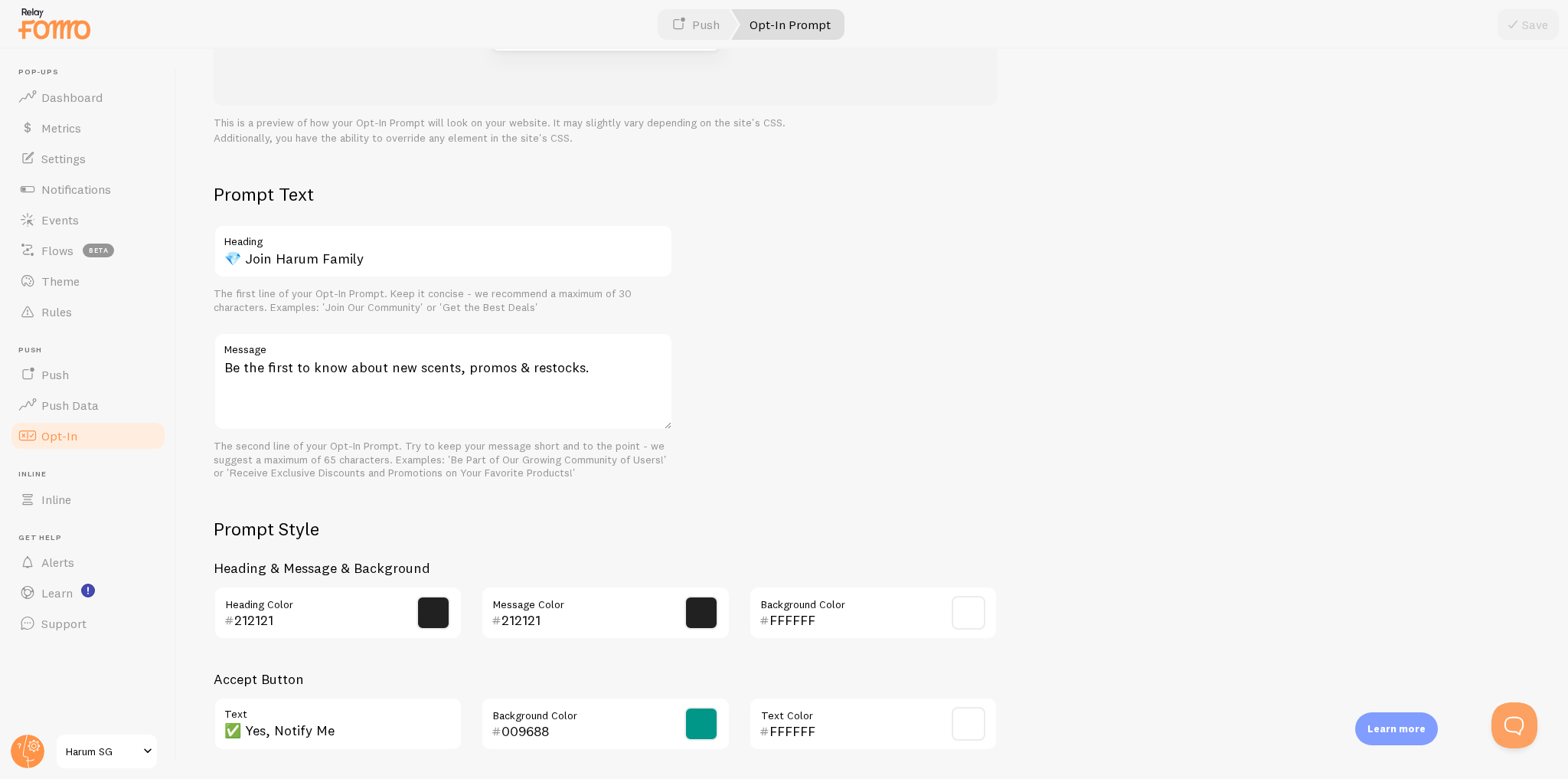
scroll to position [475, 0]
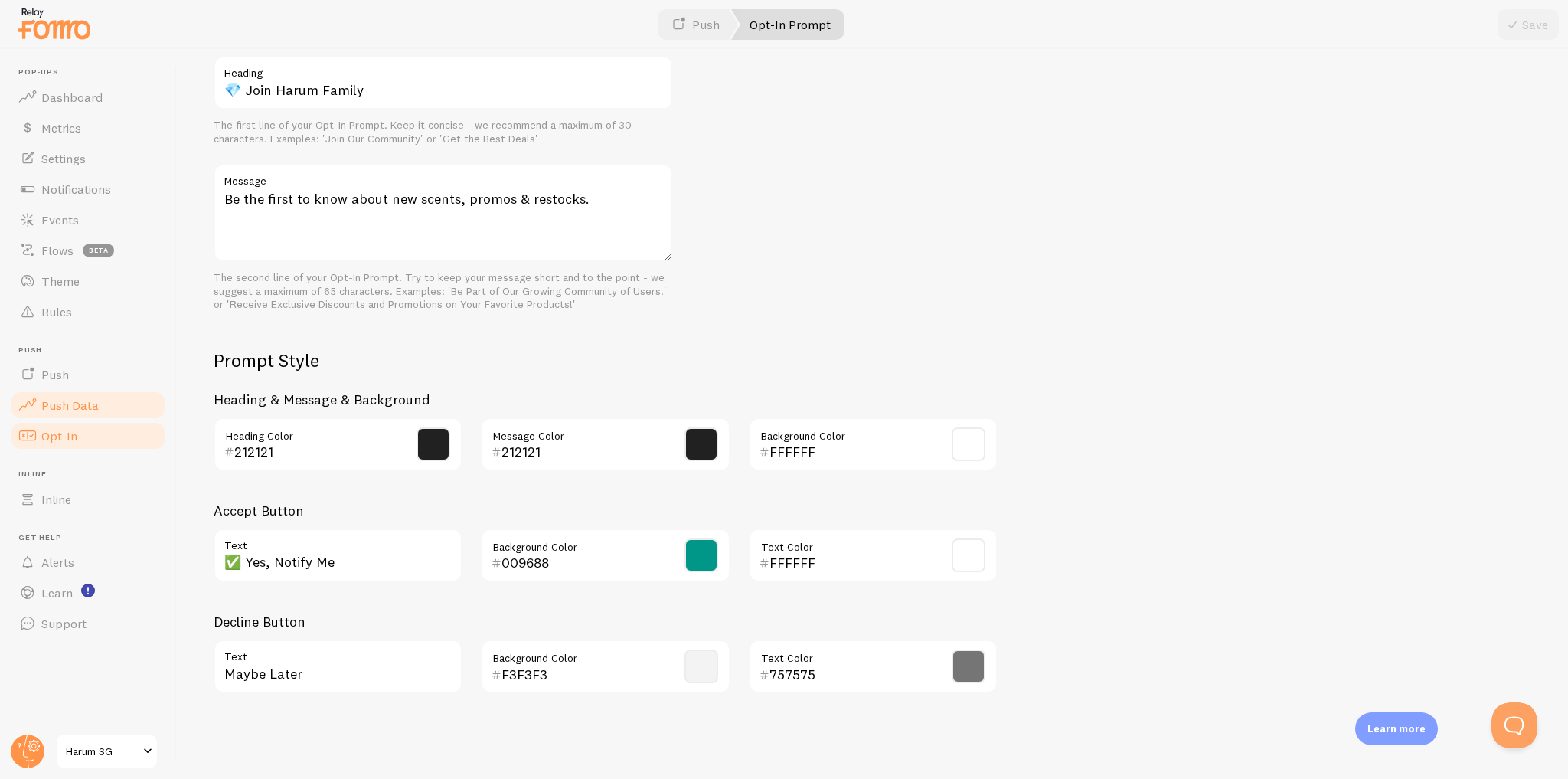
click at [104, 409] on link "Push Data" at bounding box center [88, 405] width 158 height 31
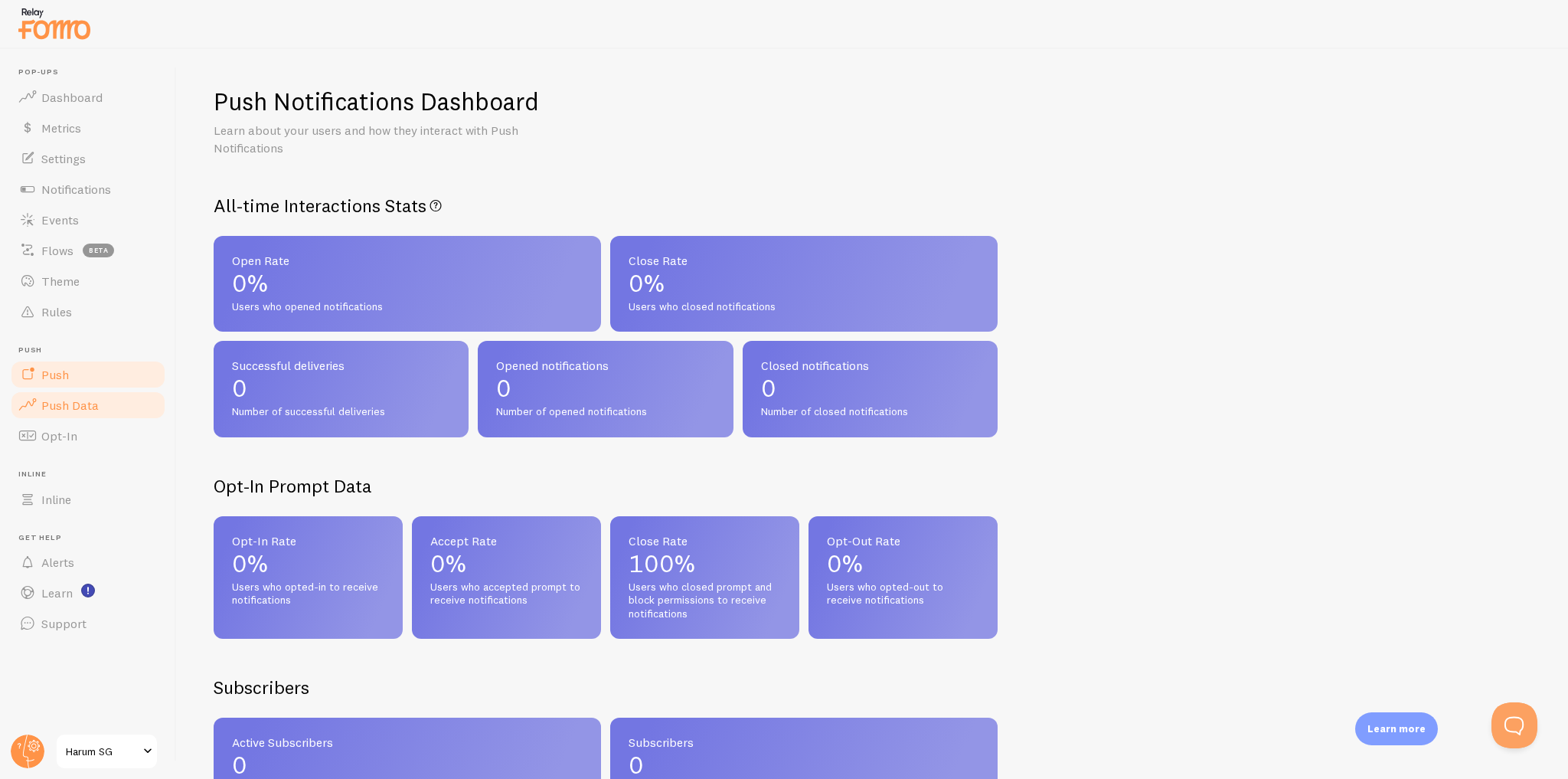
click at [114, 369] on link "Push" at bounding box center [88, 374] width 158 height 31
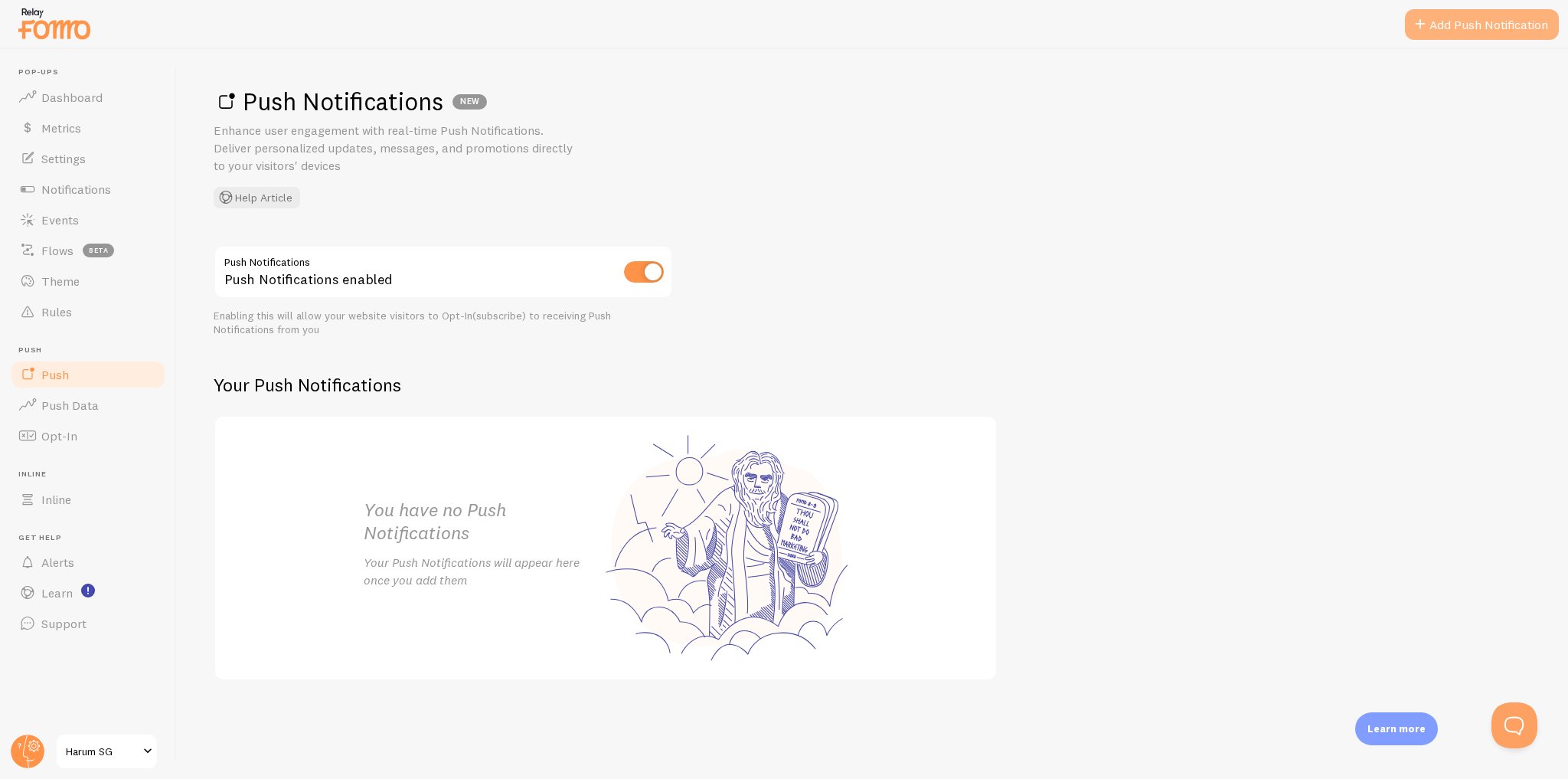
click at [1442, 27] on link "Add Push Notification" at bounding box center [1481, 25] width 153 height 31
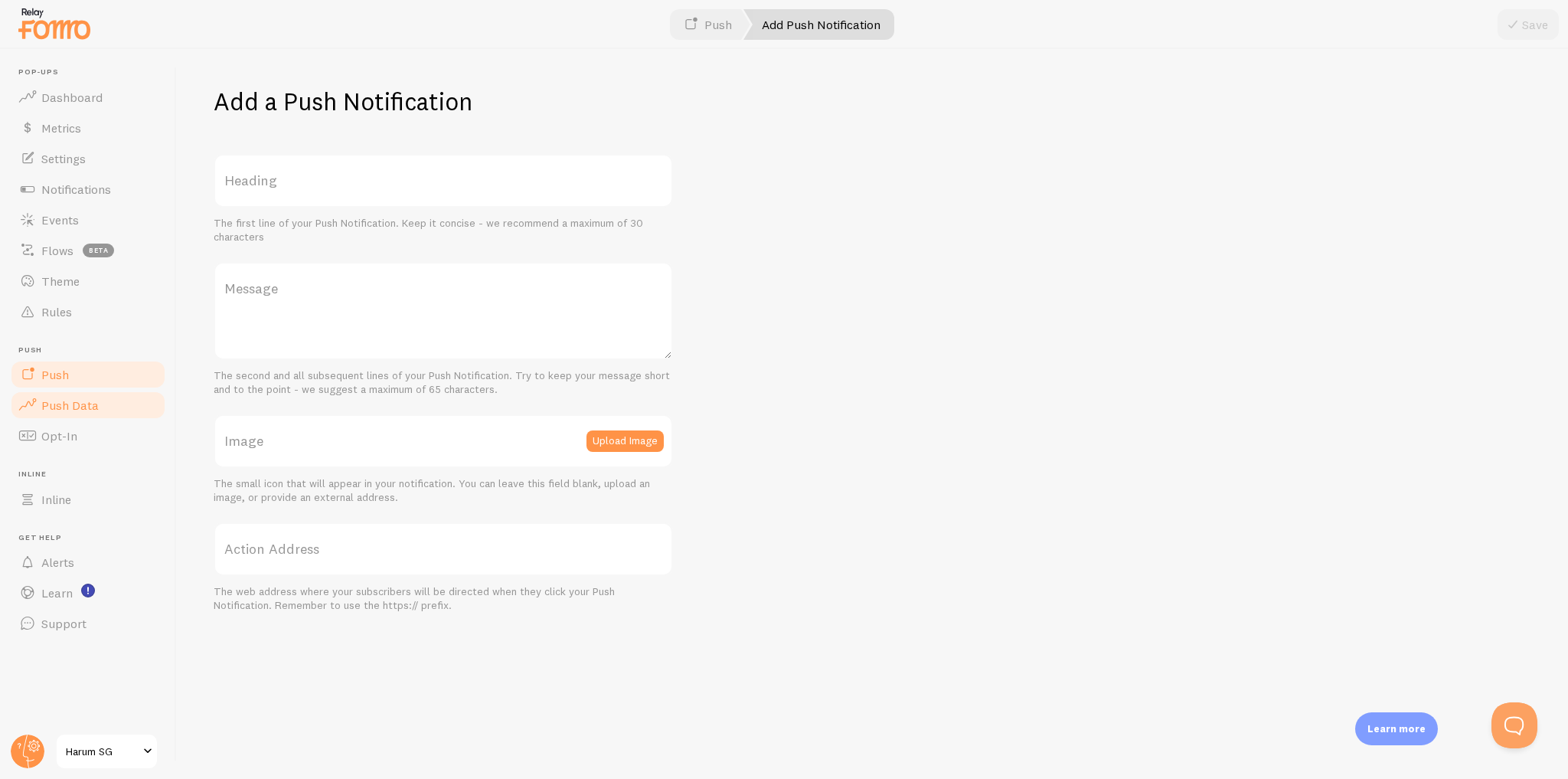
click at [100, 405] on link "Push Data" at bounding box center [88, 405] width 158 height 31
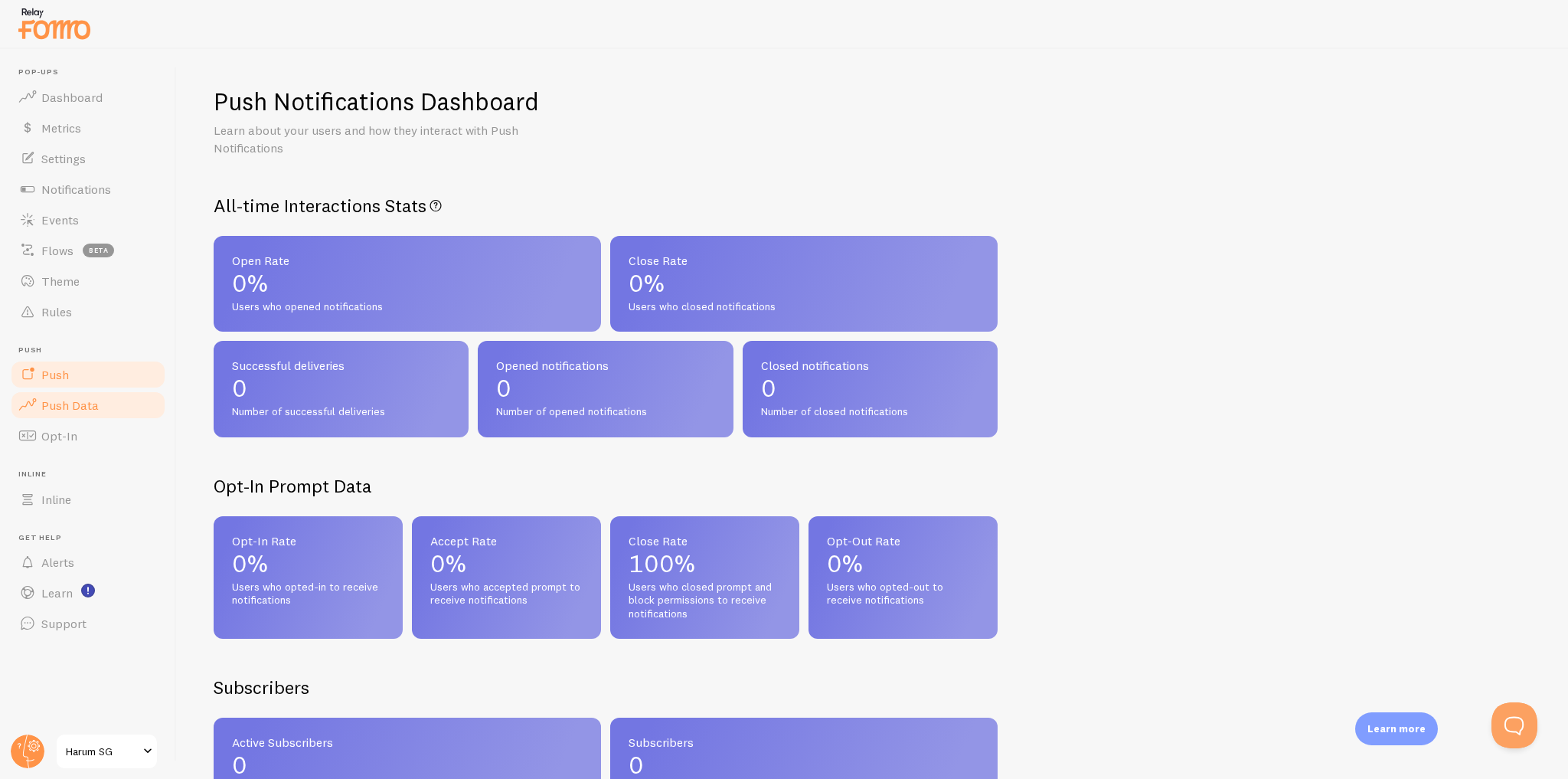
click at [132, 373] on link "Push" at bounding box center [88, 374] width 158 height 31
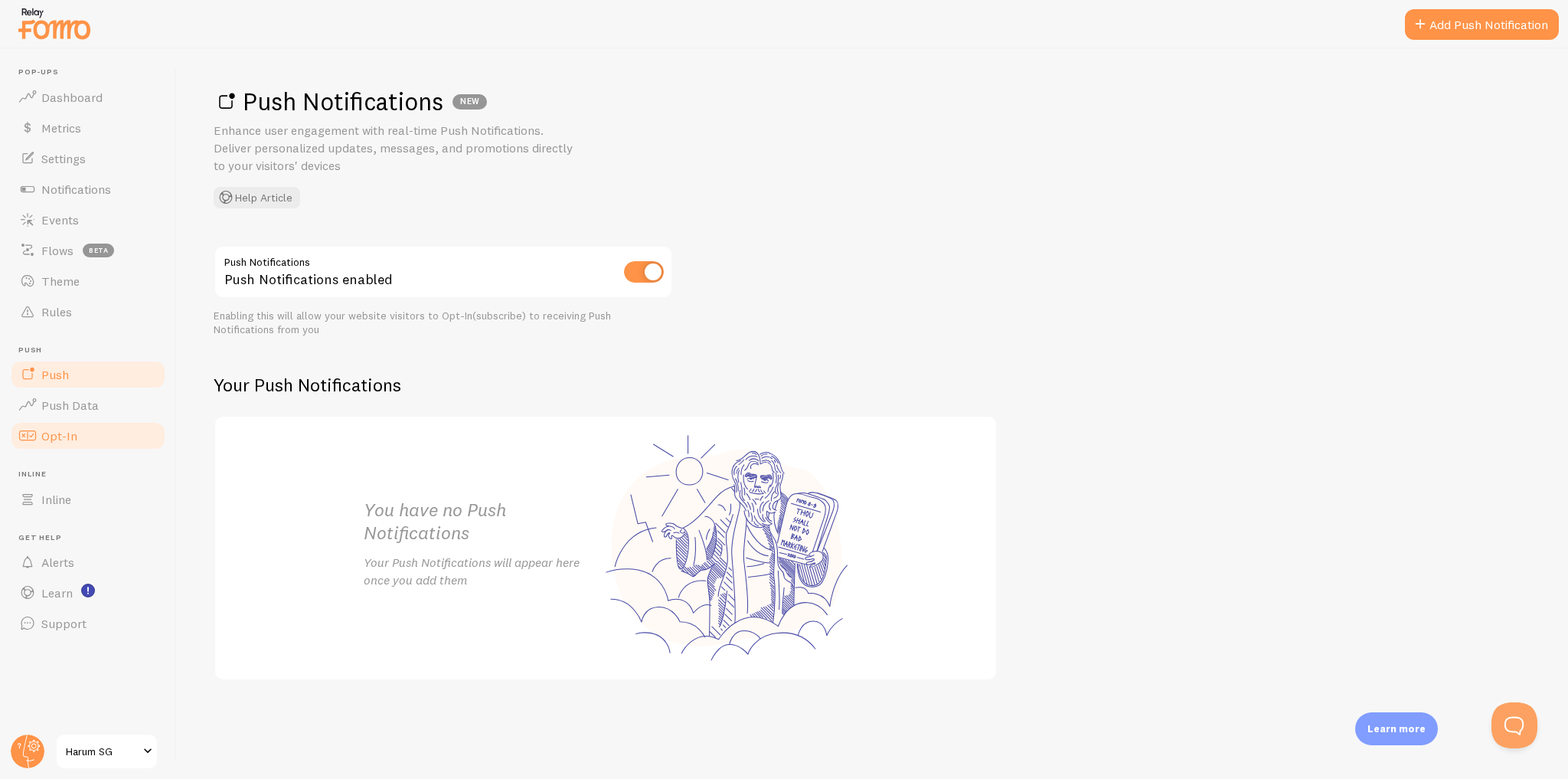
click at [121, 435] on link "Opt-In" at bounding box center [88, 436] width 158 height 31
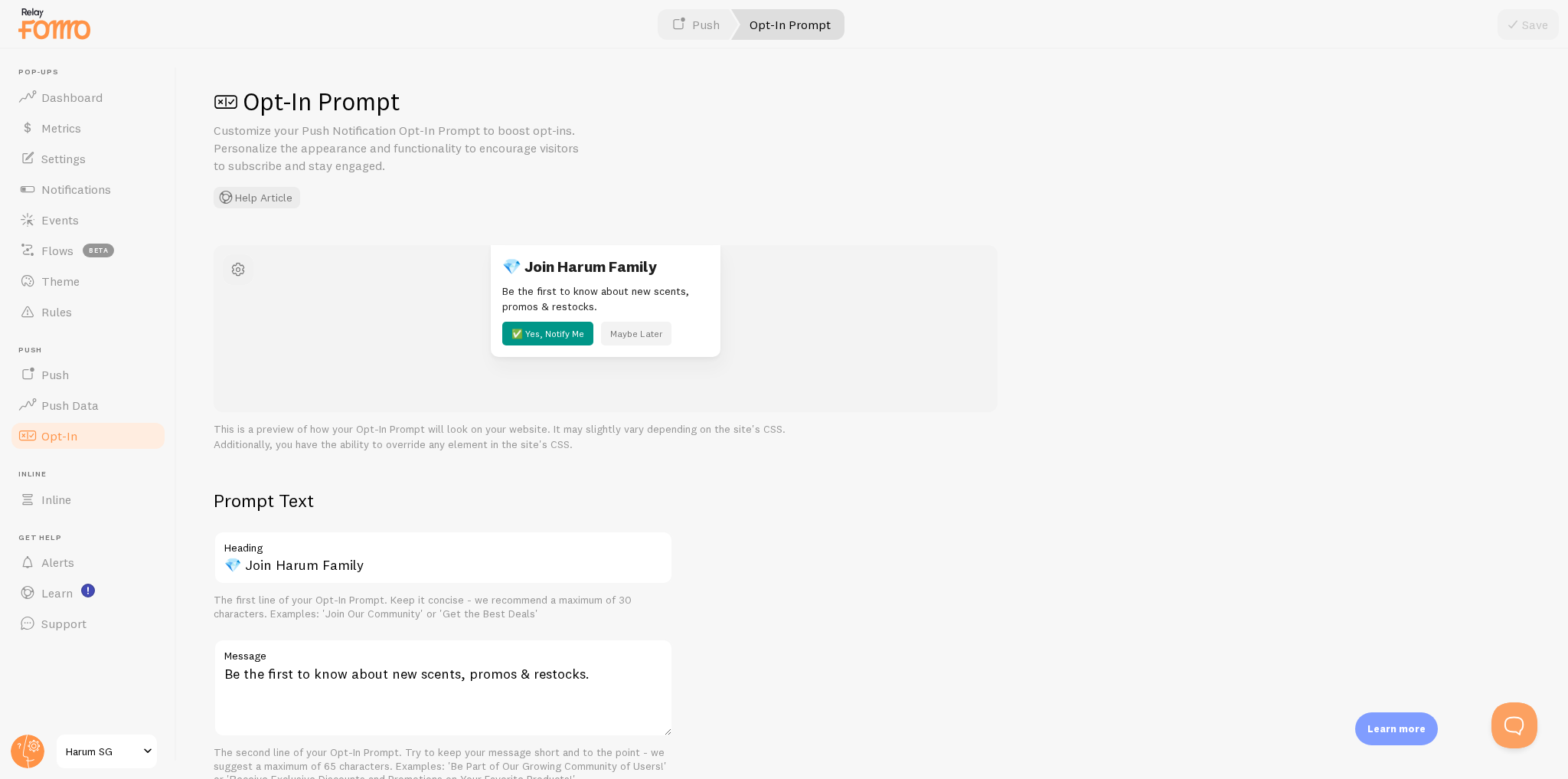
click at [232, 267] on span "button" at bounding box center [238, 270] width 18 height 18
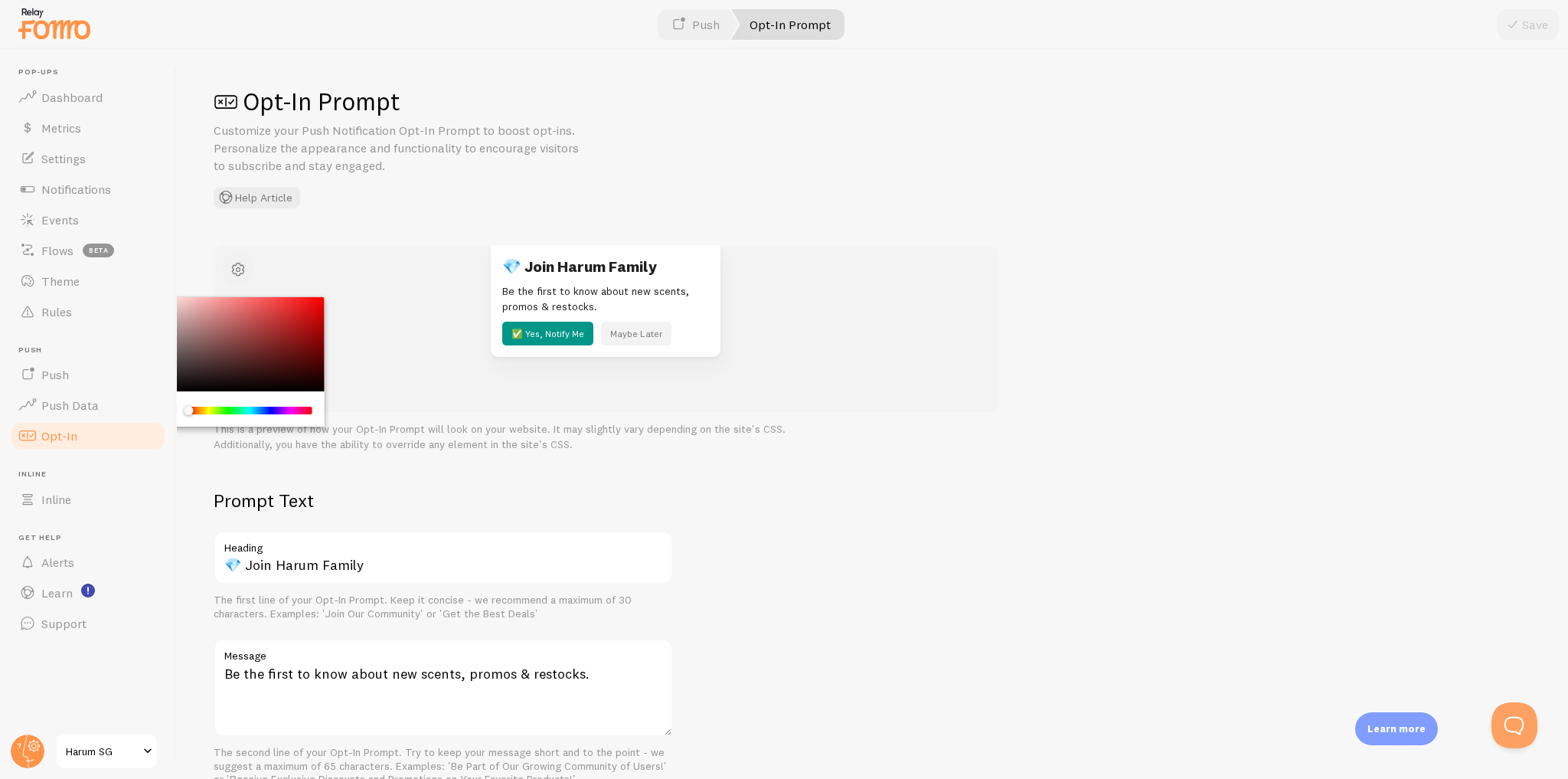
click at [232, 267] on span "button" at bounding box center [238, 270] width 18 height 18
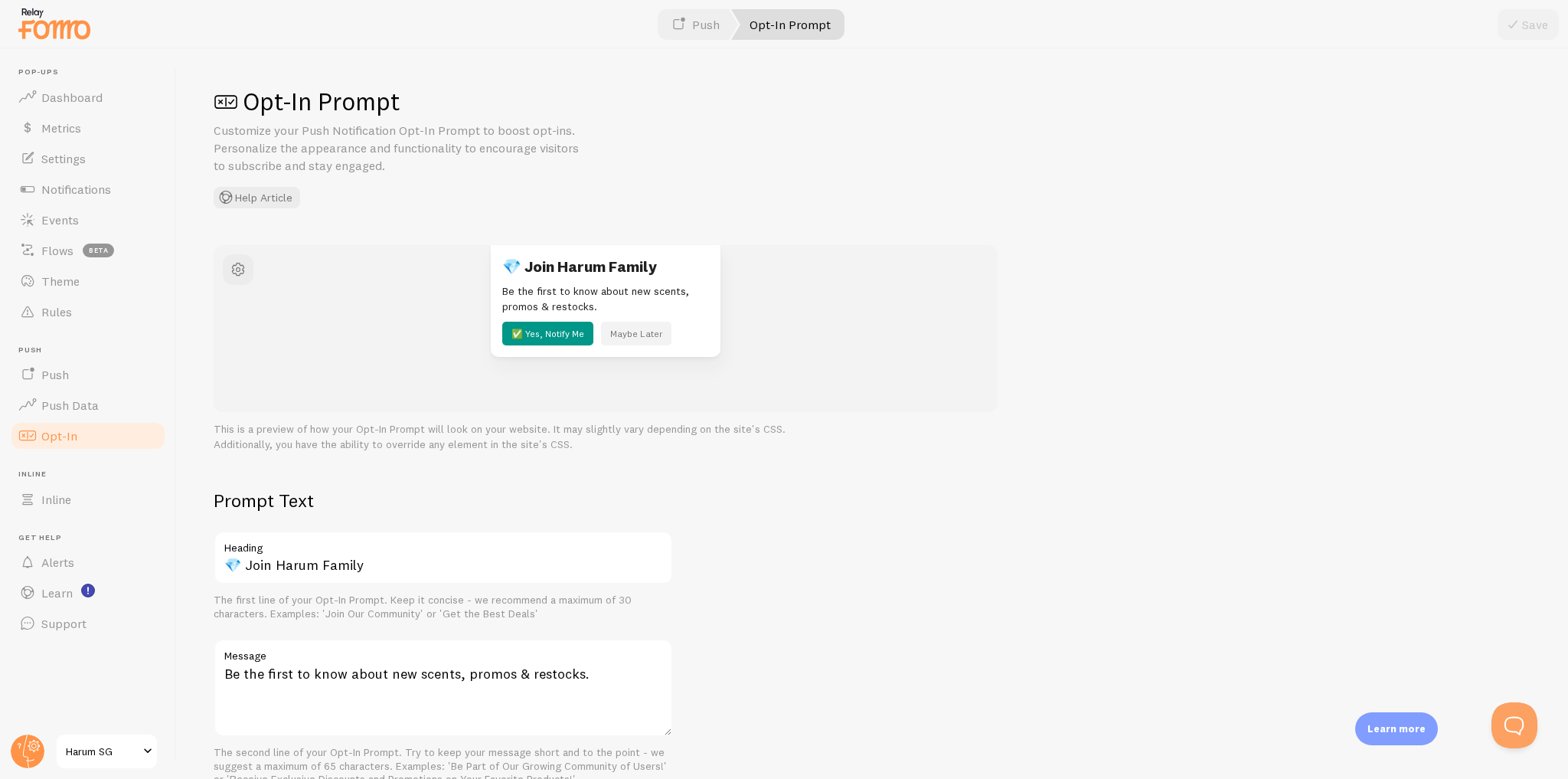
click at [922, 254] on div "💎 Join Harum Family Be the first to know about new scents, promos & restocks. ✅…" at bounding box center [606, 301] width 674 height 113
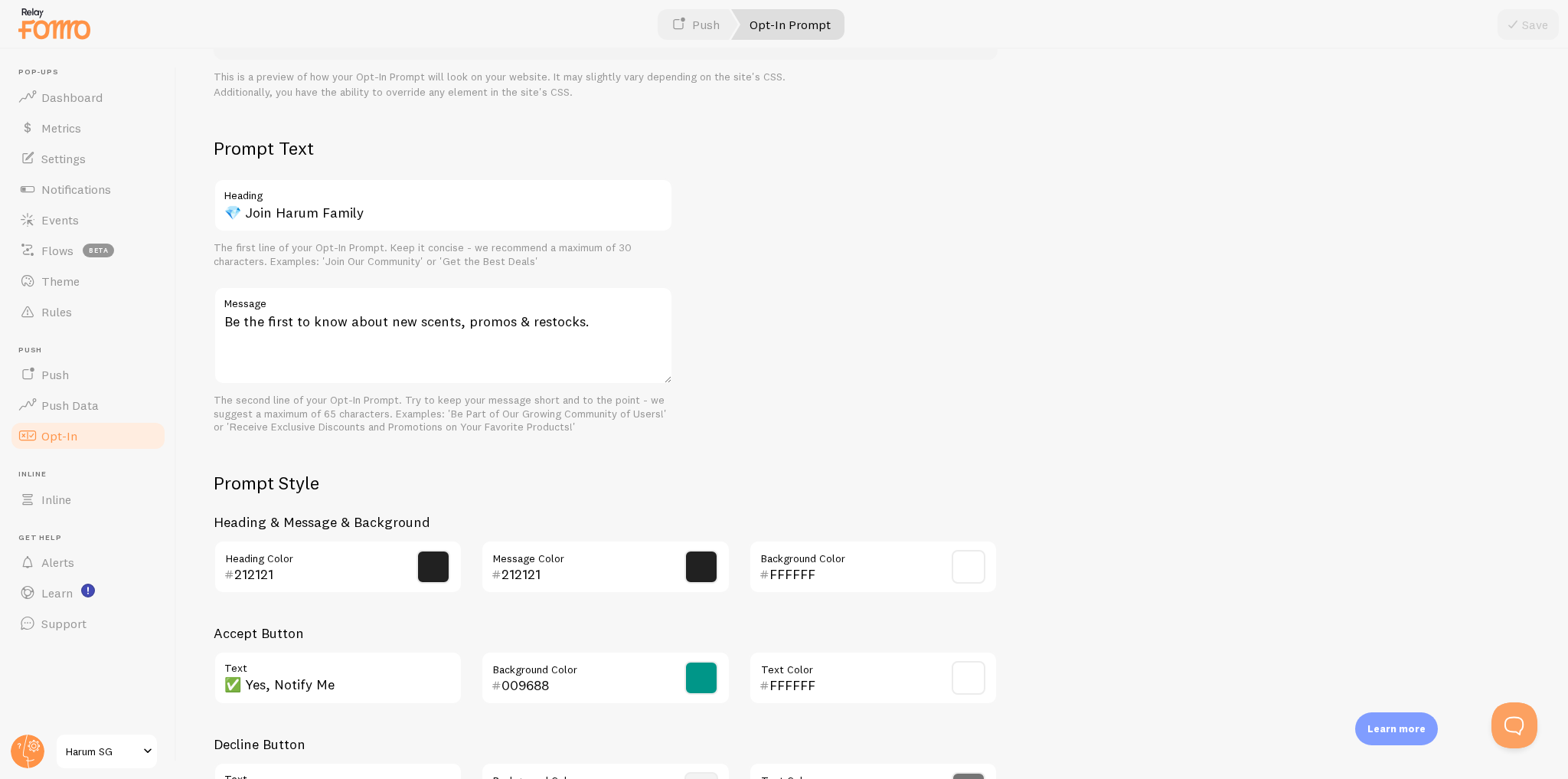
scroll to position [475, 0]
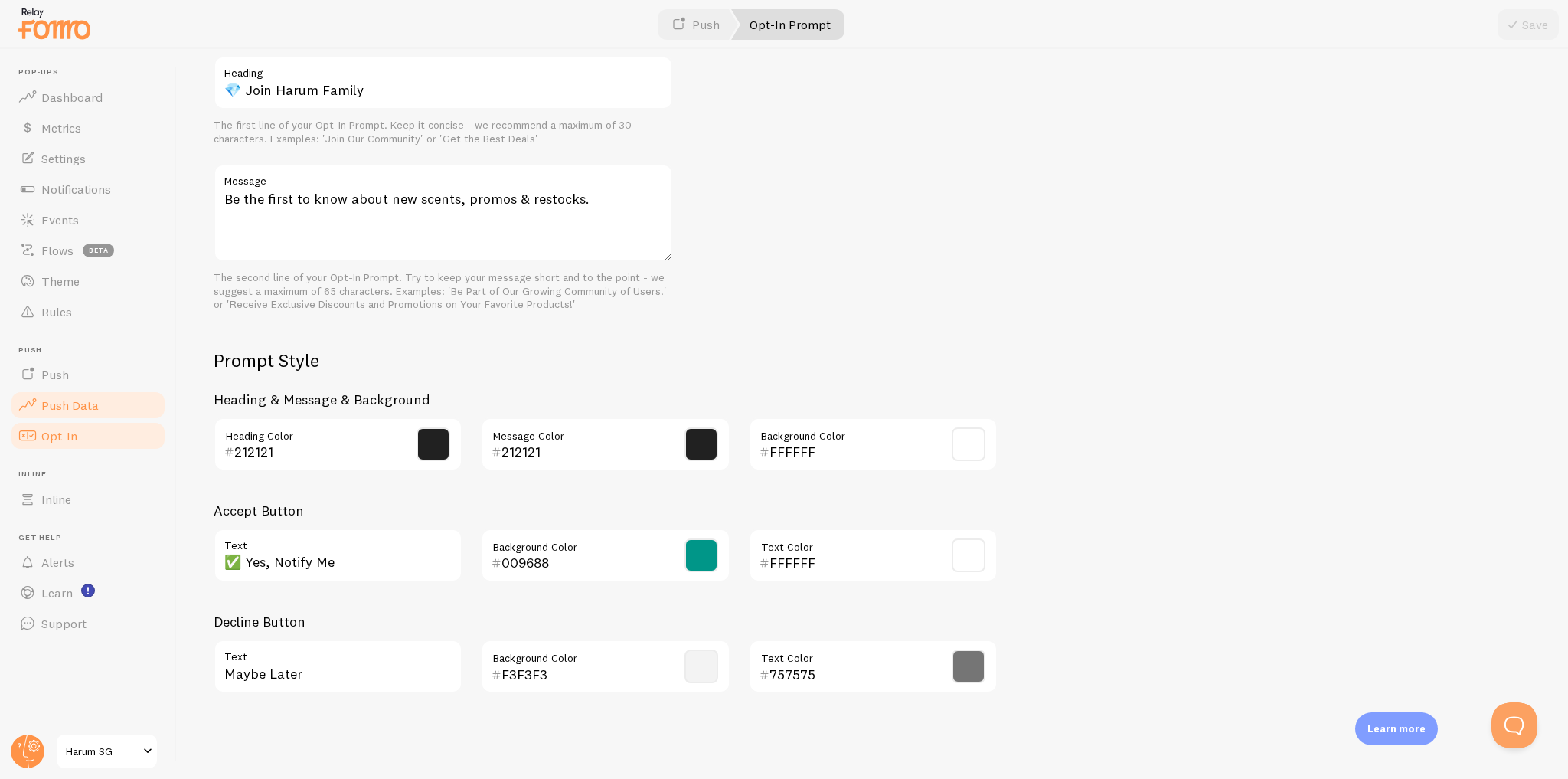
click at [113, 408] on link "Push Data" at bounding box center [88, 405] width 158 height 31
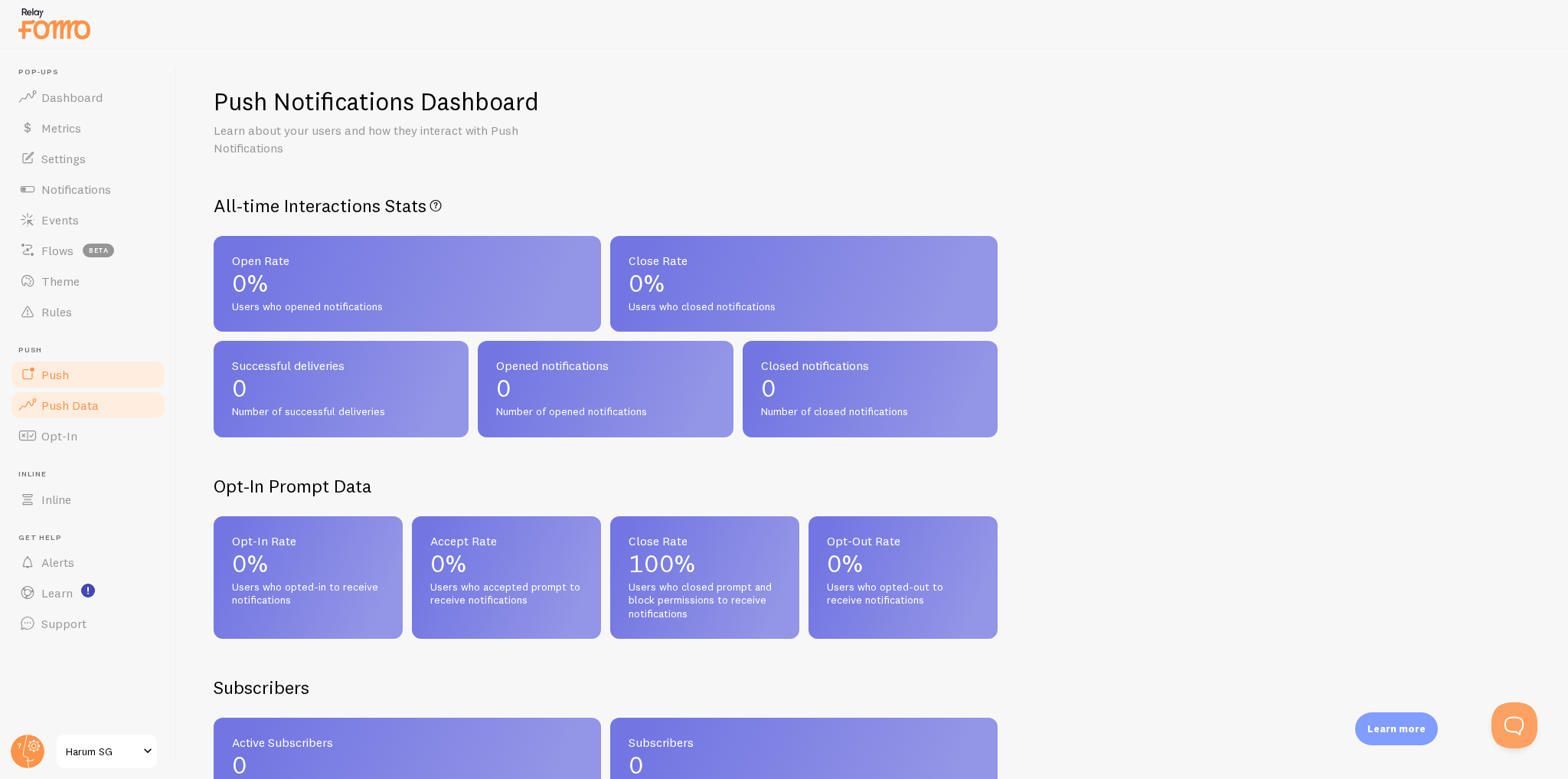
click at [117, 380] on link "Push" at bounding box center [88, 374] width 158 height 31
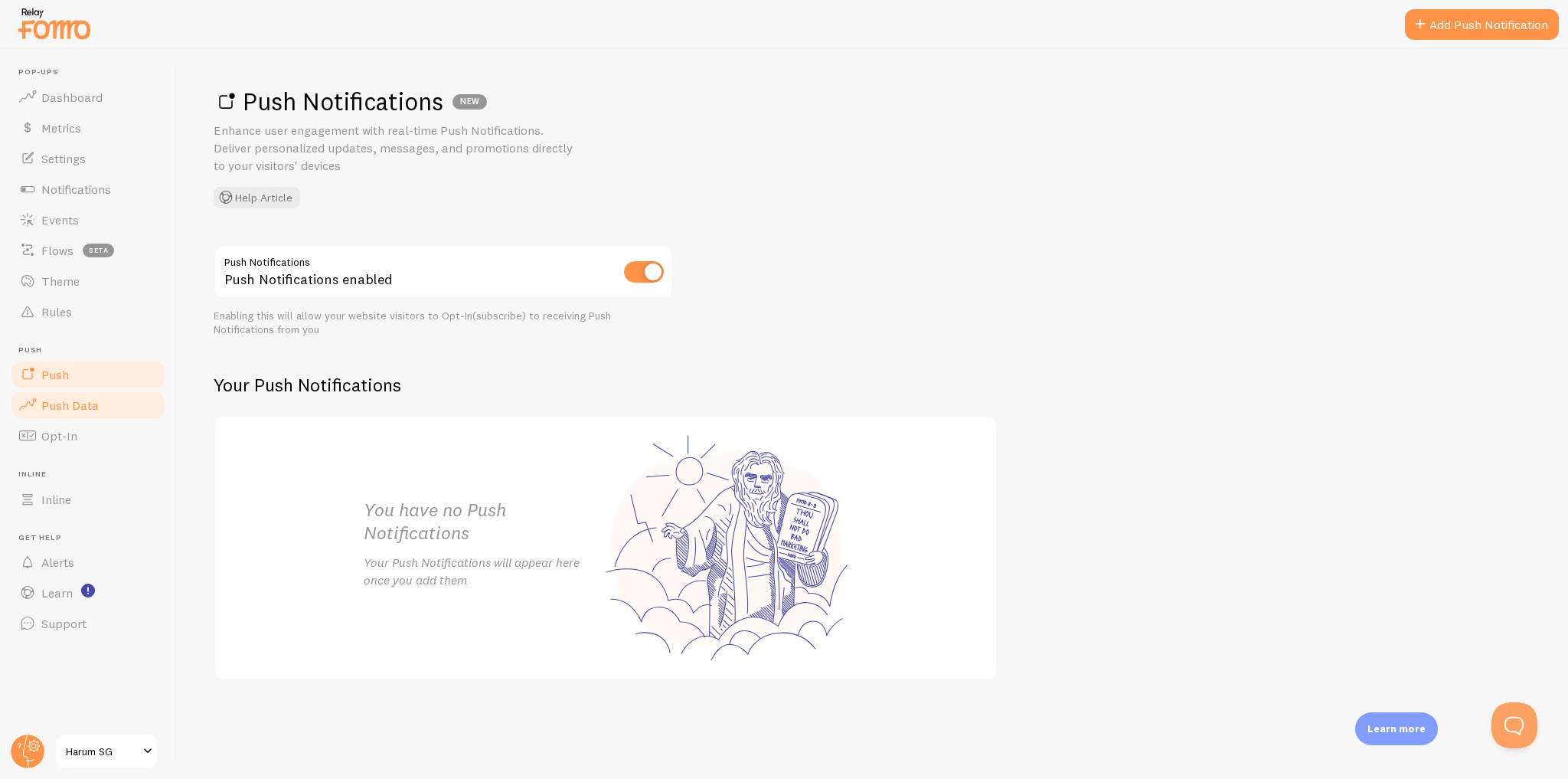
click at [102, 408] on link "Push Data" at bounding box center [88, 405] width 158 height 31
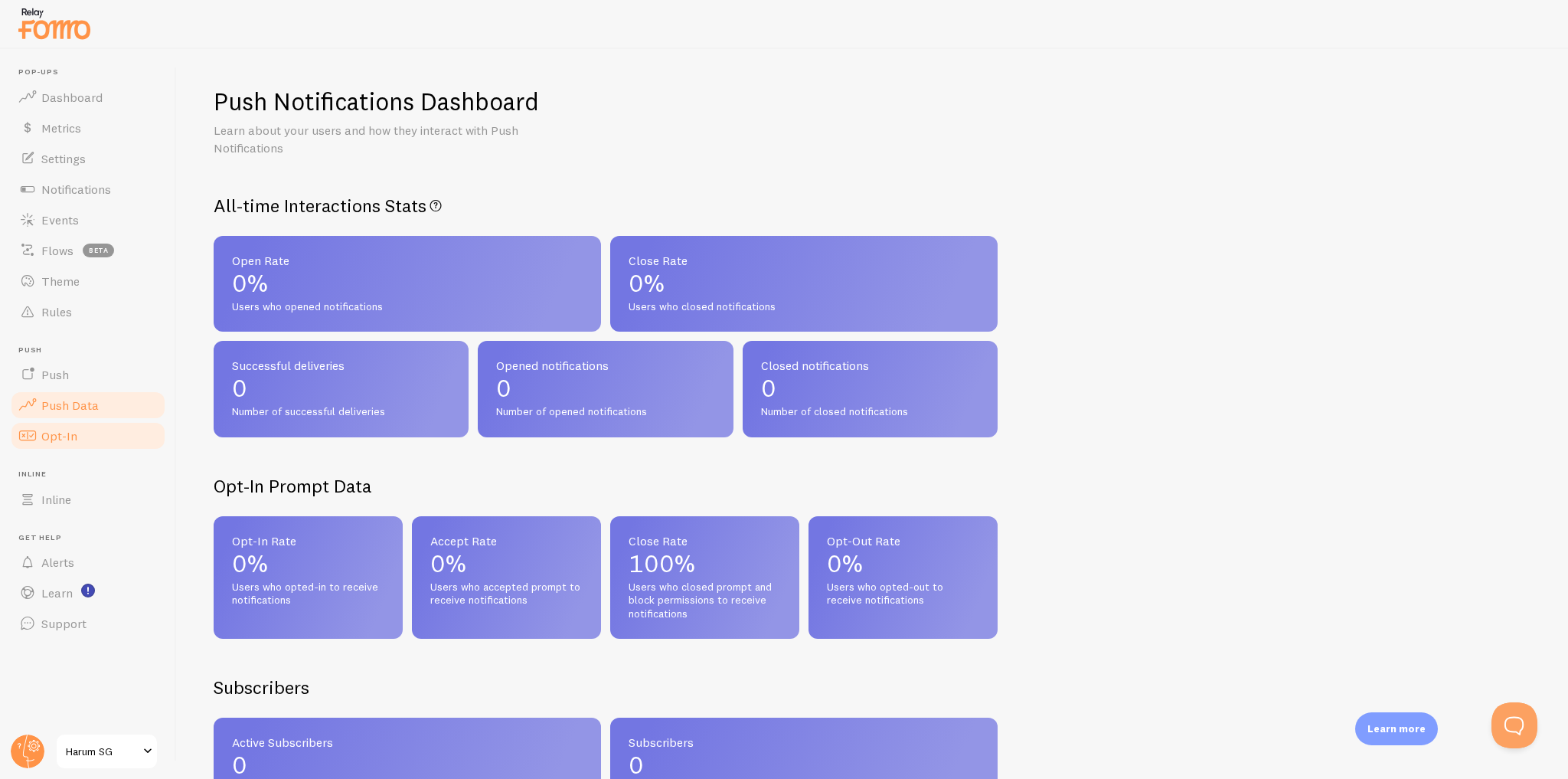
click at [106, 434] on link "Opt-In" at bounding box center [88, 436] width 158 height 31
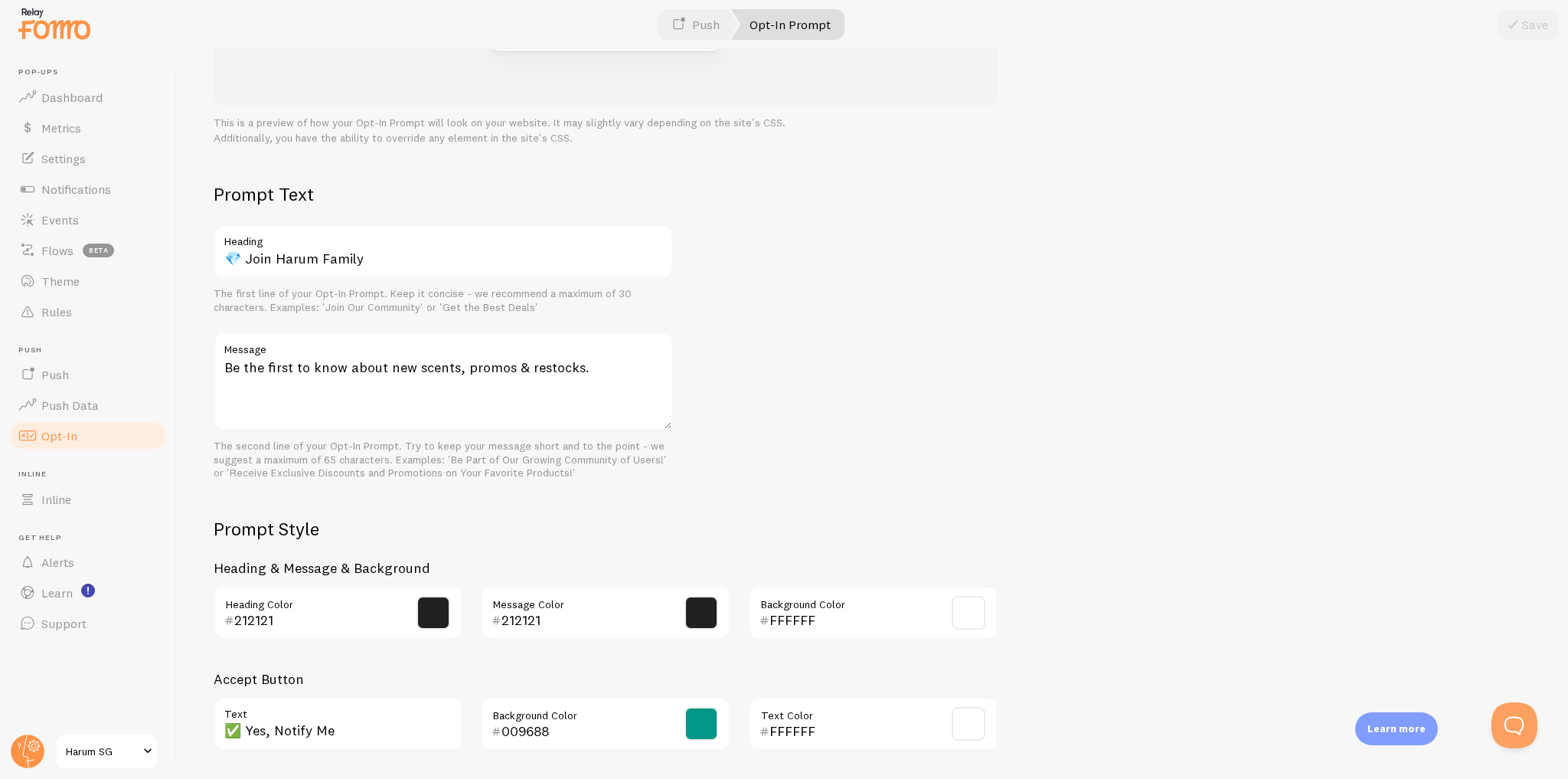
scroll to position [475, 0]
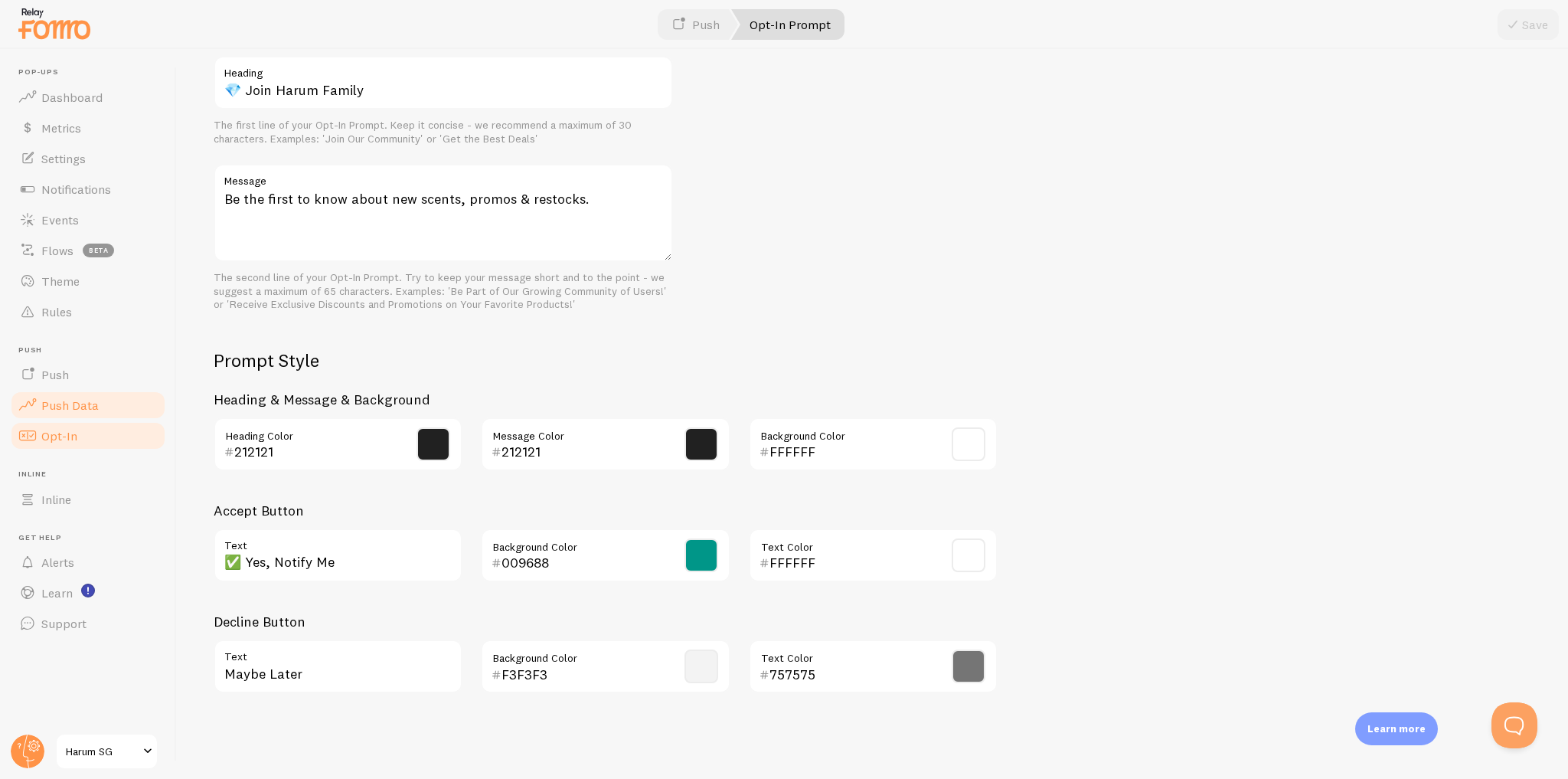
click at [136, 408] on link "Push Data" at bounding box center [88, 405] width 158 height 31
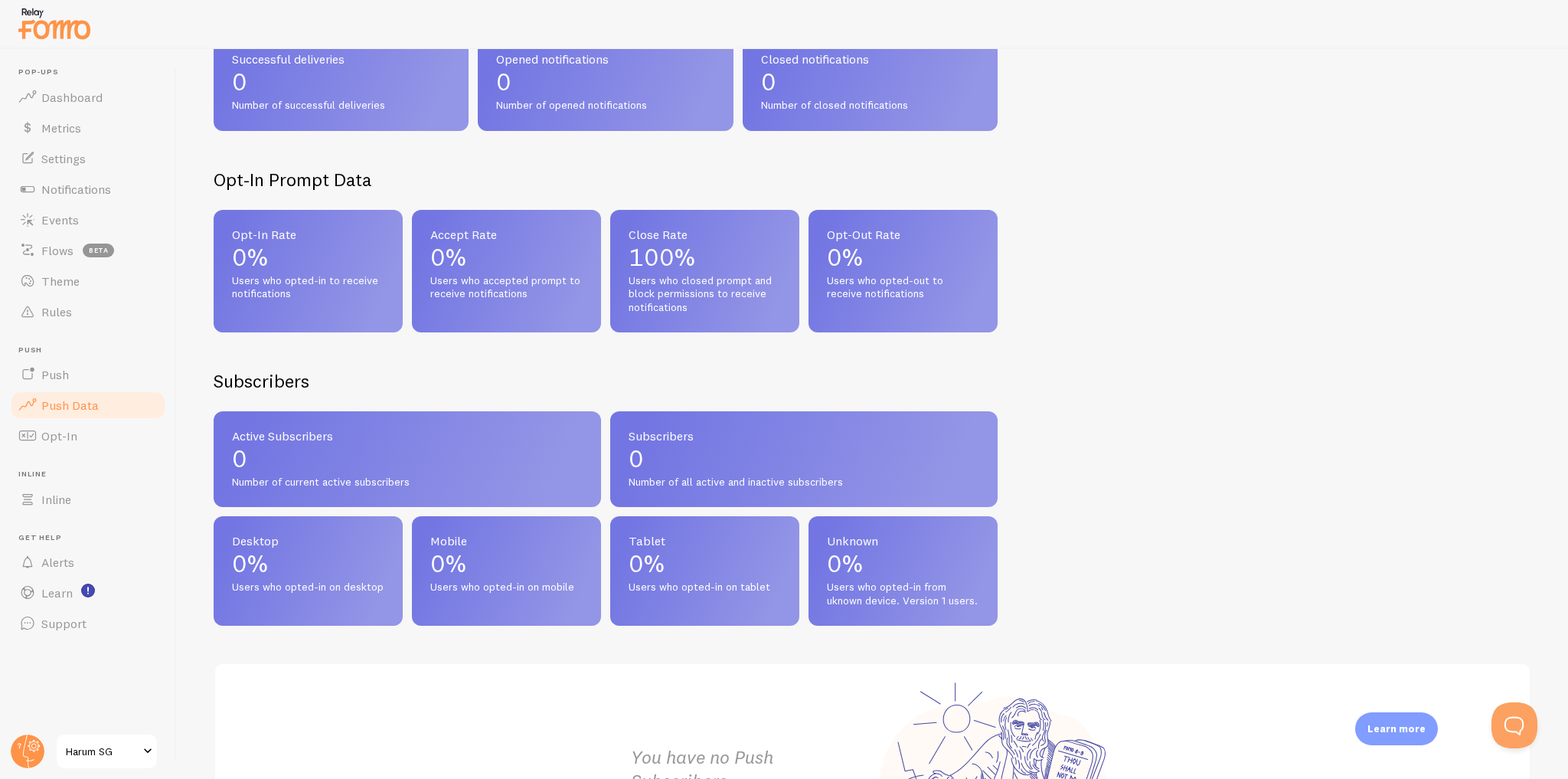
scroll to position [528, 0]
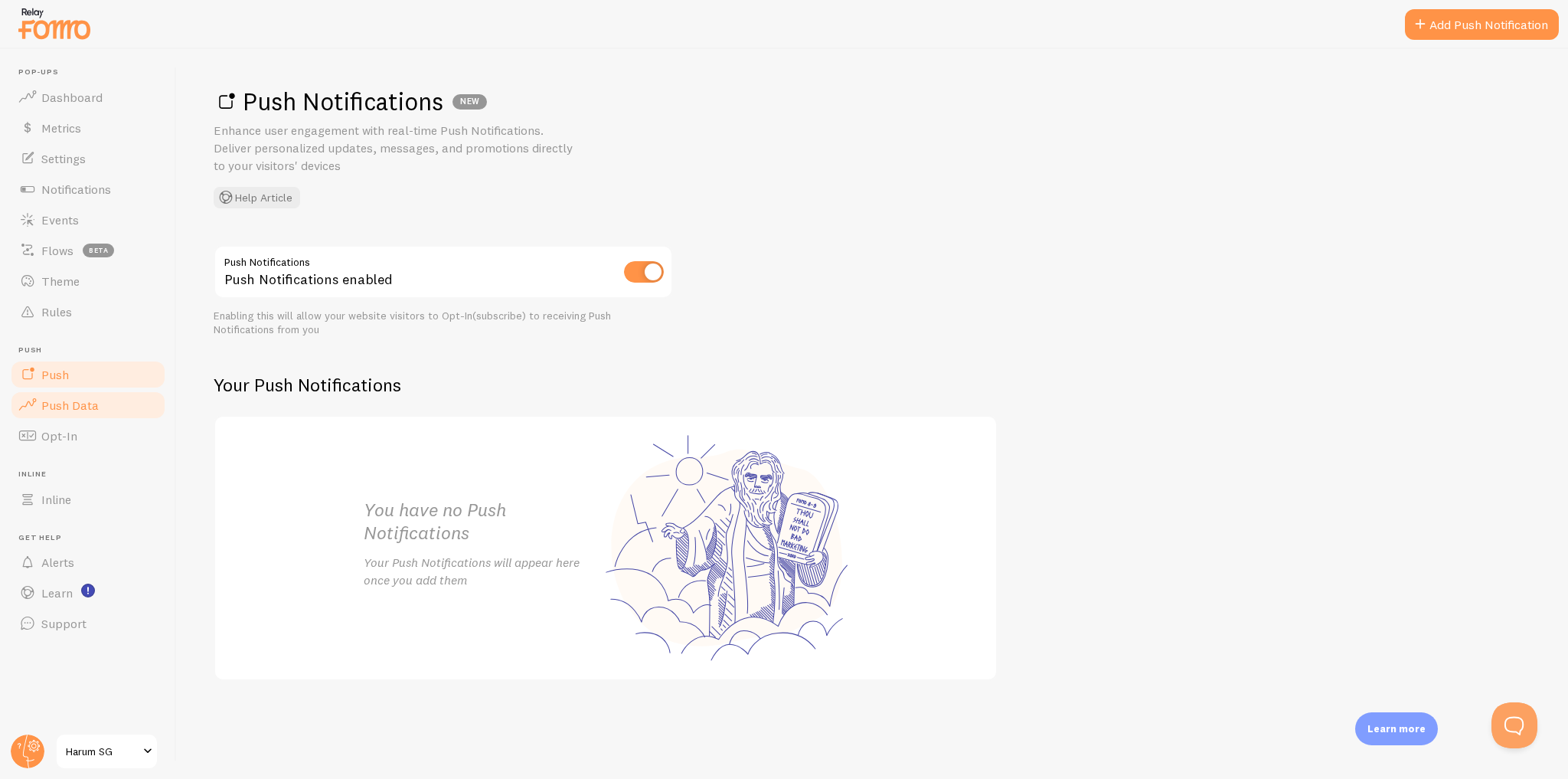
click at [104, 399] on link "Push Data" at bounding box center [88, 405] width 158 height 31
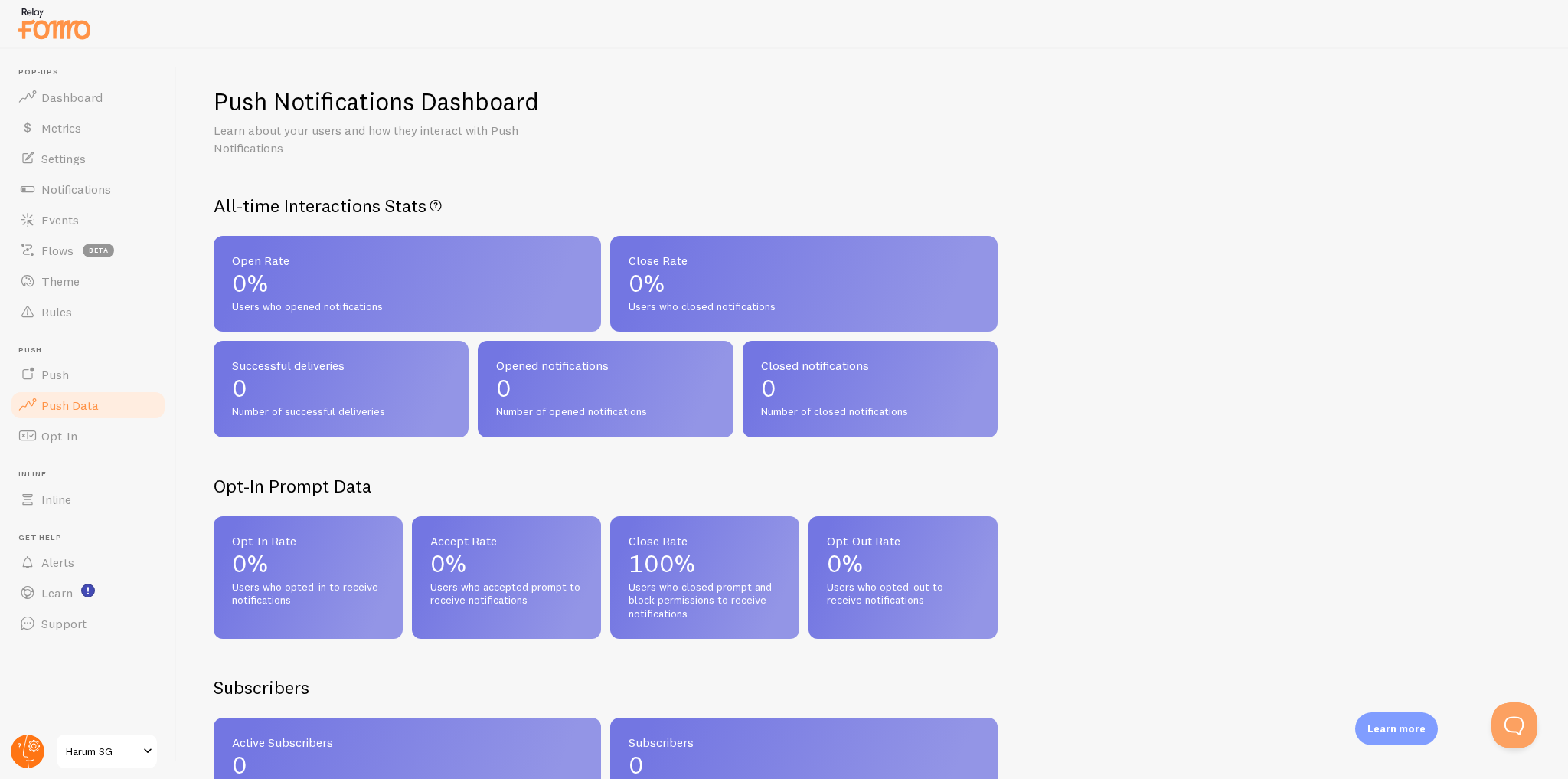
click at [42, 763] on icon at bounding box center [27, 751] width 36 height 36
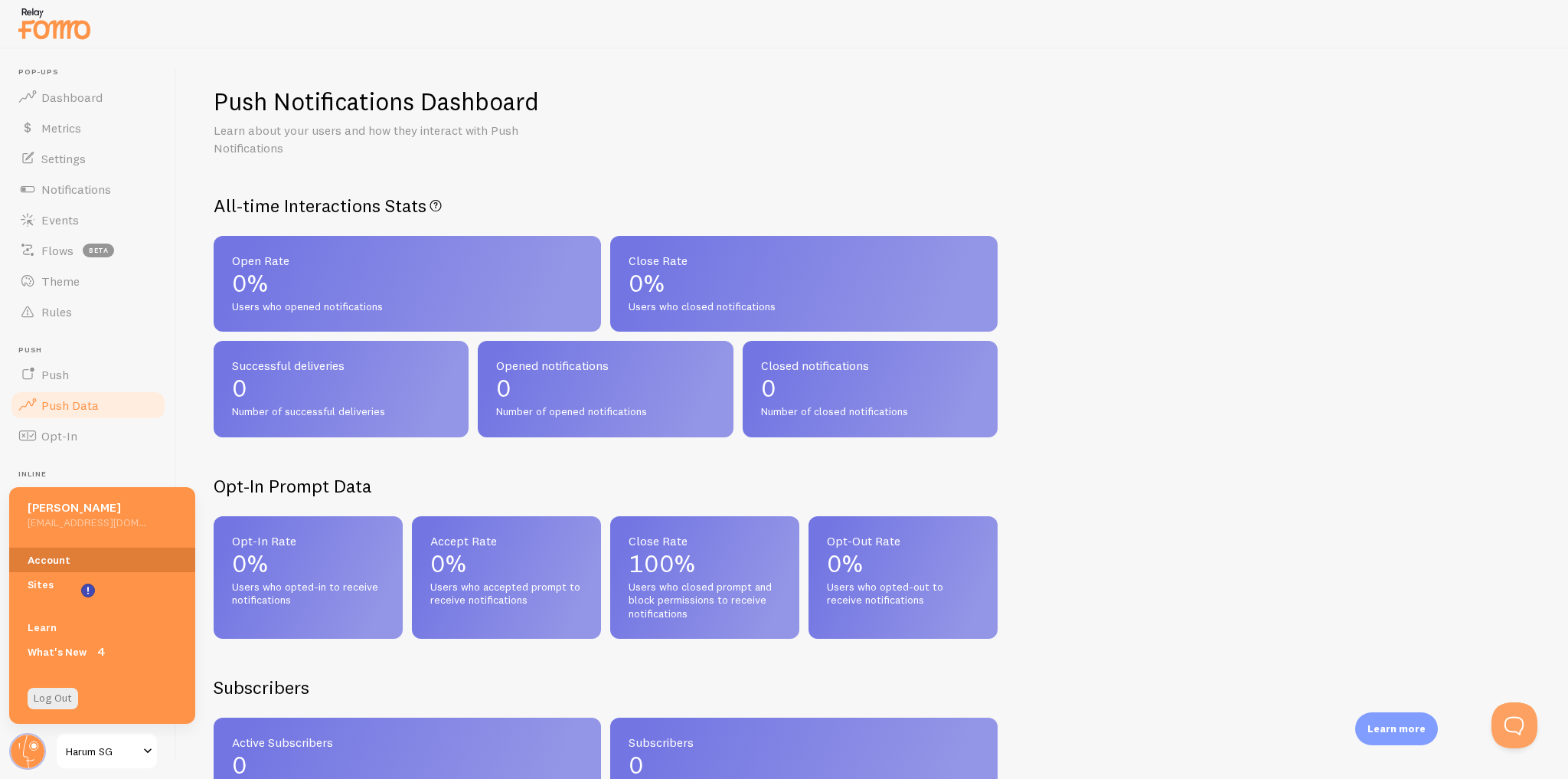
click at [98, 548] on link "Account" at bounding box center [102, 559] width 186 height 25
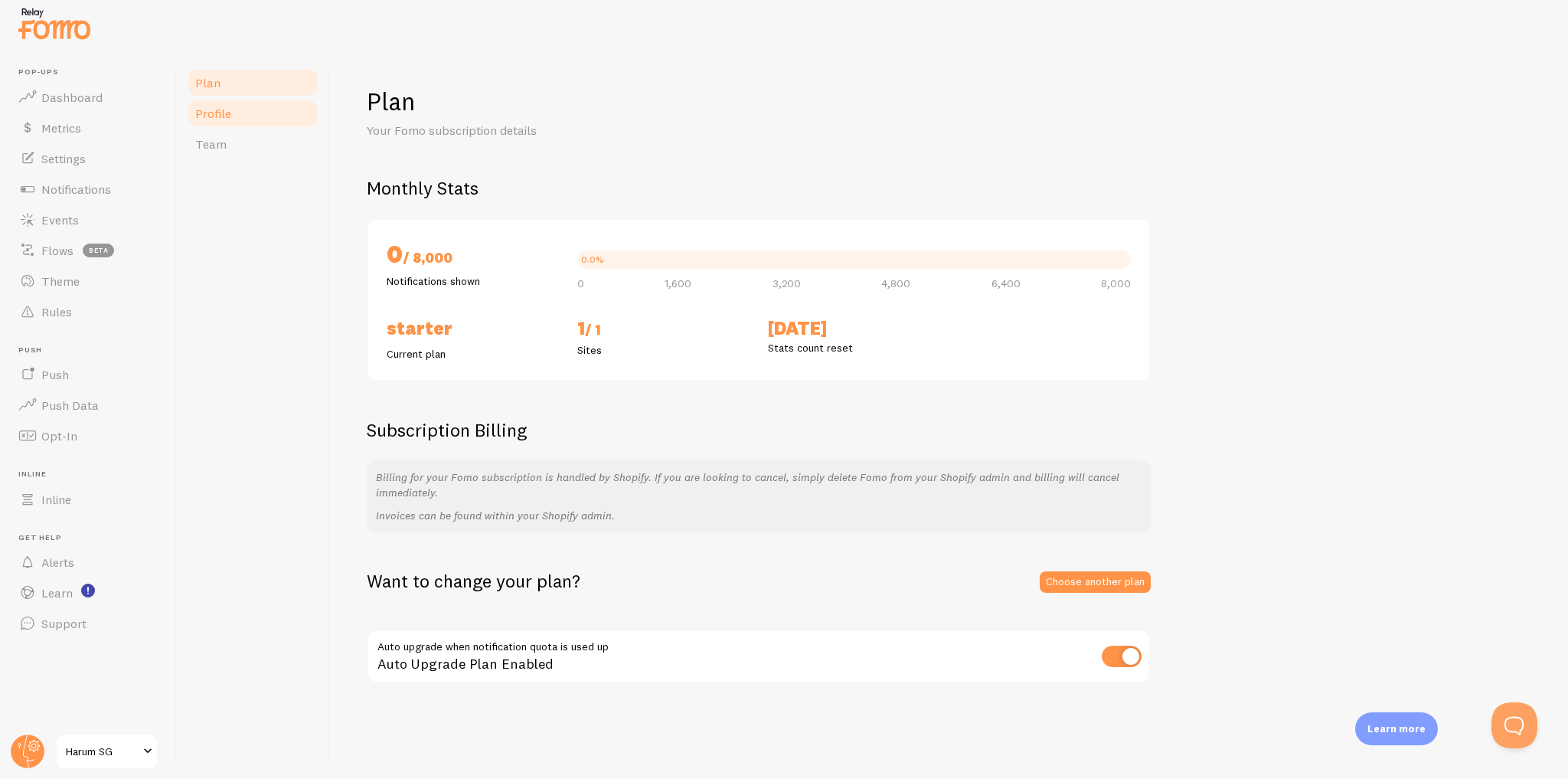
click at [251, 116] on link "Profile" at bounding box center [253, 113] width 134 height 31
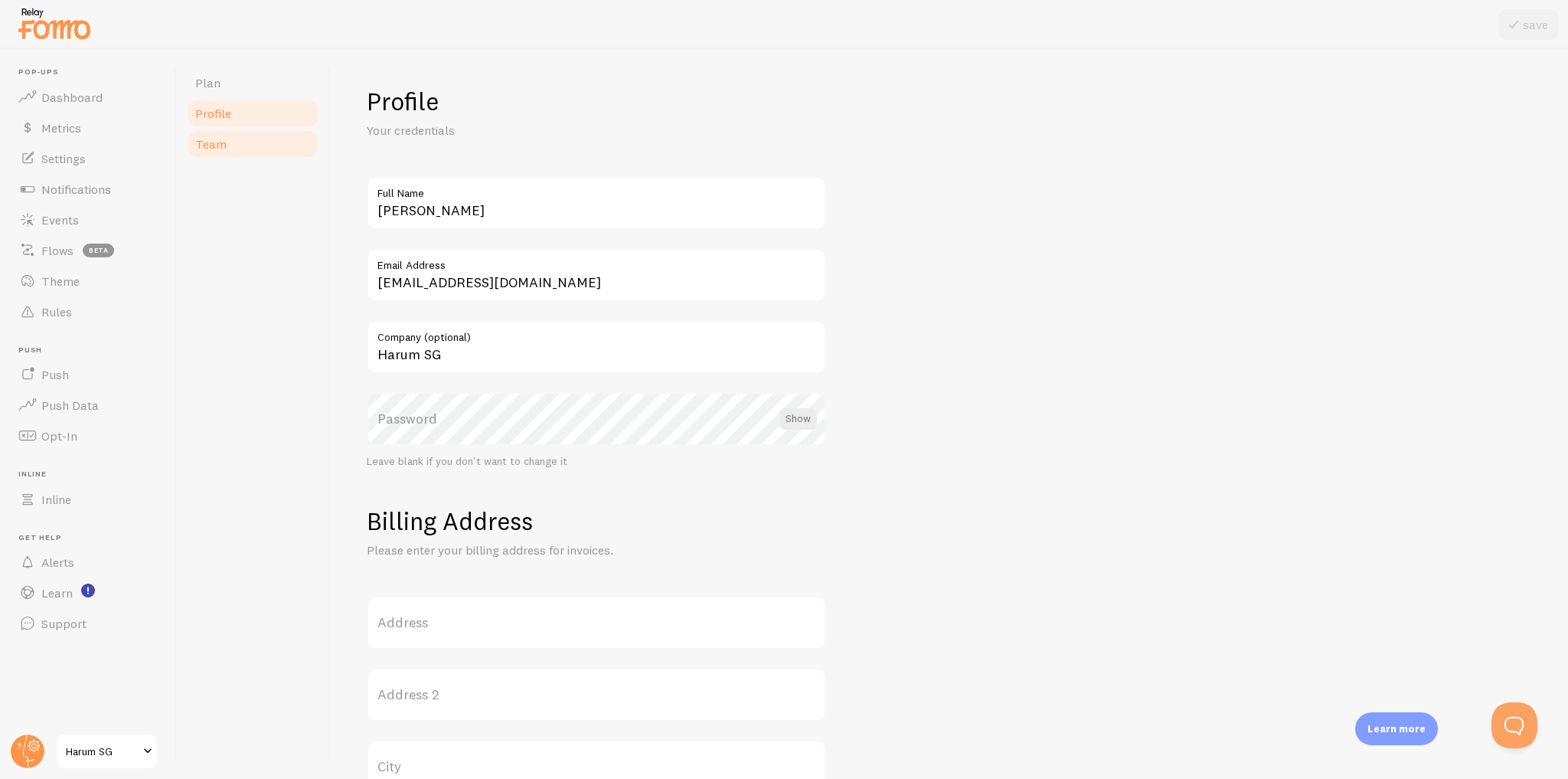
click at [251, 140] on link "Team" at bounding box center [253, 144] width 134 height 31
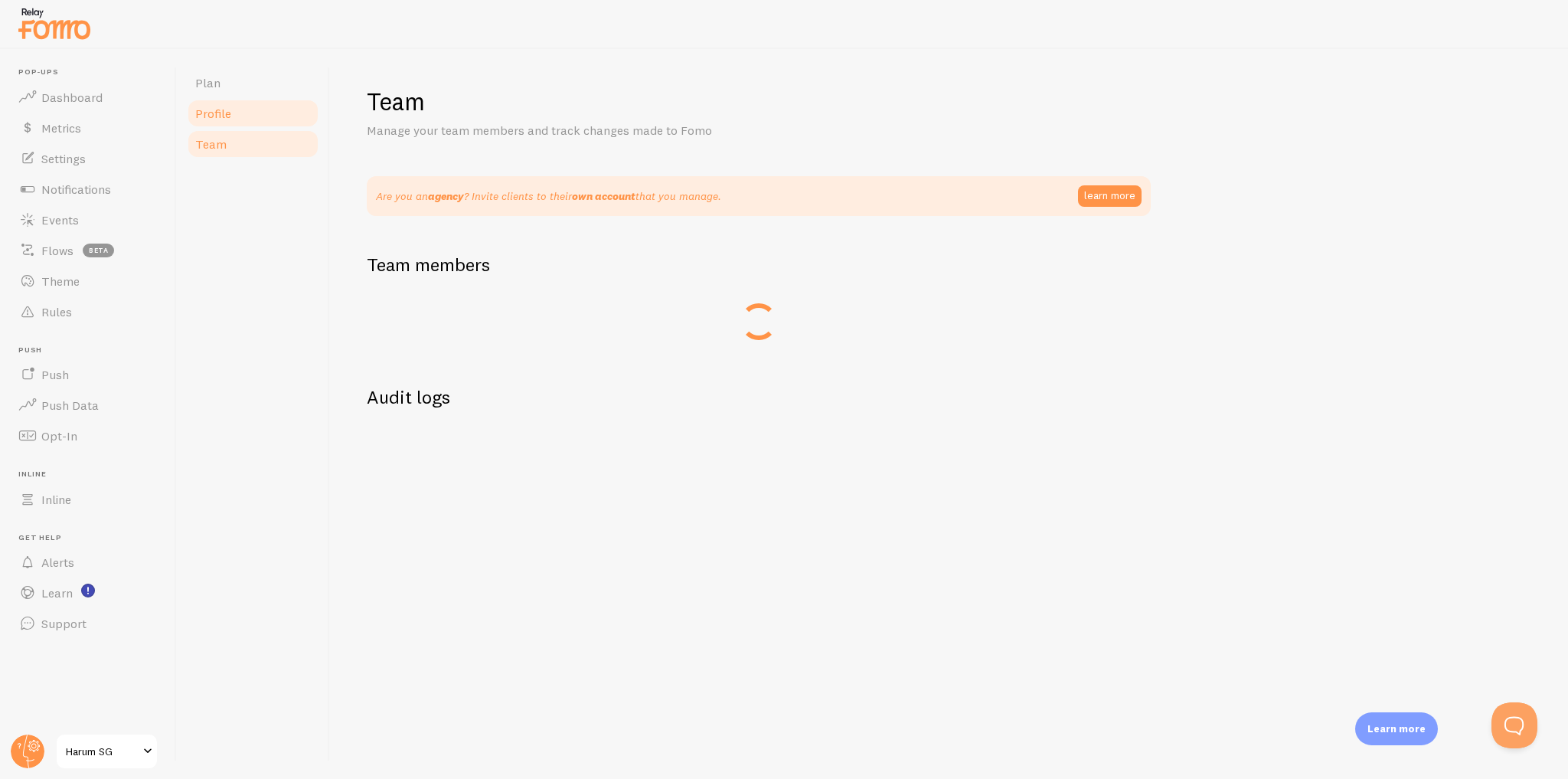
click at [251, 120] on link "Profile" at bounding box center [253, 113] width 134 height 31
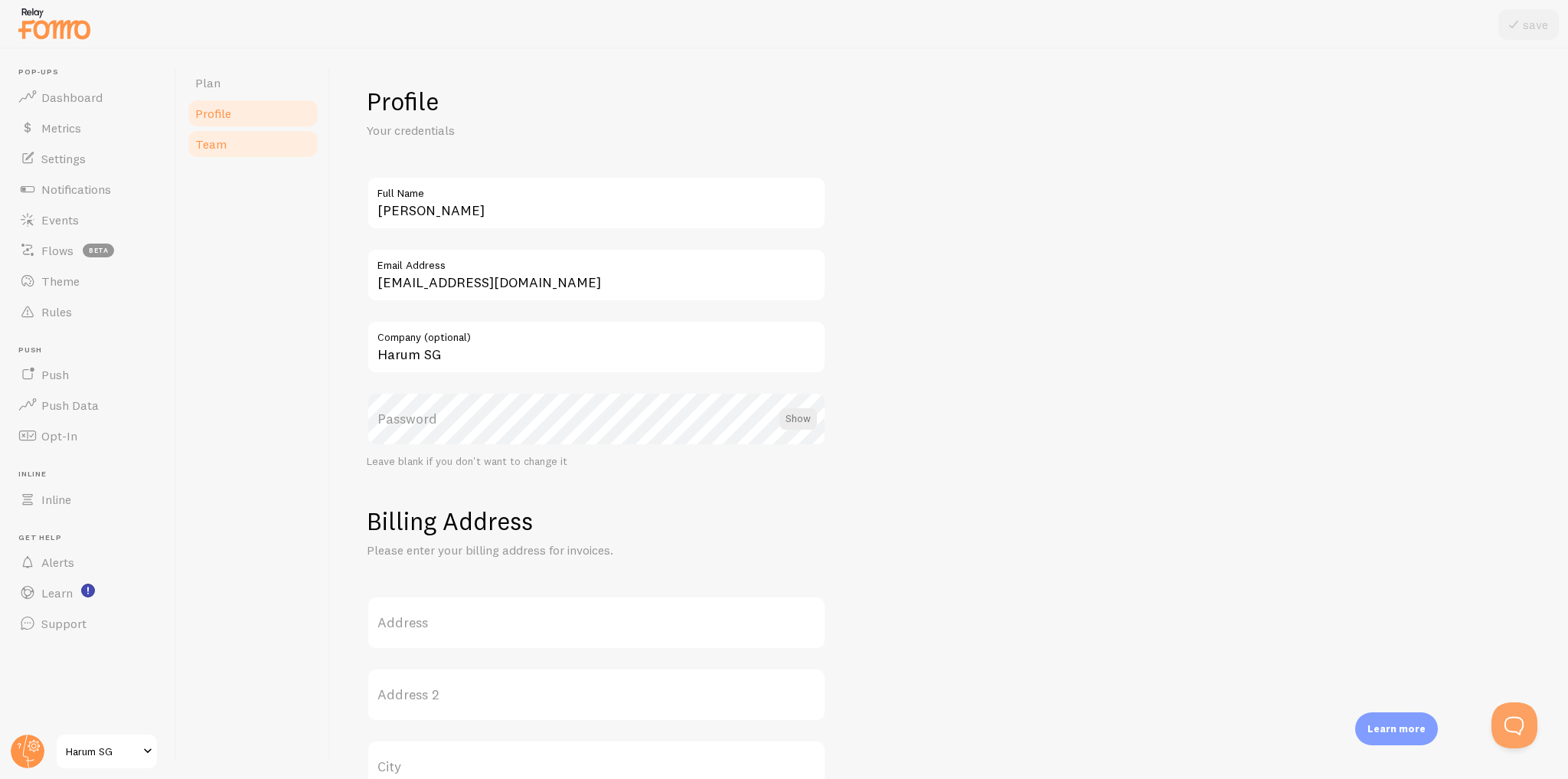
click at [246, 141] on link "Team" at bounding box center [253, 144] width 134 height 31
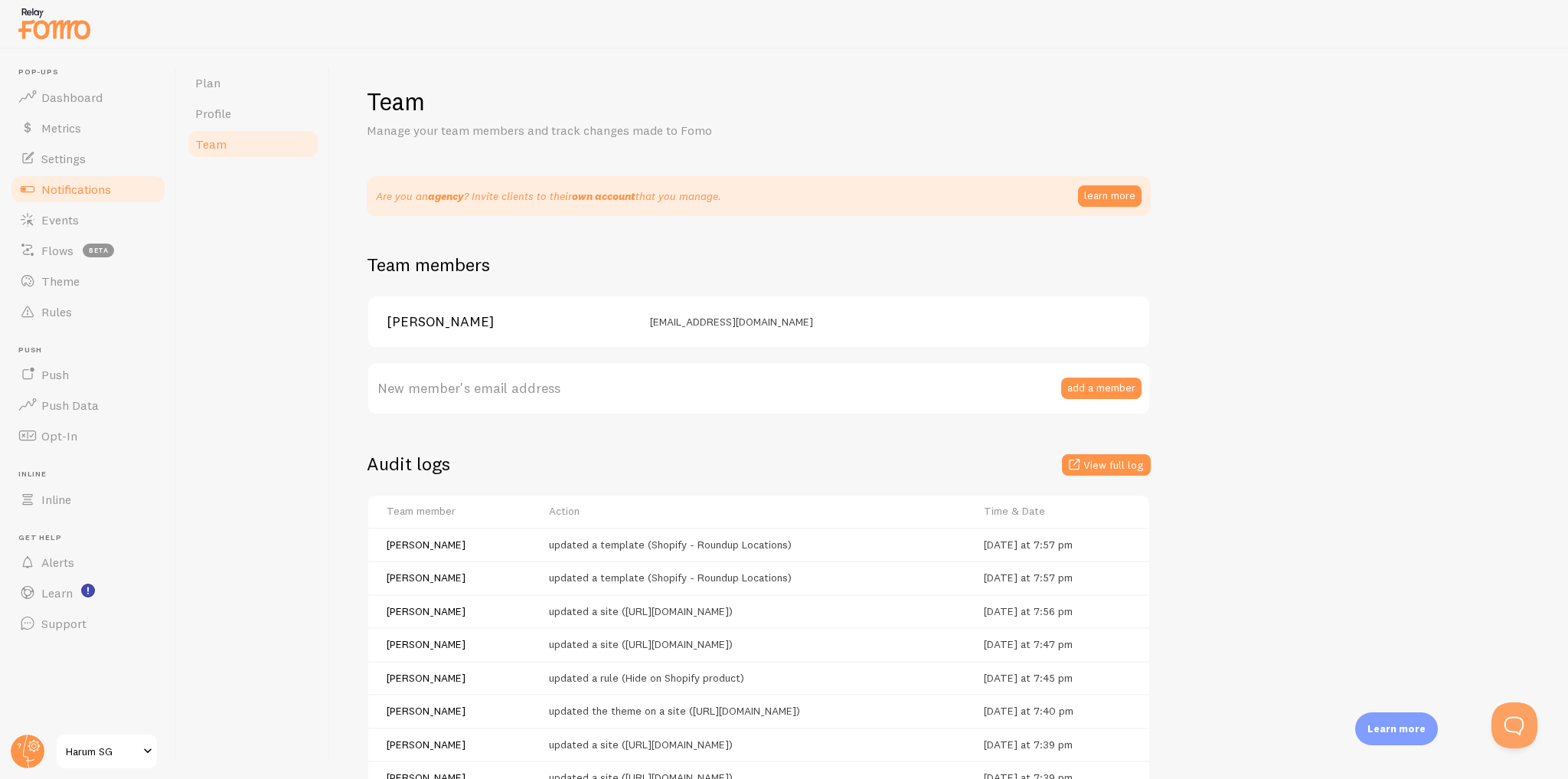
click at [92, 195] on span "Notifications" at bounding box center [76, 189] width 70 height 15
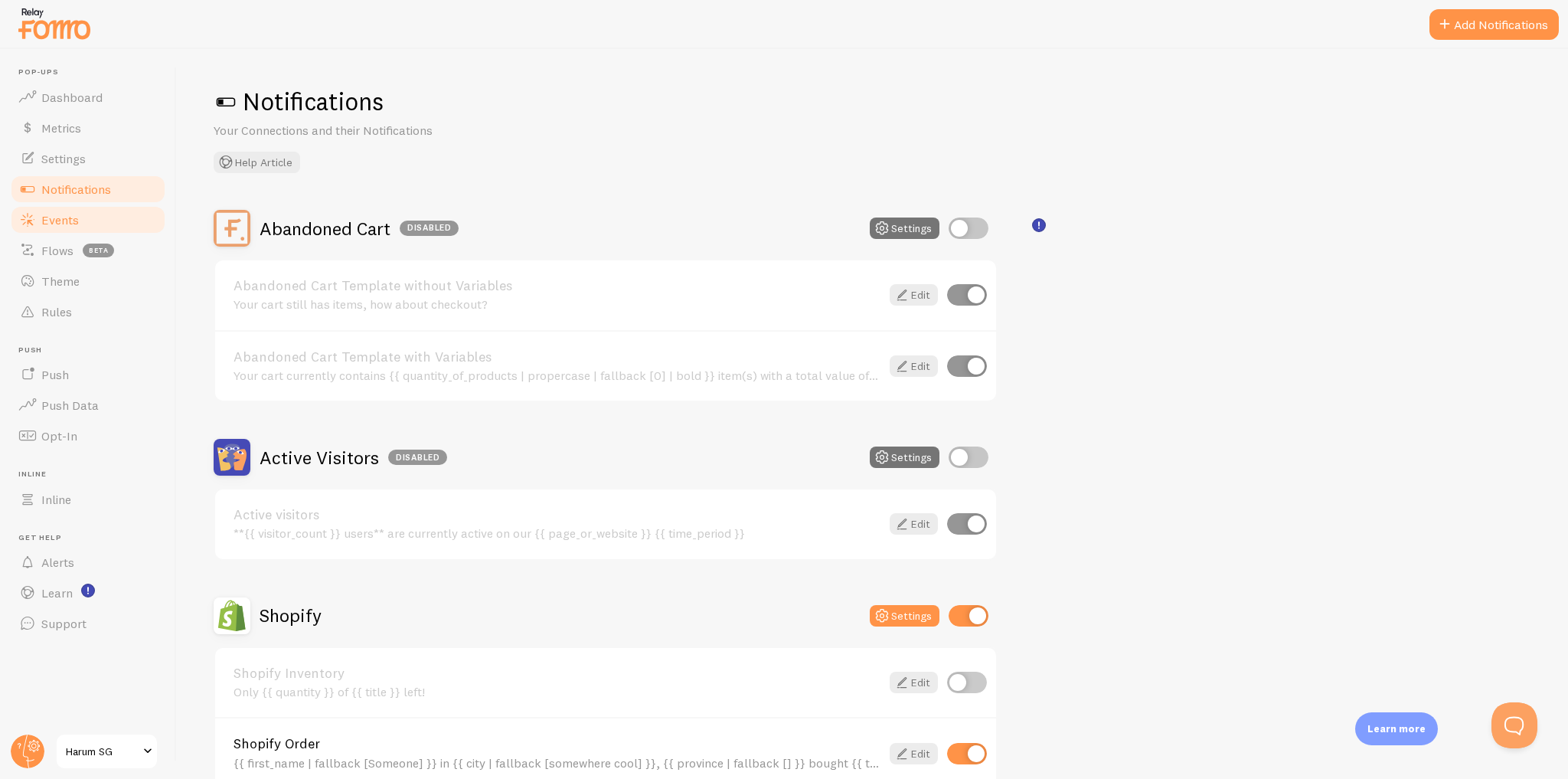
click at [109, 222] on link "Events" at bounding box center [88, 220] width 158 height 31
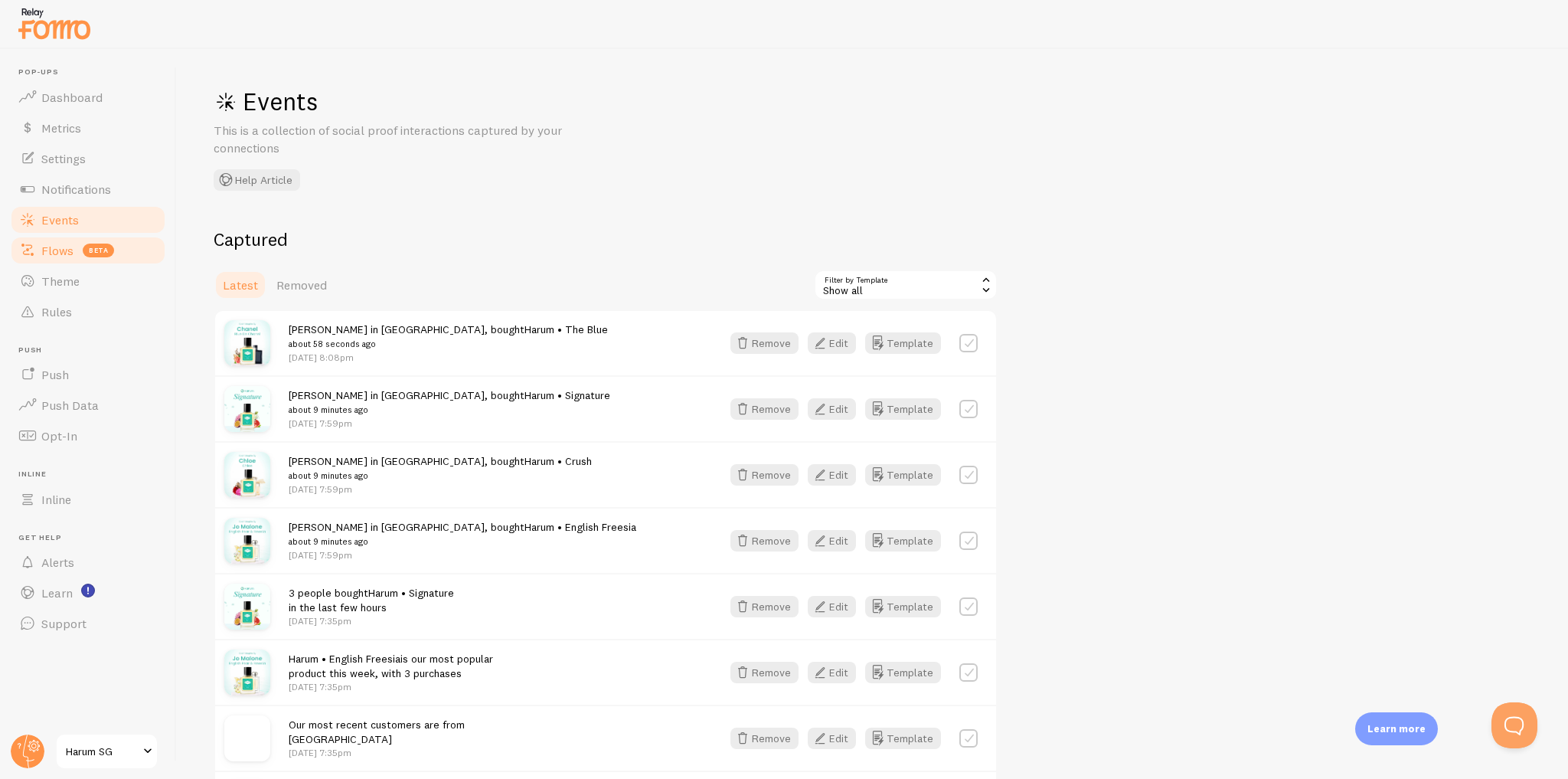
click at [153, 251] on link "Flows beta" at bounding box center [88, 251] width 158 height 31
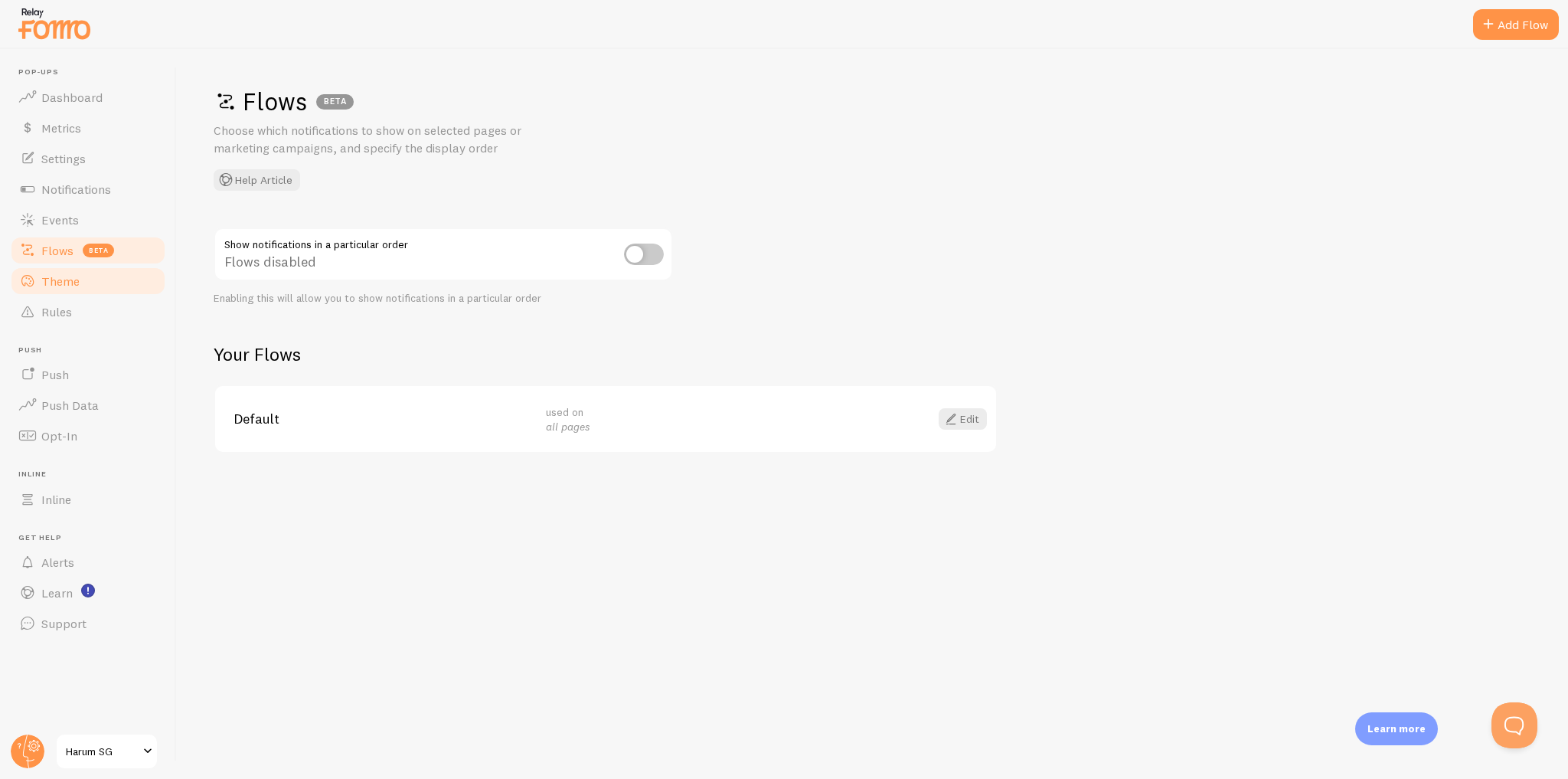
click at [144, 281] on link "Theme" at bounding box center [88, 281] width 158 height 31
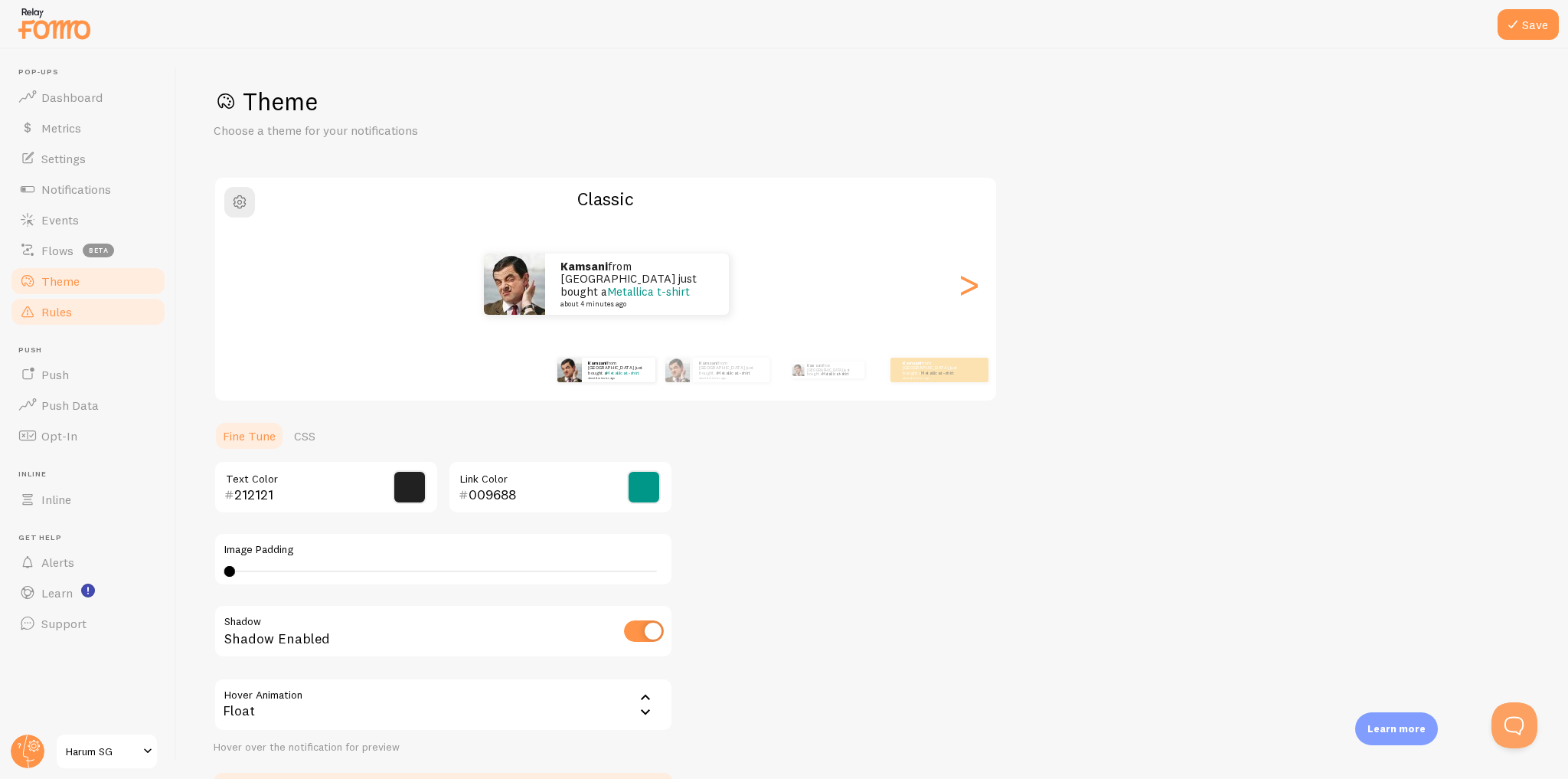
click at [139, 311] on link "Rules" at bounding box center [88, 311] width 158 height 31
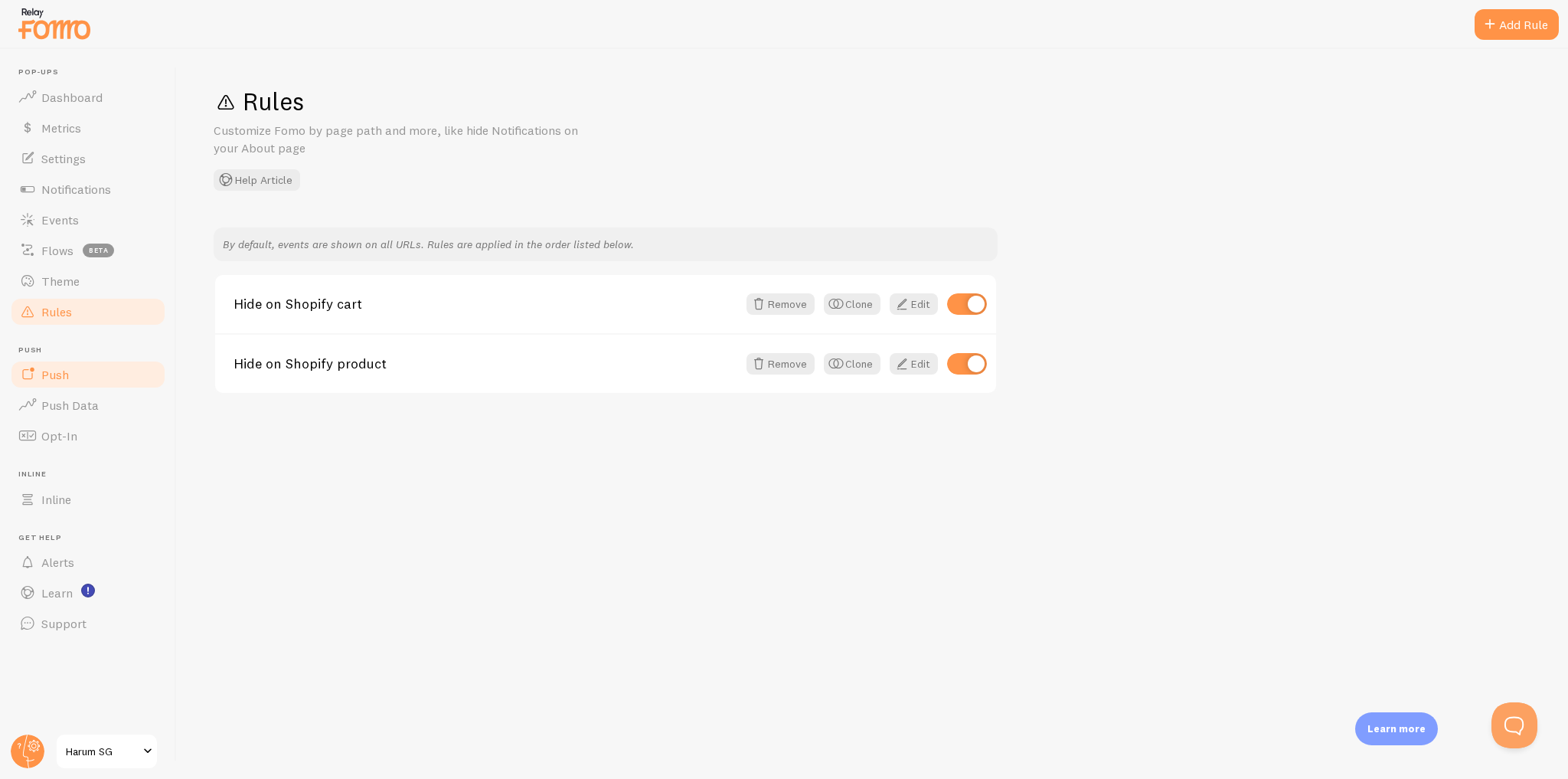
click at [123, 380] on link "Push" at bounding box center [88, 374] width 158 height 31
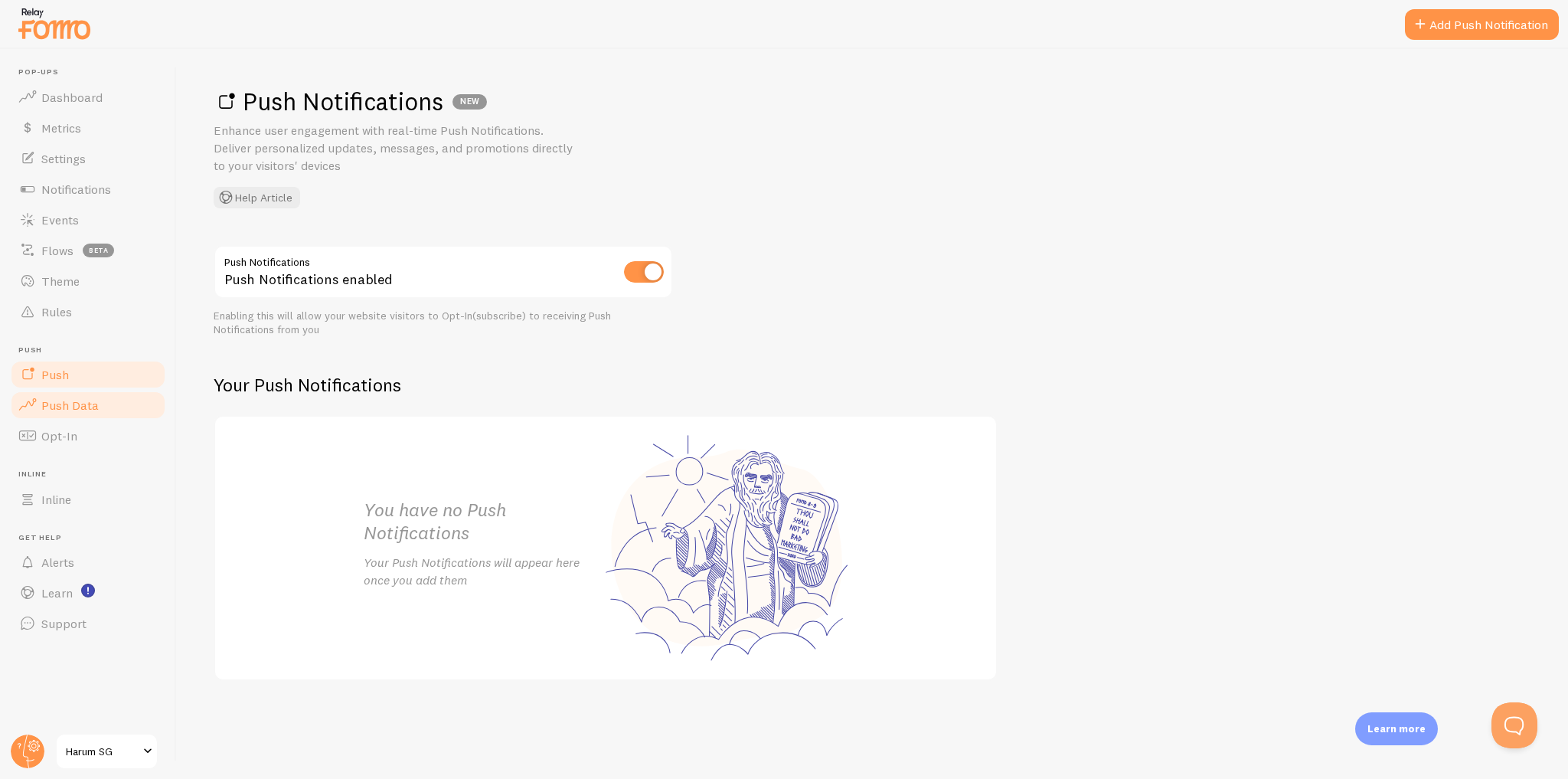
click at [84, 408] on span "Push Data" at bounding box center [70, 405] width 57 height 15
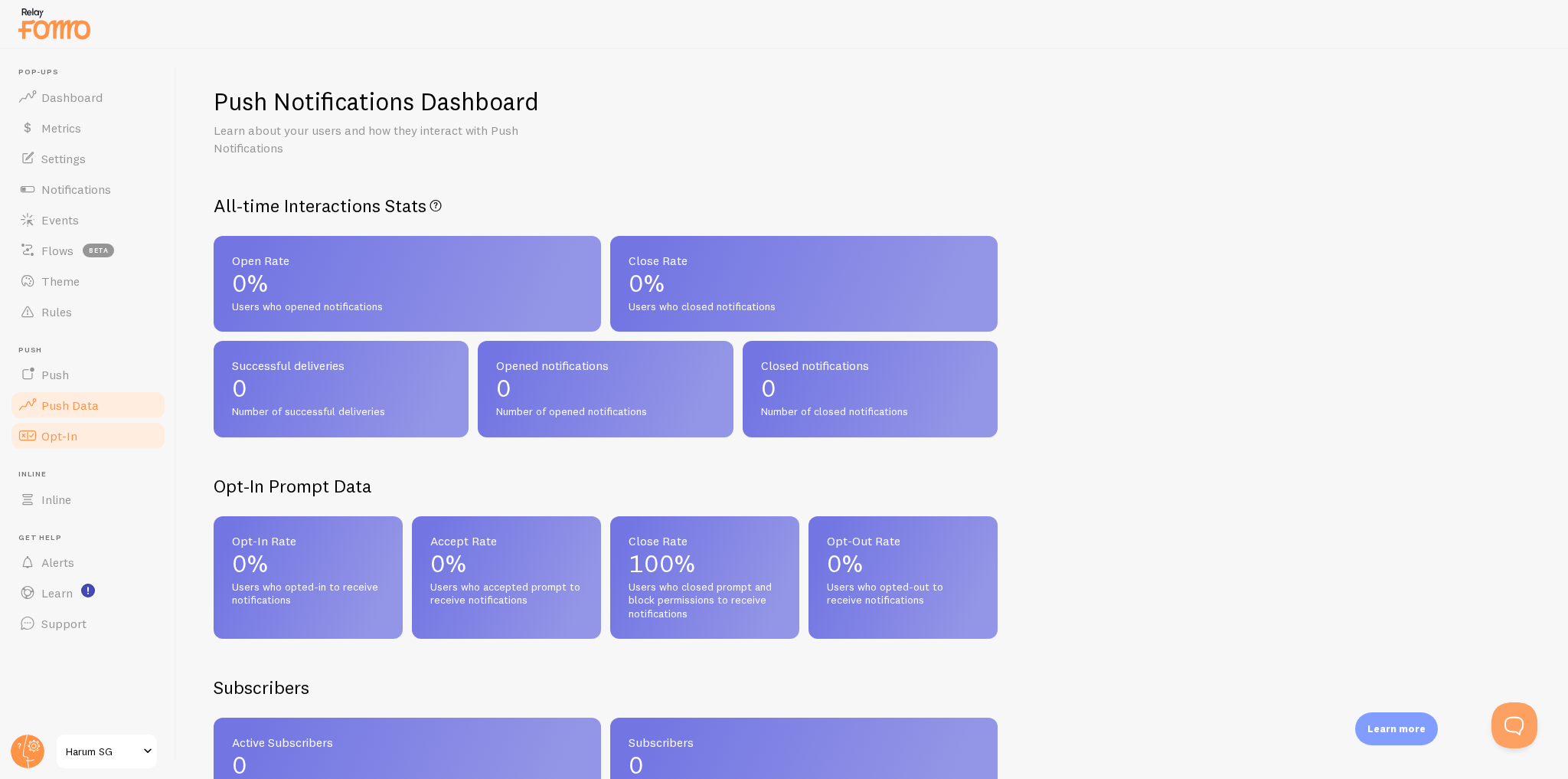
click at [93, 438] on link "Opt-In" at bounding box center [88, 436] width 158 height 31
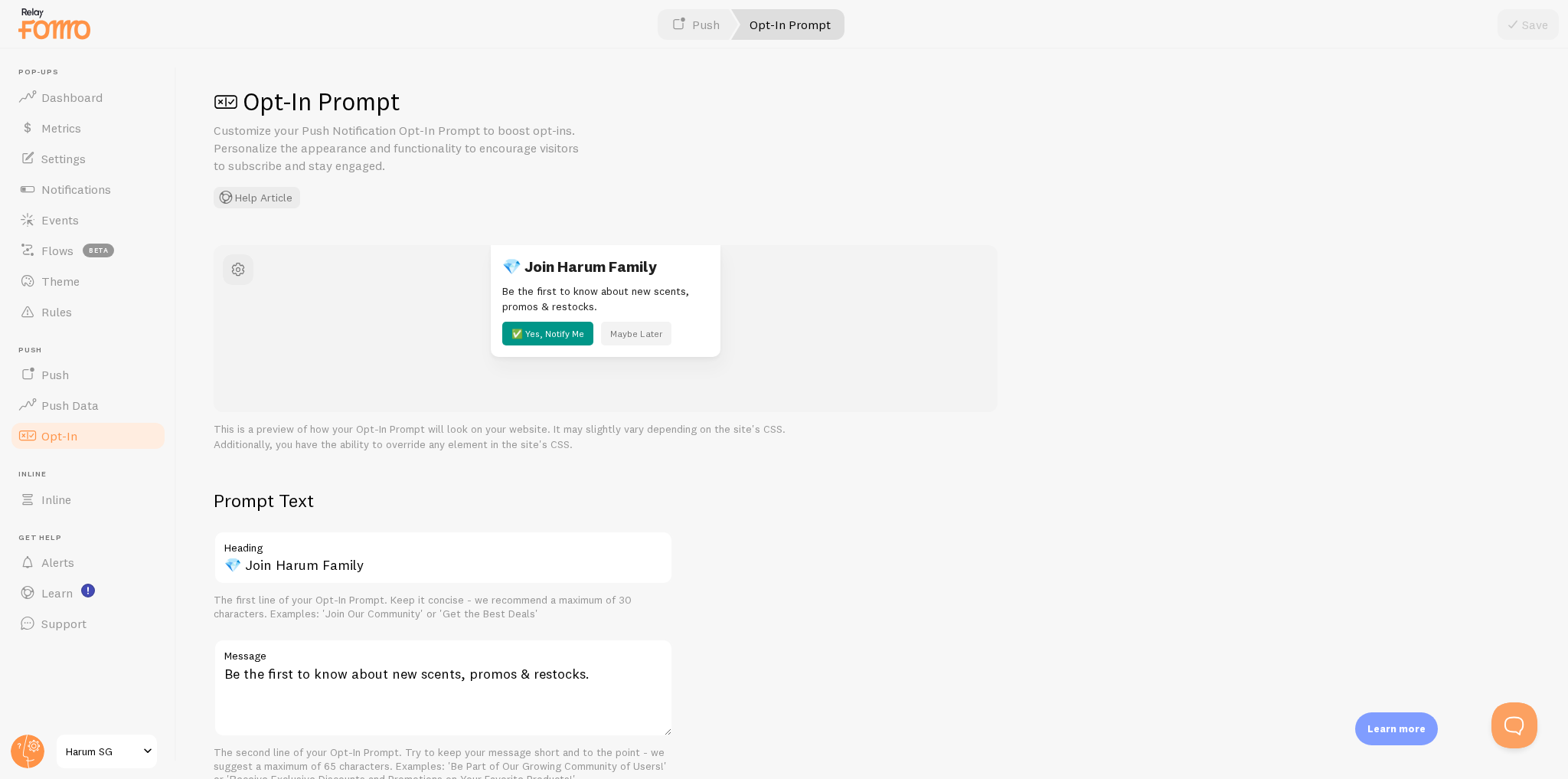
click at [788, 184] on div "Opt-In Prompt Customize your Push Notification Opt-In Prompt to boost opt-ins. …" at bounding box center [872, 146] width 1317 height 123
click at [1423, 725] on p "Learn more" at bounding box center [1396, 728] width 58 height 15
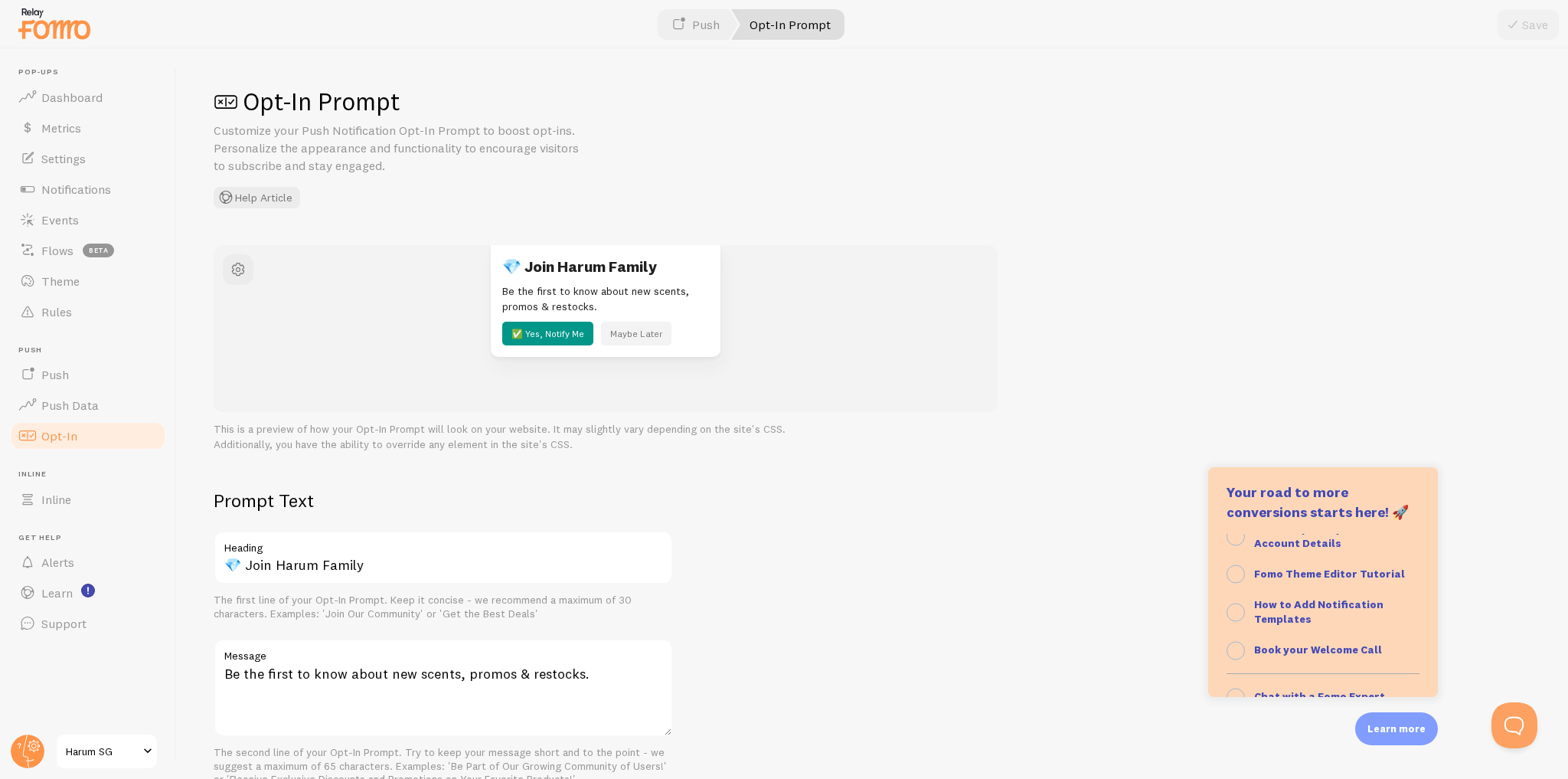
scroll to position [157, 0]
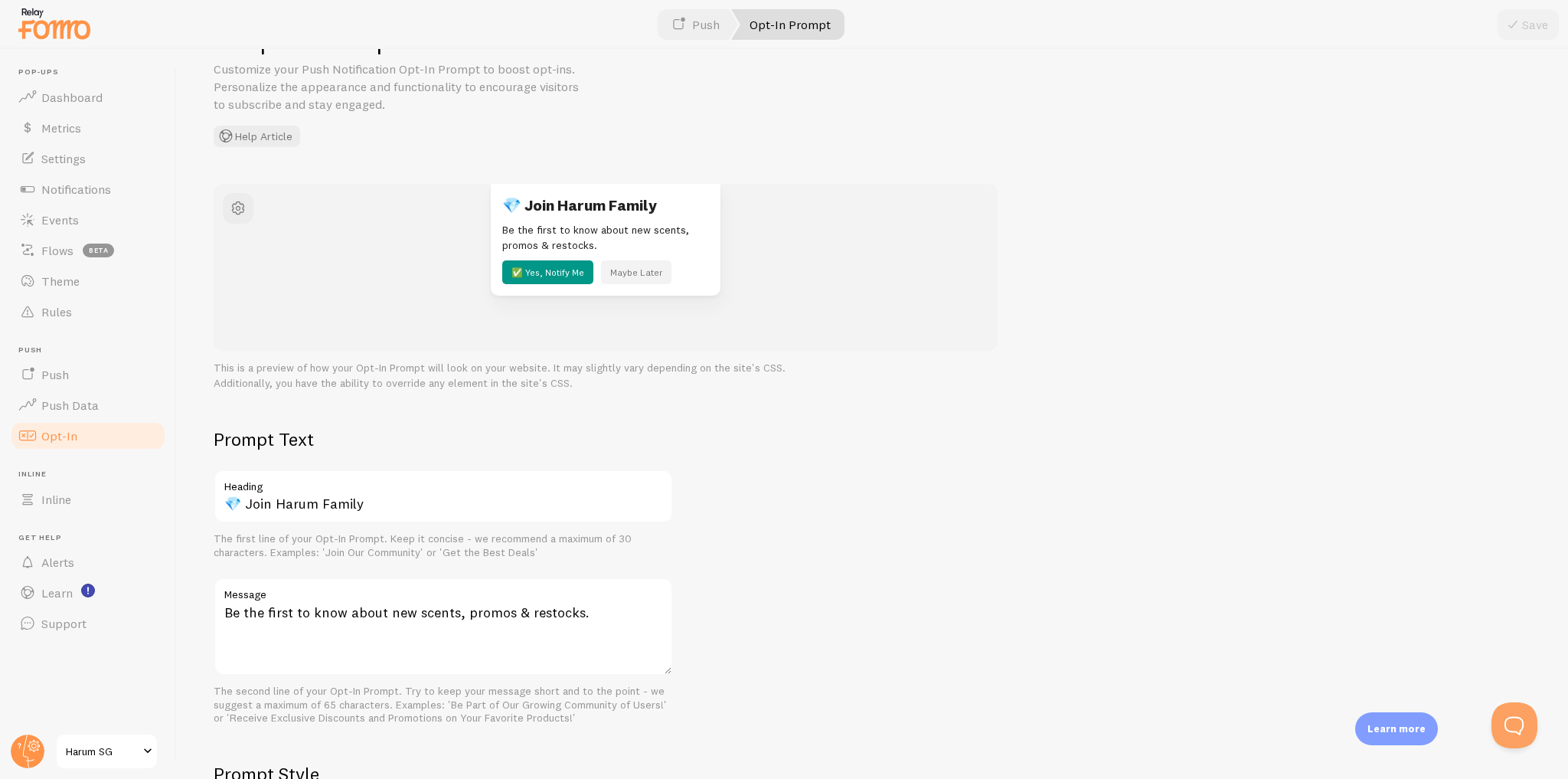
scroll to position [0, 0]
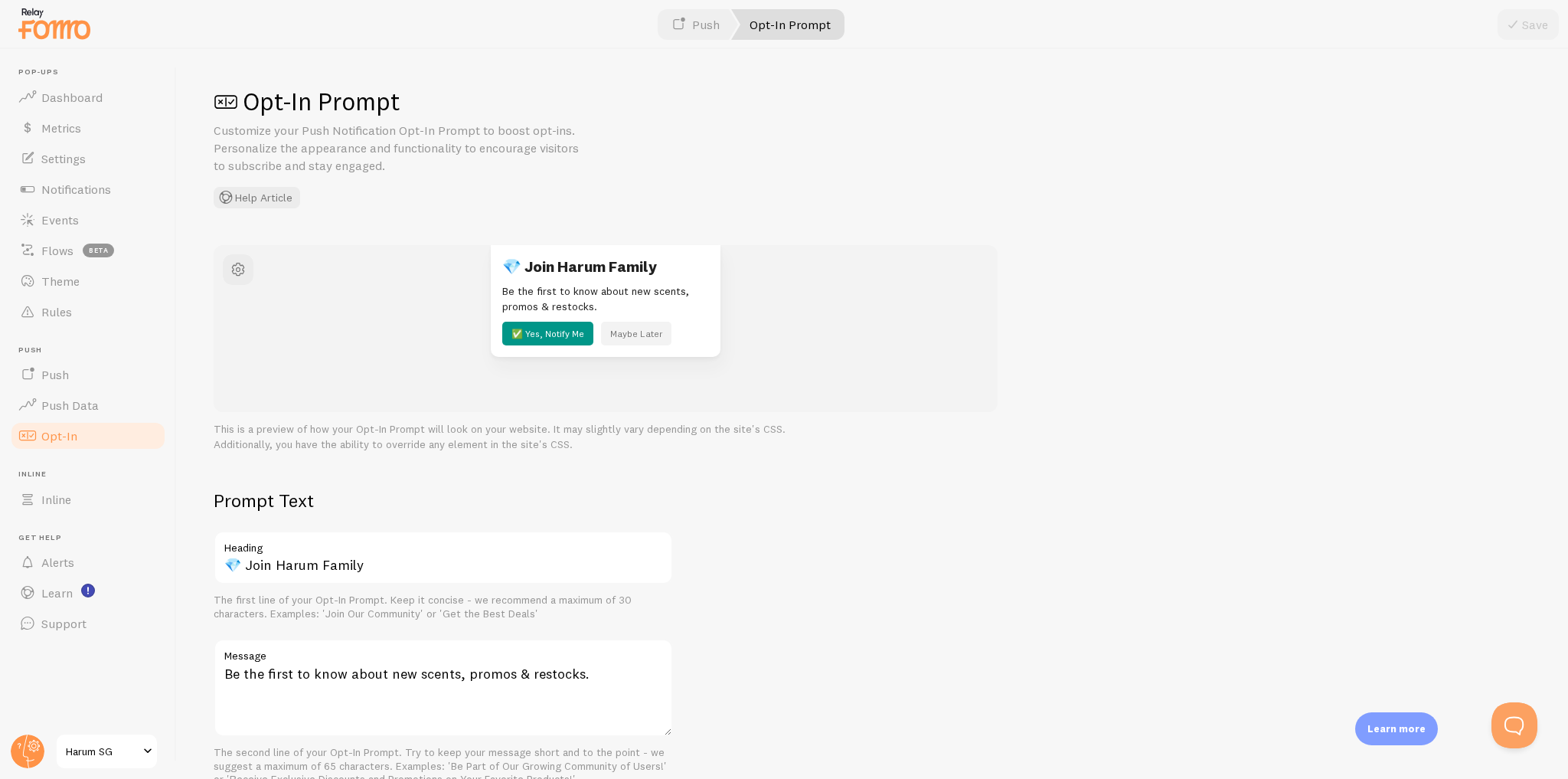
drag, startPoint x: 242, startPoint y: 101, endPoint x: 396, endPoint y: 102, distance: 154.0
click at [396, 102] on h1 "Opt-In Prompt" at bounding box center [872, 101] width 1317 height 32
copy h1 "Opt-In Prompt"
click at [1386, 735] on p "Learn more" at bounding box center [1396, 728] width 58 height 15
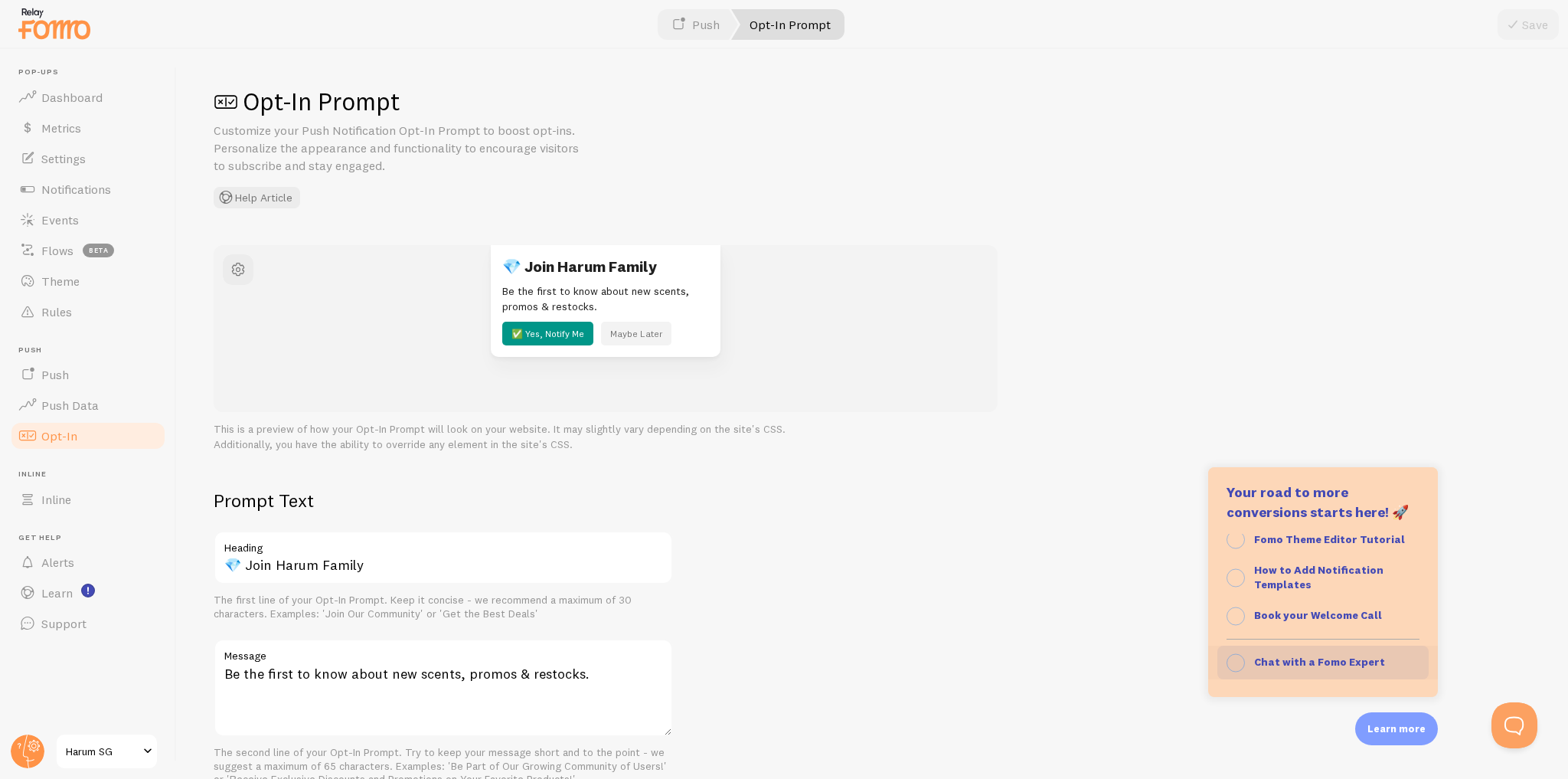
click at [1296, 658] on strong "Chat with a Fomo Expert" at bounding box center [1319, 661] width 131 height 14
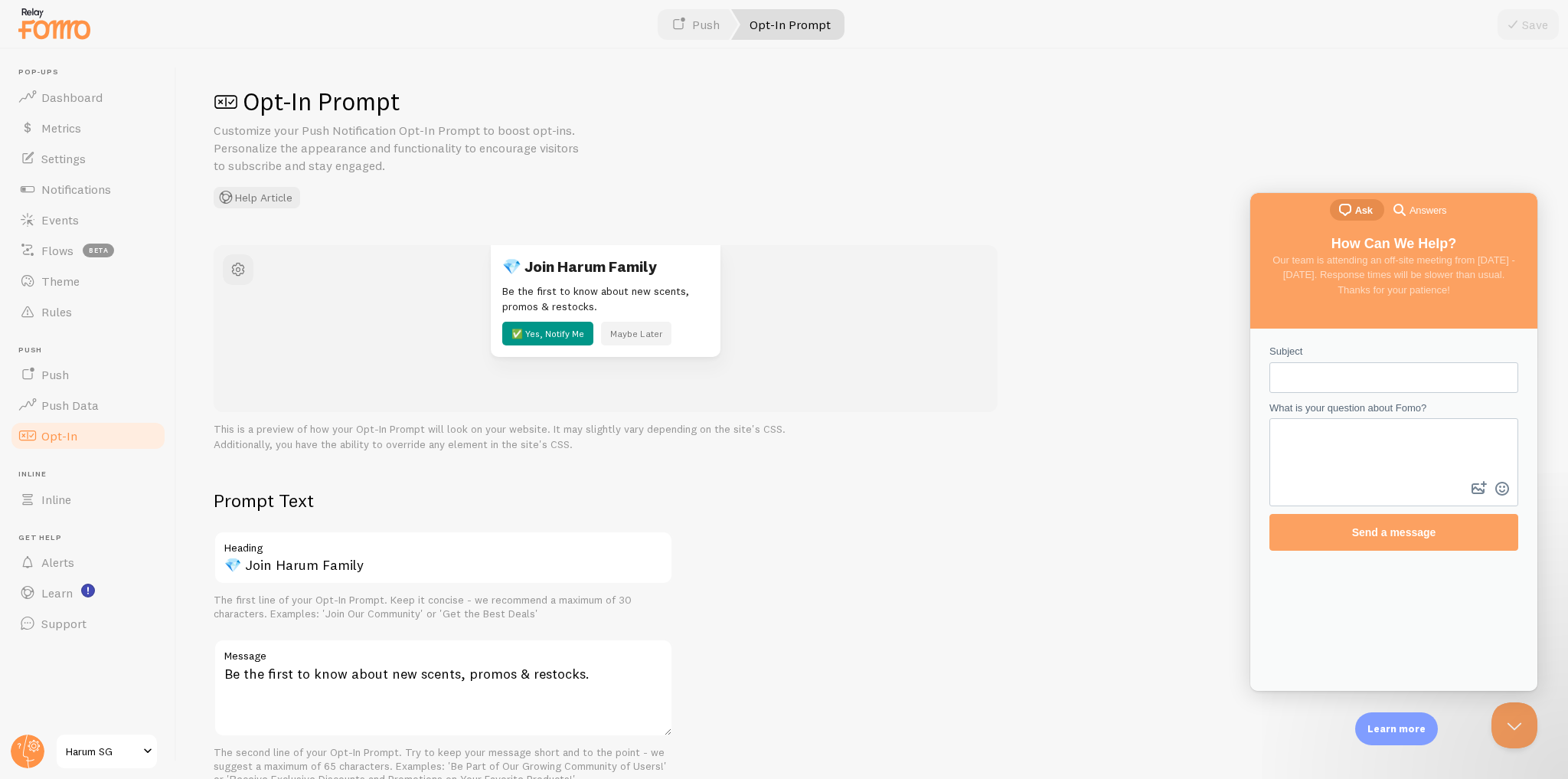
click at [1317, 380] on input "Subject" at bounding box center [1394, 378] width 224 height 27
paste input "Opt-In Prompt"
type input "Opt-In Prompt"
click at [1341, 445] on textarea "What is your question about Fomo?" at bounding box center [1394, 449] width 246 height 58
type textarea "can it be shown in the middle?"
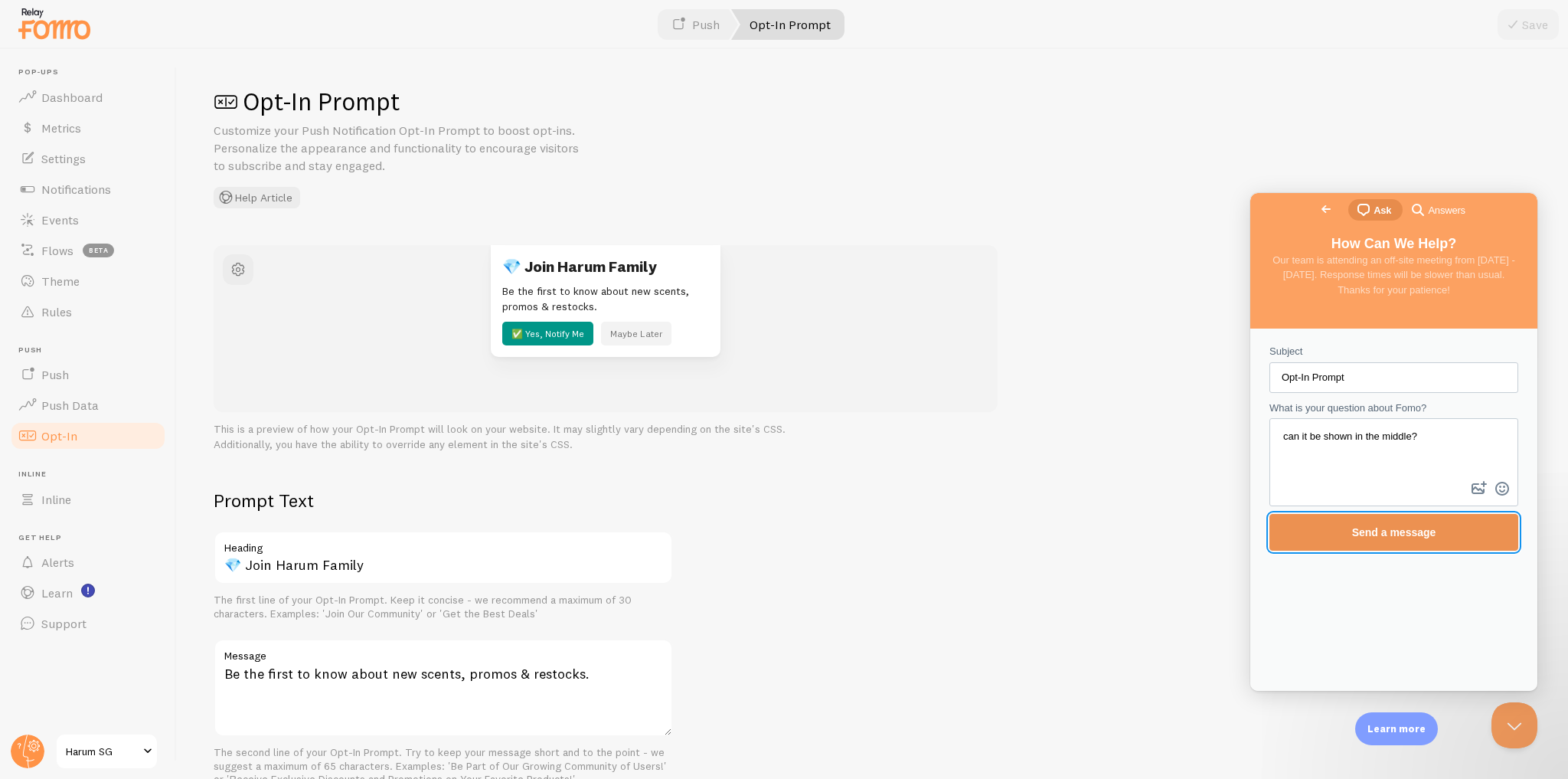
click at [1356, 540] on span "Send a message" at bounding box center [1394, 532] width 215 height 35
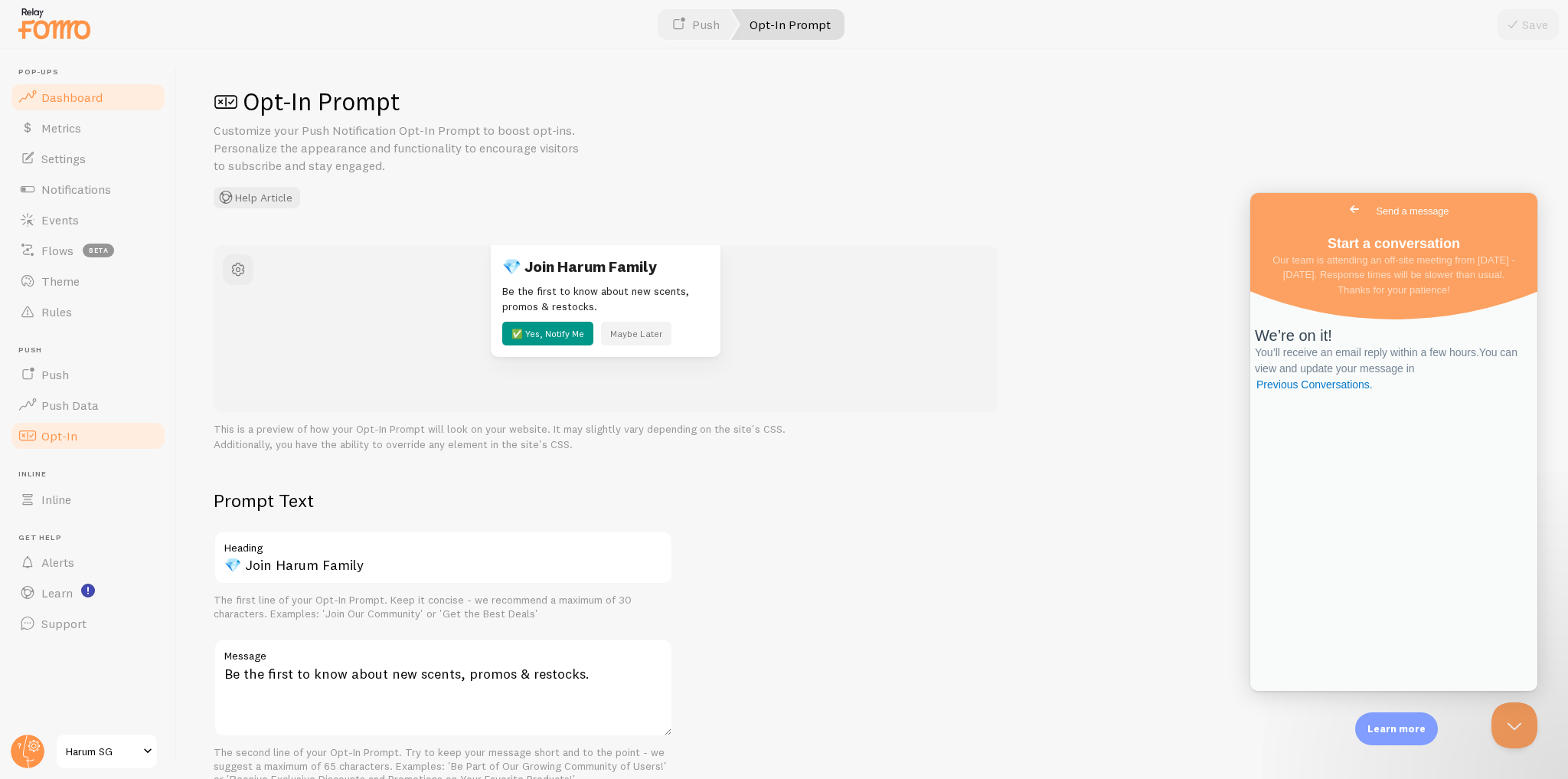
click at [120, 96] on link "Dashboard" at bounding box center [88, 97] width 158 height 31
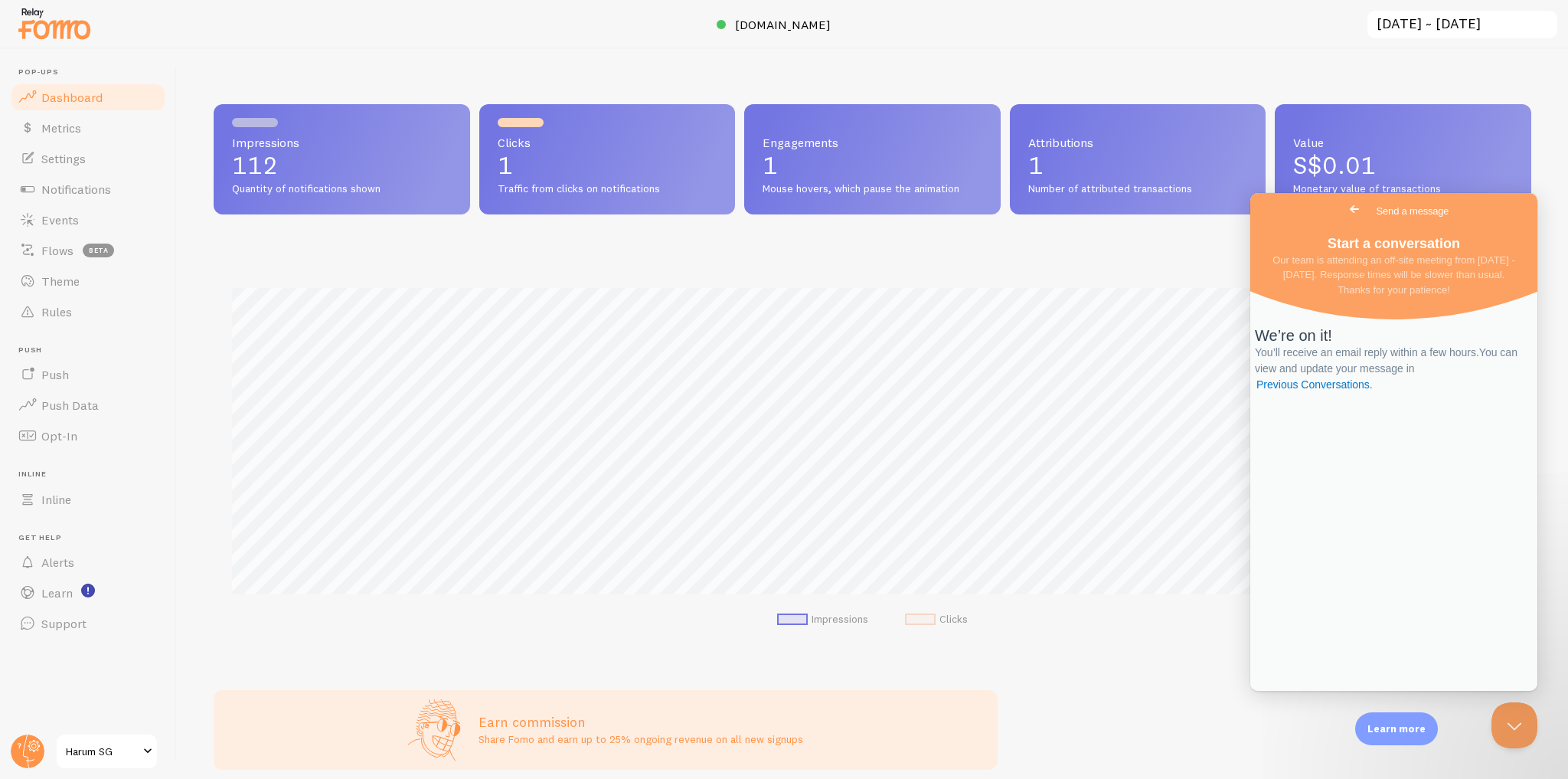
scroll to position [402, 1307]
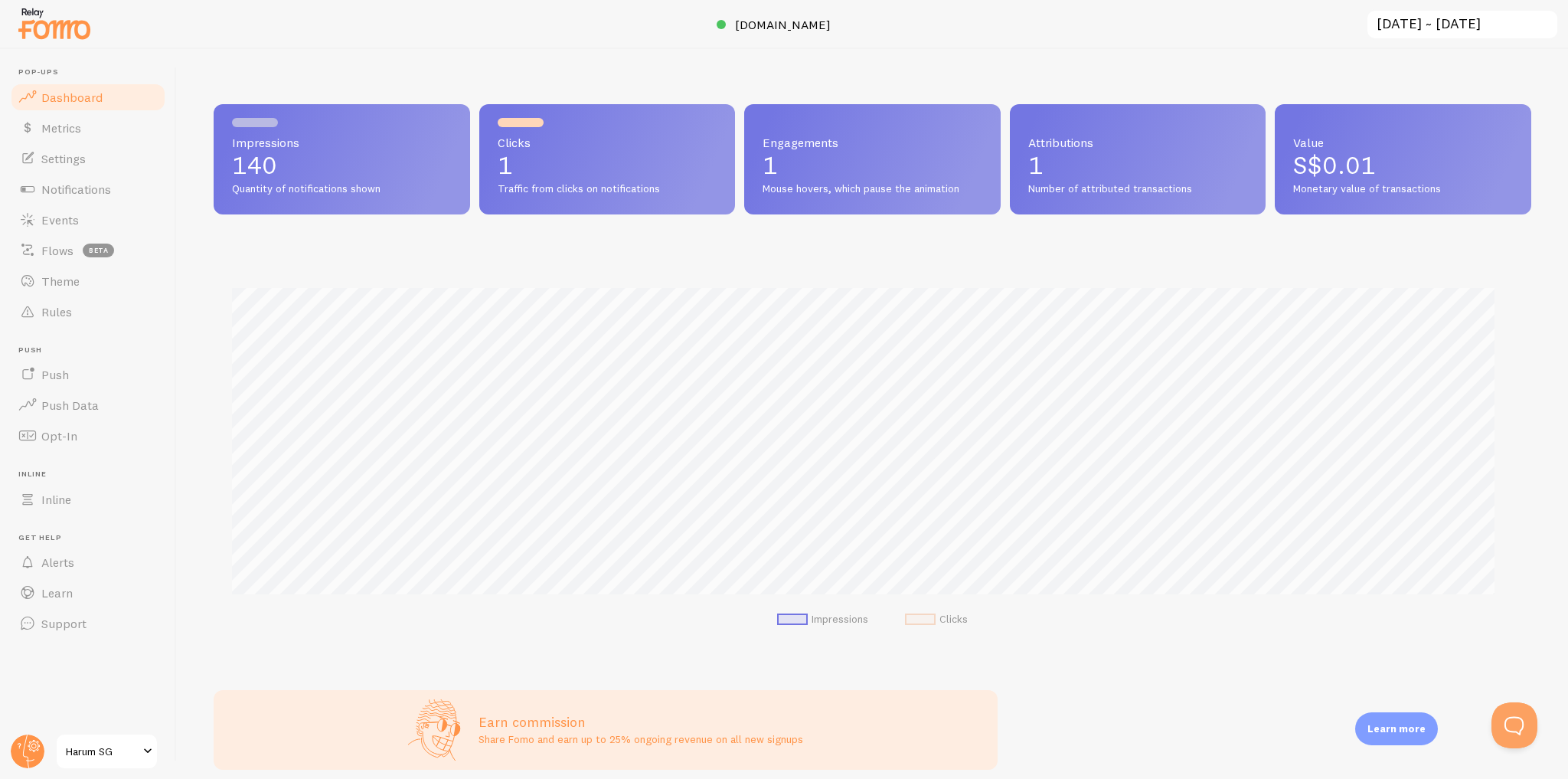
scroll to position [765190, 764291]
click at [98, 158] on link "Settings" at bounding box center [88, 159] width 158 height 31
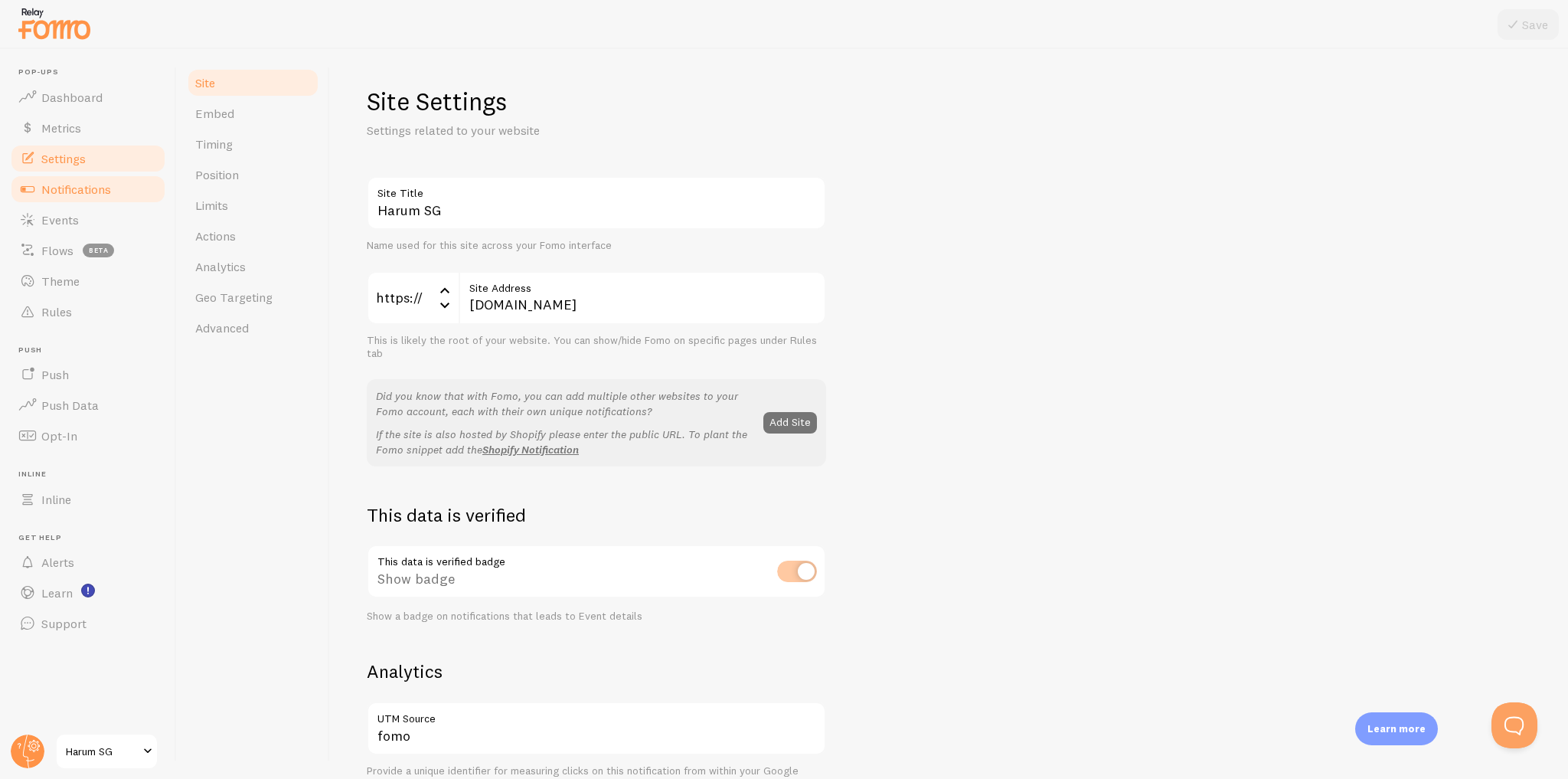
click at [108, 188] on span "Notifications" at bounding box center [76, 189] width 70 height 15
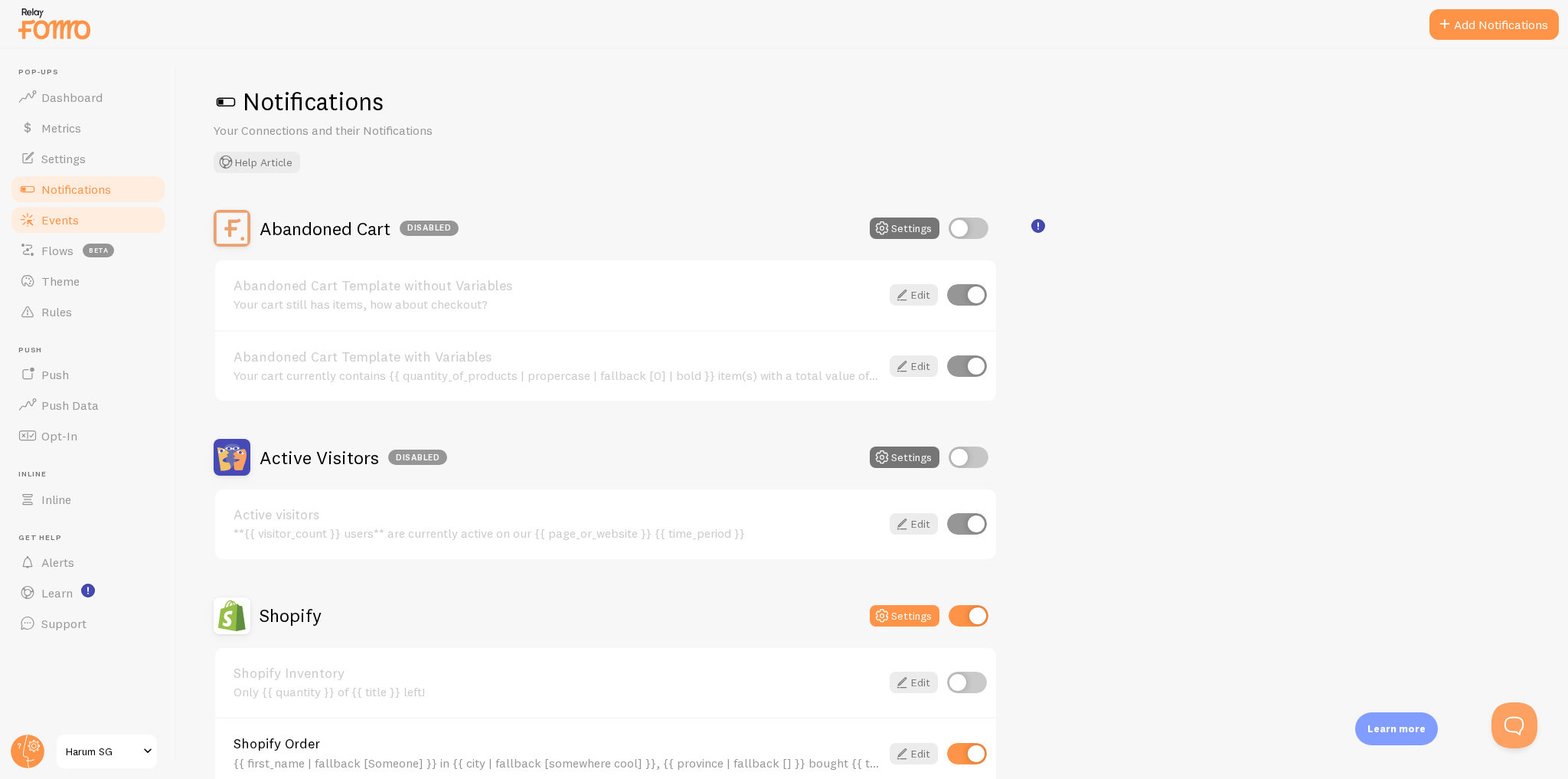
click at [127, 231] on link "Events" at bounding box center [88, 220] width 158 height 31
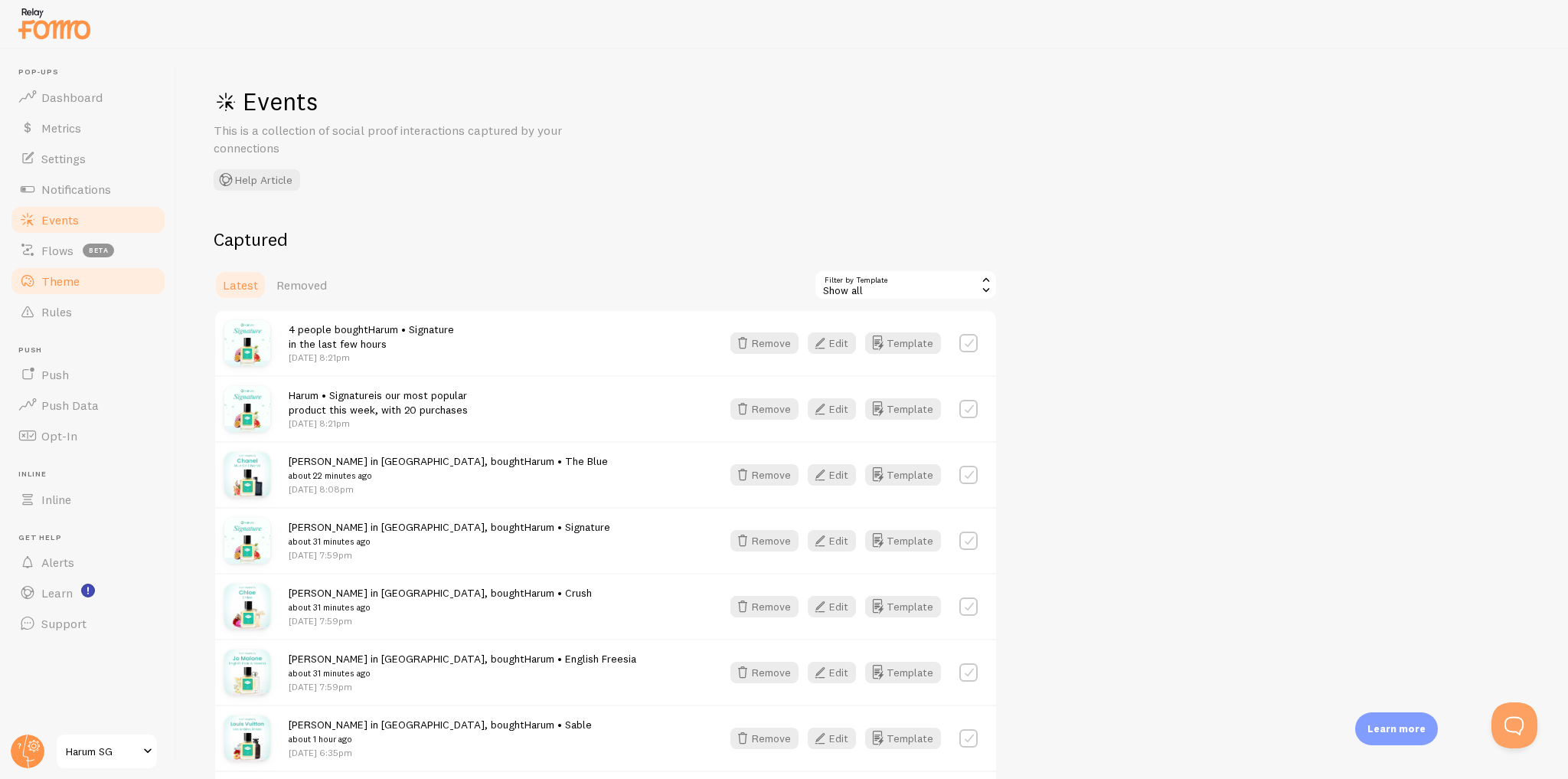
click at [138, 283] on link "Theme" at bounding box center [88, 281] width 158 height 31
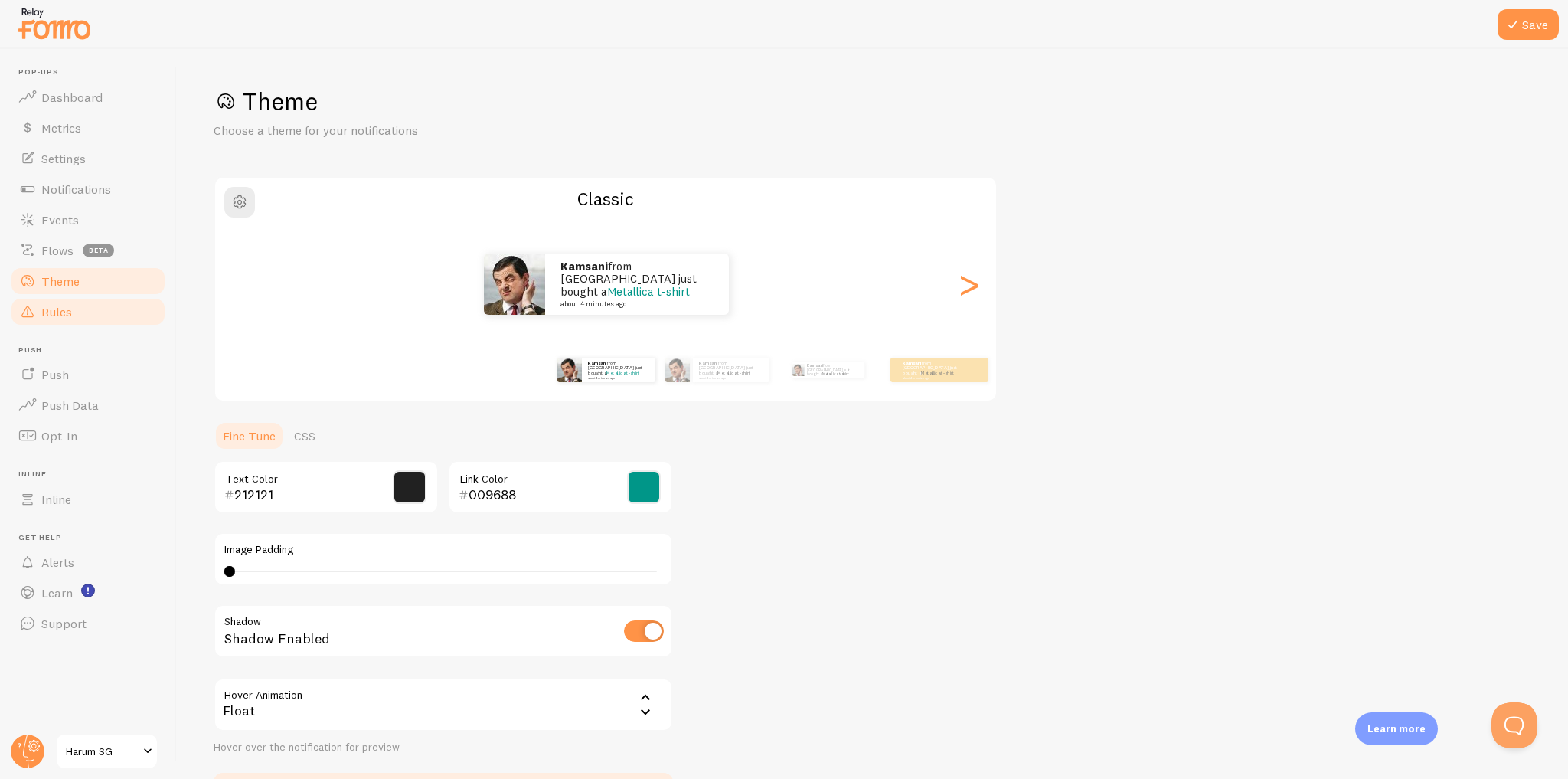
click at [137, 310] on link "Rules" at bounding box center [88, 311] width 158 height 31
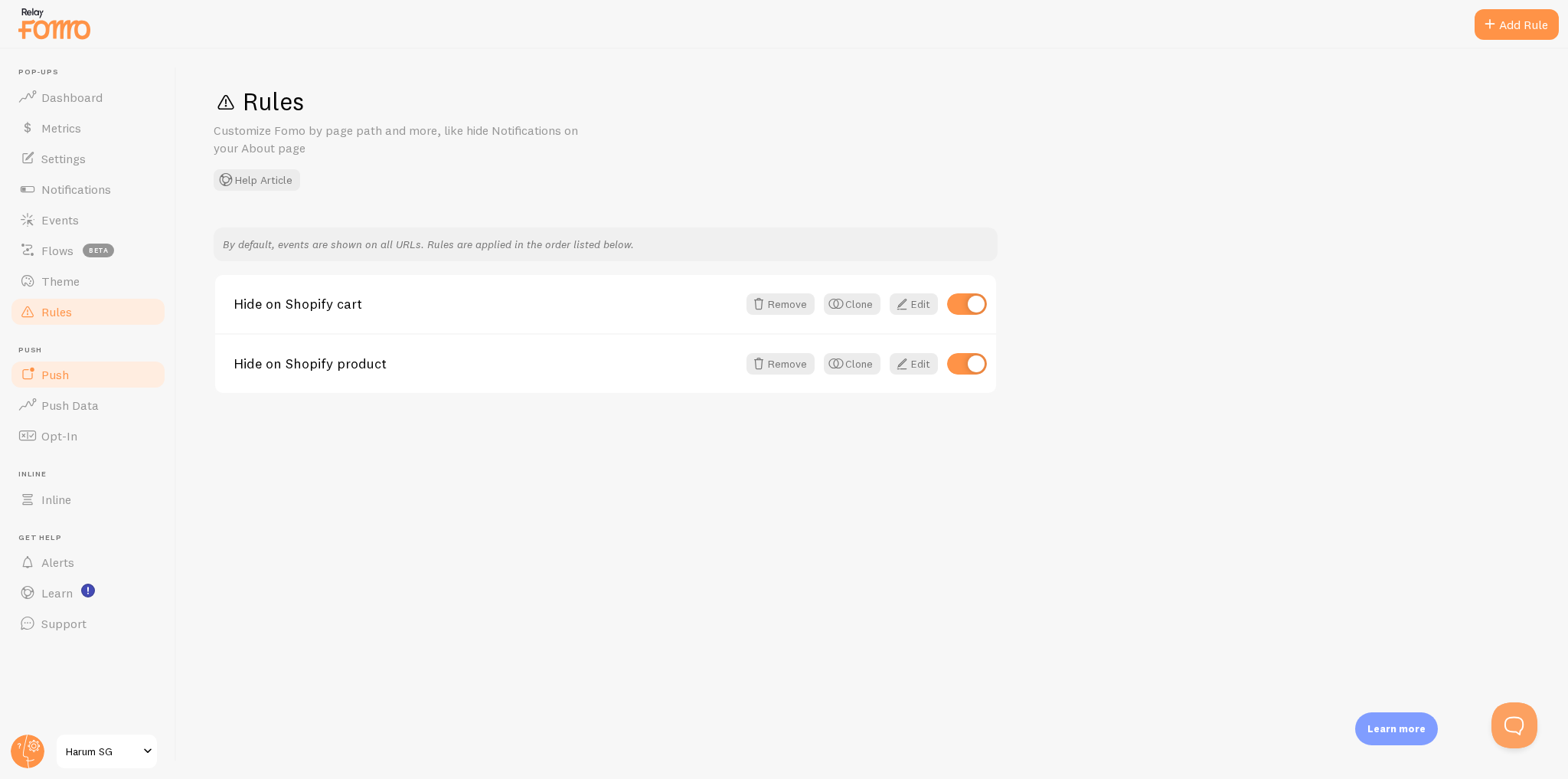
click at [125, 380] on link "Push" at bounding box center [88, 374] width 158 height 31
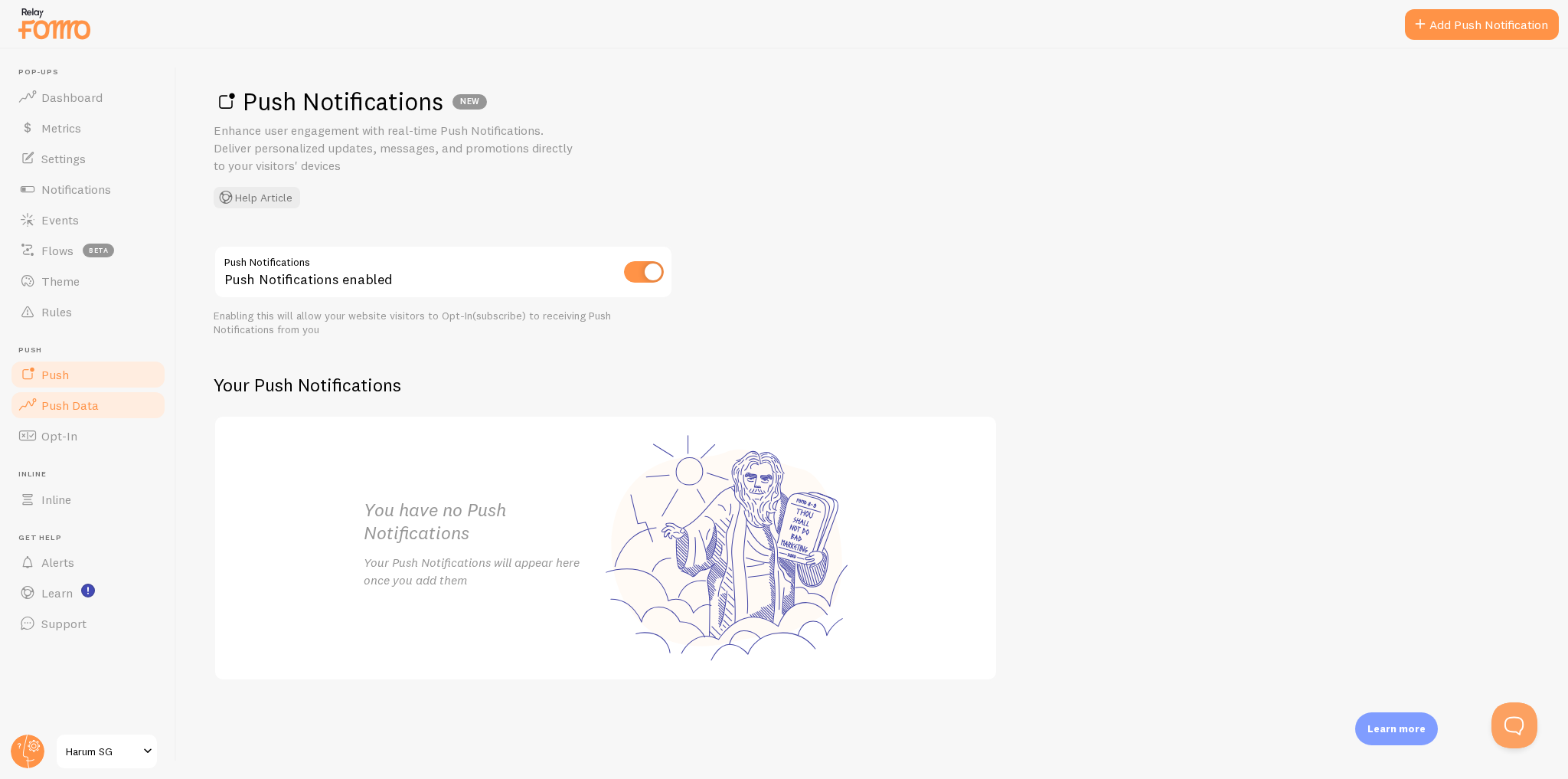
click at [120, 408] on link "Push Data" at bounding box center [88, 405] width 158 height 31
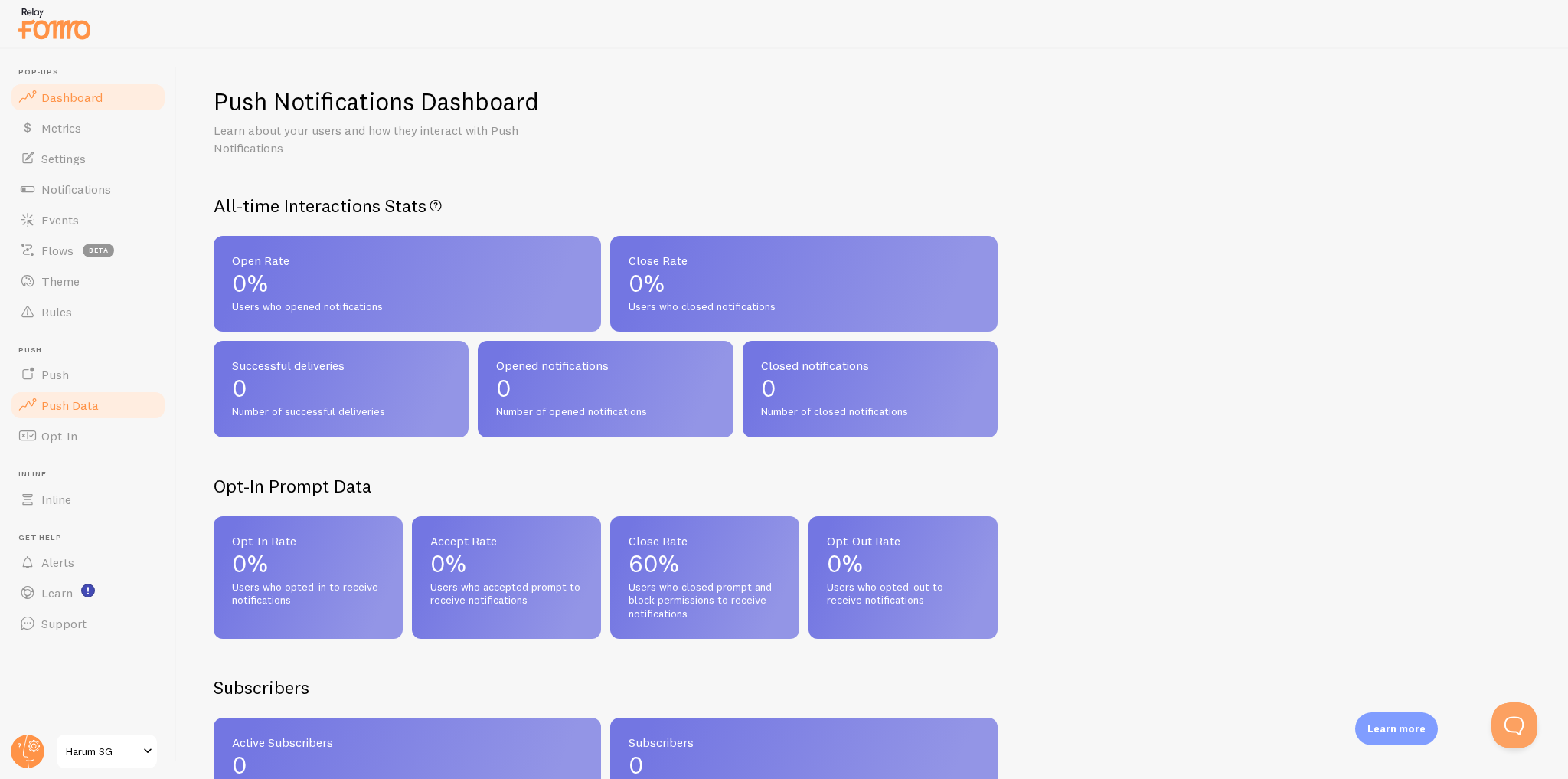
click at [129, 103] on link "Dashboard" at bounding box center [88, 97] width 158 height 31
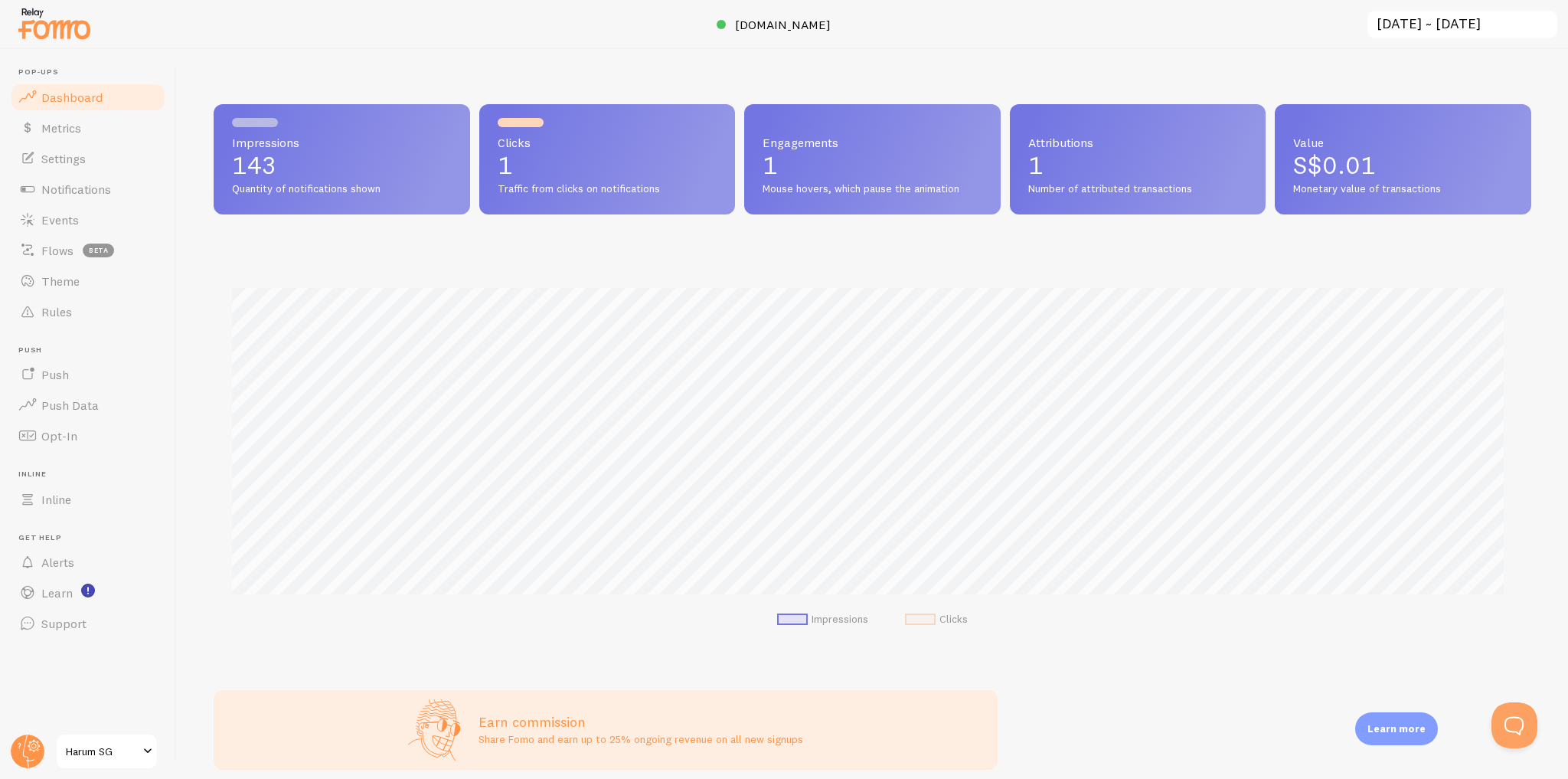
scroll to position [402, 1307]
